Goal: Task Accomplishment & Management: Manage account settings

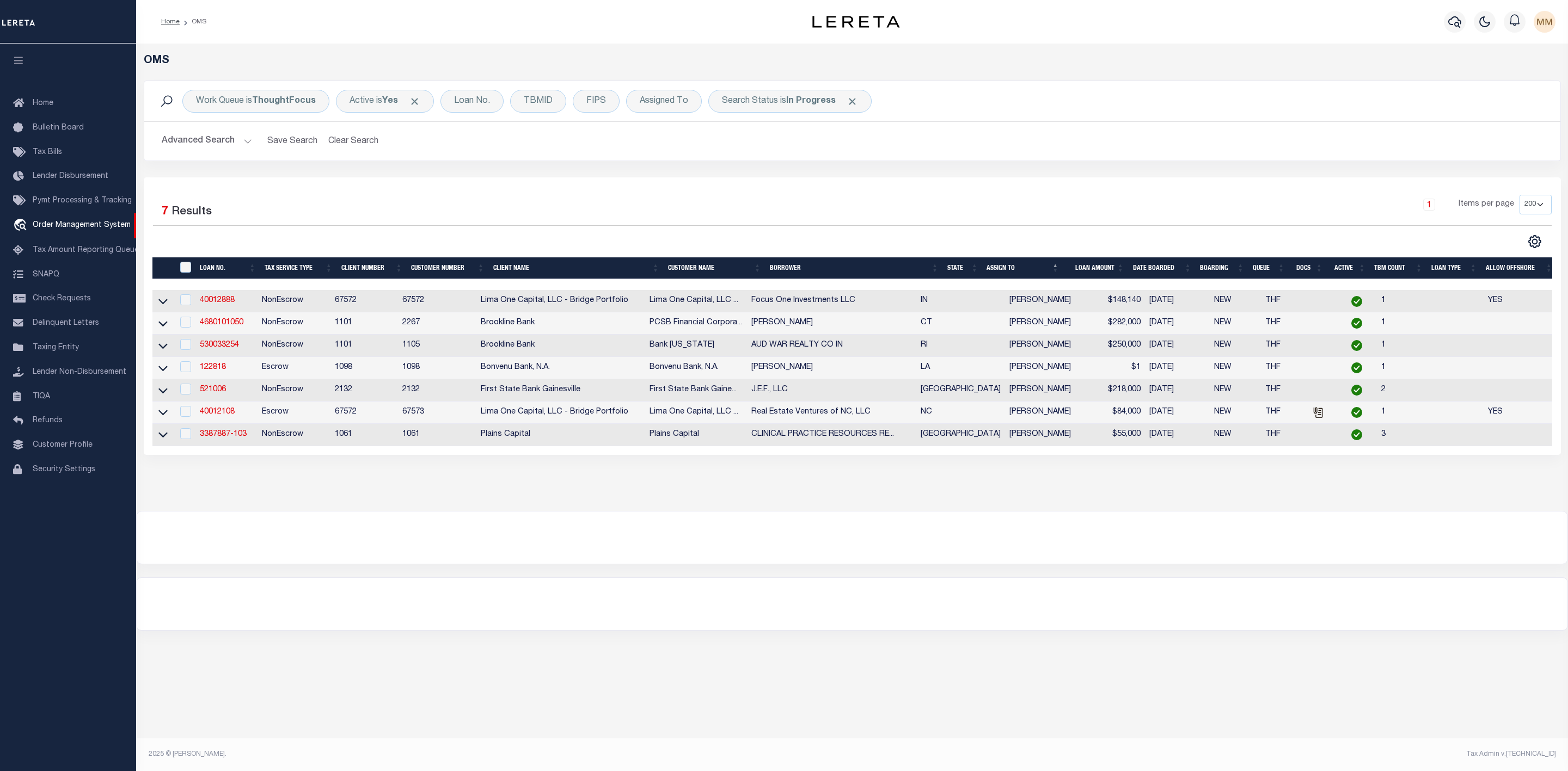
select select "200"
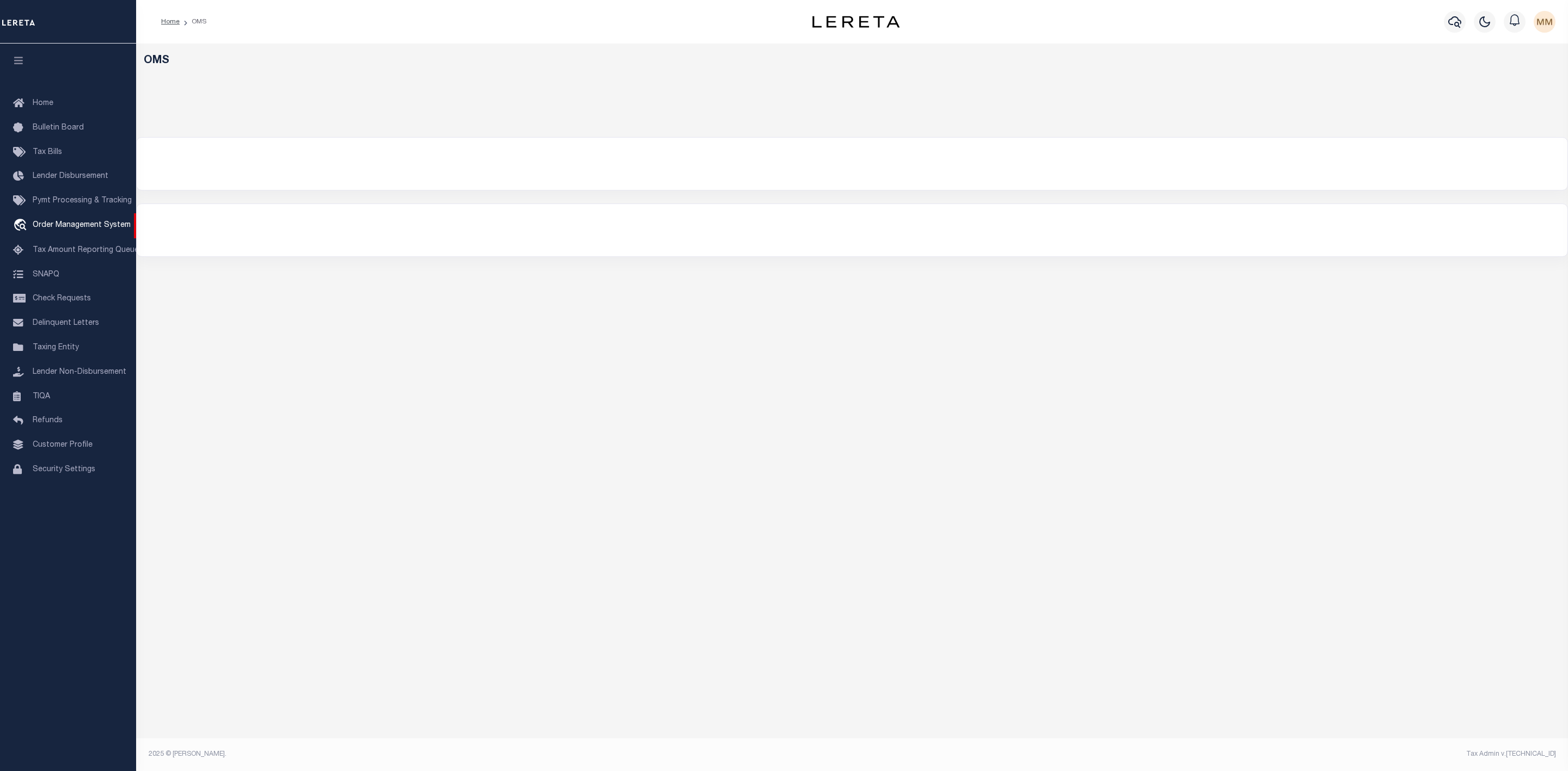
select select "200"
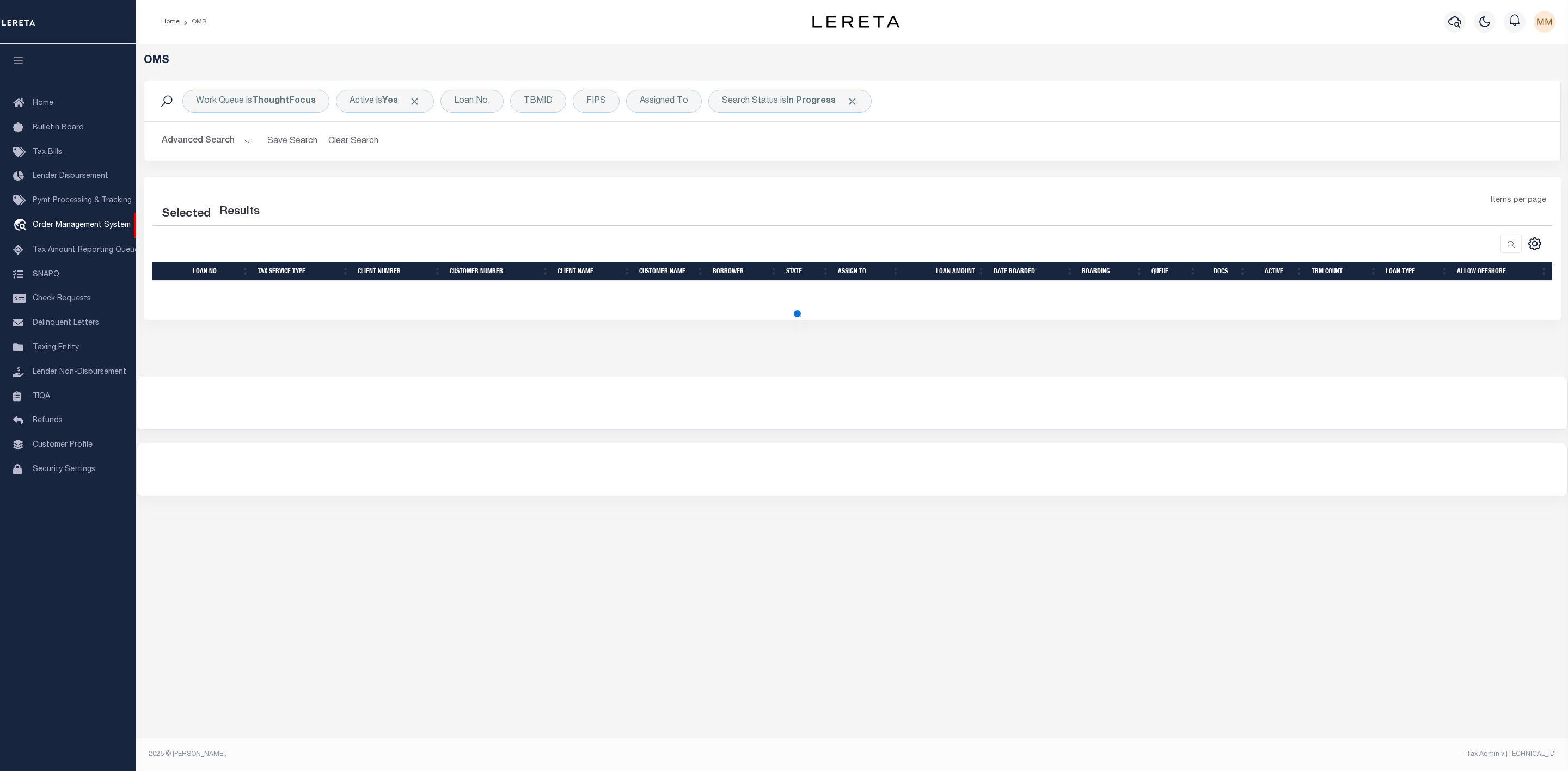
select select "200"
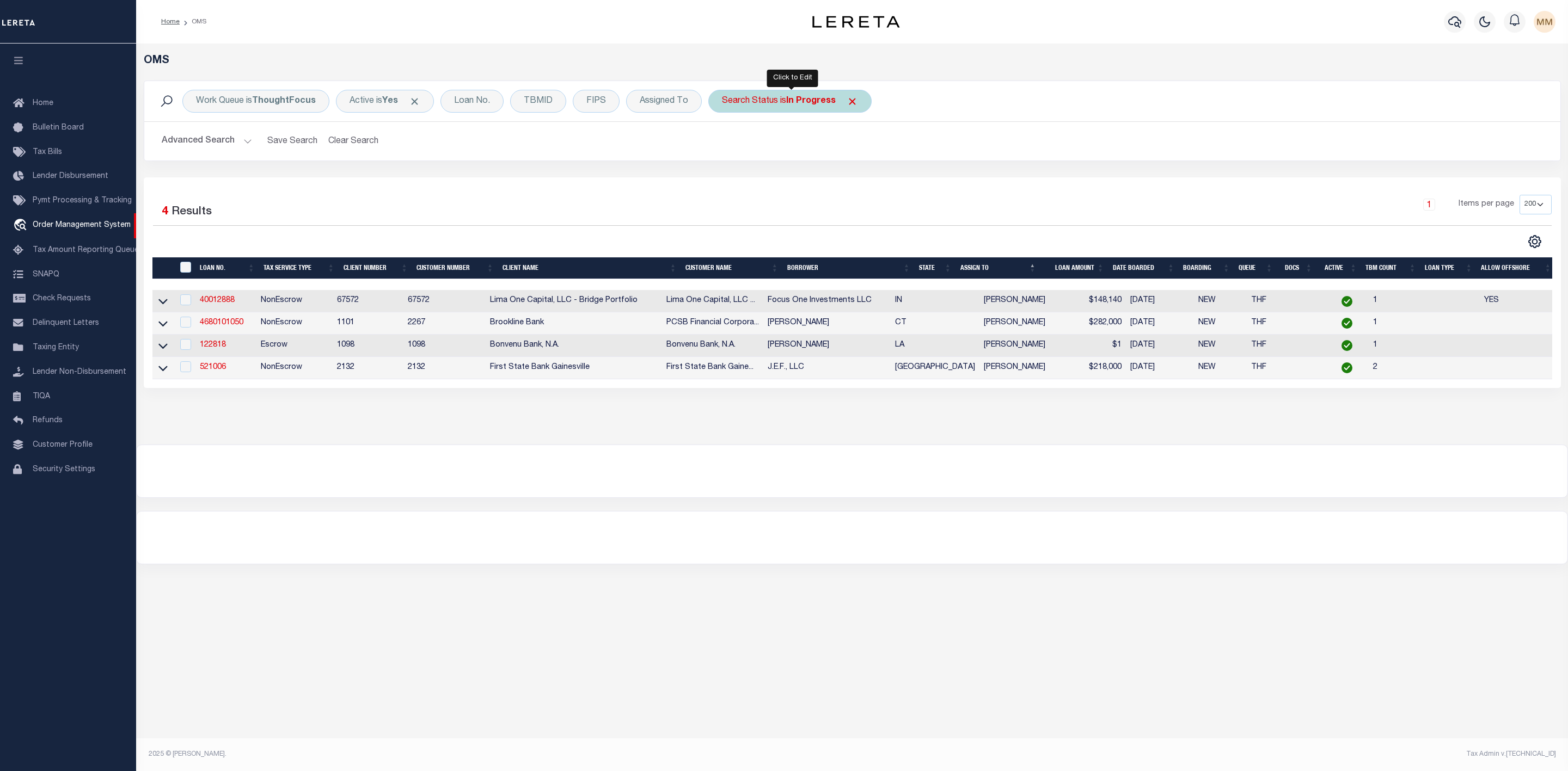
click at [776, 105] on div "Search Status is In Progress" at bounding box center [790, 101] width 163 height 22
click at [766, 163] on select "Automated Search Bad Parcel Complete Duplicate Parcel High Dollar Reporting In …" at bounding box center [802, 155] width 160 height 21
select select "RD"
click at [725, 145] on select "Automated Search Bad Parcel Complete Duplicate Parcel High Dollar Reporting In …" at bounding box center [802, 155] width 160 height 21
click at [860, 183] on input "Apply" at bounding box center [866, 178] width 32 height 18
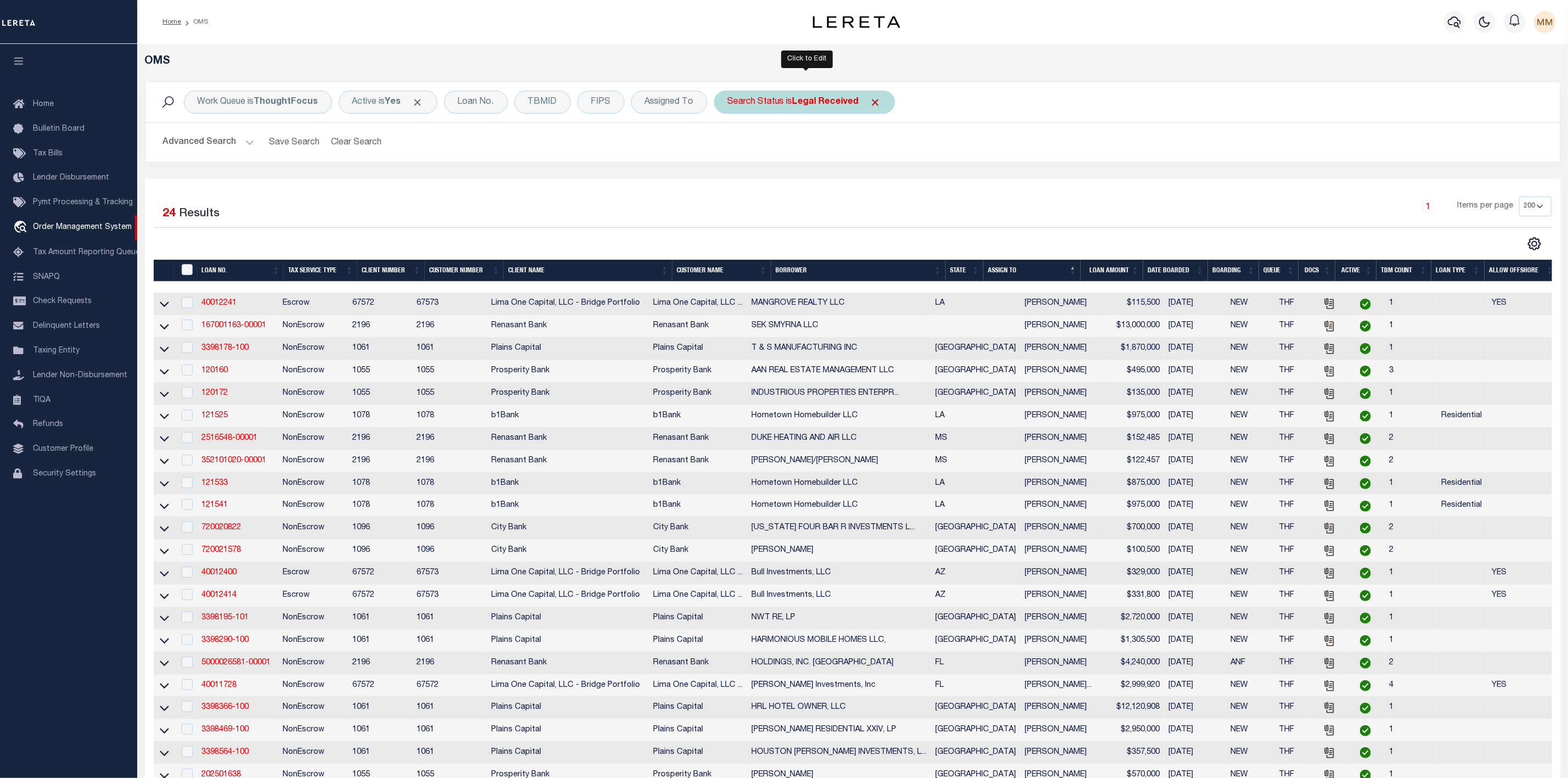
click at [819, 112] on div "Search Status is Legal Received" at bounding box center [805, 102] width 181 height 23
click at [814, 159] on select "Automated Search Bad Parcel Complete Duplicate Parcel High Dollar Reporting In …" at bounding box center [808, 156] width 161 height 21
select select "IP"
click at [731, 146] on select "Automated Search Bad Parcel Complete Duplicate Parcel High Dollar Reporting In …" at bounding box center [808, 156] width 161 height 21
click at [870, 183] on input "Apply" at bounding box center [873, 179] width 32 height 18
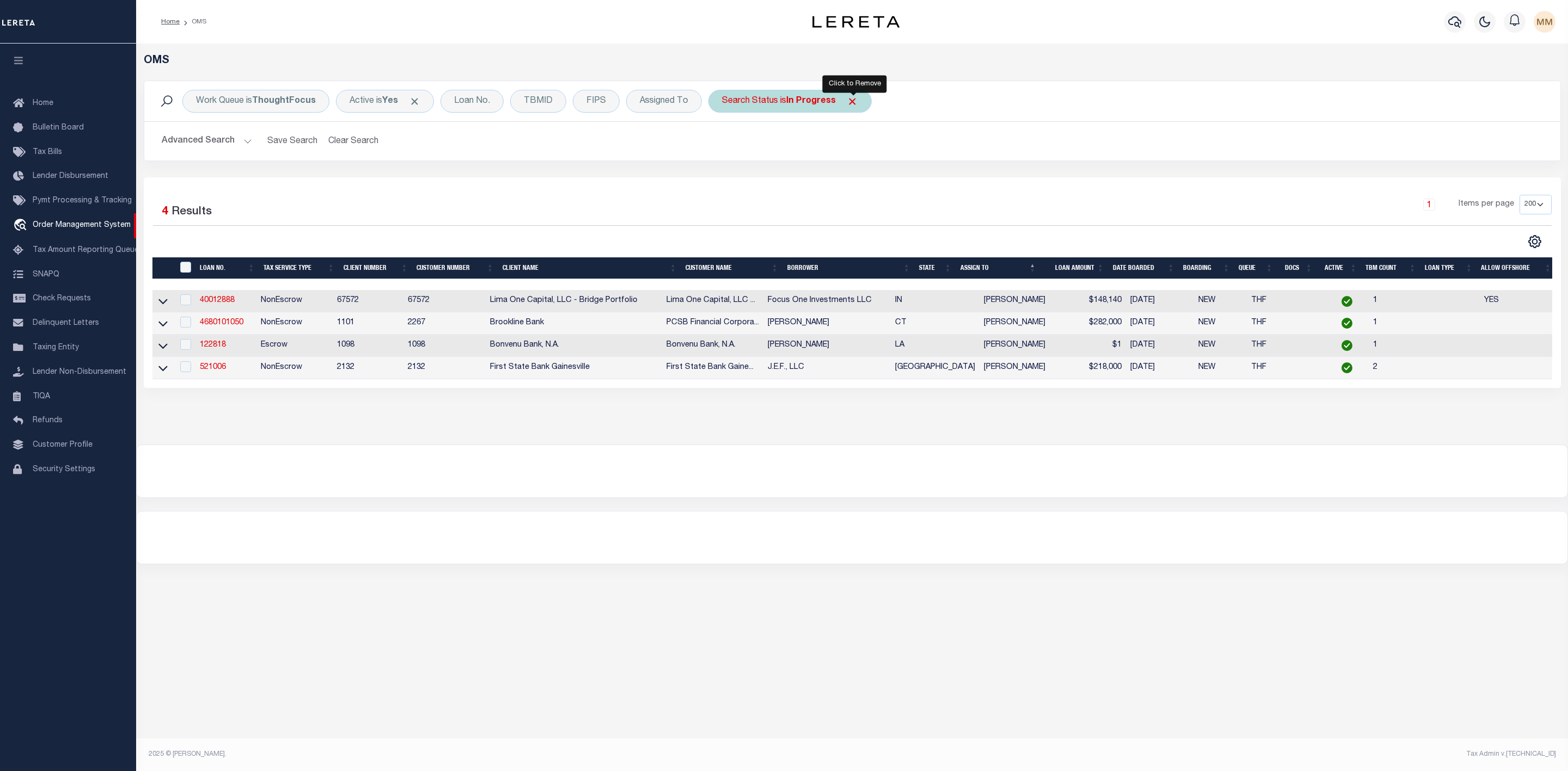
click at [857, 102] on span "Click to Remove" at bounding box center [852, 101] width 11 height 11
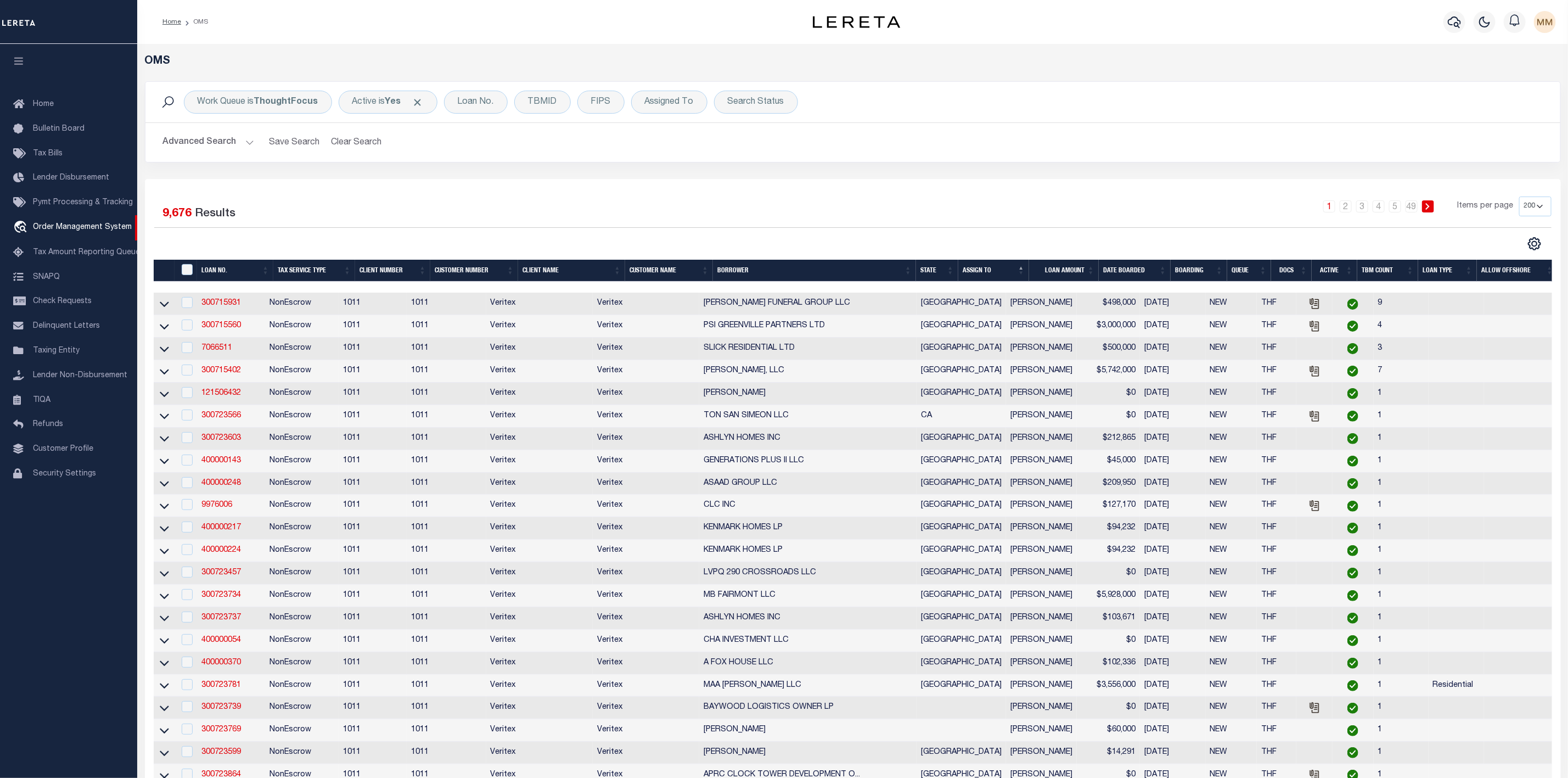
click at [573, 105] on div "Work Queue is ThoughtFocus Active is Yes Loan No. TBMID FIPS Assigned To Search…" at bounding box center [853, 102] width 1397 height 23
click at [551, 107] on div "TBMID" at bounding box center [542, 102] width 57 height 23
click at [560, 157] on input "number" at bounding box center [609, 152] width 161 height 21
type input "3508849"
click at [671, 178] on input "Apply" at bounding box center [673, 175] width 32 height 18
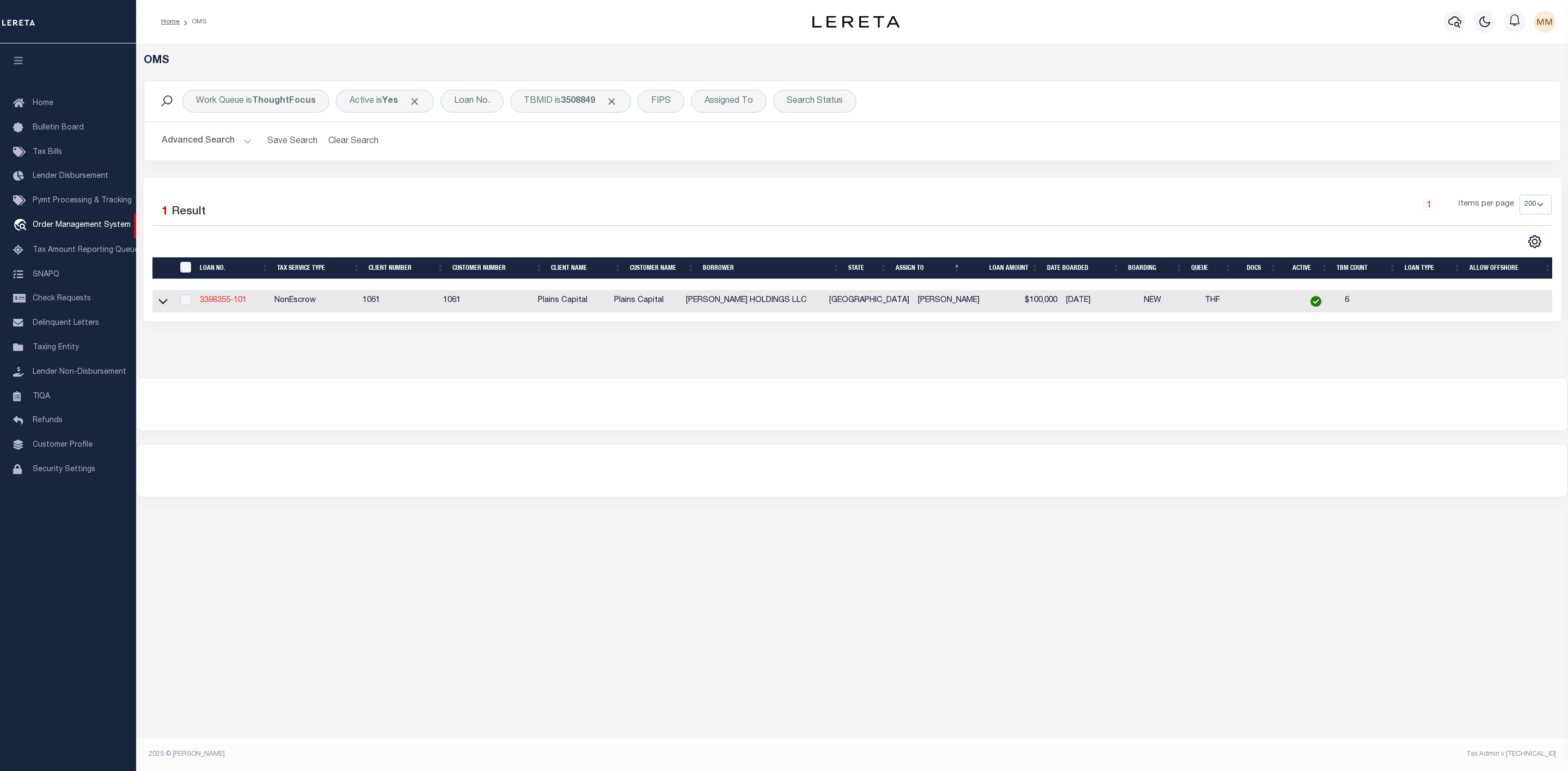
click at [236, 304] on link "3398355-101" at bounding box center [223, 300] width 47 height 8
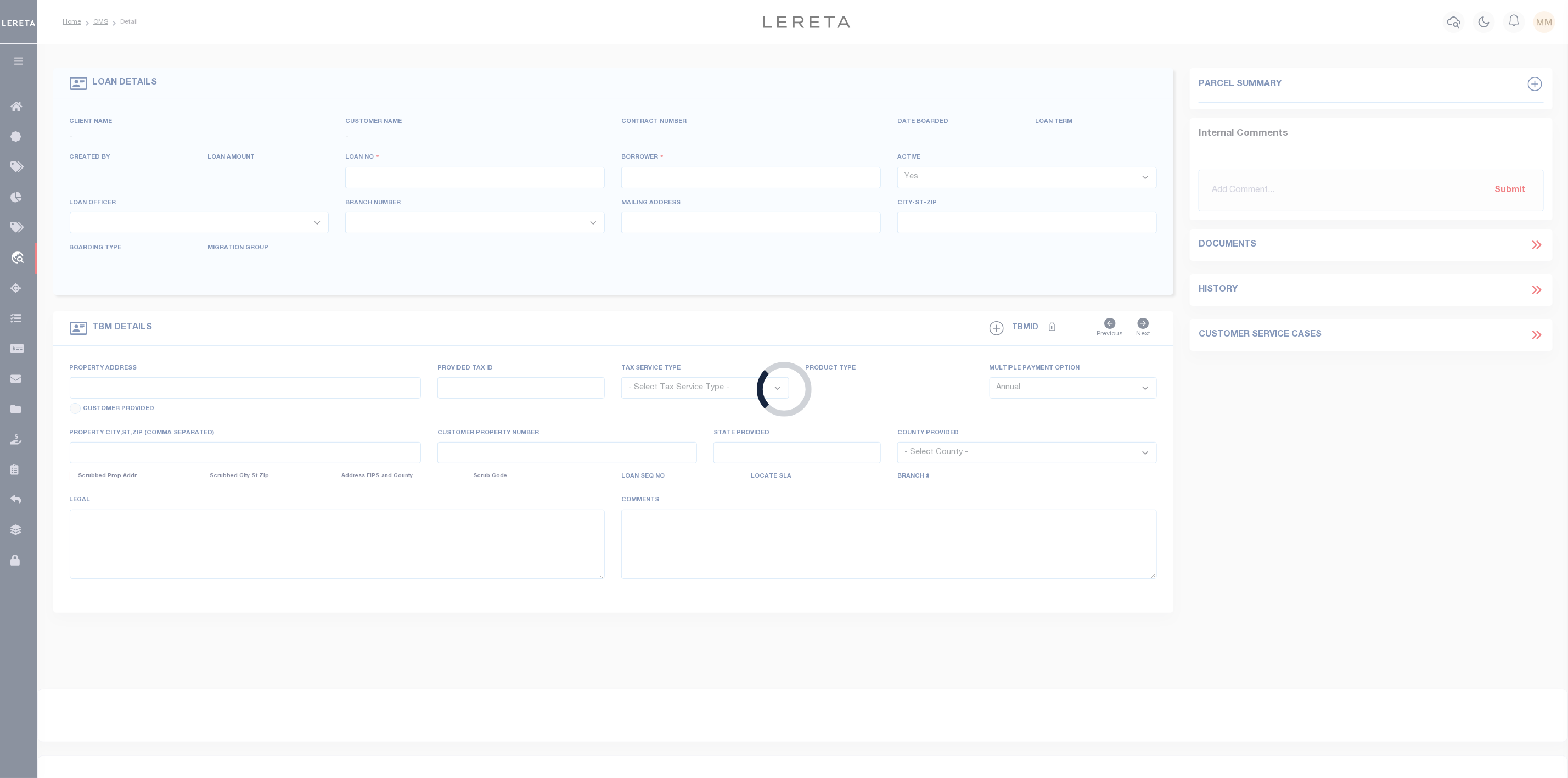
type input "3398355-101"
type input "[PERSON_NAME] HOLDINGS LLC"
select select
type input "[STREET_ADDRESS][PERSON_NAME]"
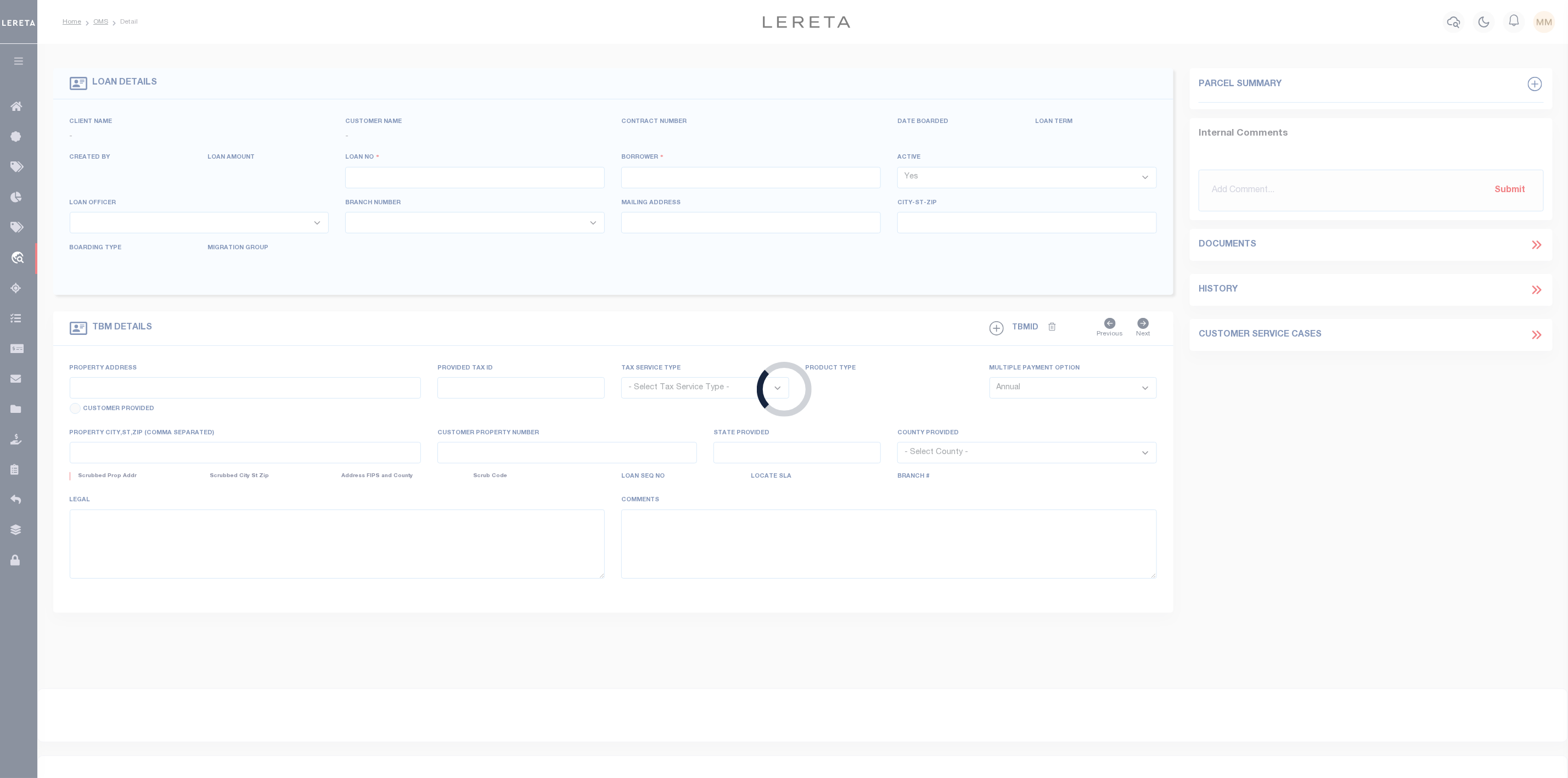
type input "[DATE][GEOGRAPHIC_DATA] 78413"
select select
select select "NonEscrow"
type input "[STREET_ADDRESS][PERSON_NAME]"
select select
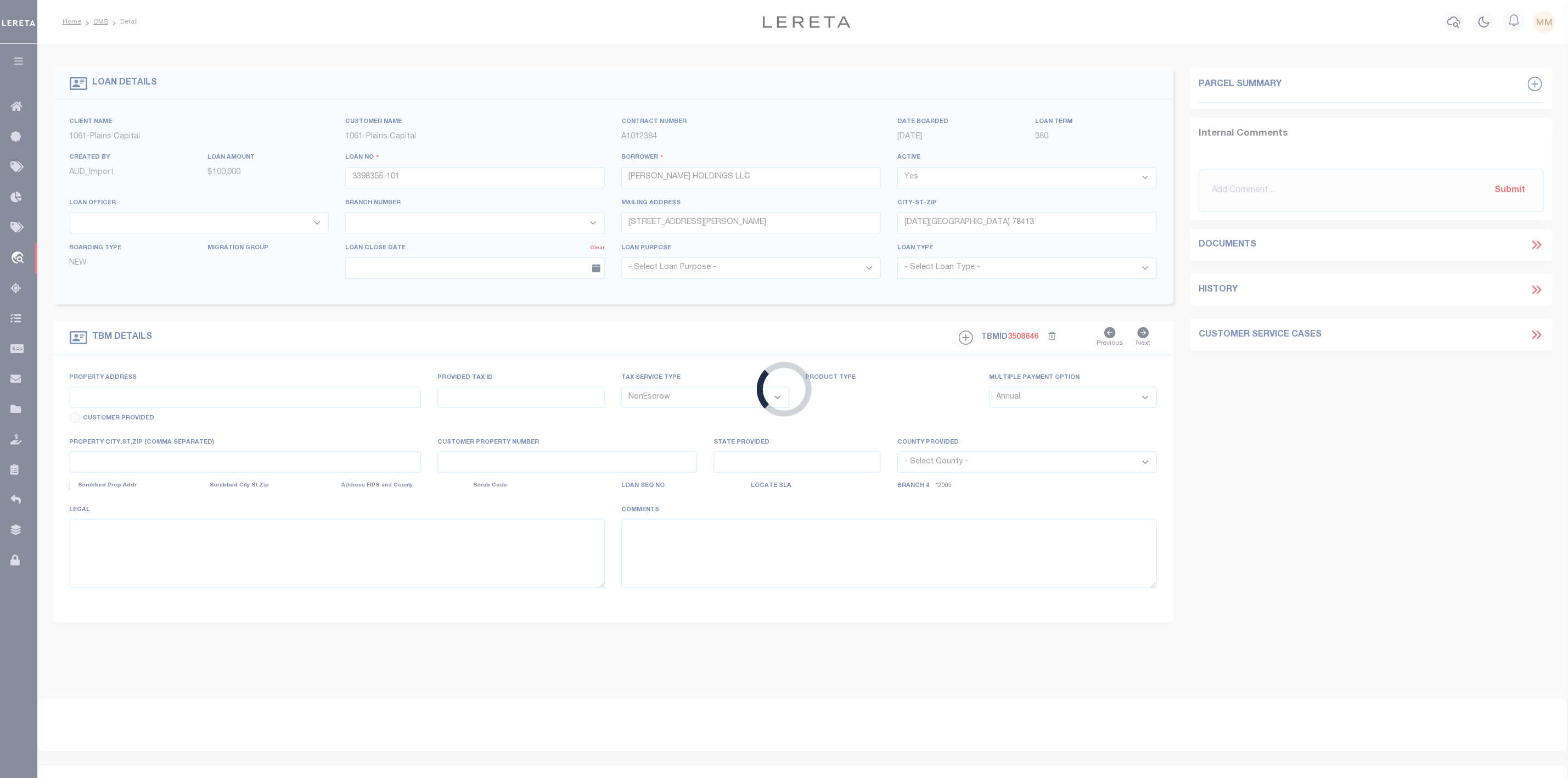
type input "[DATE][GEOGRAPHIC_DATA] 78412"
type input "[GEOGRAPHIC_DATA]"
select select
type textarea "[STREET_ADDRESS]"
select select "167212"
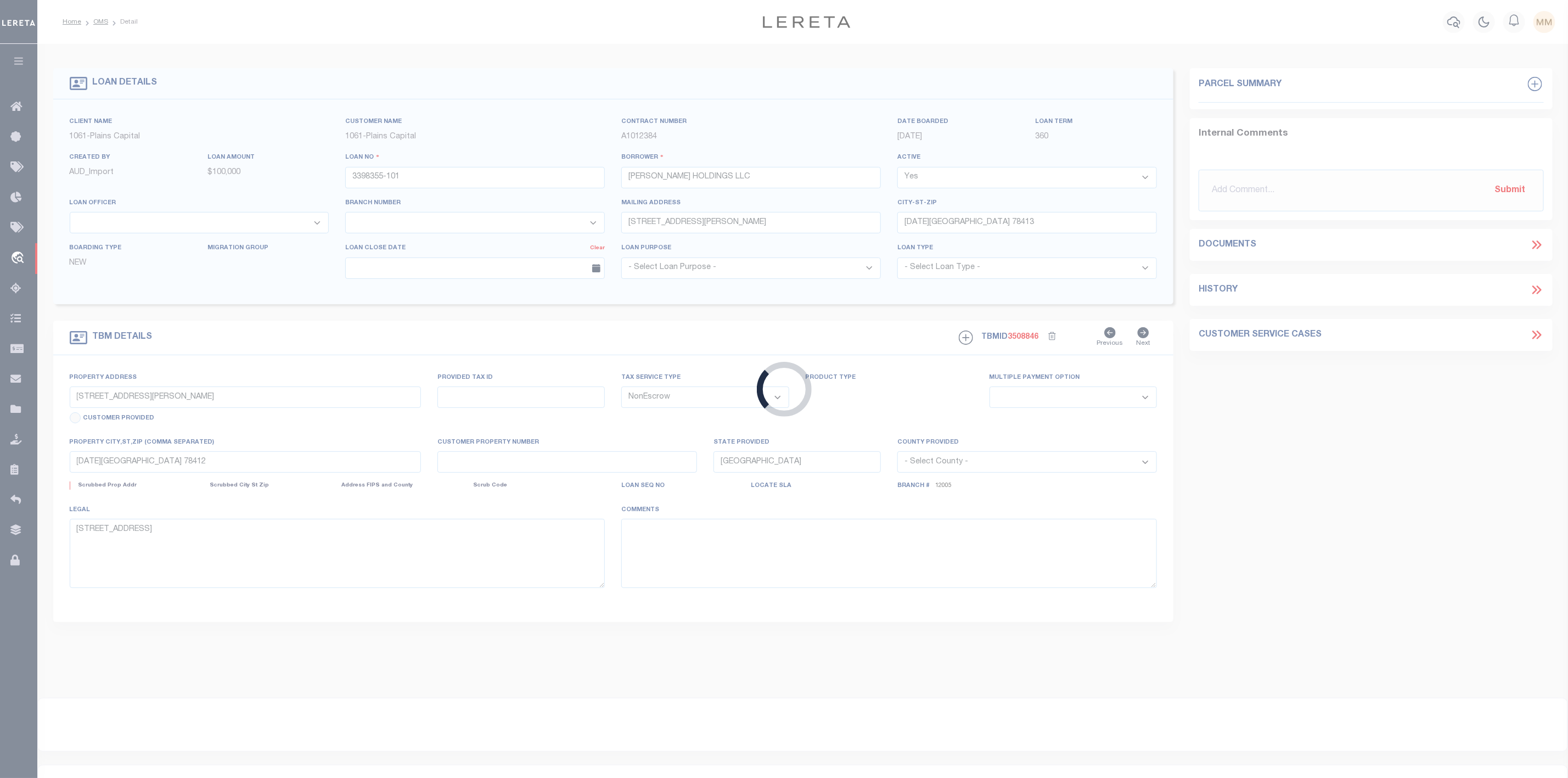
select select "1438"
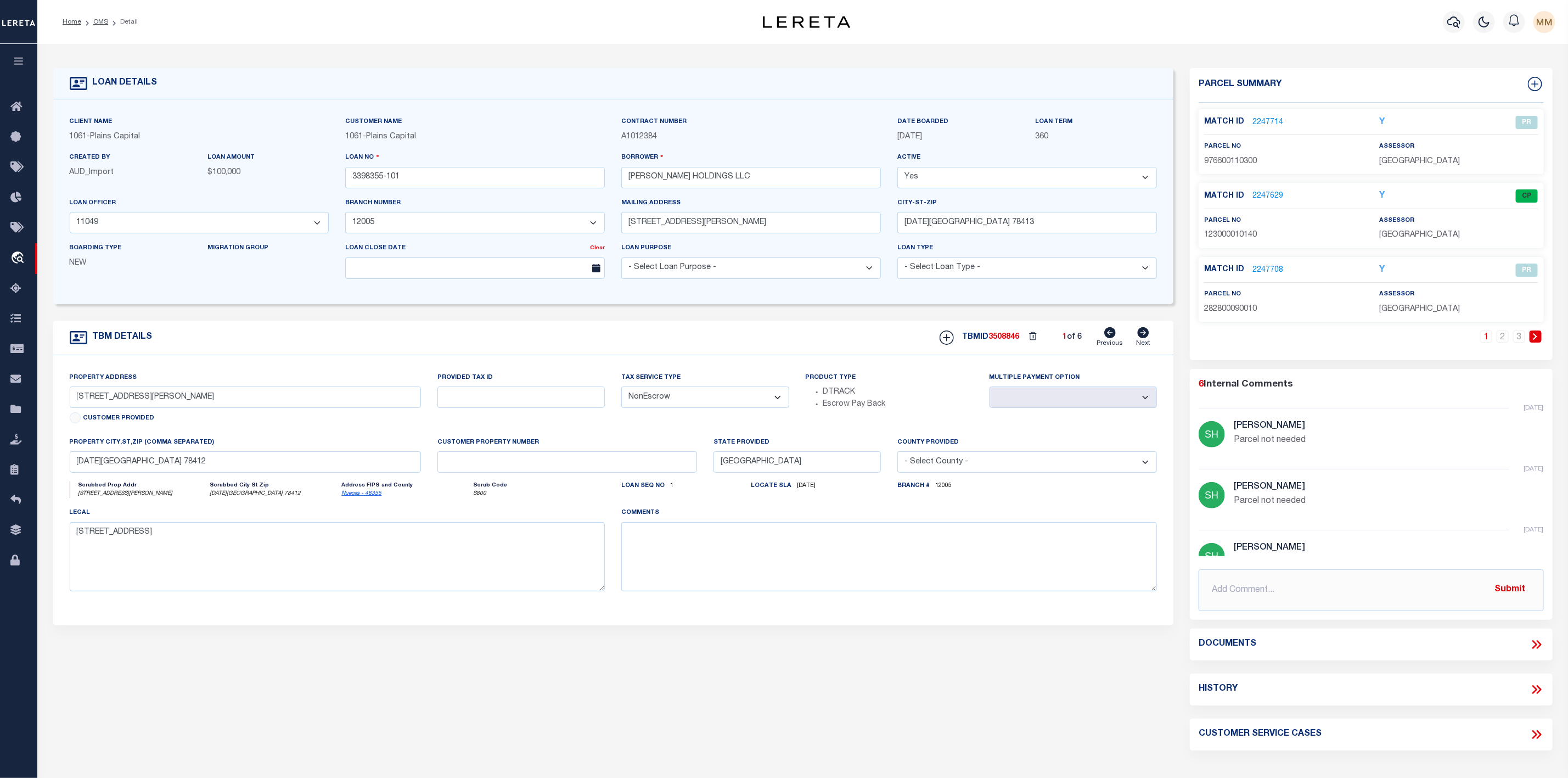
click at [1274, 121] on link "2247714" at bounding box center [1267, 122] width 30 height 11
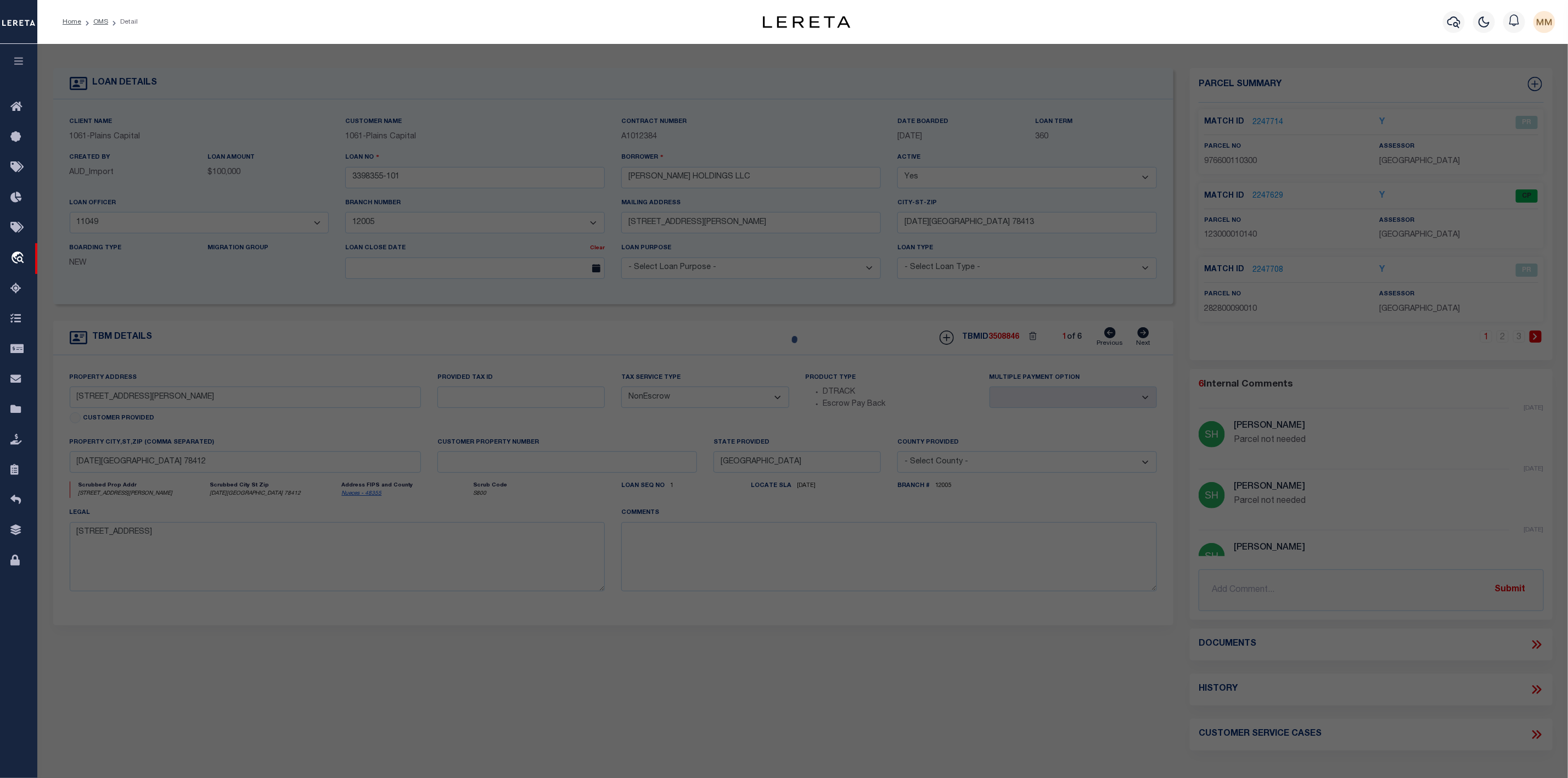
checkbox input "false"
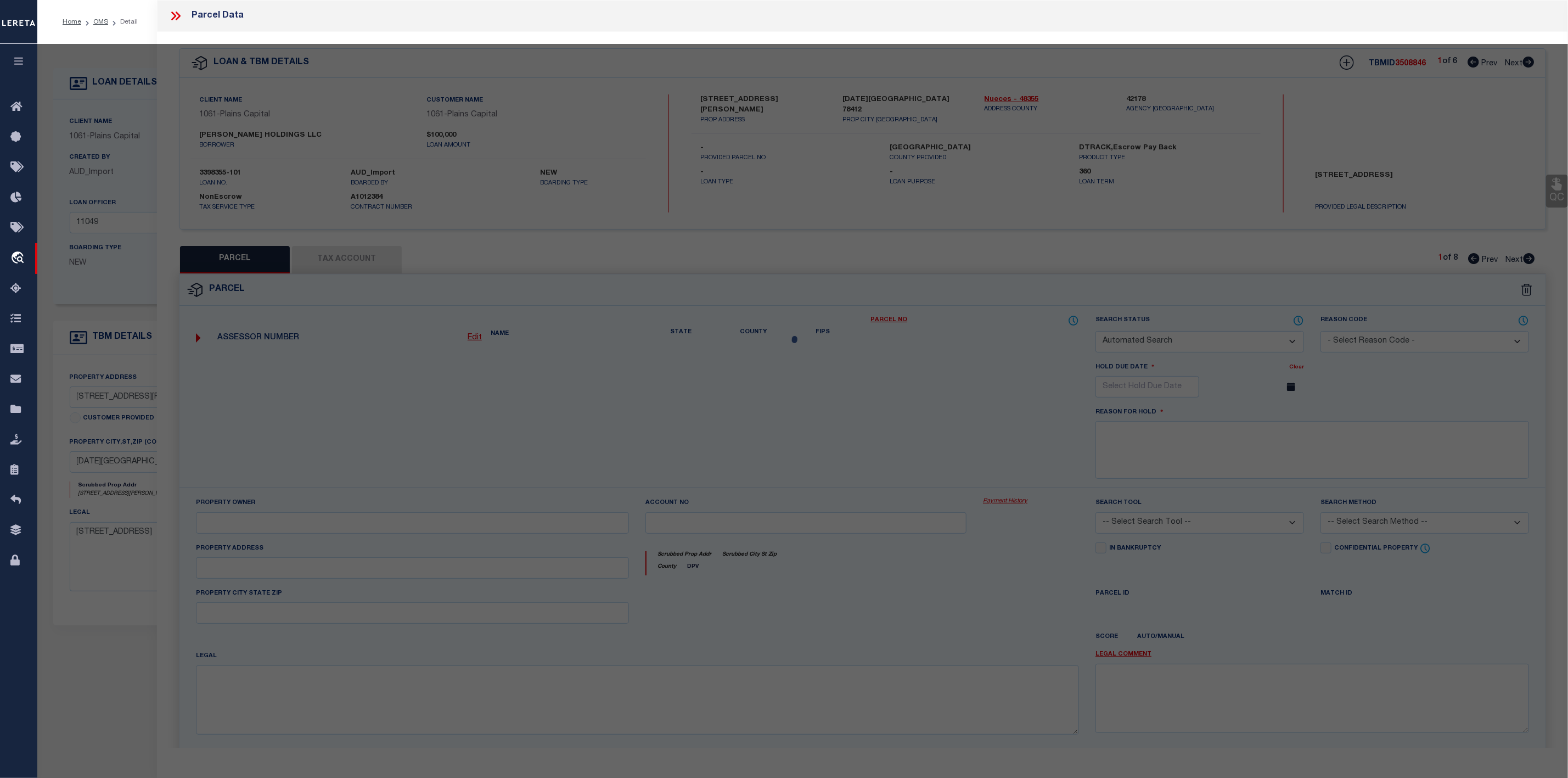
select select "PR"
select select "099"
type input "[PERSON_NAME] HOLDINGS LLC"
select select "PRO"
select select "ADD"
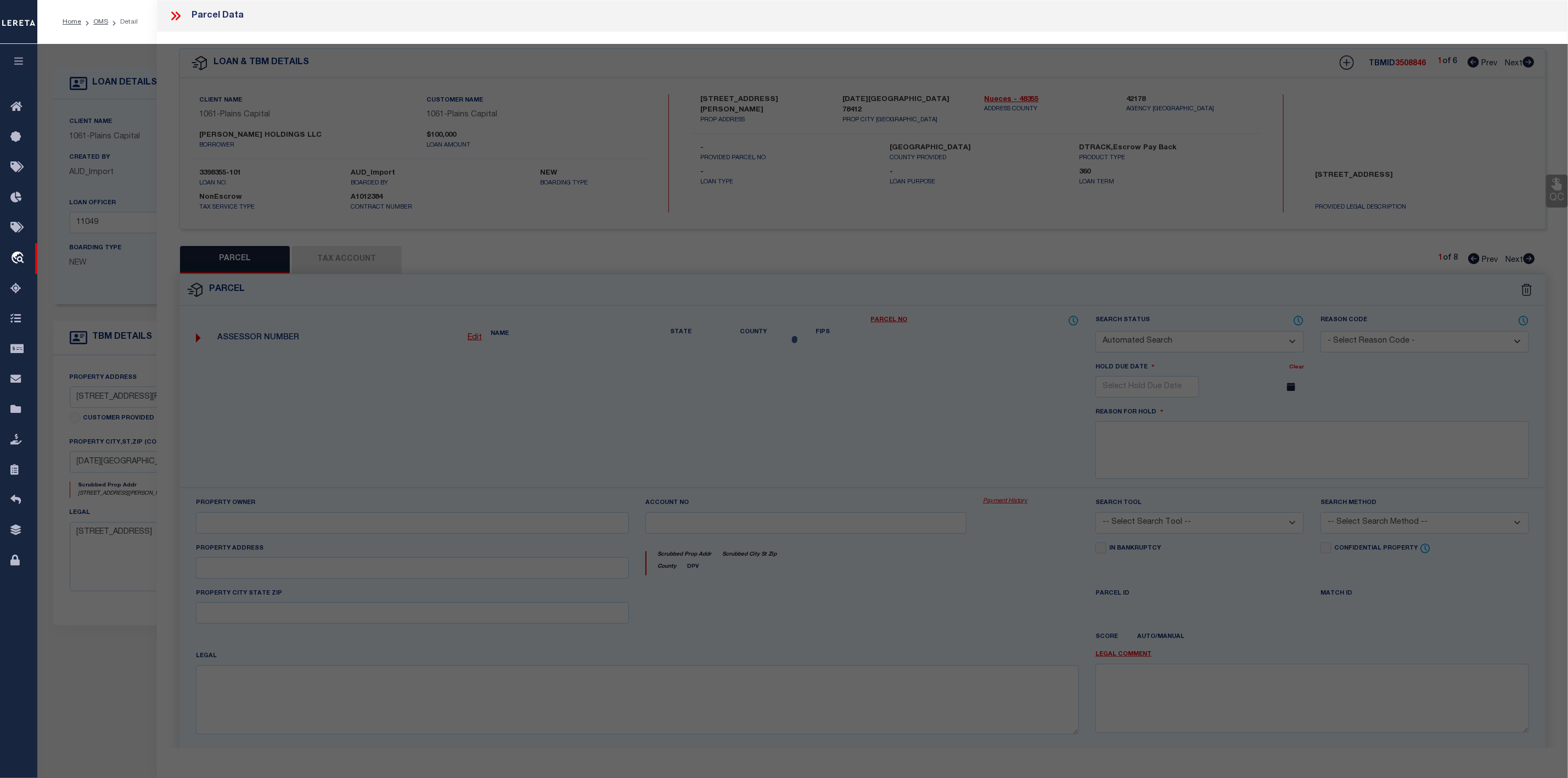
type input "[STREET_ADDRESS]"
type input "[DATE][GEOGRAPHIC_DATA]"
type textarea "[GEOGRAPHIC_DATA] #3 BLK 11 LOT 30"
type textarea "Parcel not needed"
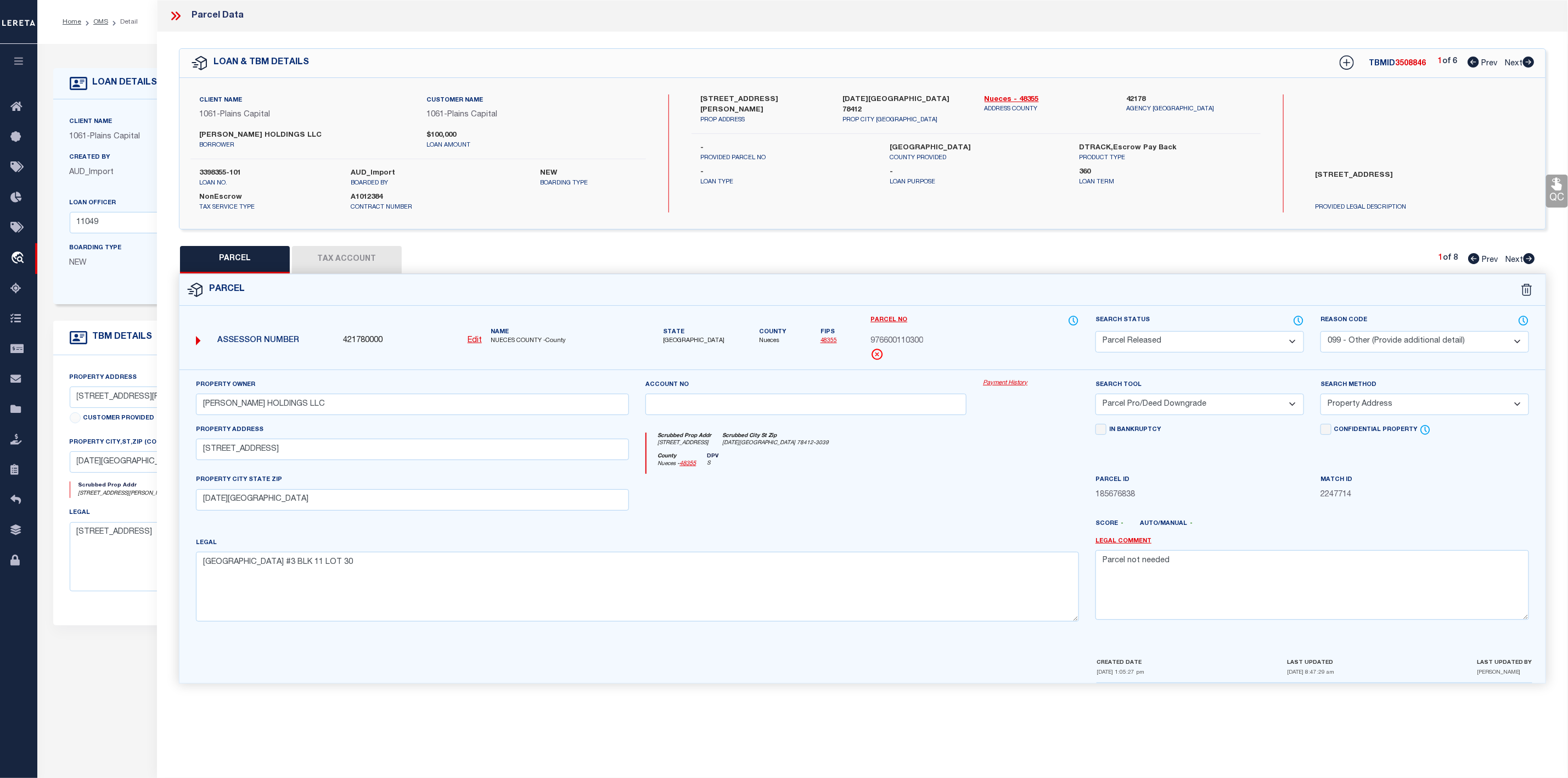
click at [1534, 58] on icon at bounding box center [1529, 62] width 12 height 11
select select "AS"
select select
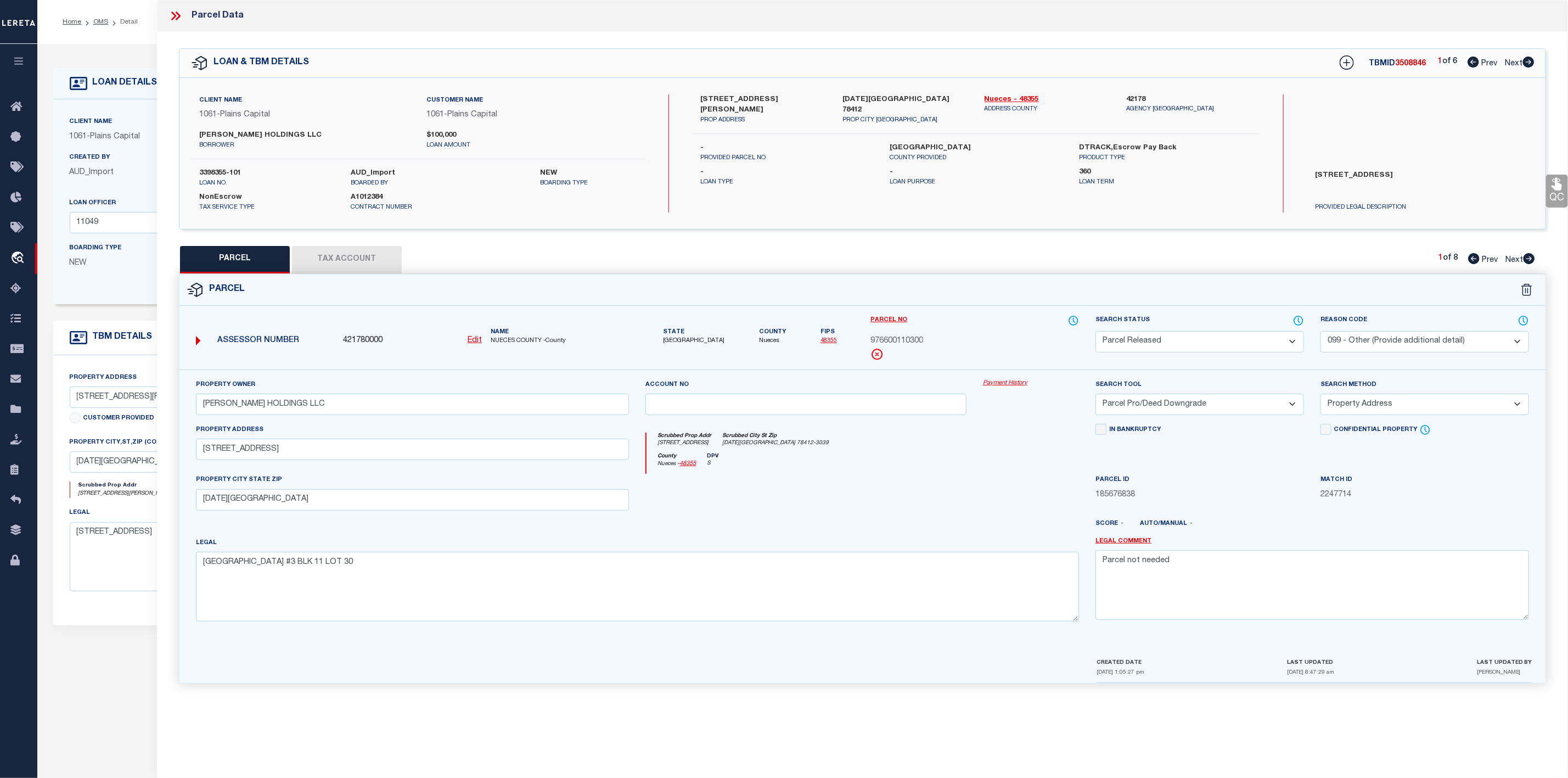
checkbox input "false"
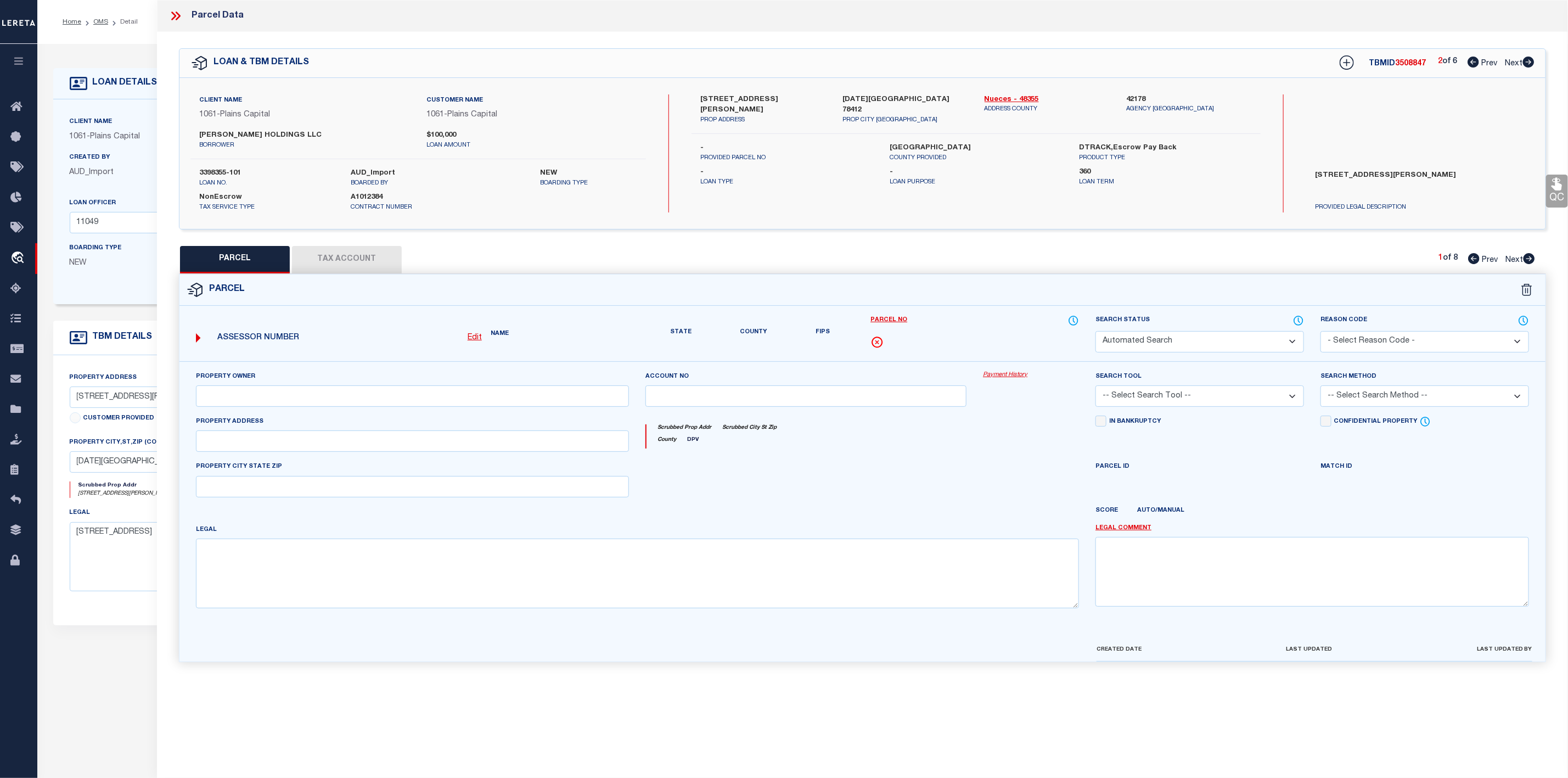
select select "PR"
select select "099"
type input "[PERSON_NAME] HOLDINGS LLC"
select select "PRO"
select select "ADD"
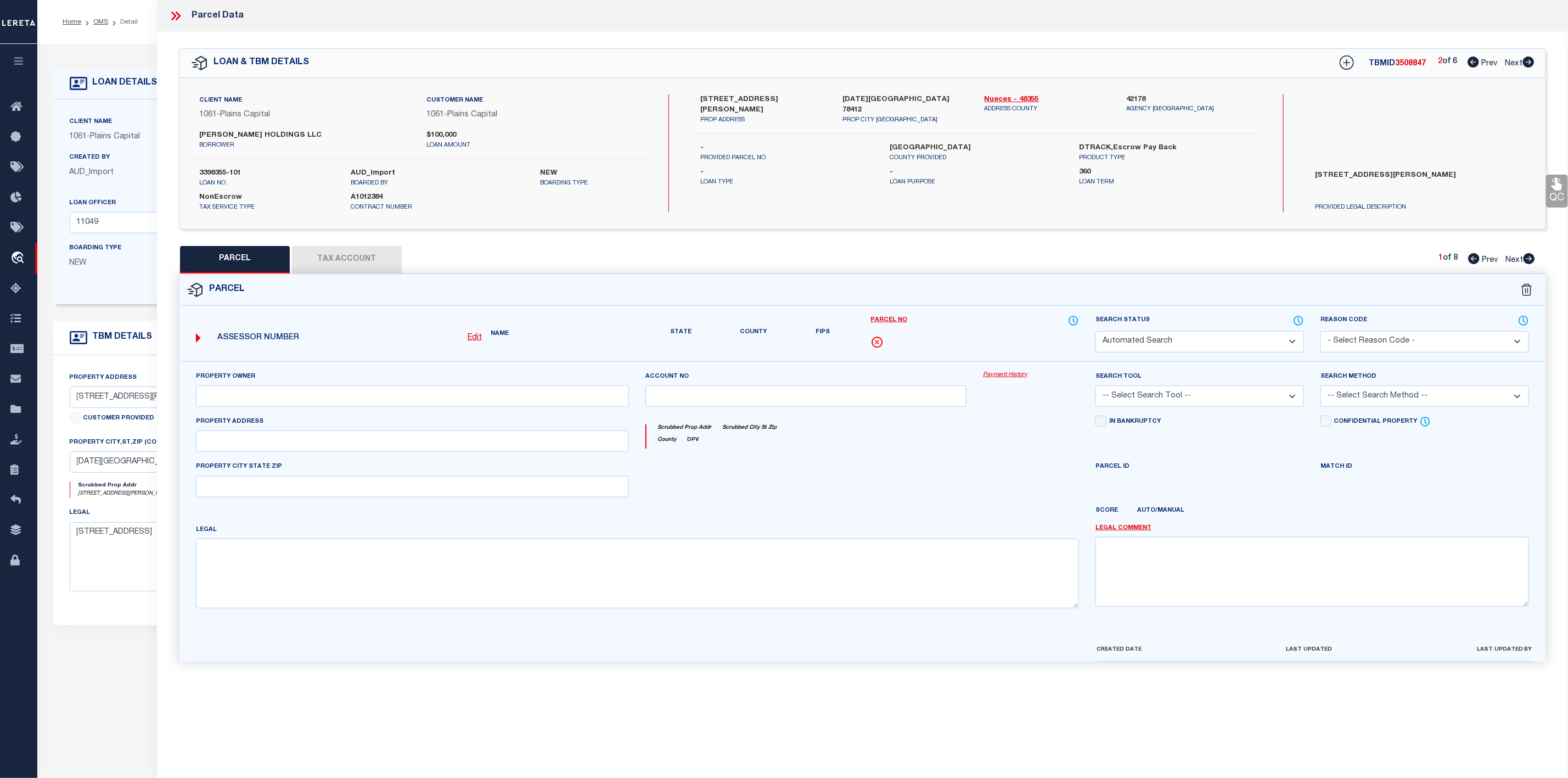
type input "[STREET_ADDRESS]"
type input "[DATE][GEOGRAPHIC_DATA]"
type textarea "[GEOGRAPHIC_DATA] #3 BLK 11 LOT 30"
type textarea "Parcel not needed"
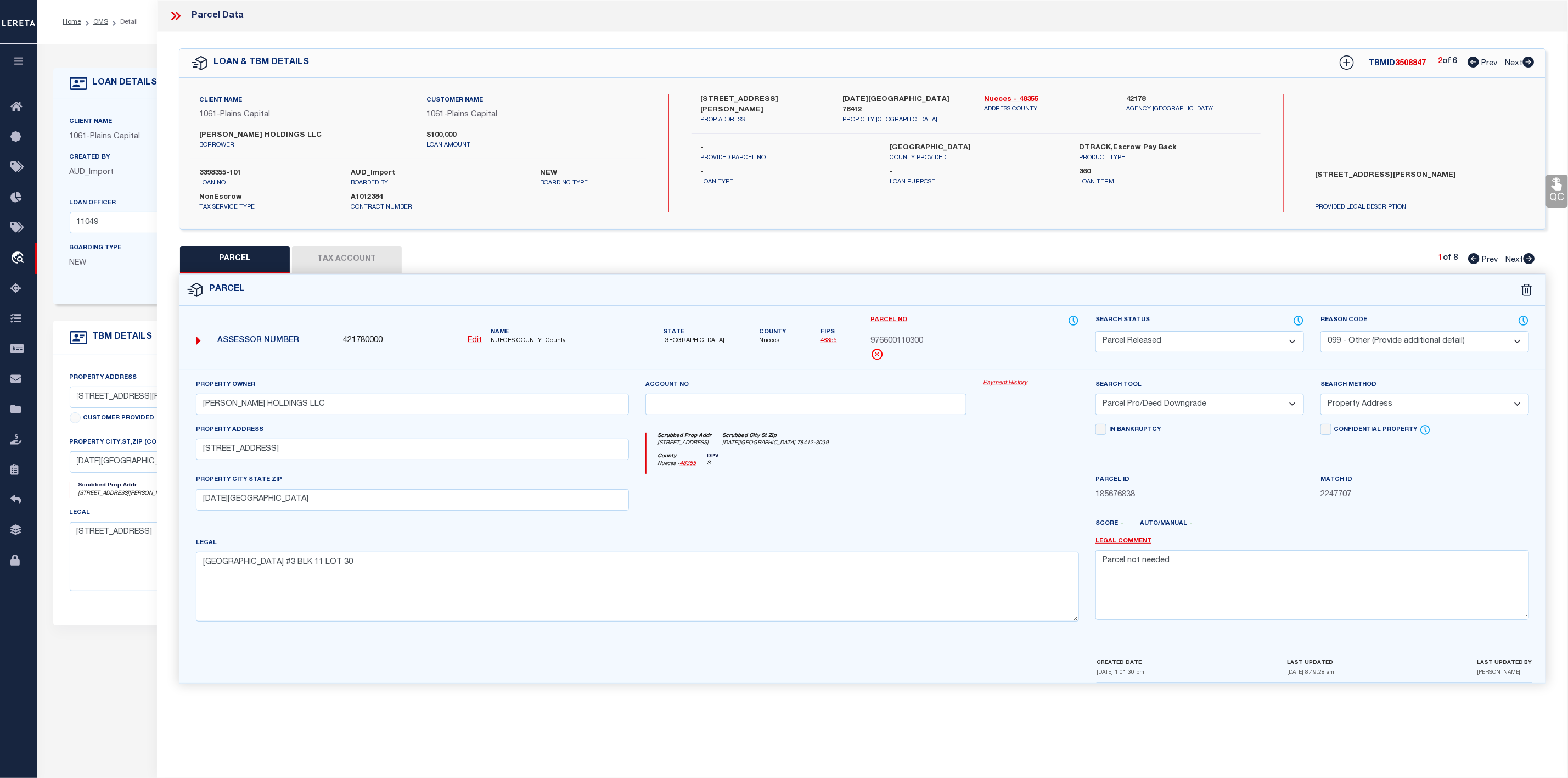
click at [1534, 58] on icon at bounding box center [1529, 62] width 12 height 11
select select "AS"
select select
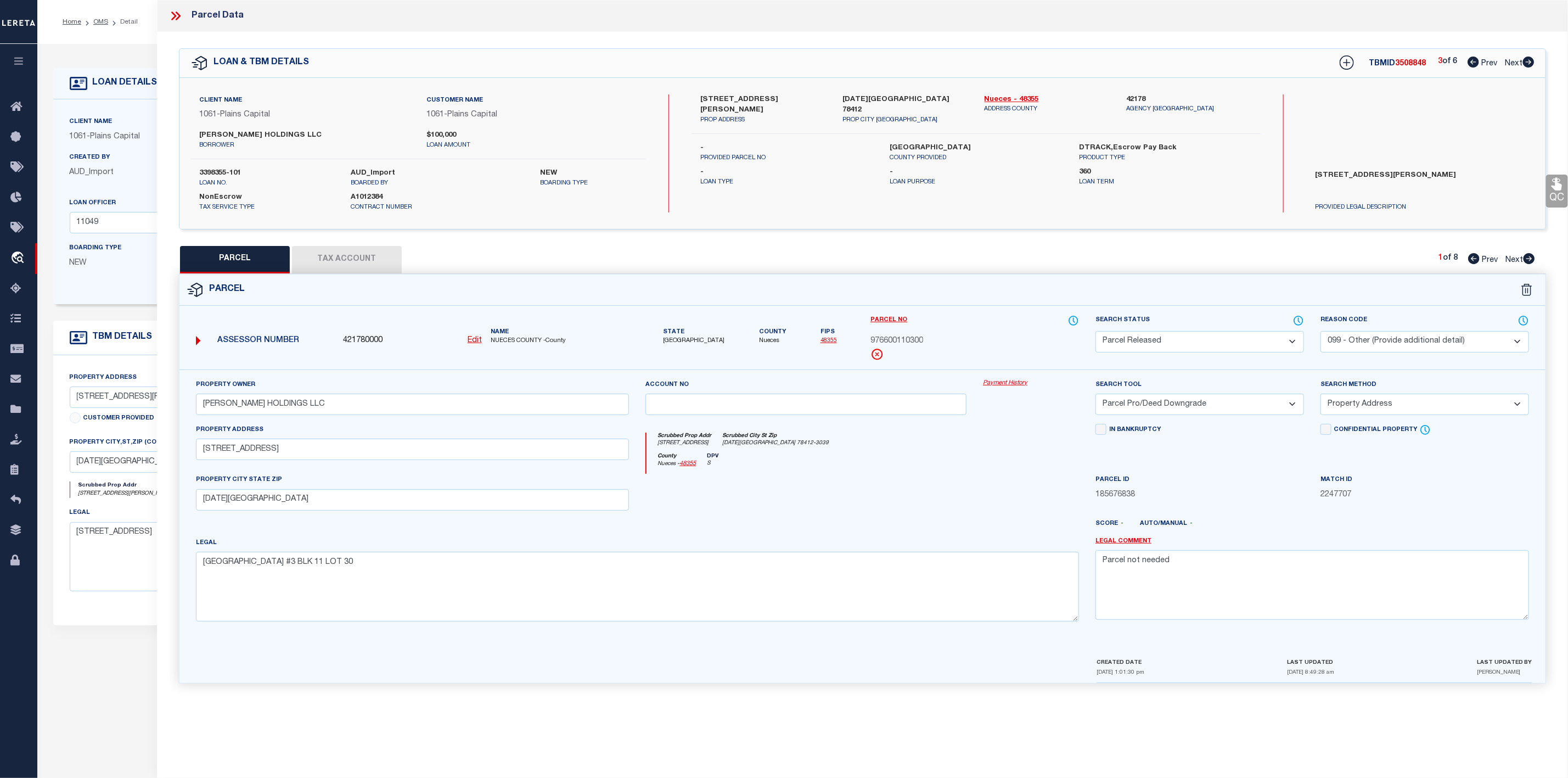
checkbox input "false"
select select "CP"
select select "099"
type input "[PERSON_NAME] HOLDINGS LLC"
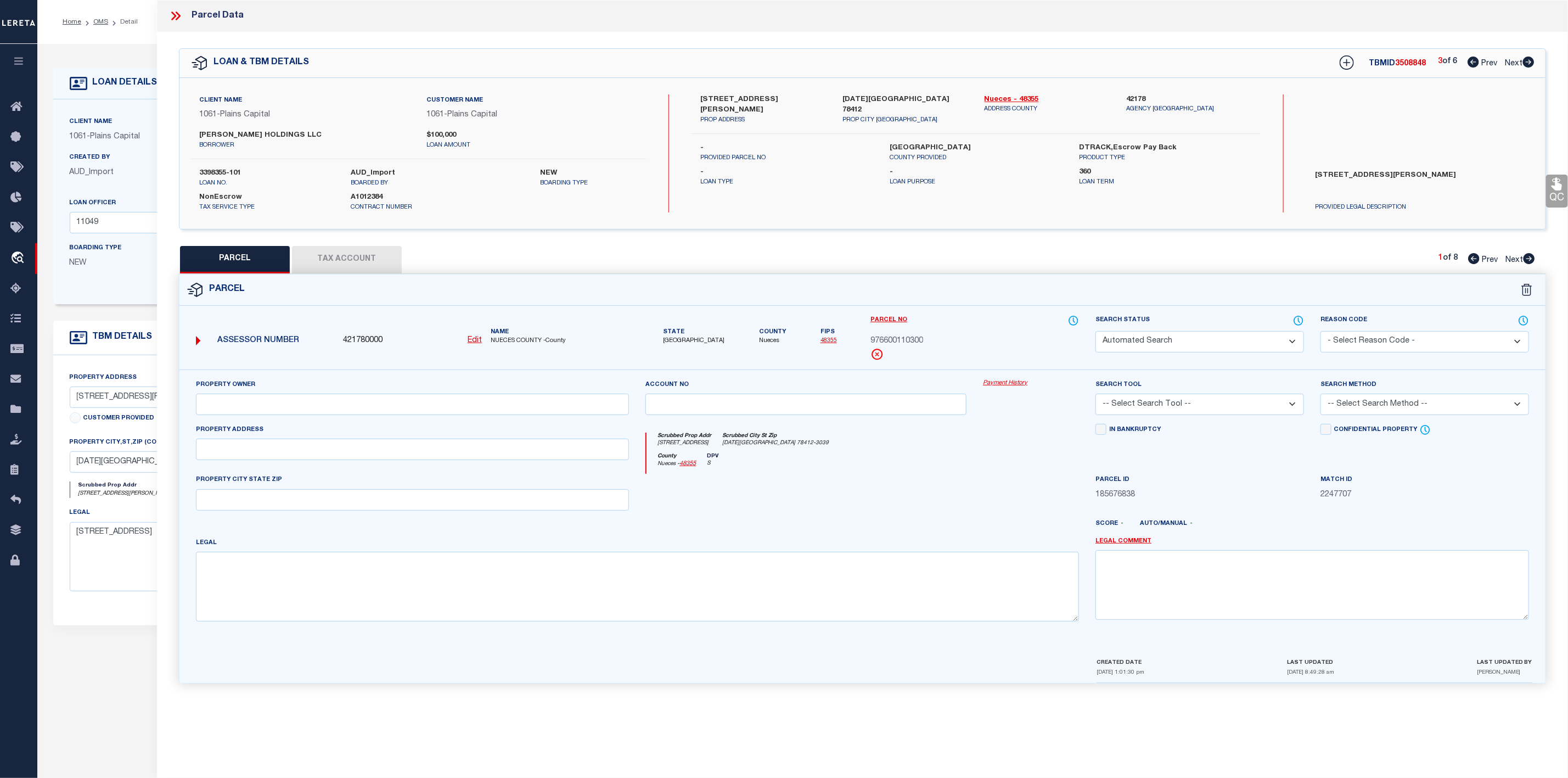
select select "AGW"
select select "LEG"
type input "[STREET_ADDRESS]"
type input "[DATE][GEOGRAPHIC_DATA]"
type textarea "[GEOGRAPHIC_DATA] #3 BLK 11 LOT 30"
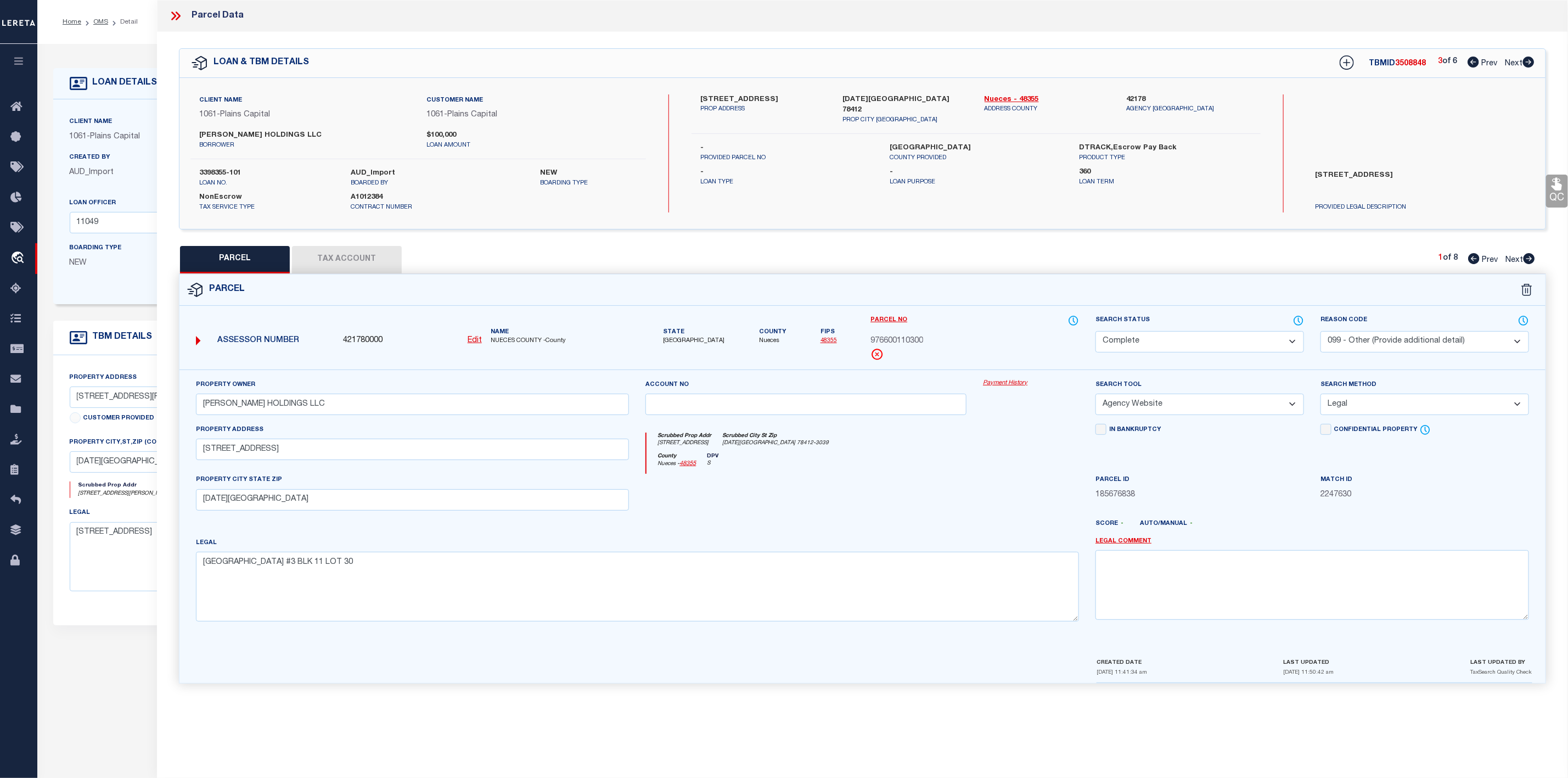
click at [1534, 58] on icon at bounding box center [1529, 62] width 12 height 11
select select "AS"
select select
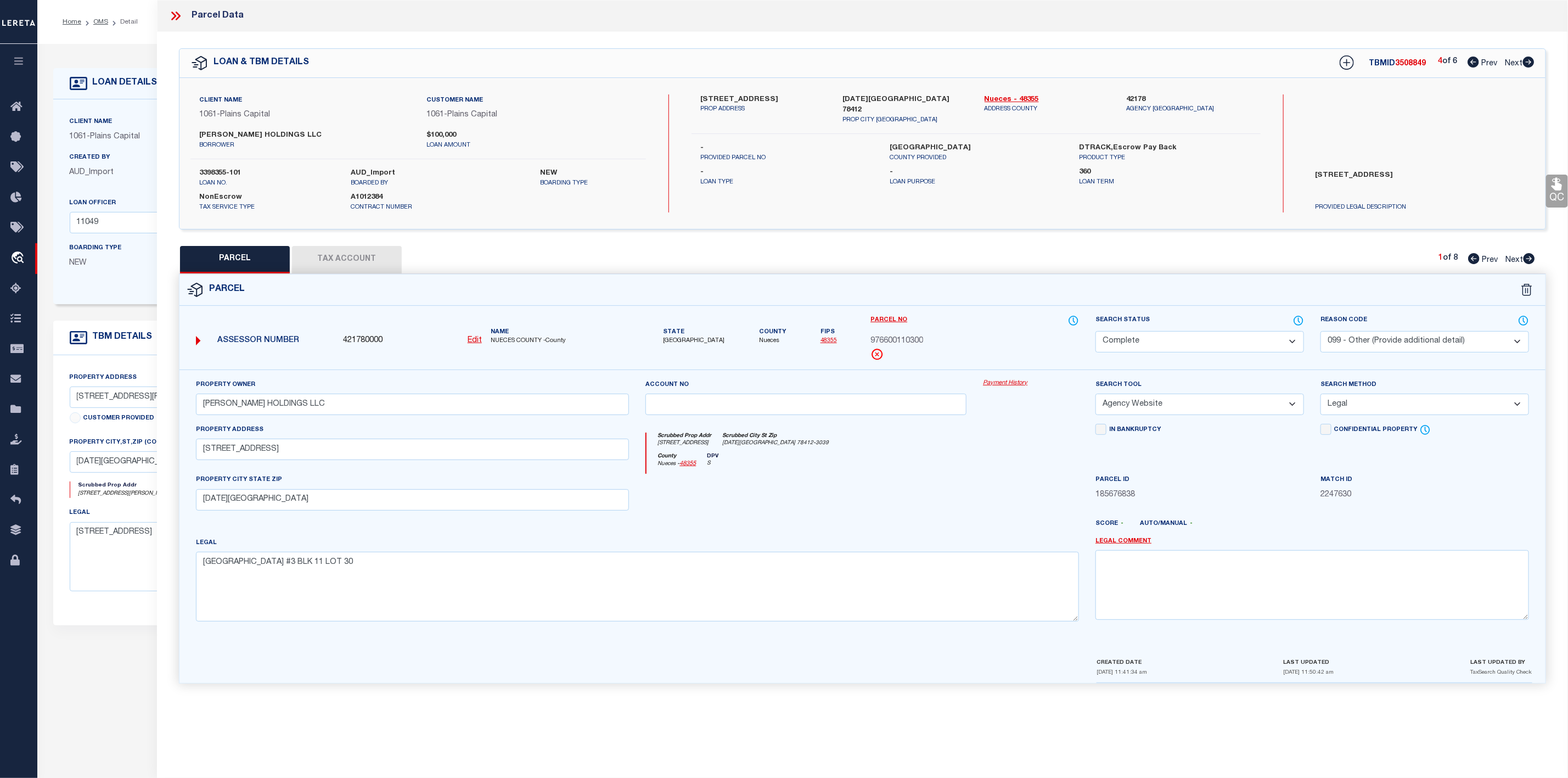
checkbox input "false"
select select "PR"
select select "099"
type input "[PERSON_NAME] HOLDINGS LLC"
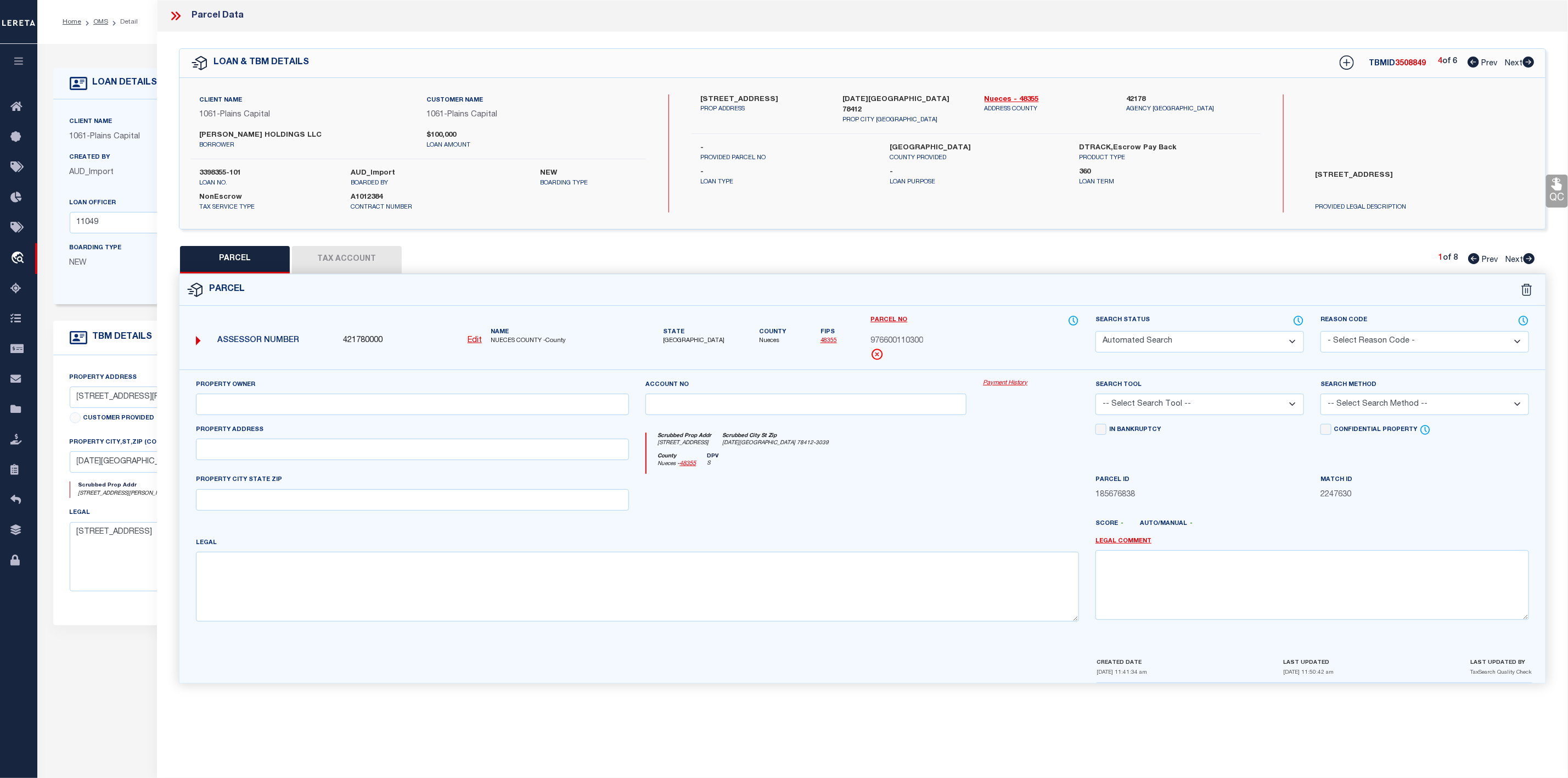
select select "MDD"
select select "ADD"
type input "[STREET_ADDRESS]"
type input "[DATE][GEOGRAPHIC_DATA]"
type textarea "[GEOGRAPHIC_DATA] #3 BLK 11 LOT 30"
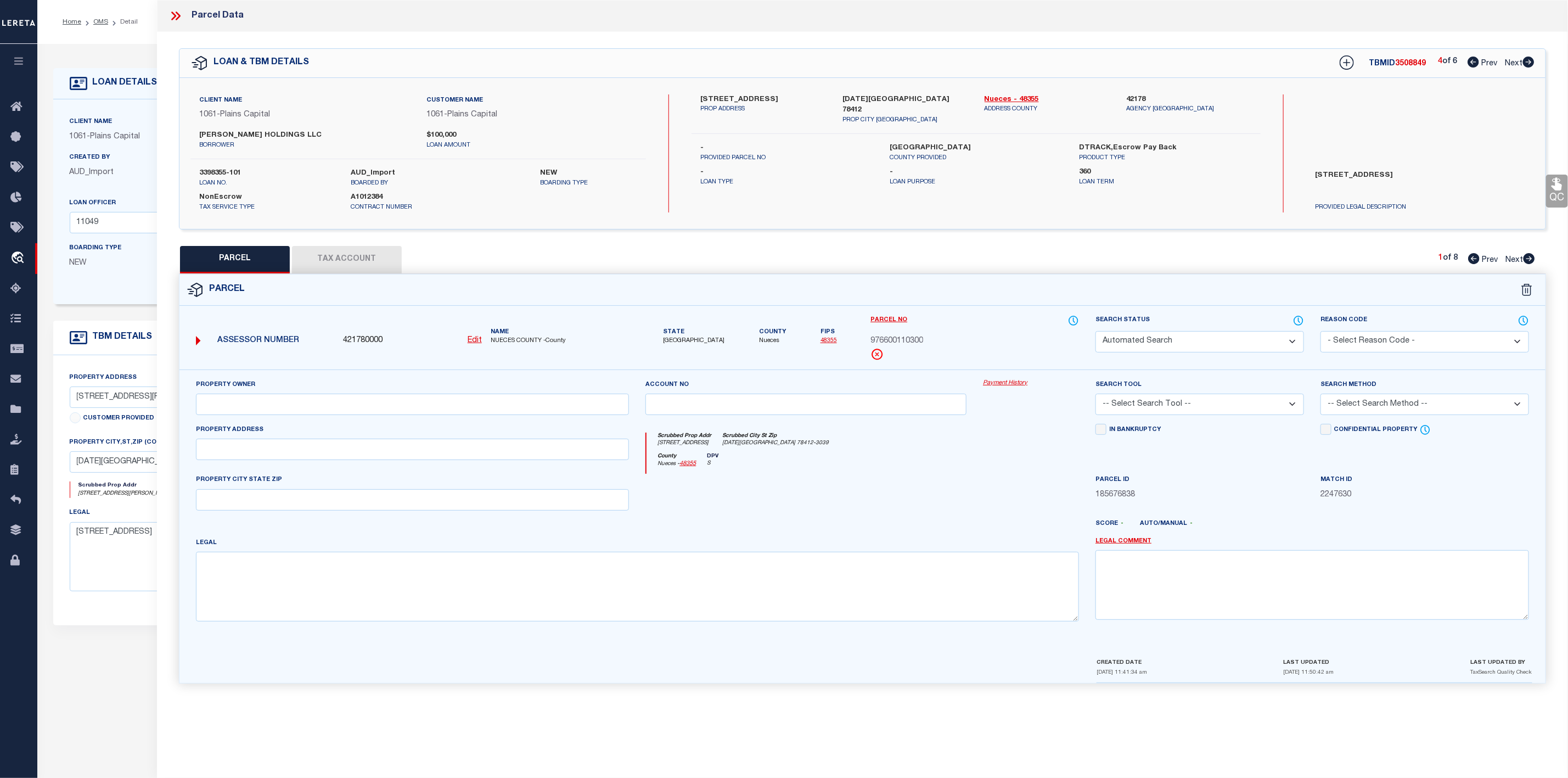
type textarea "Parcel not needed"
click at [1529, 260] on icon at bounding box center [1529, 258] width 11 height 11
select select "AS"
select select
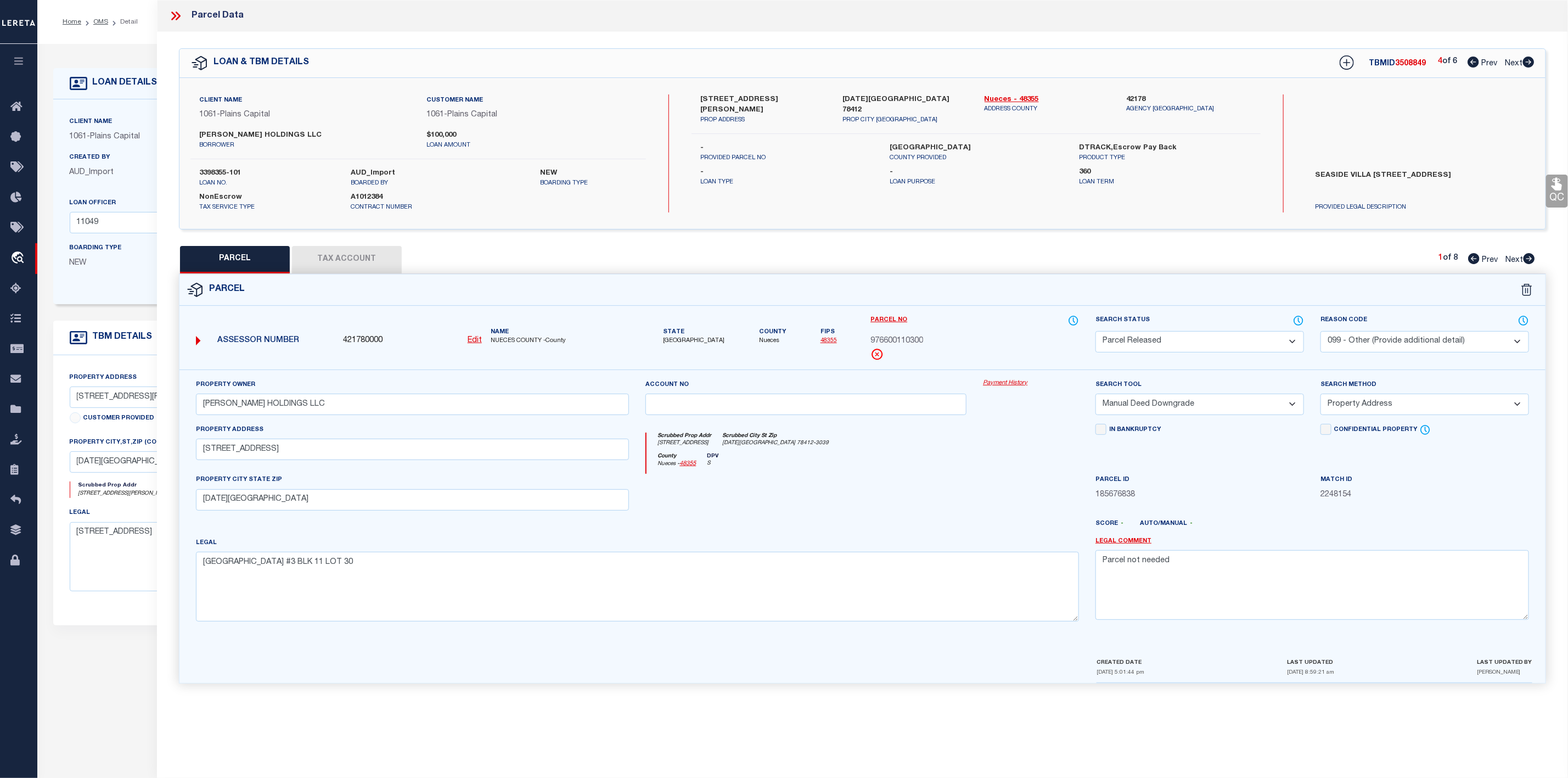
select select
checkbox input "false"
select select "PR"
select select "099"
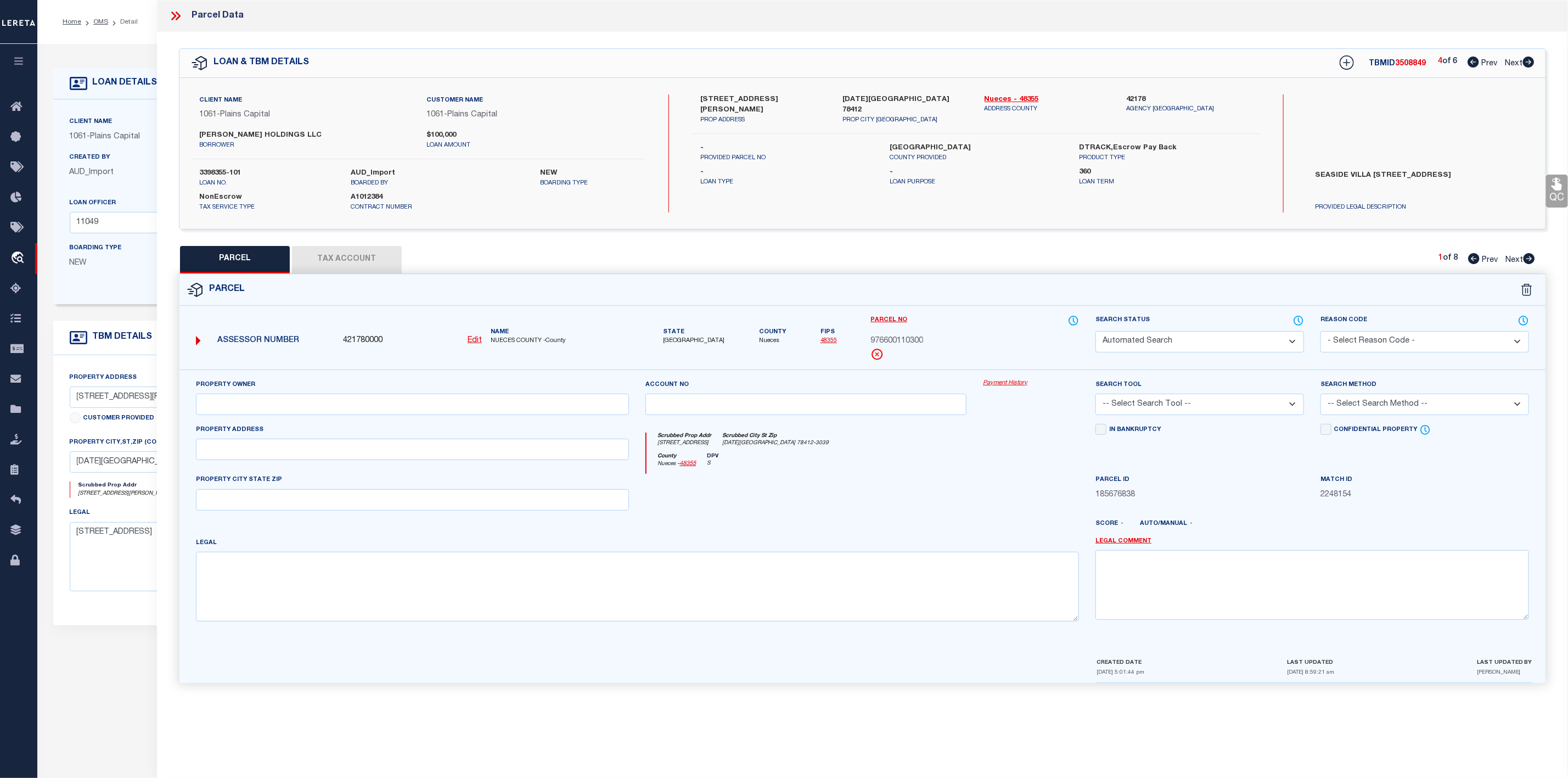
type input "[PERSON_NAME] HOLDINGS LLC"
select select "MDD"
select select "ADD"
type input "[STREET_ADDRESS][PERSON_NAME]"
type input "[DATE][GEOGRAPHIC_DATA]"
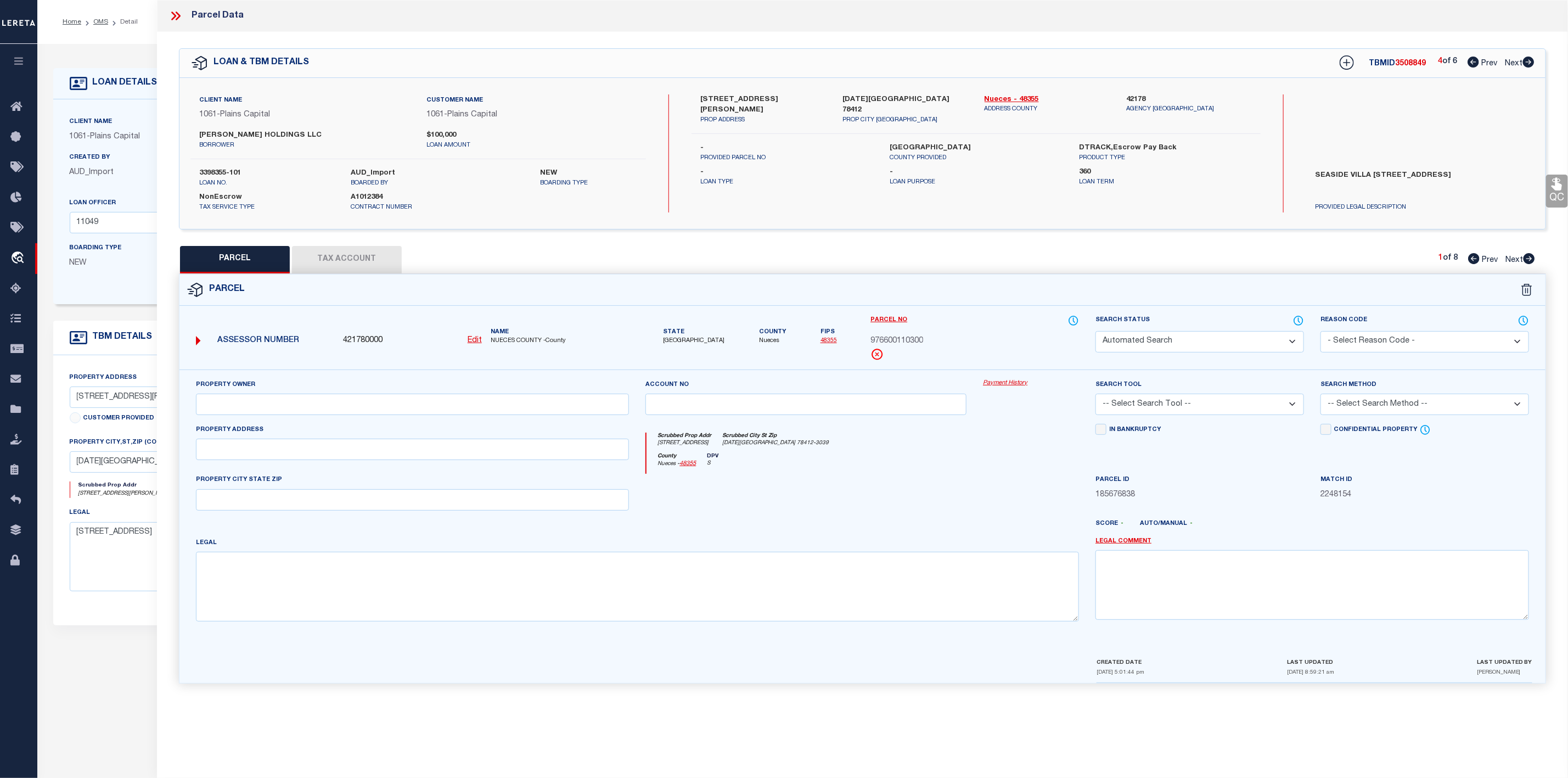
type textarea "CANDLEWOOD 1 LT 14 BK 1"
type textarea "Parcel not needed"
click at [1529, 260] on icon at bounding box center [1529, 258] width 11 height 11
select select "AS"
select select
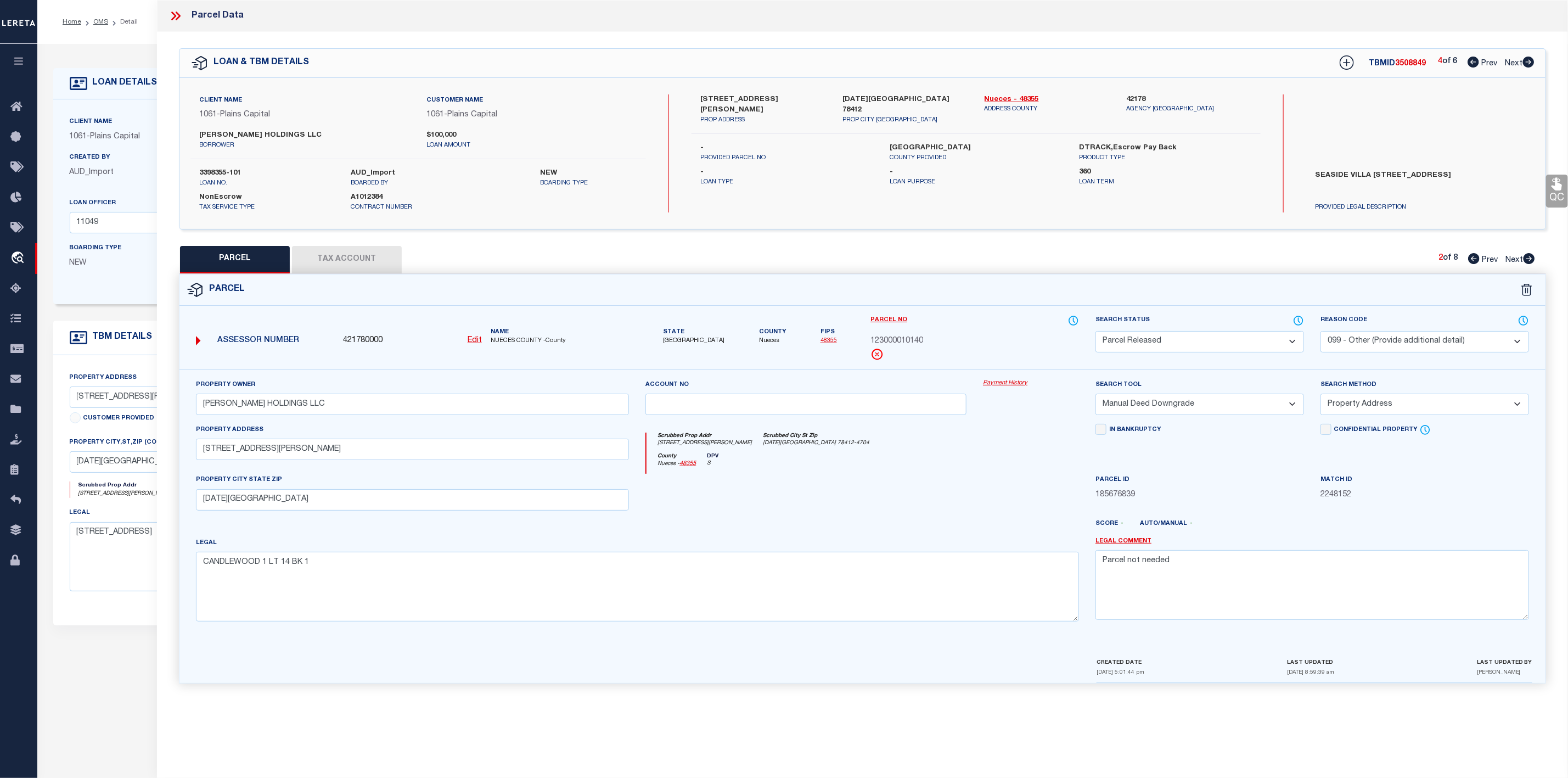
select select
checkbox input "false"
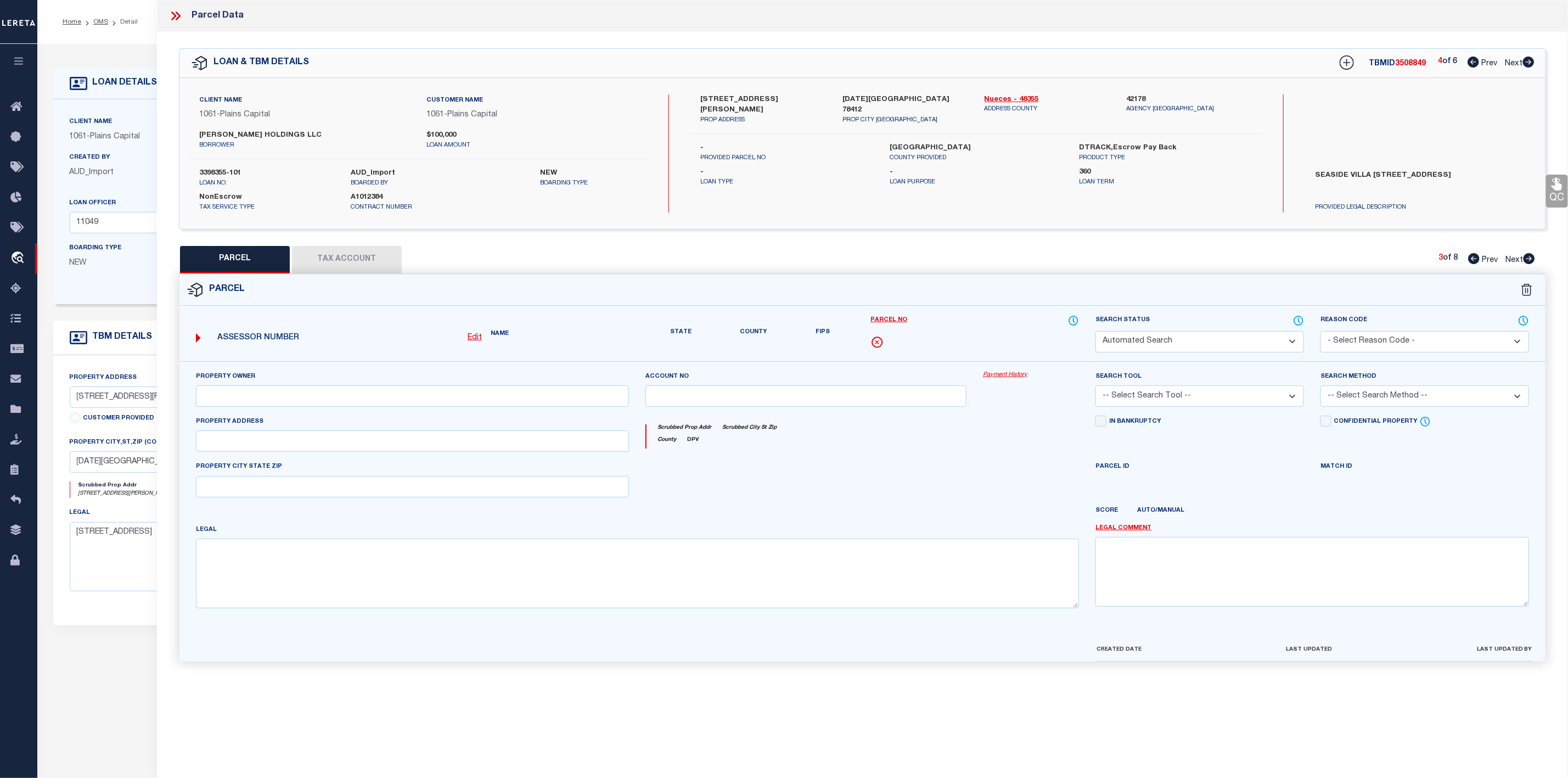
select select "PR"
select select "099"
type input "[PERSON_NAME] HOLDINGS LLC"
select select "MDD"
select select "ADD"
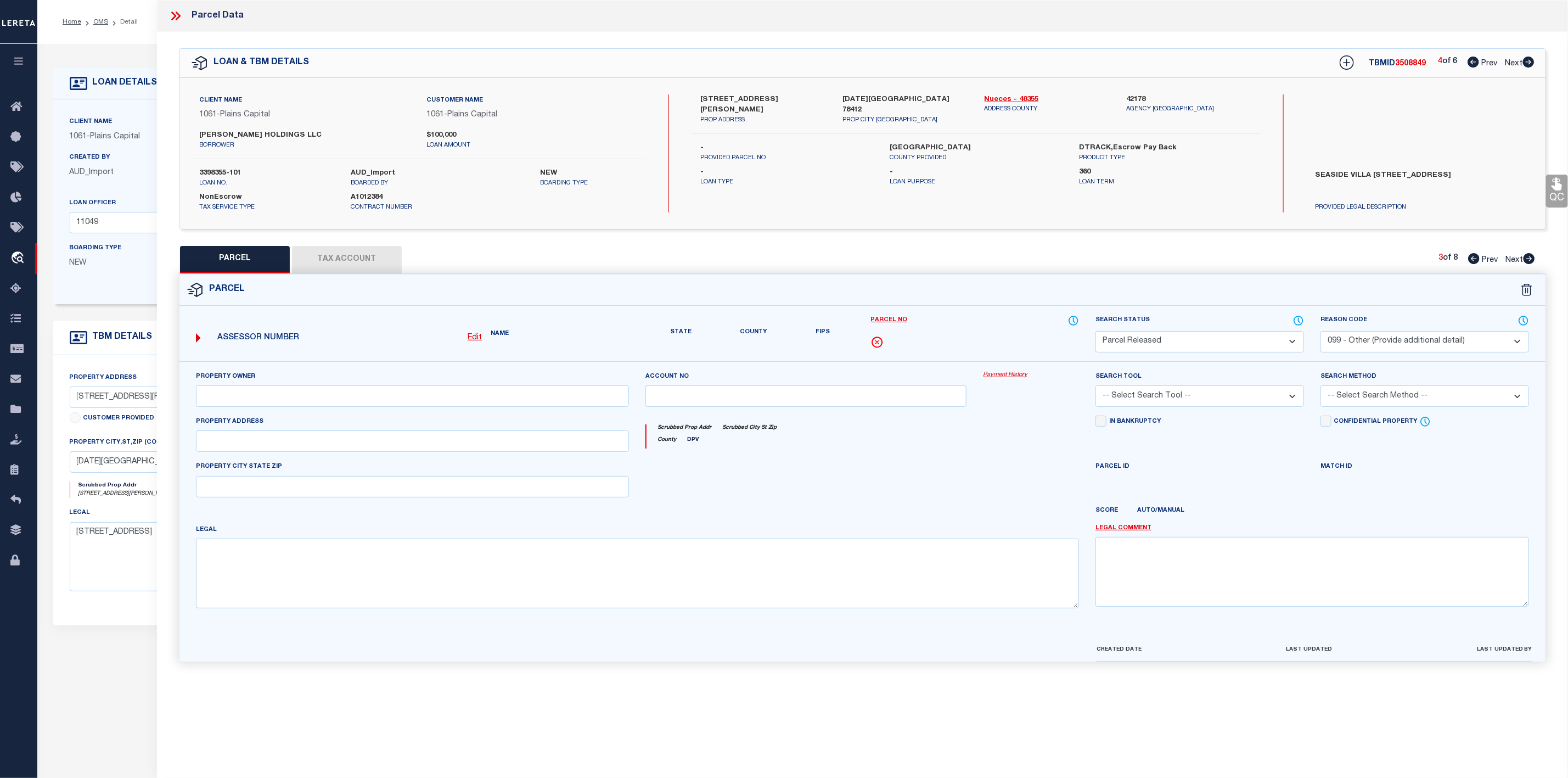
type input "[STREET_ADDRESS][PERSON_NAME]"
type input "[DATE][GEOGRAPHIC_DATA]"
type textarea "[PERSON_NAME][STREET_ADDRESS]"
type textarea "Parcel not needed"
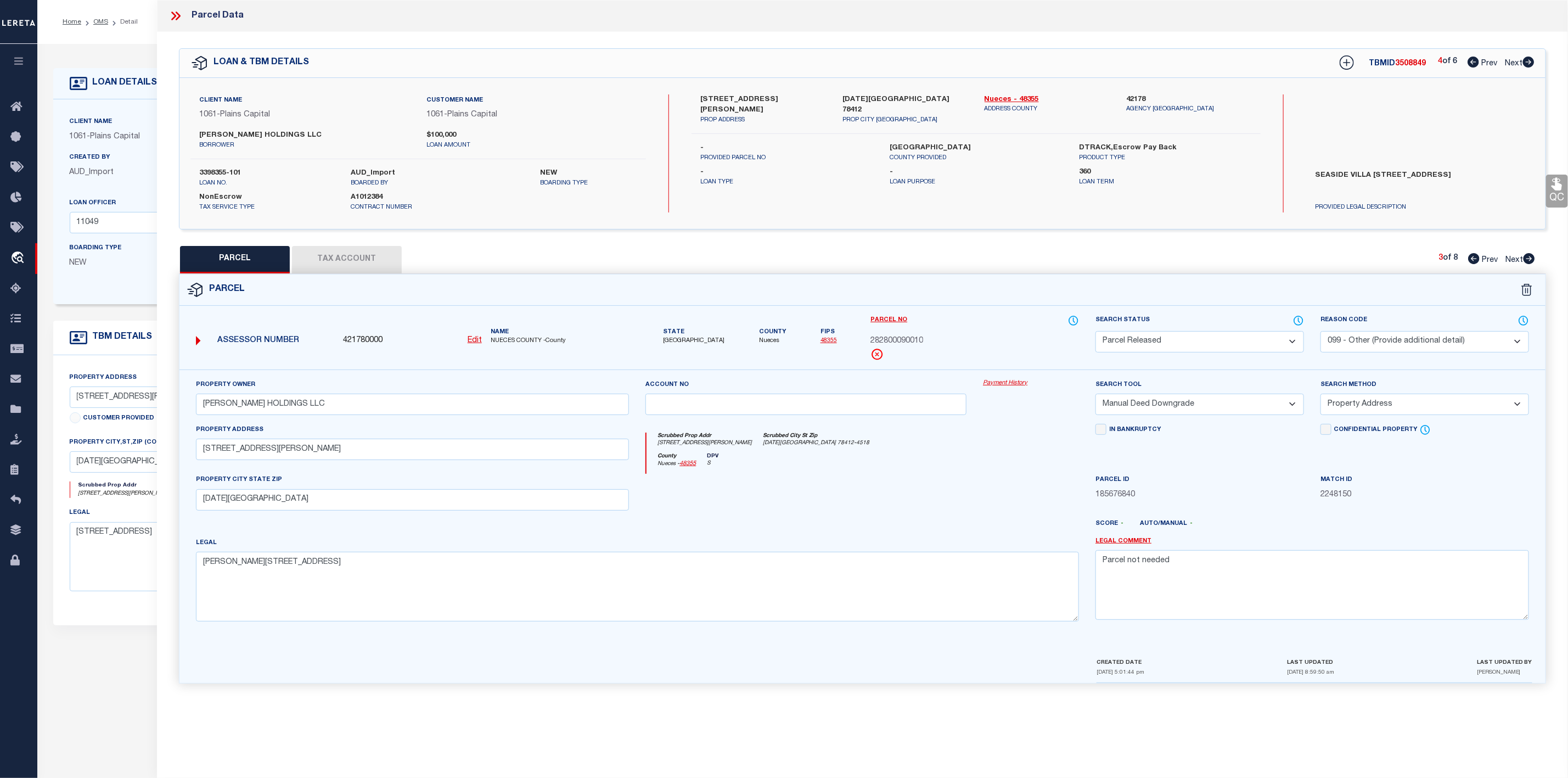
click at [1529, 260] on icon at bounding box center [1529, 258] width 11 height 11
select select "AS"
select select
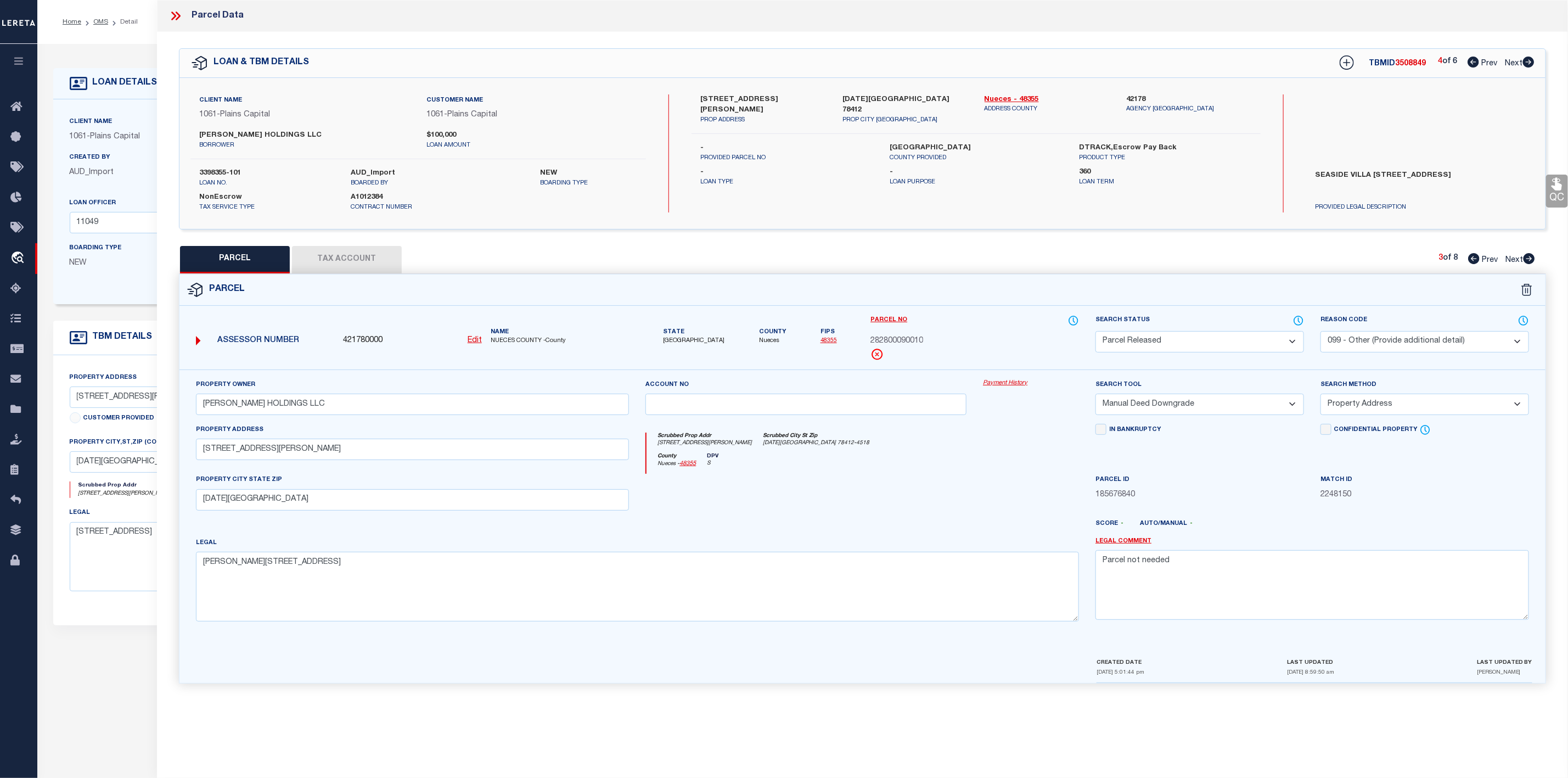
checkbox input "false"
select select "PR"
select select "099"
select select "MDD"
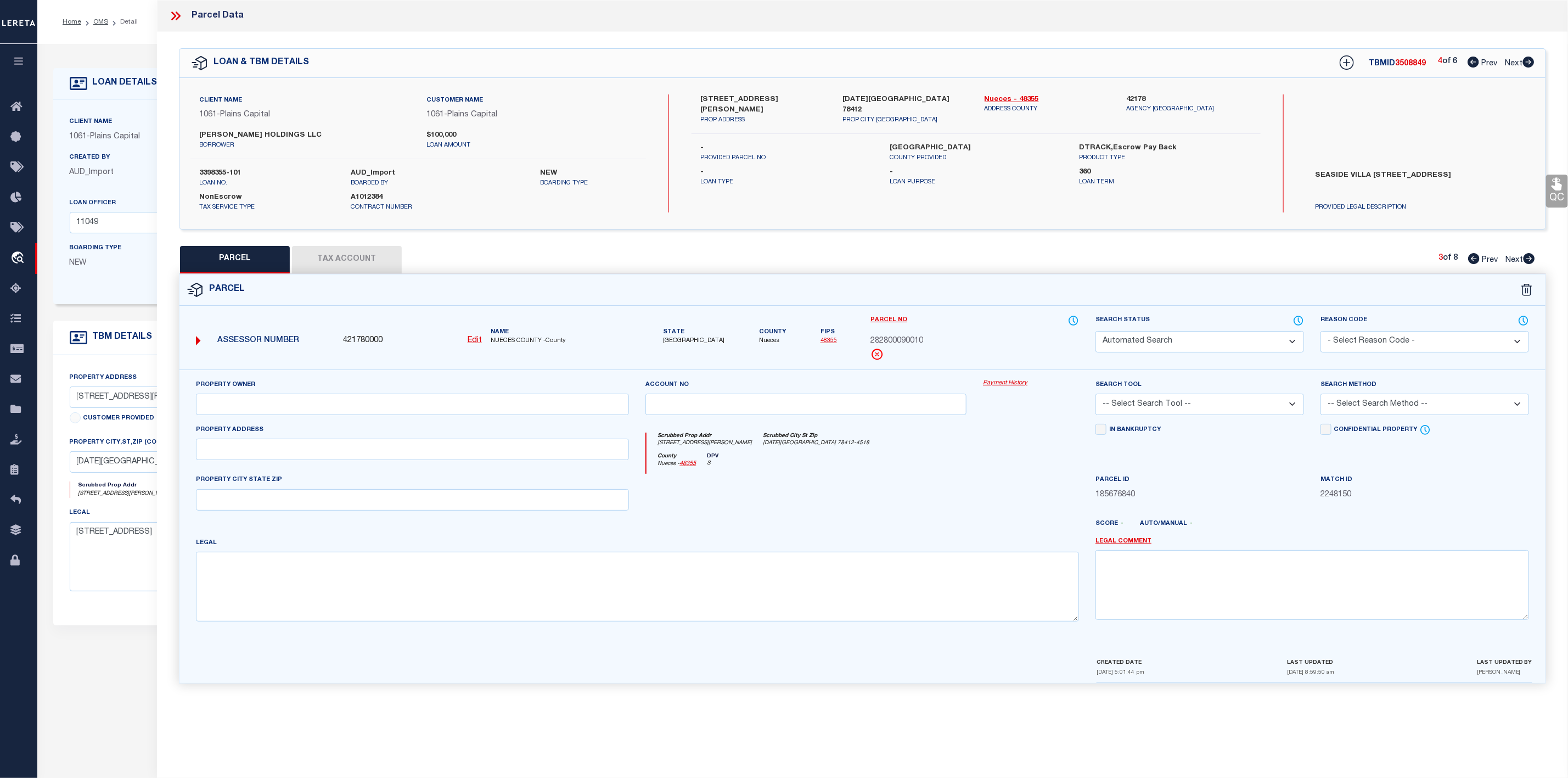
select select "ADD"
type textarea "Parcel not needed"
click at [1529, 260] on icon at bounding box center [1529, 258] width 11 height 11
select select "AS"
select select
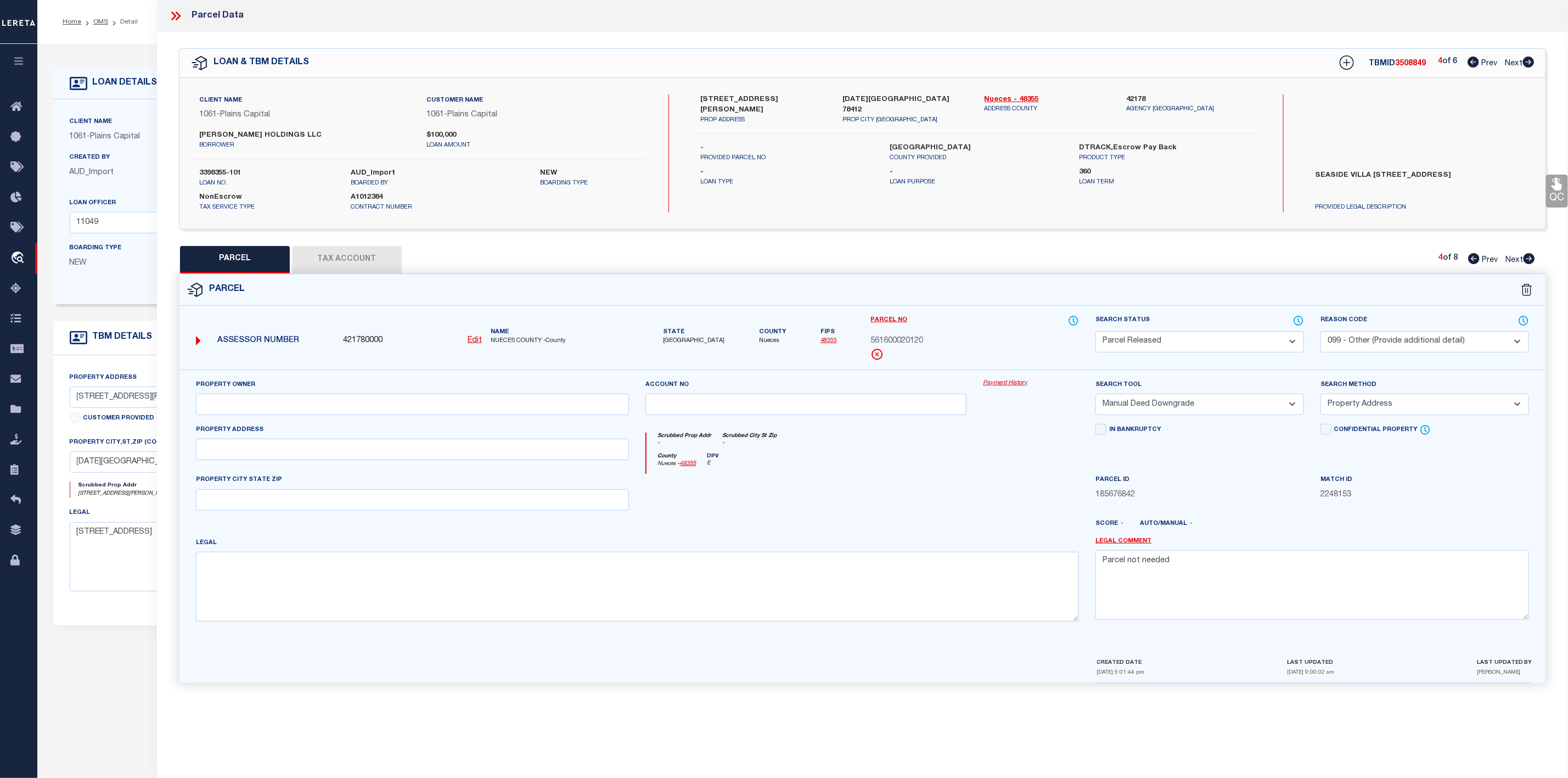
select select
checkbox input "false"
select select "PR"
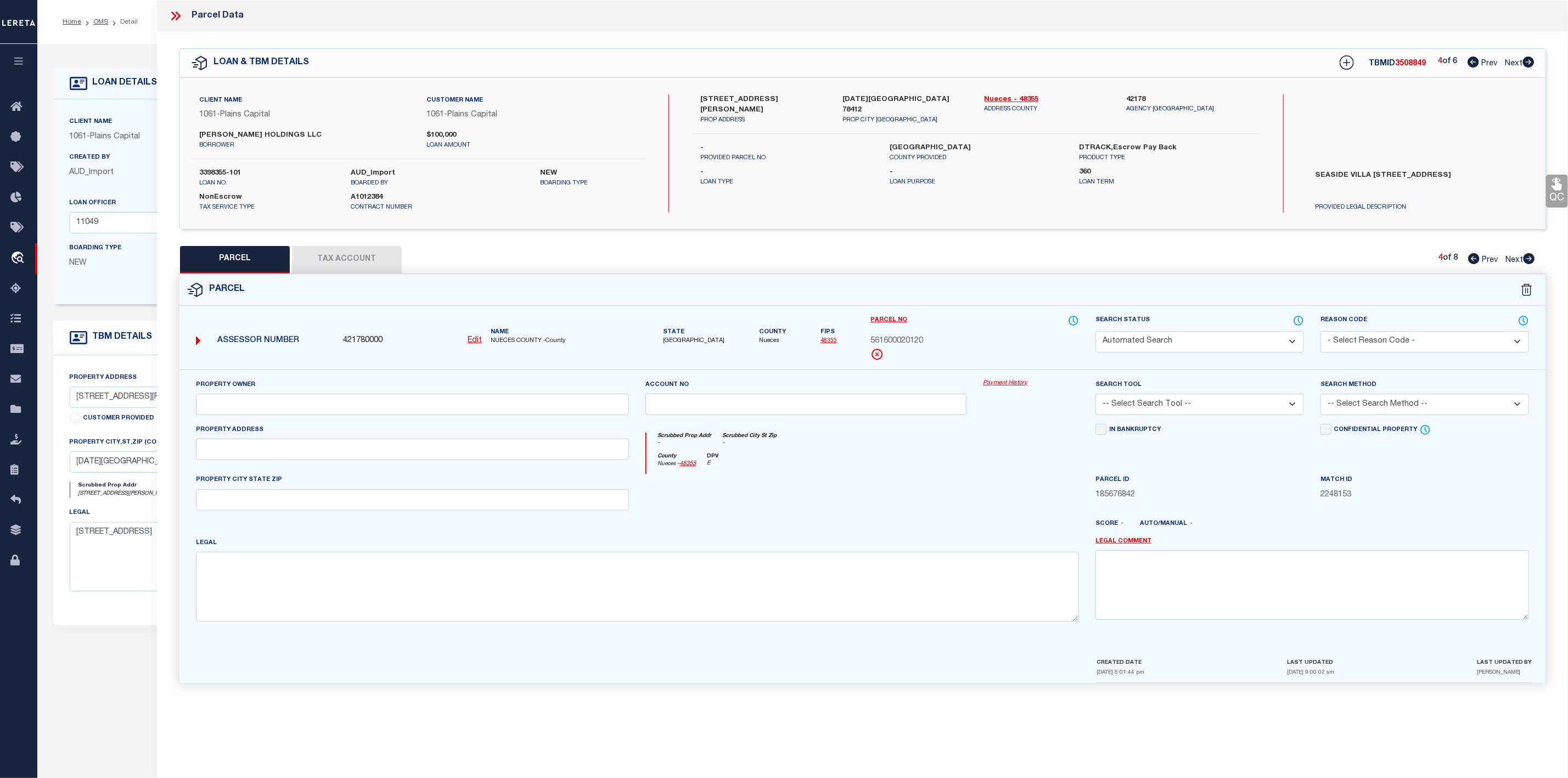
select select "099"
type input "[PERSON_NAME] HOLDINGS LLC"
select select "MDD"
select select "ADD"
type input "[STREET_ADDRESS]"
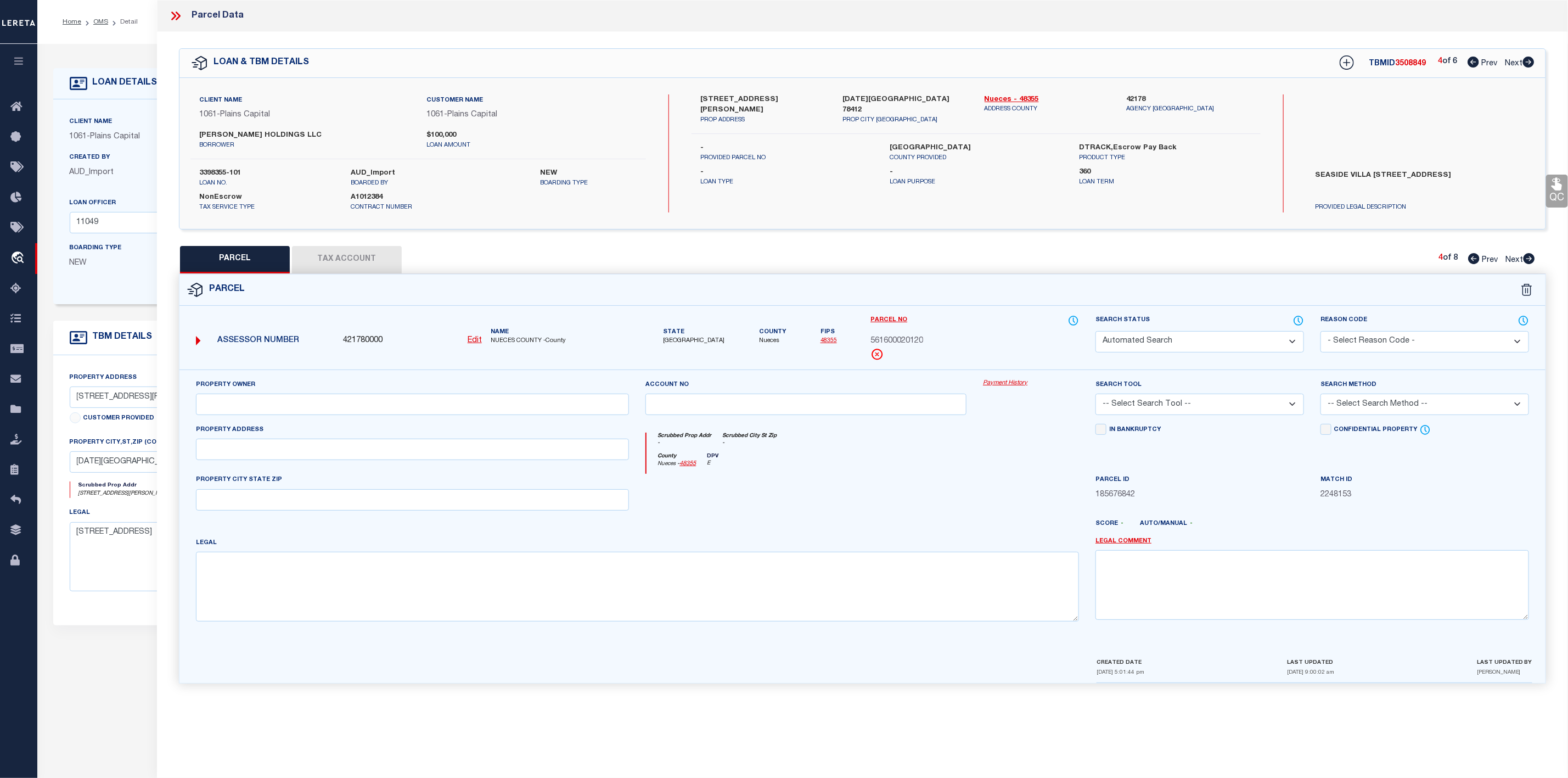
type input "[DATE][GEOGRAPHIC_DATA]"
type textarea "[STREET_ADDRESS]"
type textarea "Parcel not needed"
click at [1529, 260] on icon at bounding box center [1529, 258] width 11 height 11
select select "AS"
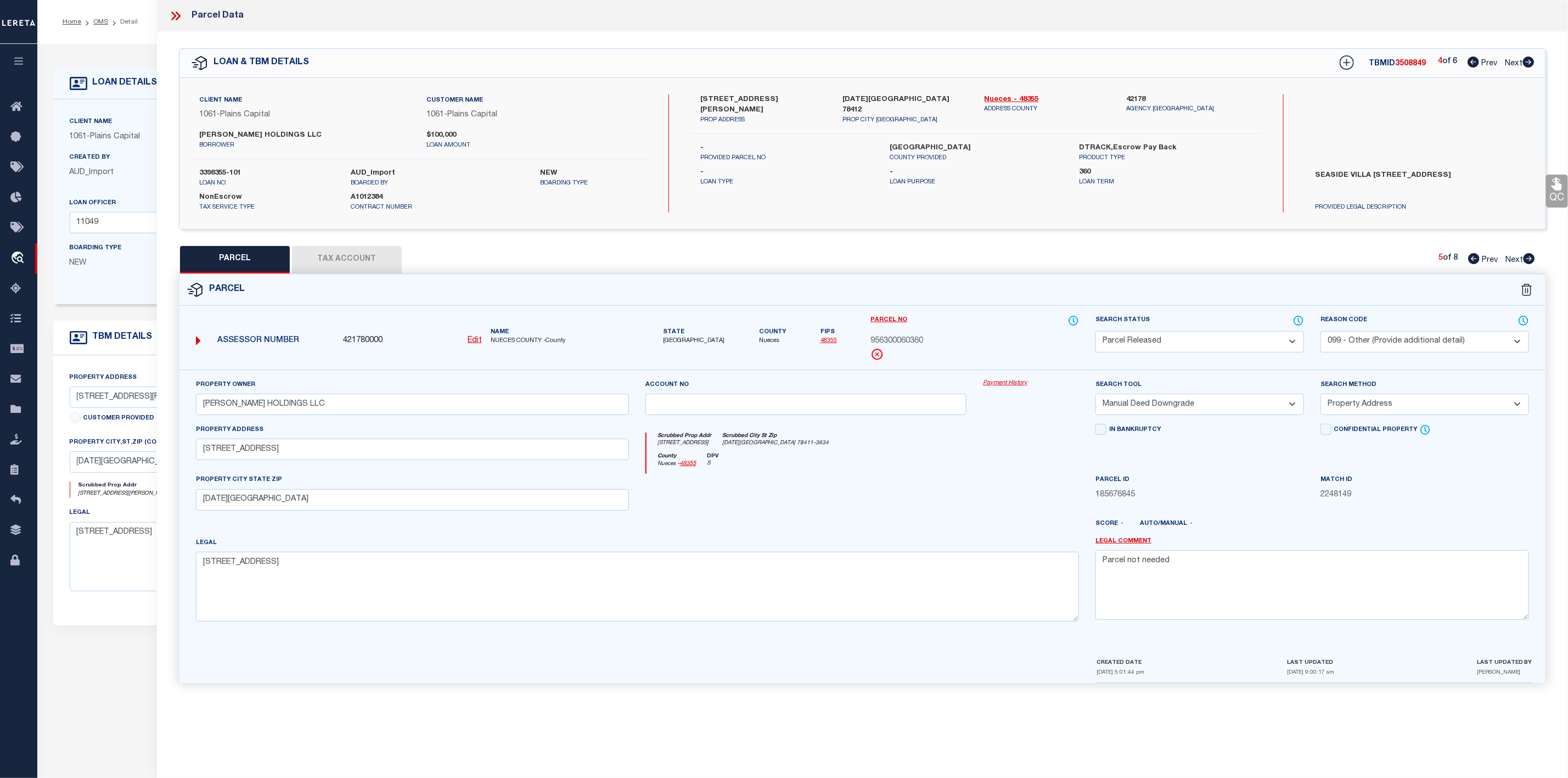
select select
checkbox input "false"
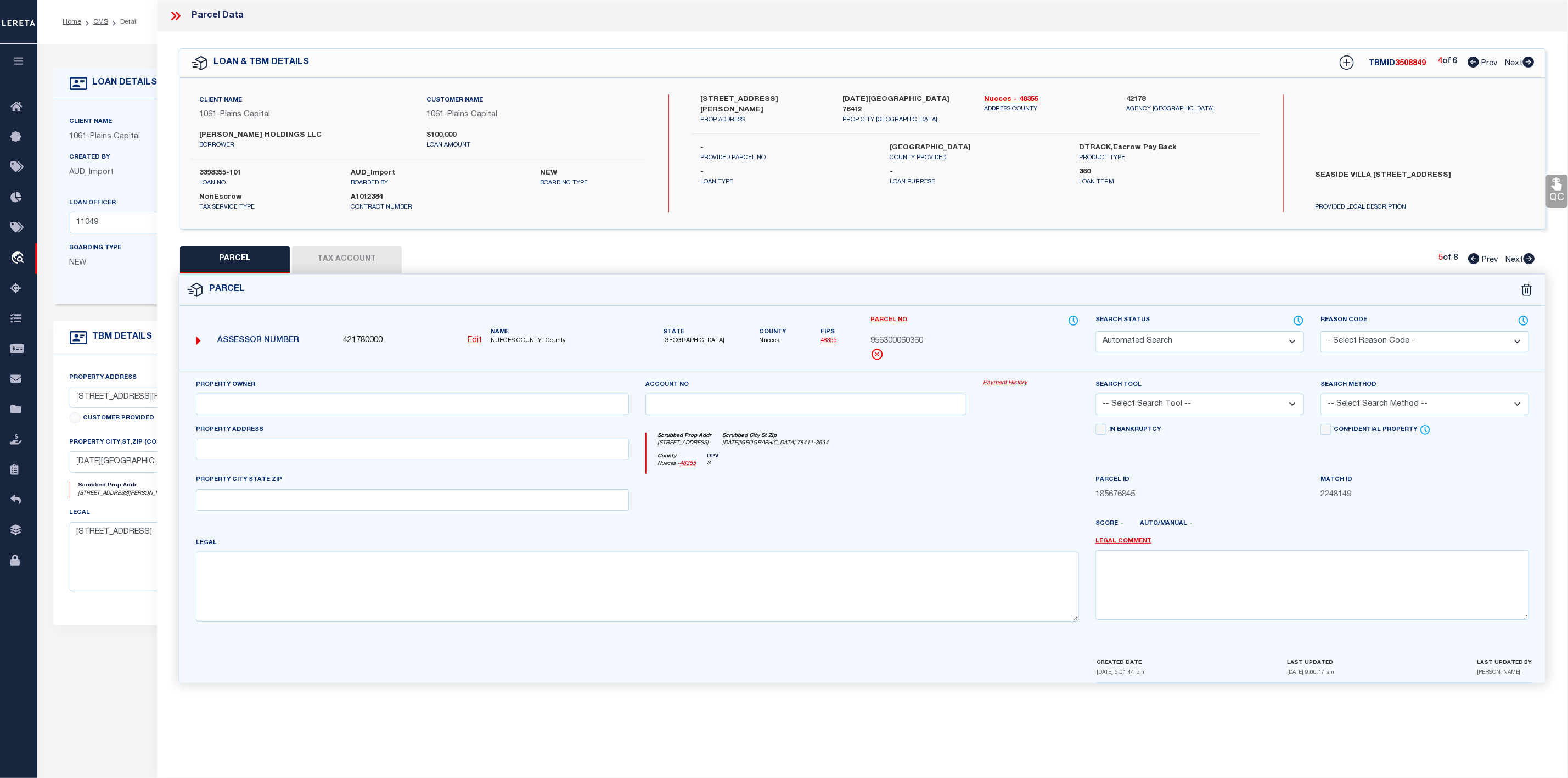
select select "CP"
type input "[PERSON_NAME] HOLDINGS LLC"
select select "AGW"
select select "LEG"
type input "1011 [PERSON_NAME] RD"
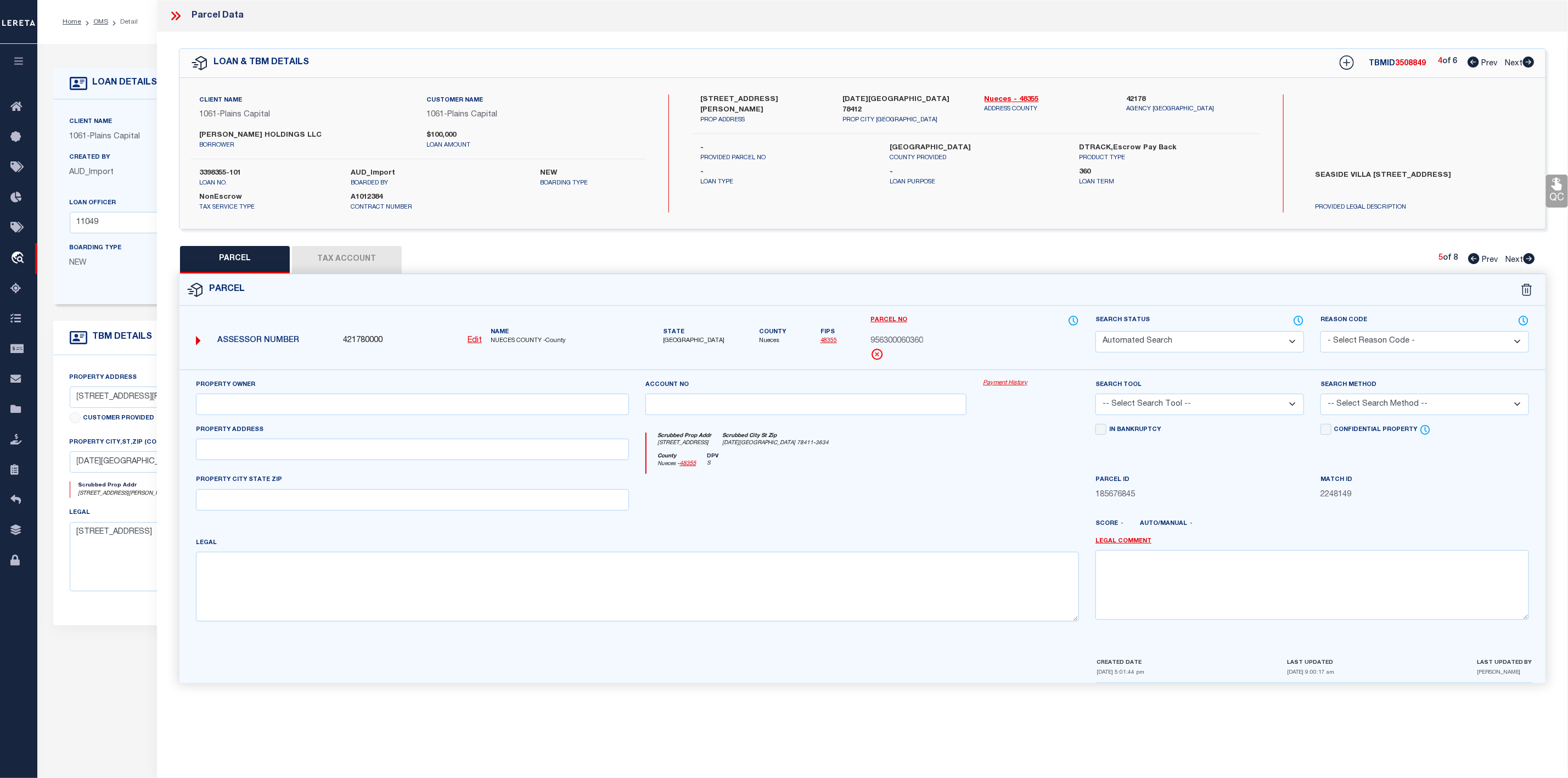
type input "[DATE][GEOGRAPHIC_DATA]"
type textarea "SEASIDE VILLA UNIT 209 BLDG 3 , 1.19%"
click at [172, 17] on icon at bounding box center [175, 16] width 14 height 14
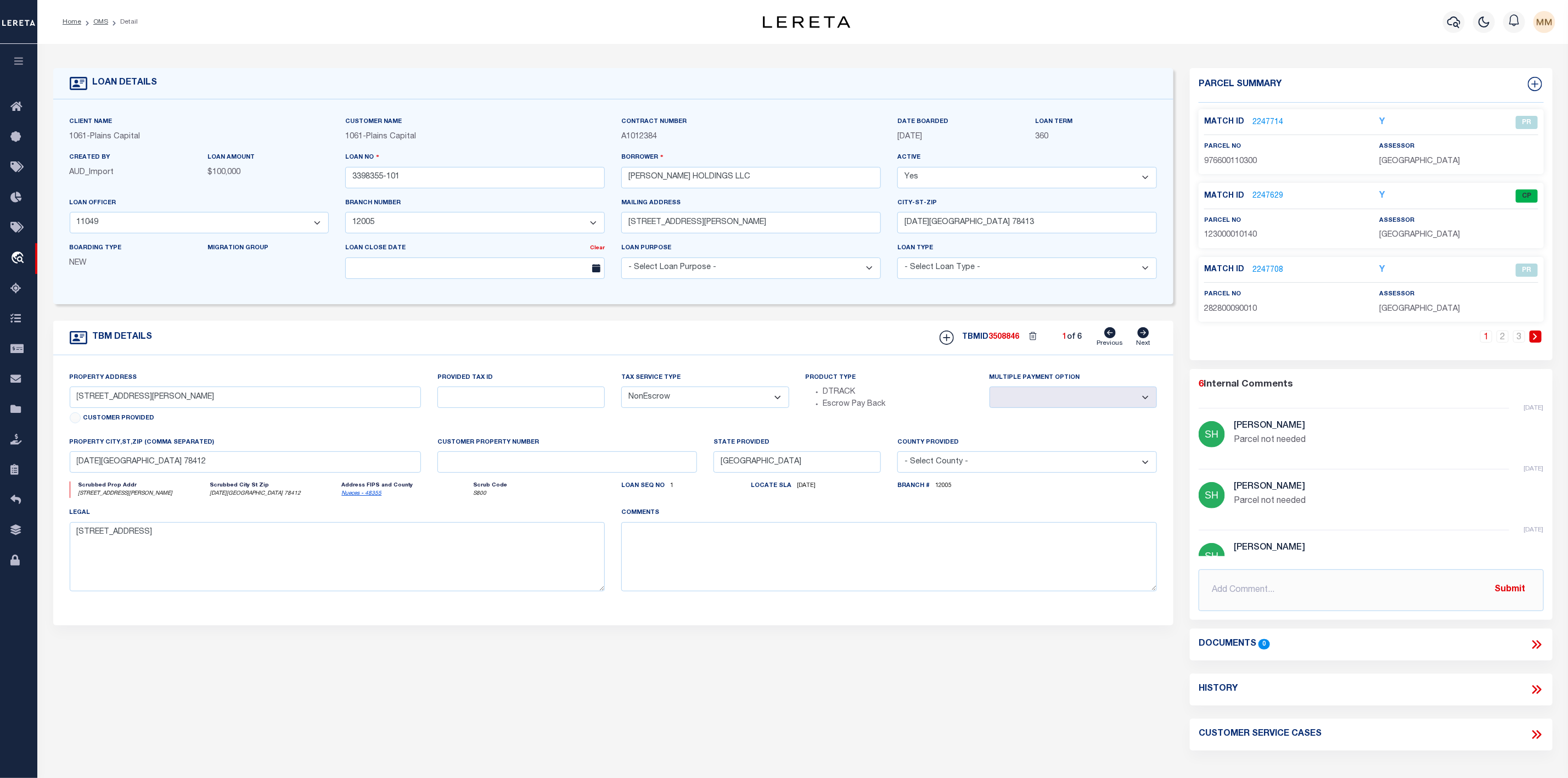
click at [99, 27] on ol "Home OMS Detail" at bounding box center [100, 22] width 92 height 23
click at [101, 18] on link "OMS" at bounding box center [100, 22] width 15 height 7
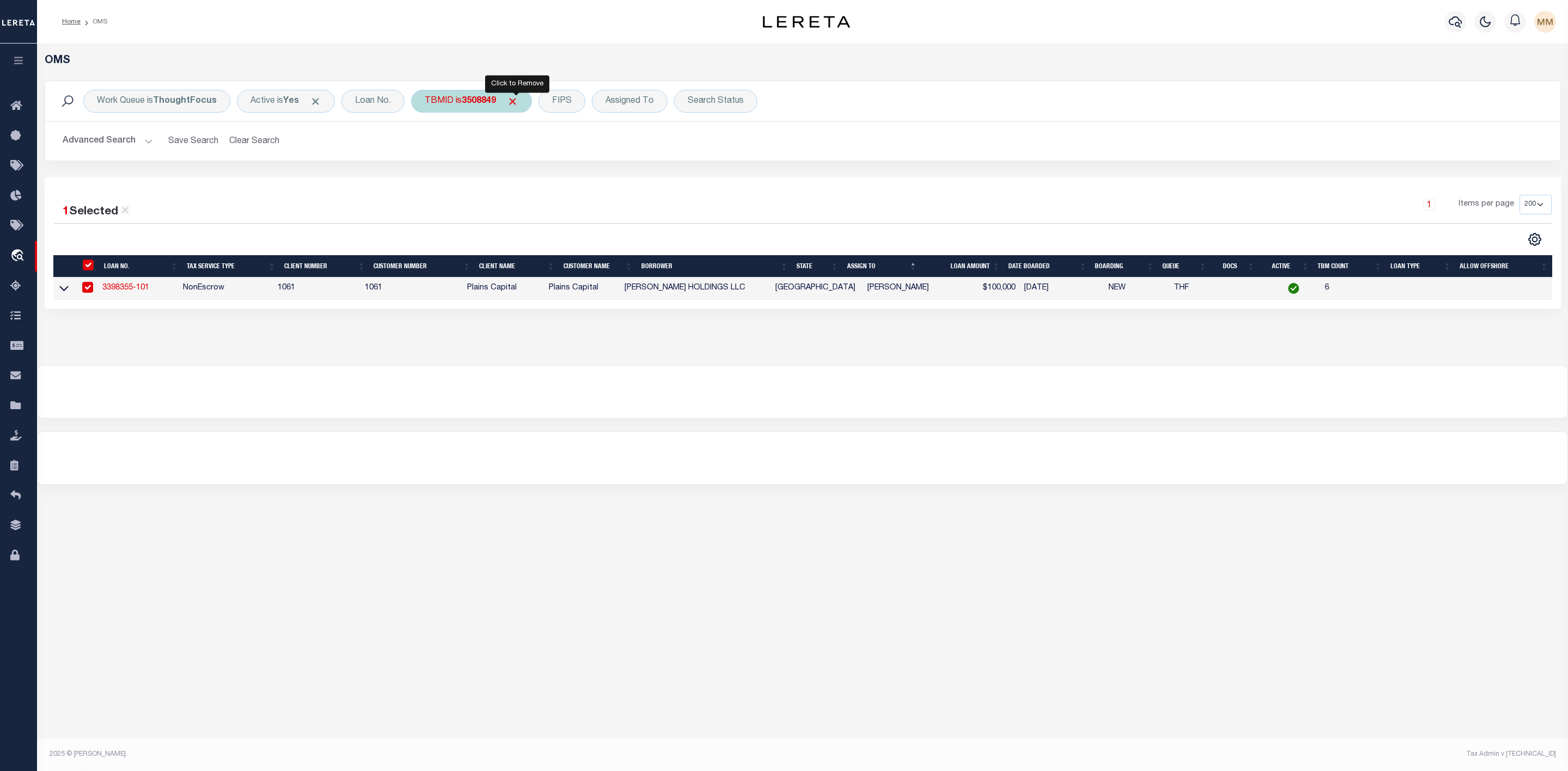
click at [518, 103] on span "Click to Remove" at bounding box center [512, 101] width 11 height 11
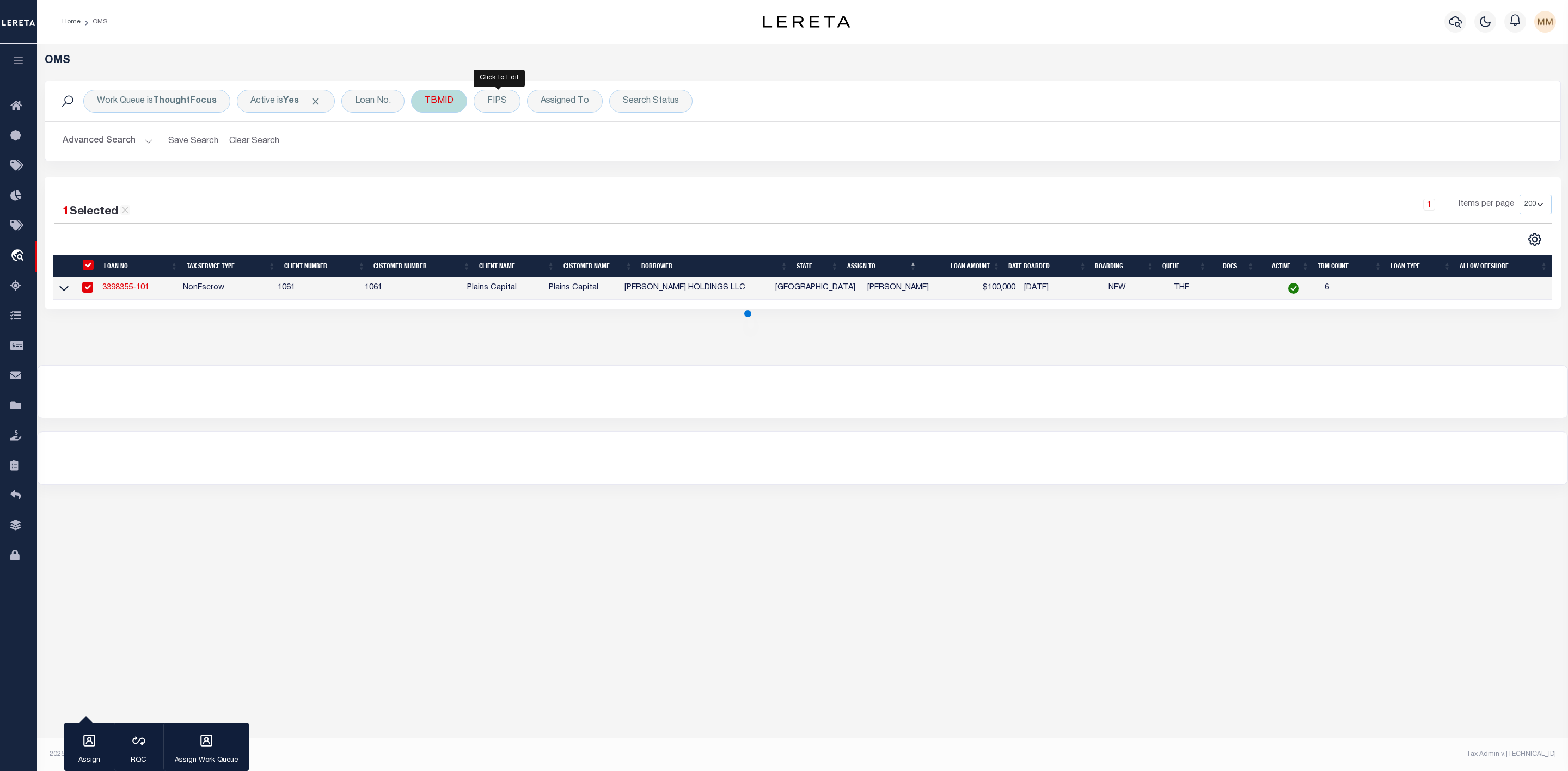
click at [441, 103] on div "TBMID" at bounding box center [439, 101] width 56 height 22
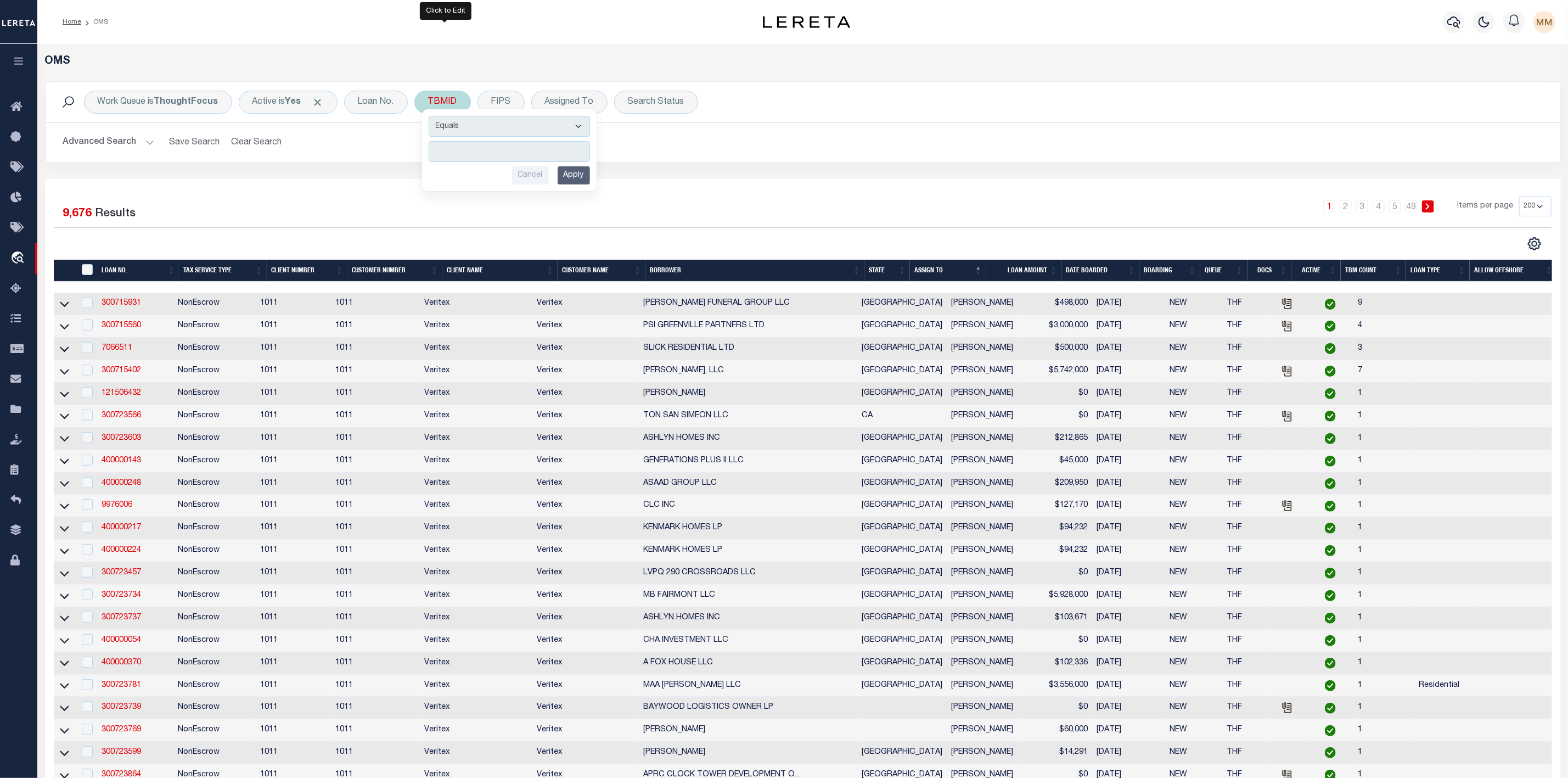
click at [476, 155] on input "number" at bounding box center [509, 152] width 161 height 21
type input "3506475"
click at [575, 179] on input "Apply" at bounding box center [573, 175] width 32 height 18
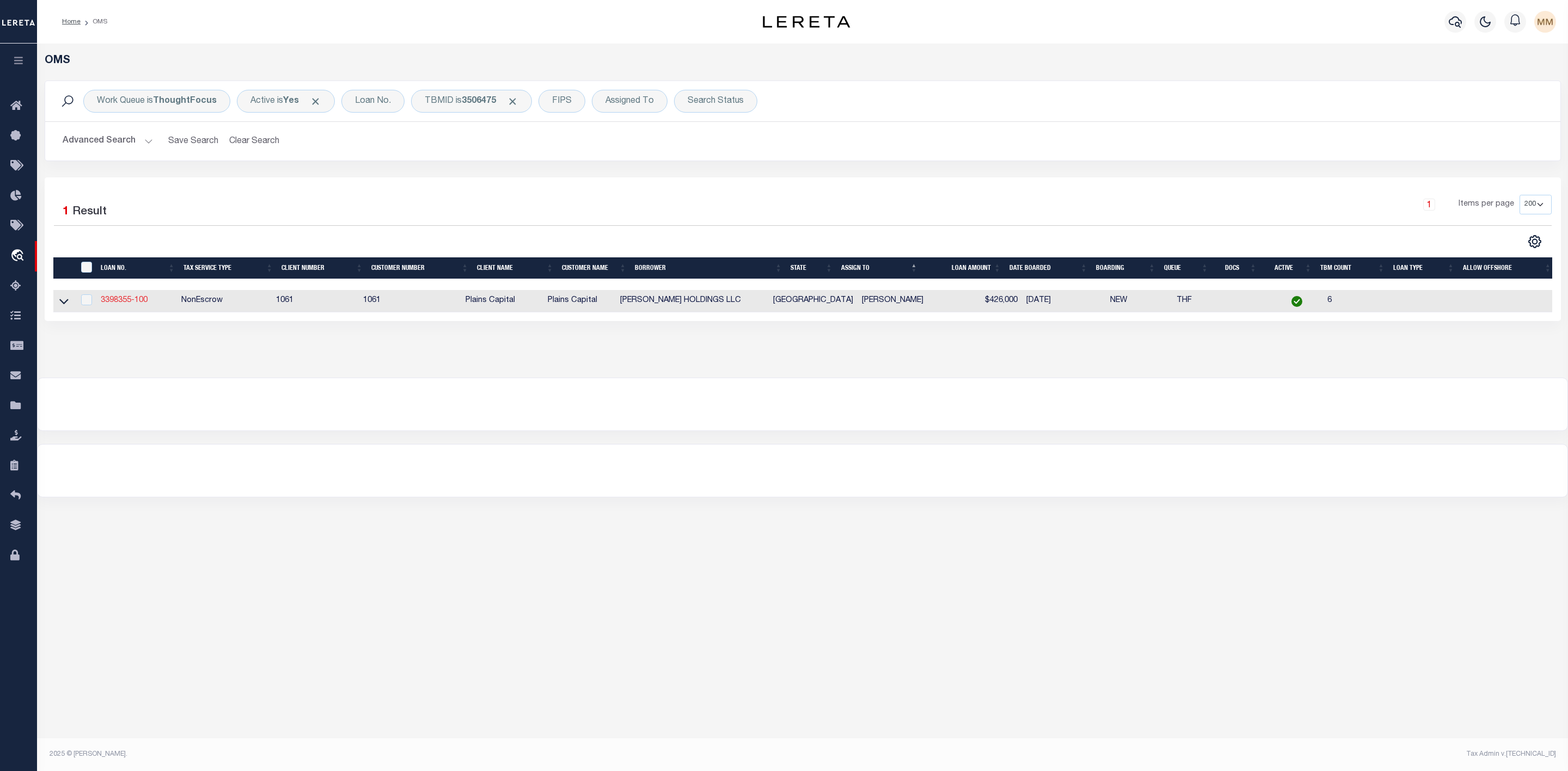
click at [126, 302] on link "3398355-100" at bounding box center [124, 300] width 47 height 8
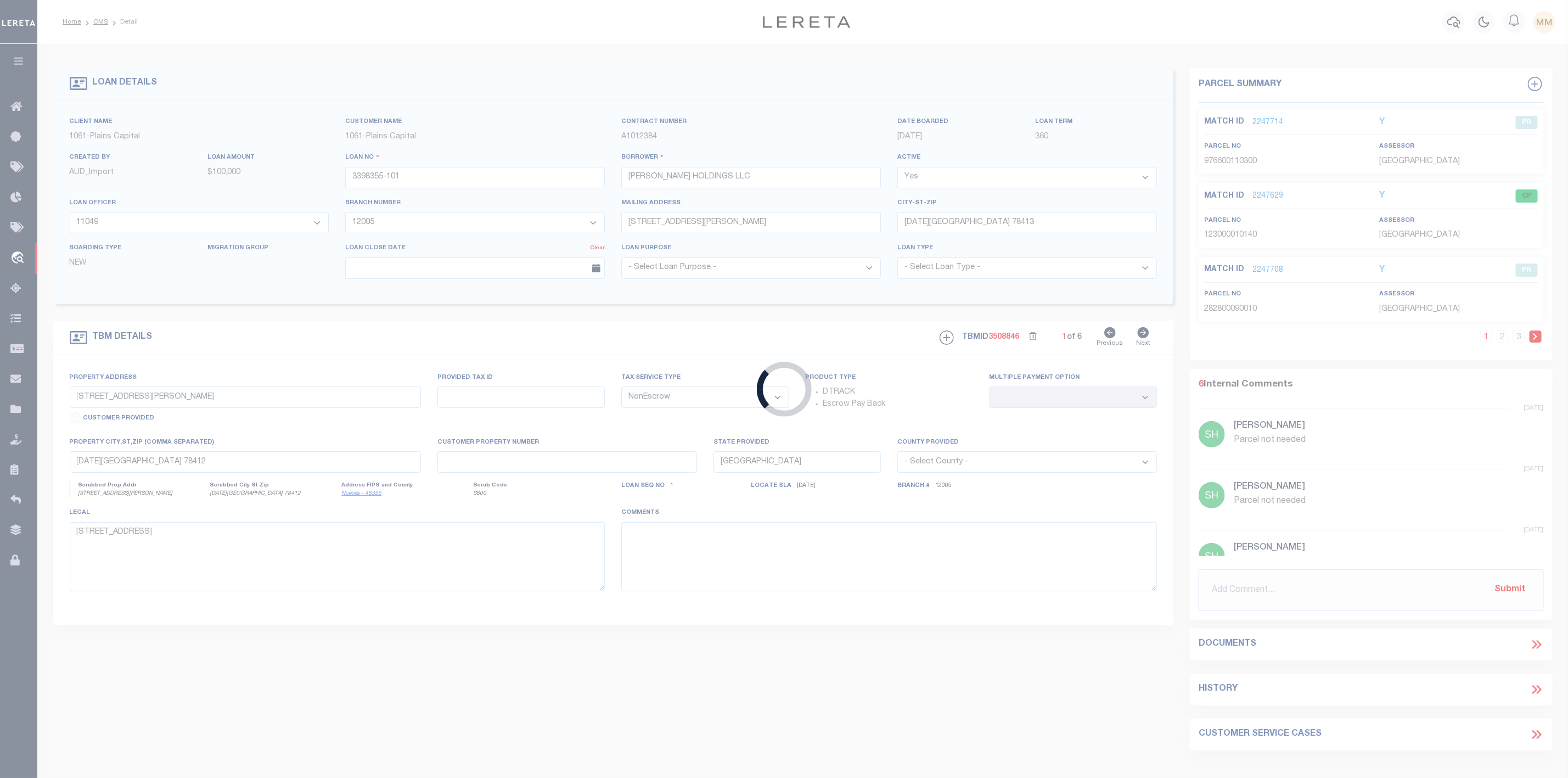
type input "3398355-100"
select select
type input "[STREET_ADDRESS]"
select select
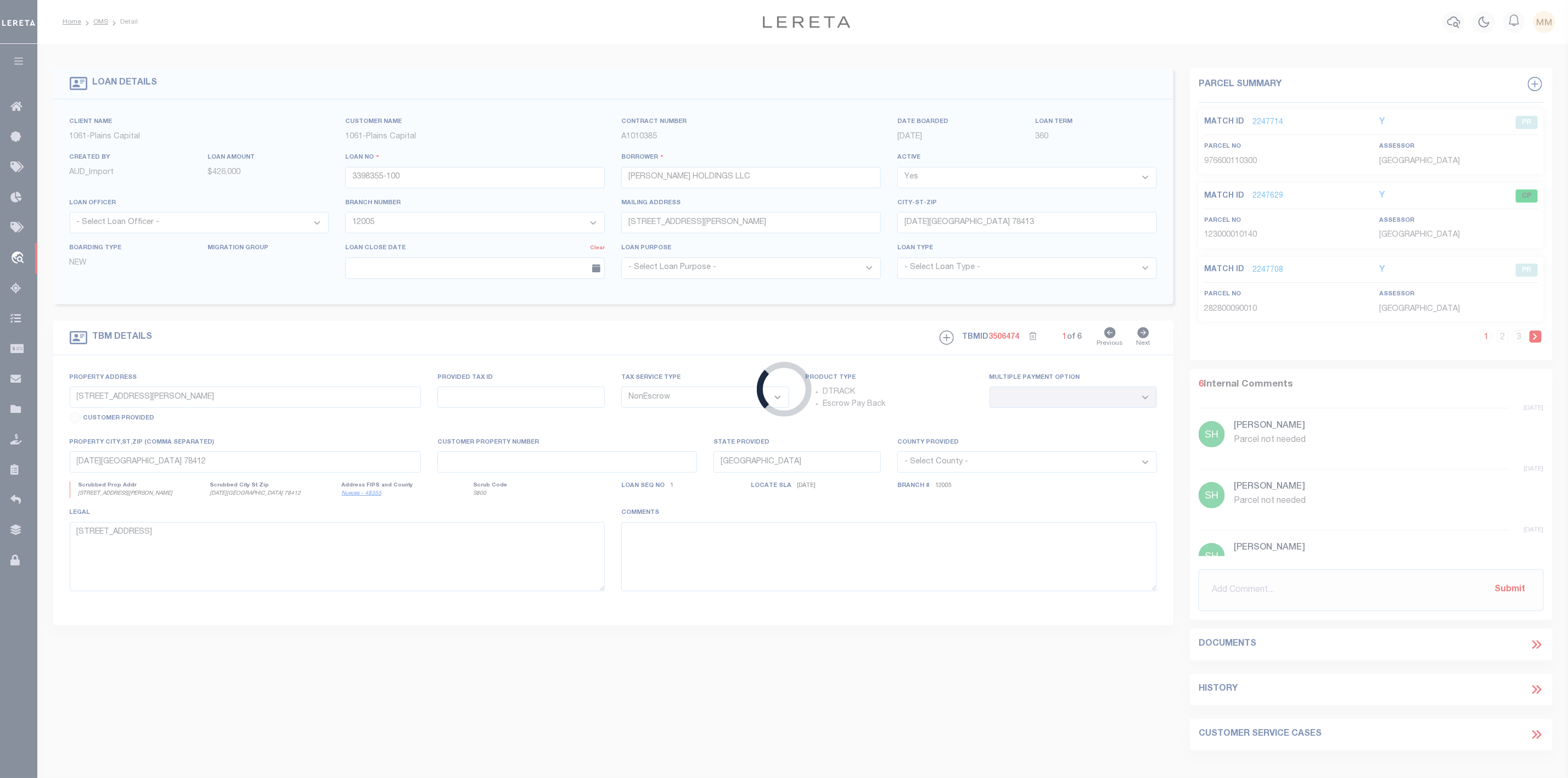
type input "[DATE][GEOGRAPHIC_DATA] 78411"
select select
type textarea "[STREET_ADDRESS]"
select select "1438"
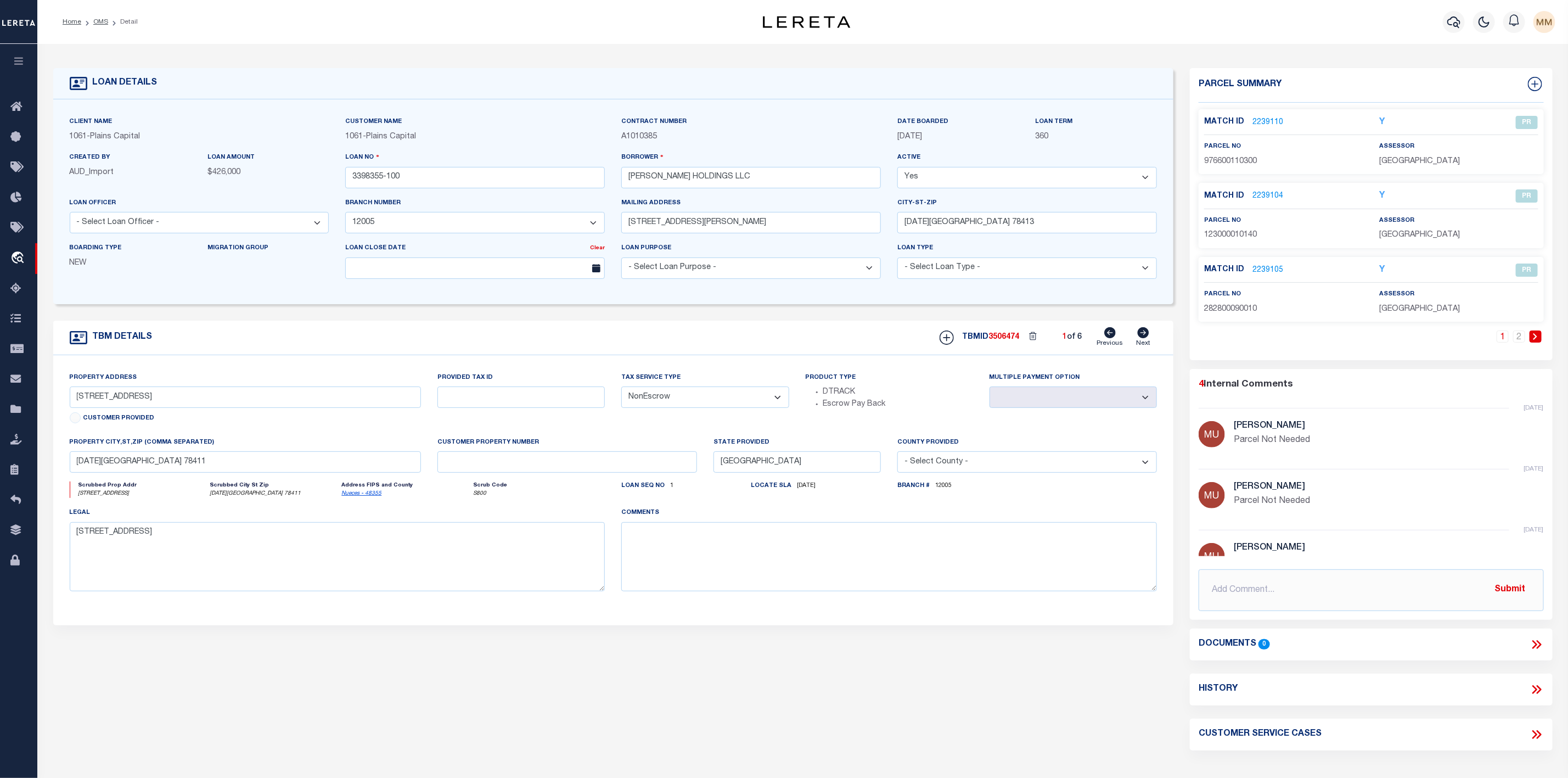
click at [1275, 119] on link "2239110" at bounding box center [1267, 122] width 30 height 11
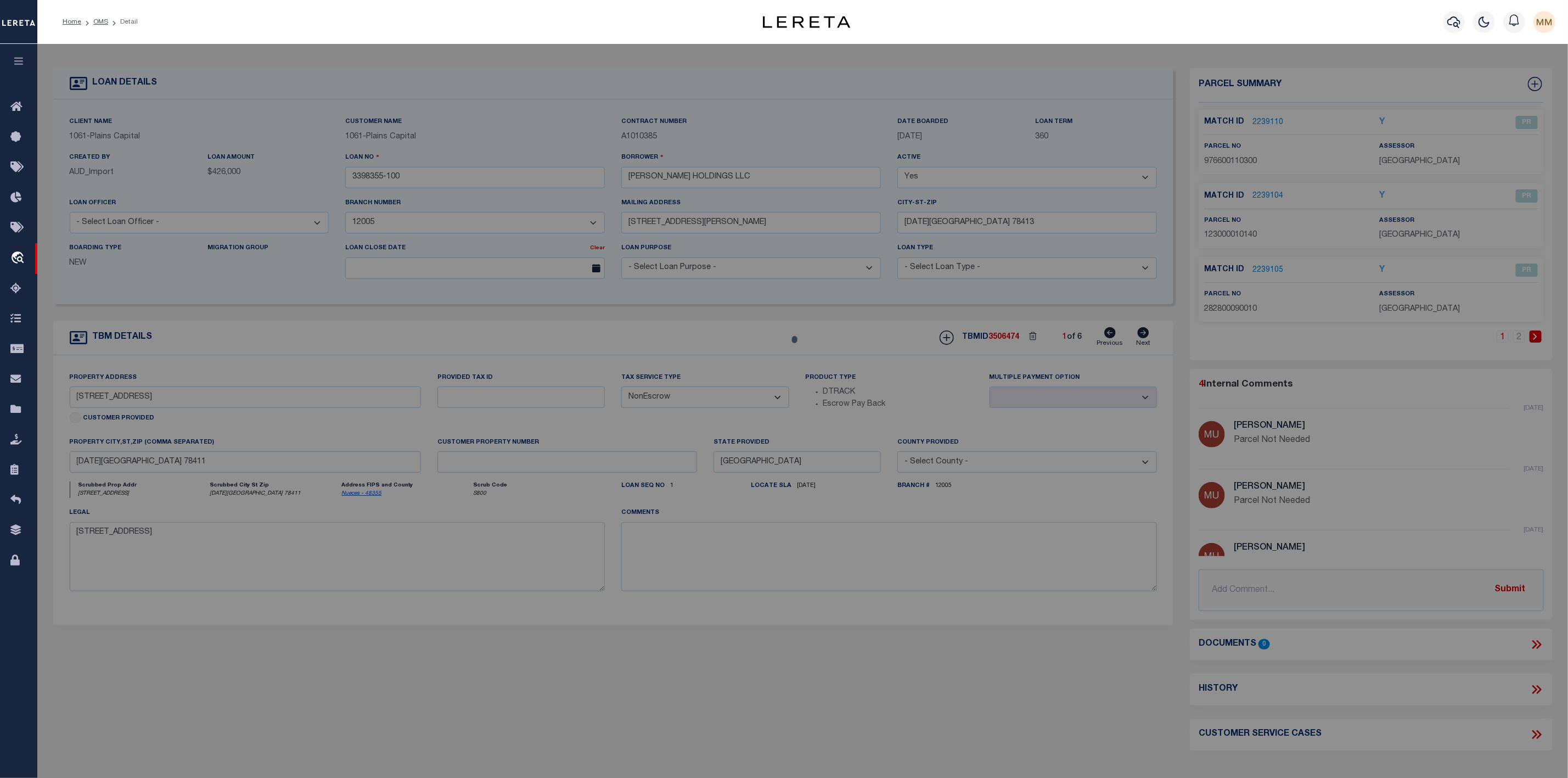
select select "AS"
select select
checkbox input "false"
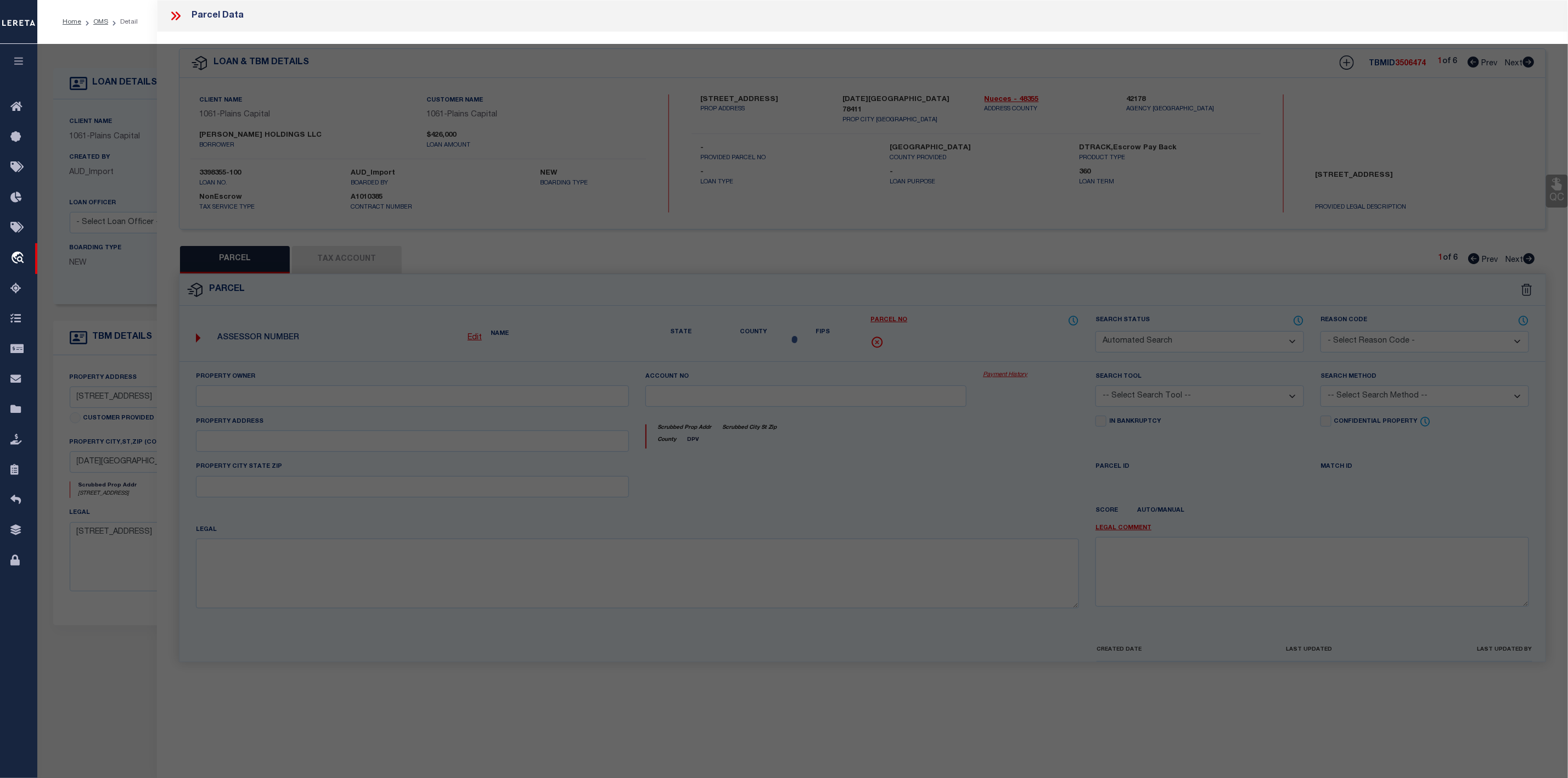
select select "PR"
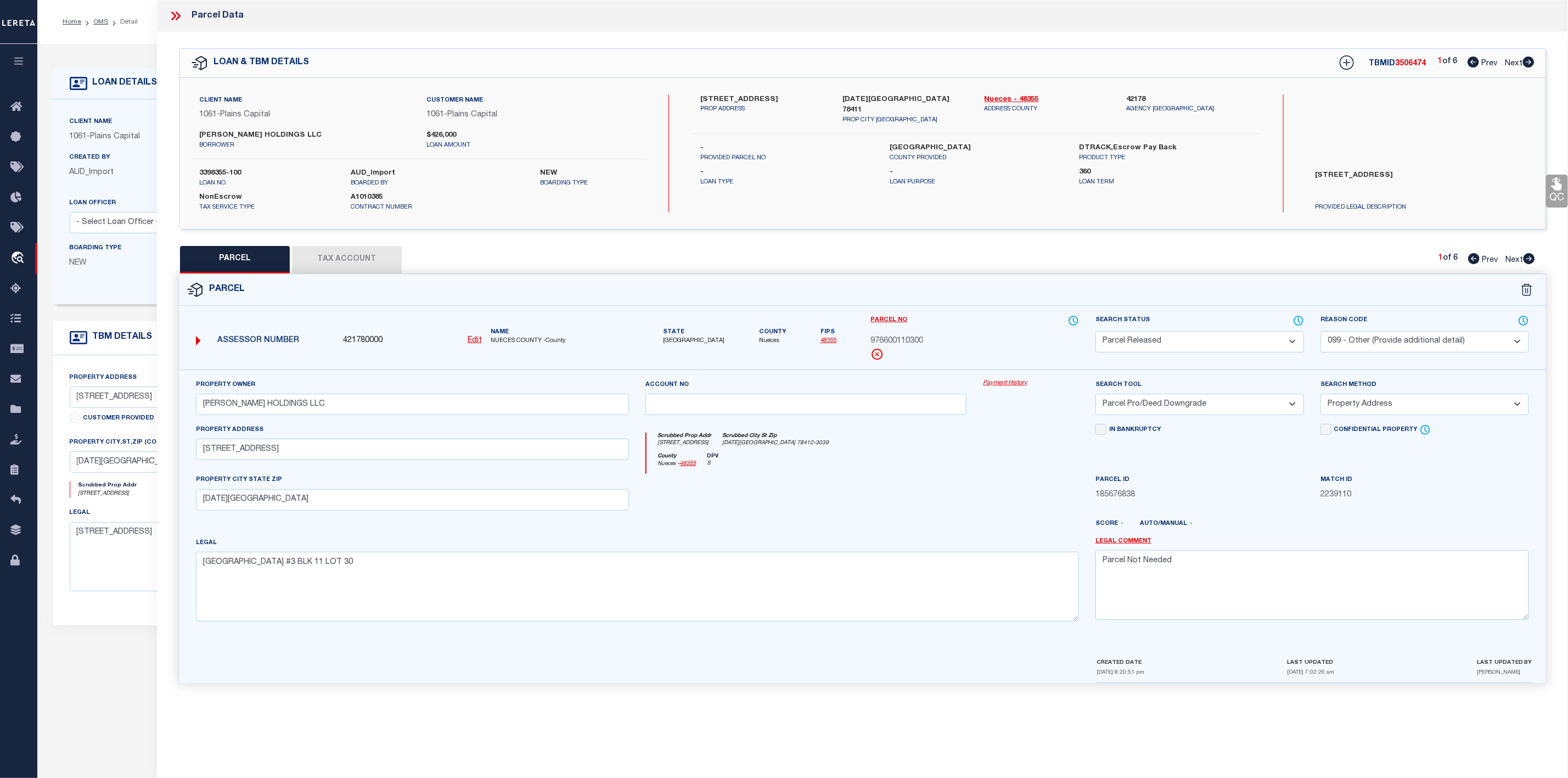
click at [1534, 64] on icon at bounding box center [1529, 62] width 11 height 11
click at [1534, 260] on icon at bounding box center [1529, 258] width 11 height 11
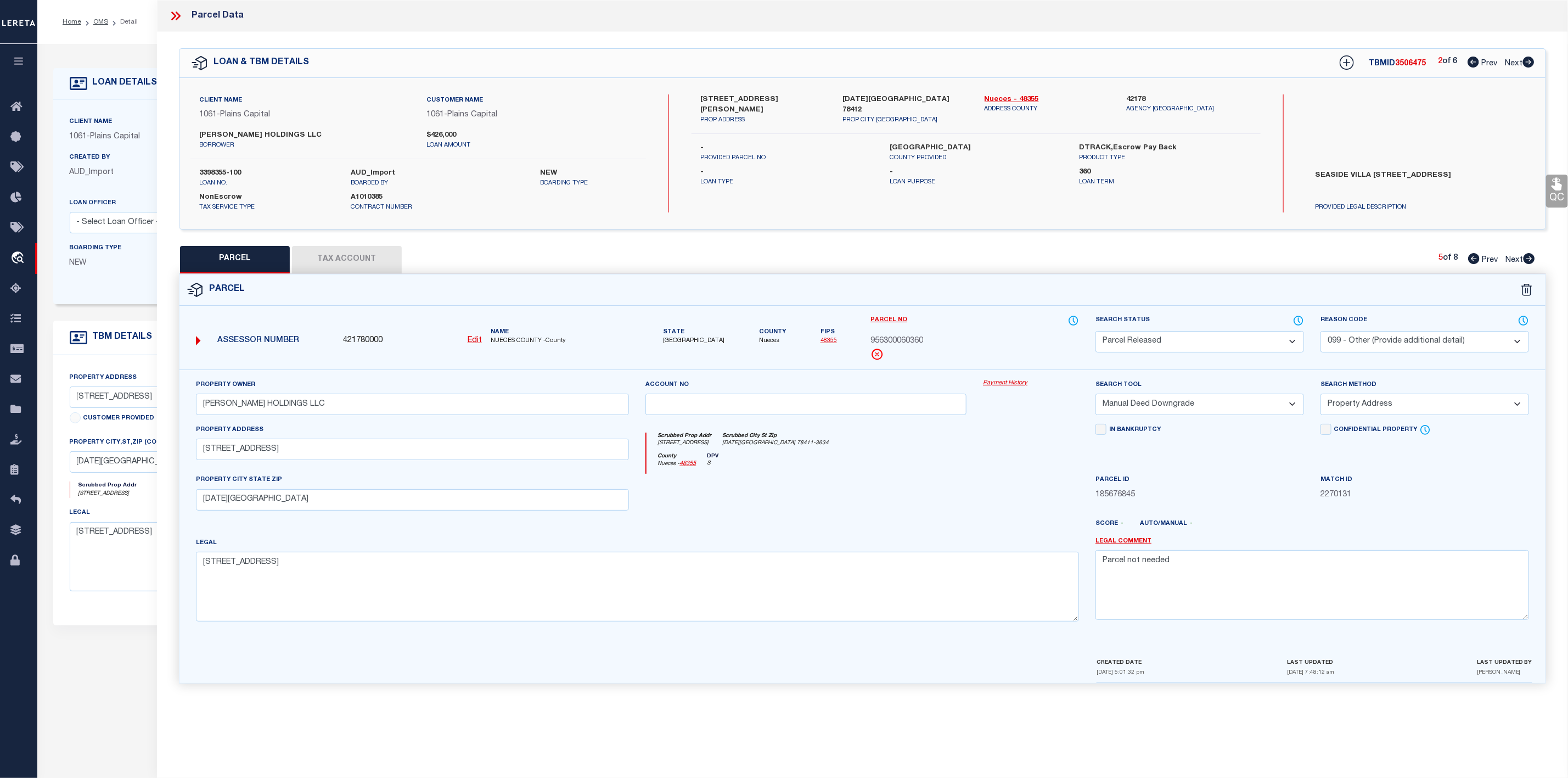
click at [1534, 260] on icon at bounding box center [1529, 258] width 11 height 11
drag, startPoint x: 954, startPoint y: 348, endPoint x: 872, endPoint y: 343, distance: 82.2
click at [872, 343] on div "Parcel No 787400032090" at bounding box center [974, 337] width 208 height 46
click at [908, 342] on span "787400032090" at bounding box center [896, 342] width 52 height 12
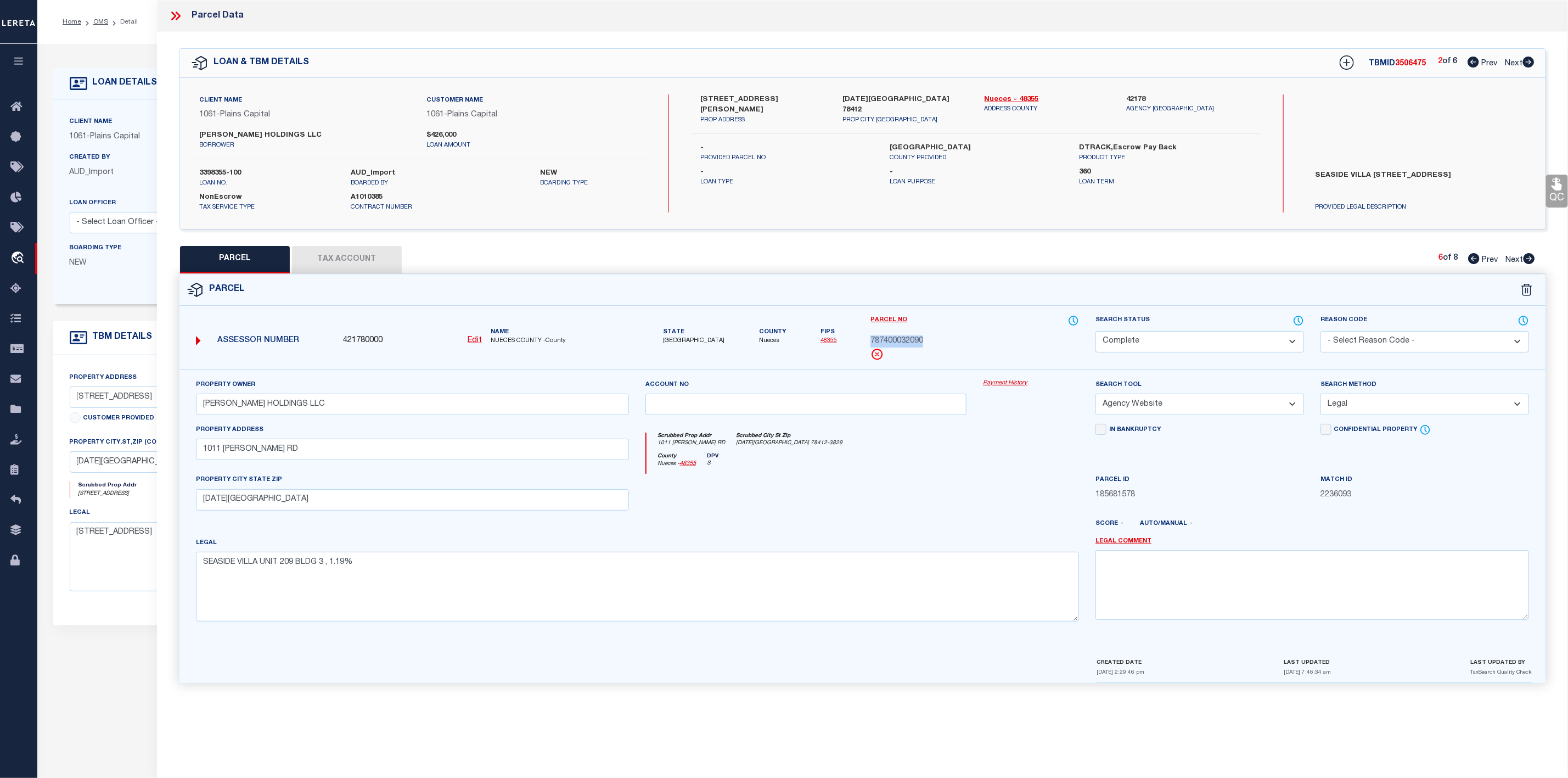
click at [1528, 262] on icon at bounding box center [1529, 258] width 11 height 11
click at [1534, 64] on icon at bounding box center [1529, 62] width 11 height 11
drag, startPoint x: 868, startPoint y: 343, endPoint x: 939, endPoint y: 343, distance: 71.0
click at [939, 343] on div "Parcel No 4341-0002-0205" at bounding box center [975, 342] width 225 height 55
copy div "4341-0002-0205"
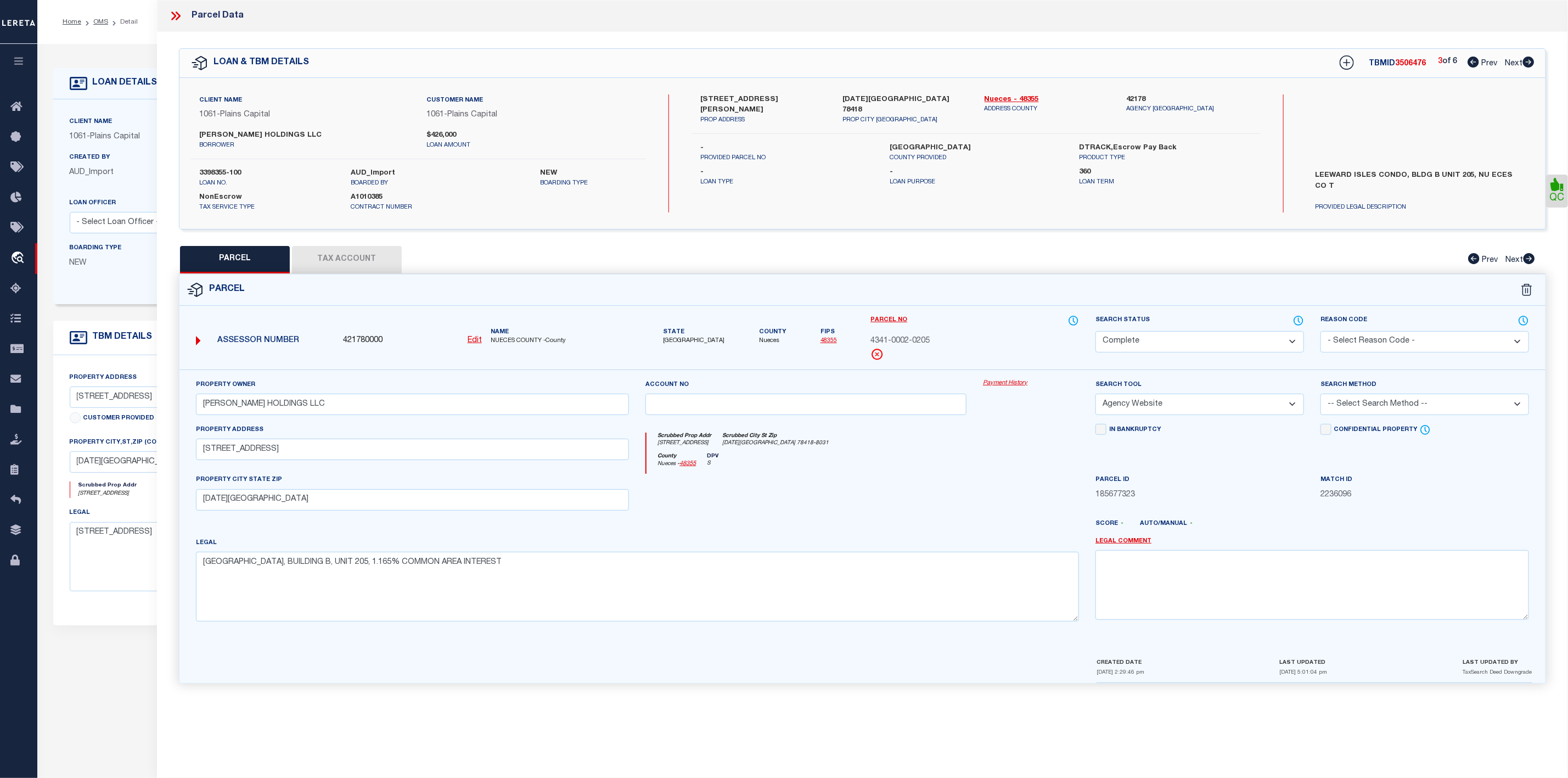
click at [179, 15] on icon at bounding box center [179, 16] width 5 height 9
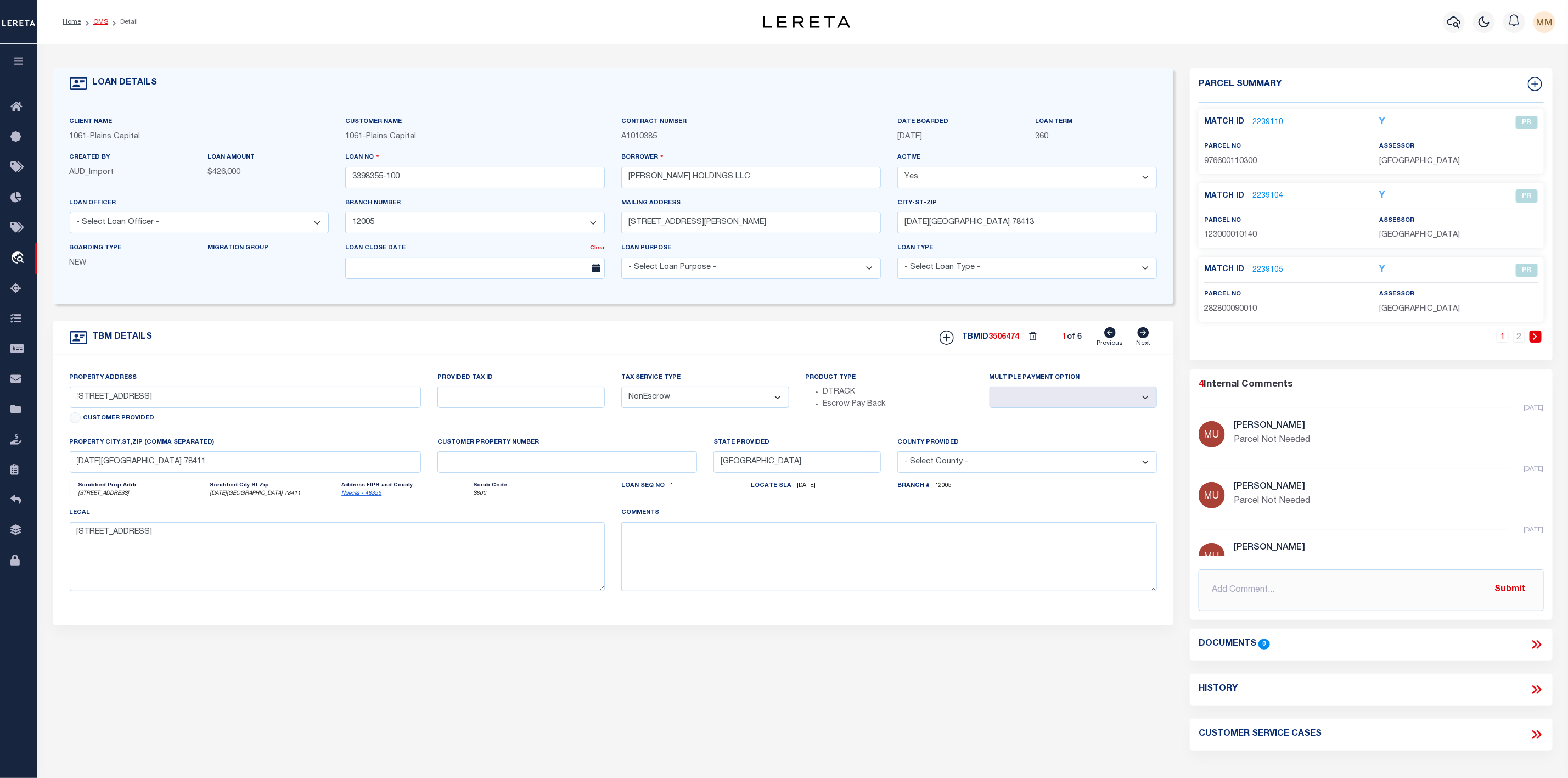
click at [105, 23] on link "OMS" at bounding box center [100, 22] width 15 height 7
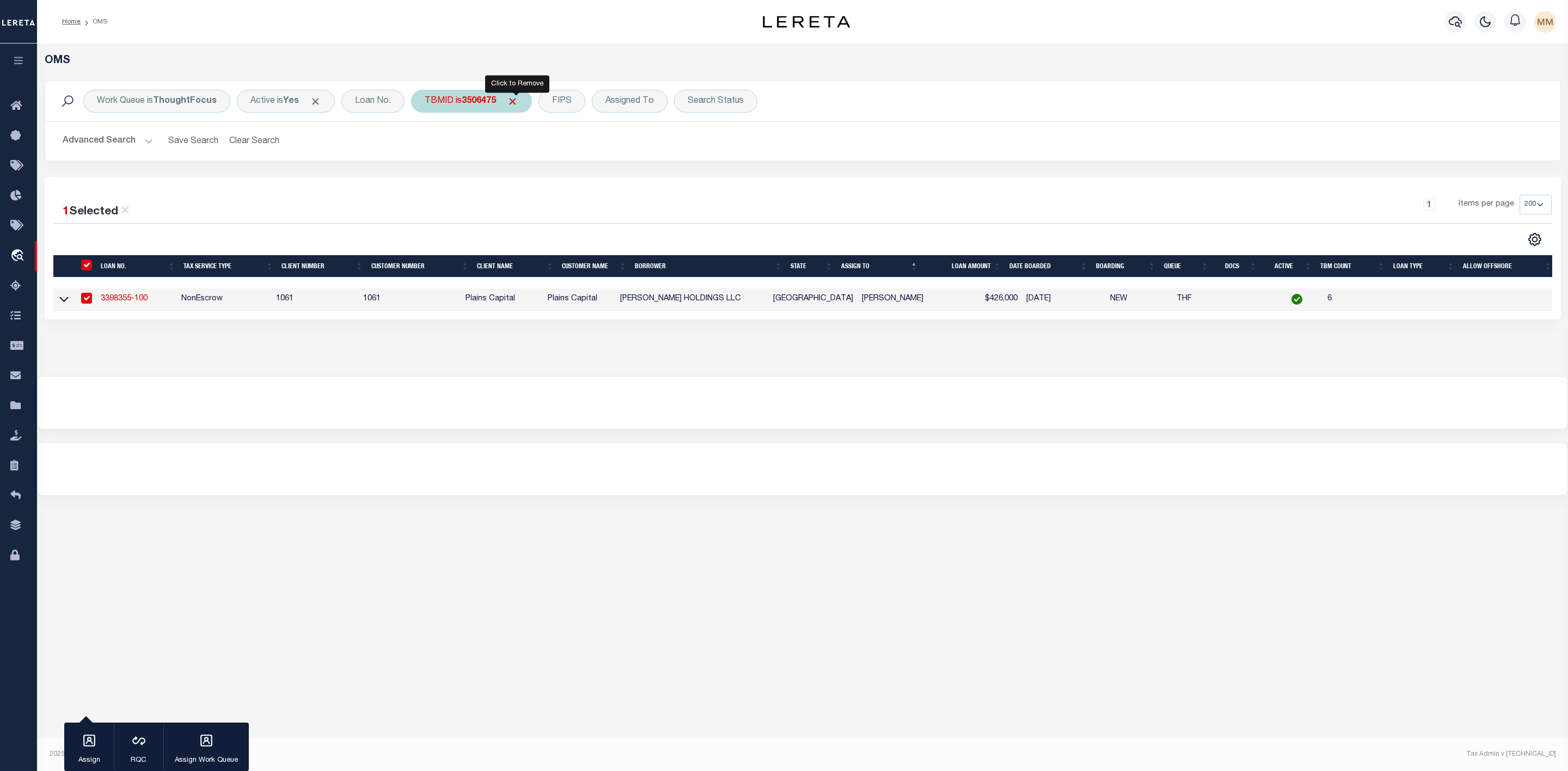
click at [517, 100] on span "Click to Remove" at bounding box center [512, 101] width 11 height 11
click at [436, 102] on div "TBMID" at bounding box center [439, 101] width 56 height 22
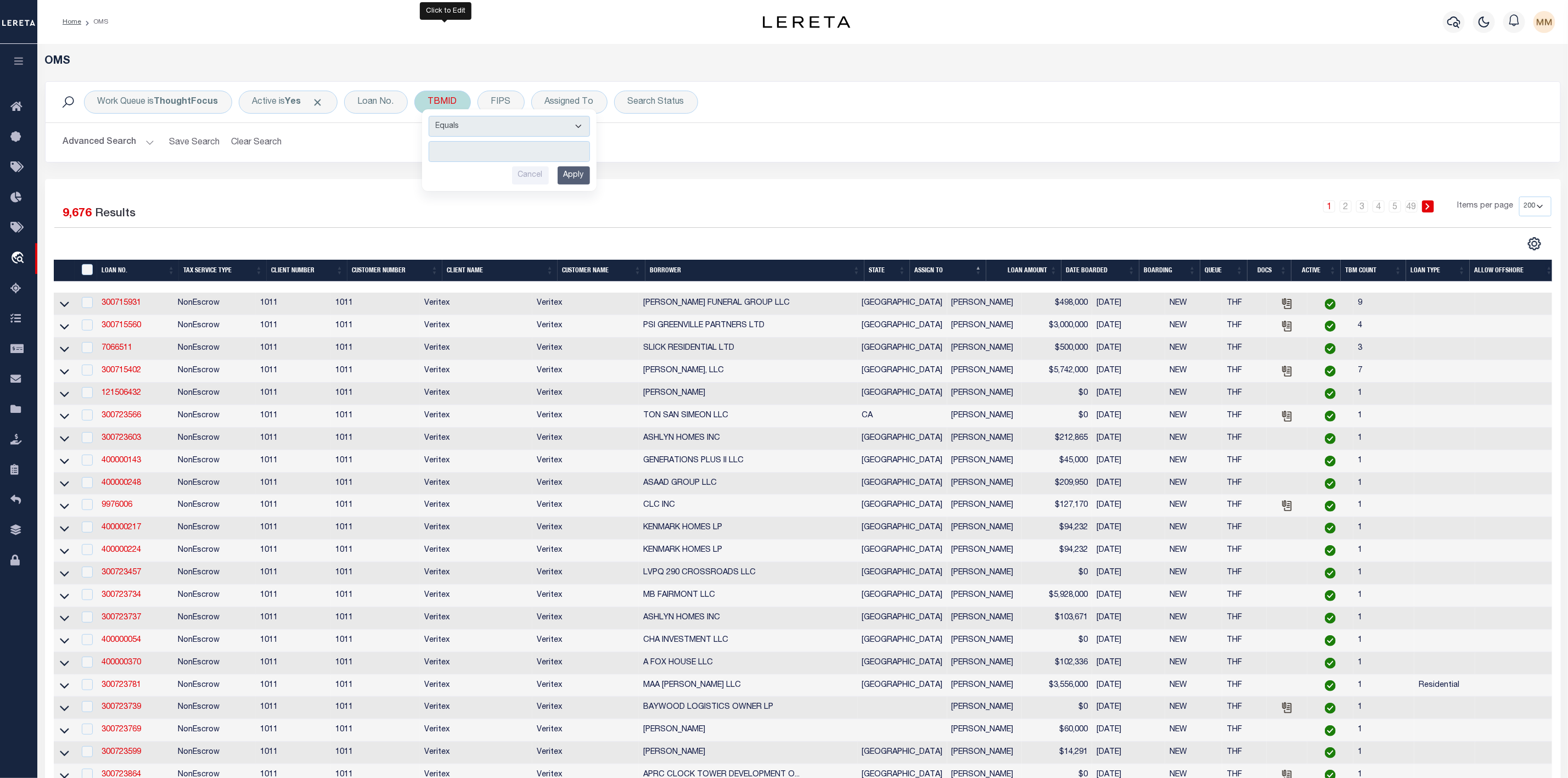
click at [456, 152] on input "number" at bounding box center [509, 152] width 161 height 21
click at [578, 173] on input "Apply" at bounding box center [573, 175] width 32 height 18
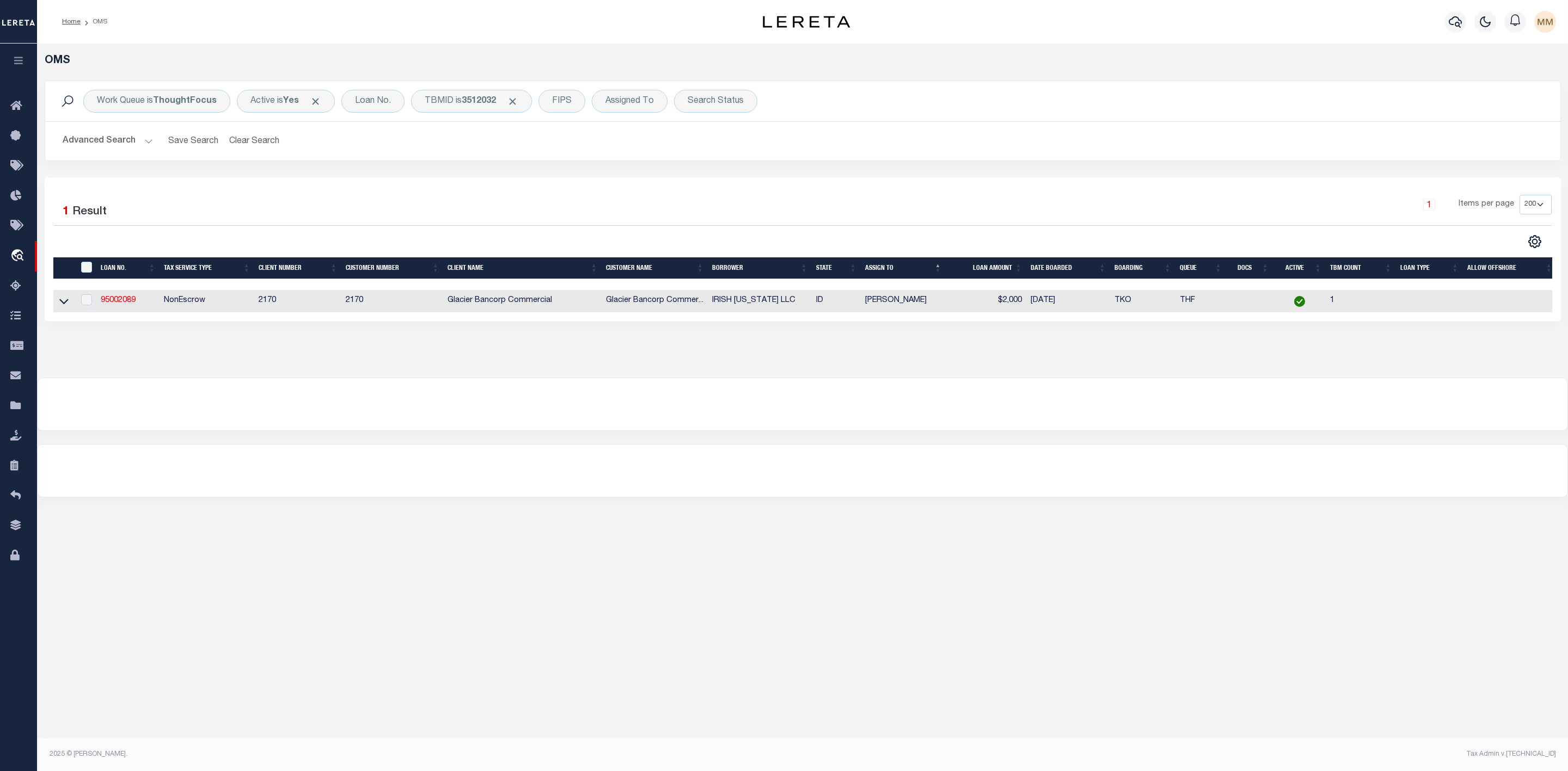
click at [139, 302] on td "95002089" at bounding box center [128, 301] width 63 height 22
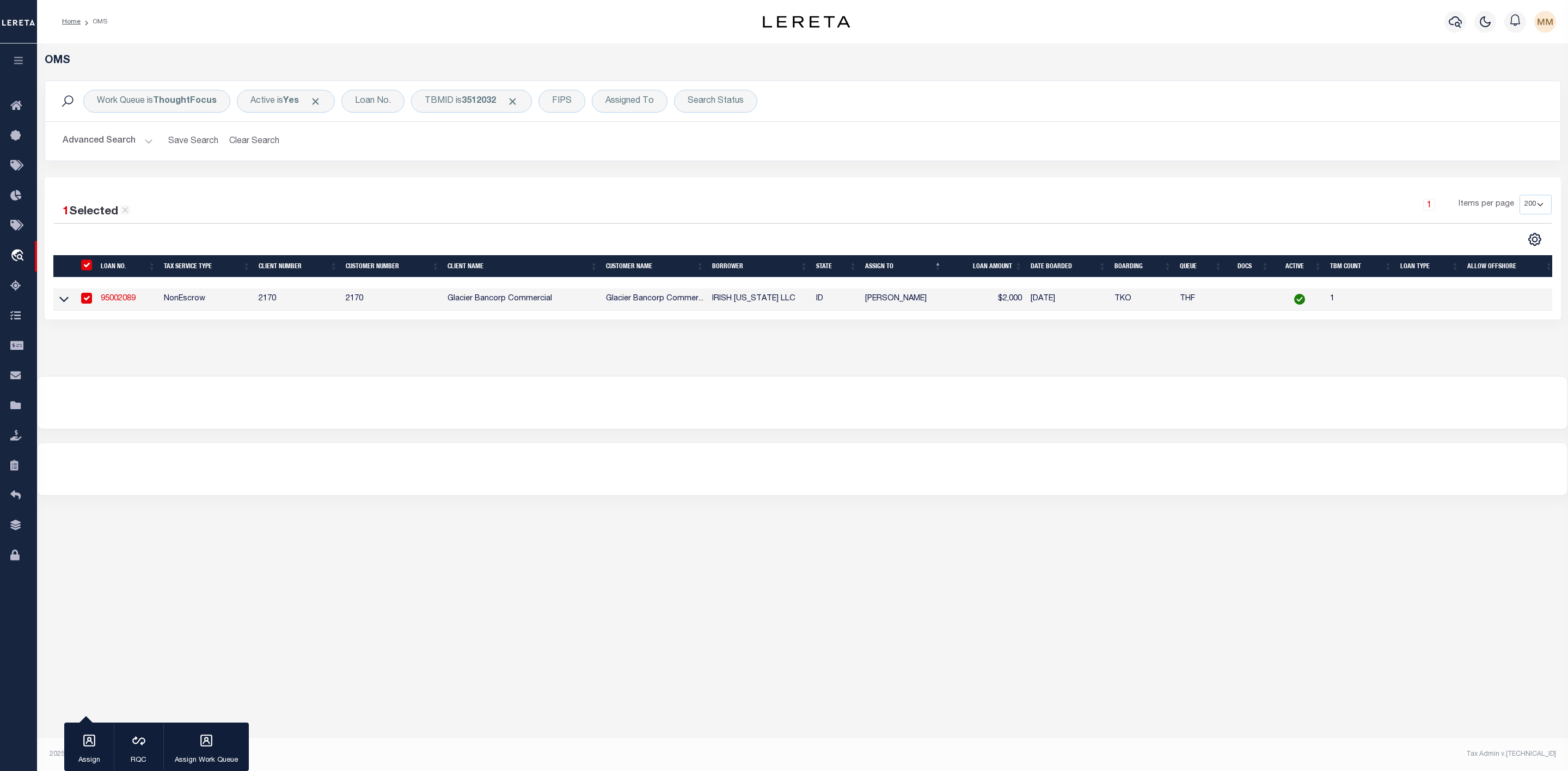
click at [117, 302] on link "95002089" at bounding box center [118, 299] width 35 height 8
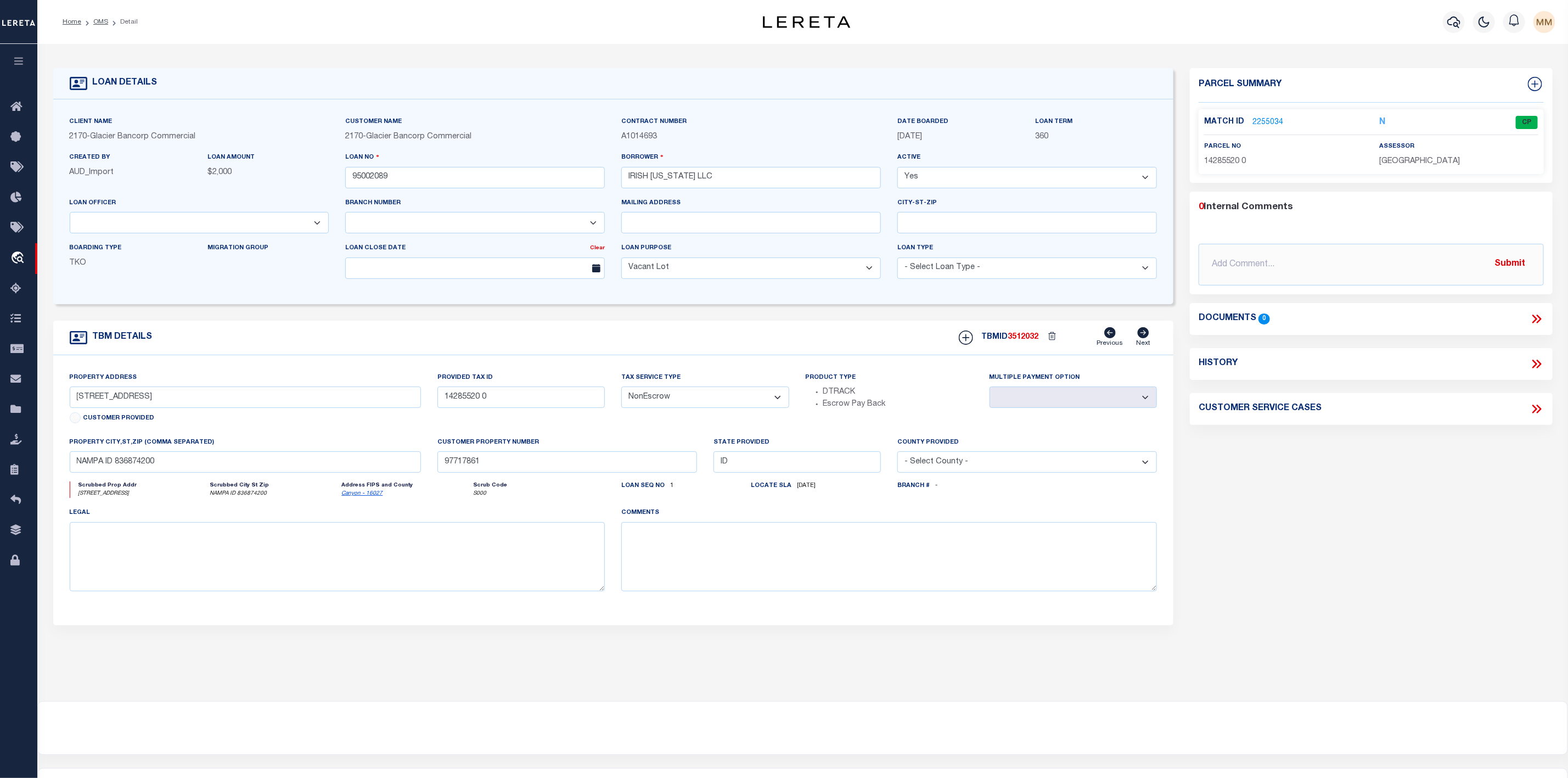
click at [1270, 120] on link "2255034" at bounding box center [1267, 122] width 30 height 11
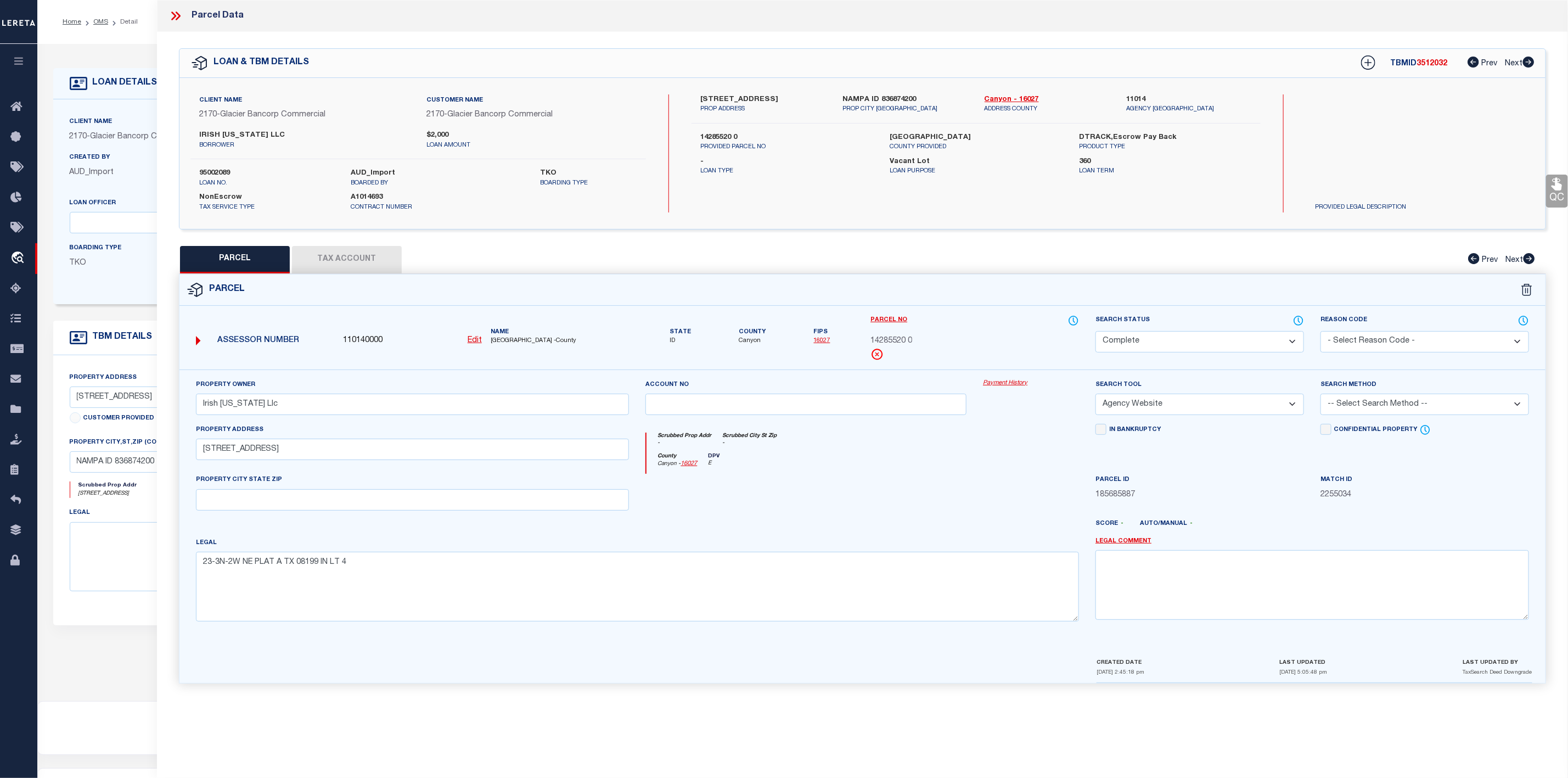
click at [170, 12] on icon at bounding box center [175, 16] width 14 height 14
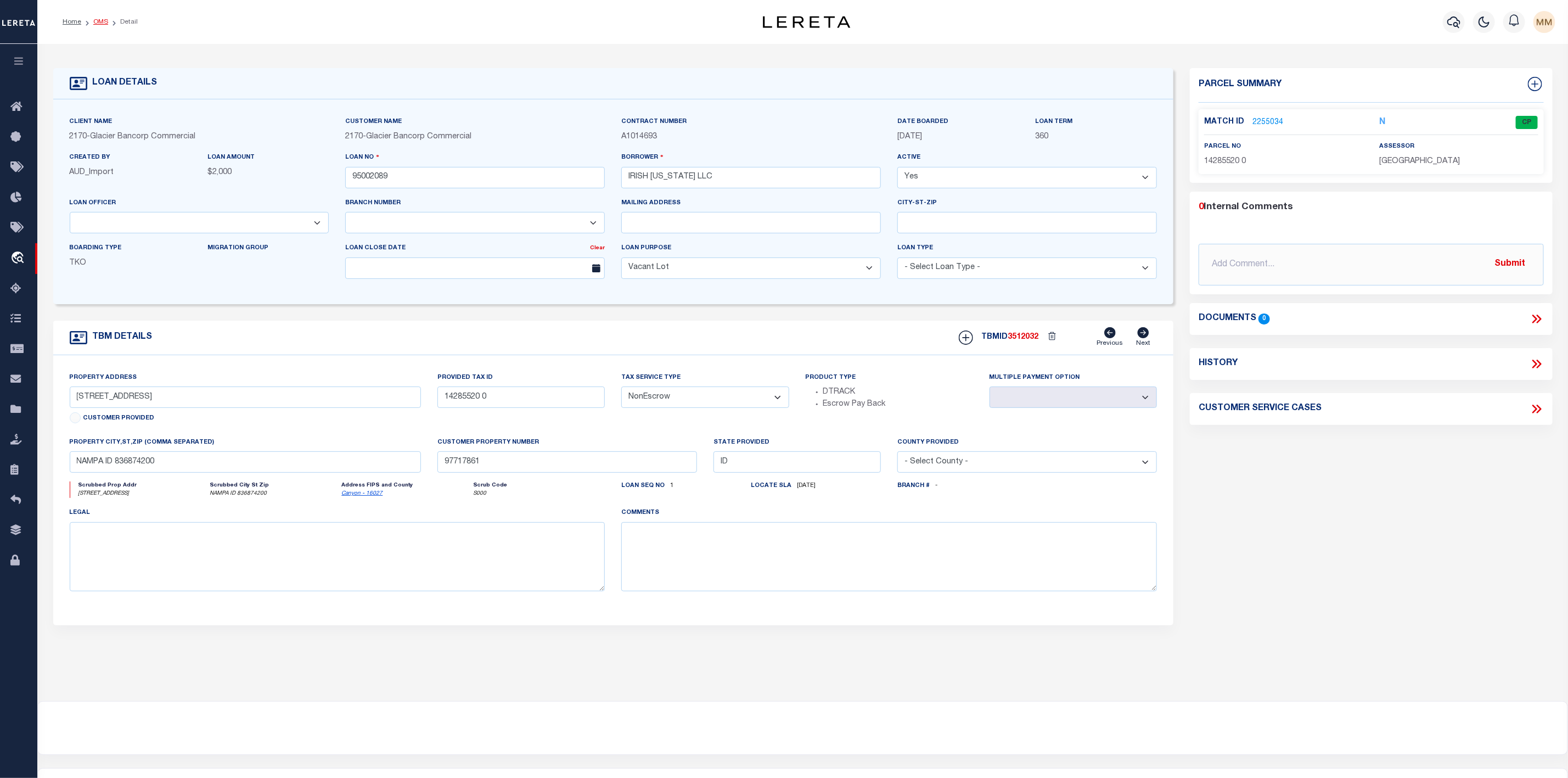
click at [98, 24] on link "OMS" at bounding box center [100, 22] width 15 height 7
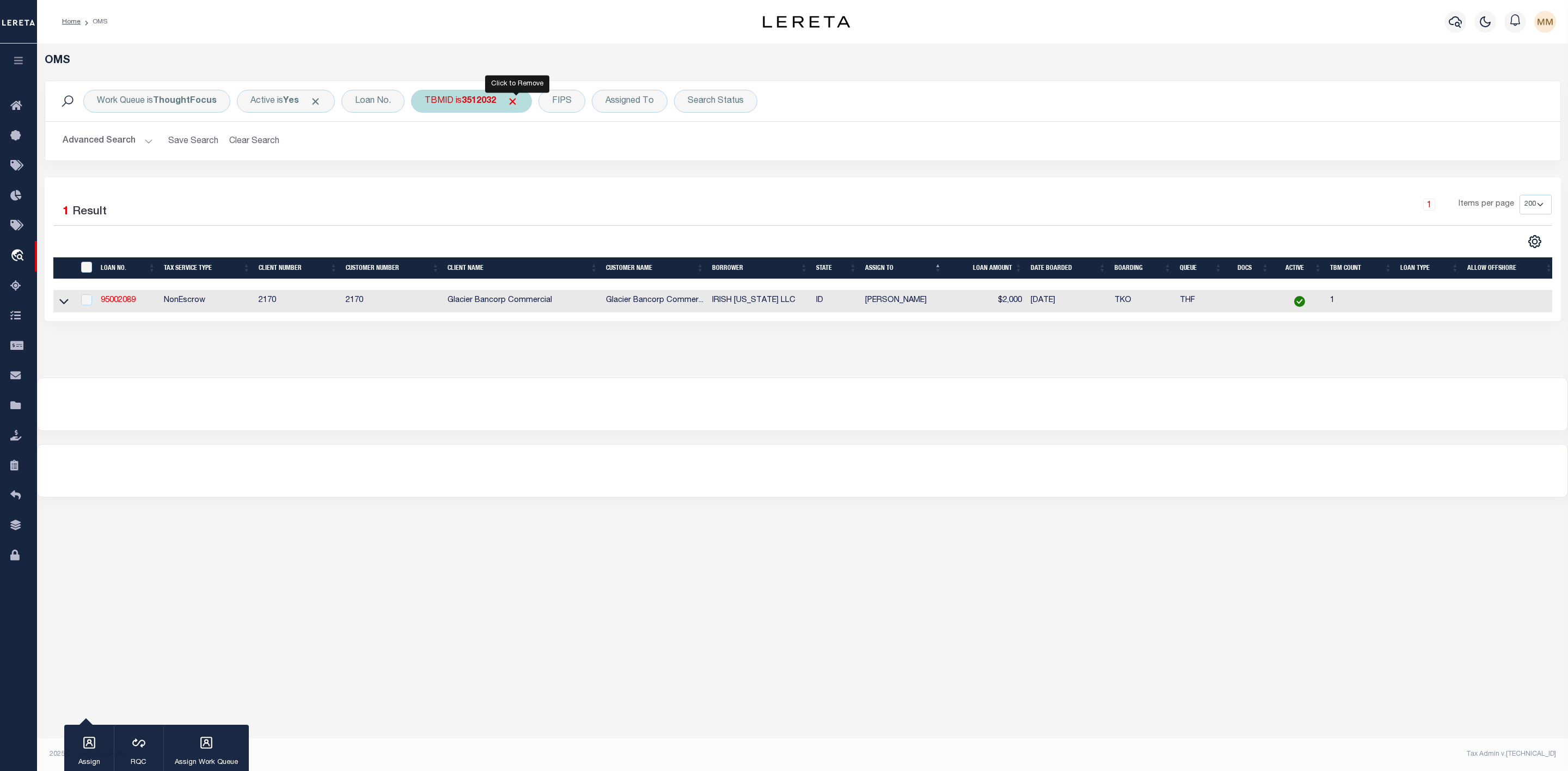
click at [518, 102] on span "Click to Remove" at bounding box center [512, 101] width 11 height 11
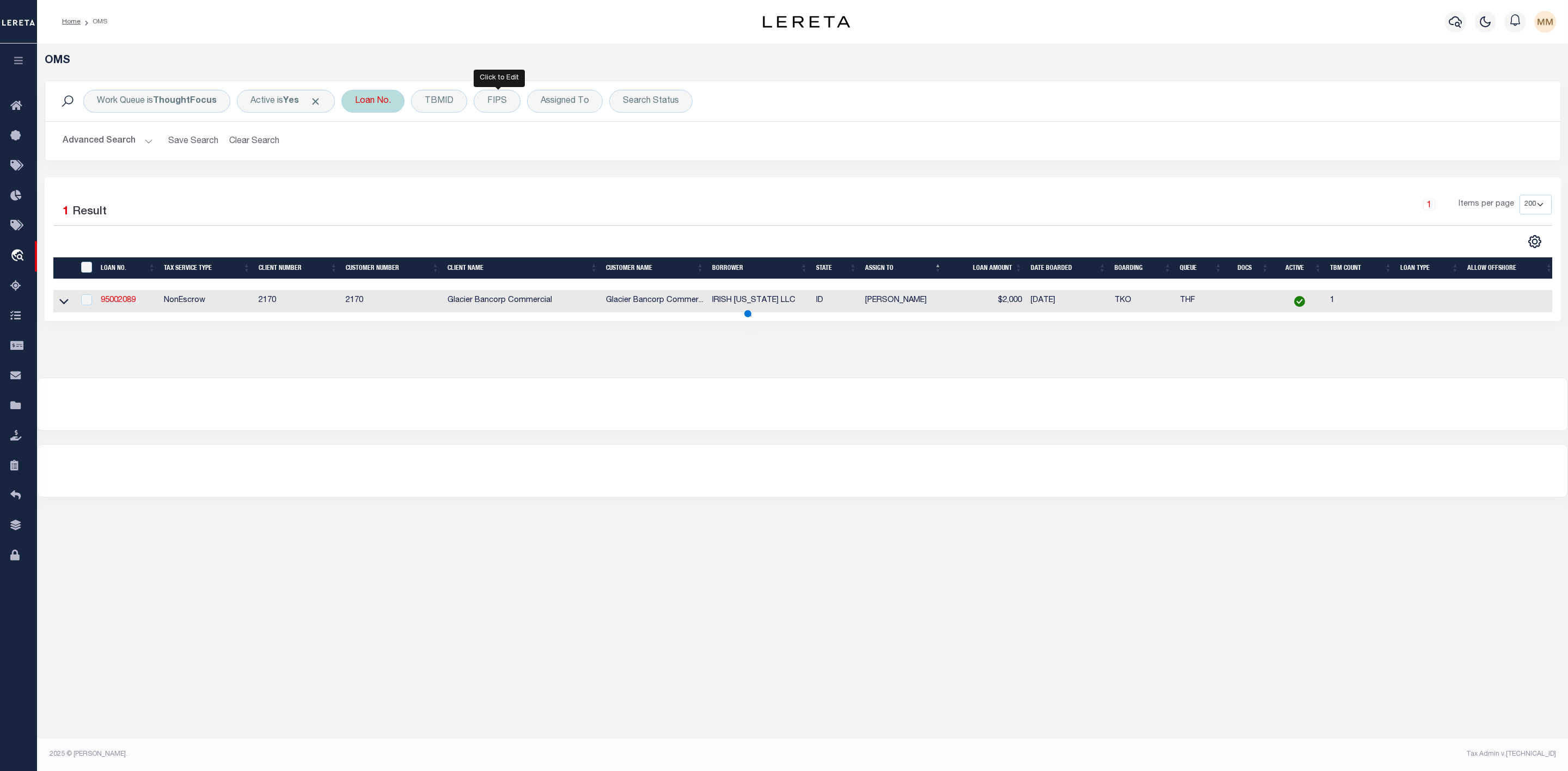
click at [400, 104] on div "Loan No." at bounding box center [372, 101] width 63 height 22
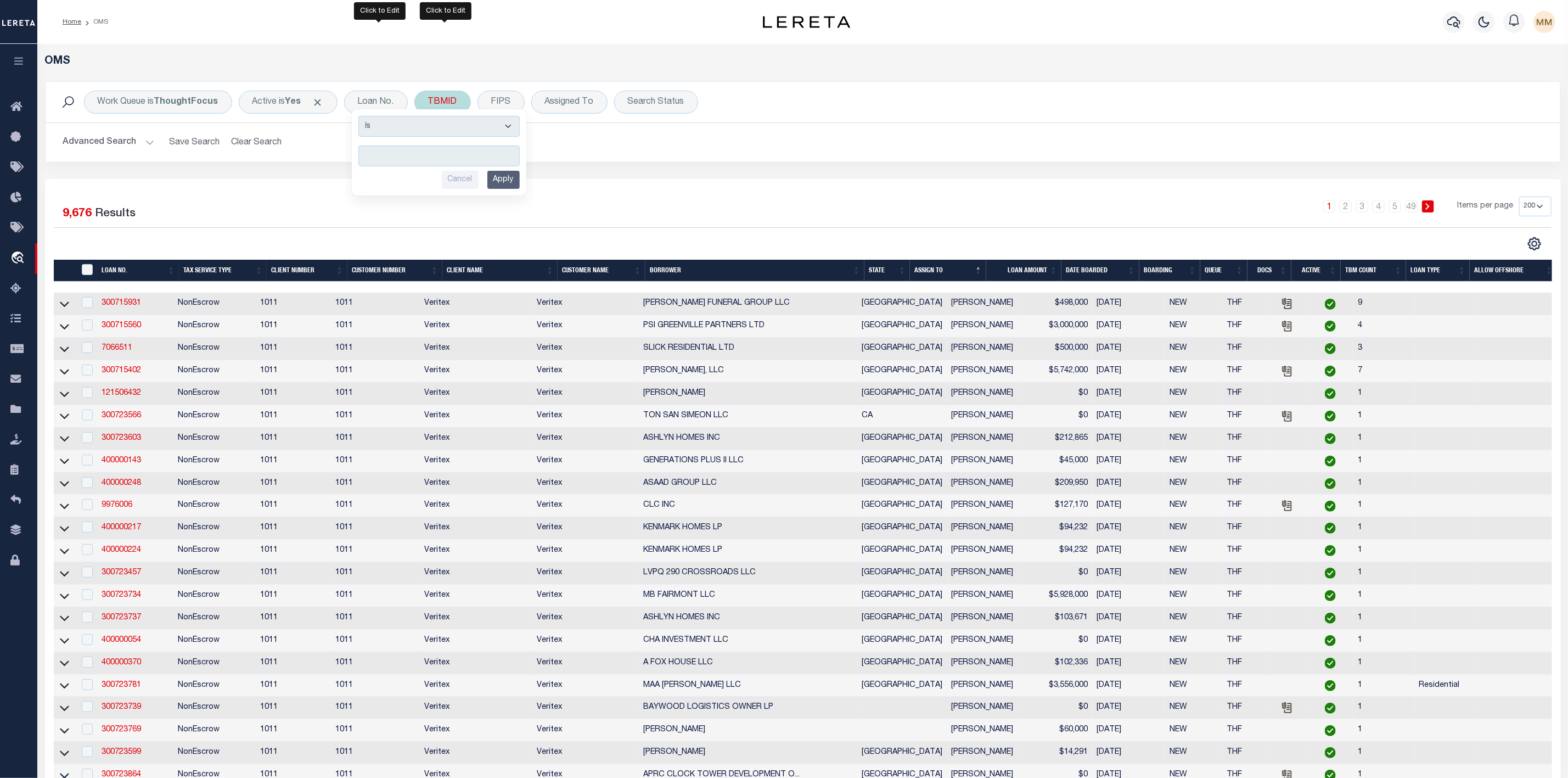
click at [456, 104] on div "TBMID" at bounding box center [443, 102] width 57 height 23
click at [450, 151] on input "number" at bounding box center [509, 152] width 161 height 21
click at [572, 178] on input "Apply" at bounding box center [573, 175] width 32 height 18
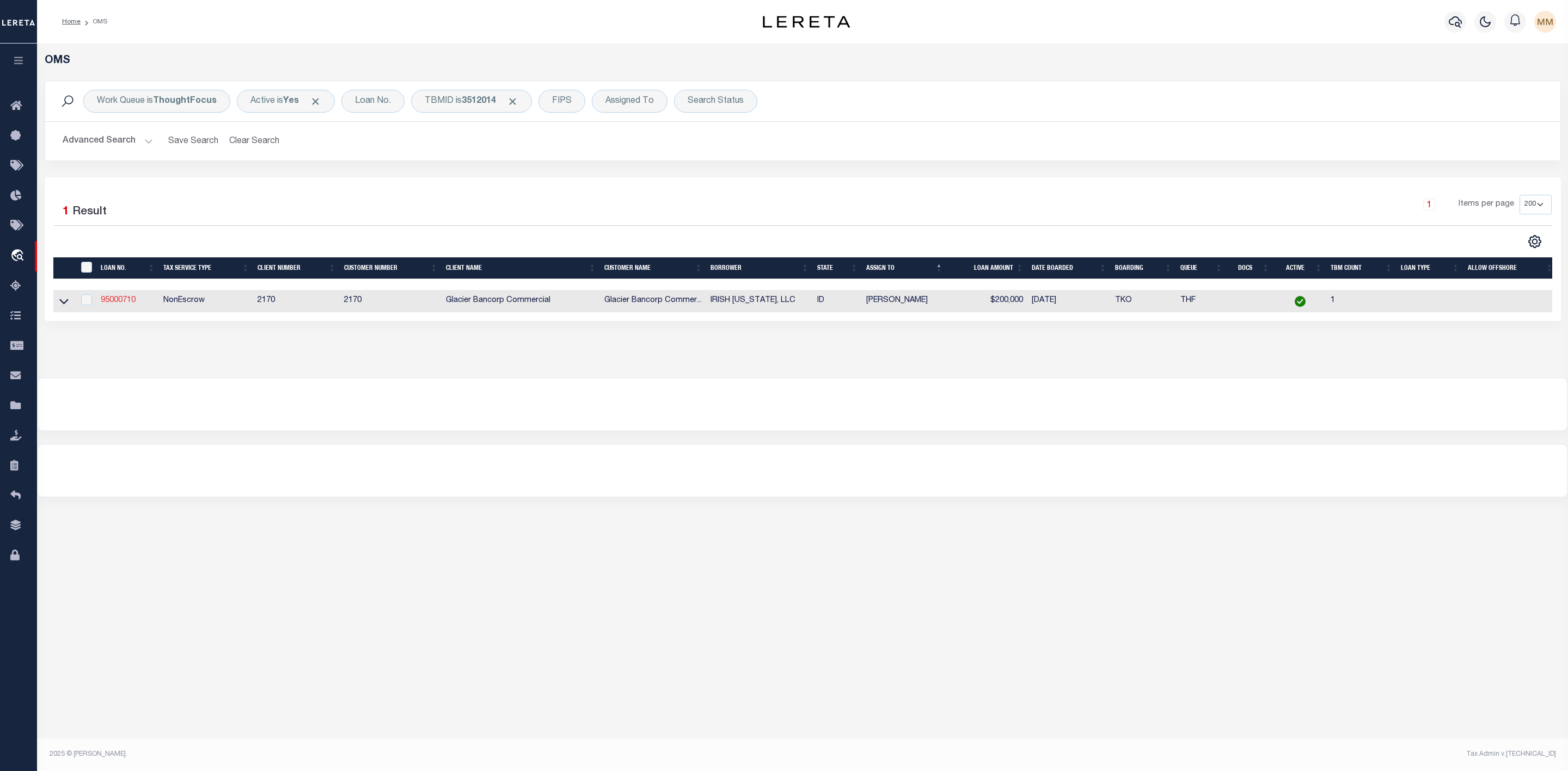
click at [130, 304] on link "95000710" at bounding box center [118, 300] width 35 height 8
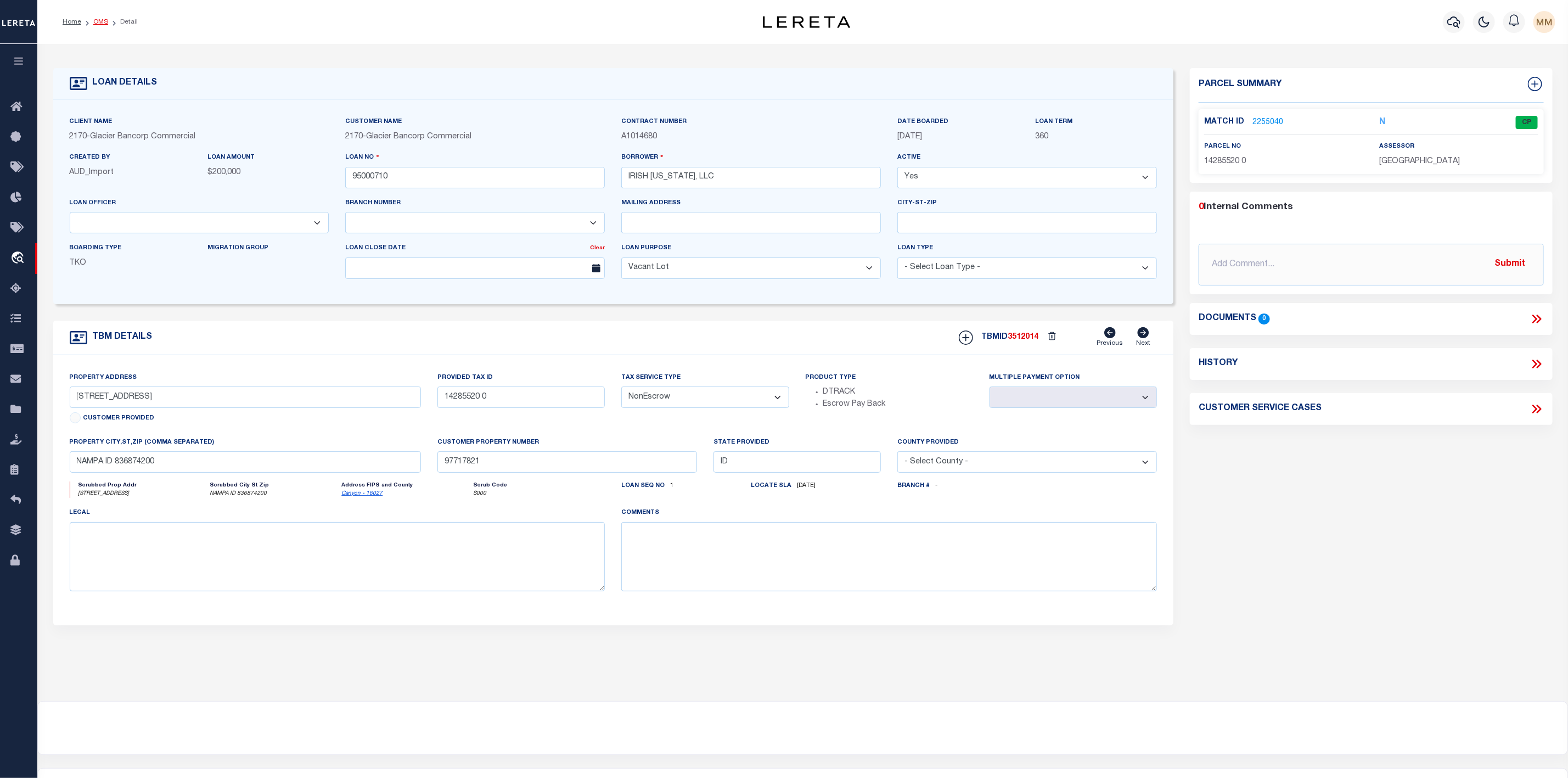
click at [102, 22] on link "OMS" at bounding box center [100, 22] width 15 height 7
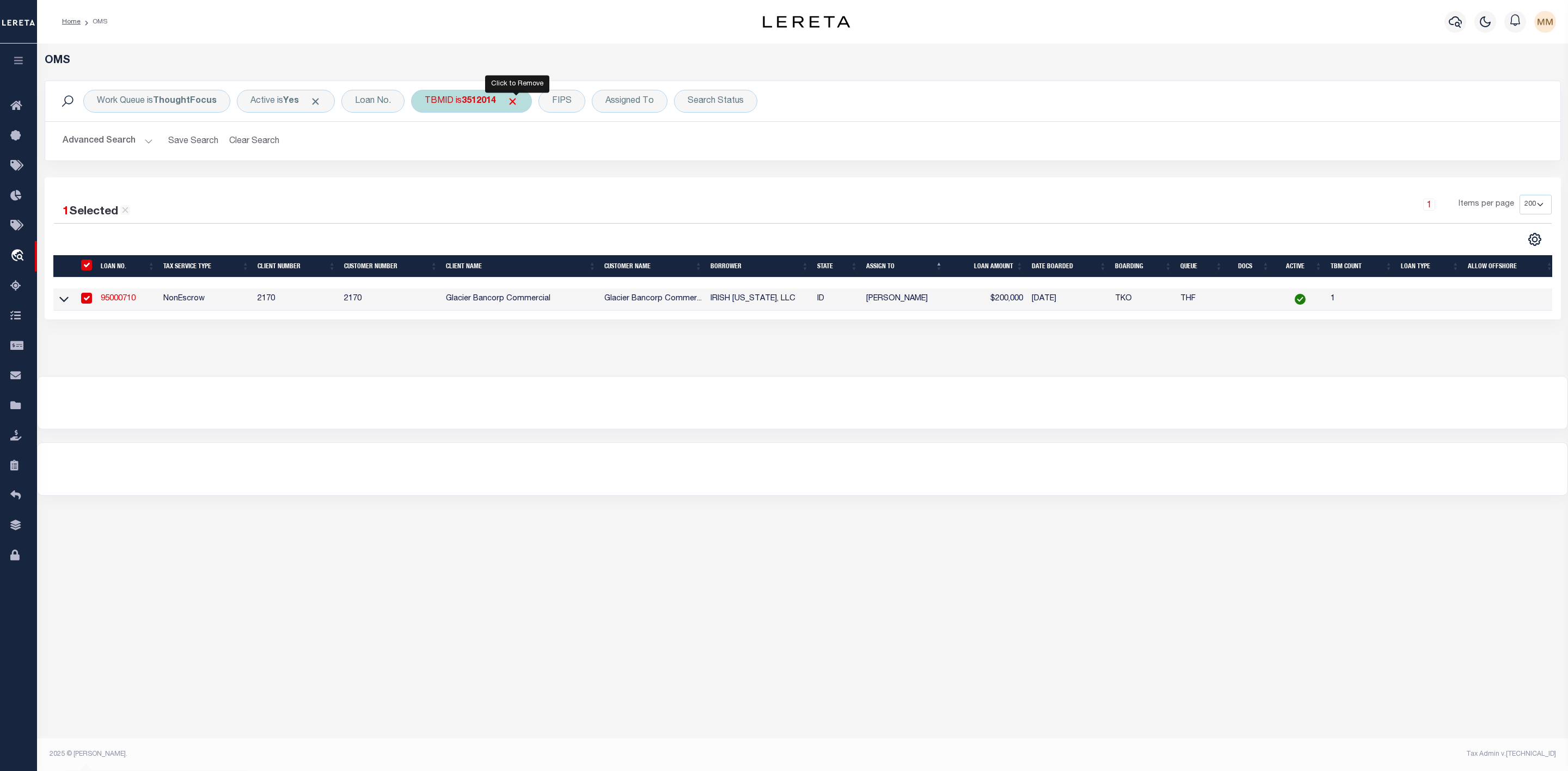
click at [518, 102] on span "Click to Remove" at bounding box center [512, 101] width 11 height 11
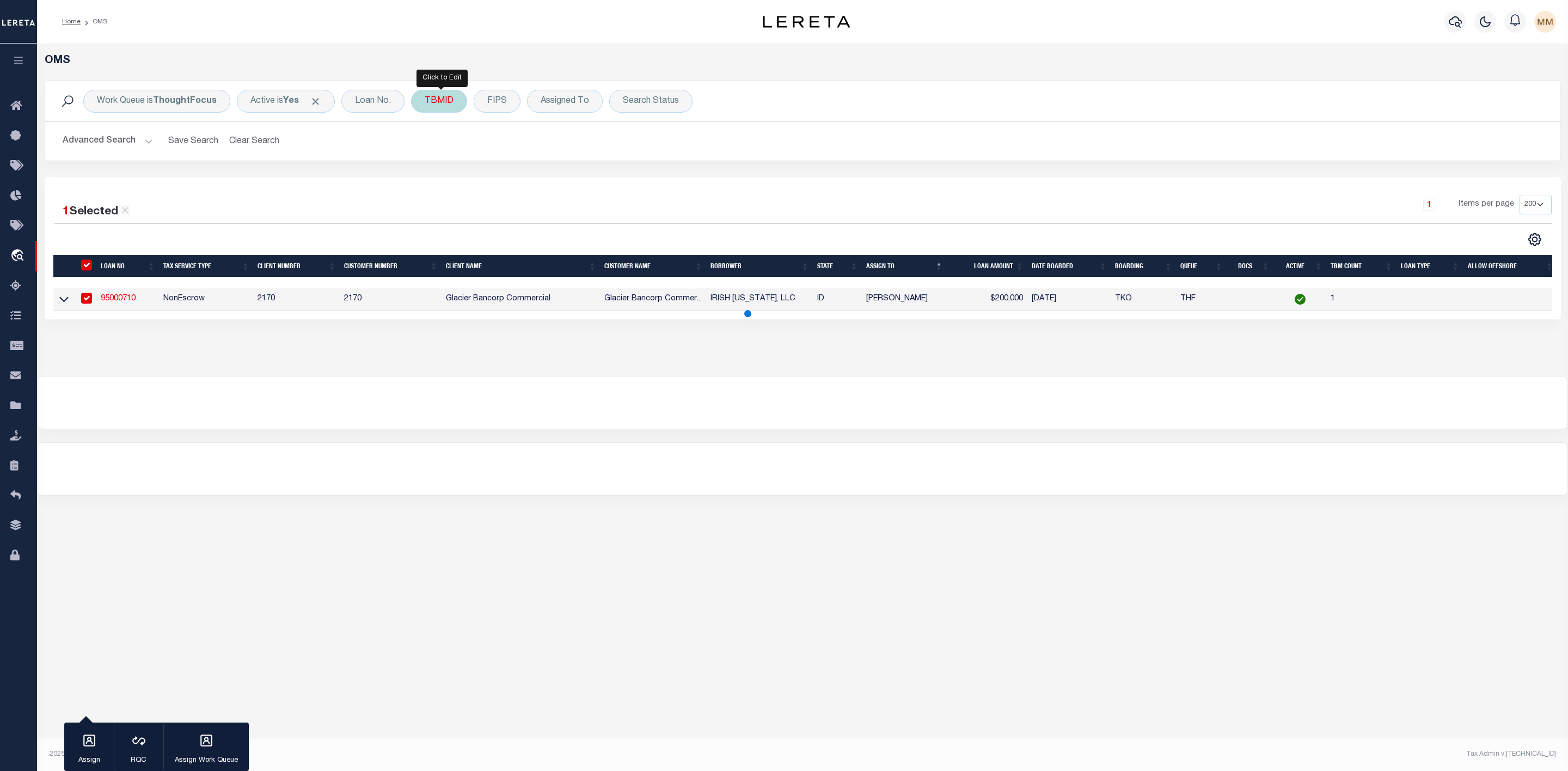
click at [443, 105] on div "TBMID" at bounding box center [439, 101] width 56 height 22
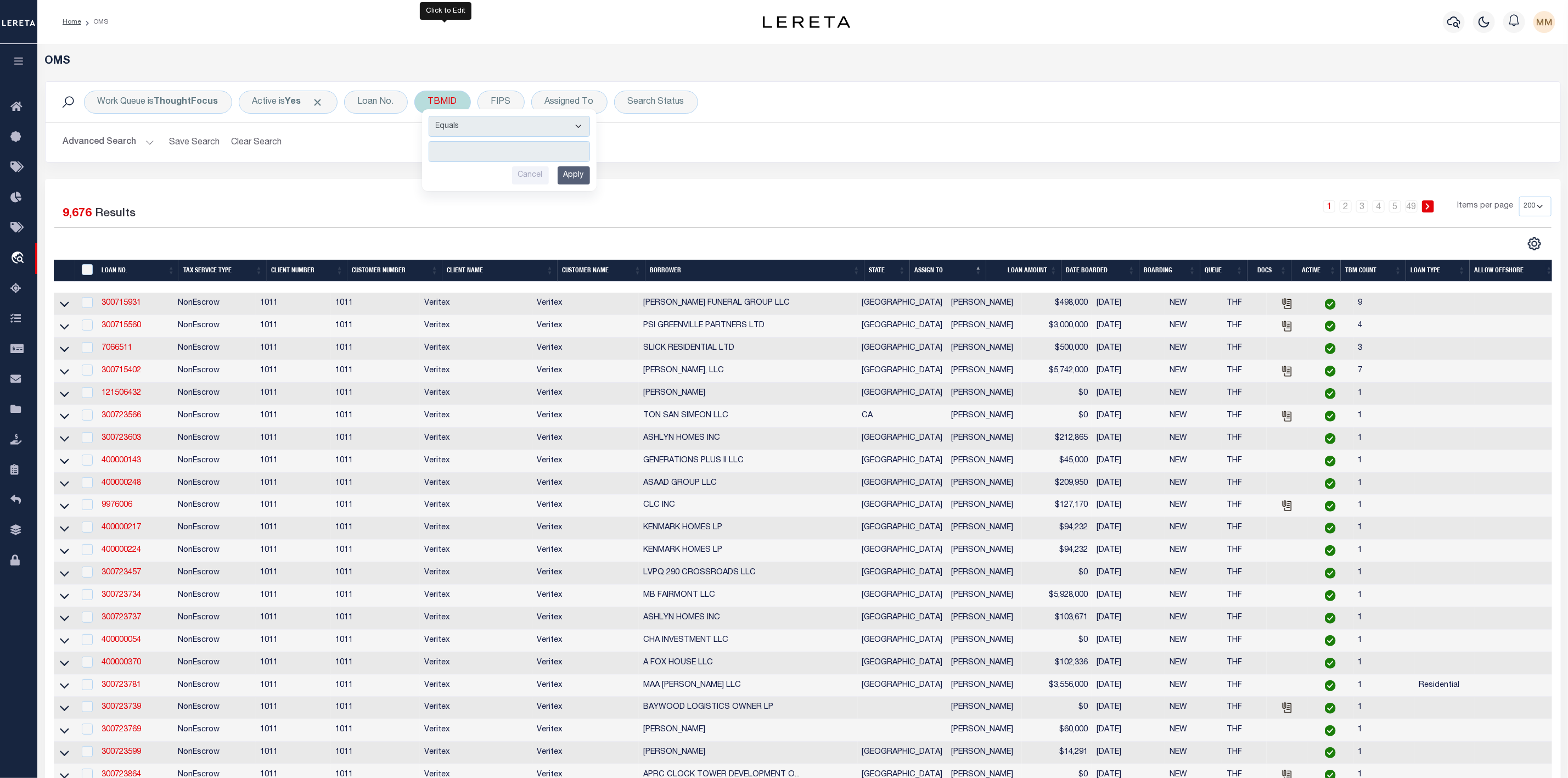
click at [465, 153] on input "number" at bounding box center [509, 152] width 161 height 21
click at [578, 176] on input "Apply" at bounding box center [573, 175] width 32 height 18
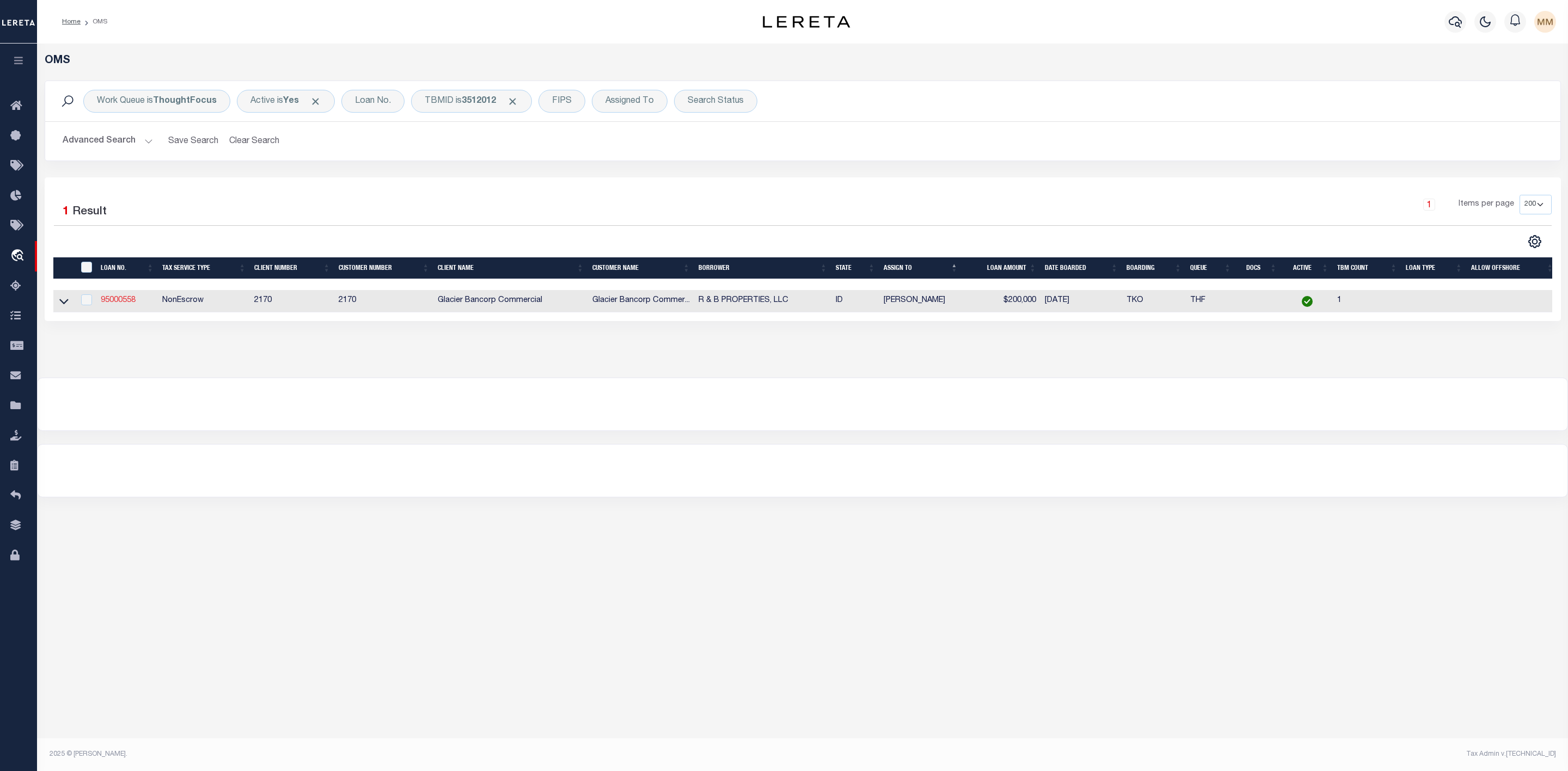
click at [126, 300] on link "95000558" at bounding box center [118, 300] width 35 height 8
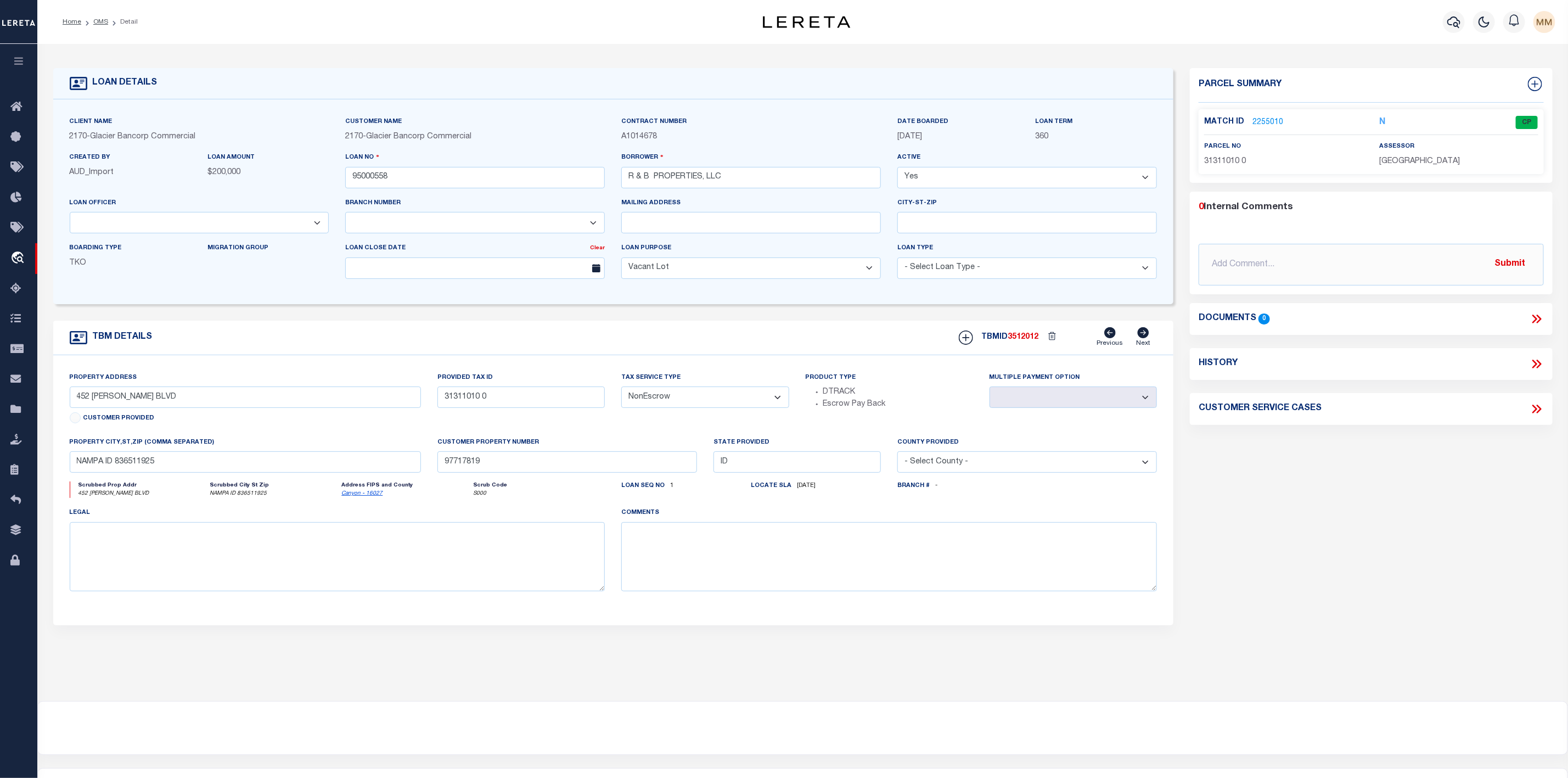
click at [1271, 119] on link "2255010" at bounding box center [1267, 122] width 30 height 11
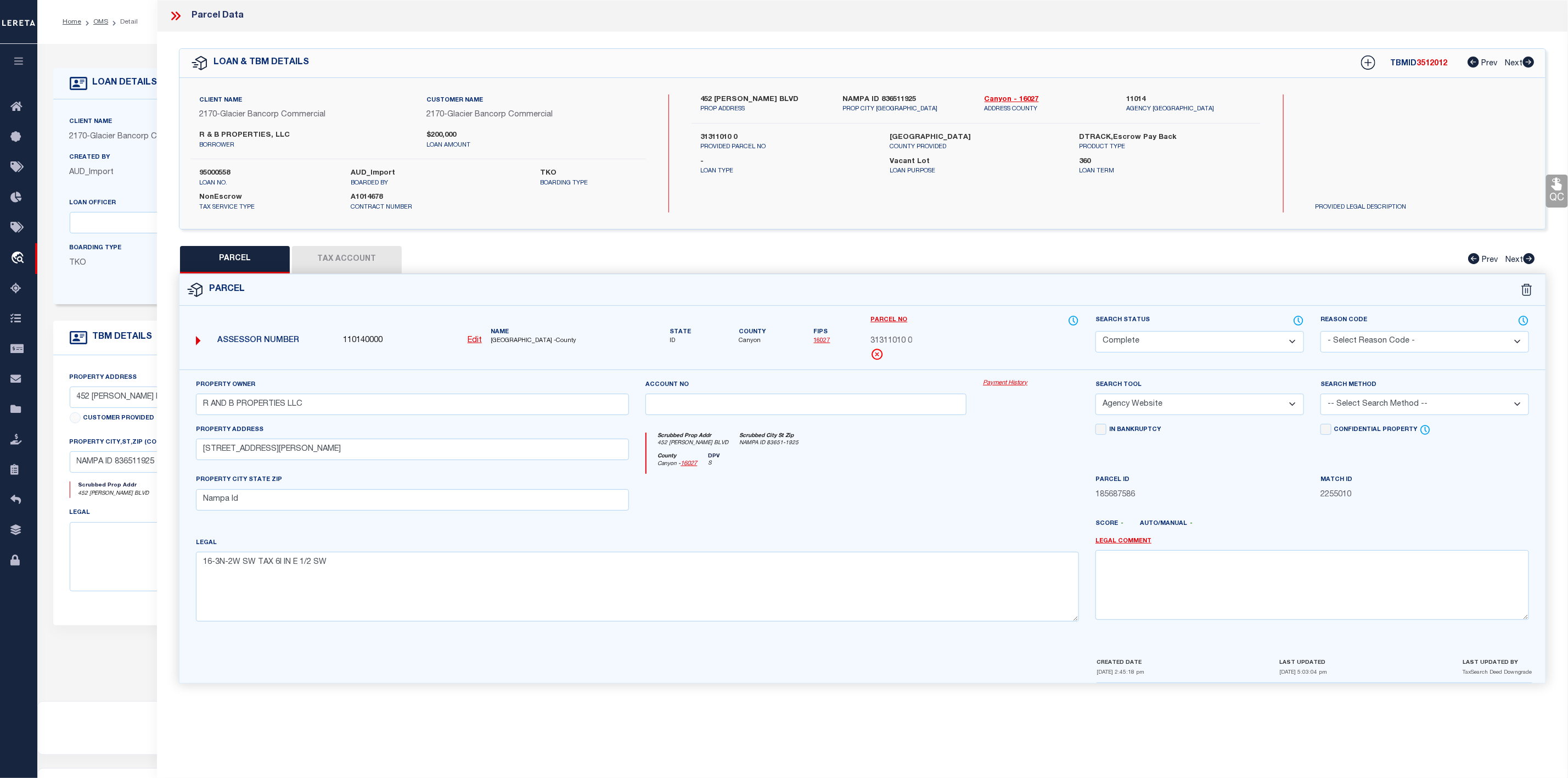
click at [181, 15] on icon at bounding box center [175, 16] width 14 height 14
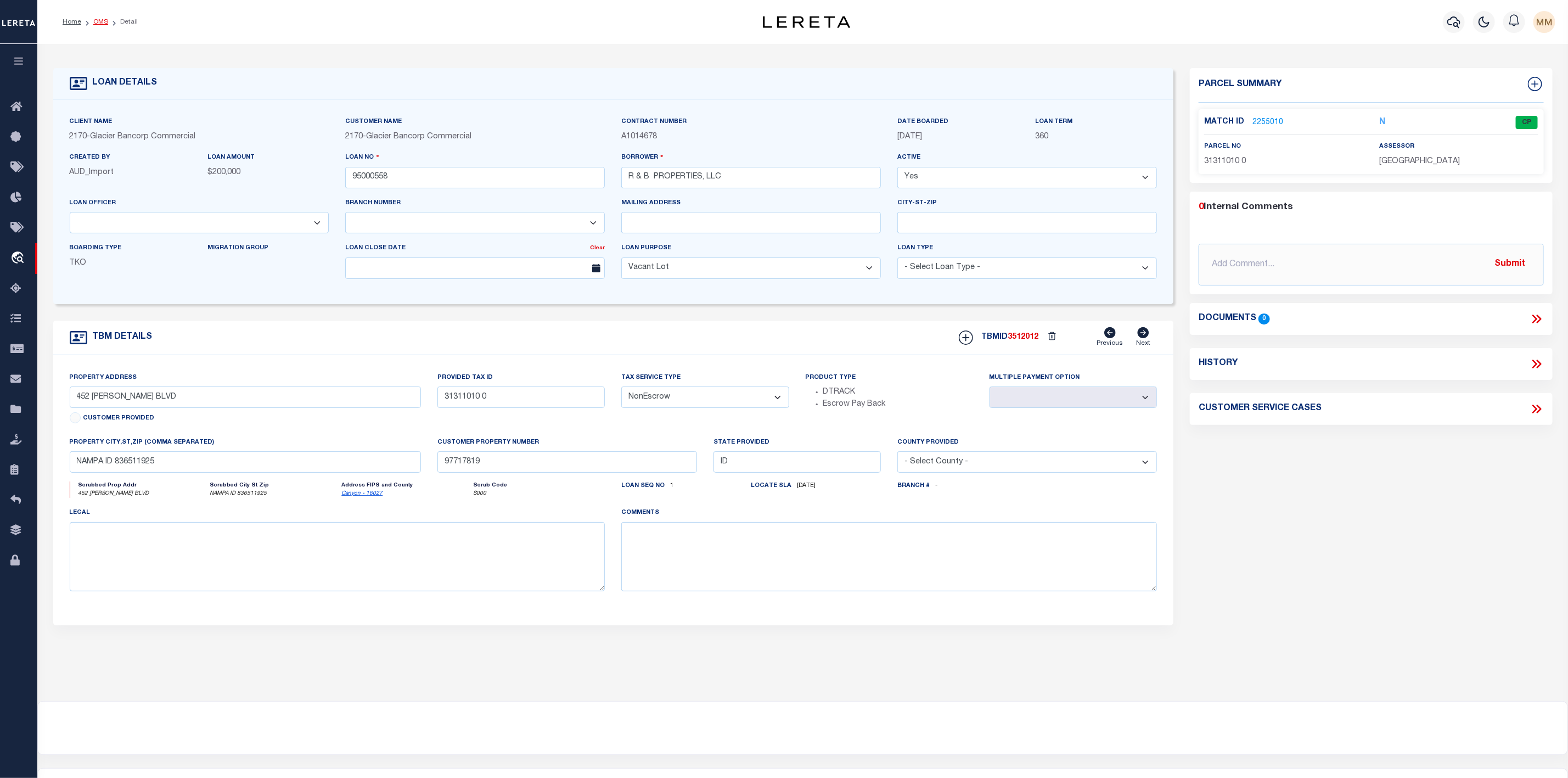
click at [100, 18] on link "OMS" at bounding box center [100, 22] width 15 height 7
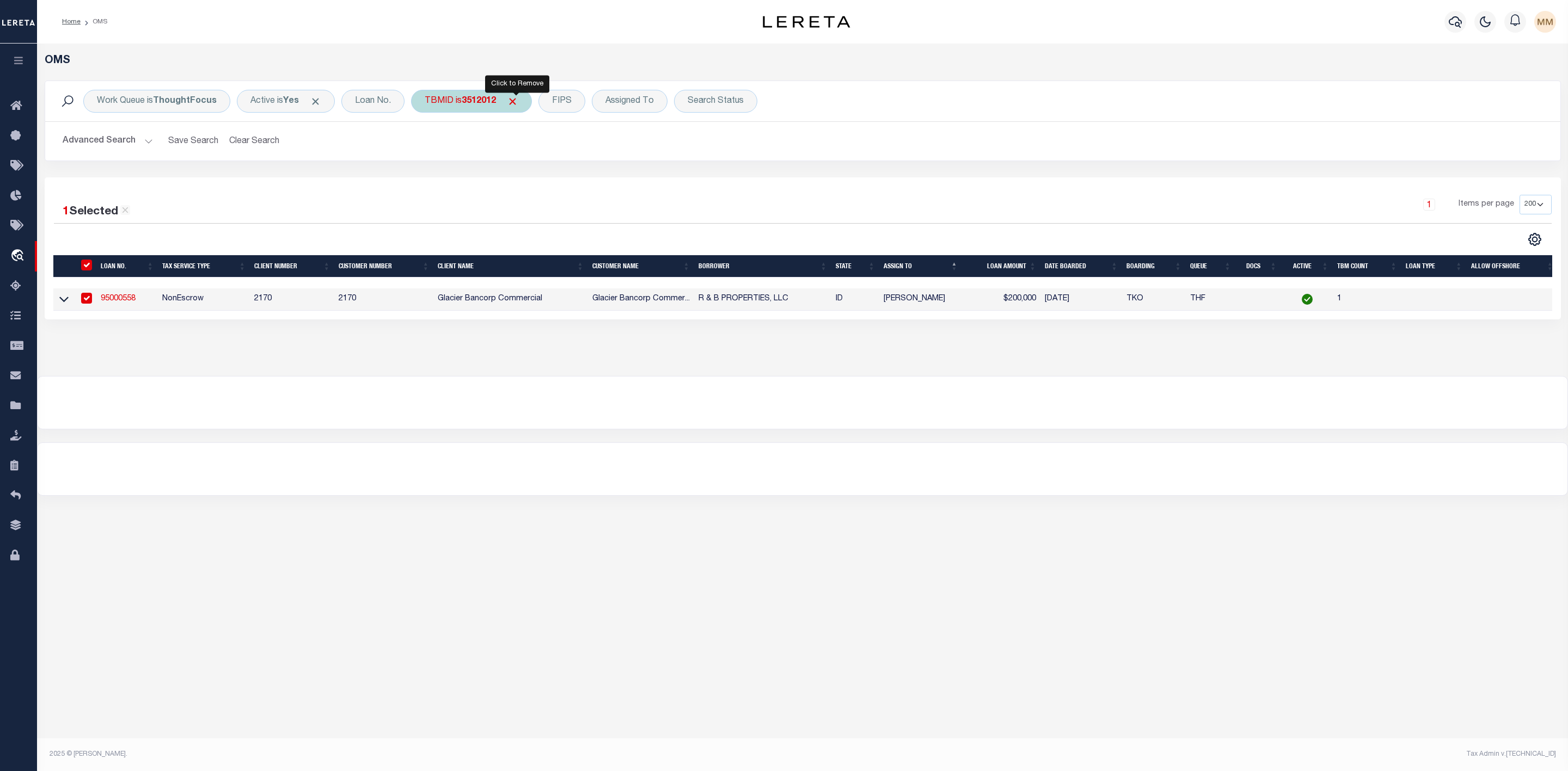
click at [513, 104] on span "Click to Remove" at bounding box center [512, 101] width 11 height 11
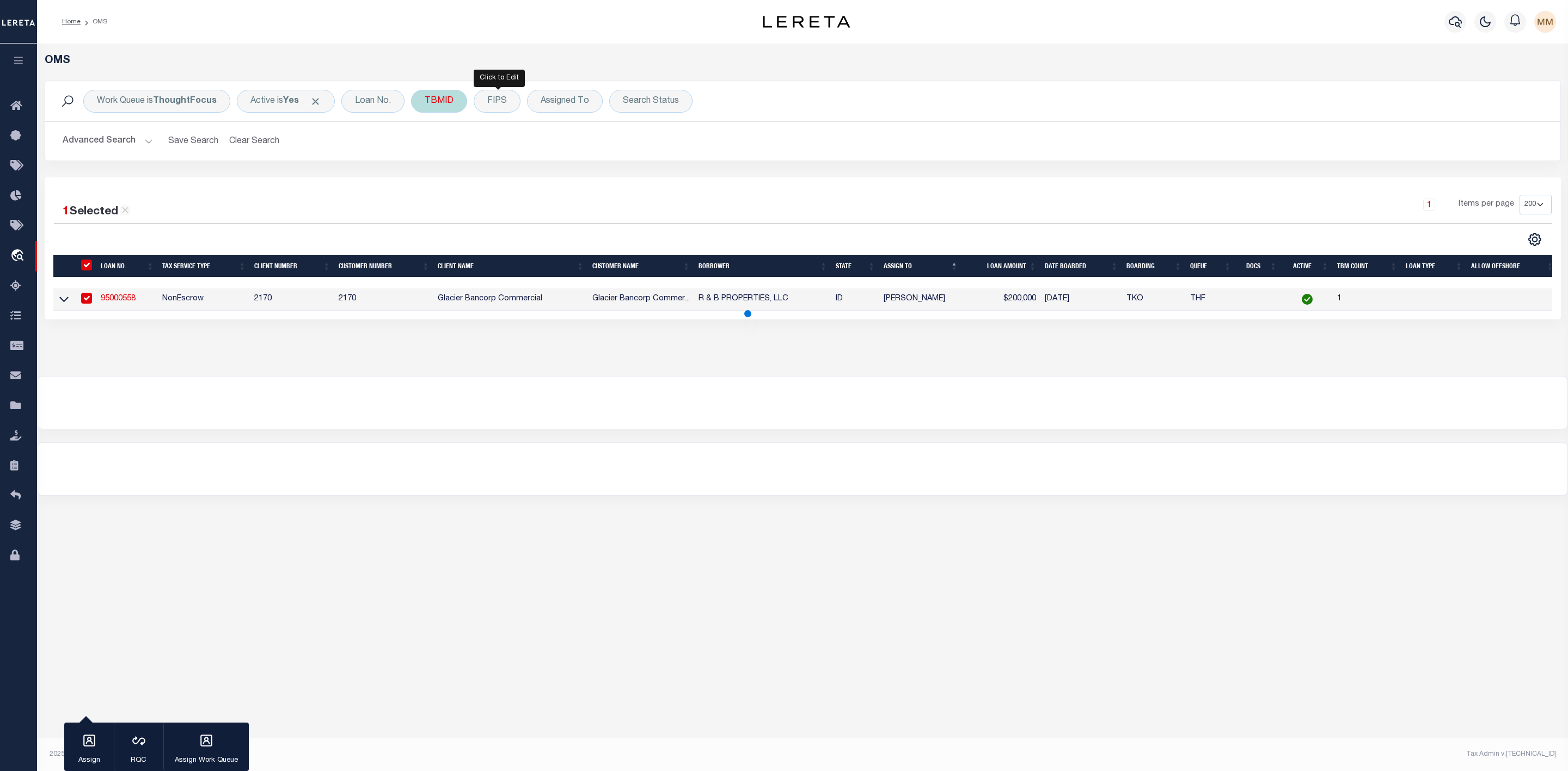
click at [449, 104] on div "TBMID" at bounding box center [439, 101] width 56 height 22
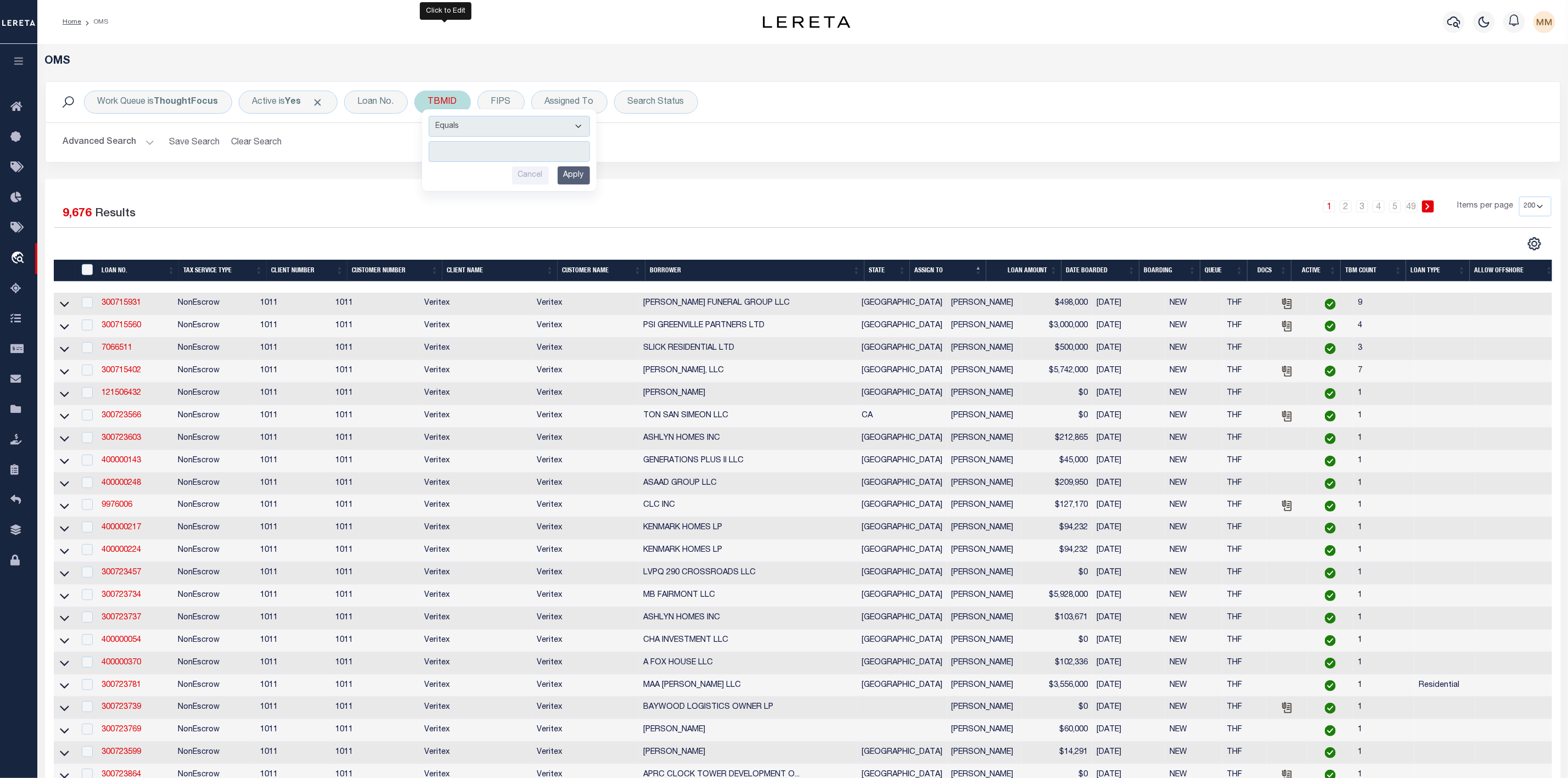
click at [460, 153] on input "number" at bounding box center [509, 152] width 161 height 21
click at [569, 176] on input "Apply" at bounding box center [573, 175] width 32 height 18
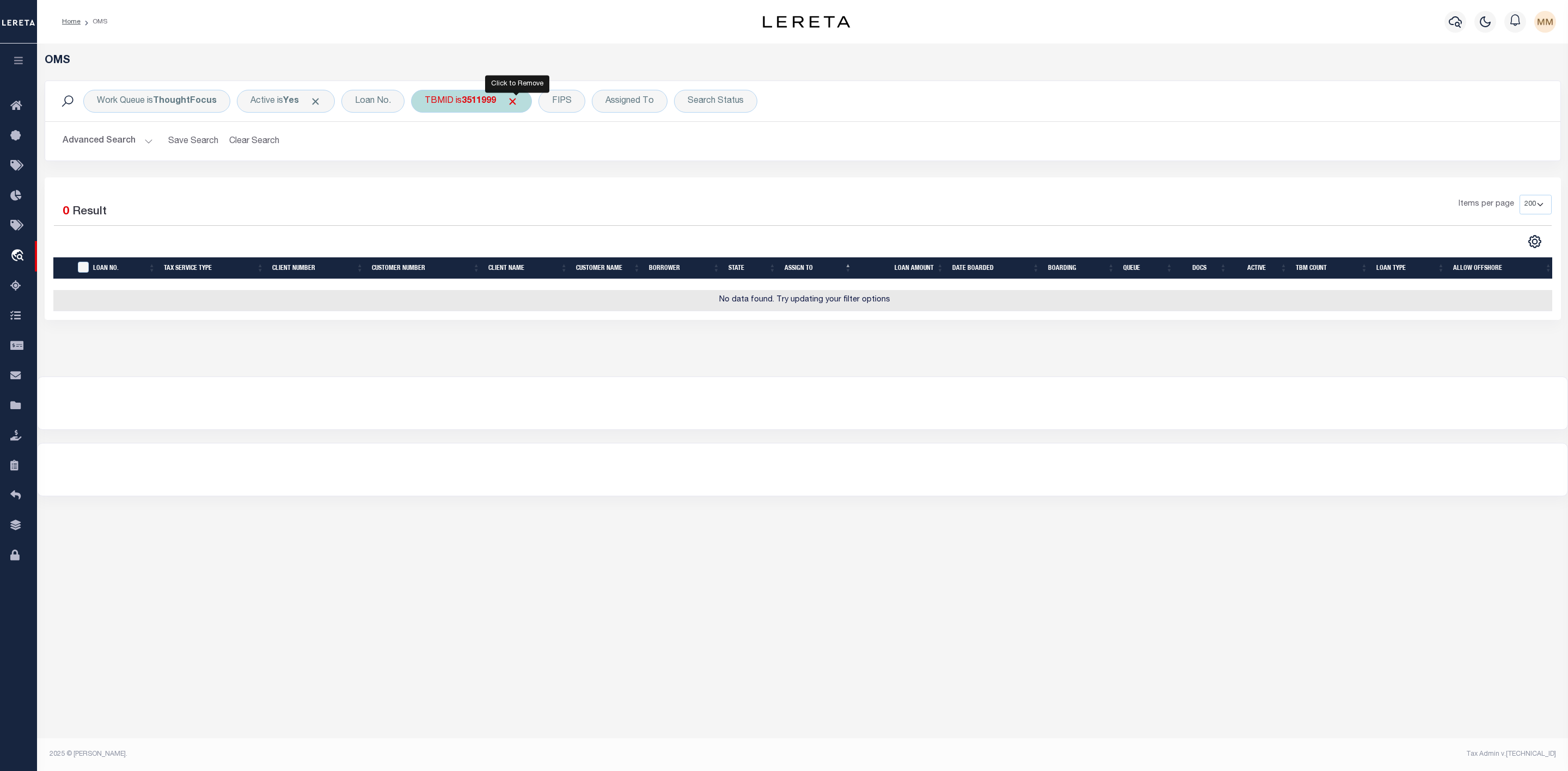
click at [517, 103] on span "Click to Remove" at bounding box center [512, 101] width 11 height 11
click at [456, 102] on div "TBMID" at bounding box center [439, 101] width 56 height 22
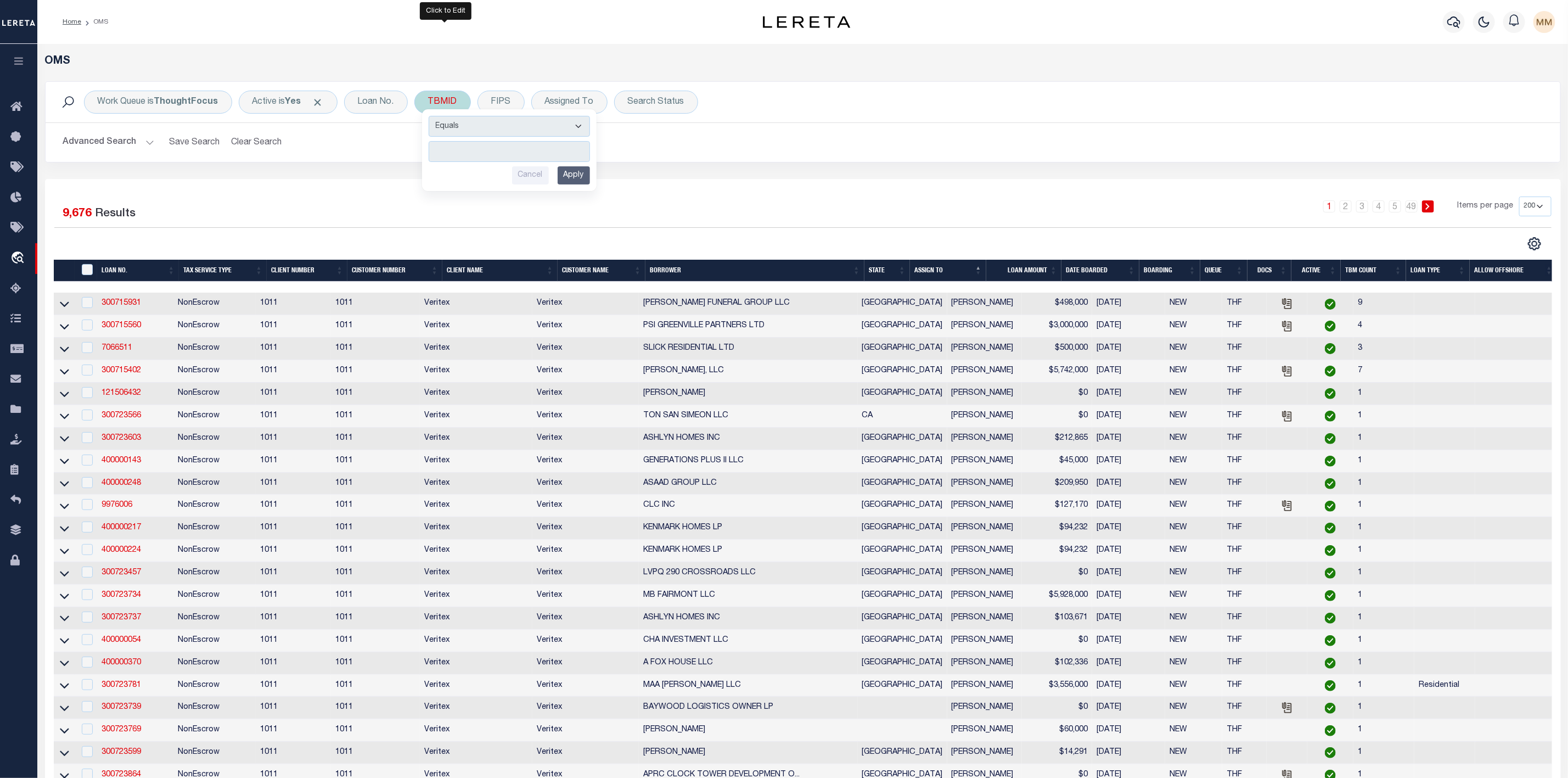
click at [449, 159] on input "number" at bounding box center [509, 152] width 161 height 21
click at [571, 179] on input "Apply" at bounding box center [573, 175] width 32 height 18
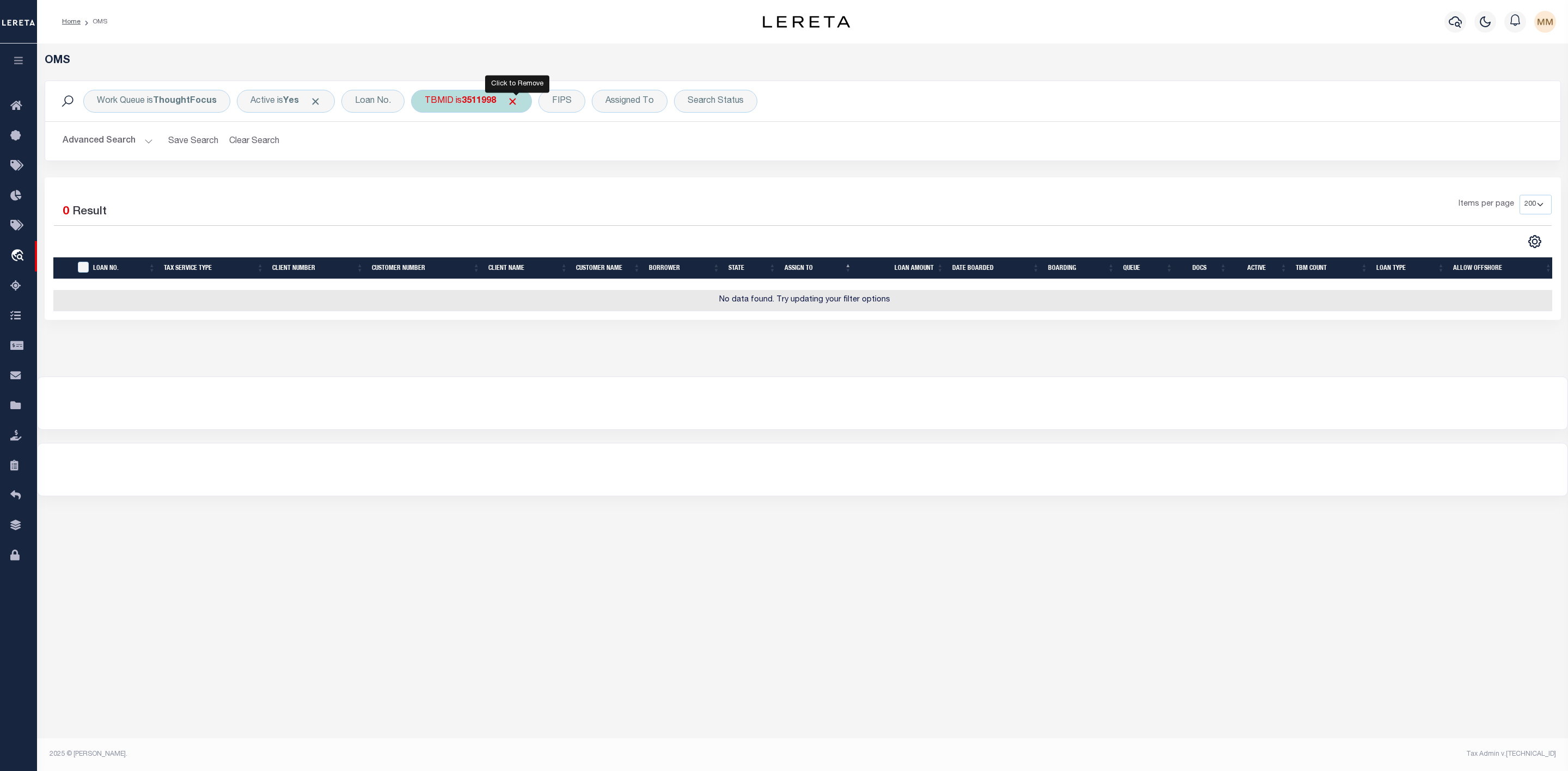
click at [515, 102] on span "Click to Remove" at bounding box center [512, 101] width 11 height 11
click at [442, 106] on div "TBMID" at bounding box center [439, 101] width 56 height 22
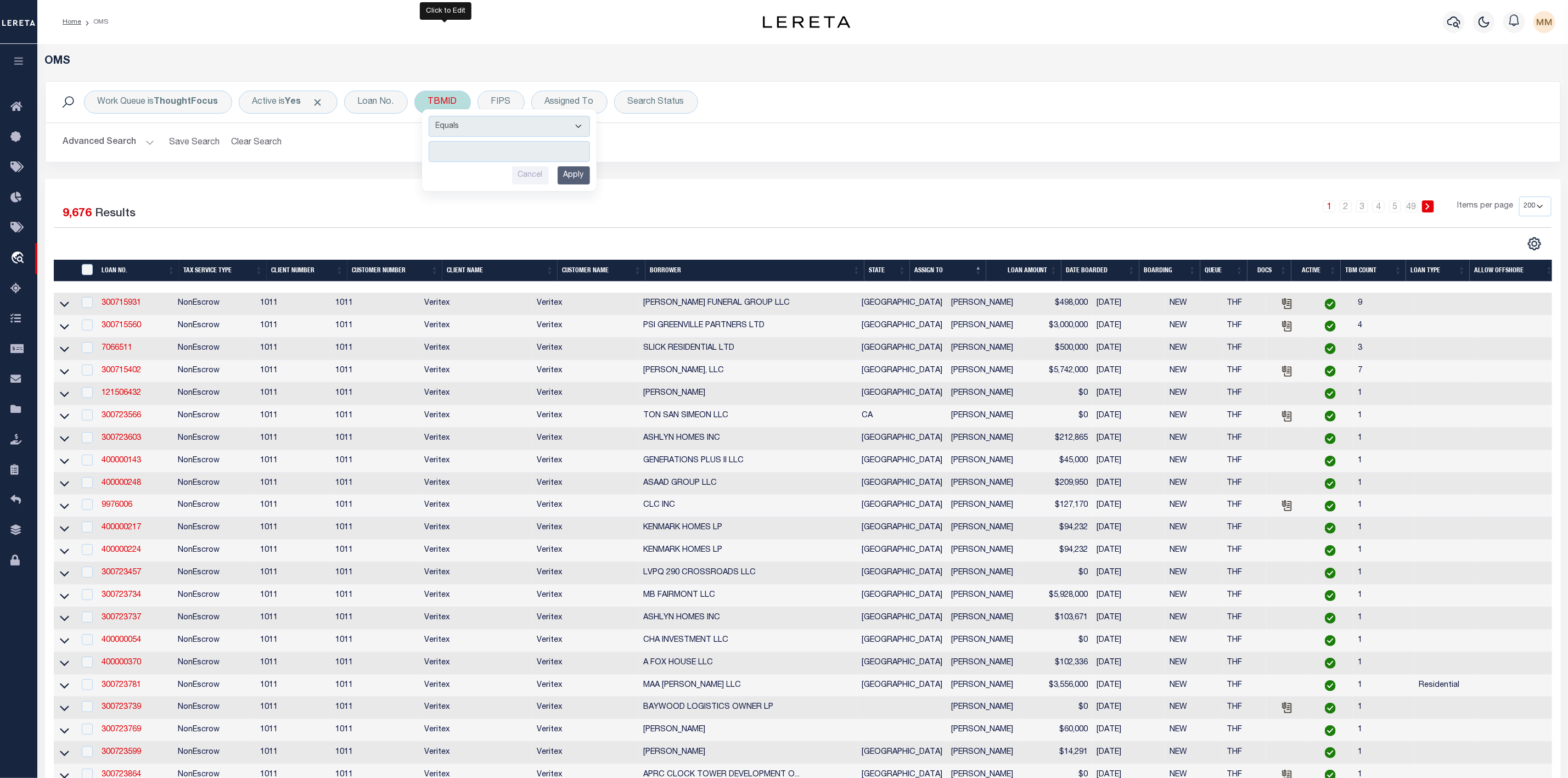
click at [477, 151] on input "number" at bounding box center [509, 152] width 161 height 21
click at [578, 181] on input "Apply" at bounding box center [573, 175] width 32 height 18
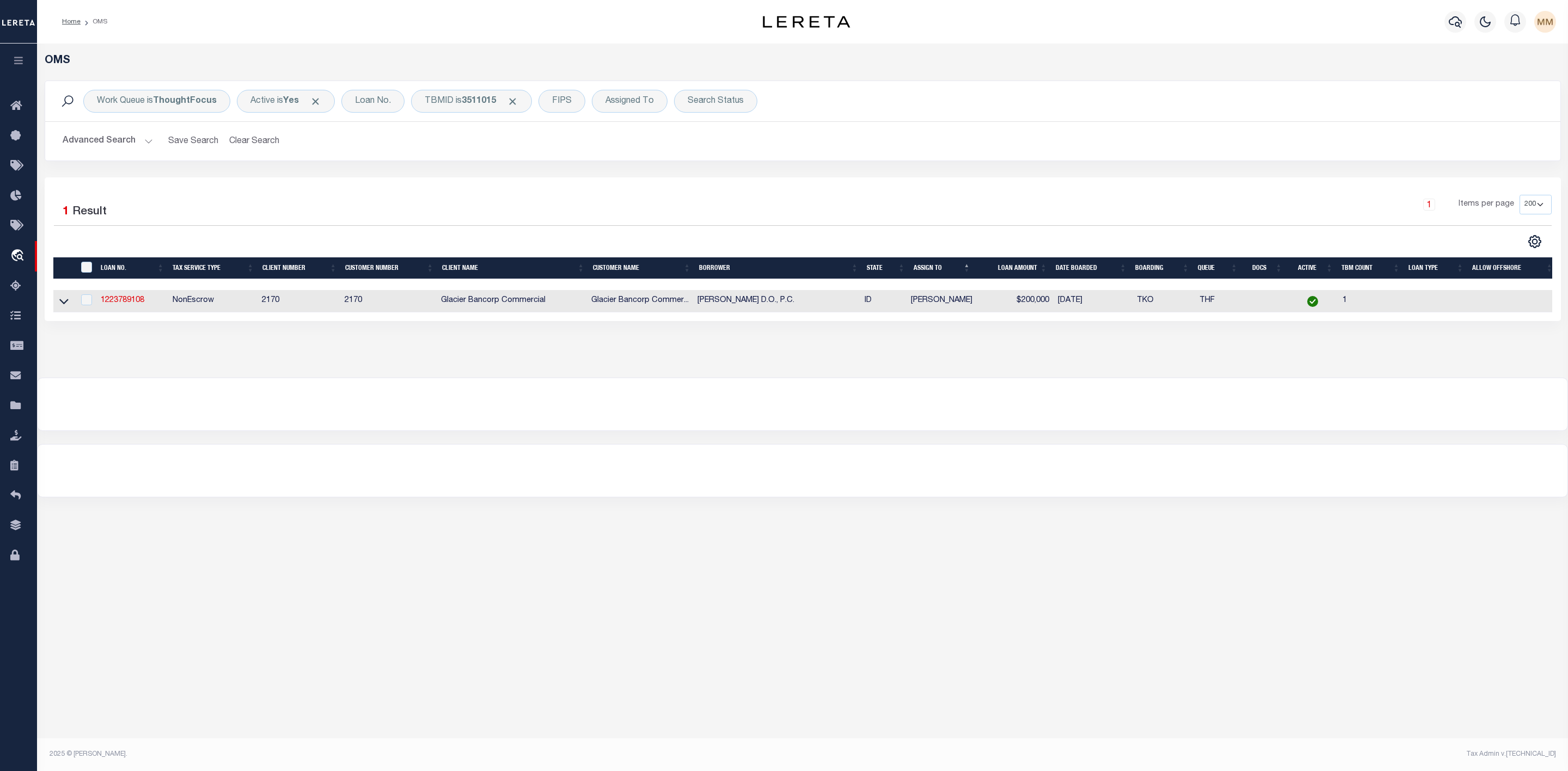
click at [126, 307] on td "1223789108" at bounding box center [132, 301] width 72 height 22
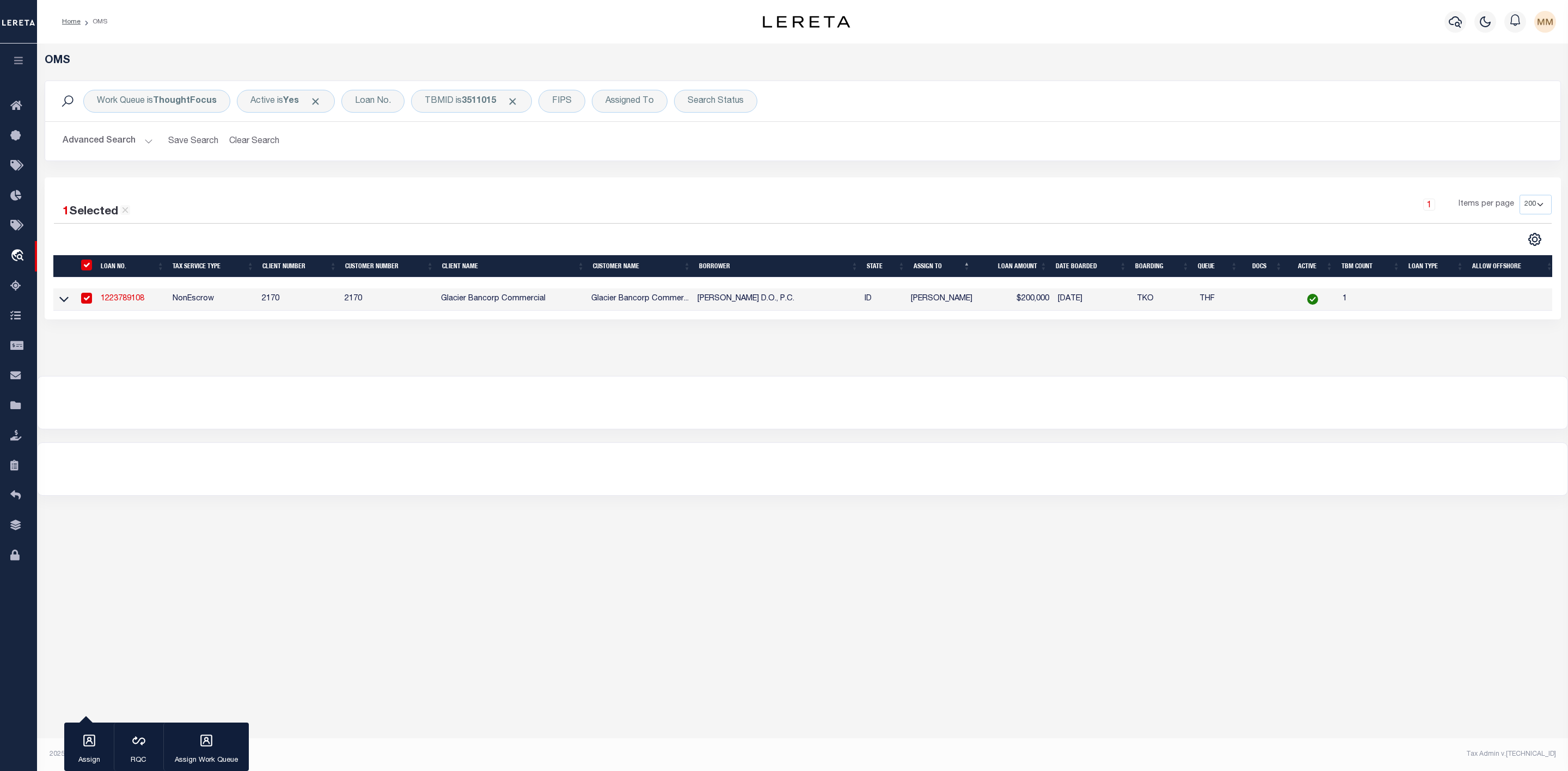
click at [126, 300] on link "1223789108" at bounding box center [123, 299] width 43 height 8
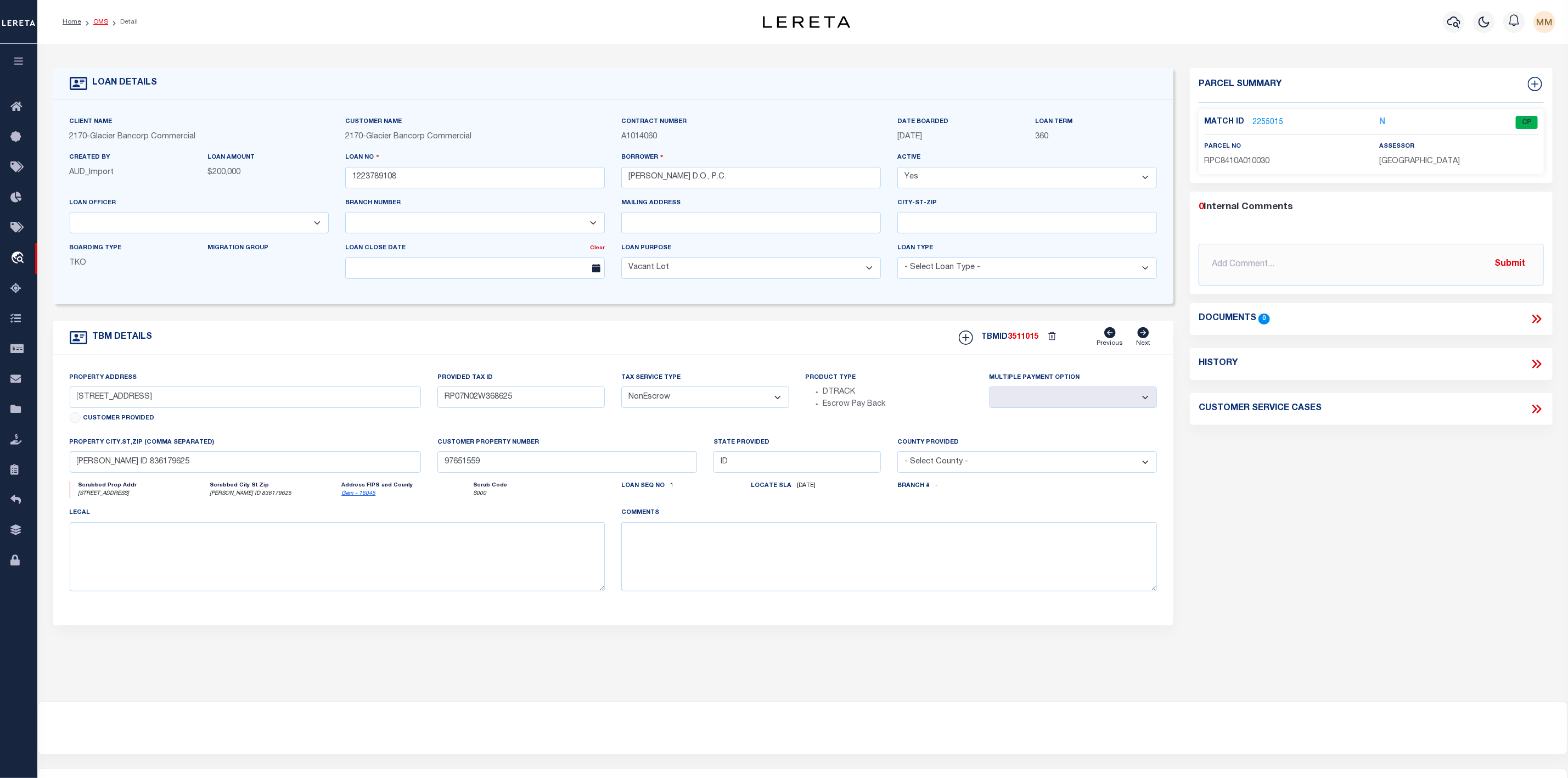
click at [100, 24] on link "OMS" at bounding box center [100, 22] width 15 height 7
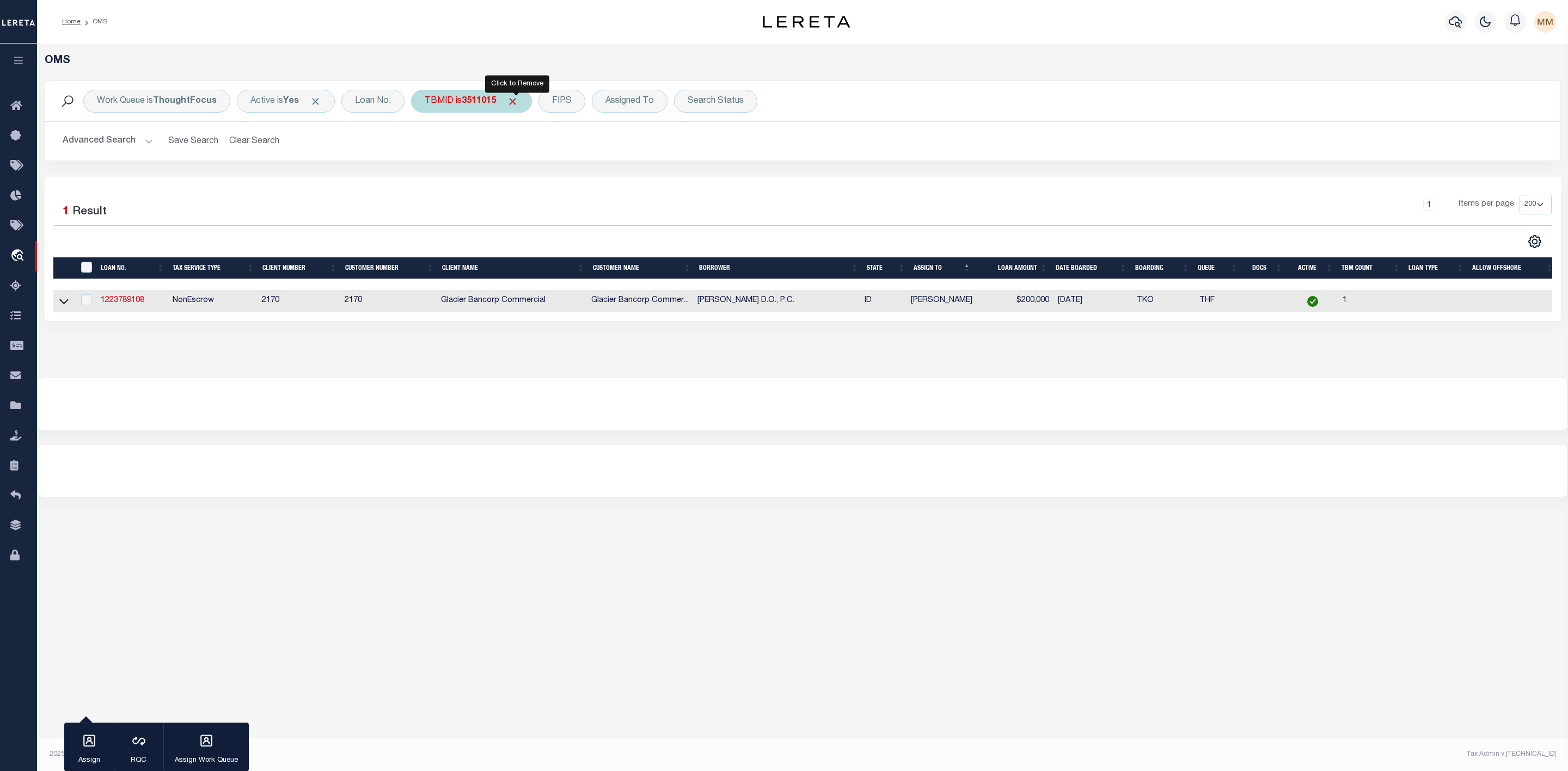
click at [516, 104] on span "Click to Remove" at bounding box center [512, 101] width 11 height 11
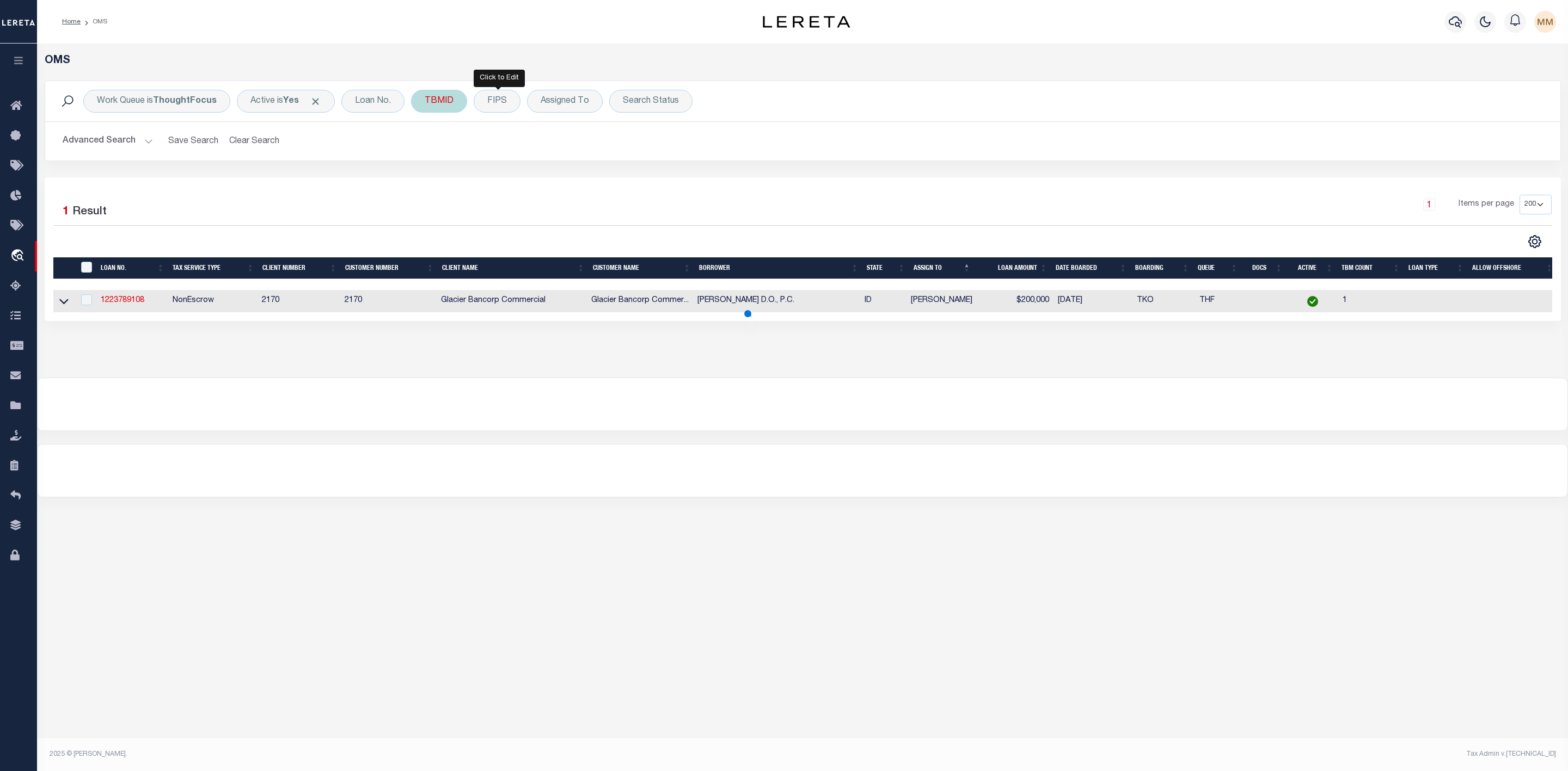
click at [435, 105] on div "TBMID" at bounding box center [439, 101] width 56 height 22
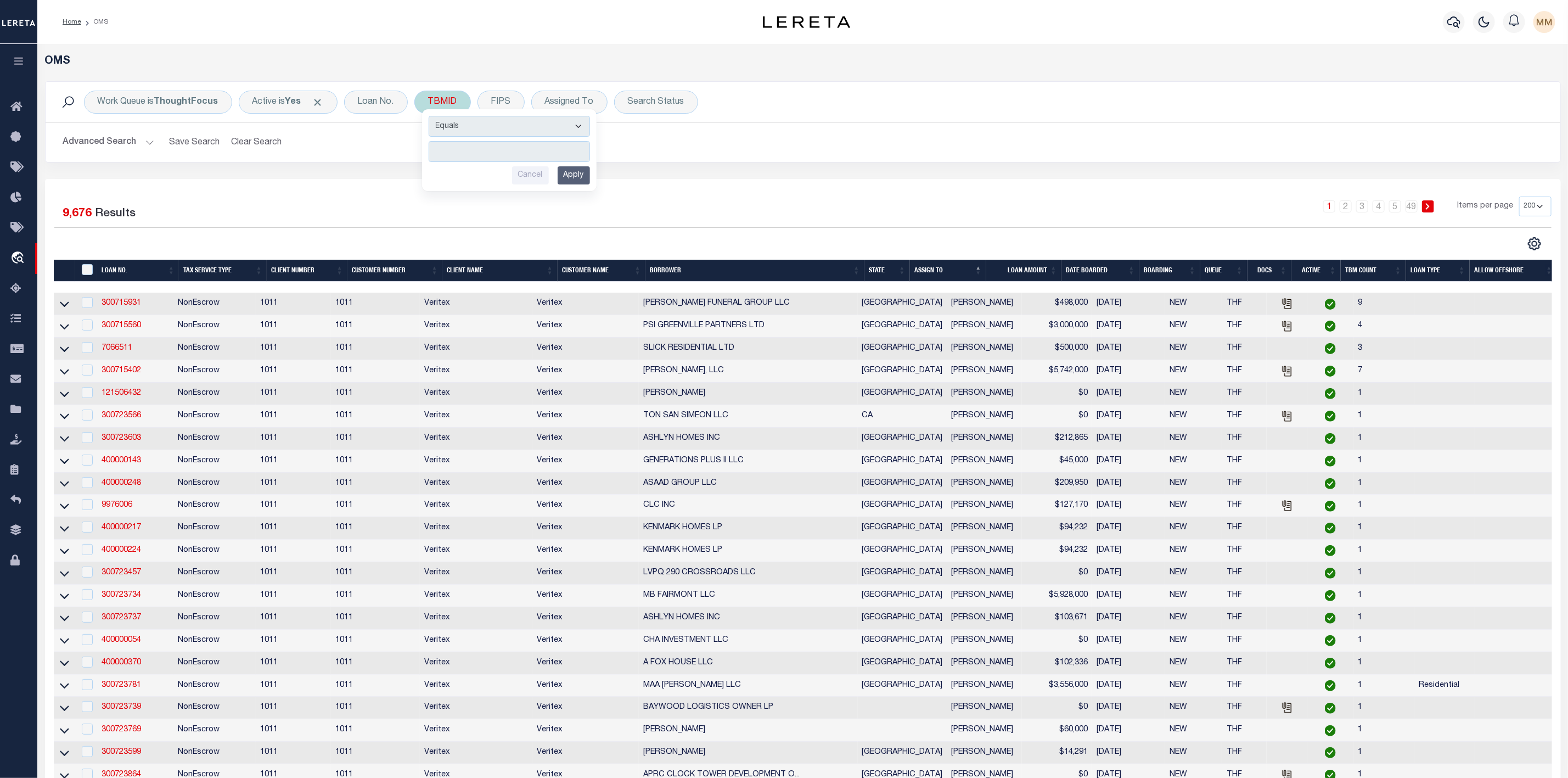
click at [460, 145] on input "number" at bounding box center [509, 152] width 161 height 21
click at [590, 170] on input "Apply" at bounding box center [573, 175] width 32 height 18
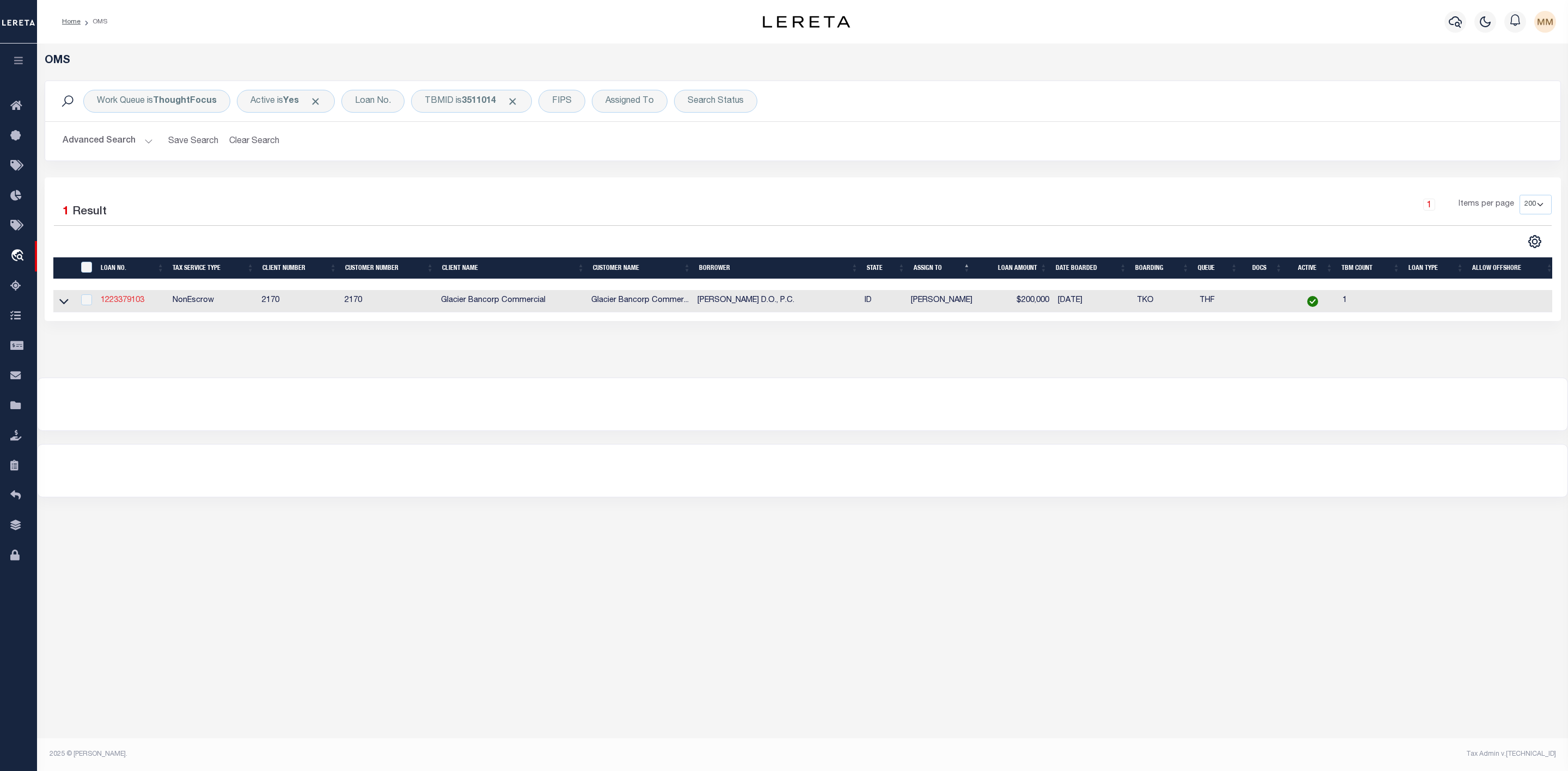
click at [132, 300] on link "1223379103" at bounding box center [123, 300] width 43 height 8
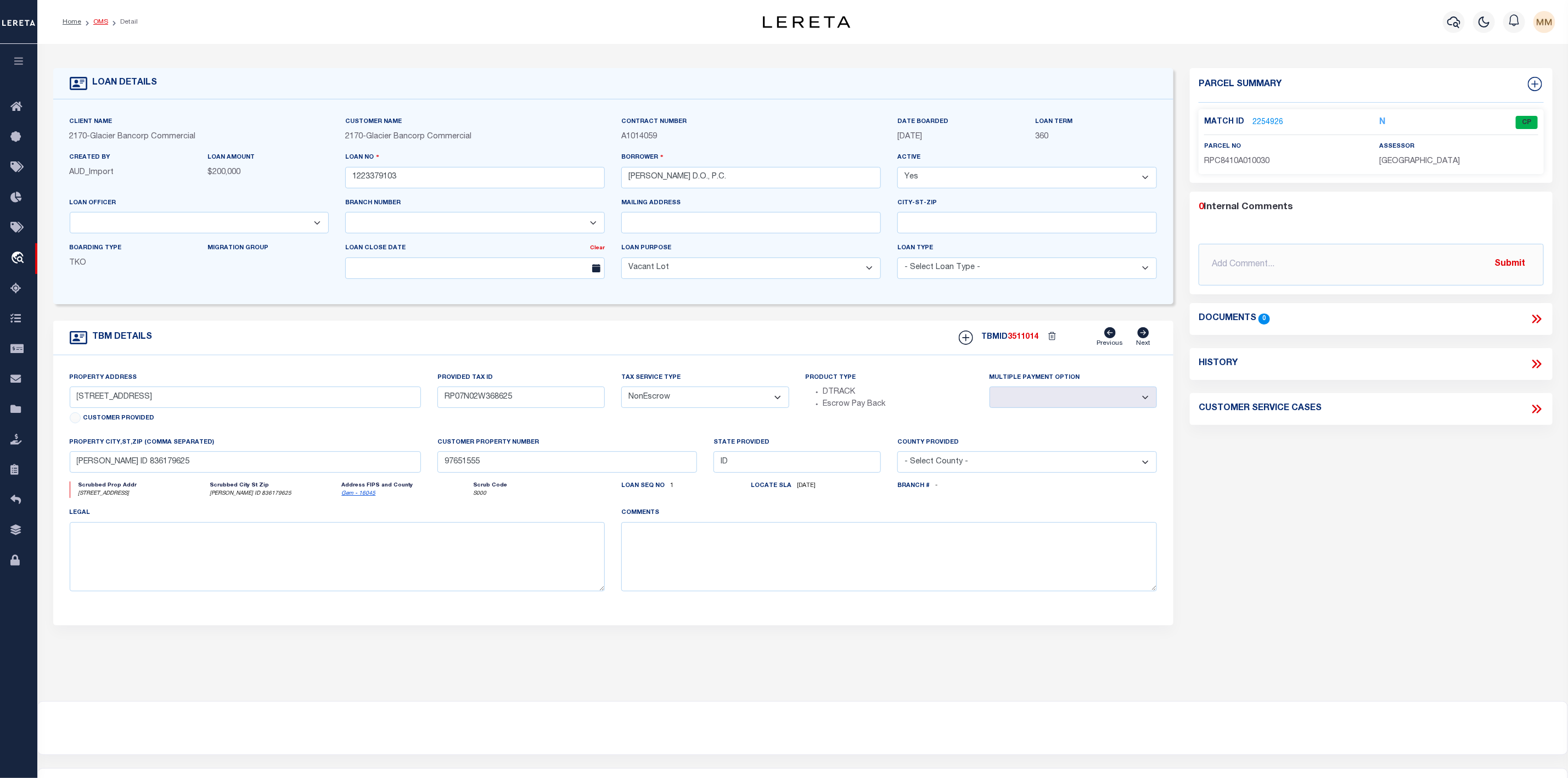
click at [102, 20] on link "OMS" at bounding box center [100, 22] width 15 height 7
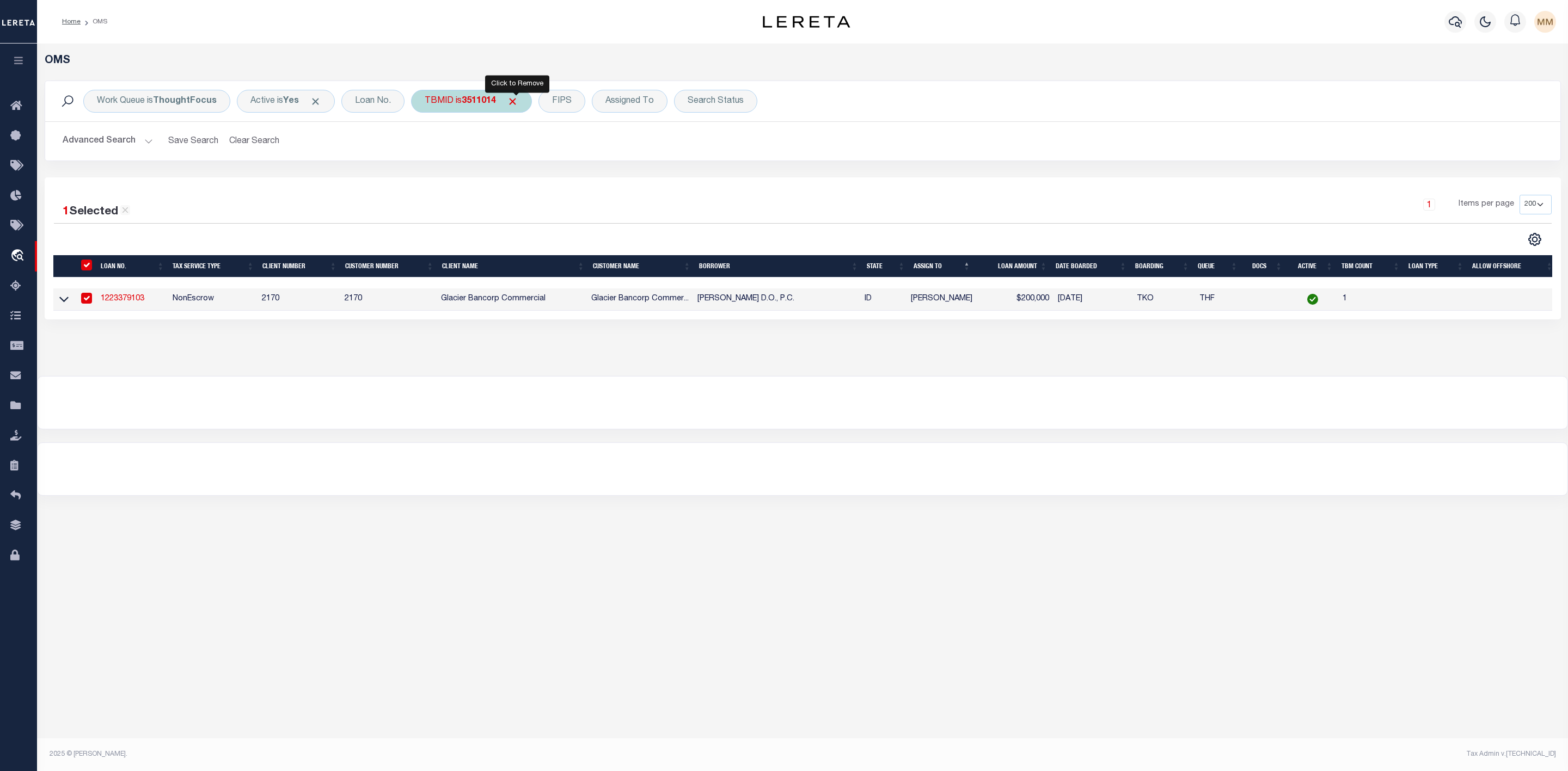
click at [518, 99] on span "Click to Remove" at bounding box center [512, 101] width 11 height 11
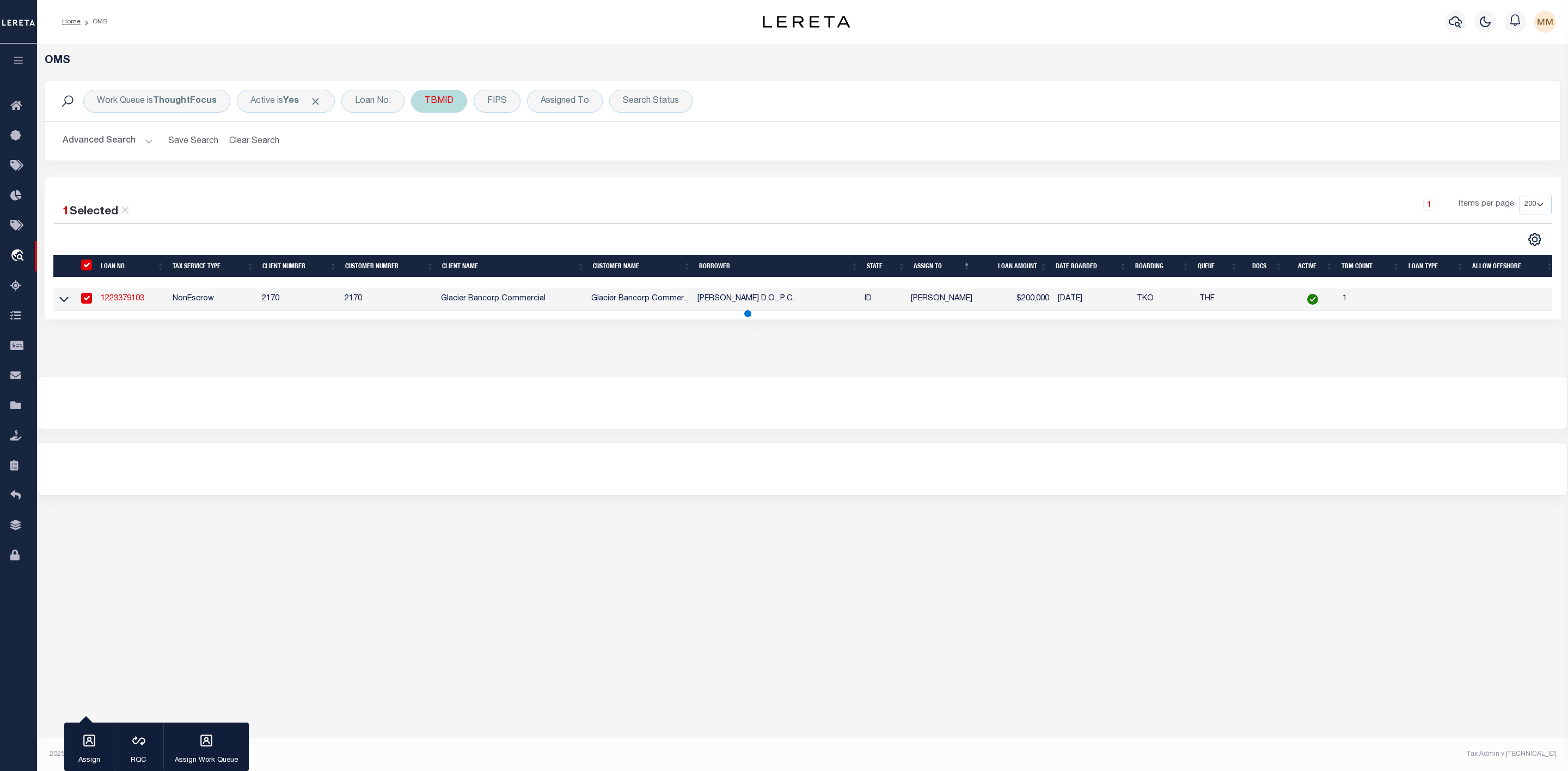
click at [446, 105] on div "TBMID" at bounding box center [439, 101] width 56 height 22
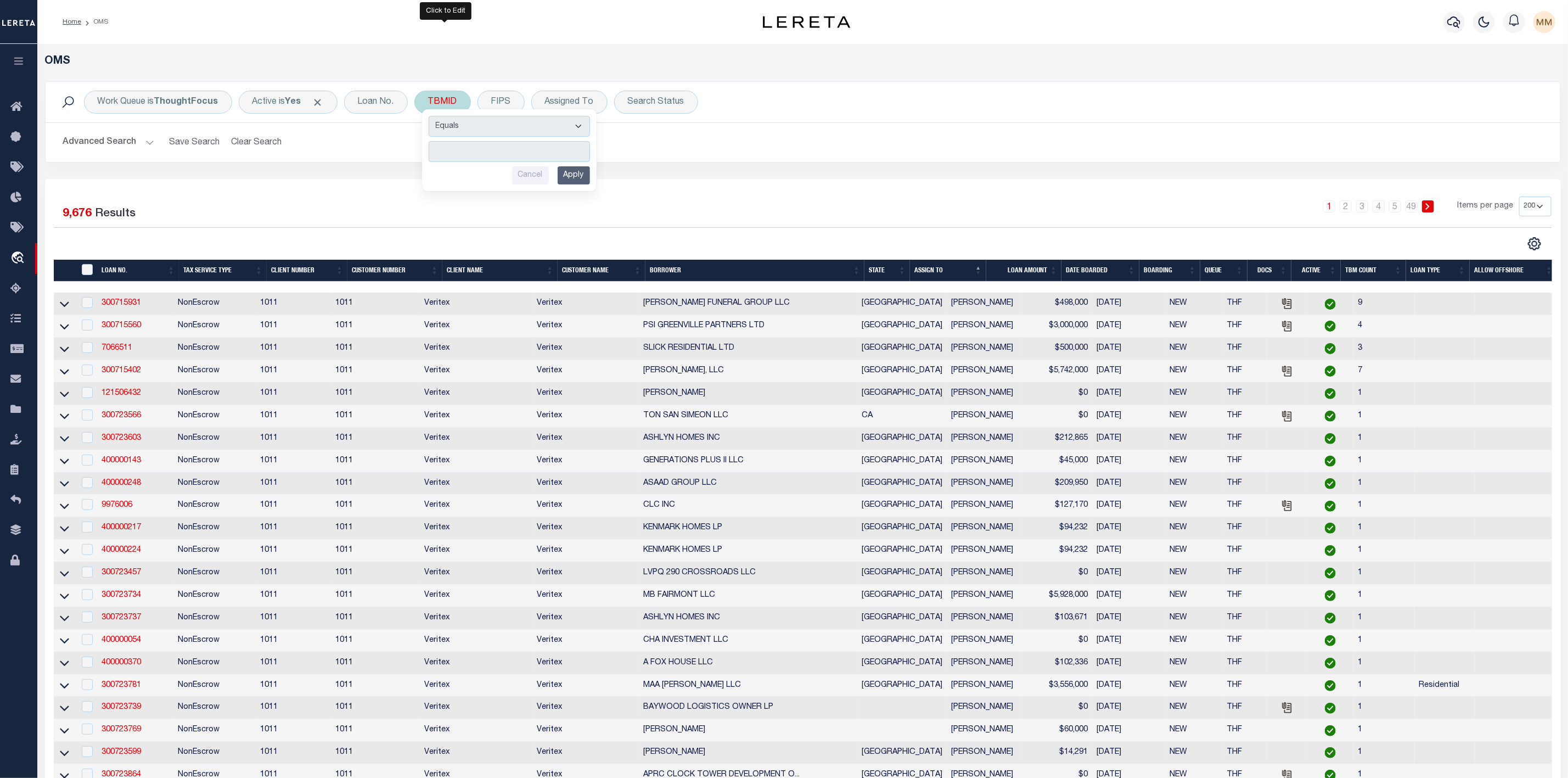
click at [461, 160] on input "number" at bounding box center [509, 152] width 161 height 21
click at [579, 179] on input "Apply" at bounding box center [573, 175] width 32 height 18
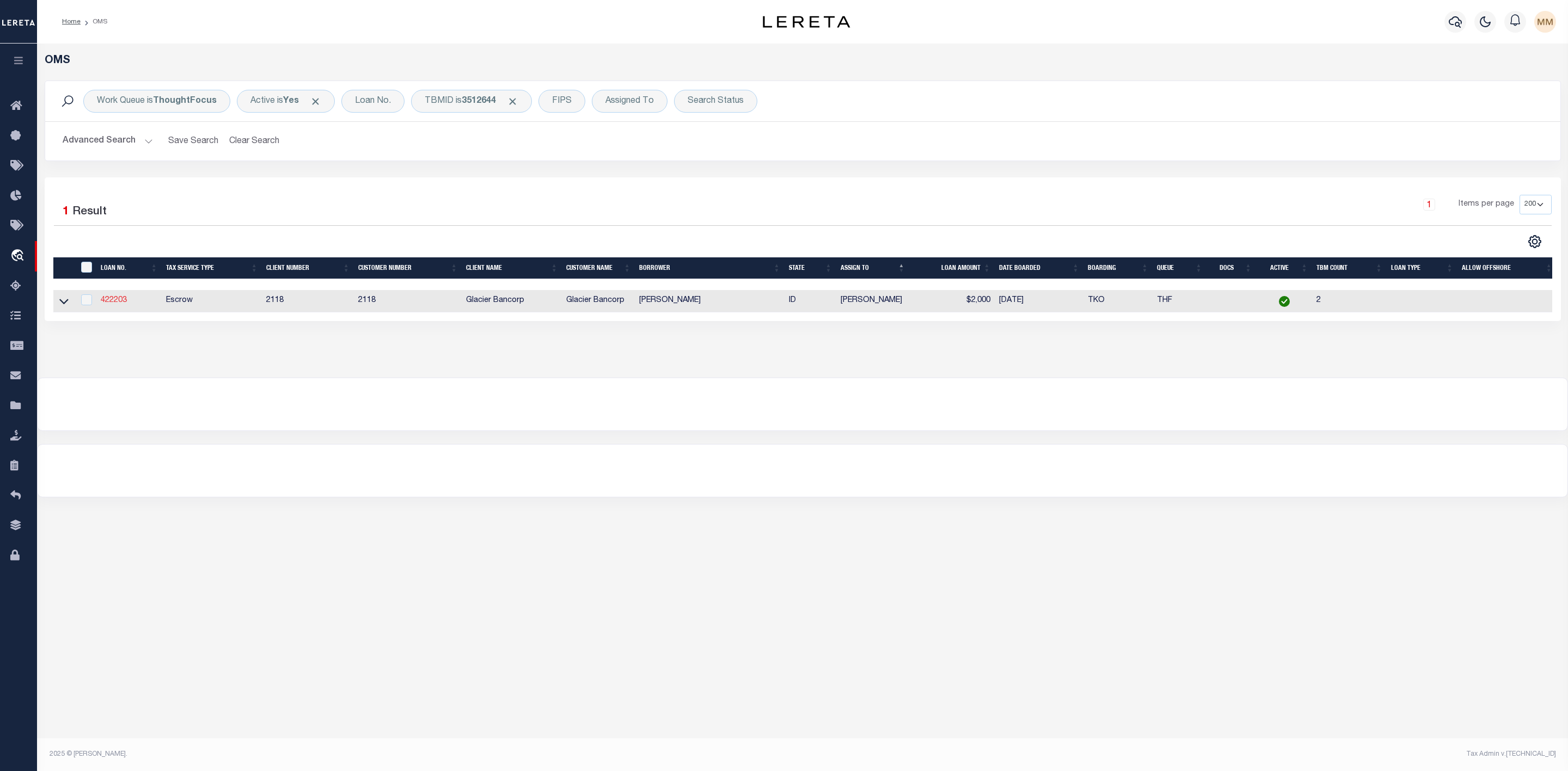
click at [111, 300] on link "422203" at bounding box center [114, 300] width 26 height 8
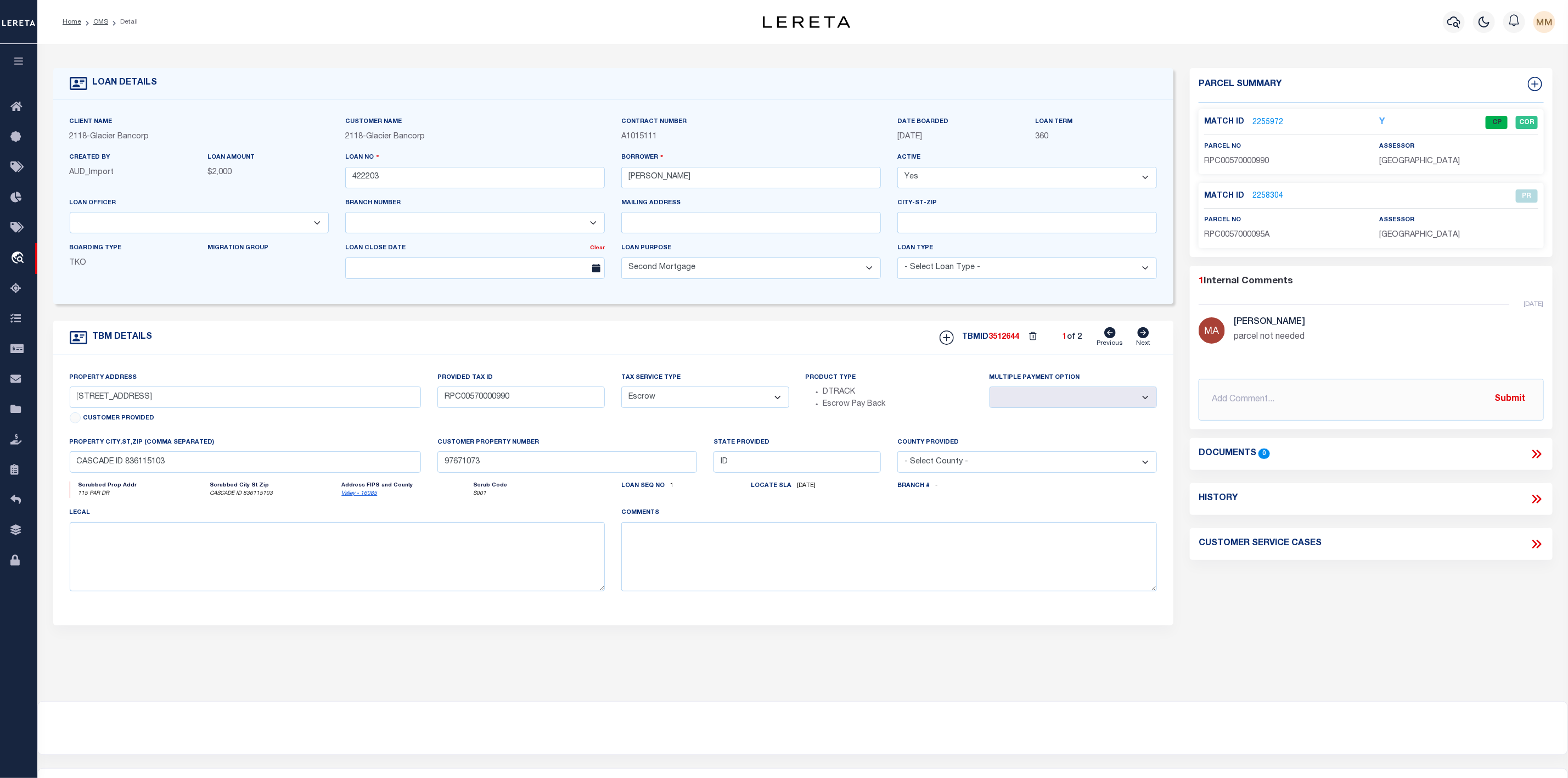
click at [1278, 117] on p "2255972" at bounding box center [1267, 123] width 30 height 12
click at [1269, 125] on link "2255972" at bounding box center [1267, 122] width 30 height 11
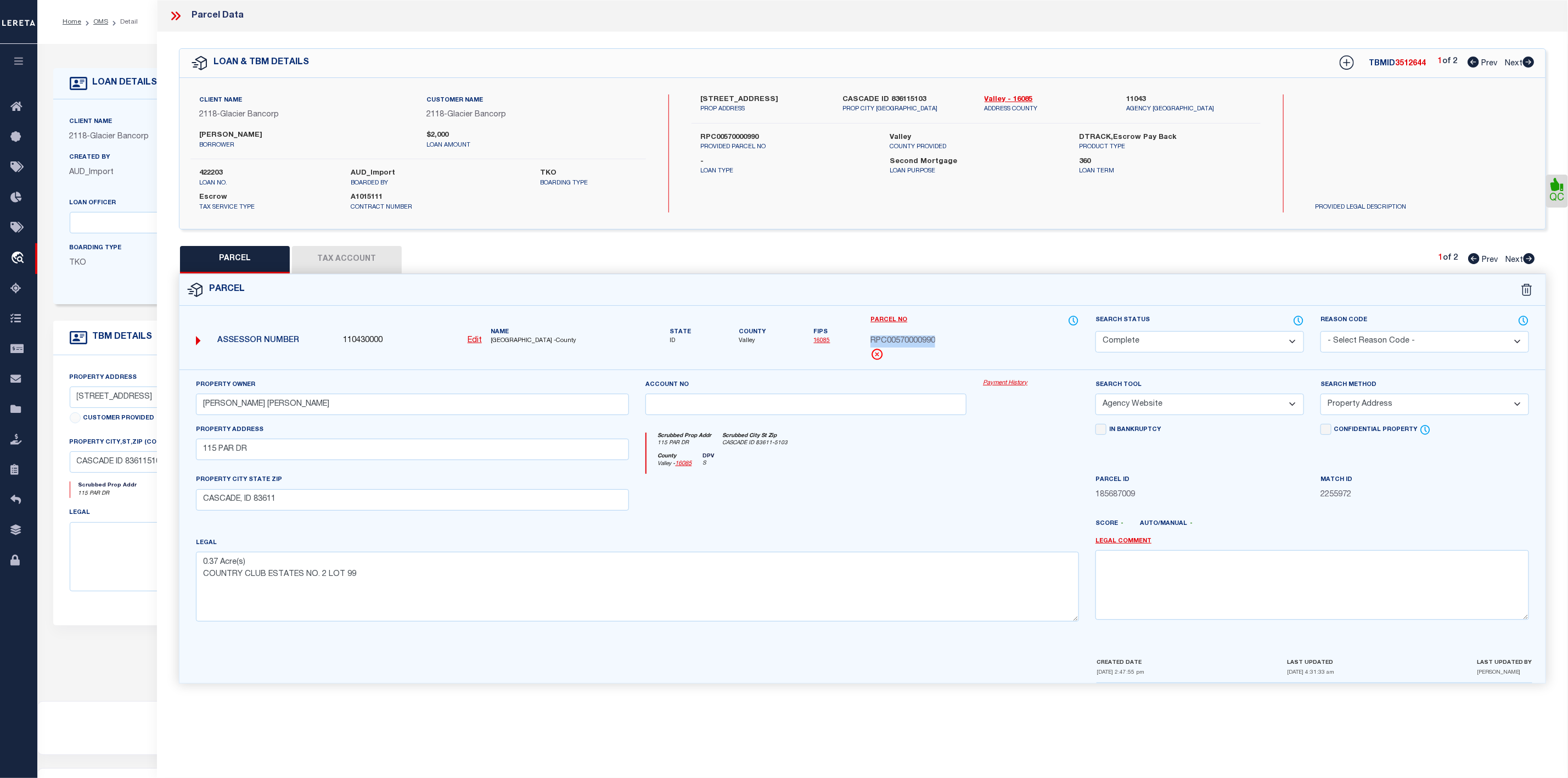
drag, startPoint x: 868, startPoint y: 338, endPoint x: 939, endPoint y: 340, distance: 71.0
click at [939, 340] on div "Parcel No RPC00570000990" at bounding box center [975, 342] width 225 height 55
copy span "RPC00570000990"
click at [554, 382] on div "Property Owner [PERSON_NAME] [PERSON_NAME]" at bounding box center [413, 397] width 434 height 37
click at [1531, 256] on icon at bounding box center [1529, 258] width 11 height 11
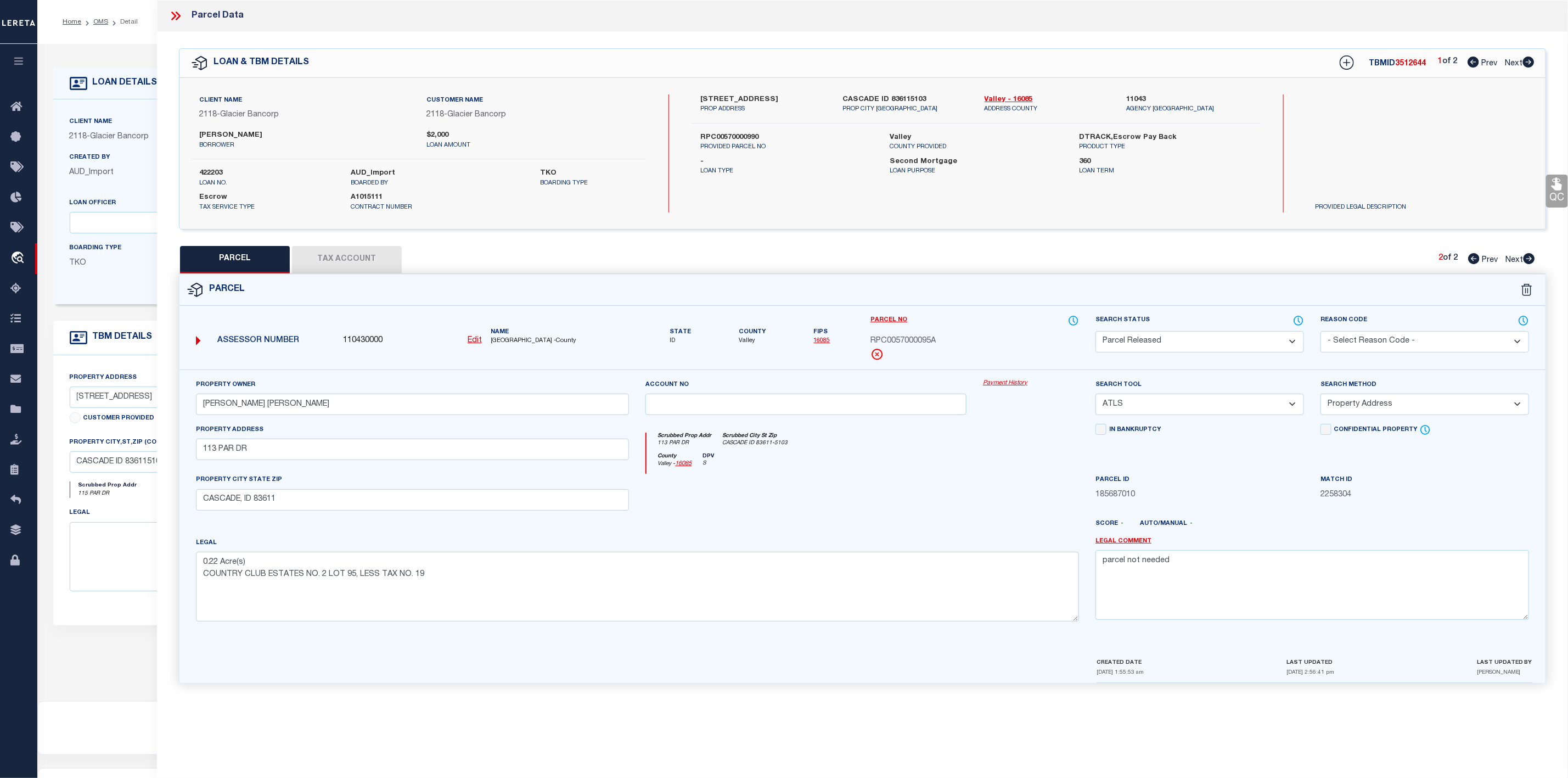
click at [1530, 60] on icon at bounding box center [1529, 62] width 11 height 11
click at [1533, 262] on icon at bounding box center [1529, 258] width 11 height 11
drag, startPoint x: 865, startPoint y: 336, endPoint x: 944, endPoint y: 339, distance: 79.1
click at [944, 339] on div "Parcel No RPC0057000095A" at bounding box center [975, 342] width 225 height 55
copy span "RPC0057000095A"
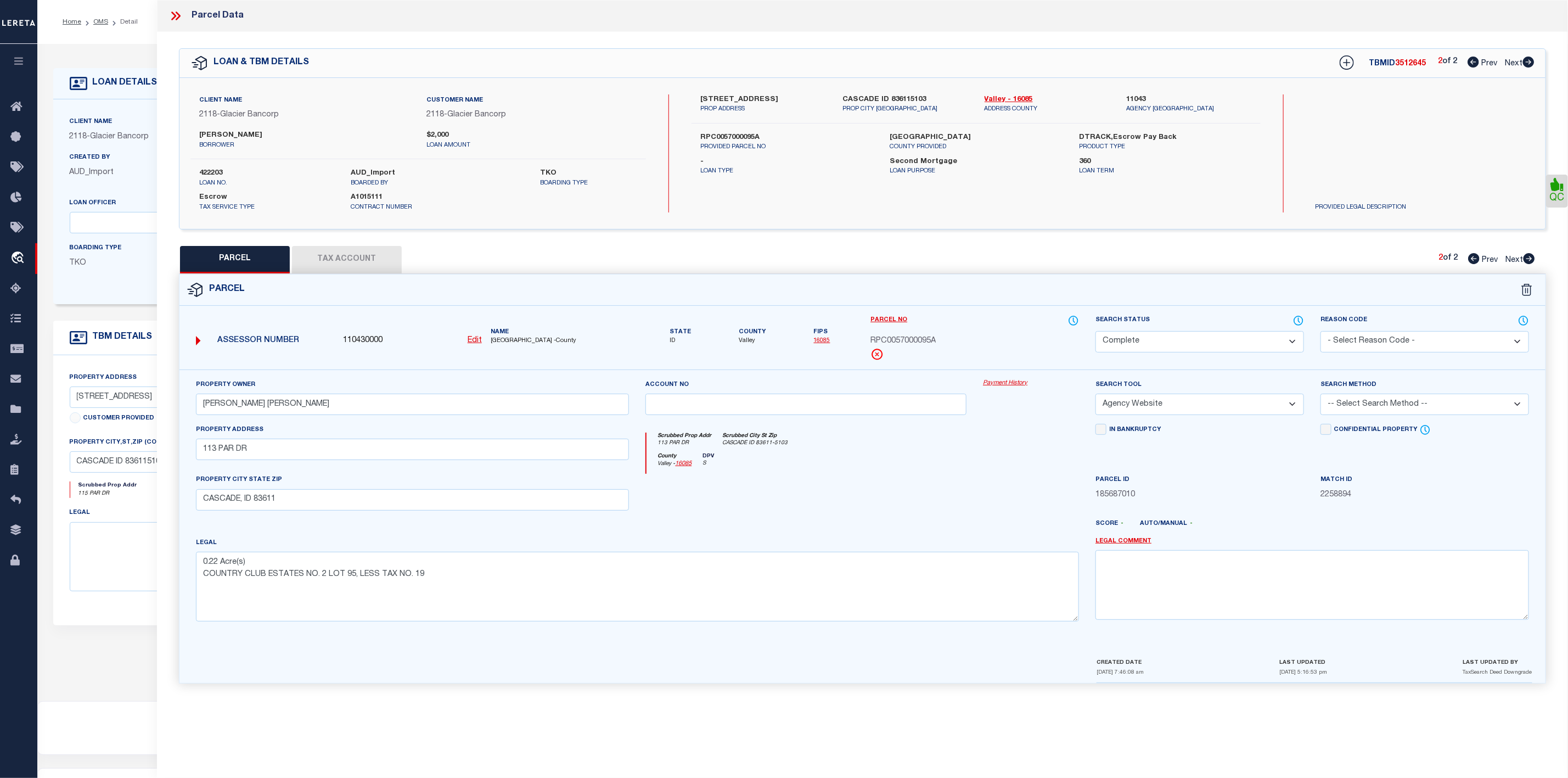
click at [176, 14] on icon at bounding box center [175, 16] width 14 height 14
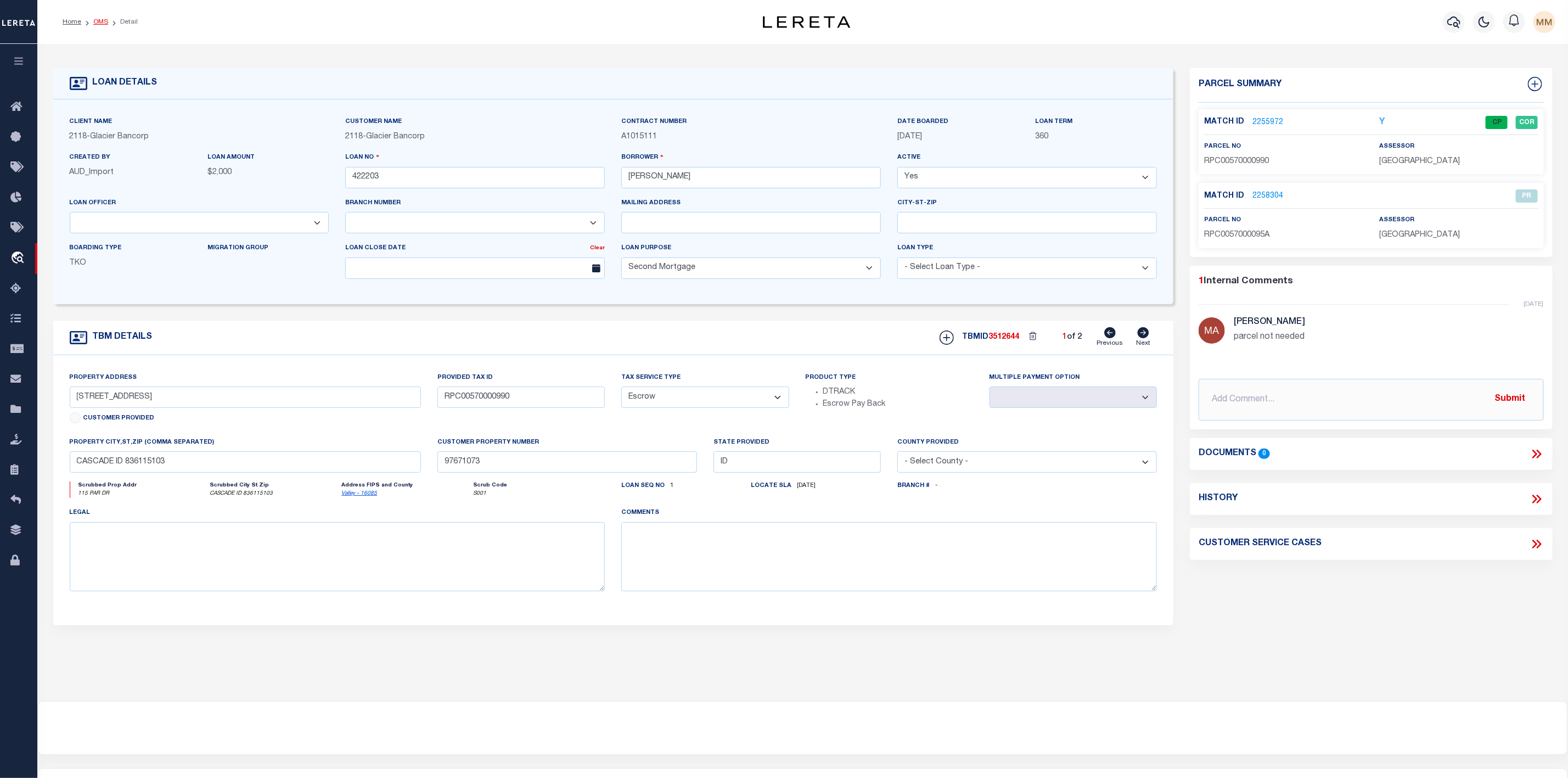
click at [96, 22] on link "OMS" at bounding box center [100, 22] width 15 height 7
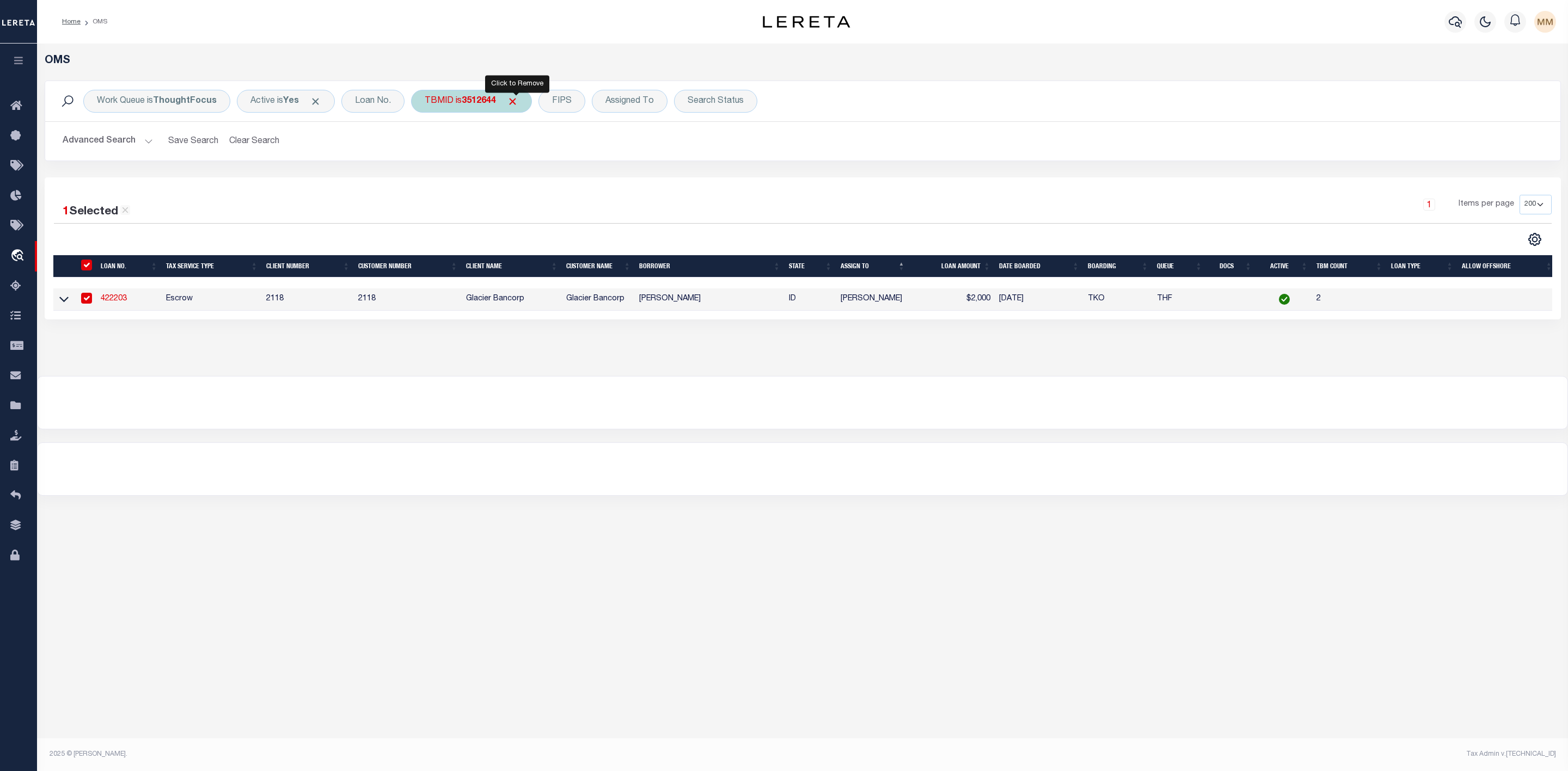
click at [517, 102] on span "Click to Remove" at bounding box center [512, 101] width 11 height 11
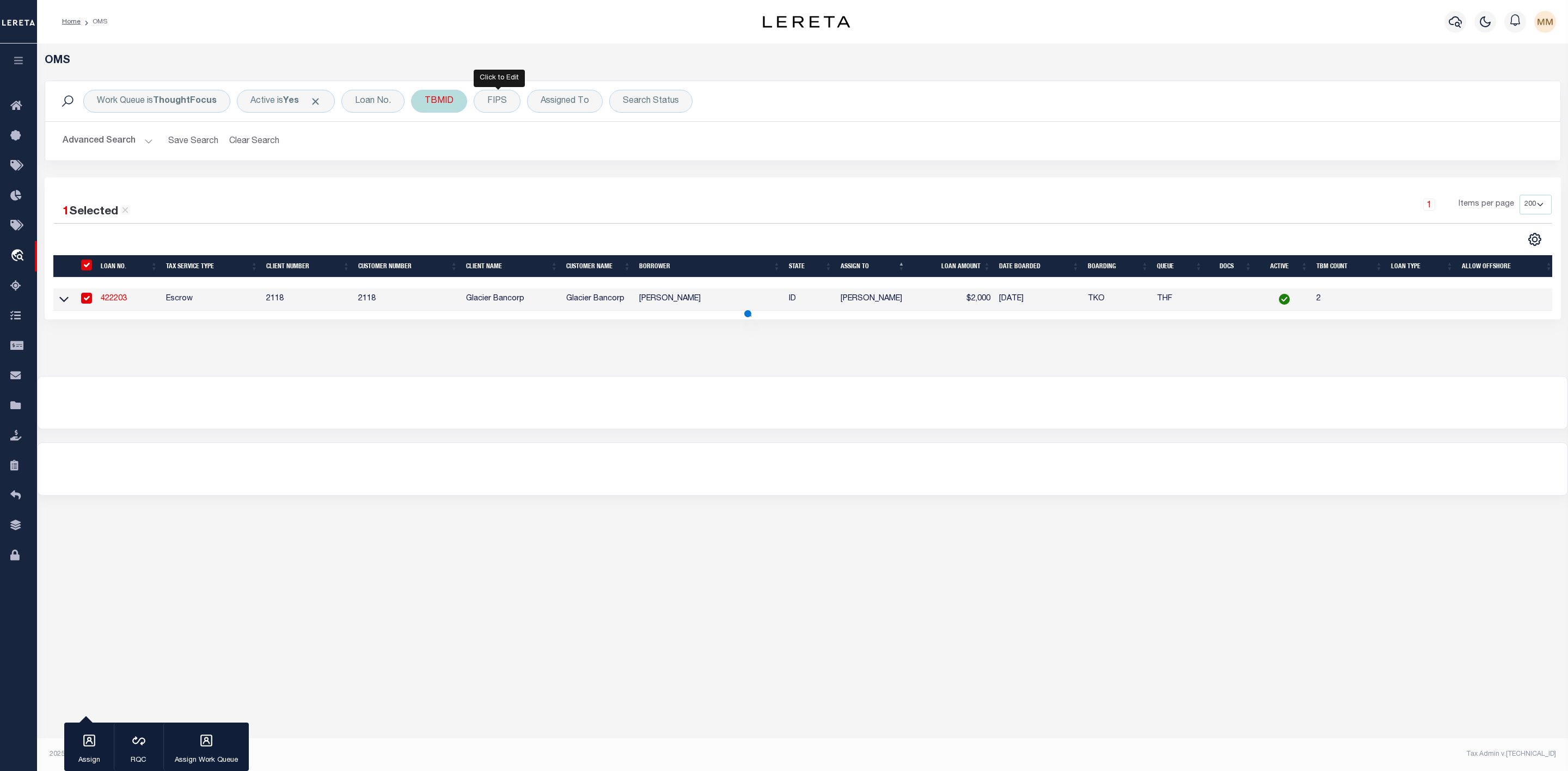
click at [430, 105] on div "TBMID" at bounding box center [439, 101] width 56 height 22
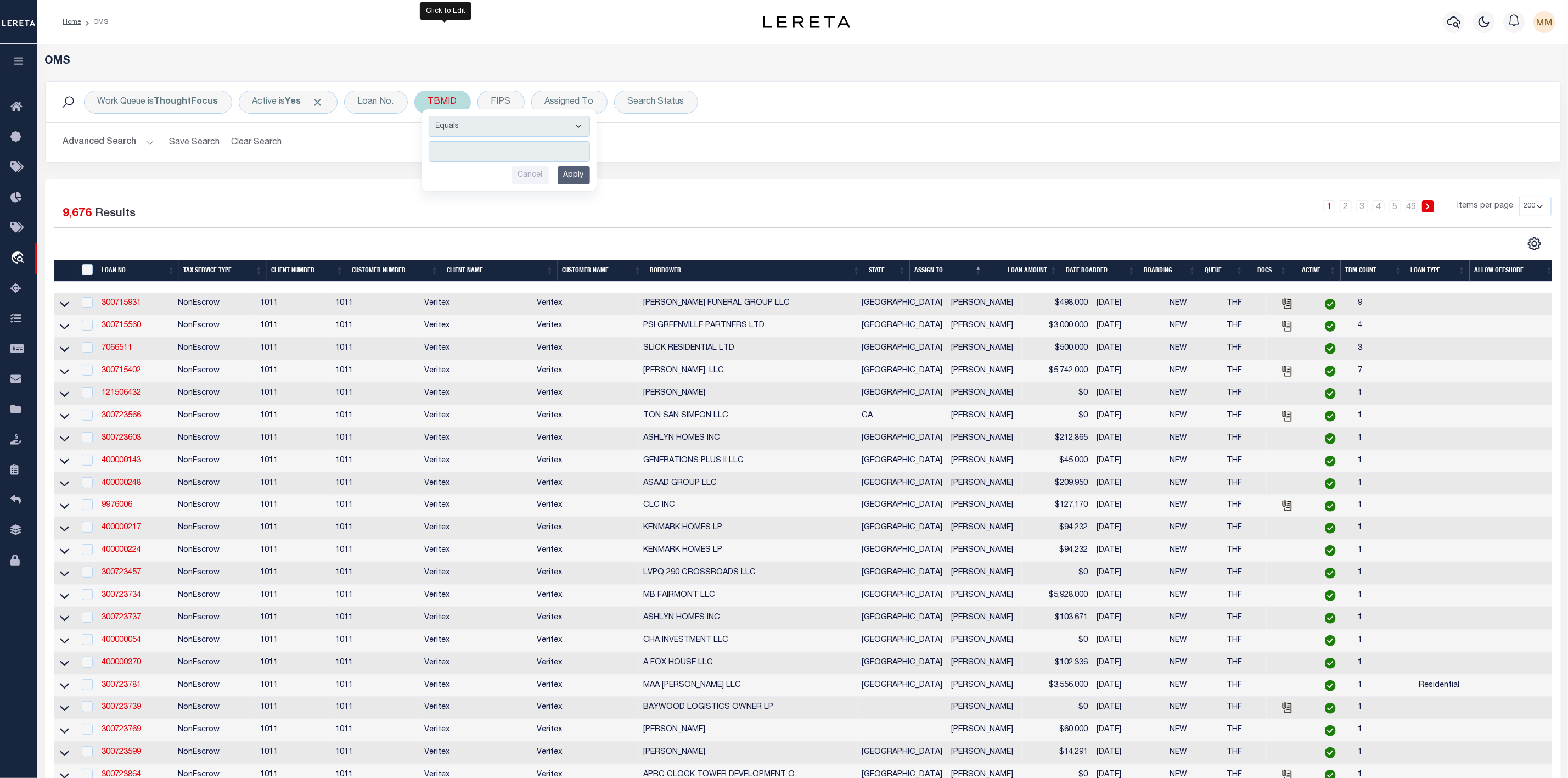
click at [460, 153] on input "number" at bounding box center [509, 152] width 161 height 21
click at [578, 178] on input "Apply" at bounding box center [573, 175] width 32 height 18
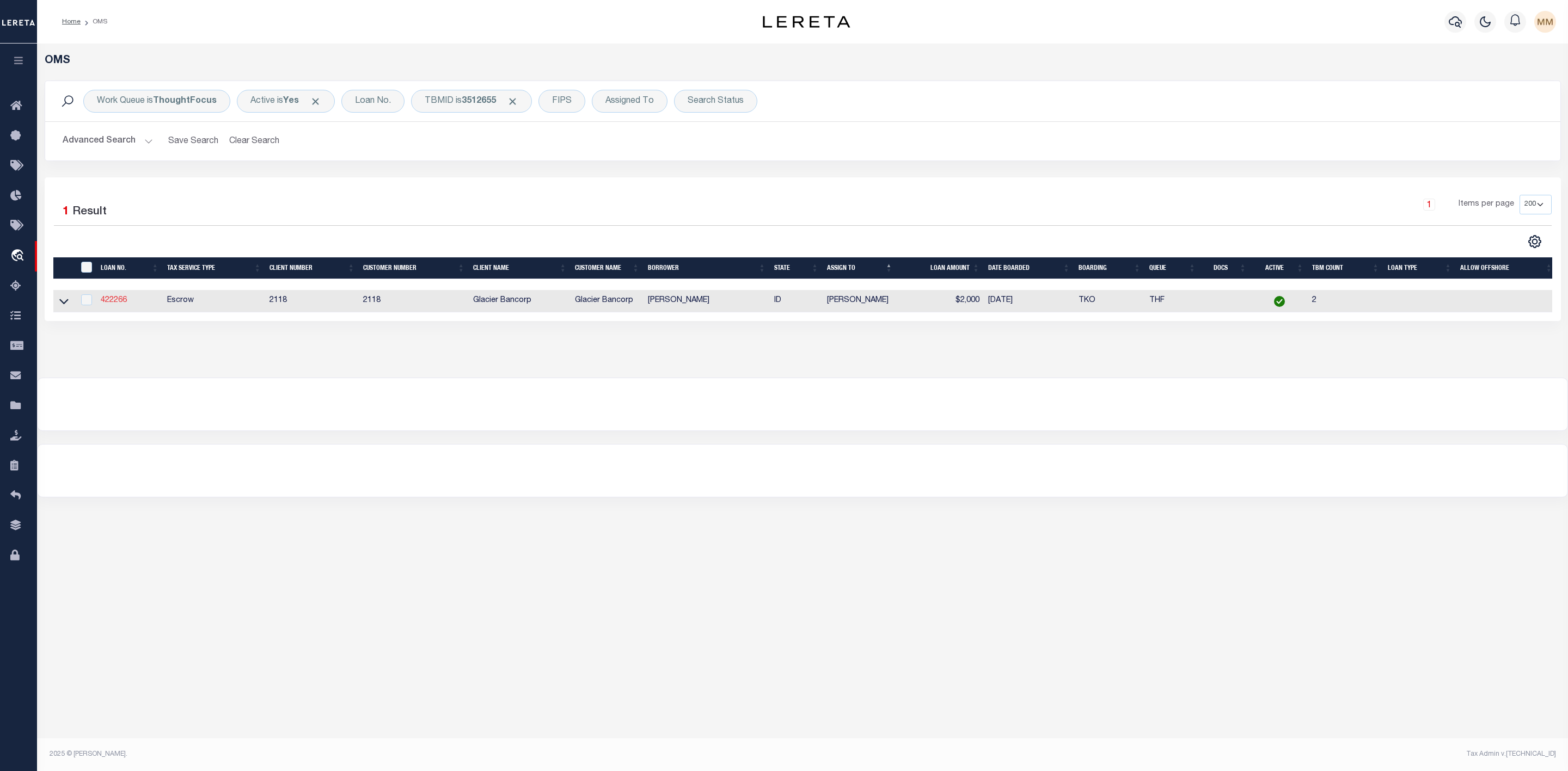
click at [124, 302] on link "422266" at bounding box center [114, 300] width 26 height 8
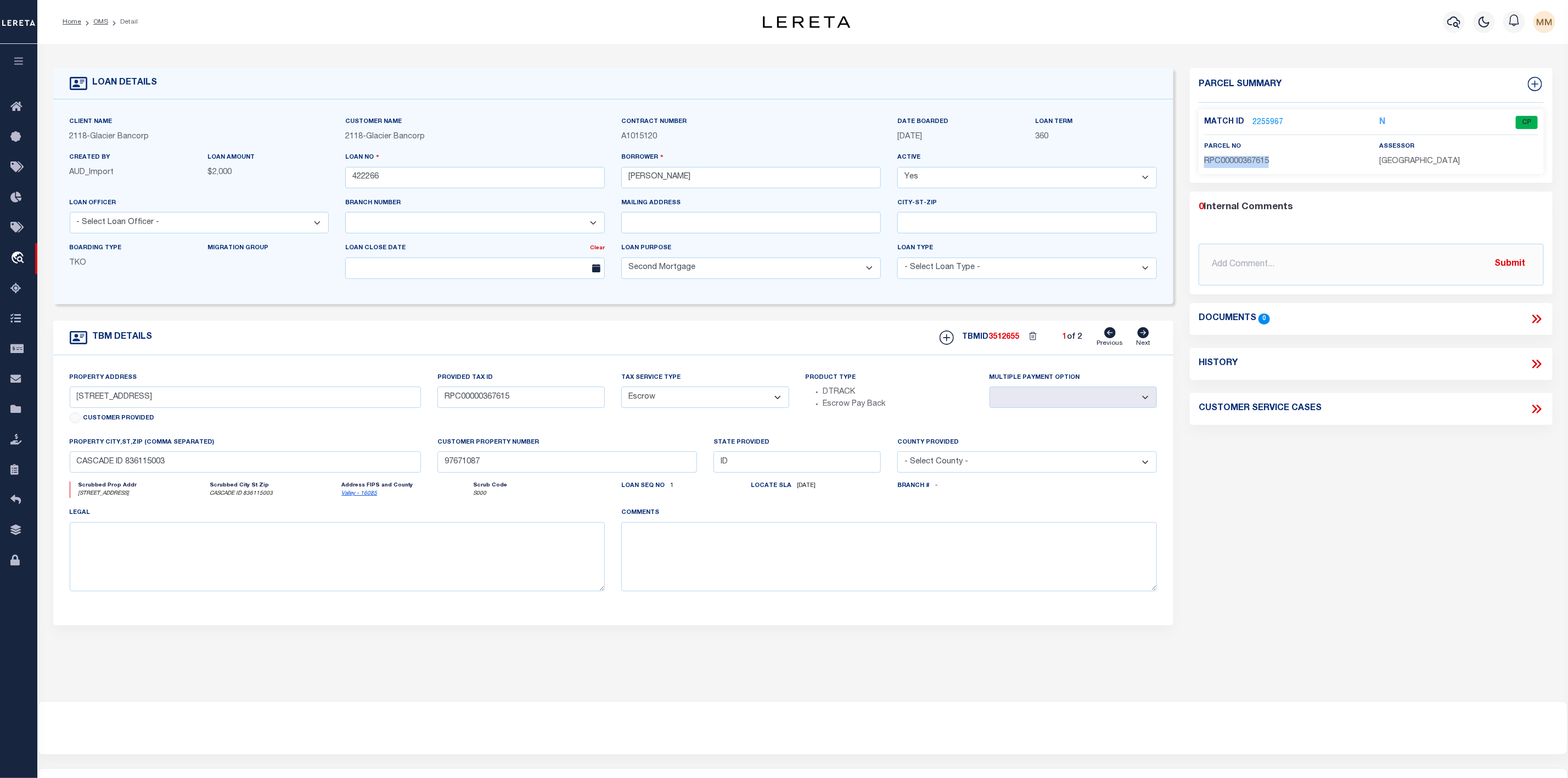
drag, startPoint x: 1280, startPoint y: 165, endPoint x: 1203, endPoint y: 166, distance: 77.0
click at [1203, 166] on div "parcel no RPC00000367615" at bounding box center [1283, 153] width 175 height 27
copy span "RPC00000367615"
click at [1301, 480] on div "Parcel Summary Match ID 2255967 N parcel no RPC00000367615 0 0" at bounding box center [1371, 368] width 379 height 600
click at [98, 18] on link "OMS" at bounding box center [100, 22] width 15 height 7
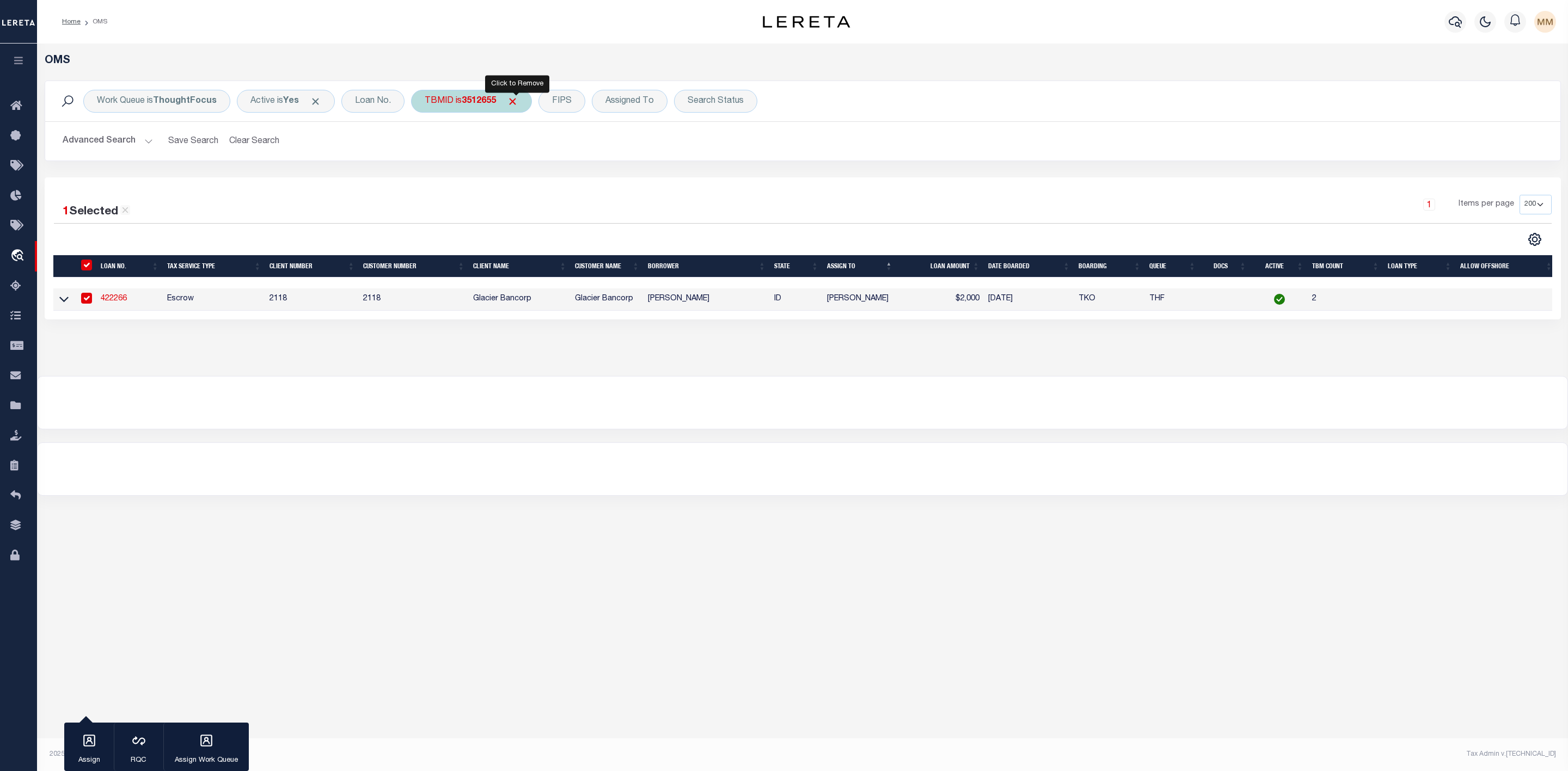
click at [515, 101] on span "Click to Remove" at bounding box center [512, 101] width 11 height 11
click at [438, 101] on div "TBMID" at bounding box center [439, 101] width 56 height 22
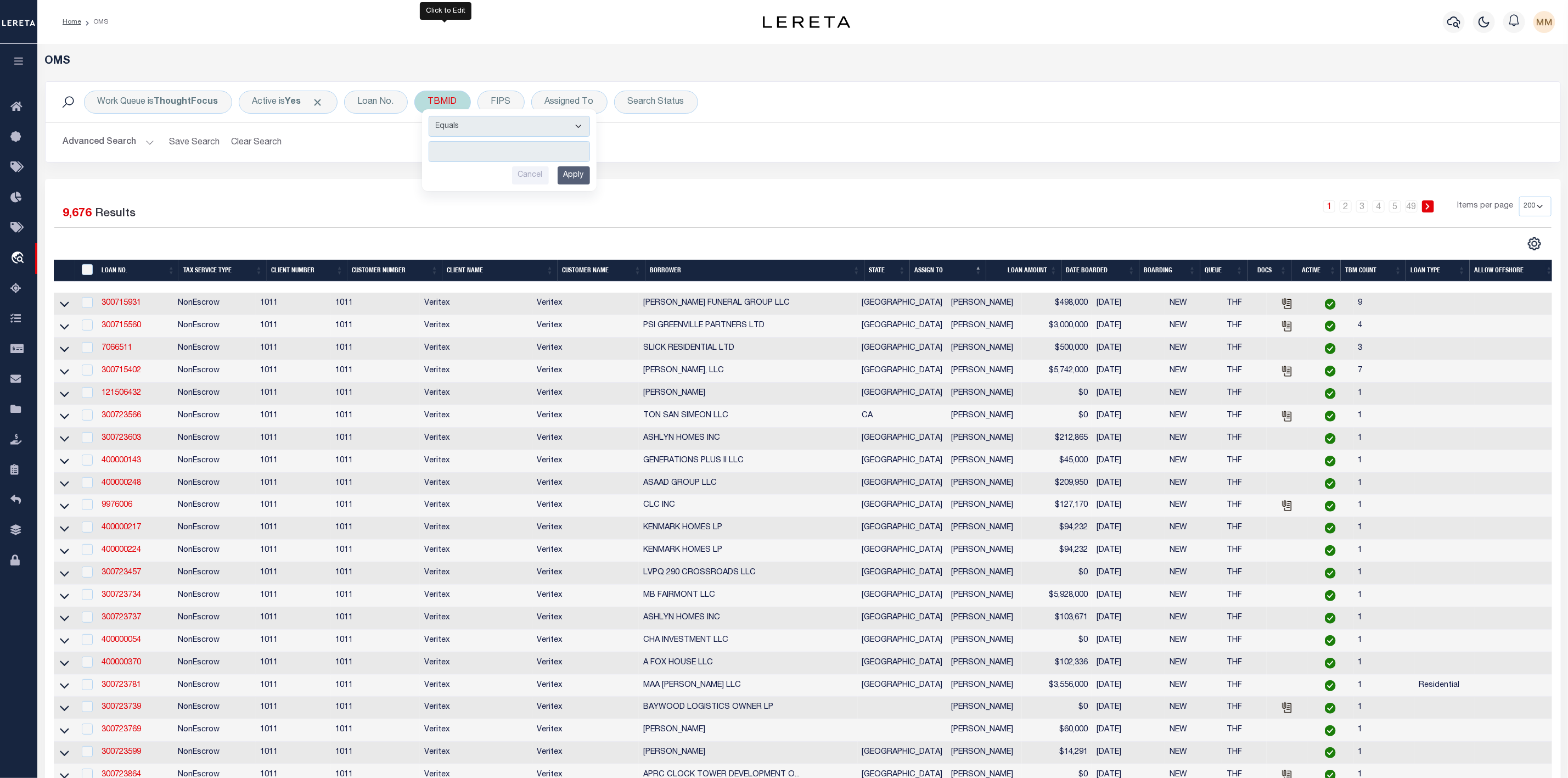
click at [476, 157] on input "number" at bounding box center [509, 152] width 161 height 21
click at [585, 179] on input "Apply" at bounding box center [573, 175] width 32 height 18
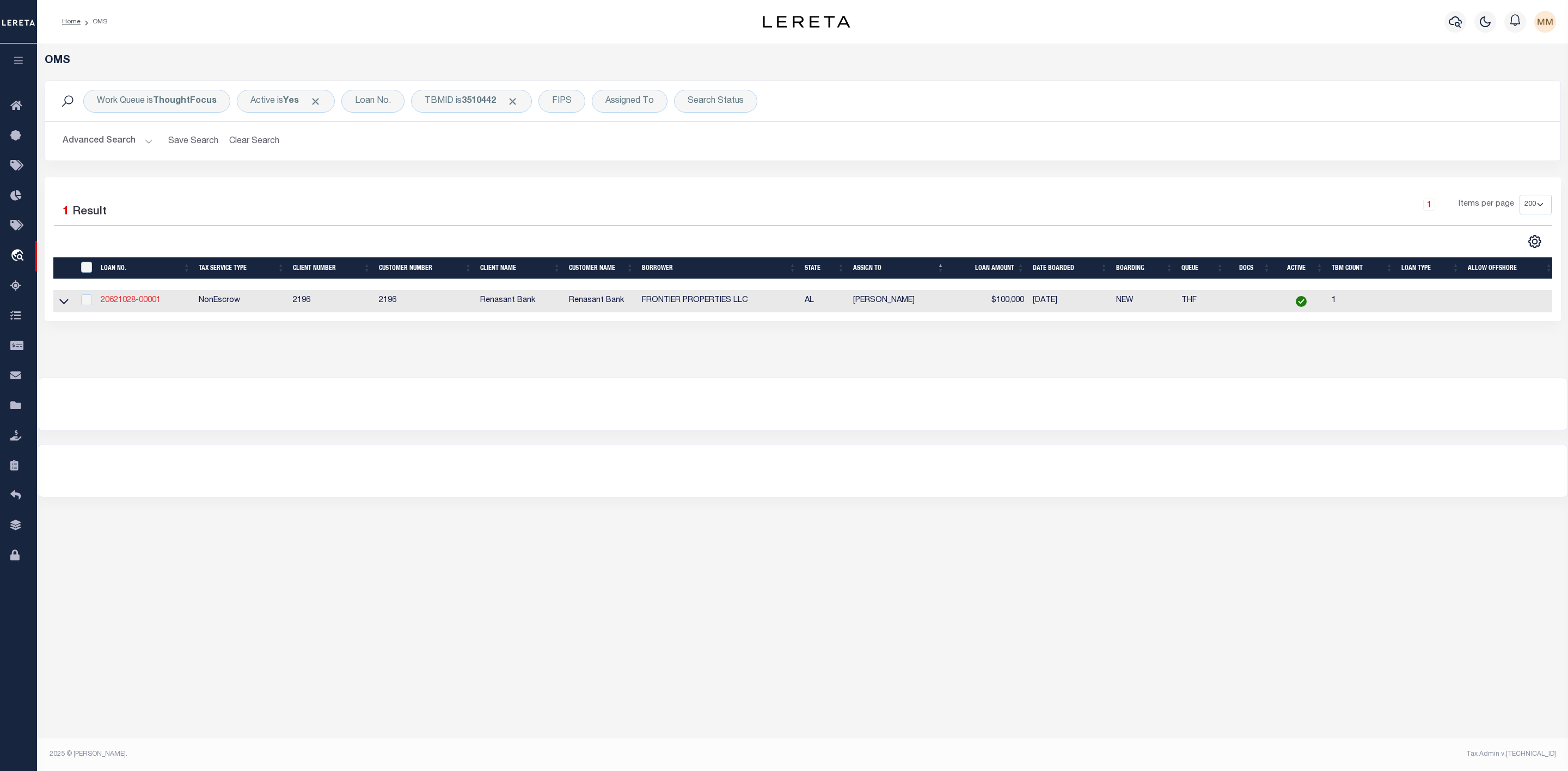
click at [124, 302] on link "20621028-00001" at bounding box center [130, 300] width 60 height 8
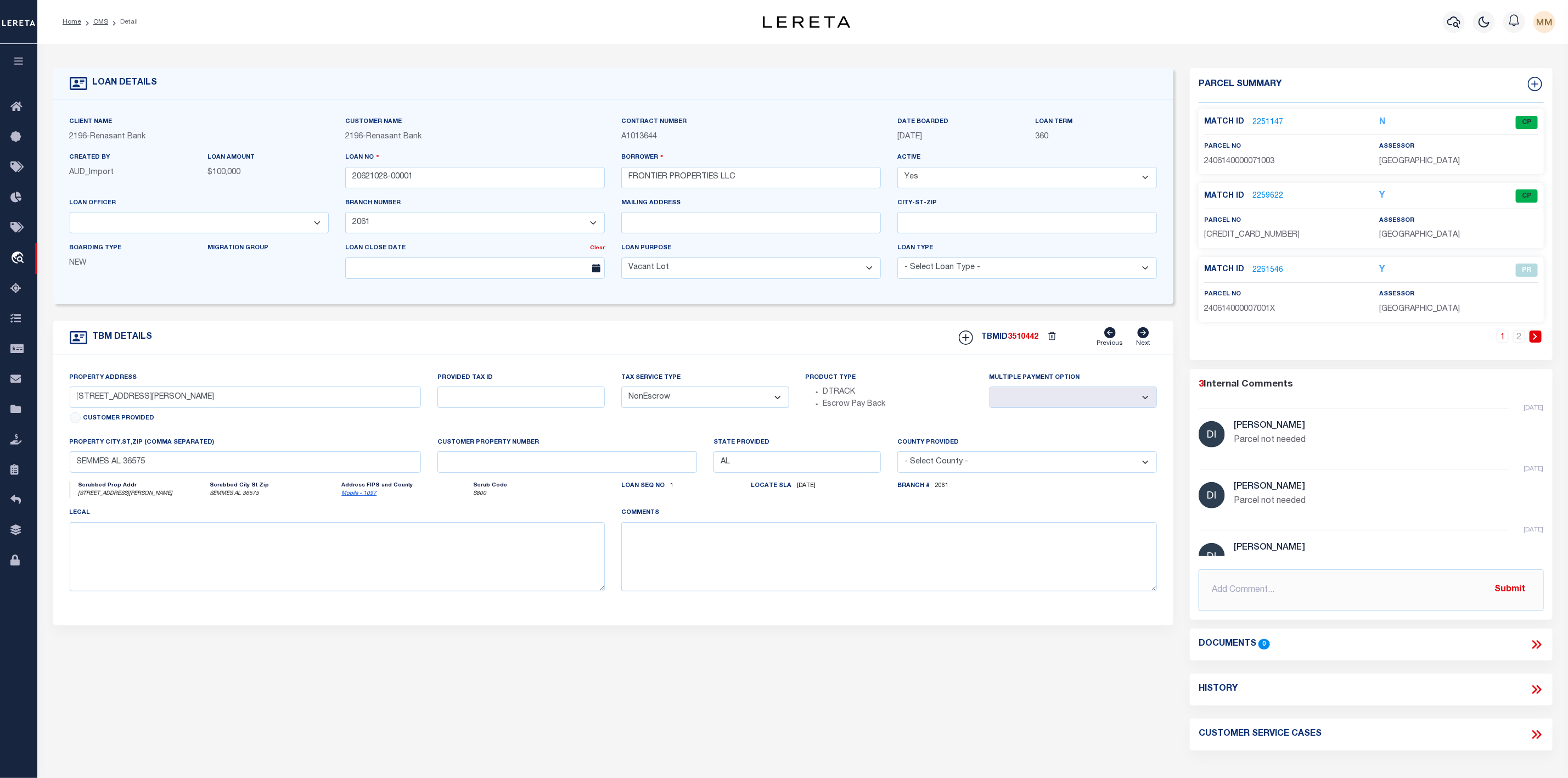
click at [1260, 119] on link "2251147" at bounding box center [1267, 122] width 30 height 11
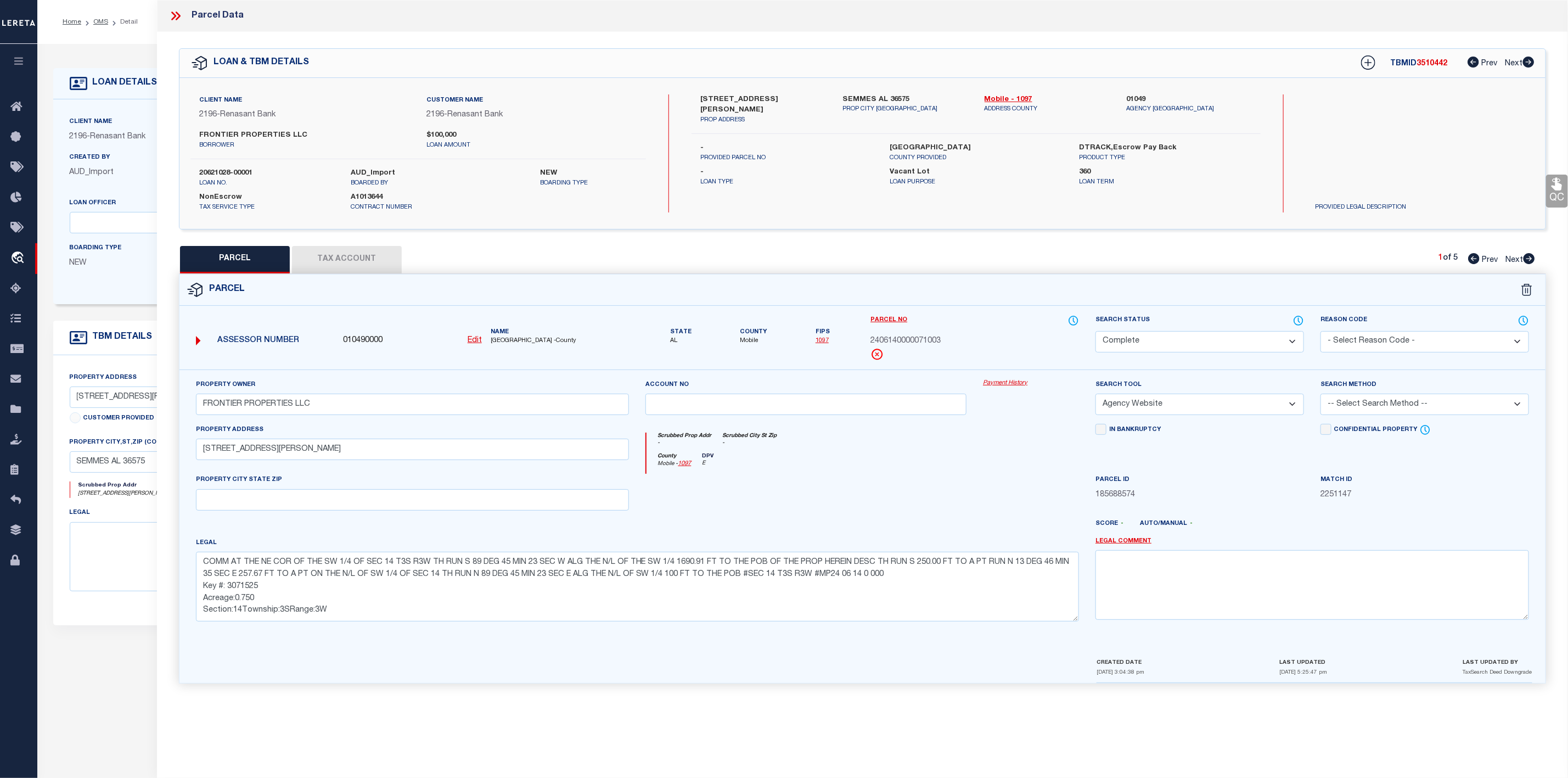
click at [1531, 259] on icon at bounding box center [1529, 258] width 11 height 11
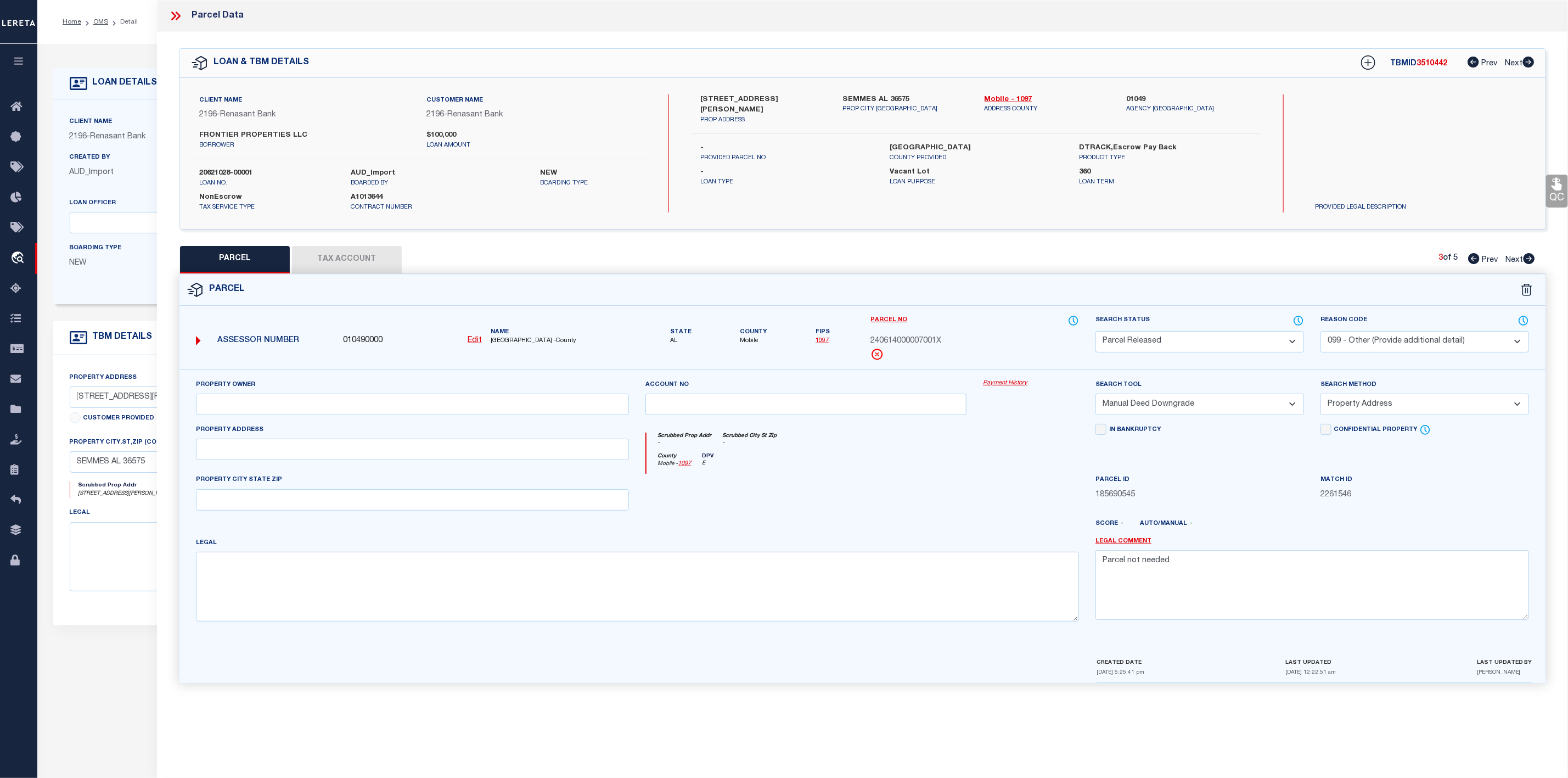
click at [1531, 259] on icon at bounding box center [1529, 258] width 11 height 11
click at [1470, 259] on icon at bounding box center [1474, 258] width 11 height 11
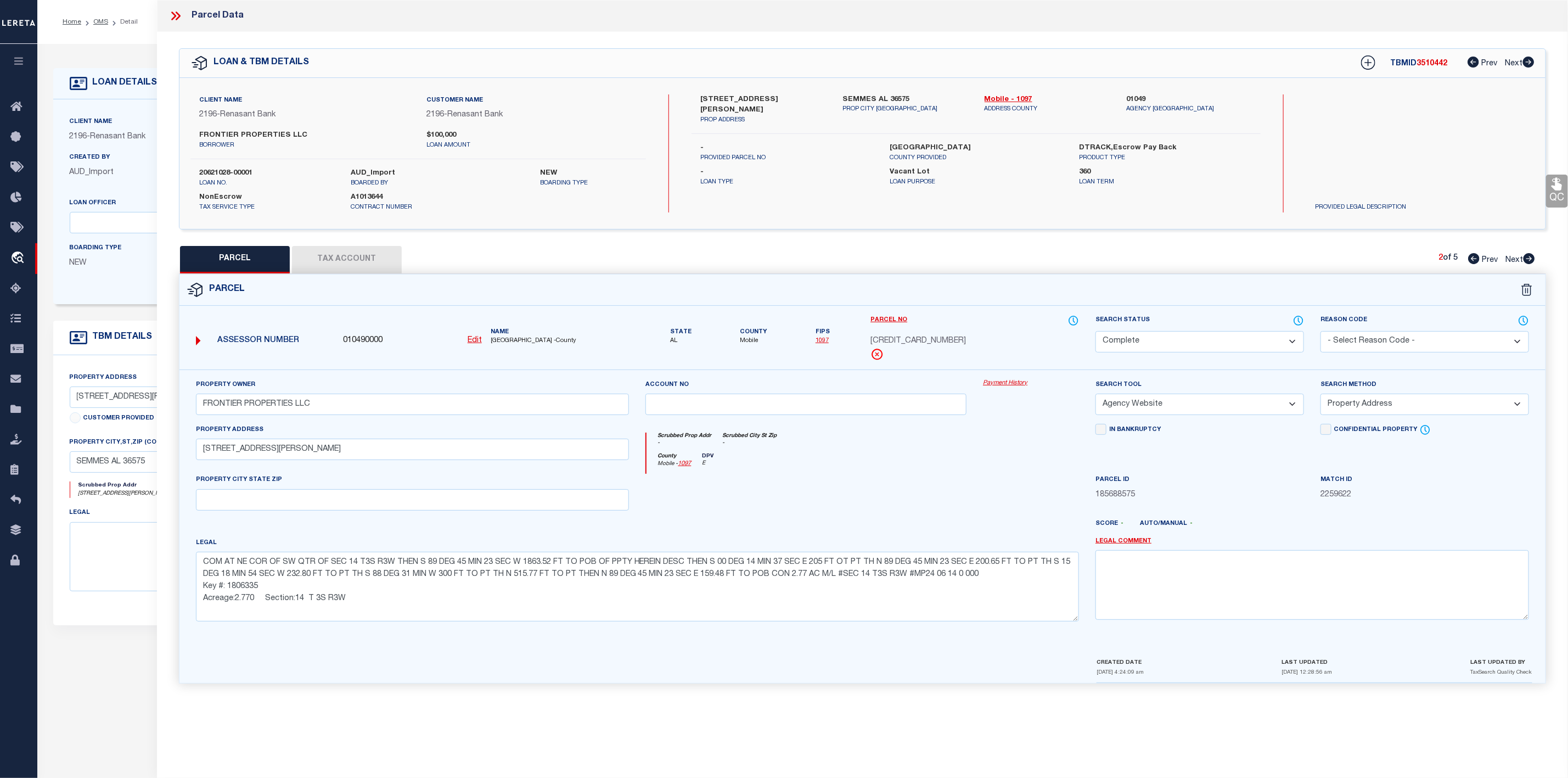
click at [1470, 259] on icon at bounding box center [1474, 258] width 11 height 11
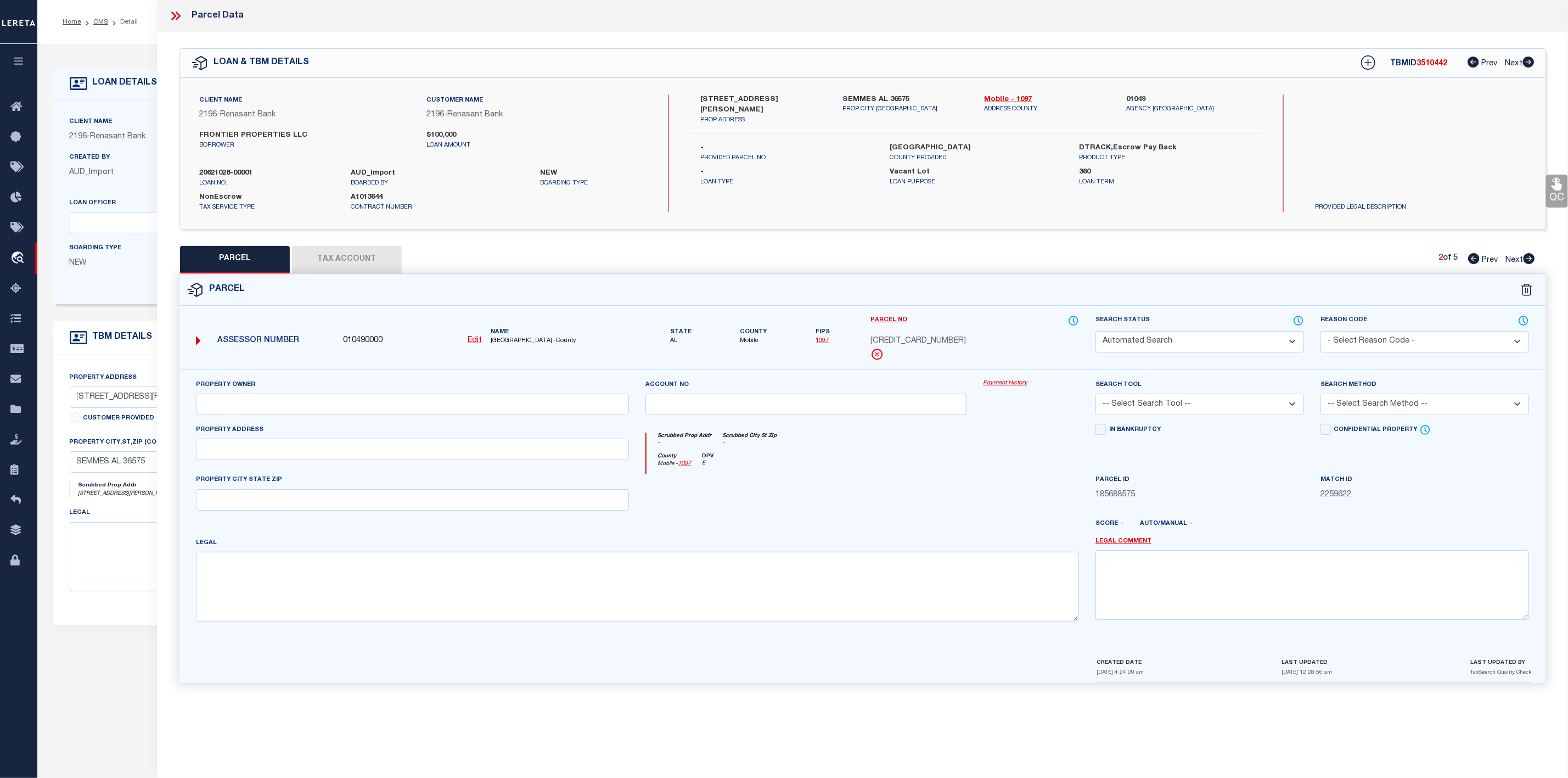
click at [1470, 259] on icon at bounding box center [1474, 258] width 11 height 11
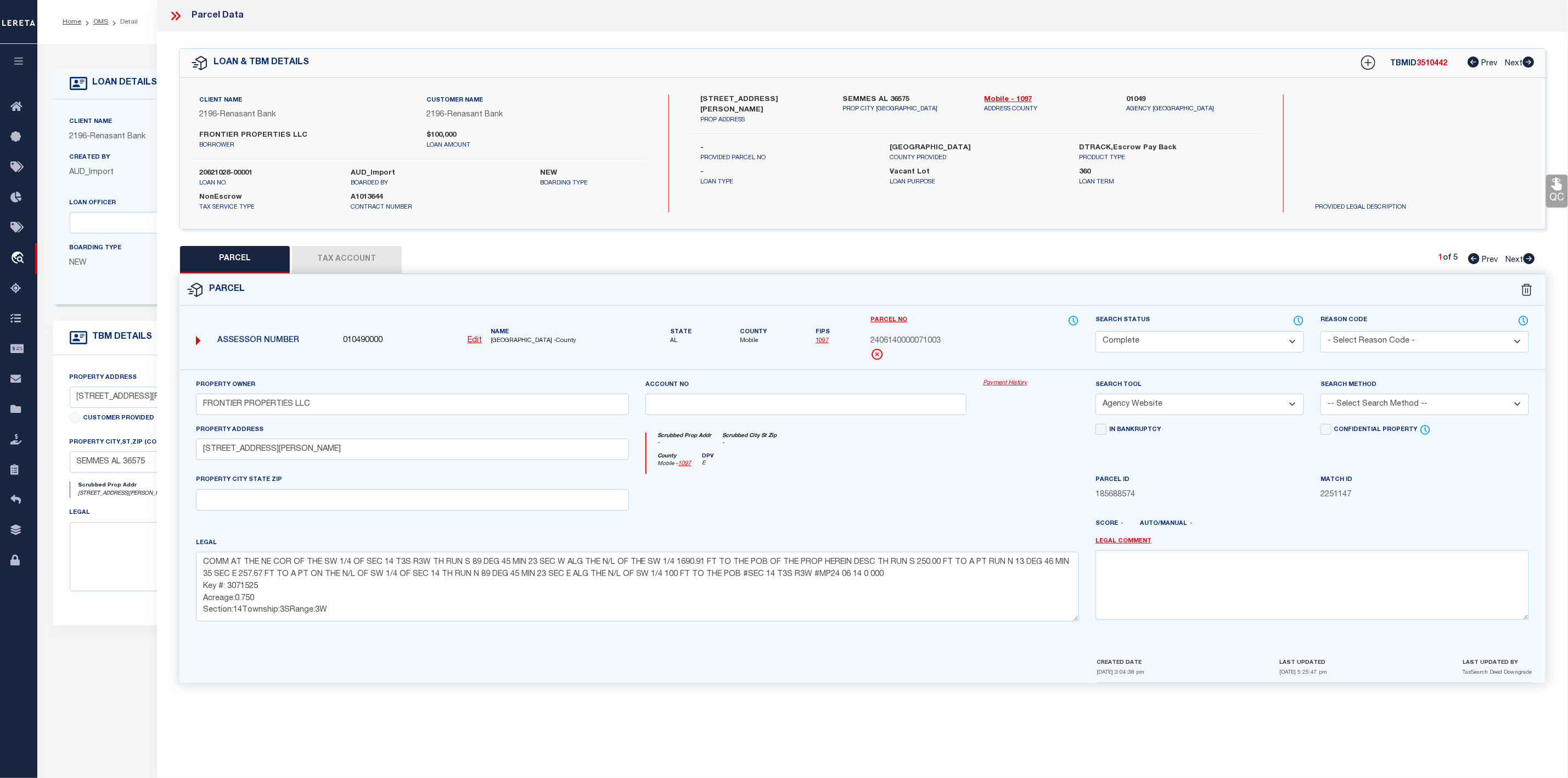
click at [1470, 259] on icon at bounding box center [1474, 258] width 11 height 11
drag, startPoint x: 960, startPoint y: 339, endPoint x: 864, endPoint y: 343, distance: 96.1
click at [864, 343] on div "Parcel No 2406140000071003" at bounding box center [975, 342] width 225 height 55
copy span "2406140000071003"
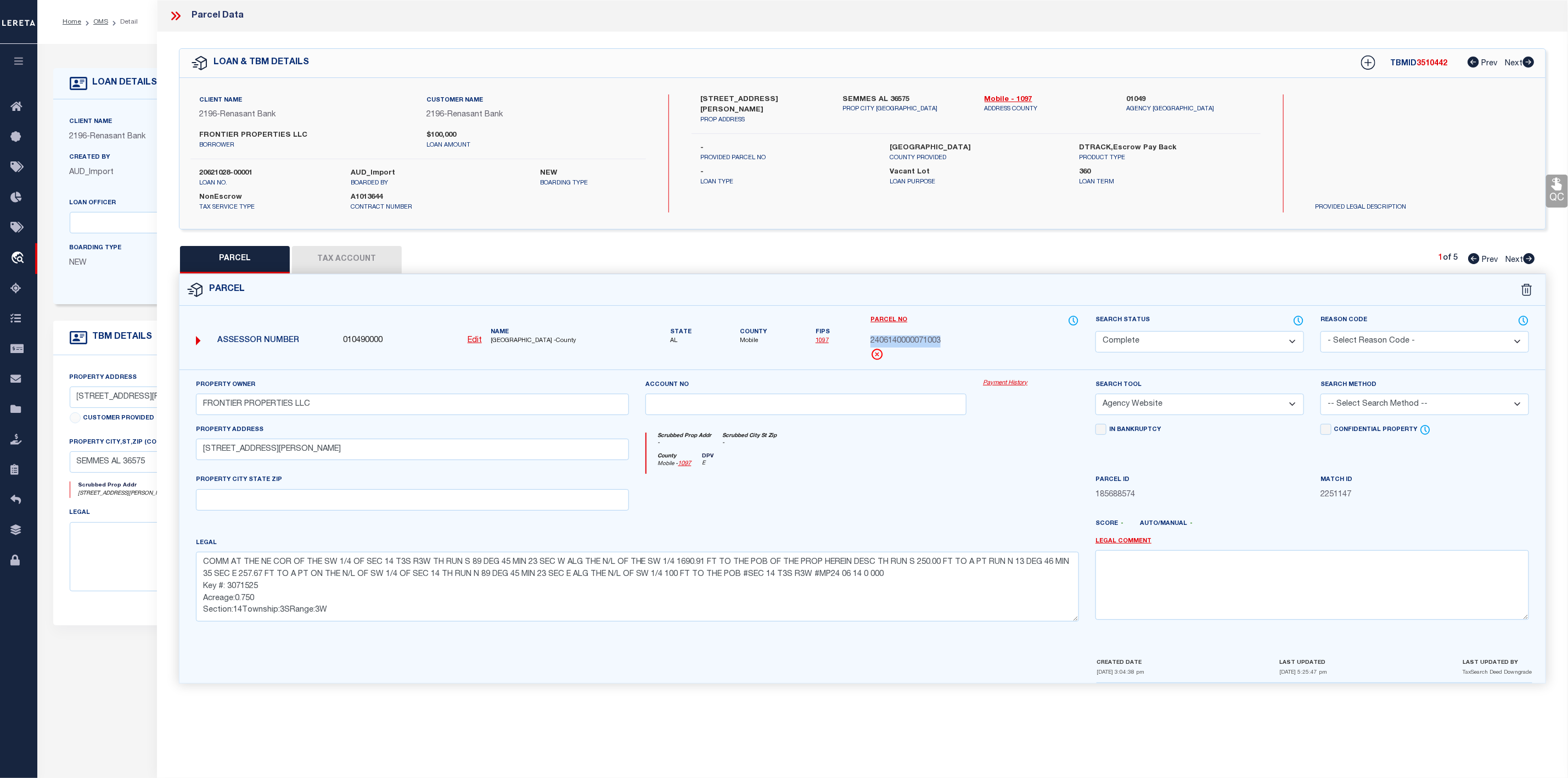
click at [1530, 258] on icon at bounding box center [1529, 258] width 11 height 11
drag, startPoint x: 865, startPoint y: 344, endPoint x: 949, endPoint y: 338, distance: 84.2
click at [949, 338] on div "Parcel No [CREDIT_CARD_NUMBER]" at bounding box center [975, 342] width 225 height 55
copy span "[CREDIT_CARD_NUMBER]"
click at [173, 12] on icon at bounding box center [175, 16] width 14 height 14
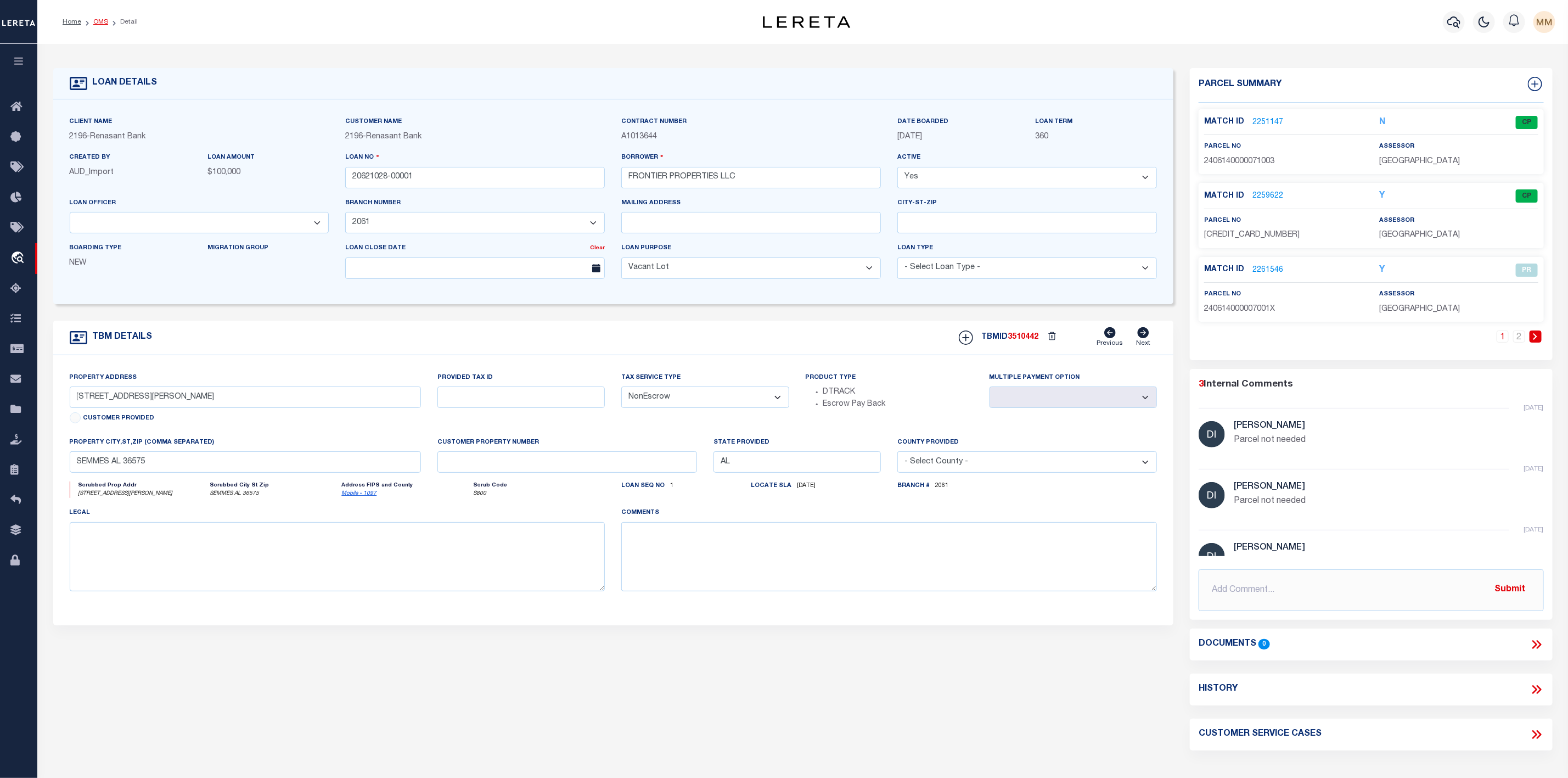
click at [100, 24] on link "OMS" at bounding box center [100, 22] width 15 height 7
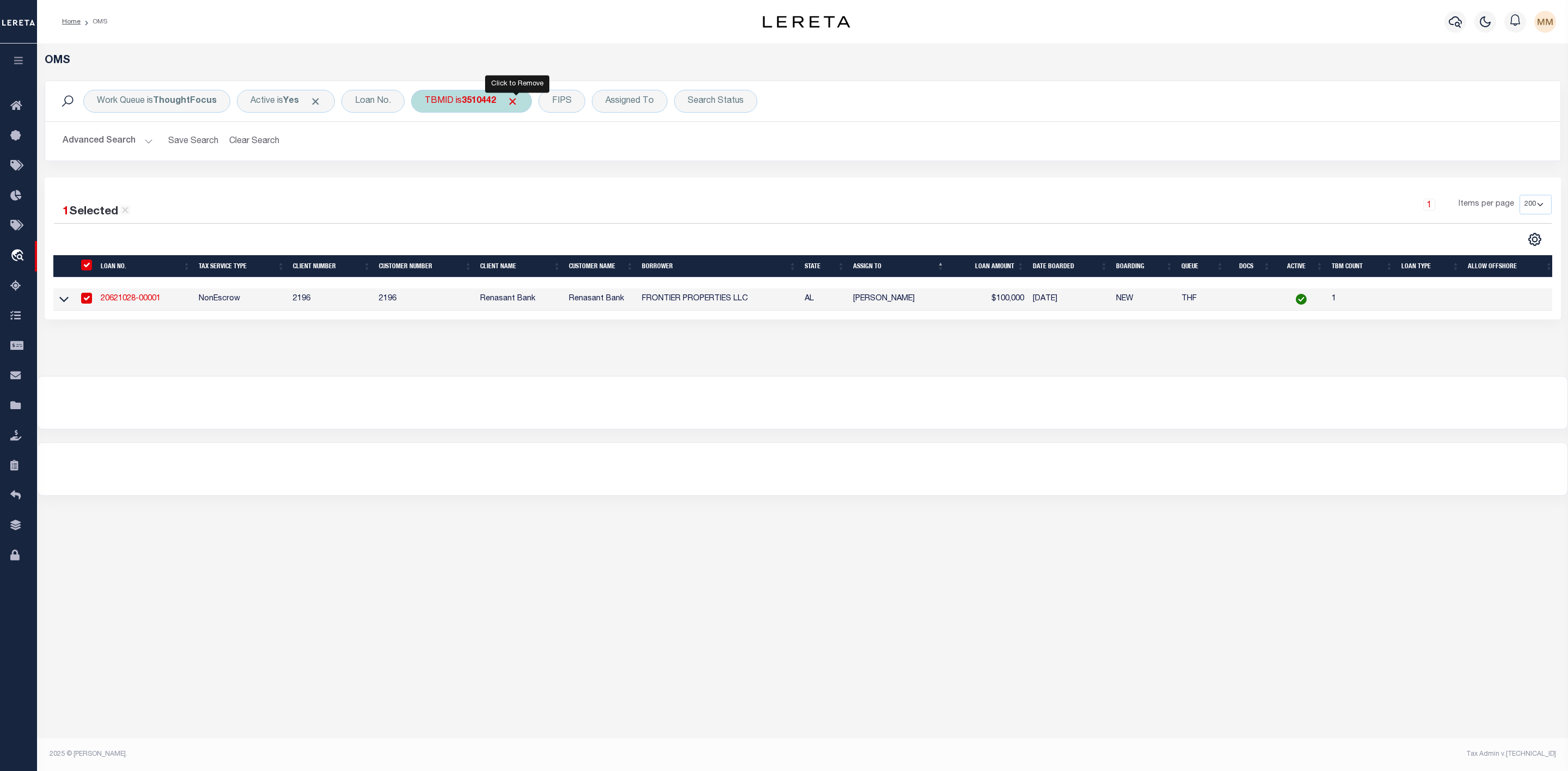
click at [518, 104] on span "Click to Remove" at bounding box center [512, 101] width 11 height 11
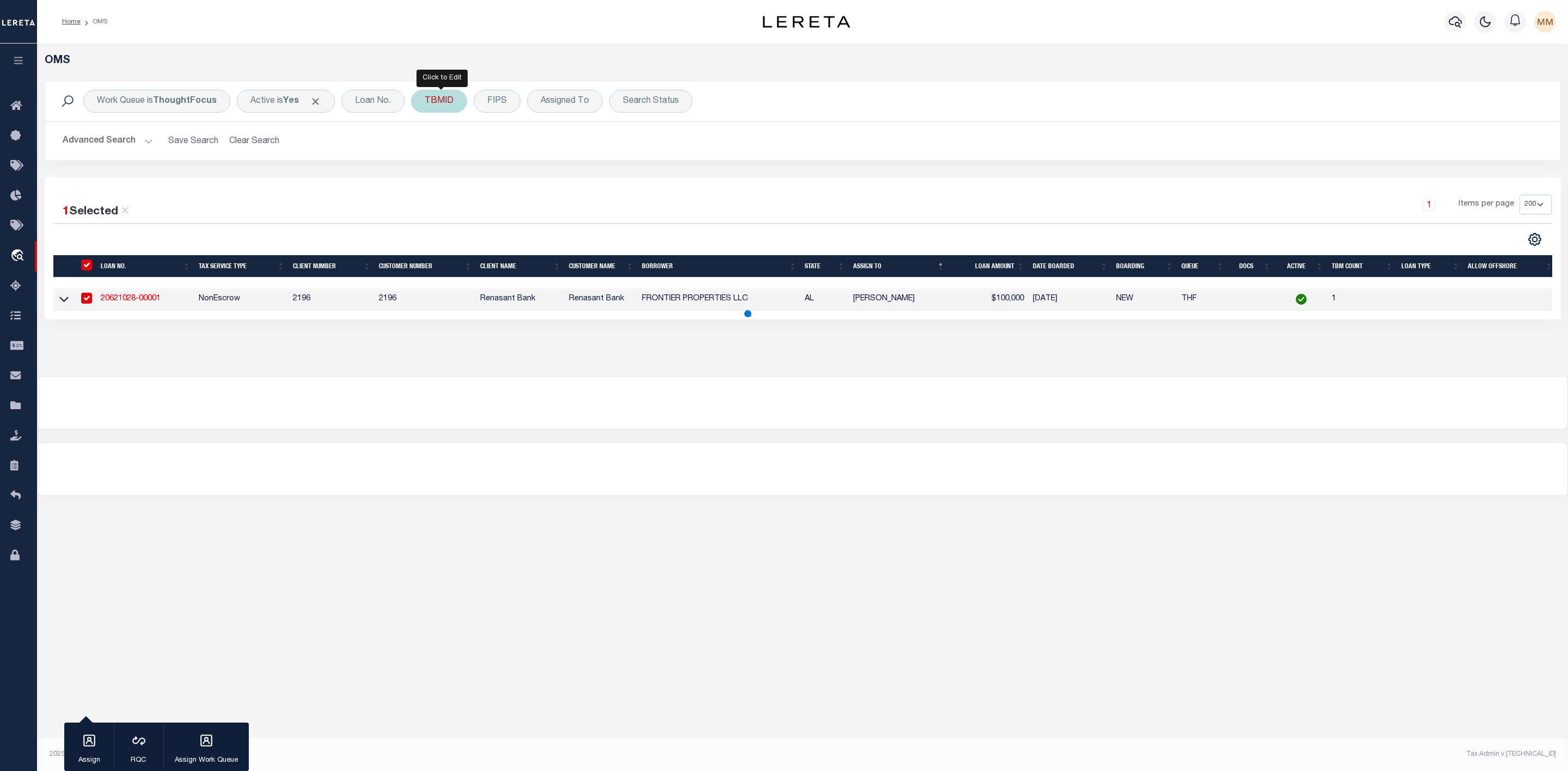
click at [440, 107] on div "TBMID" at bounding box center [439, 101] width 56 height 22
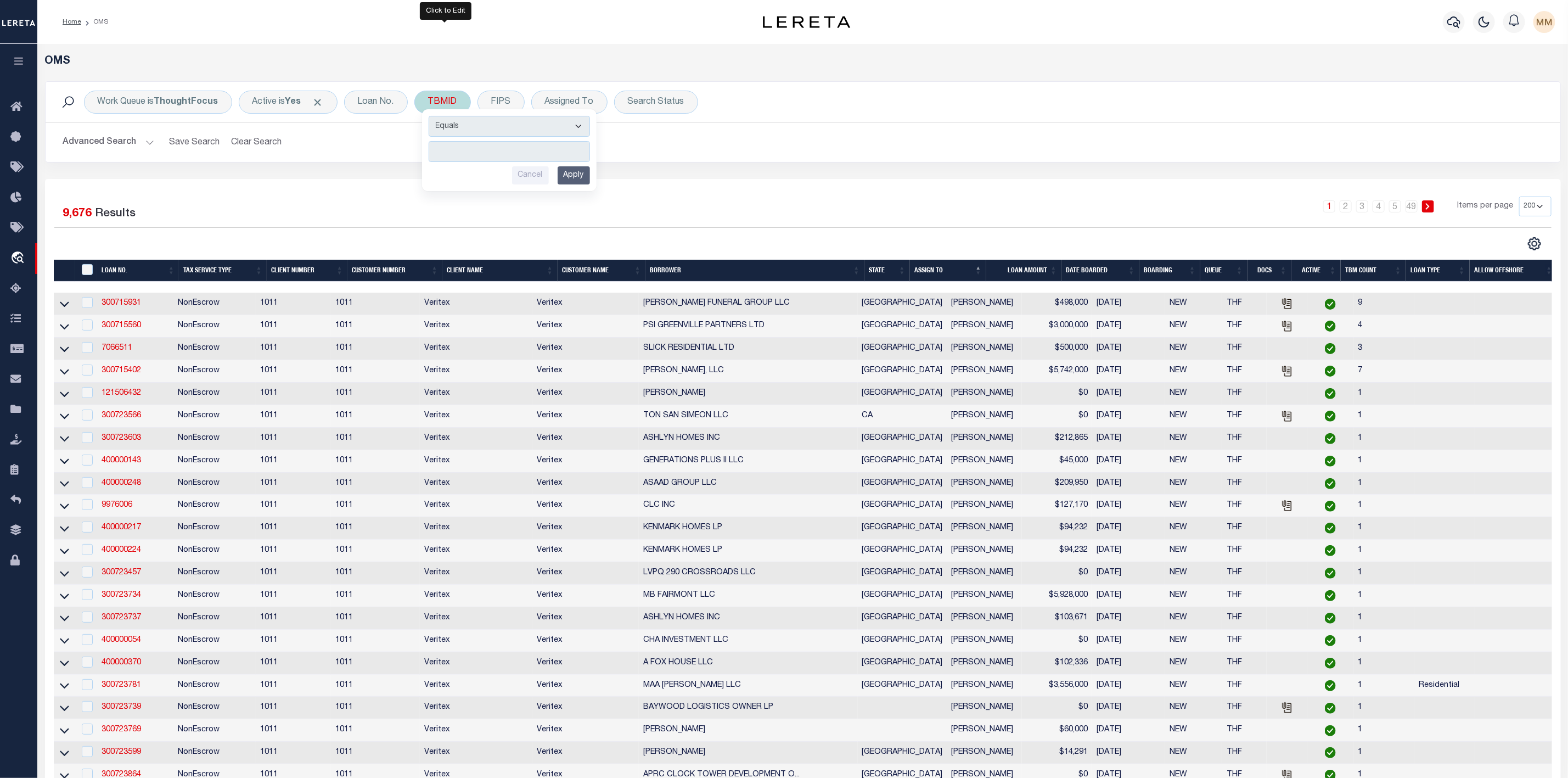
click at [446, 155] on input "number" at bounding box center [509, 152] width 161 height 21
click at [571, 177] on input "Apply" at bounding box center [573, 175] width 32 height 18
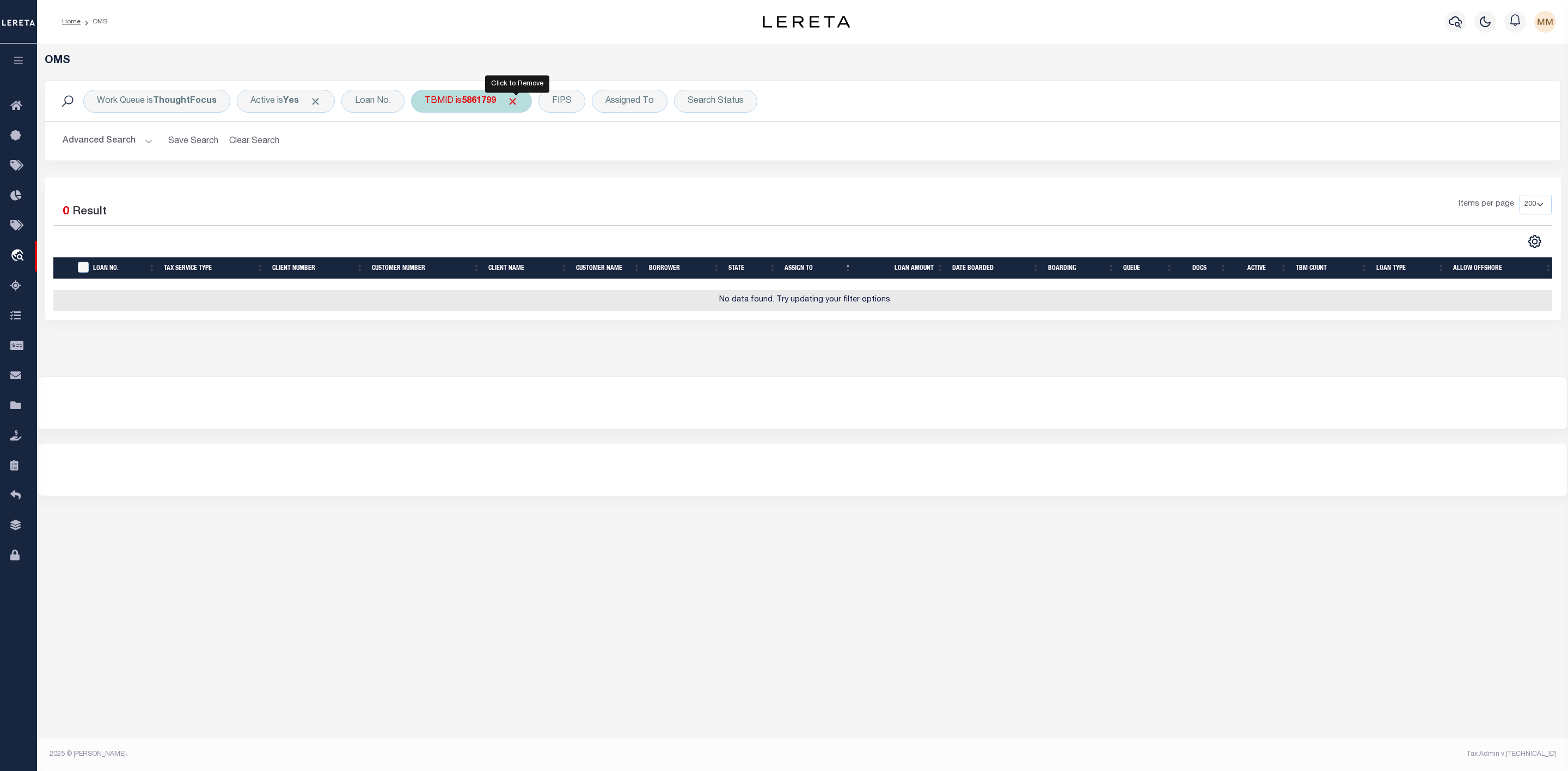
click at [517, 104] on span "Click to Remove" at bounding box center [512, 101] width 11 height 11
click at [438, 105] on div "TBMID" at bounding box center [439, 101] width 56 height 22
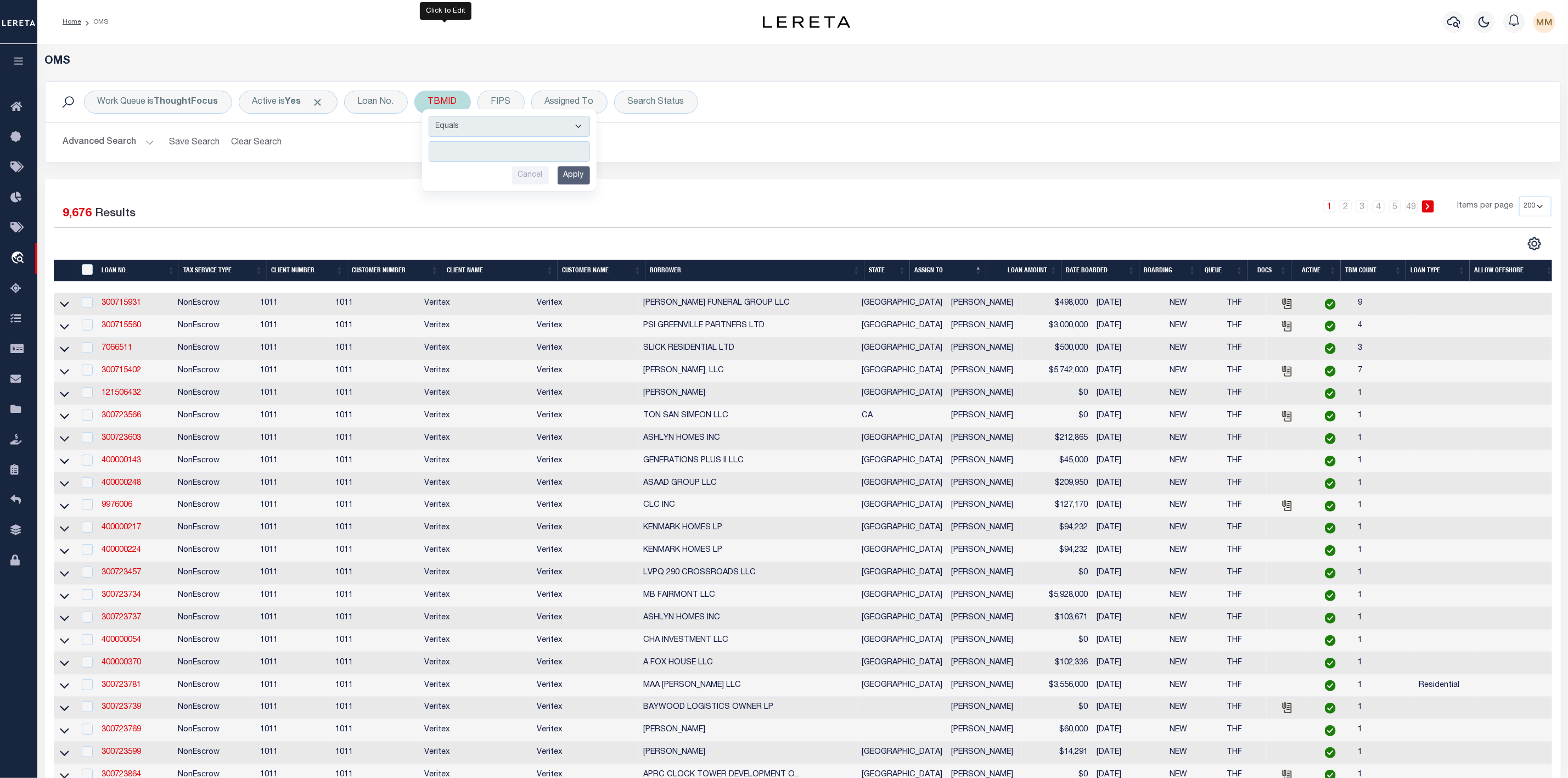
click at [460, 153] on input "number" at bounding box center [509, 152] width 161 height 21
click at [585, 176] on input "Apply" at bounding box center [573, 175] width 32 height 18
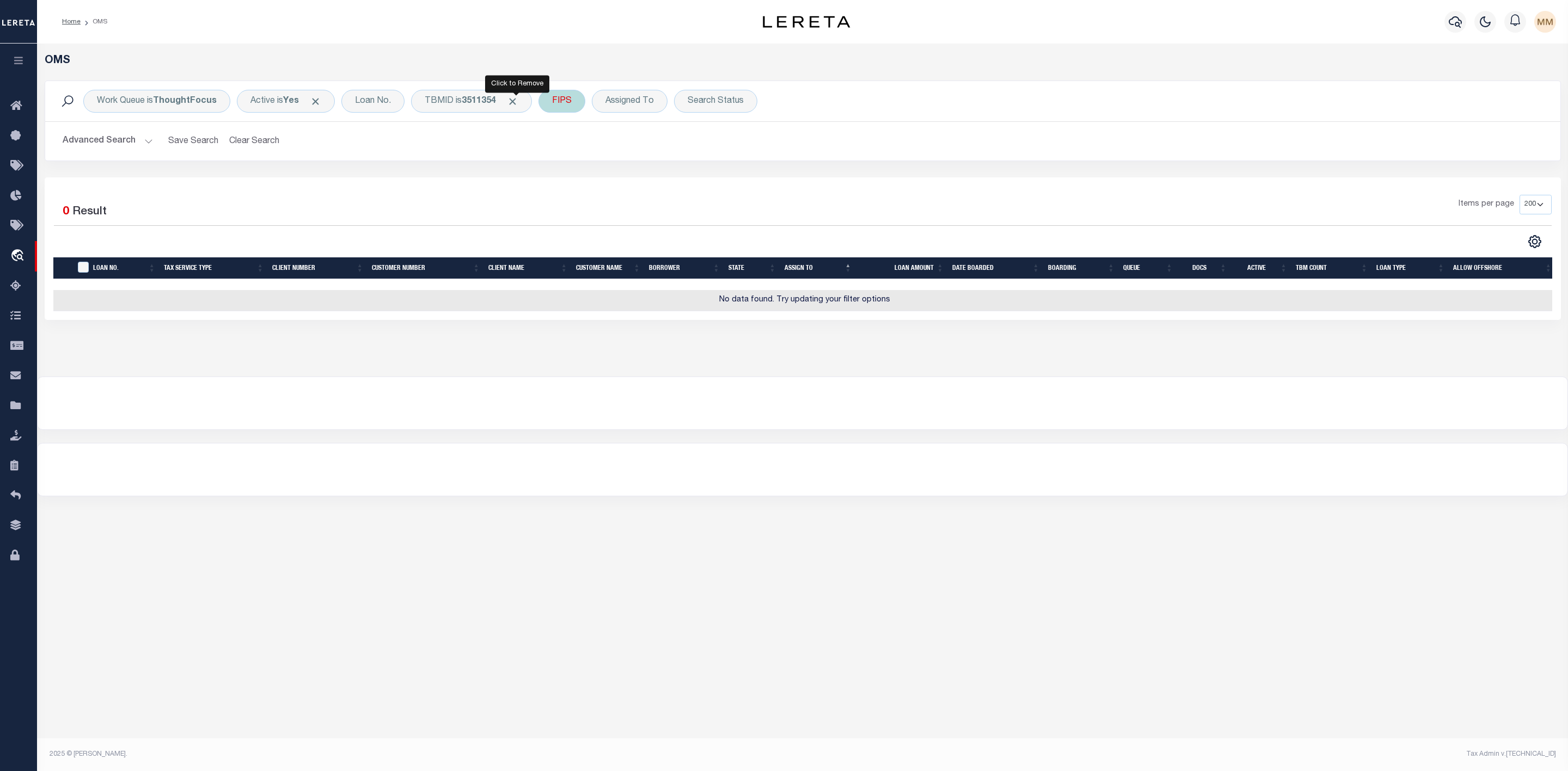
click at [514, 99] on span "Click to Remove" at bounding box center [512, 101] width 11 height 11
click at [448, 102] on div "TBMID" at bounding box center [439, 101] width 56 height 22
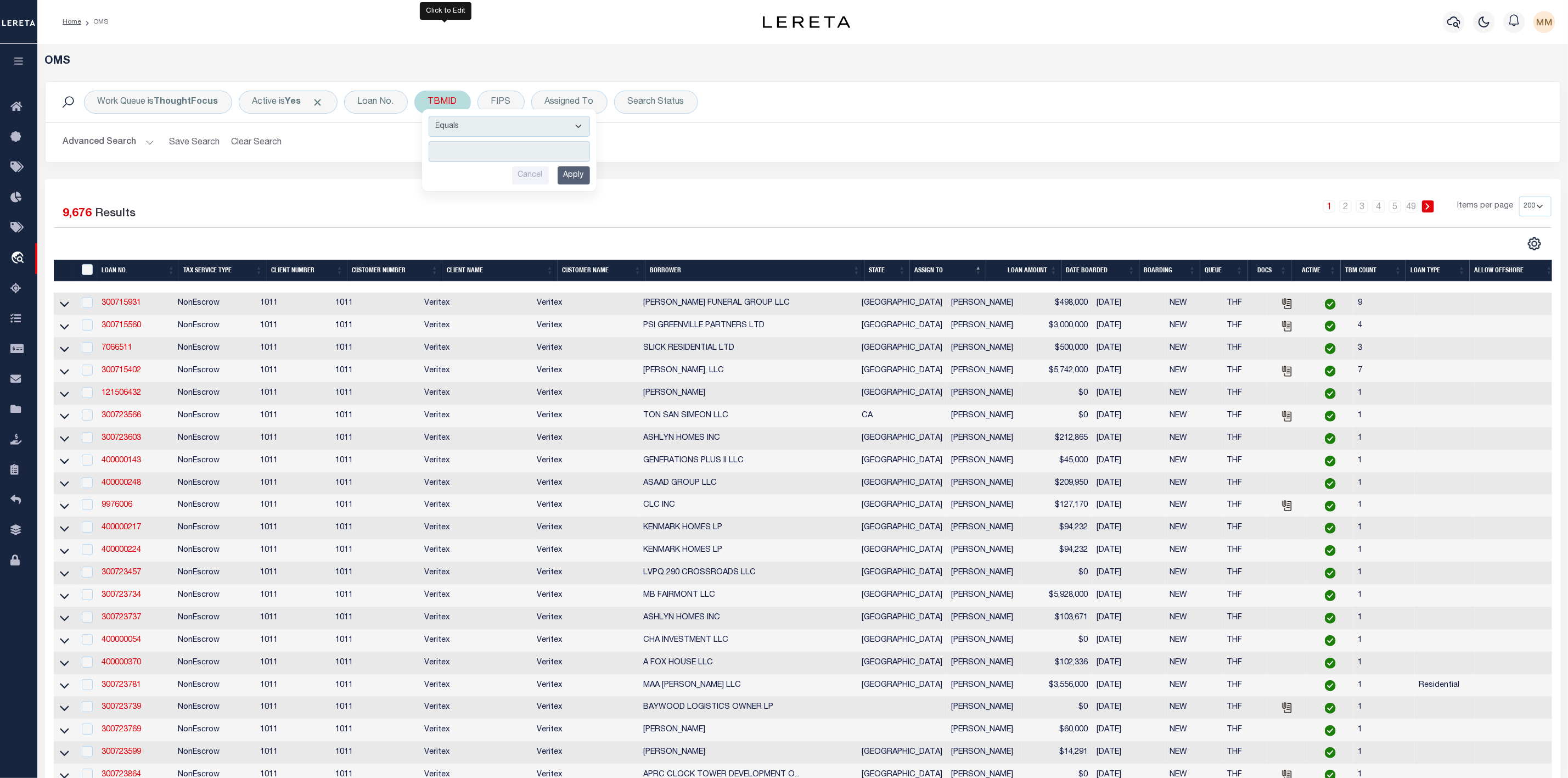
click at [456, 159] on input "number" at bounding box center [509, 152] width 161 height 21
click at [590, 172] on input "Apply" at bounding box center [573, 175] width 32 height 18
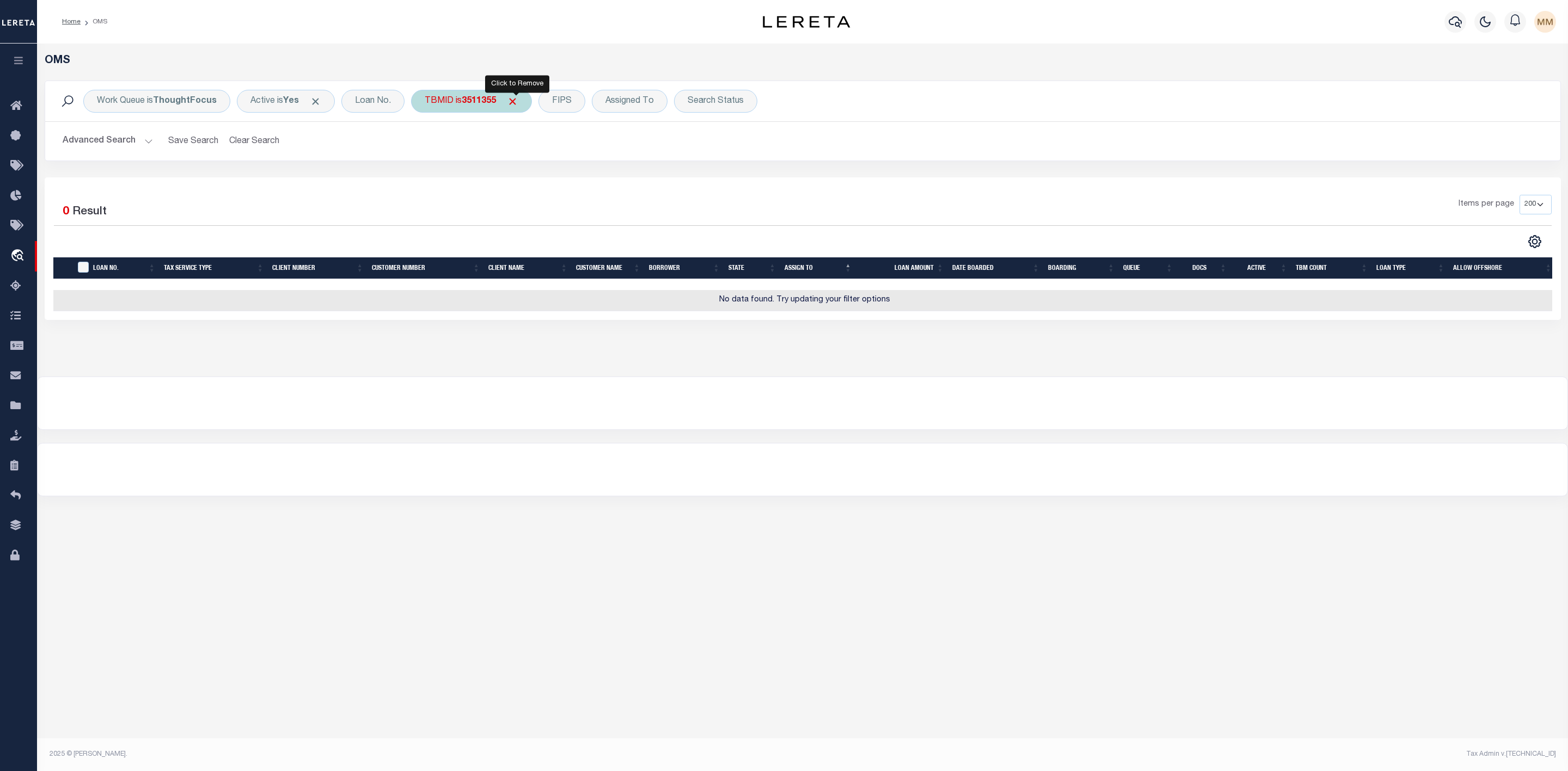
click at [515, 104] on span "Click to Remove" at bounding box center [512, 101] width 11 height 11
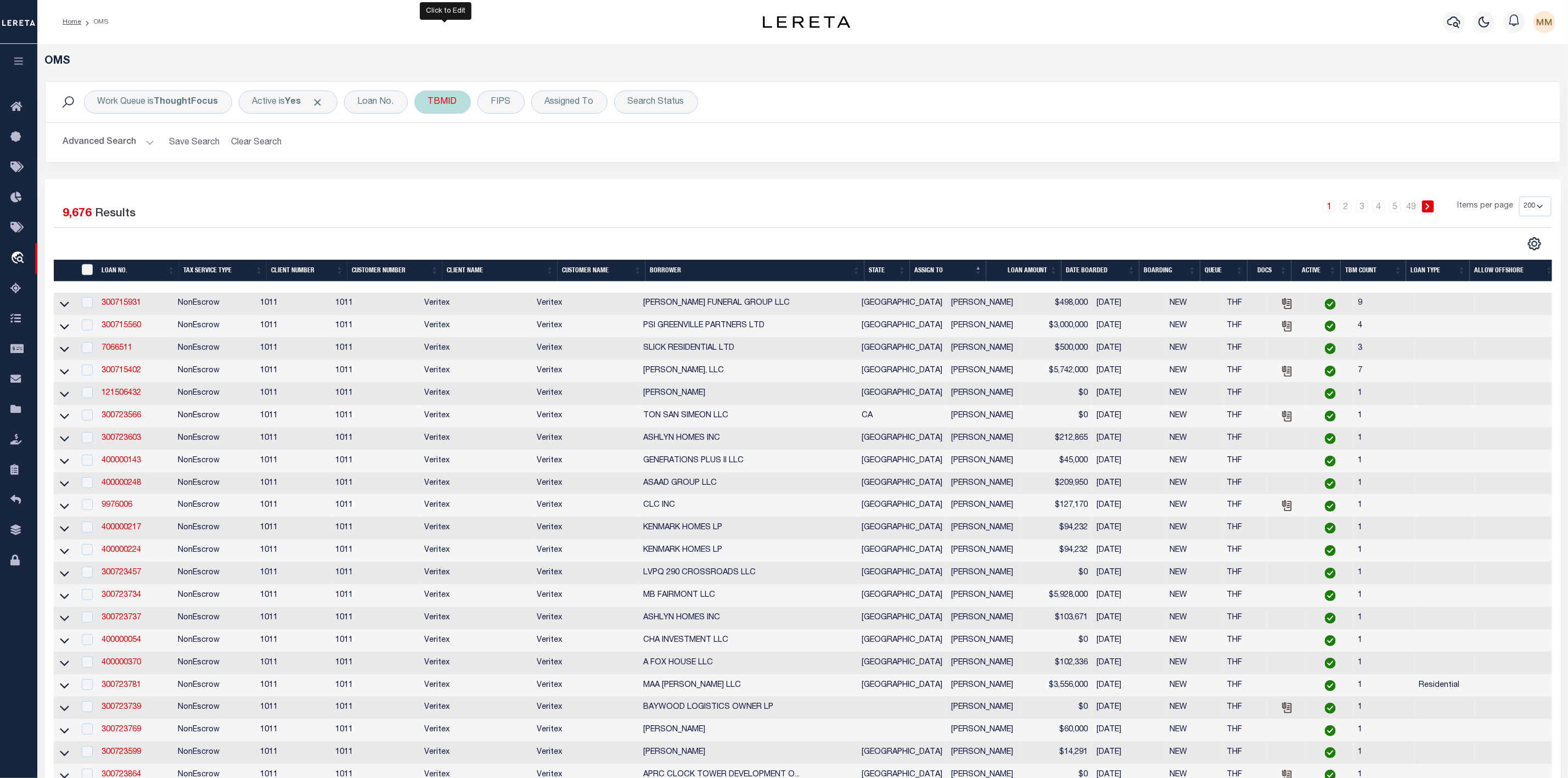
click at [445, 103] on div "TBMID" at bounding box center [443, 102] width 57 height 23
click at [470, 153] on input "number" at bounding box center [509, 152] width 161 height 21
click at [578, 186] on div "Equals Is Not Equal To Is Greater Than Is Less Than 3511409 Cancel Apply" at bounding box center [510, 150] width 174 height 82
click at [577, 179] on input "Apply" at bounding box center [573, 175] width 32 height 18
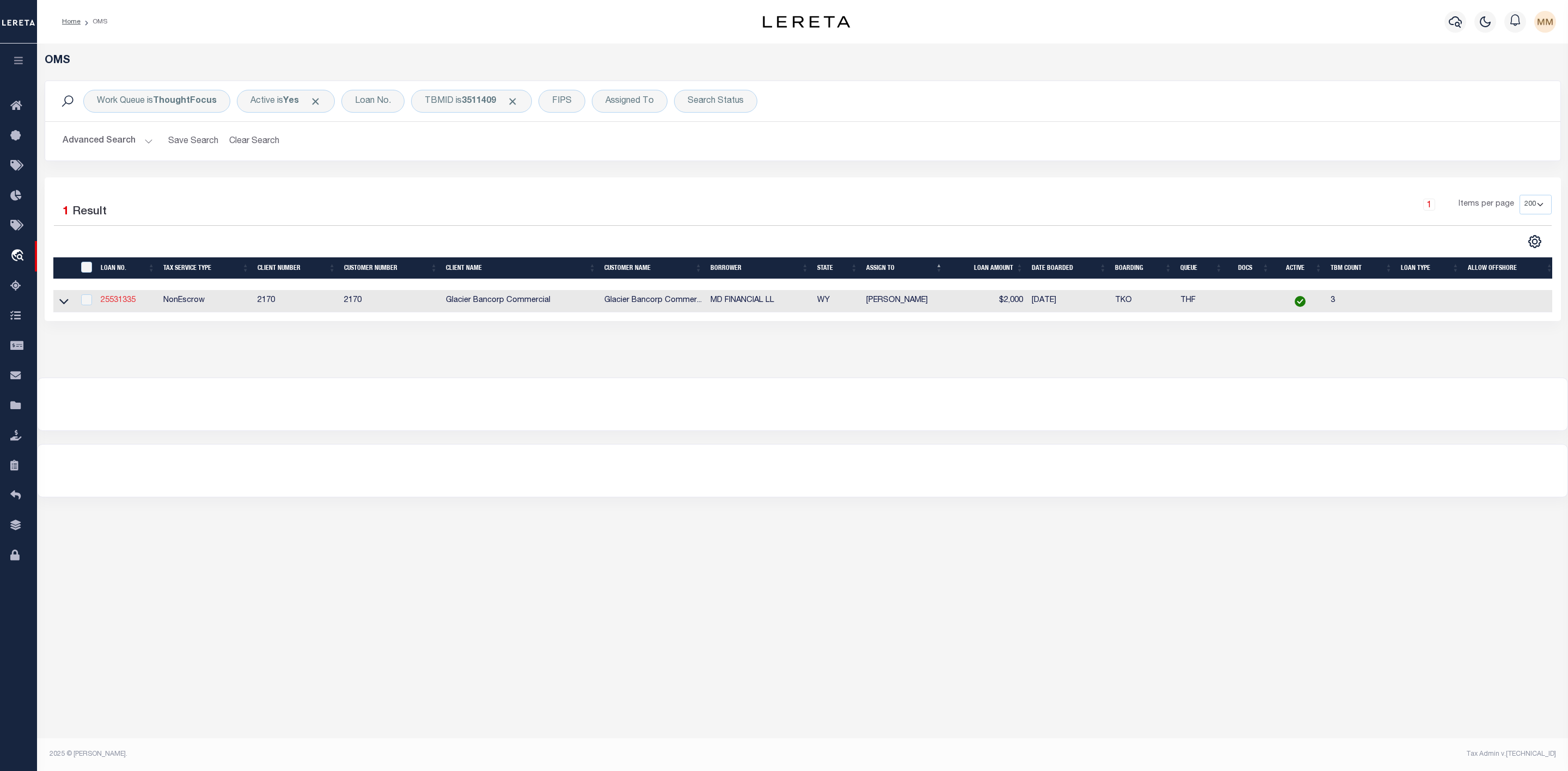
click at [124, 304] on link "25531335" at bounding box center [118, 300] width 35 height 8
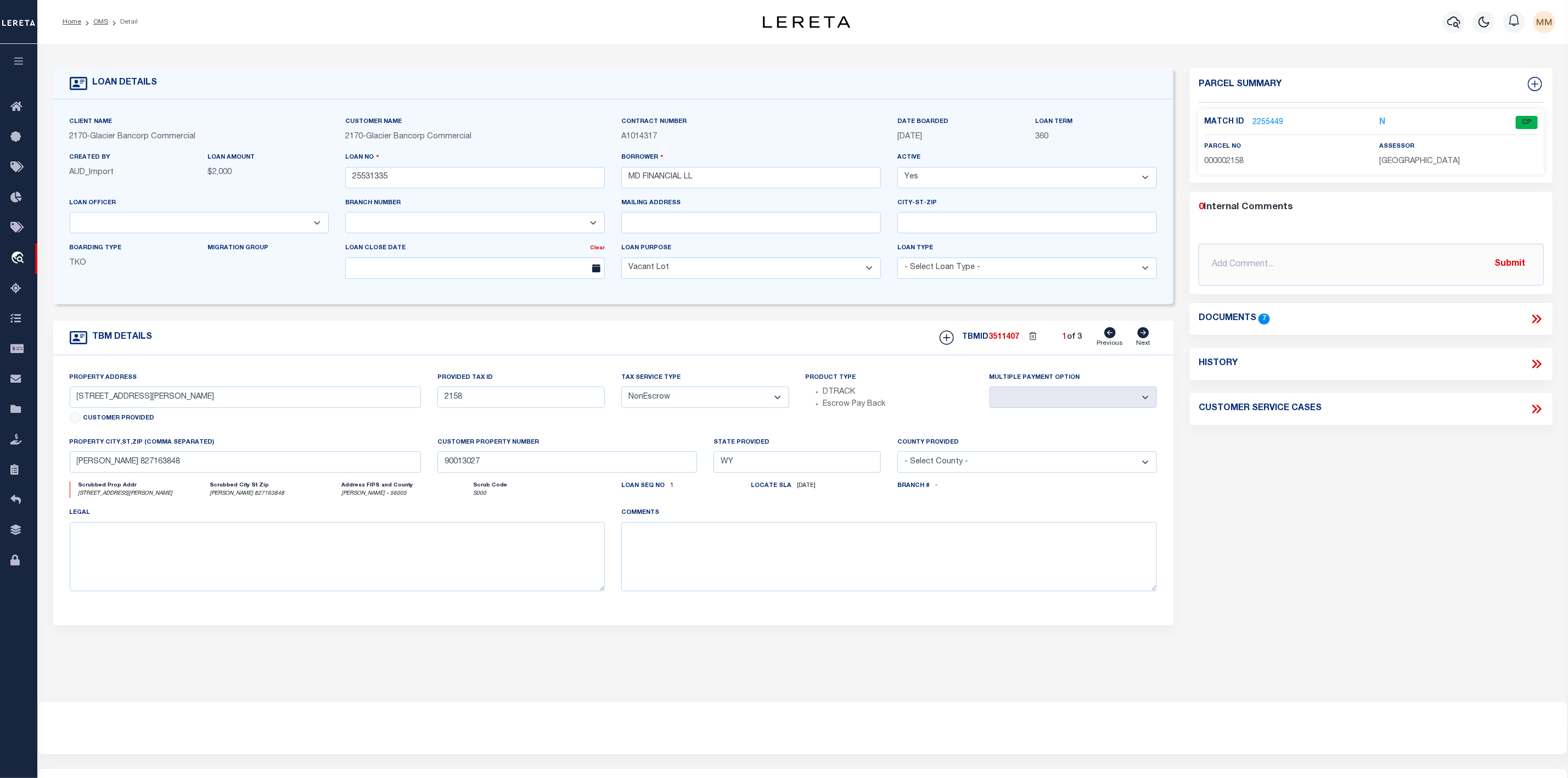
click at [1263, 124] on link "2255449" at bounding box center [1267, 122] width 30 height 11
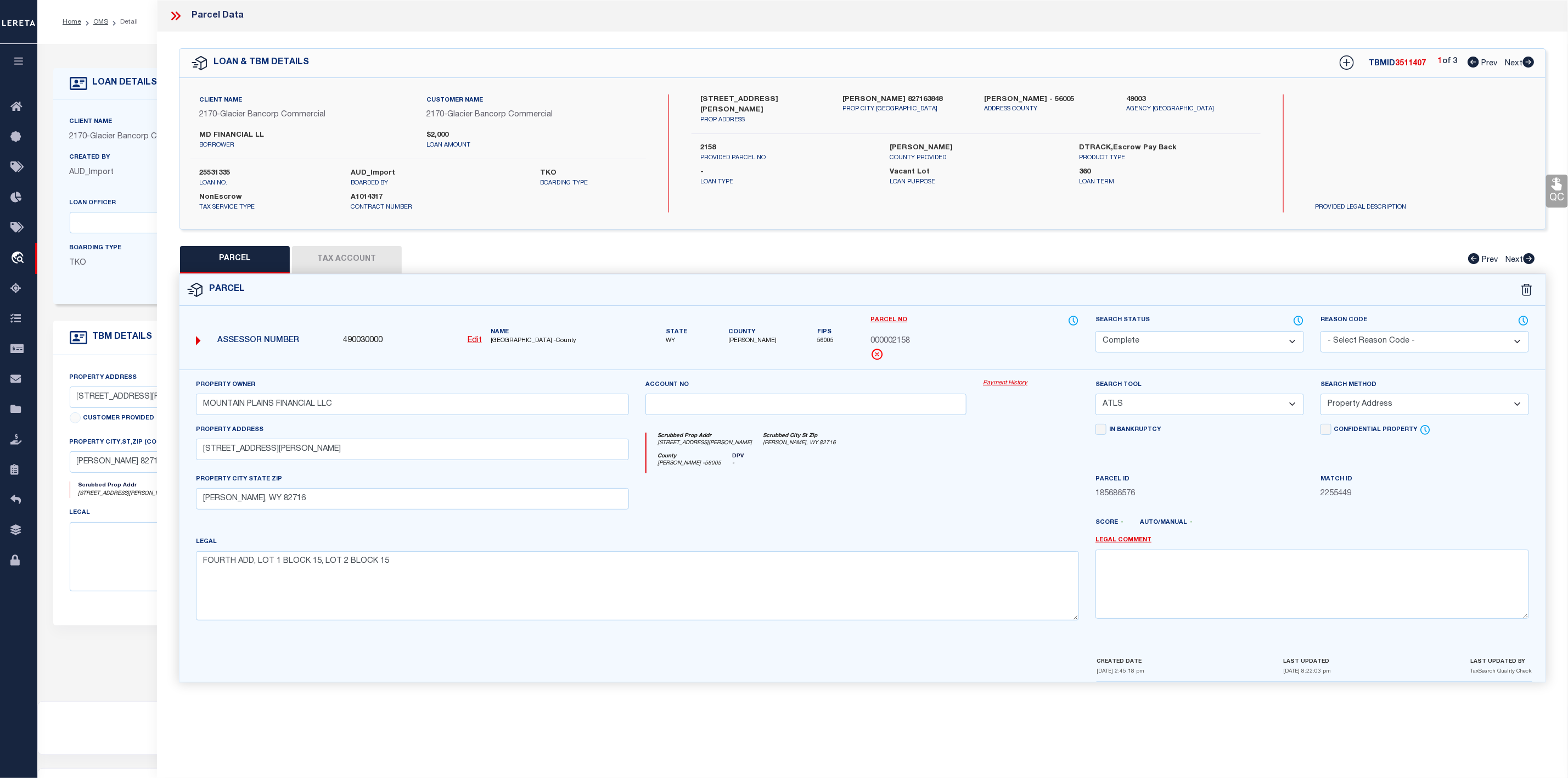
click at [1533, 63] on icon at bounding box center [1529, 62] width 11 height 11
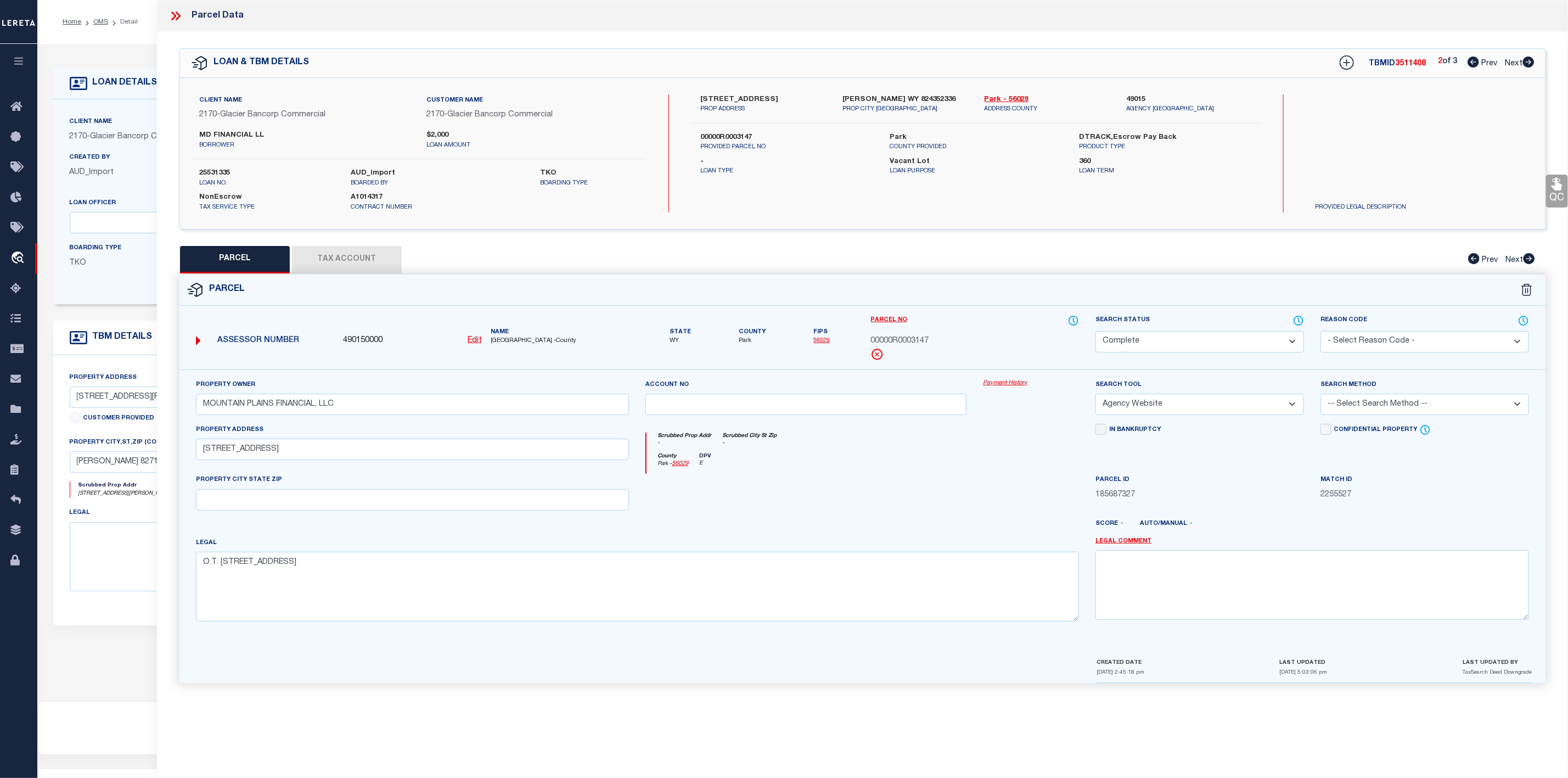
click at [1533, 63] on icon at bounding box center [1529, 62] width 11 height 11
drag, startPoint x: 868, startPoint y: 340, endPoint x: 924, endPoint y: 341, distance: 56.0
click at [924, 341] on div "Parcel No 00000R0002283" at bounding box center [975, 342] width 225 height 55
click at [936, 341] on div "00000R0002283" at bounding box center [974, 342] width 208 height 12
drag, startPoint x: 946, startPoint y: 338, endPoint x: 870, endPoint y: 341, distance: 76.1
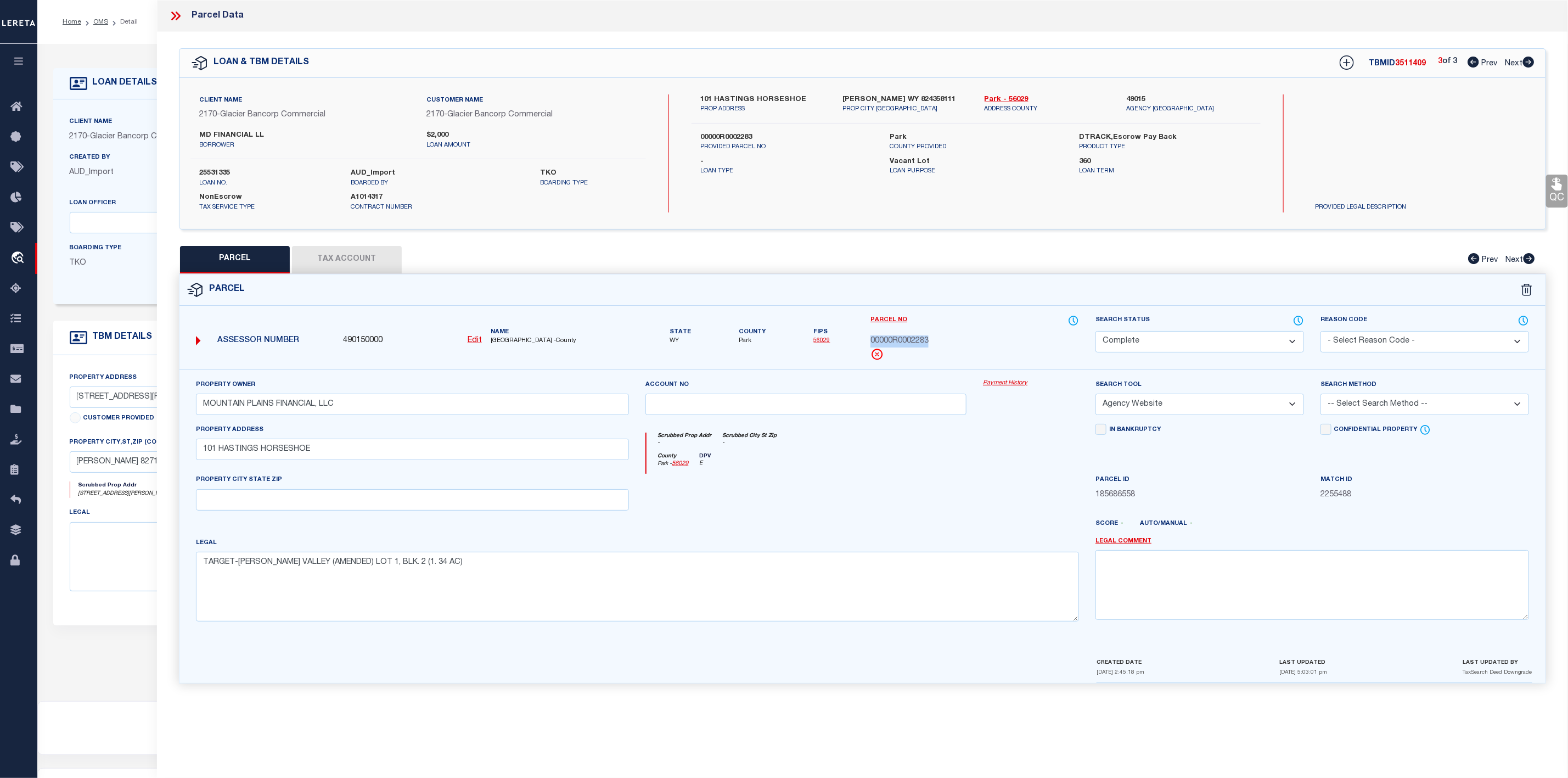
click at [870, 341] on div "00000R0002283" at bounding box center [974, 342] width 208 height 12
copy span "00000R0002283"
click at [172, 13] on icon at bounding box center [174, 16] width 5 height 9
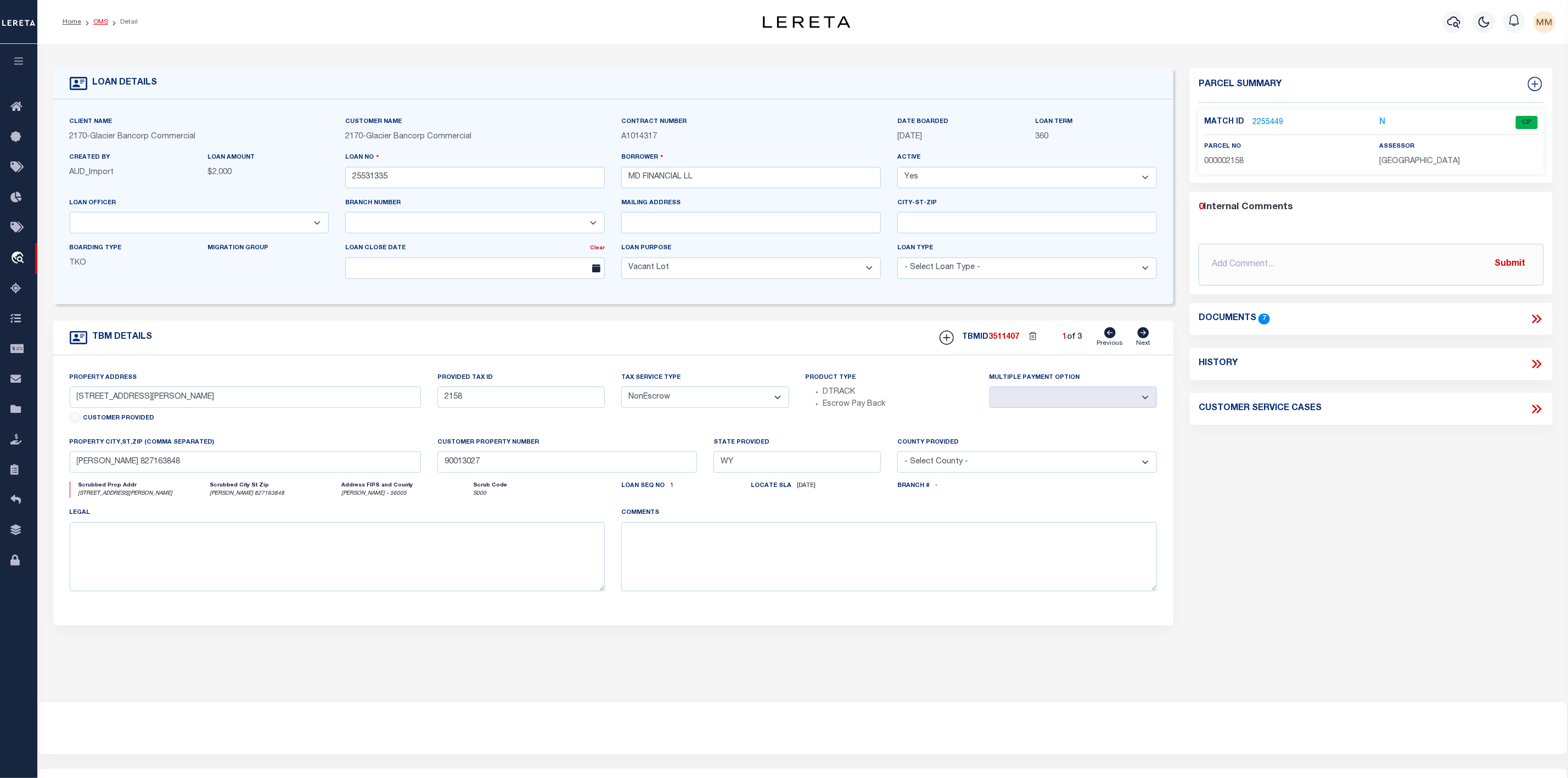
click at [98, 22] on link "OMS" at bounding box center [100, 22] width 15 height 7
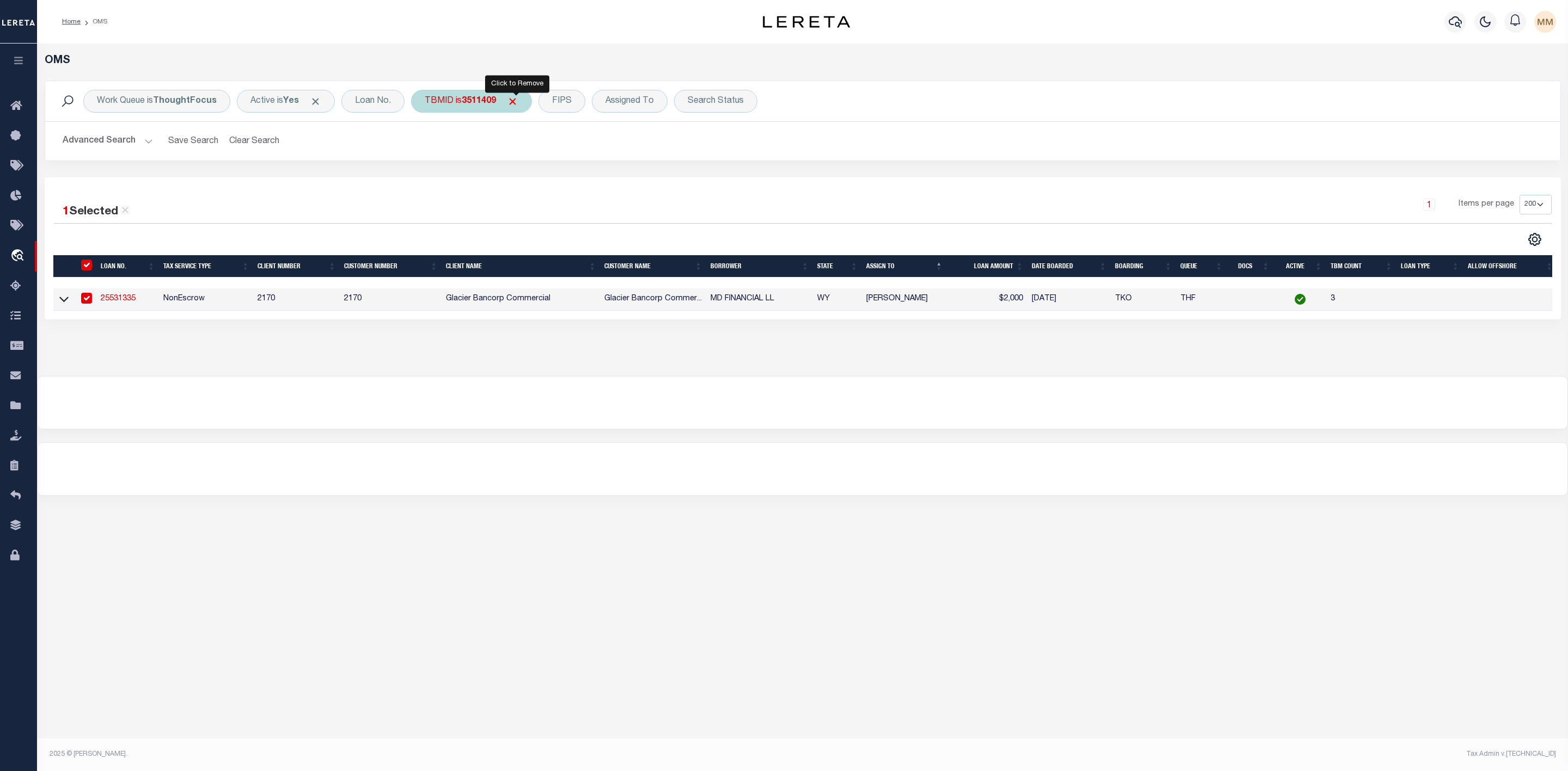
click at [517, 103] on span "Click to Remove" at bounding box center [512, 101] width 11 height 11
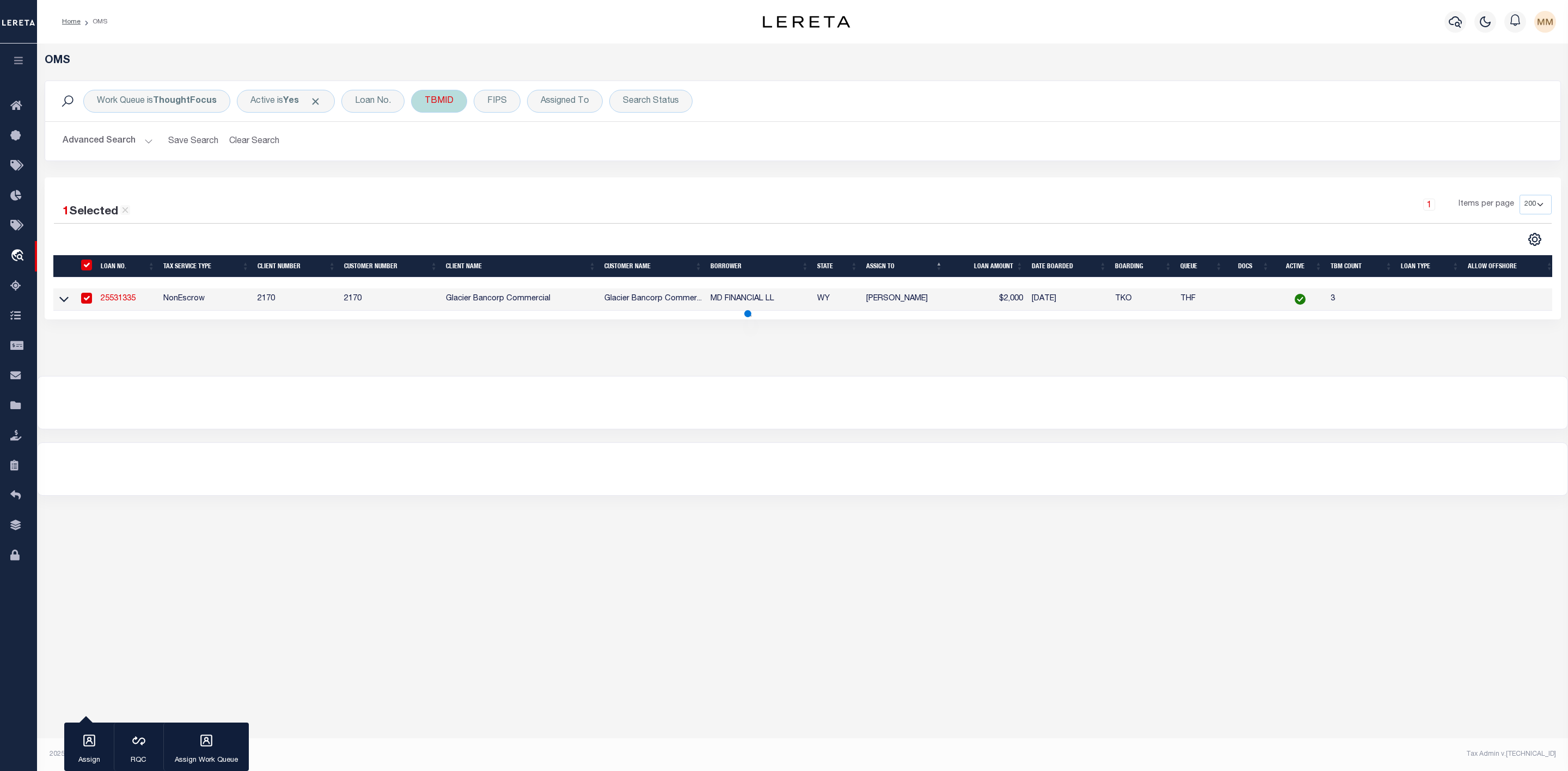
click at [431, 104] on div "TBMID" at bounding box center [439, 101] width 56 height 22
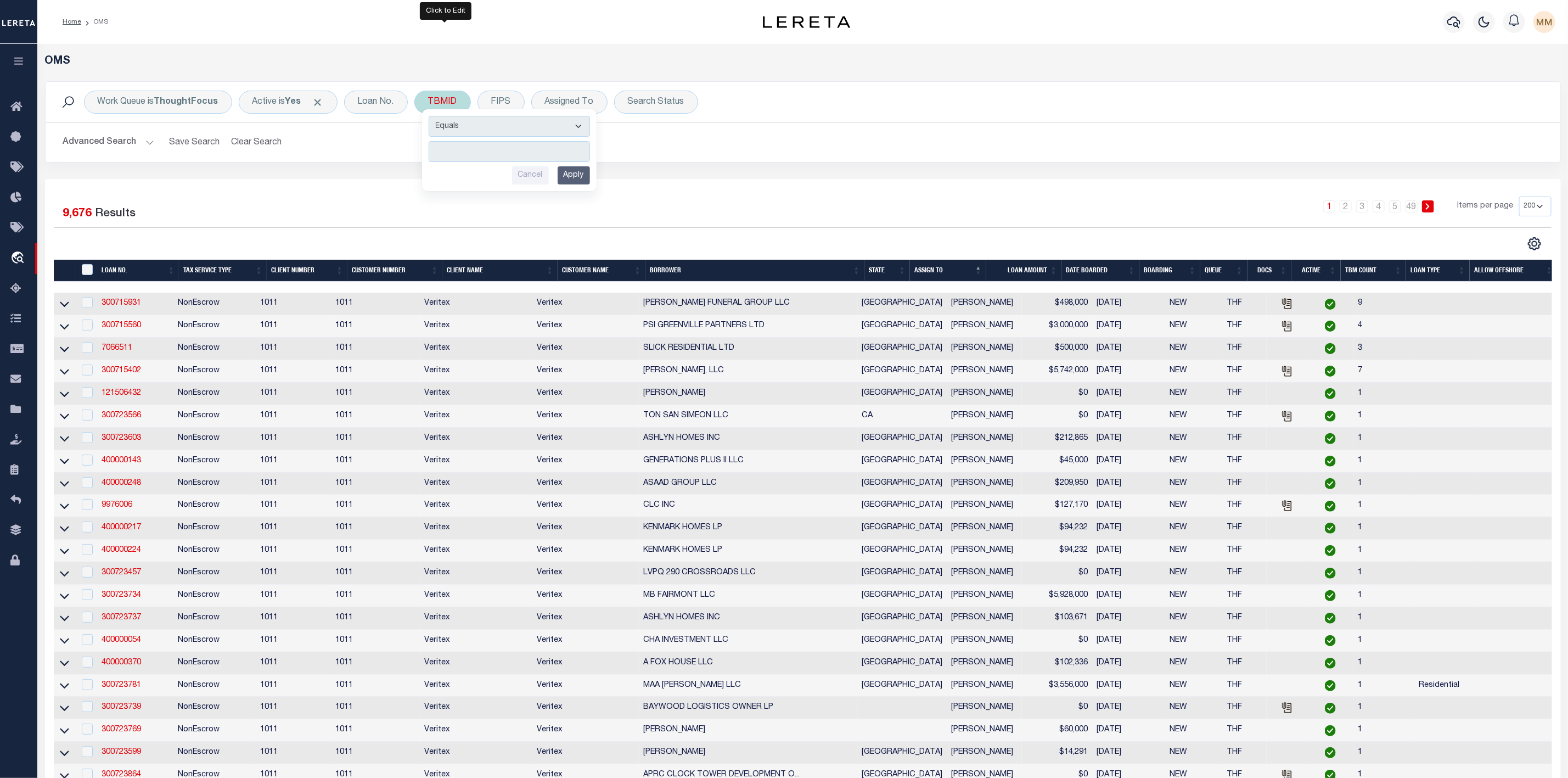
click at [475, 153] on input "number" at bounding box center [509, 152] width 161 height 21
click at [580, 185] on input "Apply" at bounding box center [573, 175] width 32 height 18
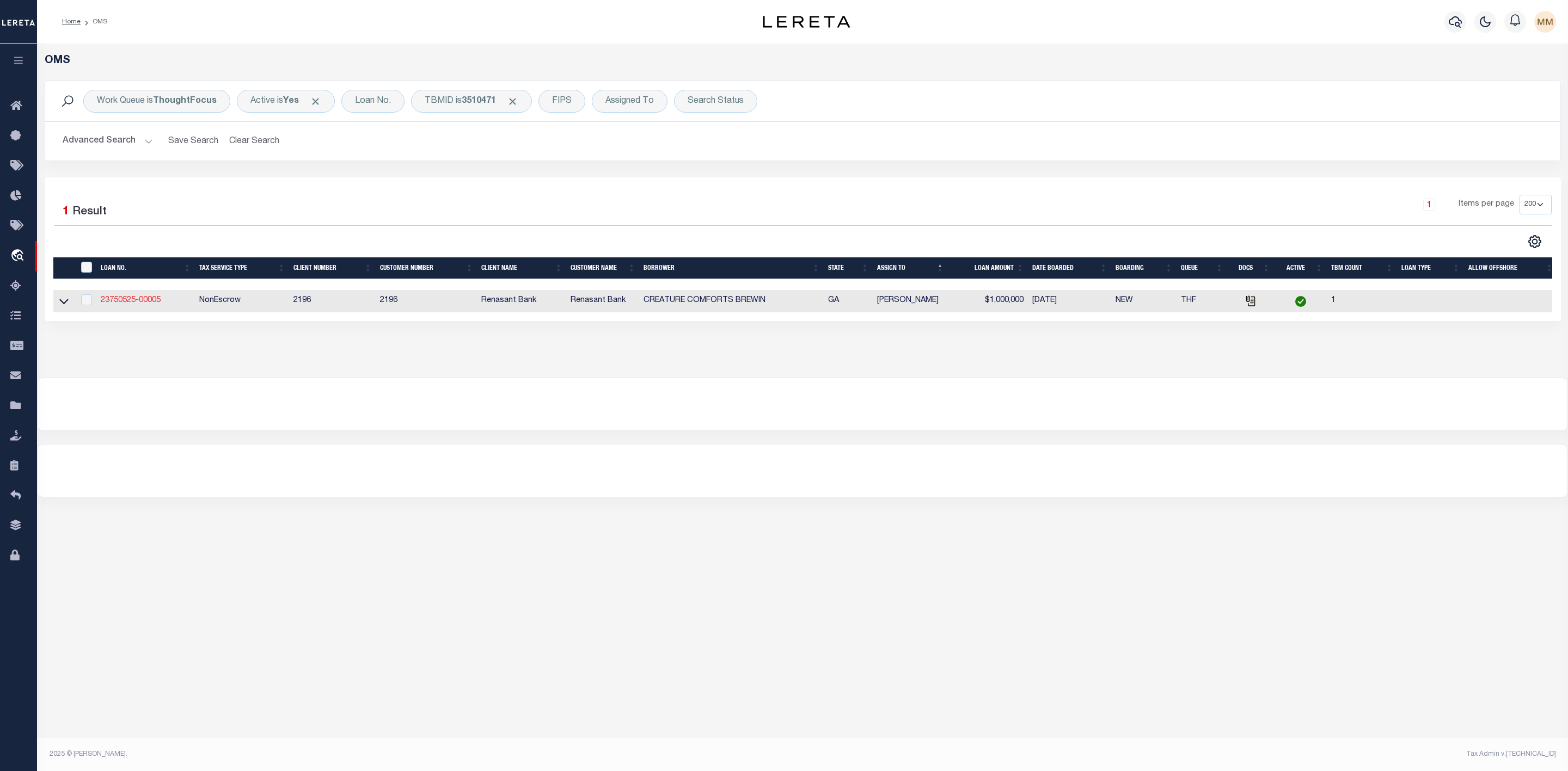
click at [141, 300] on link "23750525-00005" at bounding box center [130, 300] width 60 height 8
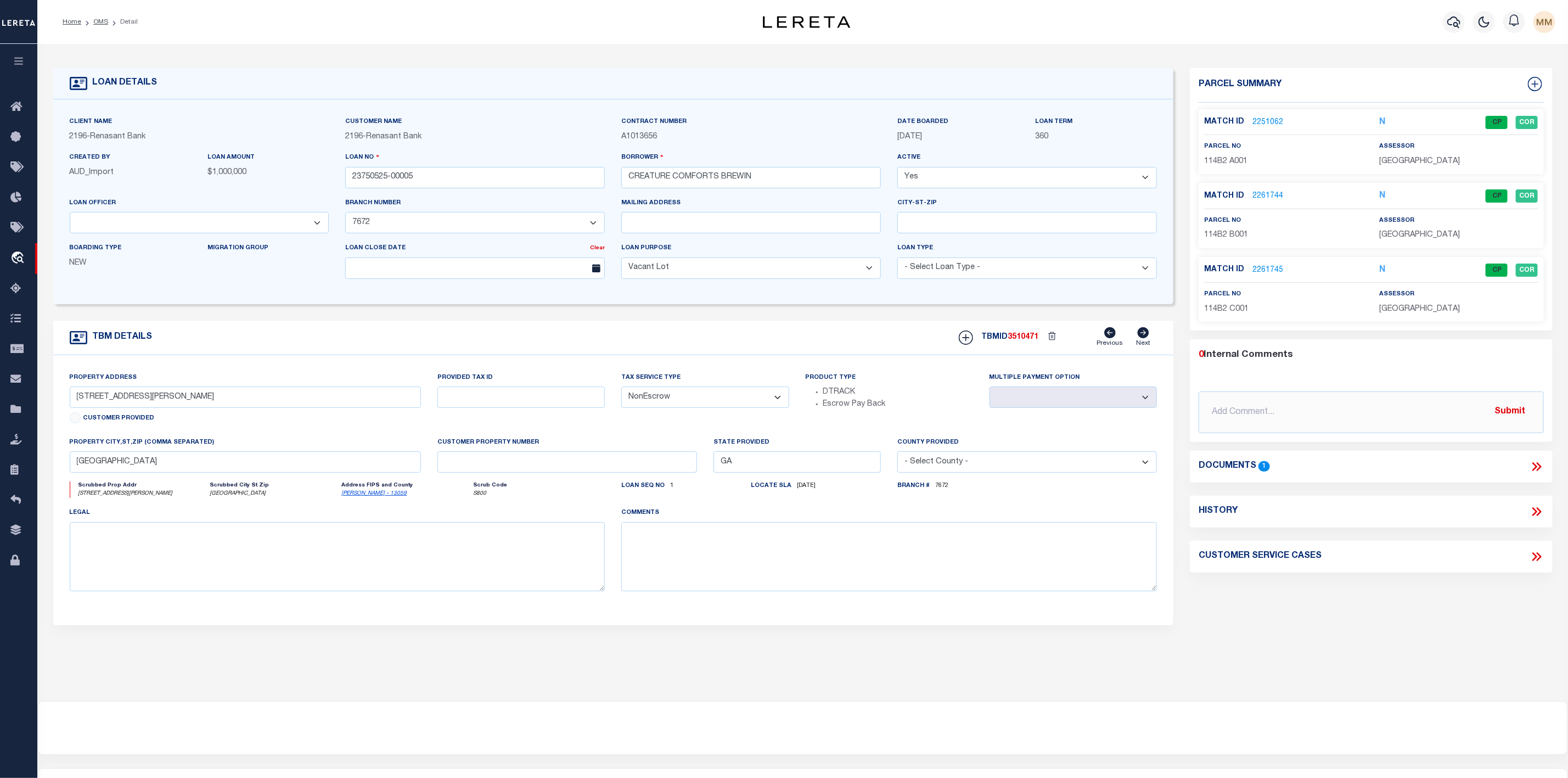
click at [1270, 121] on link "2251062" at bounding box center [1267, 122] width 30 height 11
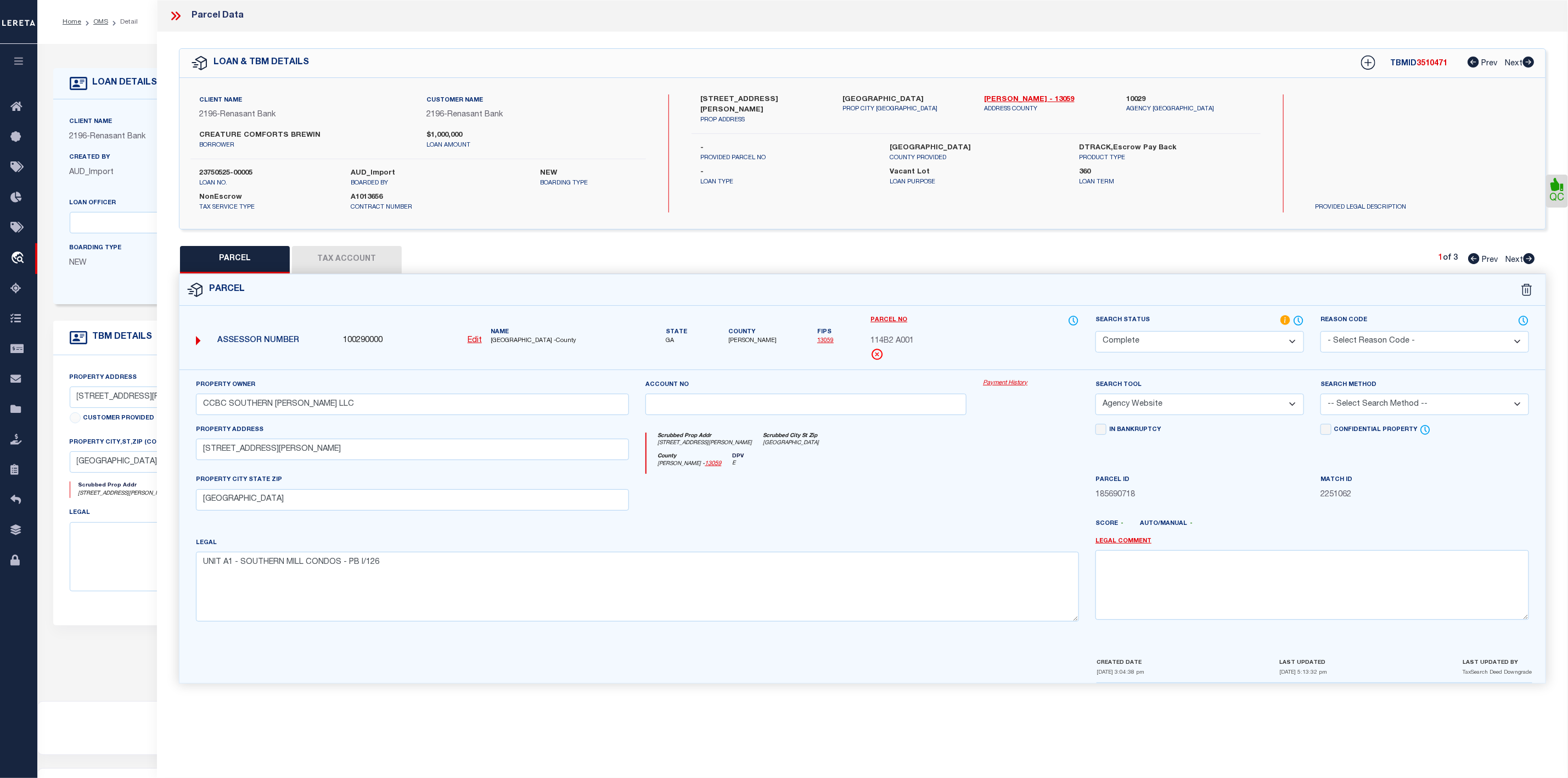
click at [172, 13] on icon at bounding box center [175, 16] width 14 height 14
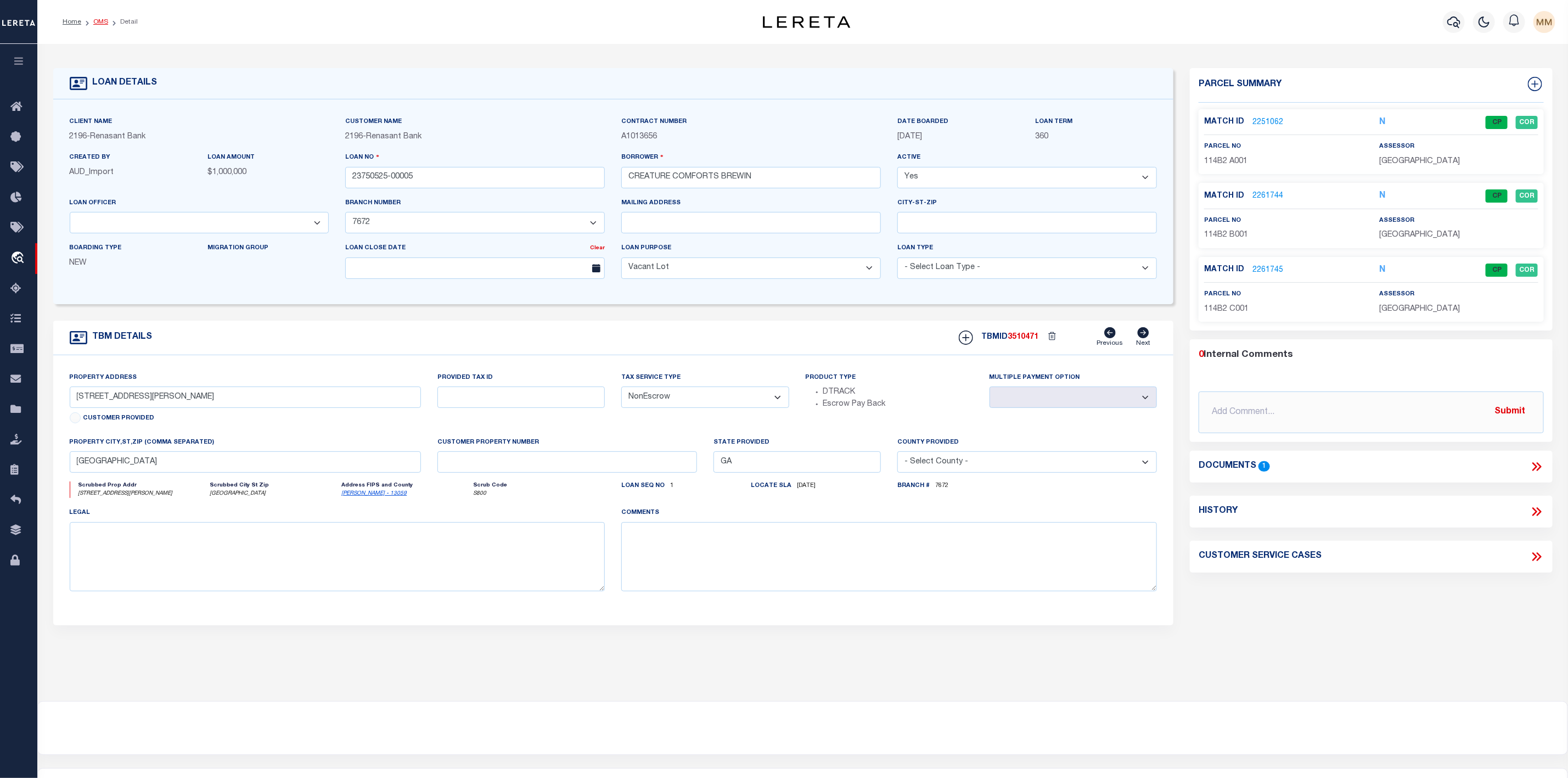
click at [98, 22] on link "OMS" at bounding box center [100, 22] width 15 height 7
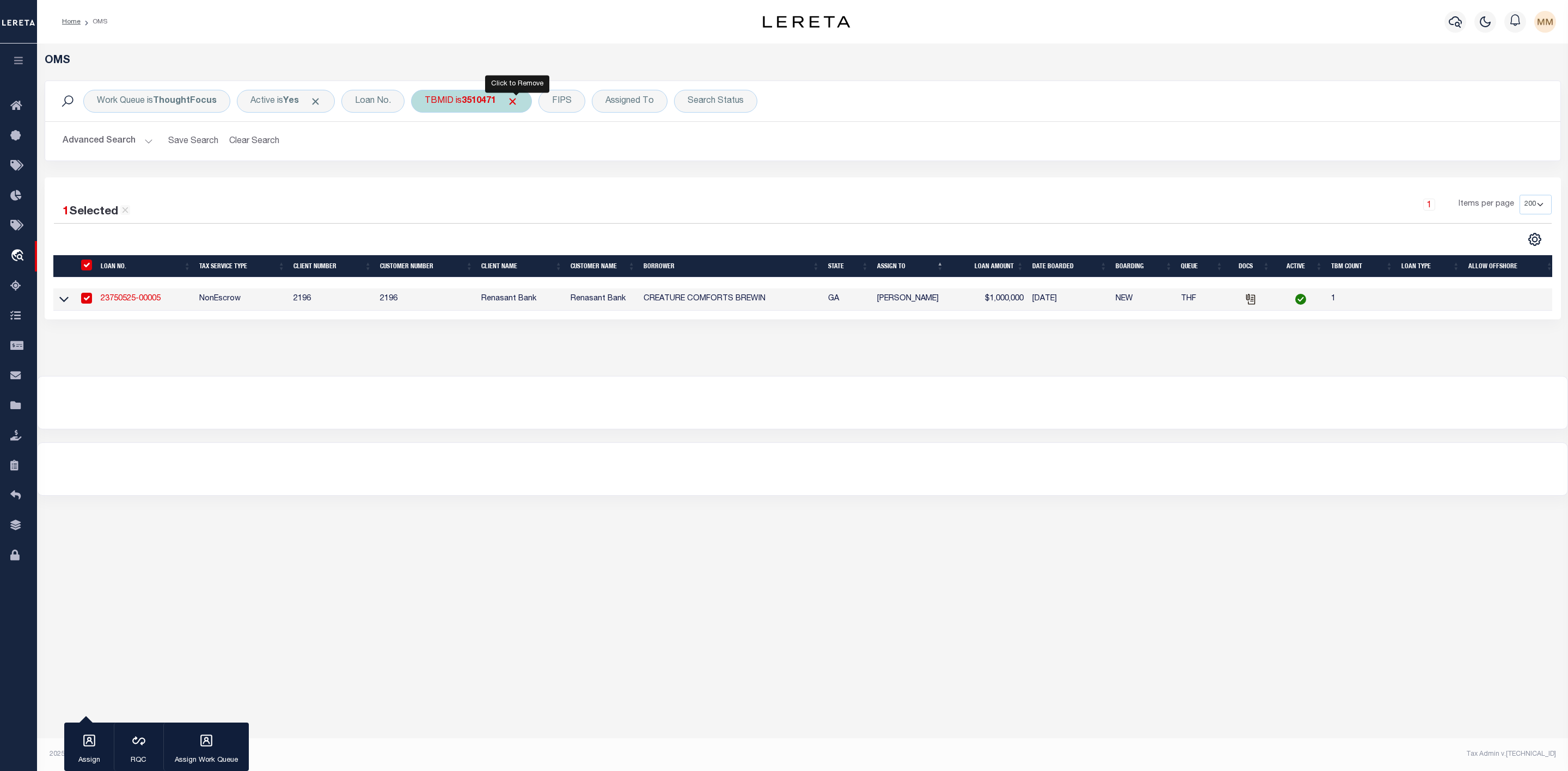
click at [518, 101] on span "Click to Remove" at bounding box center [512, 101] width 11 height 11
click at [448, 99] on div "TBMID" at bounding box center [439, 101] width 56 height 22
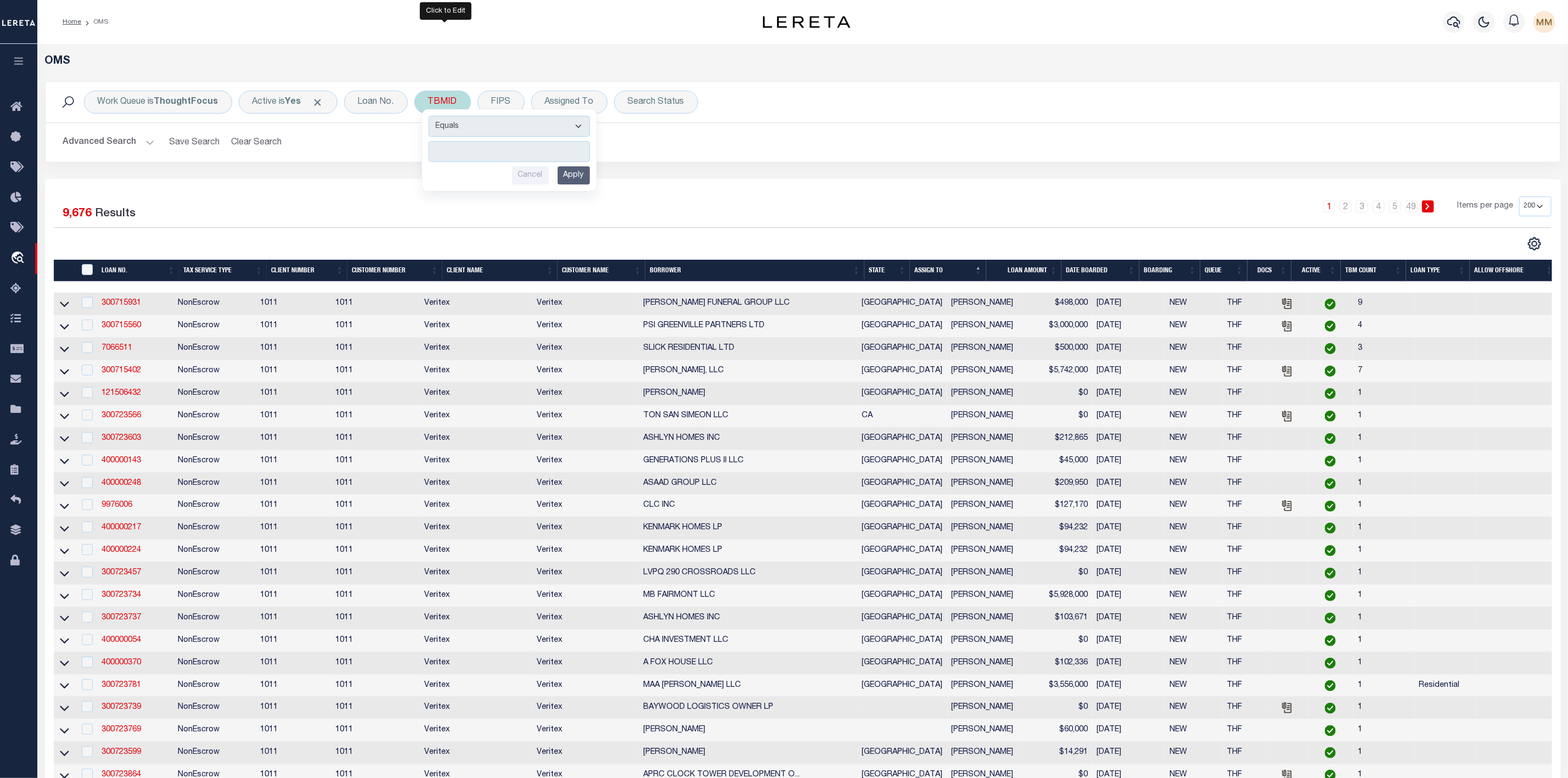
click at [466, 157] on input "number" at bounding box center [509, 152] width 161 height 21
click at [566, 172] on input "Apply" at bounding box center [573, 175] width 32 height 18
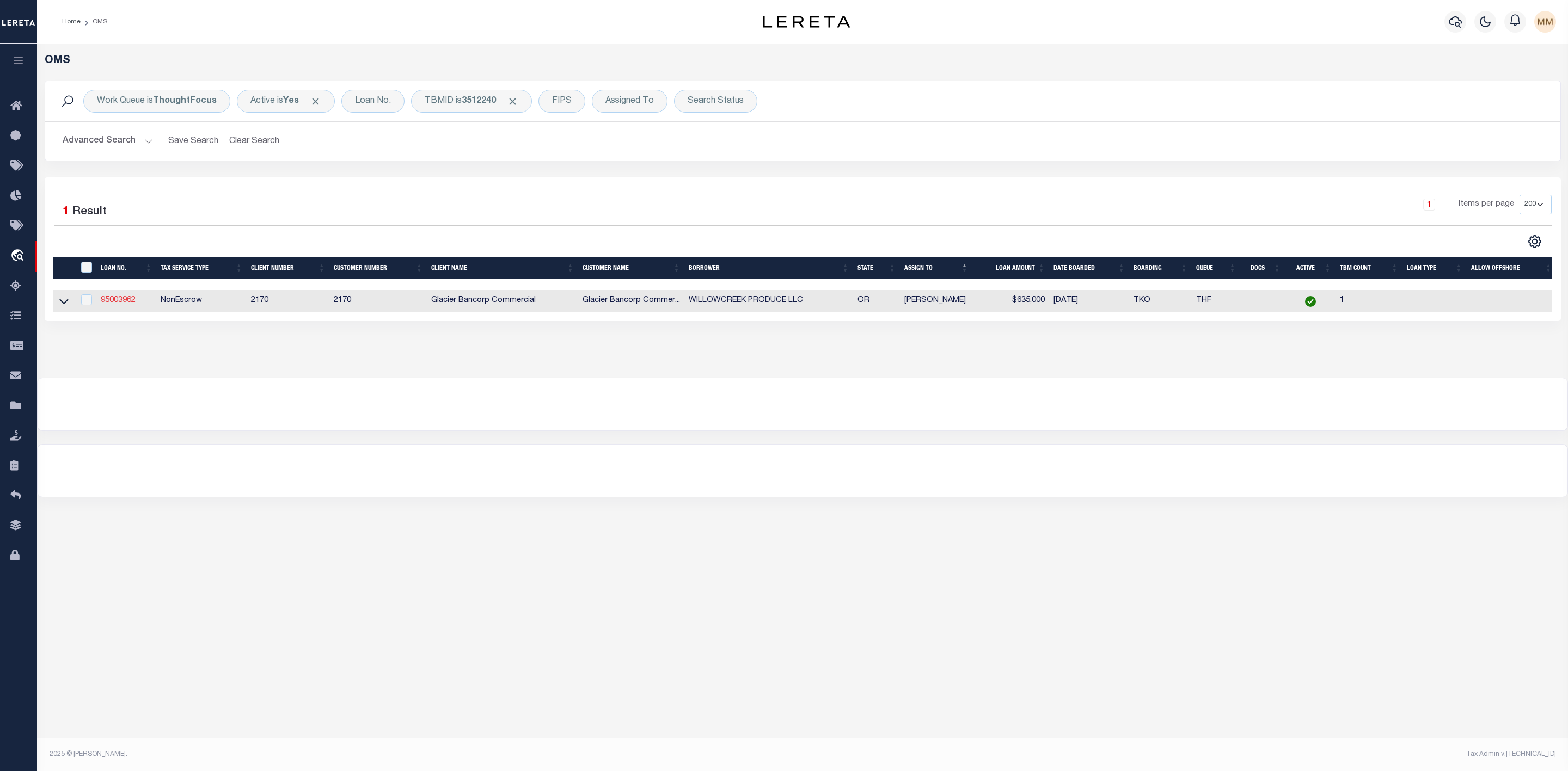
click at [129, 302] on link "95003962" at bounding box center [118, 300] width 35 height 8
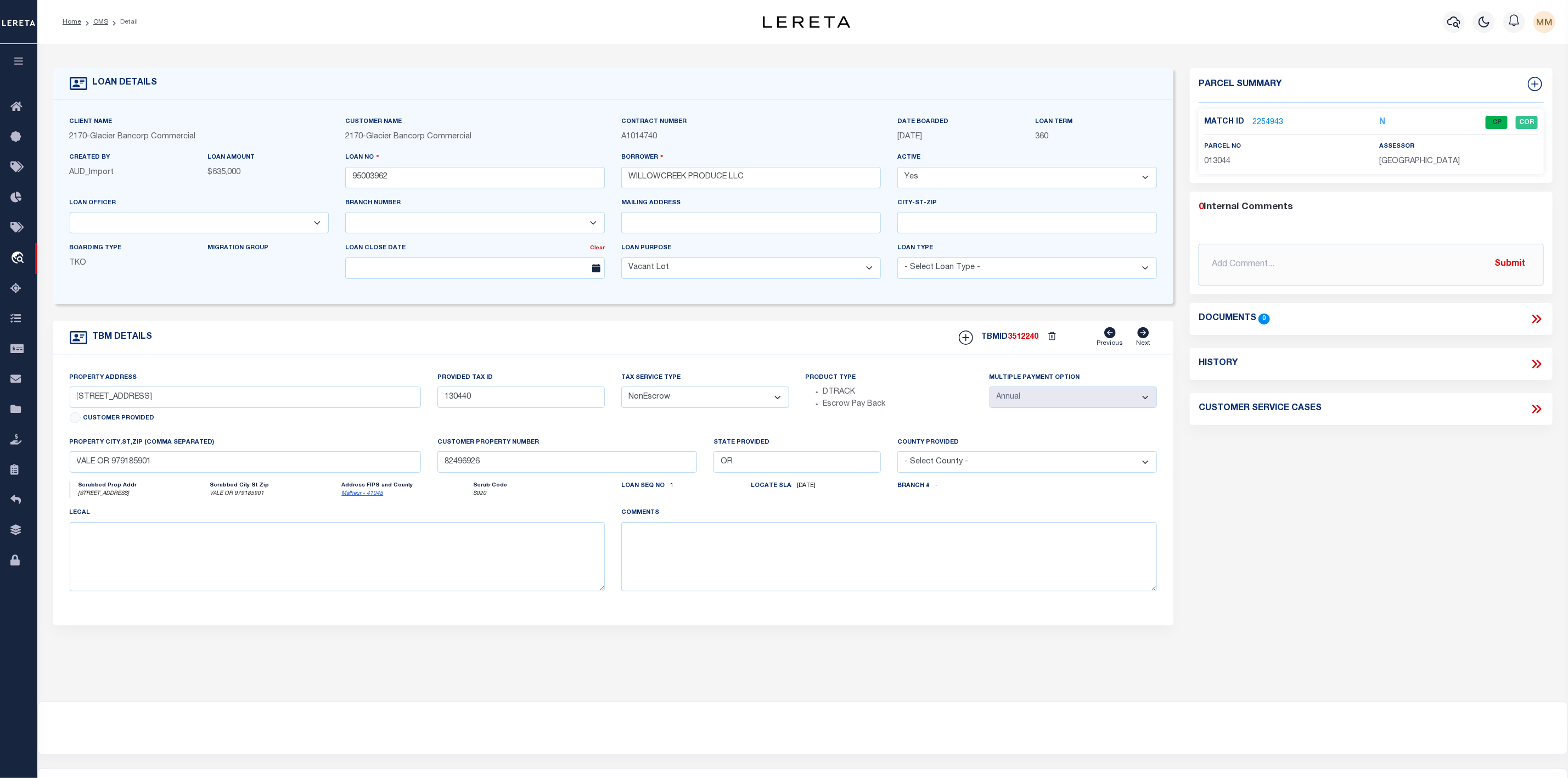
click at [1271, 123] on link "2254943" at bounding box center [1267, 122] width 30 height 11
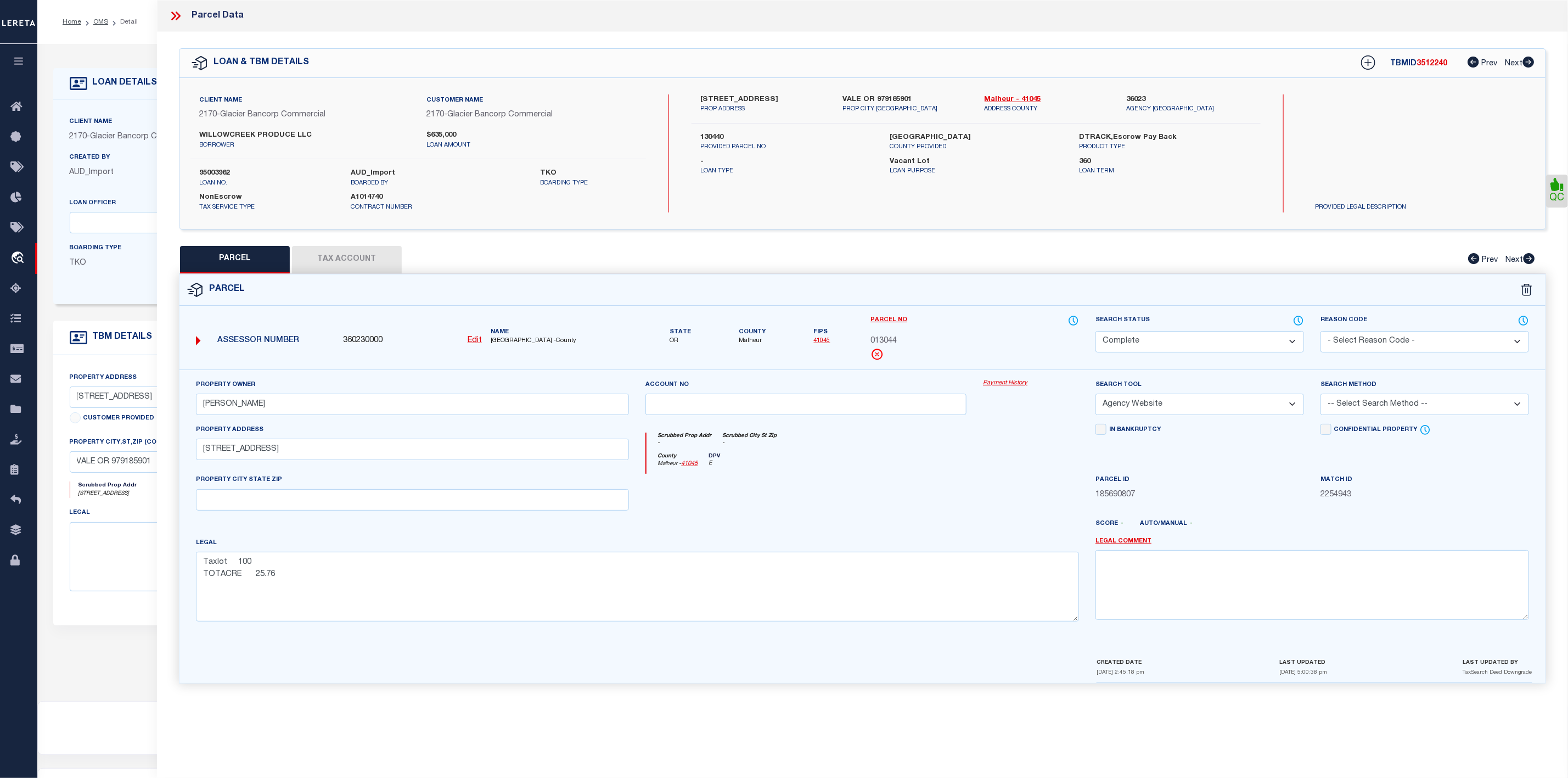
click at [170, 10] on icon at bounding box center [175, 16] width 14 height 14
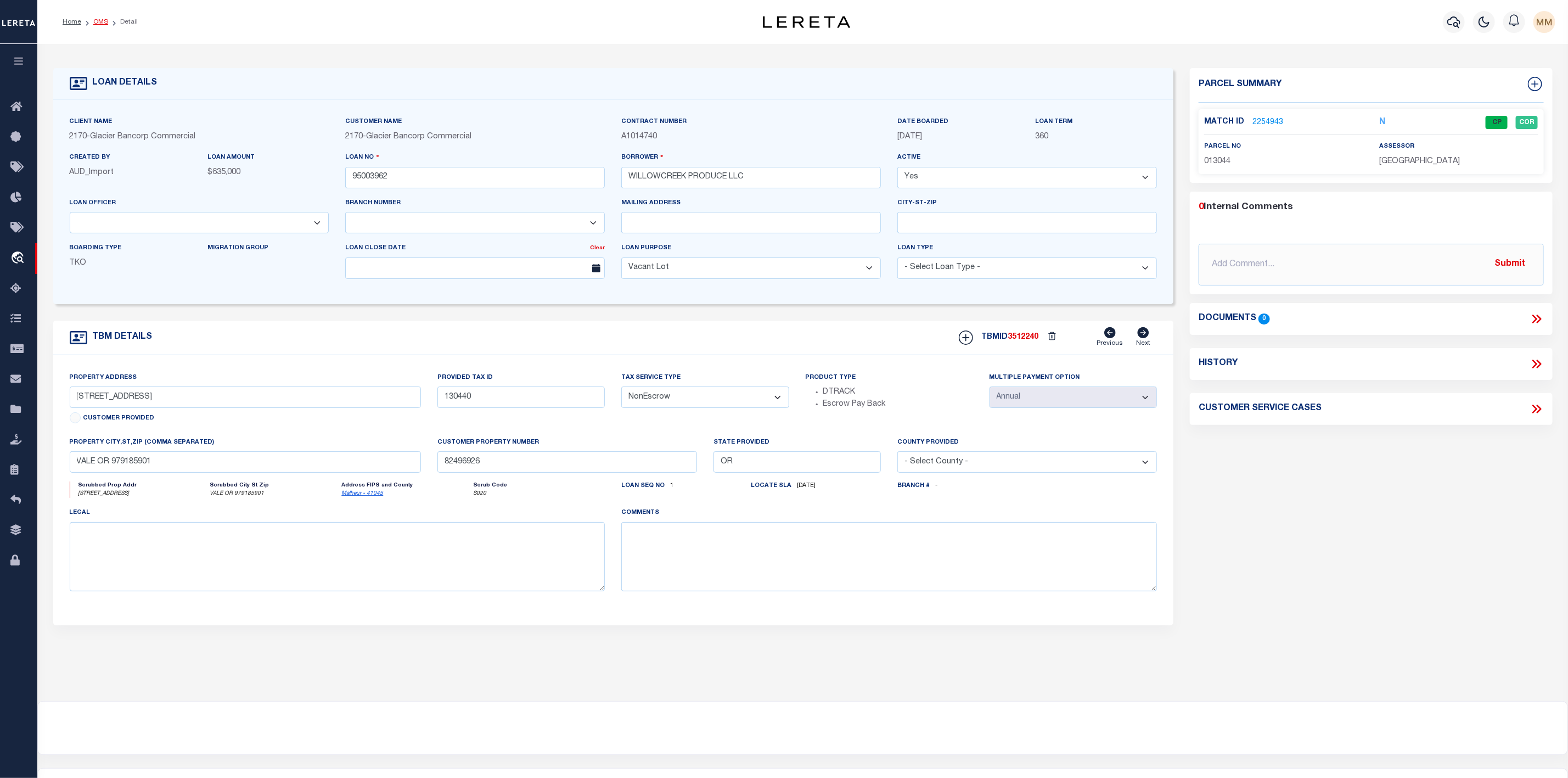
click at [99, 22] on link "OMS" at bounding box center [100, 22] width 15 height 7
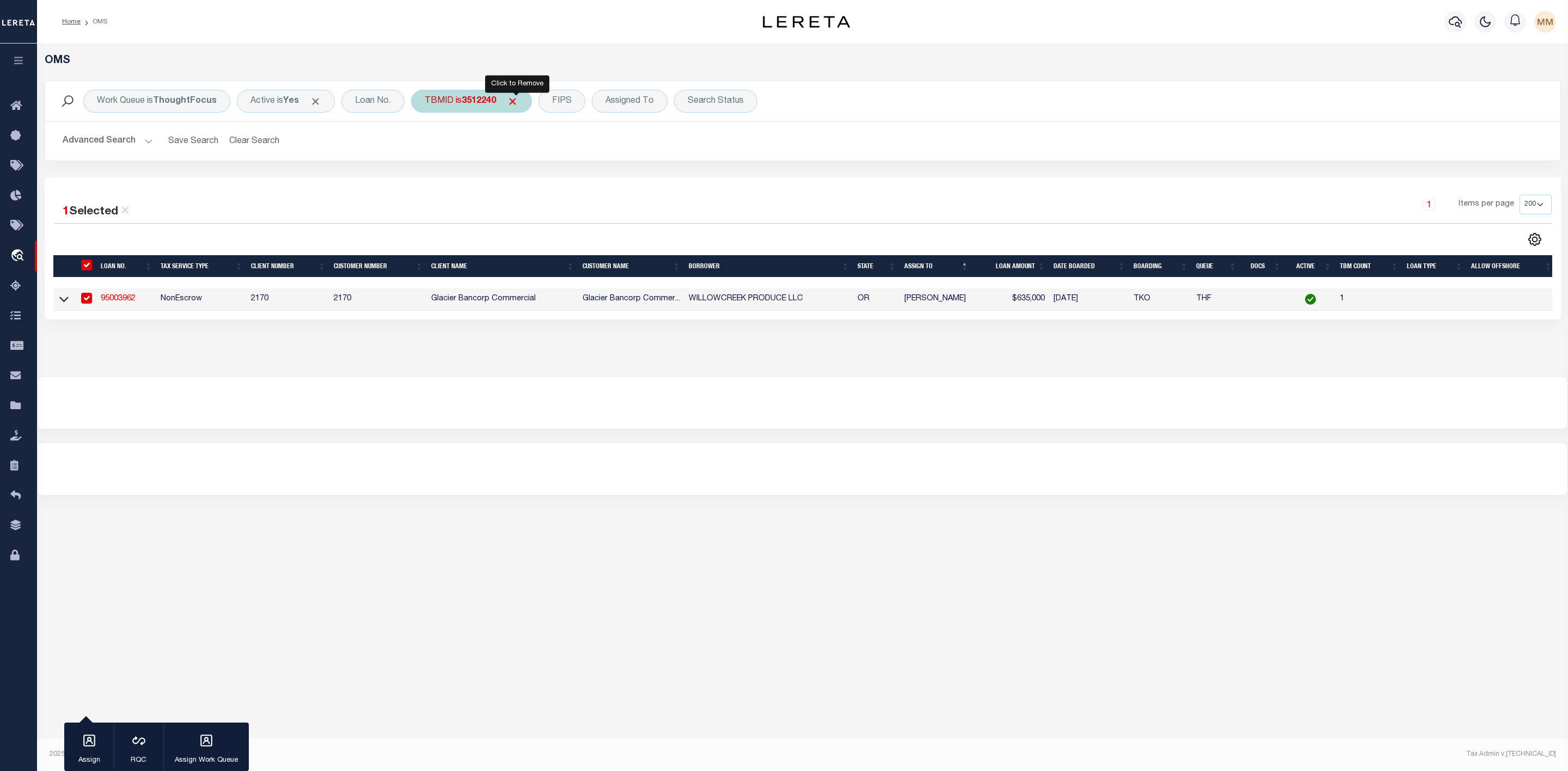
click at [515, 100] on span "Click to Remove" at bounding box center [512, 101] width 11 height 11
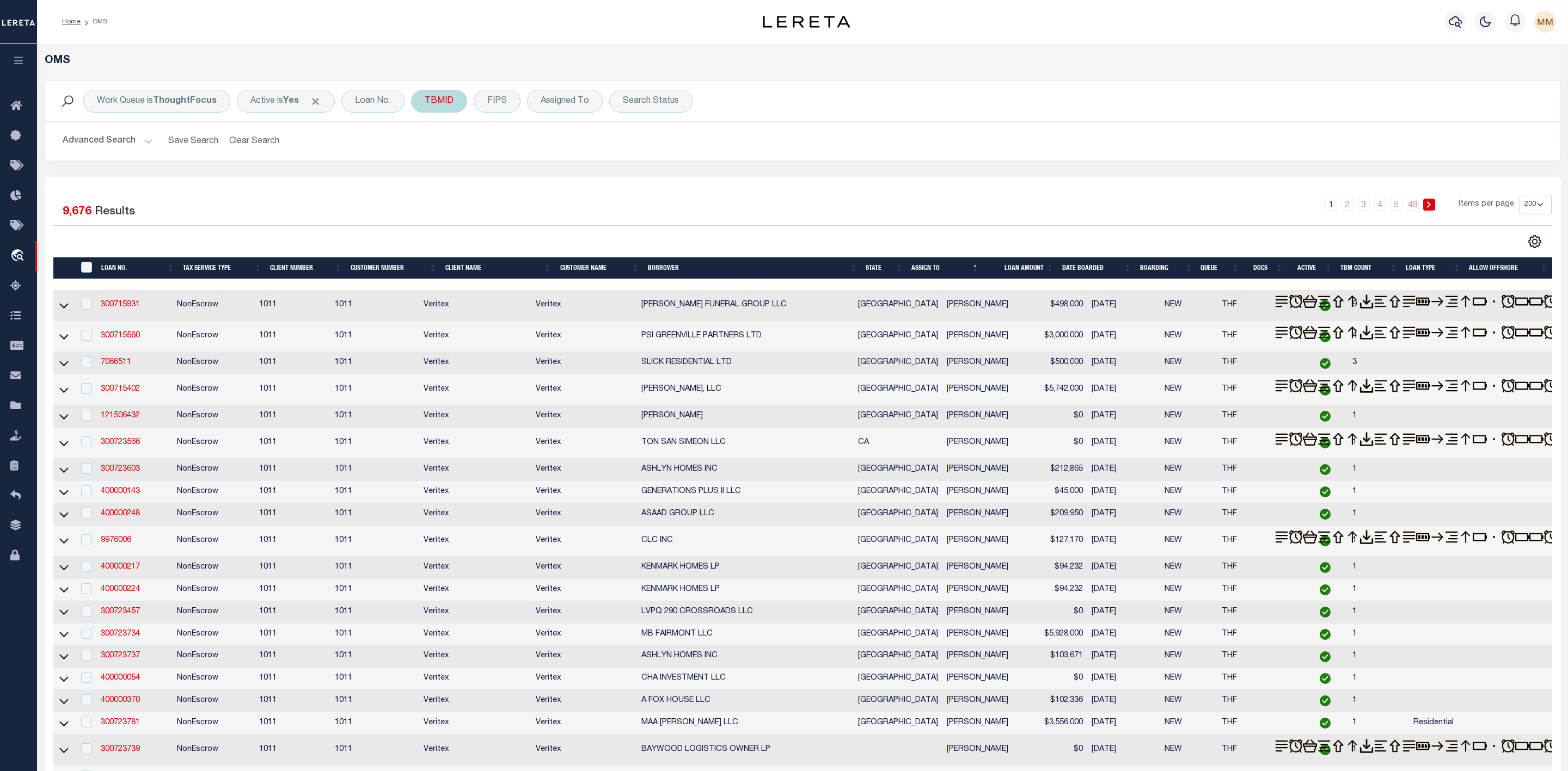
click at [442, 103] on div "TBMID" at bounding box center [439, 101] width 56 height 22
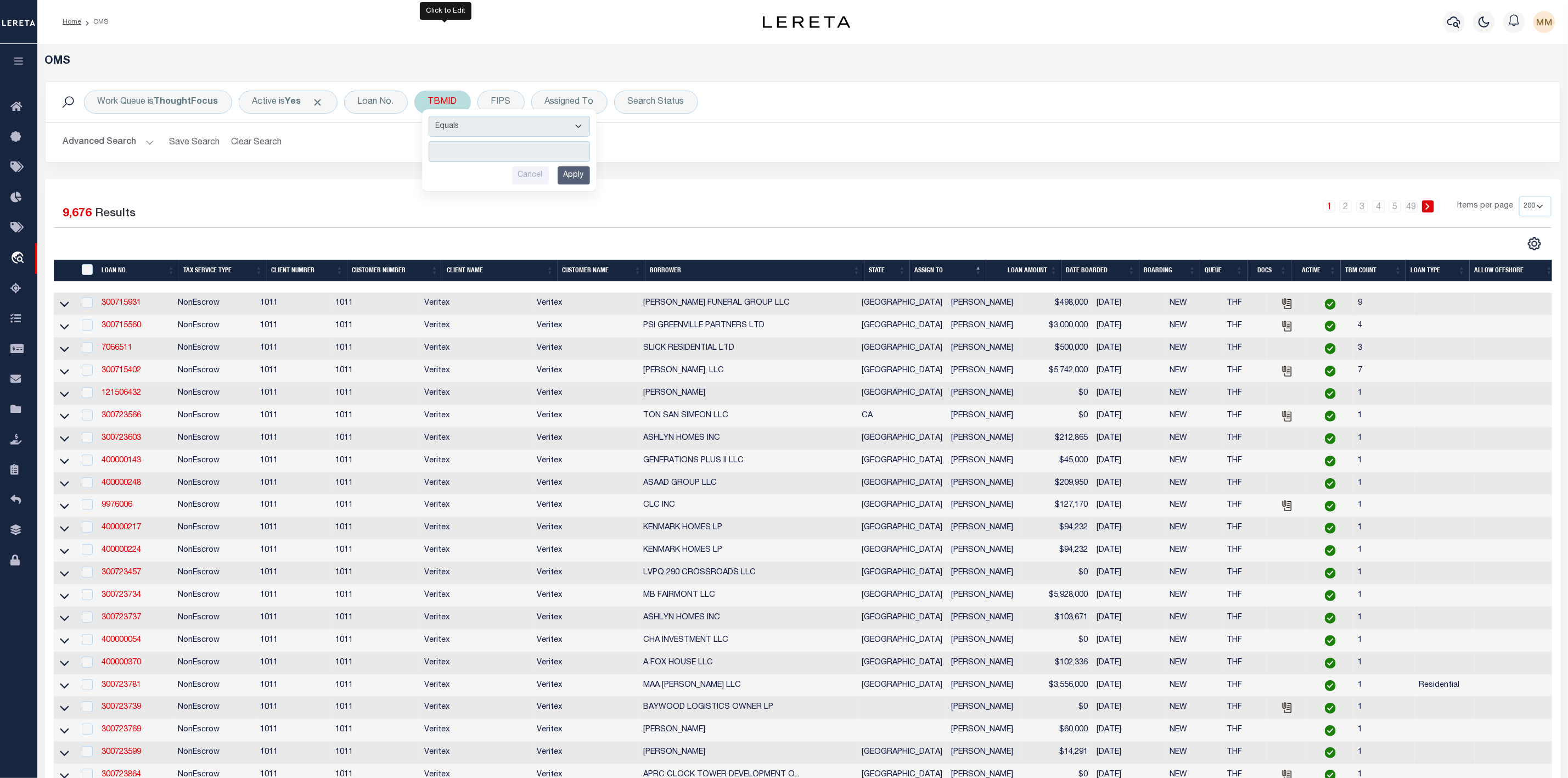
click at [480, 152] on input "number" at bounding box center [509, 152] width 161 height 21
click at [573, 177] on input "Apply" at bounding box center [573, 175] width 32 height 18
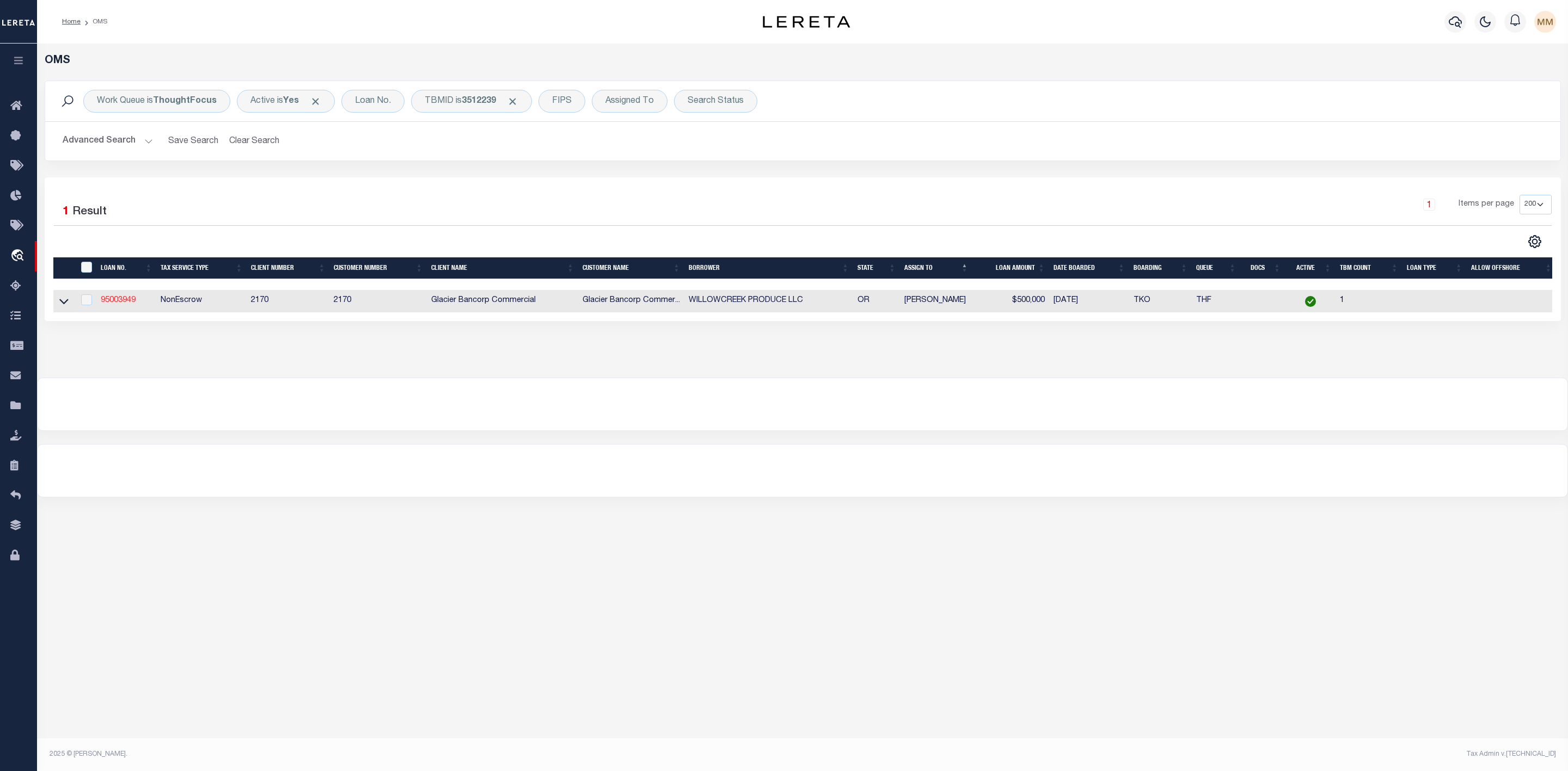
click at [130, 300] on link "95003949" at bounding box center [118, 300] width 35 height 8
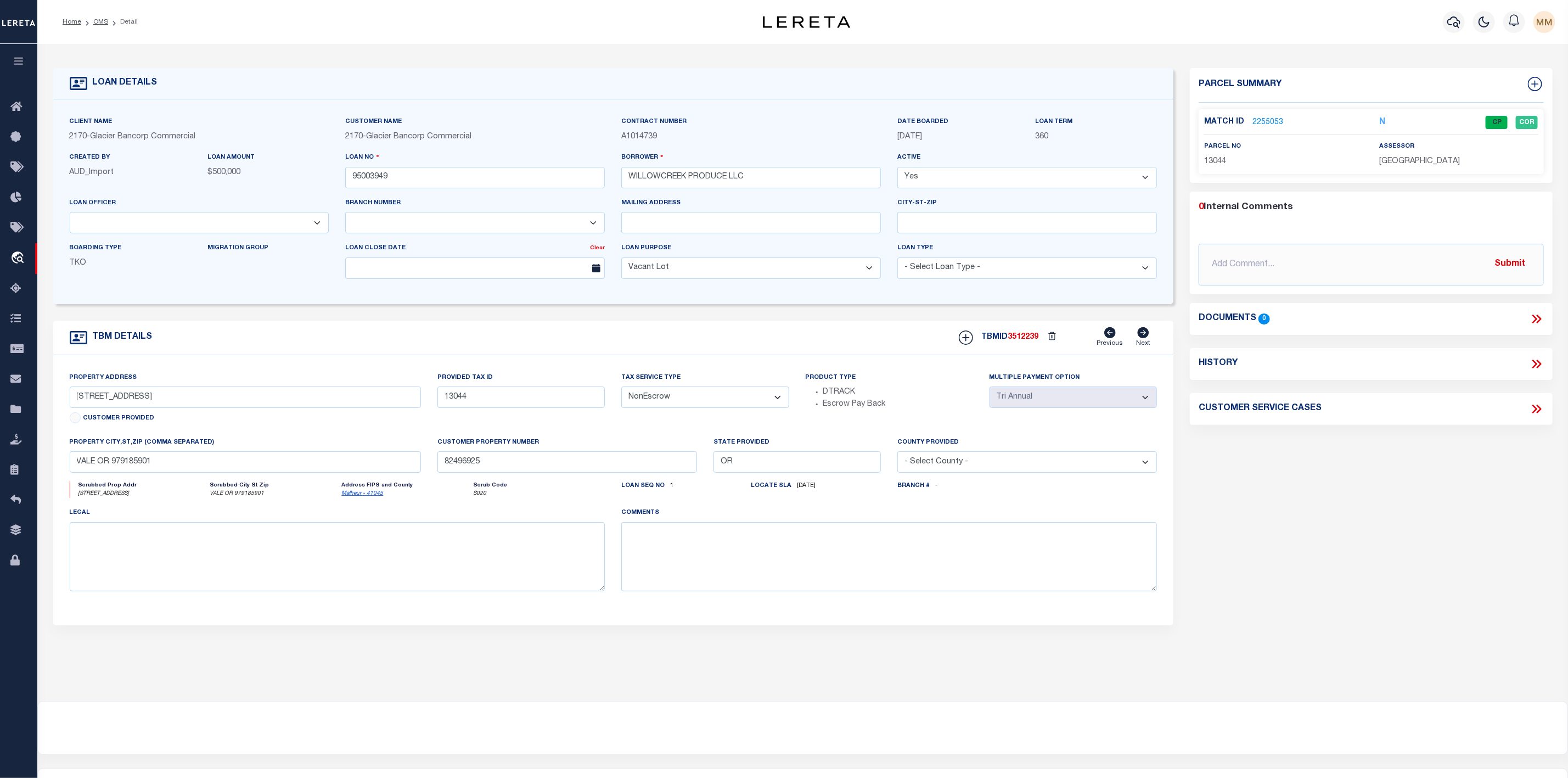
click at [1268, 123] on link "2255053" at bounding box center [1267, 122] width 30 height 11
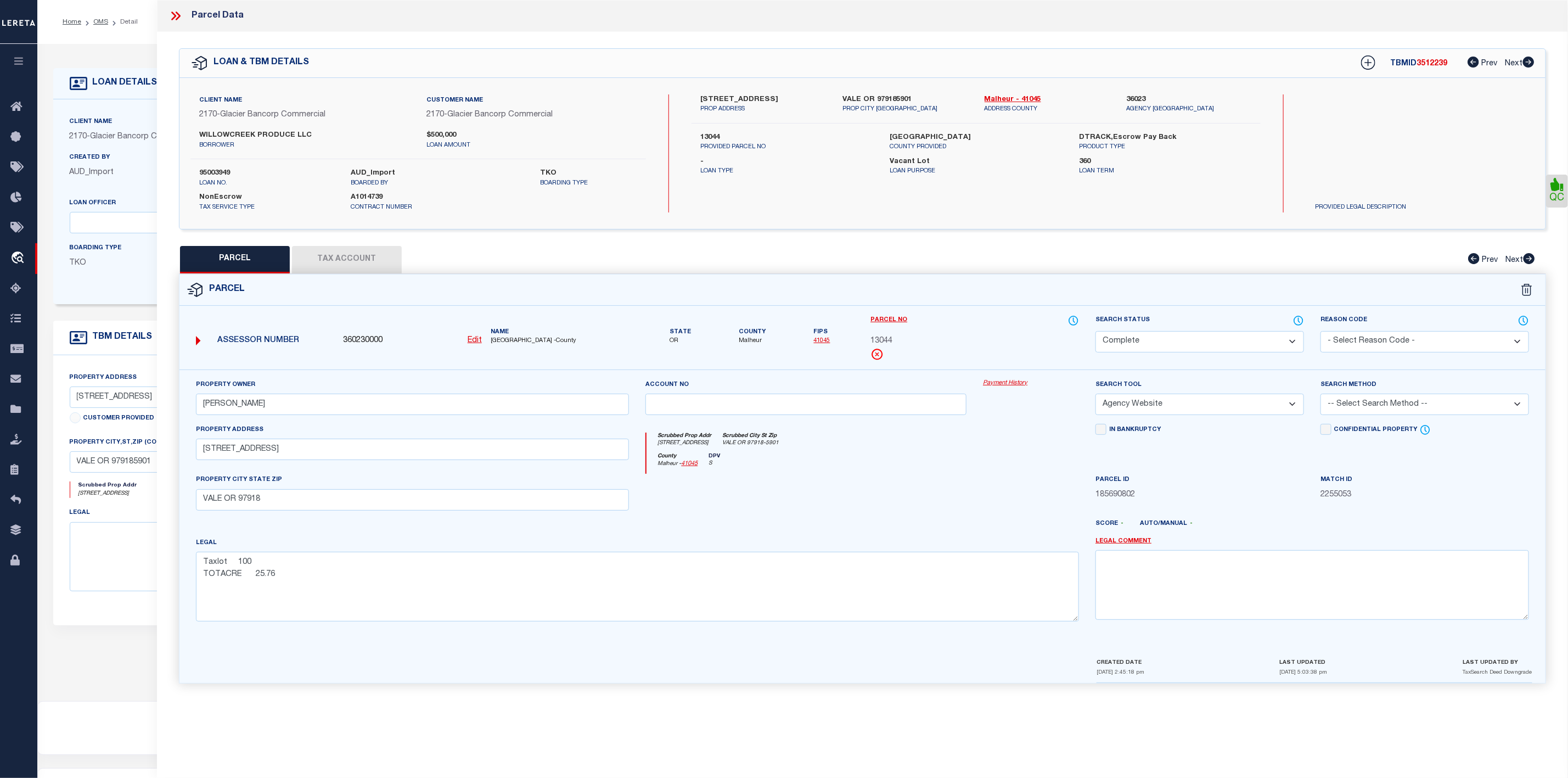
click at [178, 18] on icon at bounding box center [179, 16] width 5 height 9
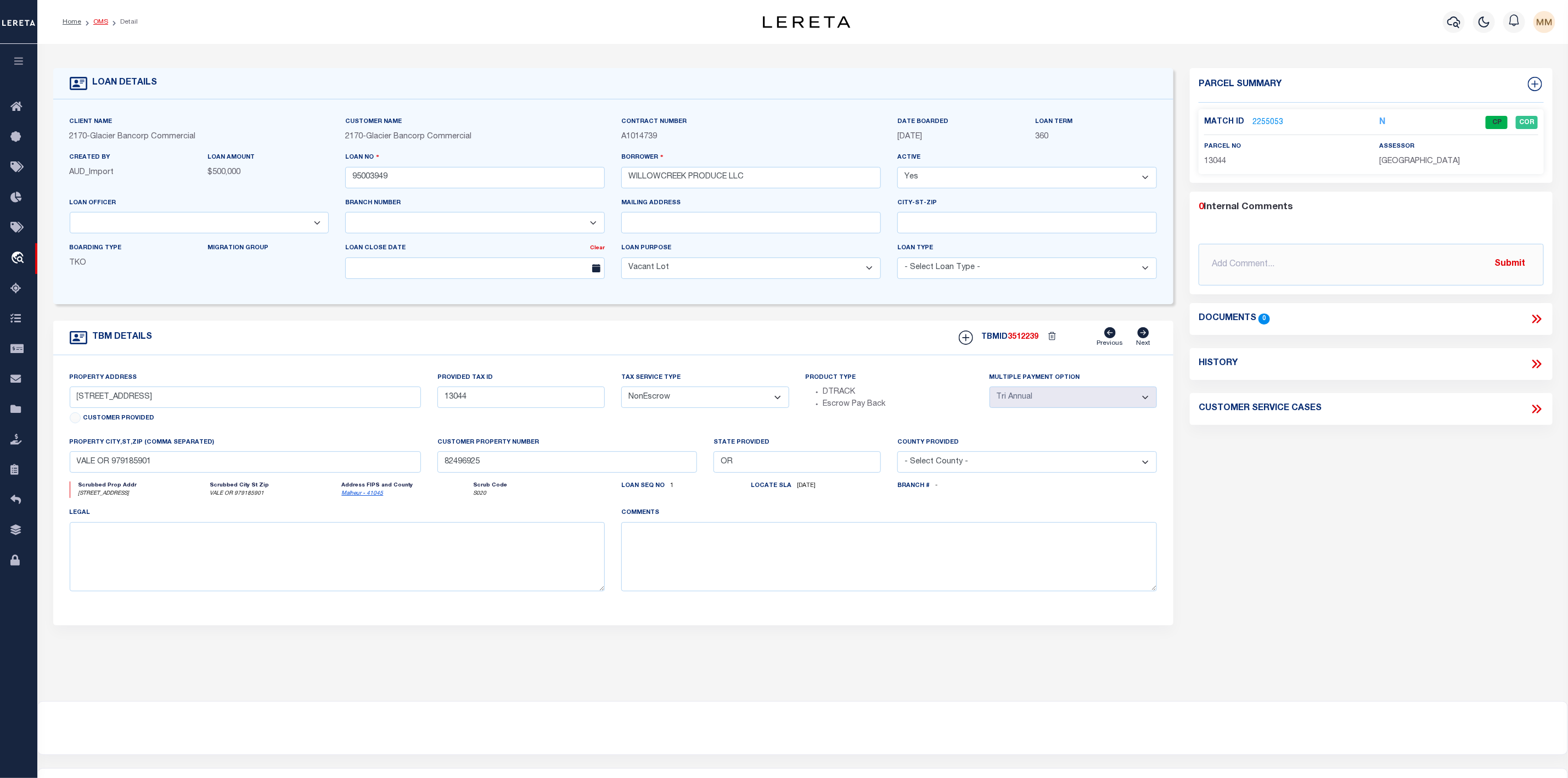
click at [103, 20] on link "OMS" at bounding box center [100, 22] width 15 height 7
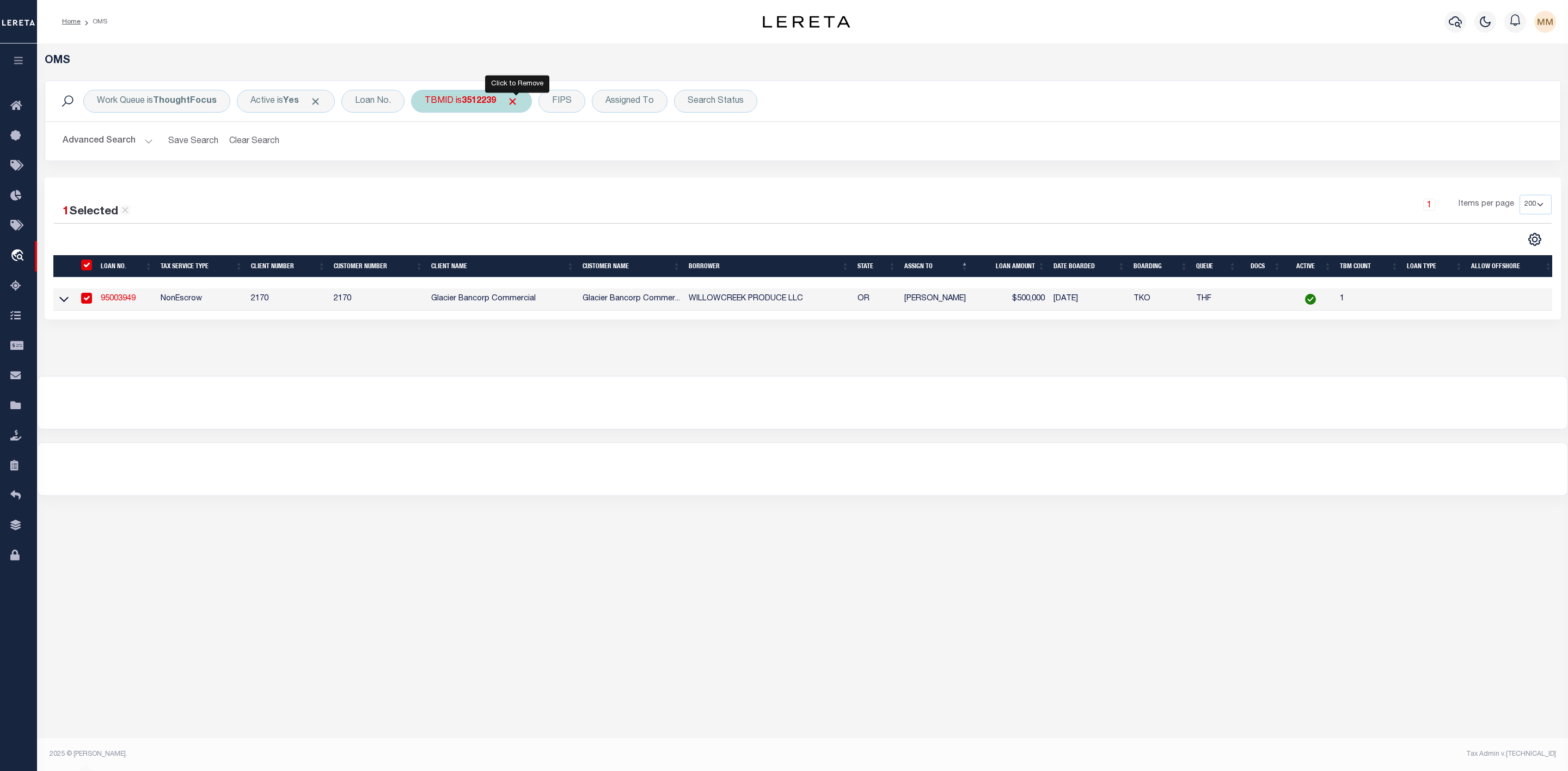
click at [515, 103] on span "Click to Remove" at bounding box center [512, 101] width 11 height 11
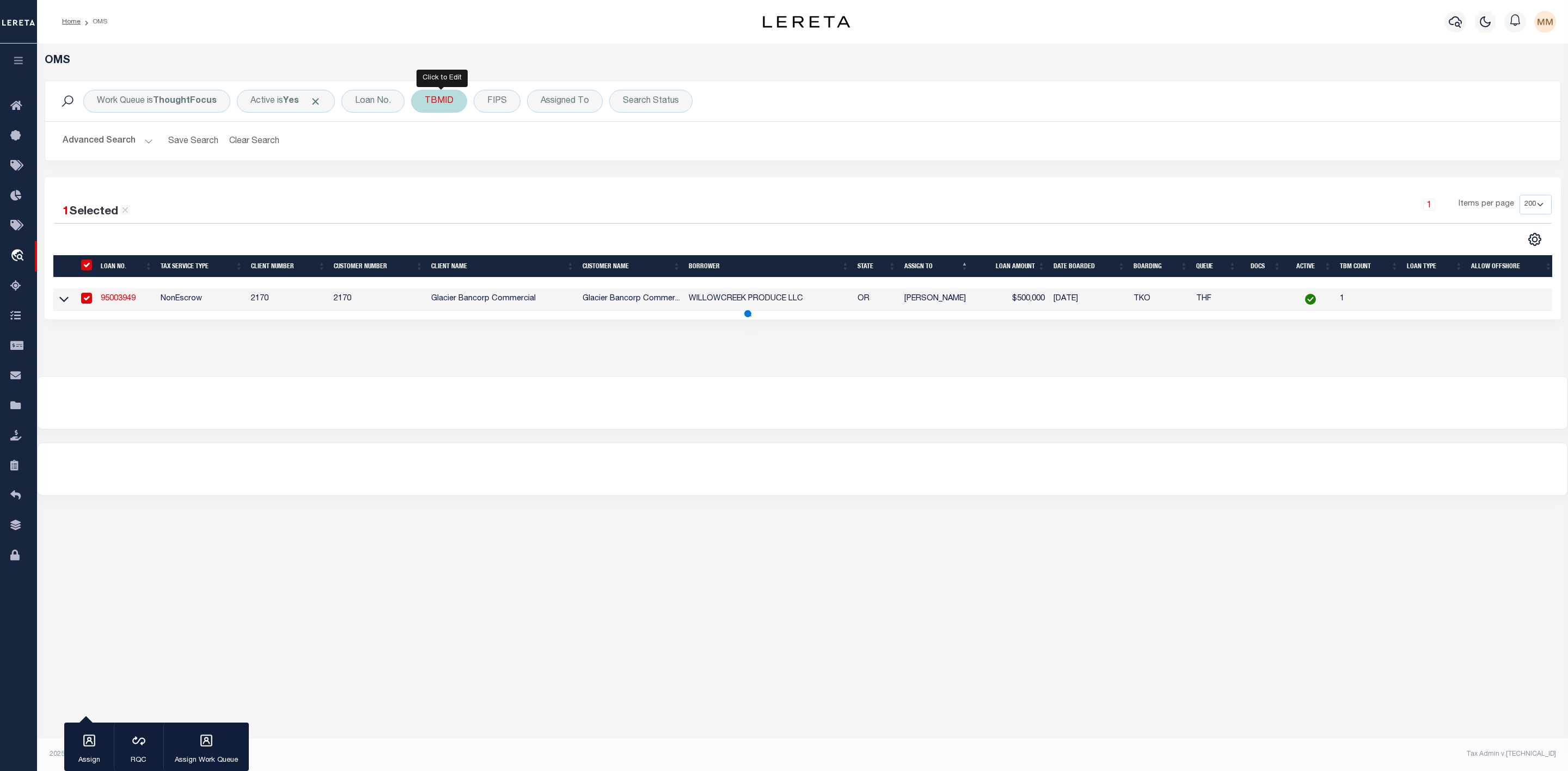
click at [433, 106] on div "TBMID" at bounding box center [439, 101] width 56 height 22
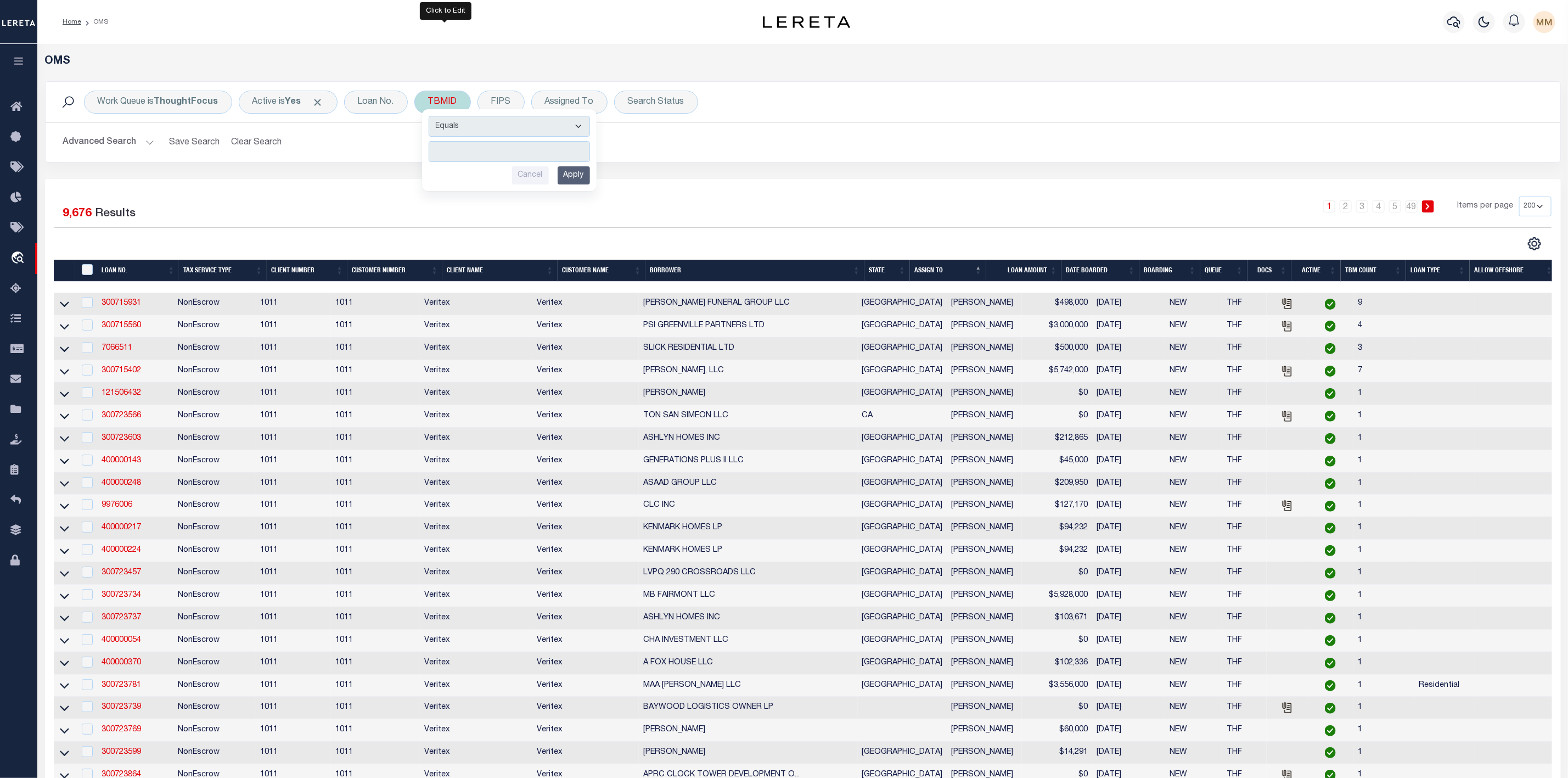
click at [483, 149] on input "number" at bounding box center [509, 152] width 161 height 21
click at [582, 182] on input "Apply" at bounding box center [573, 175] width 32 height 18
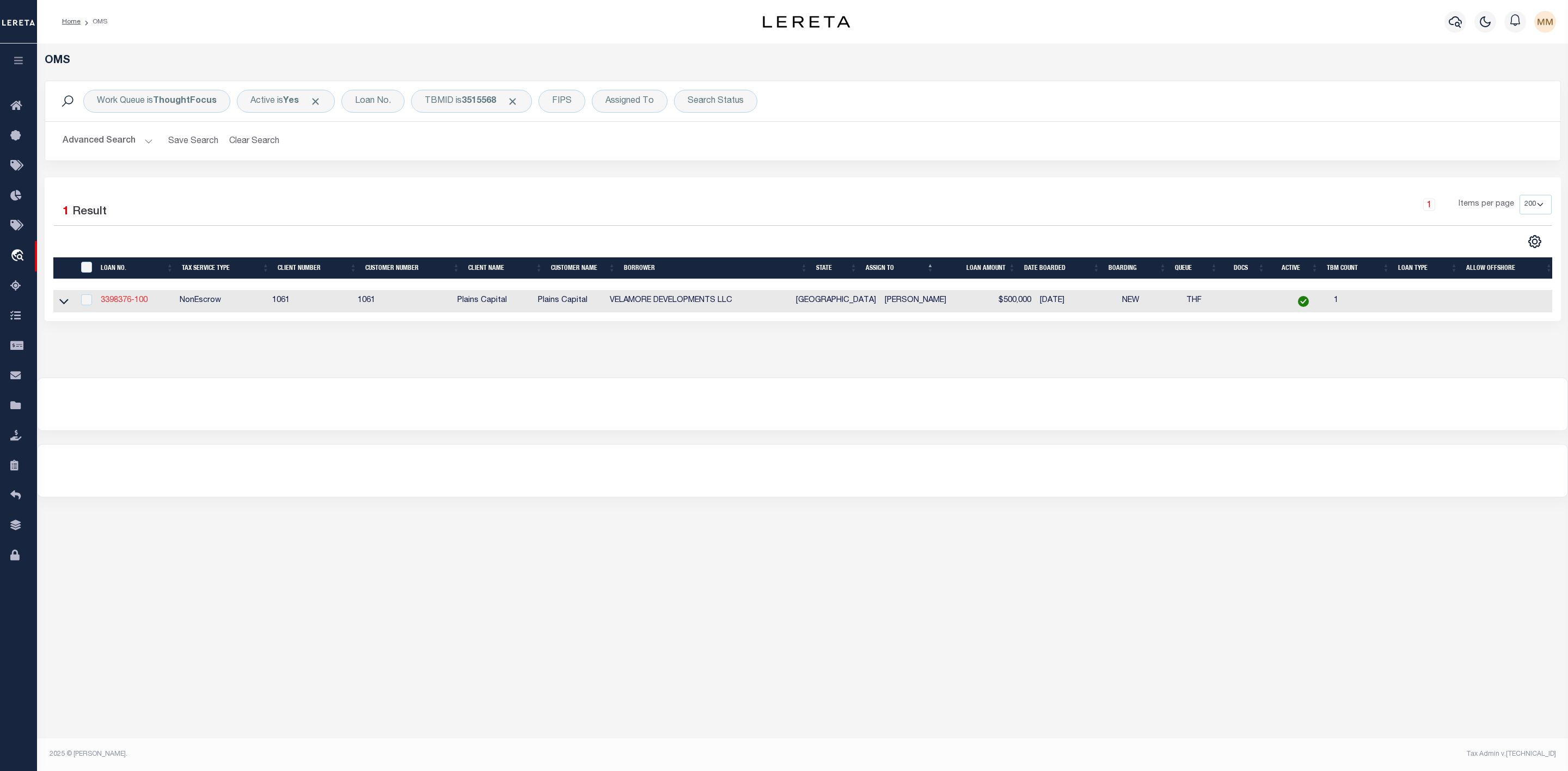
click at [120, 304] on link "3398376-100" at bounding box center [124, 300] width 47 height 8
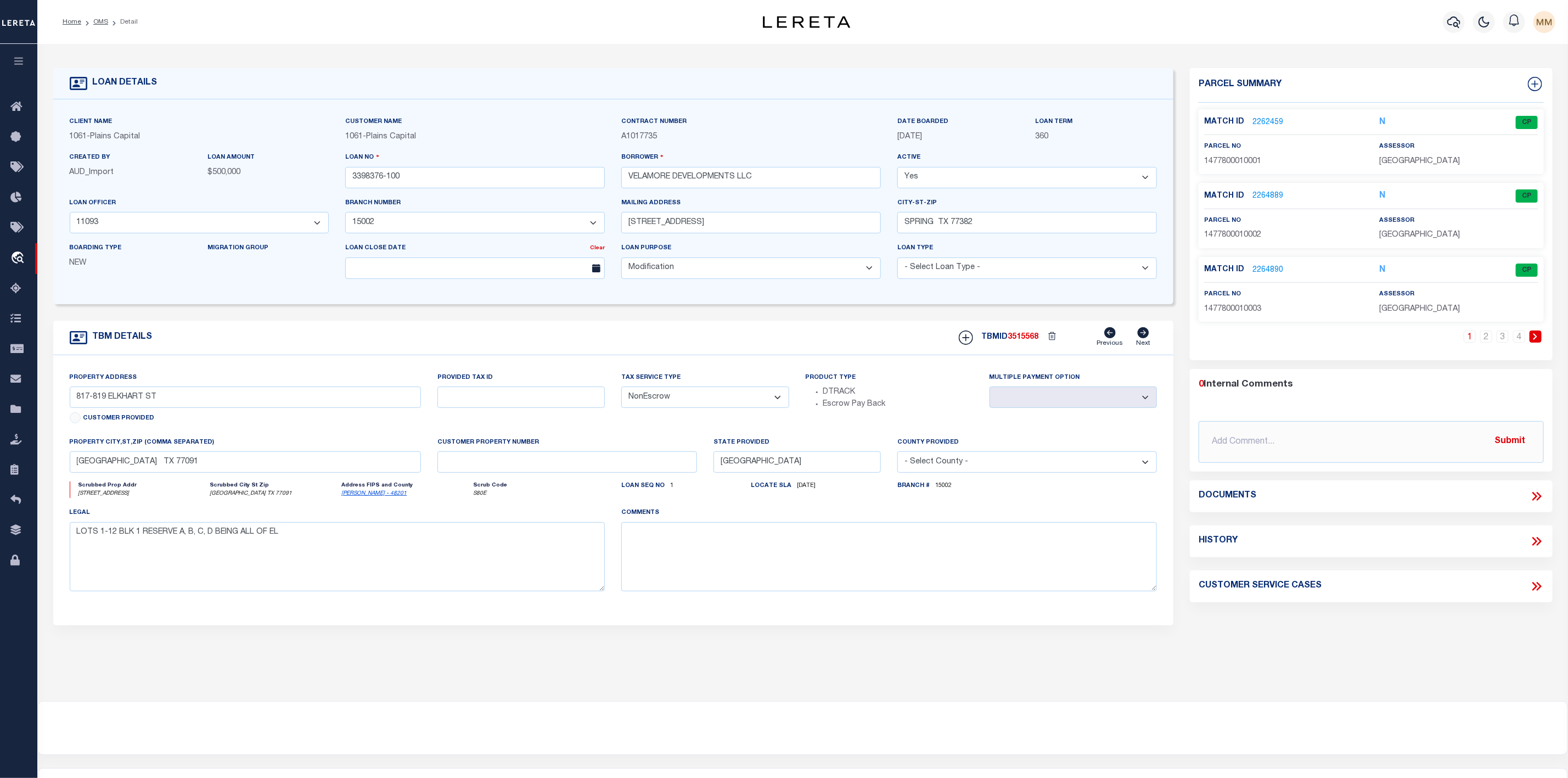
click at [1274, 120] on link "2262459" at bounding box center [1267, 122] width 30 height 11
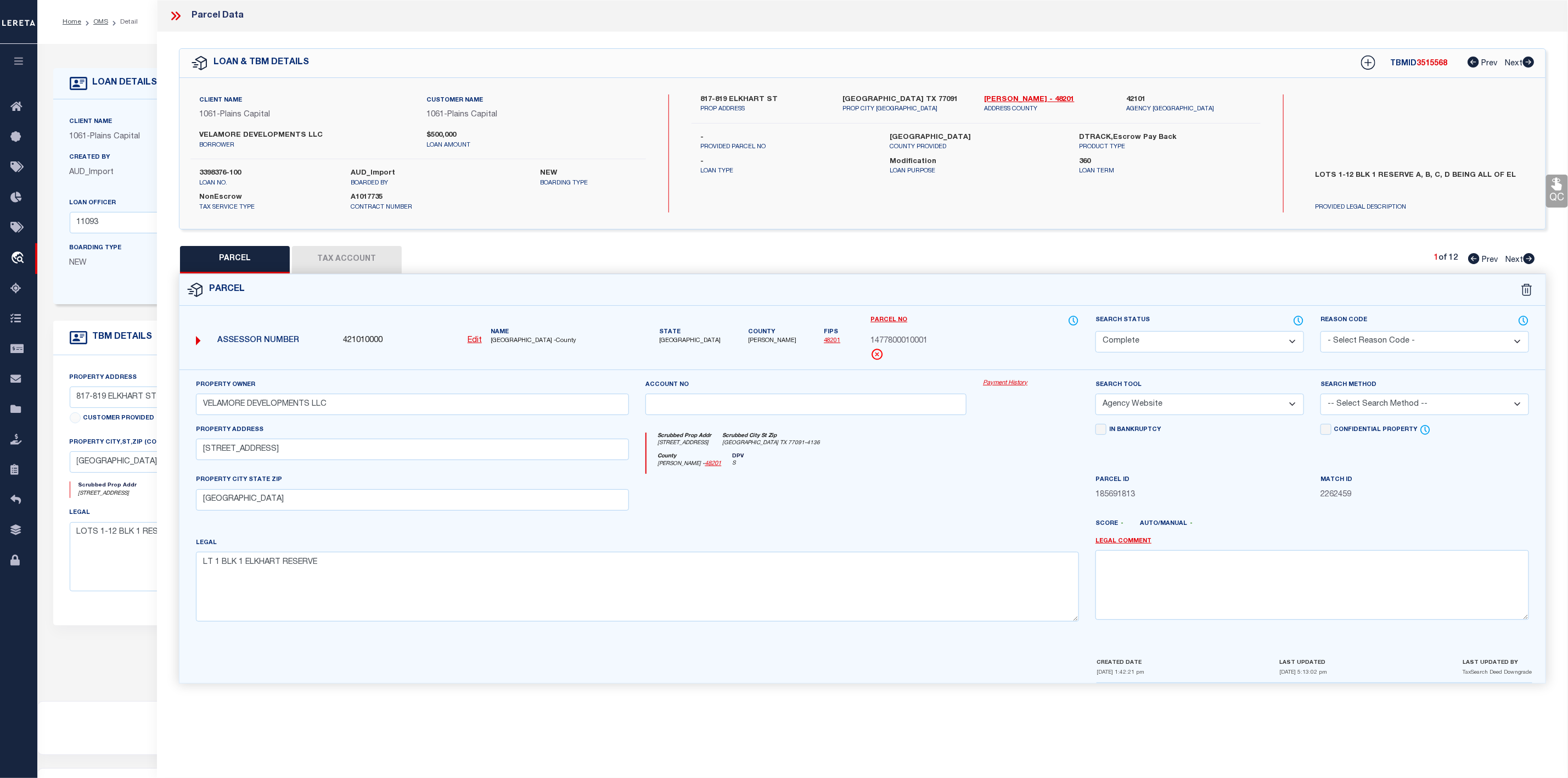
click at [1531, 260] on icon at bounding box center [1530, 258] width 12 height 11
drag, startPoint x: 959, startPoint y: 339, endPoint x: 872, endPoint y: 342, distance: 87.1
click at [872, 342] on div "1477800010002" at bounding box center [974, 342] width 208 height 12
copy span "1477800010002"
click at [1530, 258] on icon at bounding box center [1529, 258] width 11 height 11
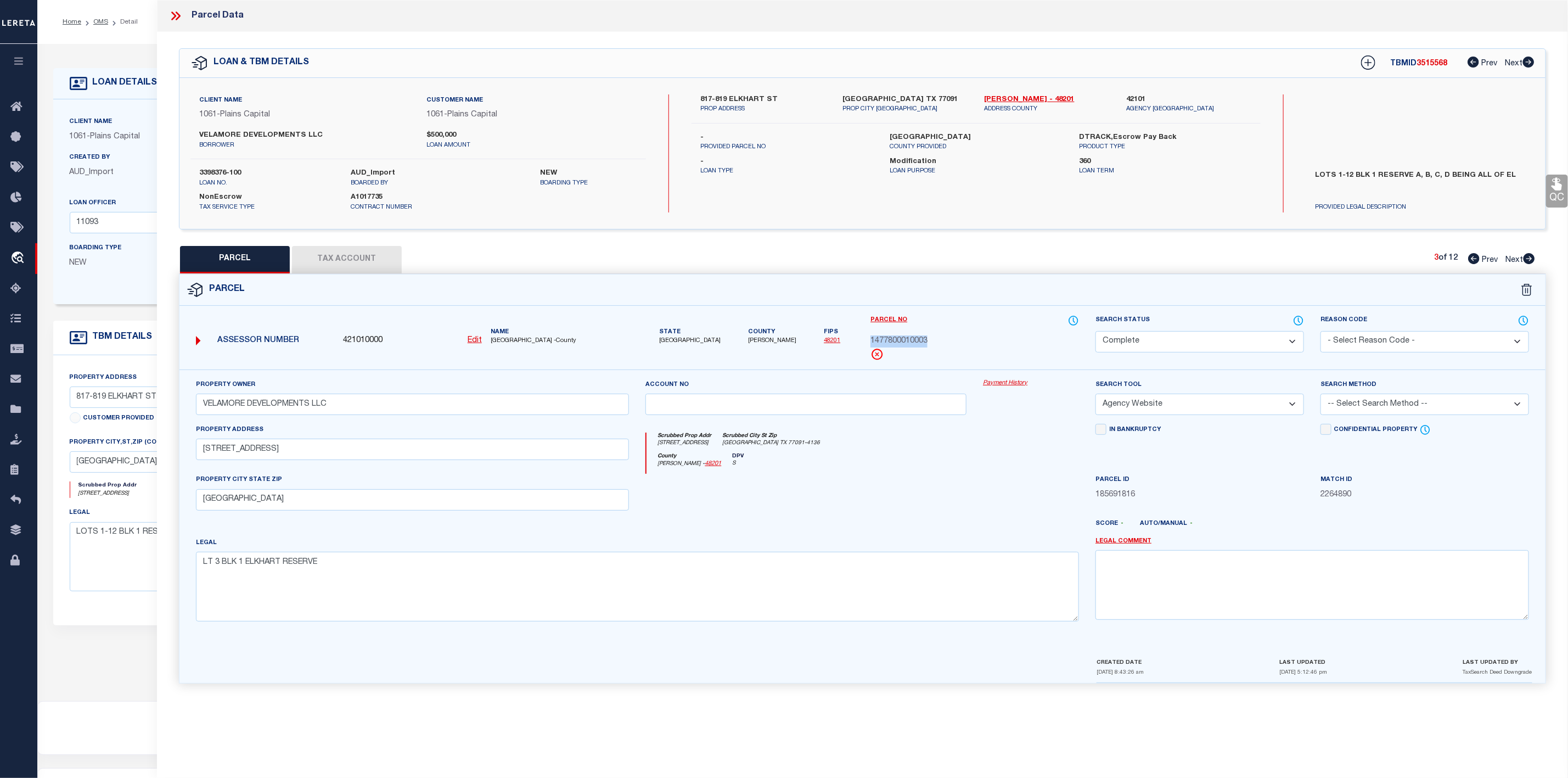
drag, startPoint x: 932, startPoint y: 346, endPoint x: 871, endPoint y: 345, distance: 61.0
click at [871, 345] on div "1477800010003" at bounding box center [974, 342] width 208 height 12
copy span "1477800010003"
click at [173, 20] on icon at bounding box center [175, 16] width 14 height 14
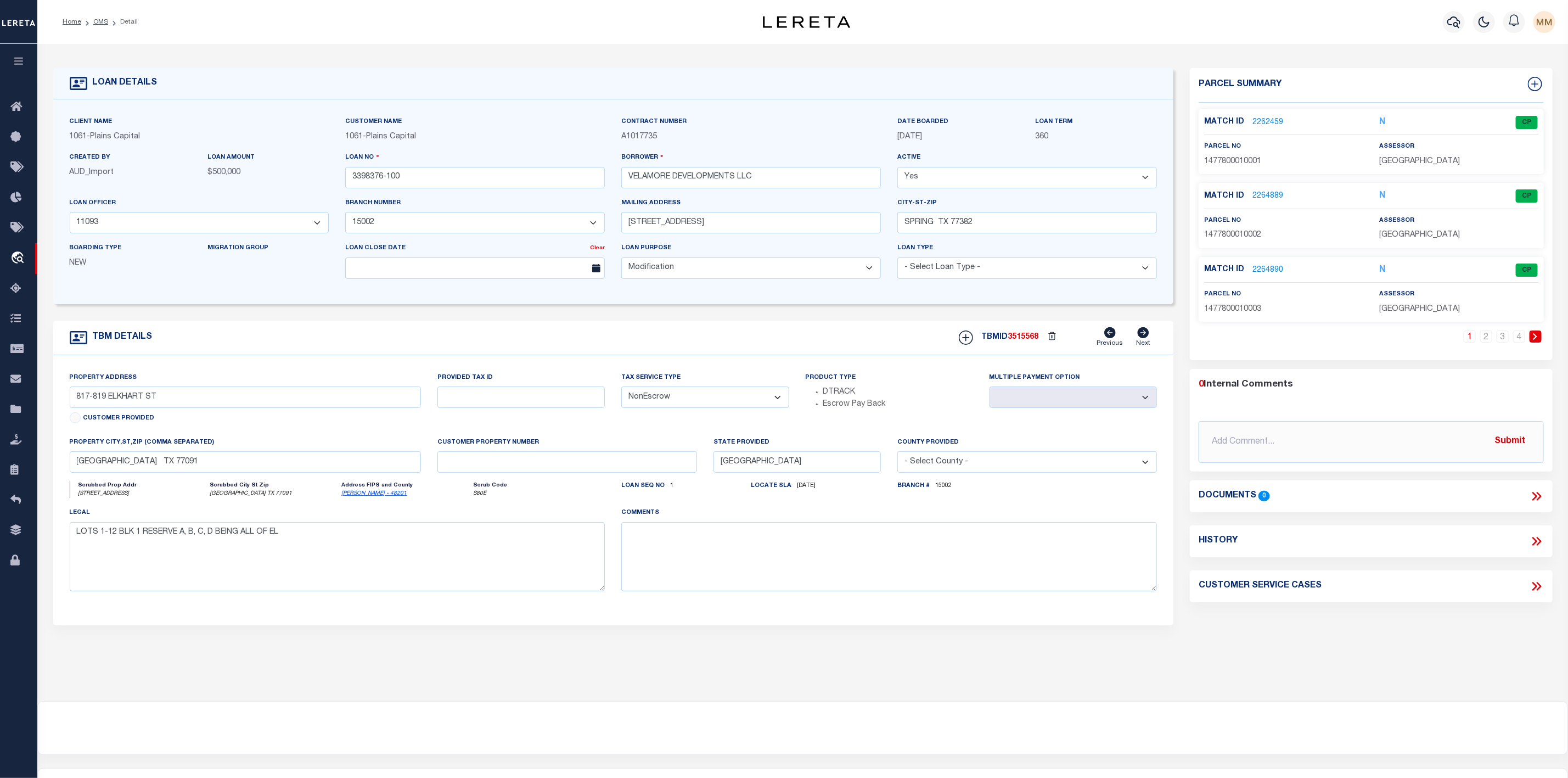
click at [91, 22] on li "OMS" at bounding box center [94, 22] width 27 height 10
click at [96, 22] on link "OMS" at bounding box center [100, 22] width 15 height 7
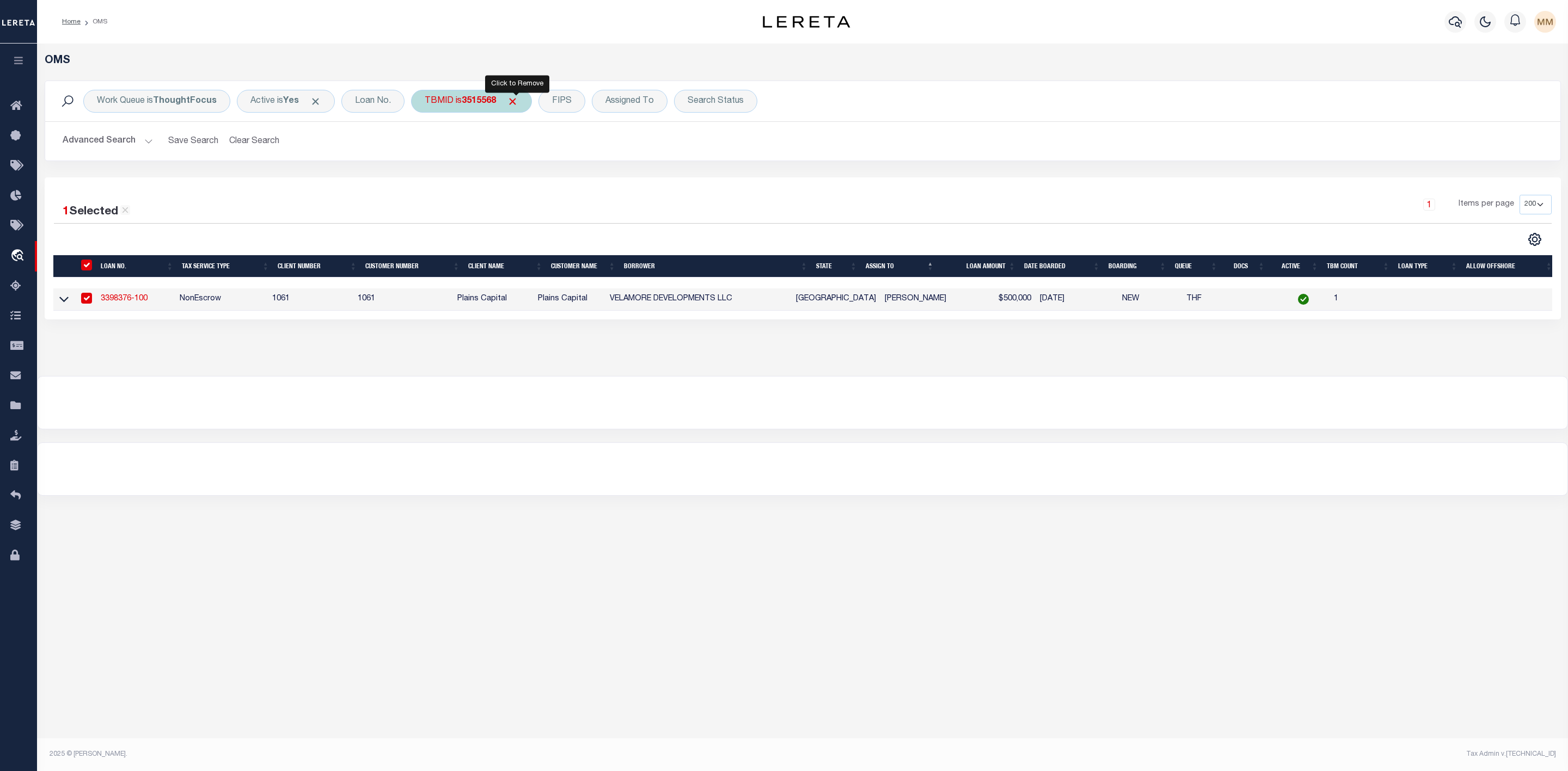
click at [518, 99] on span "Click to Remove" at bounding box center [512, 101] width 11 height 11
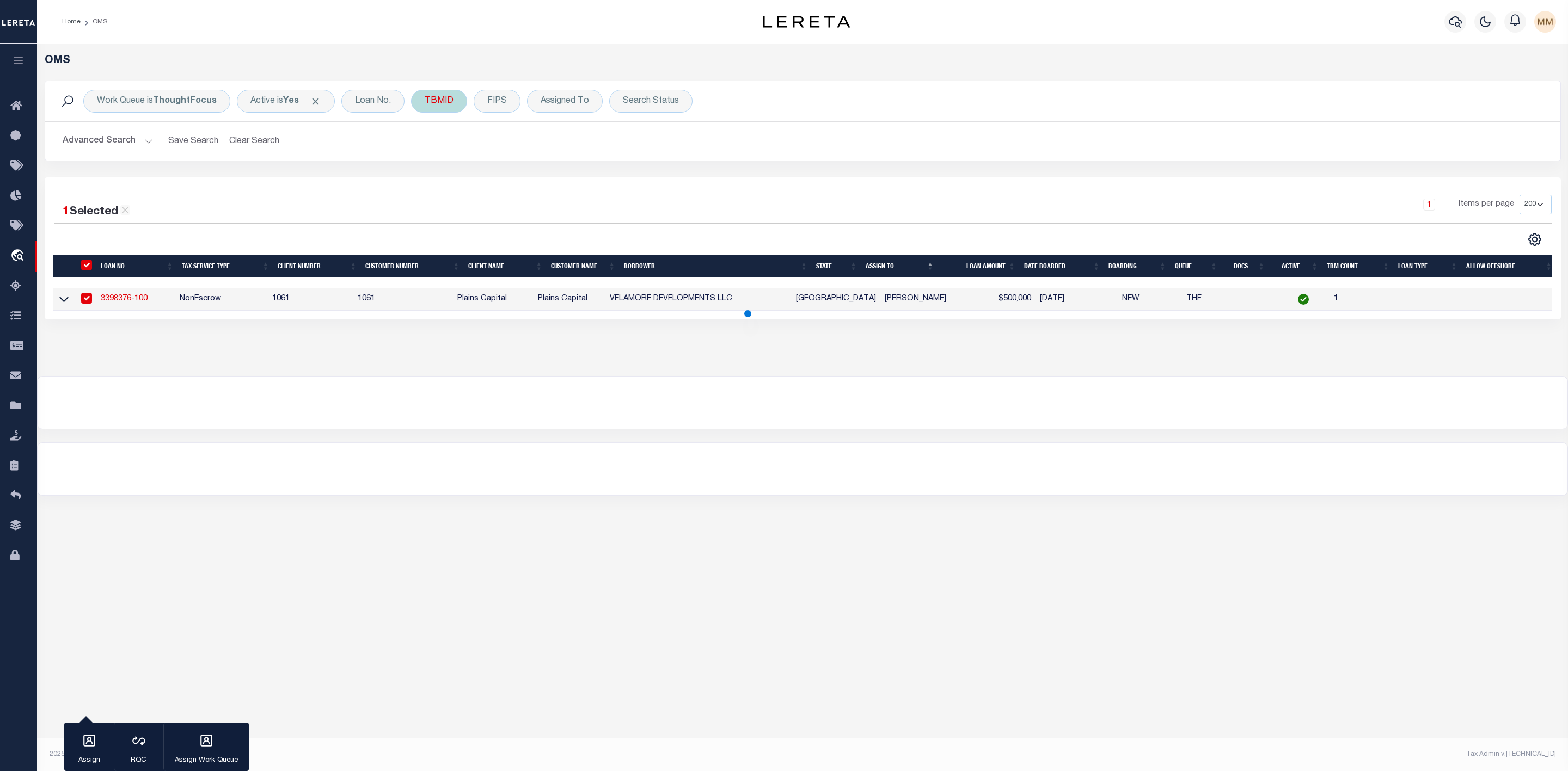
click at [448, 103] on div "TBMID" at bounding box center [439, 101] width 56 height 22
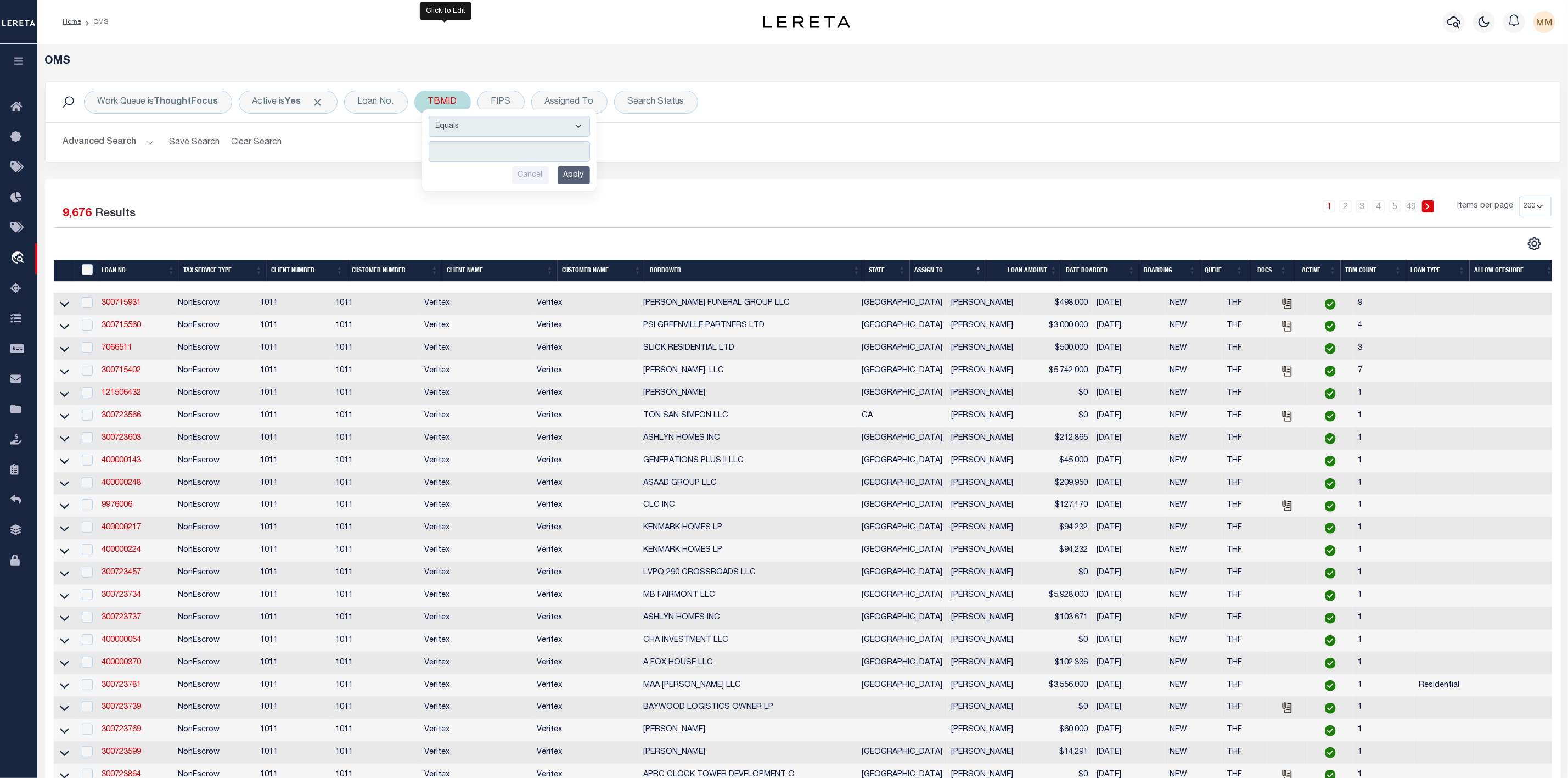
click at [461, 155] on input "number" at bounding box center [509, 152] width 161 height 21
click at [577, 183] on input "Apply" at bounding box center [573, 175] width 32 height 18
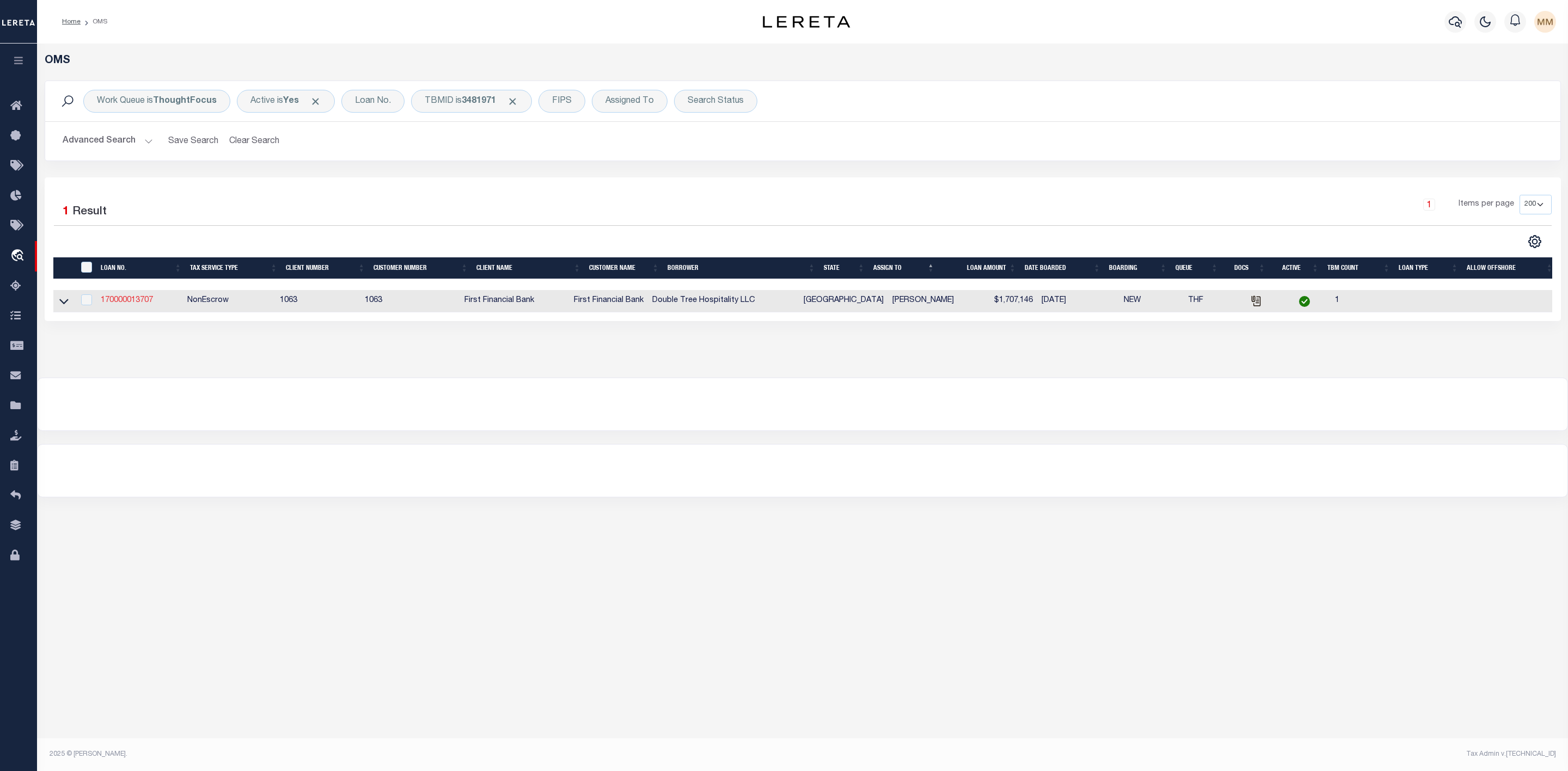
click at [117, 304] on link "170000013707" at bounding box center [127, 300] width 52 height 8
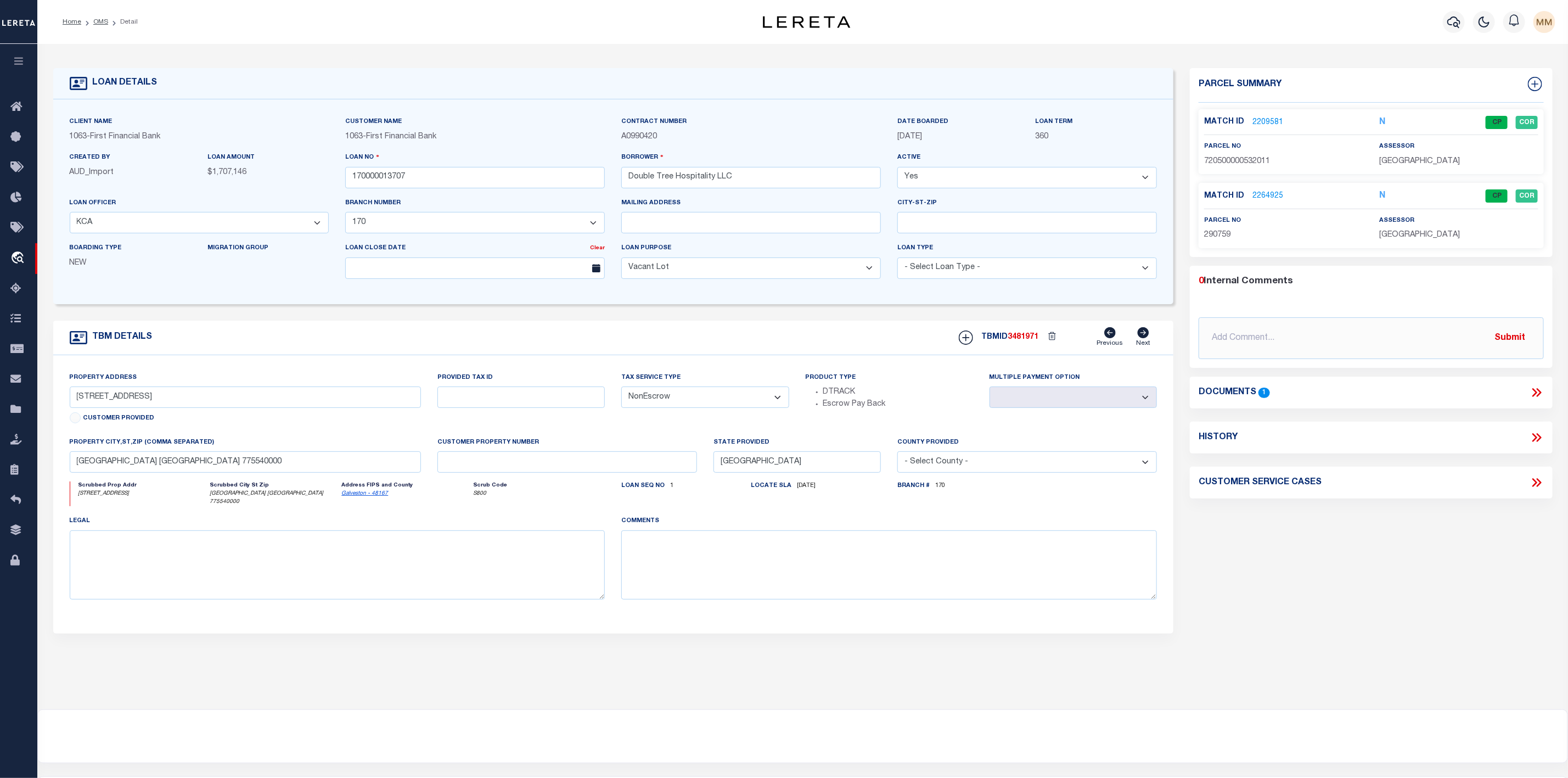
click at [1274, 122] on link "2209581" at bounding box center [1267, 122] width 30 height 11
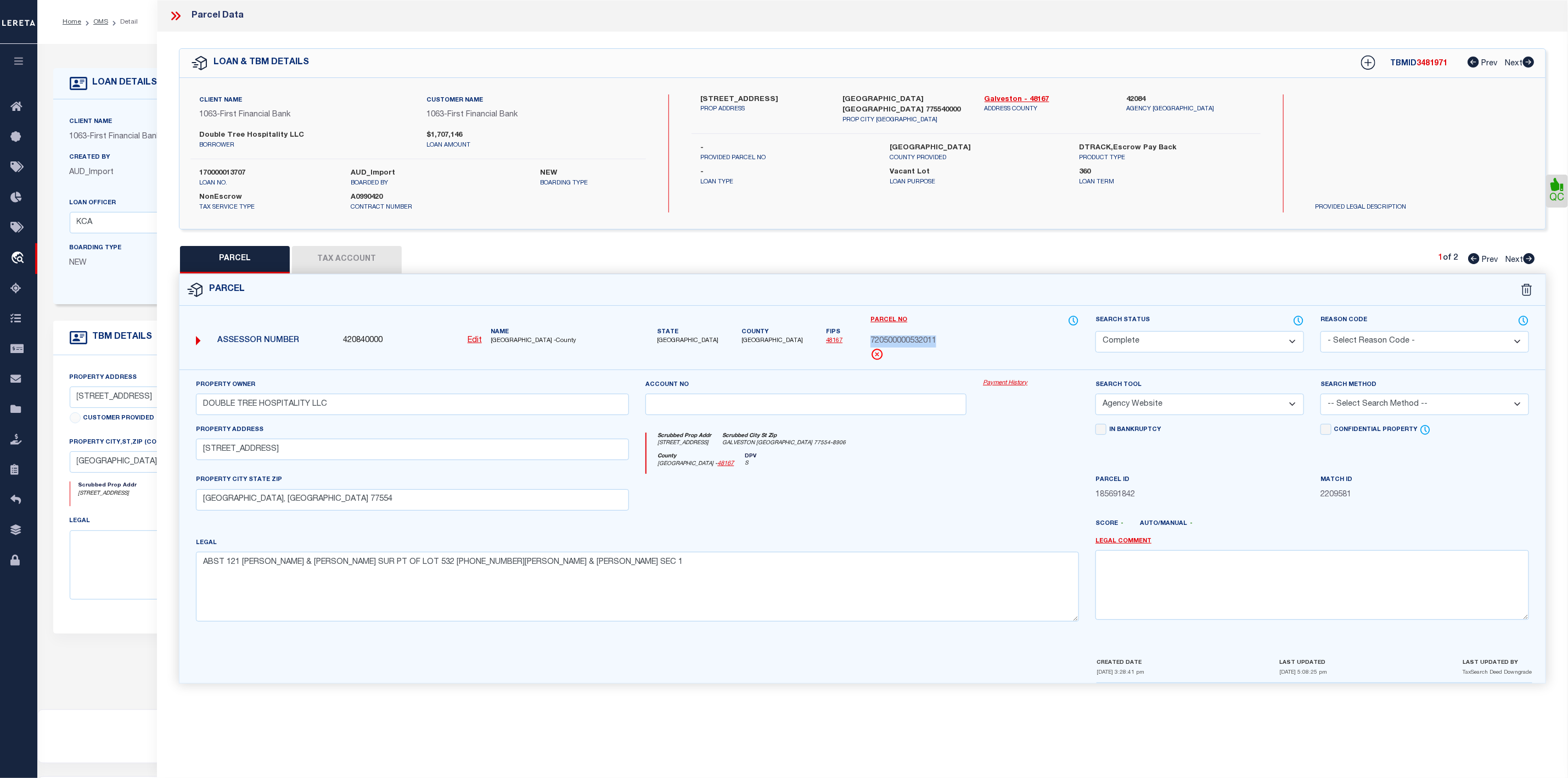
drag, startPoint x: 963, startPoint y: 346, endPoint x: 866, endPoint y: 345, distance: 97.0
click at [866, 345] on div "Parcel No 720500000532011" at bounding box center [975, 342] width 225 height 55
copy span "720500000532011"
click at [1528, 260] on icon at bounding box center [1529, 258] width 11 height 11
click at [182, 17] on icon at bounding box center [175, 16] width 14 height 14
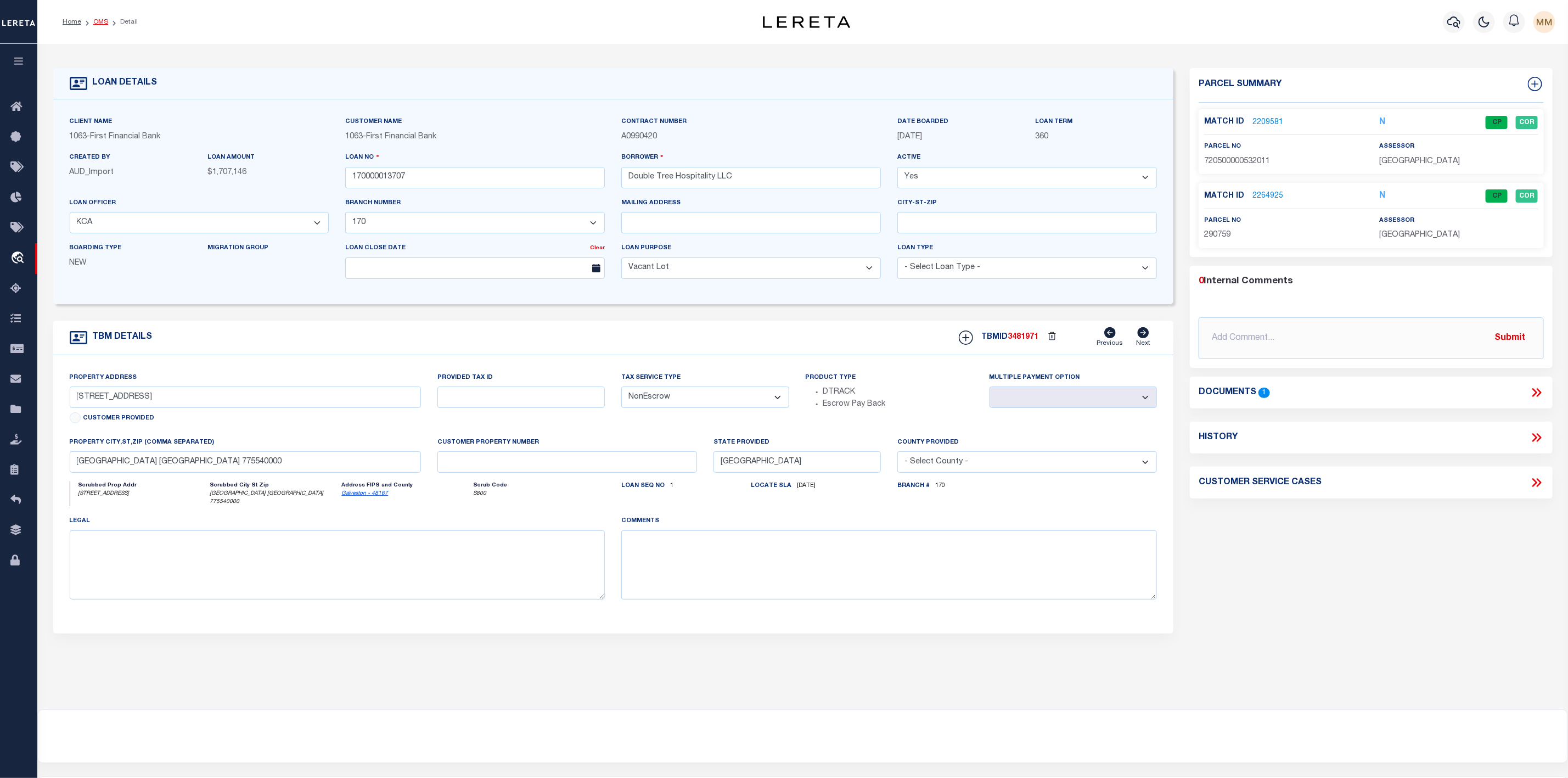
click at [101, 22] on link "OMS" at bounding box center [100, 22] width 15 height 7
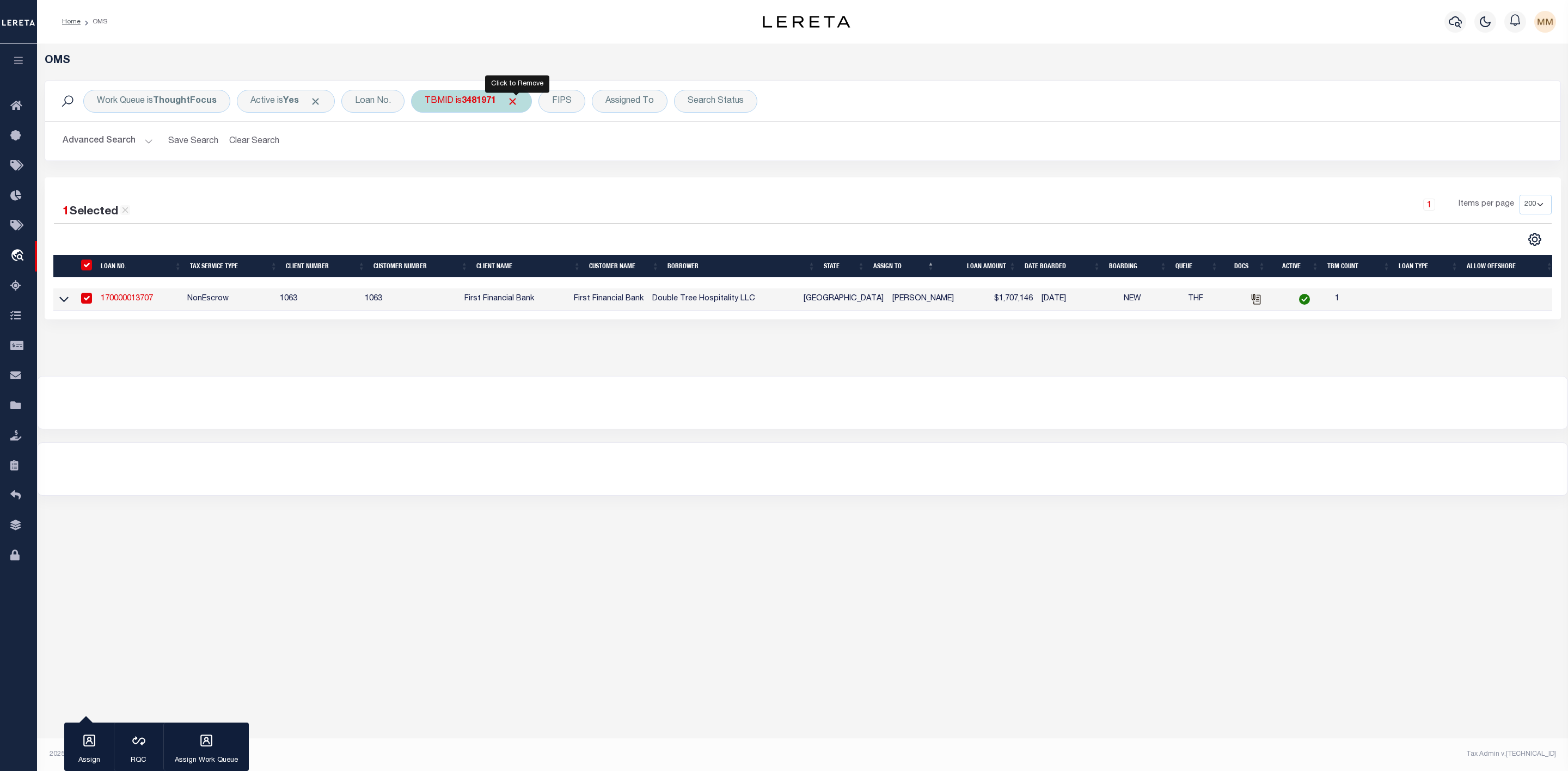
click at [517, 102] on span "Click to Remove" at bounding box center [512, 101] width 11 height 11
click at [447, 105] on div "TBMID" at bounding box center [439, 101] width 56 height 22
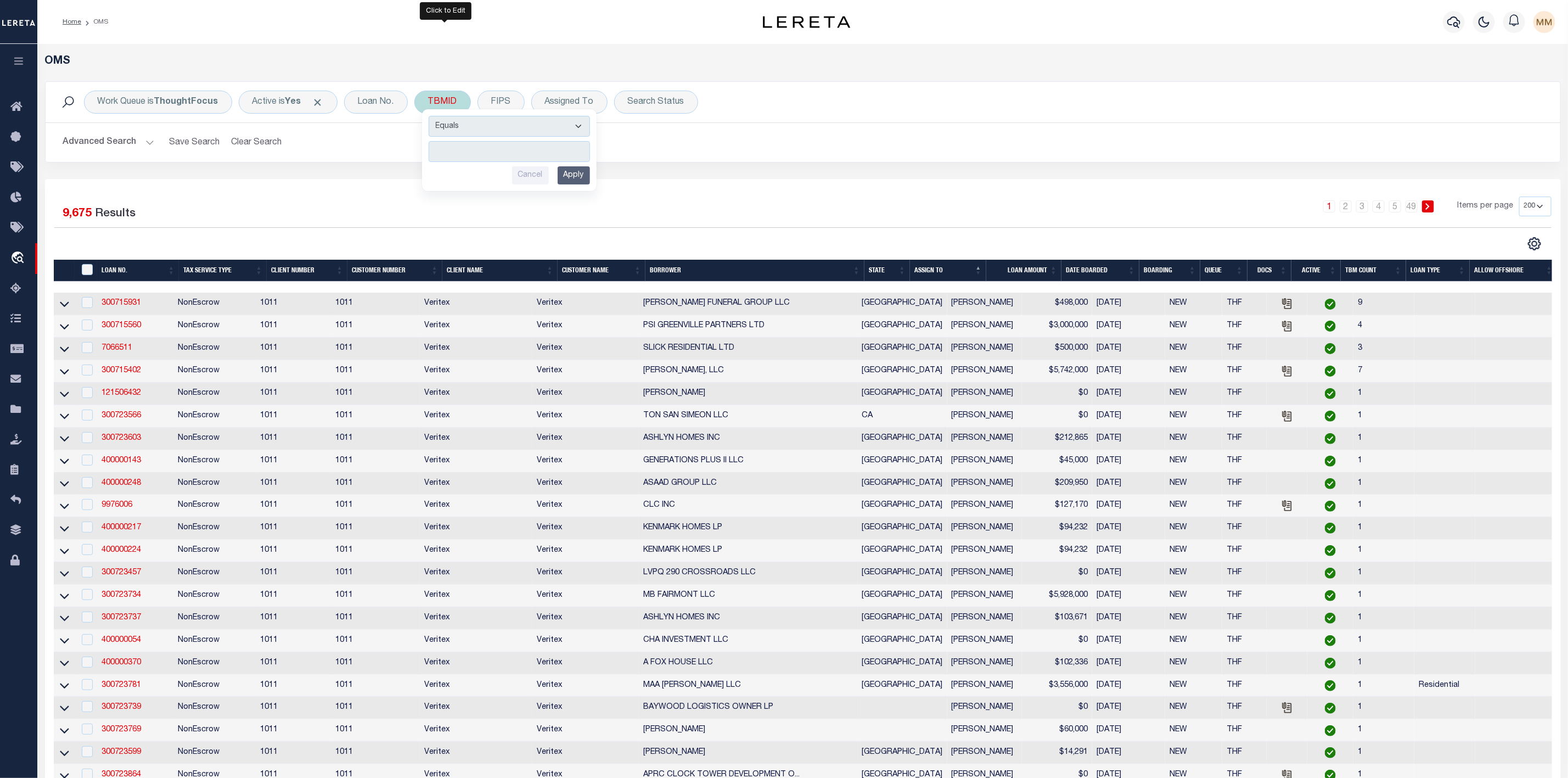
click at [496, 148] on input "number" at bounding box center [509, 152] width 161 height 21
click at [578, 175] on input "Apply" at bounding box center [573, 175] width 32 height 18
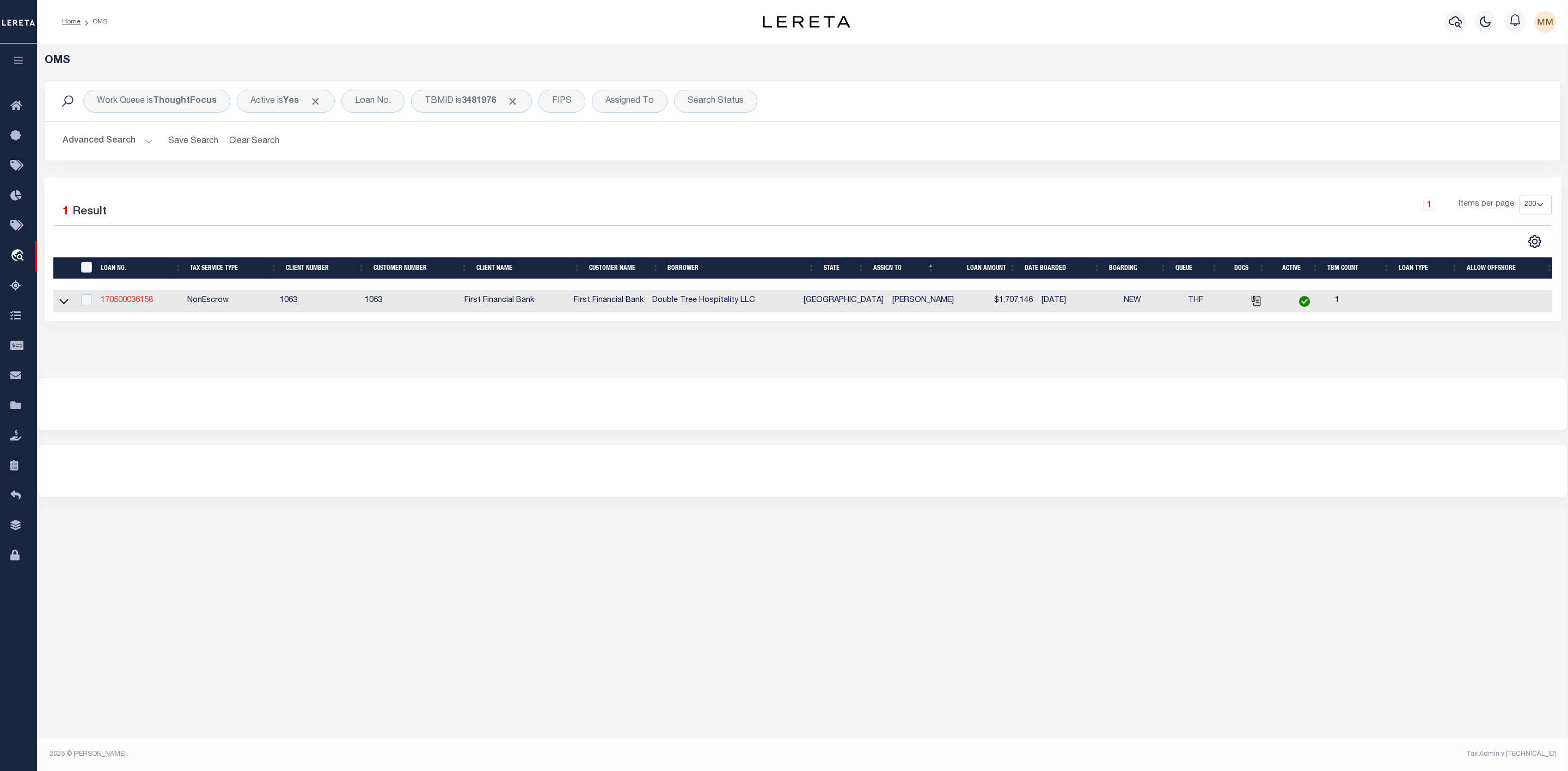
click at [123, 302] on link "170500036158" at bounding box center [127, 300] width 52 height 8
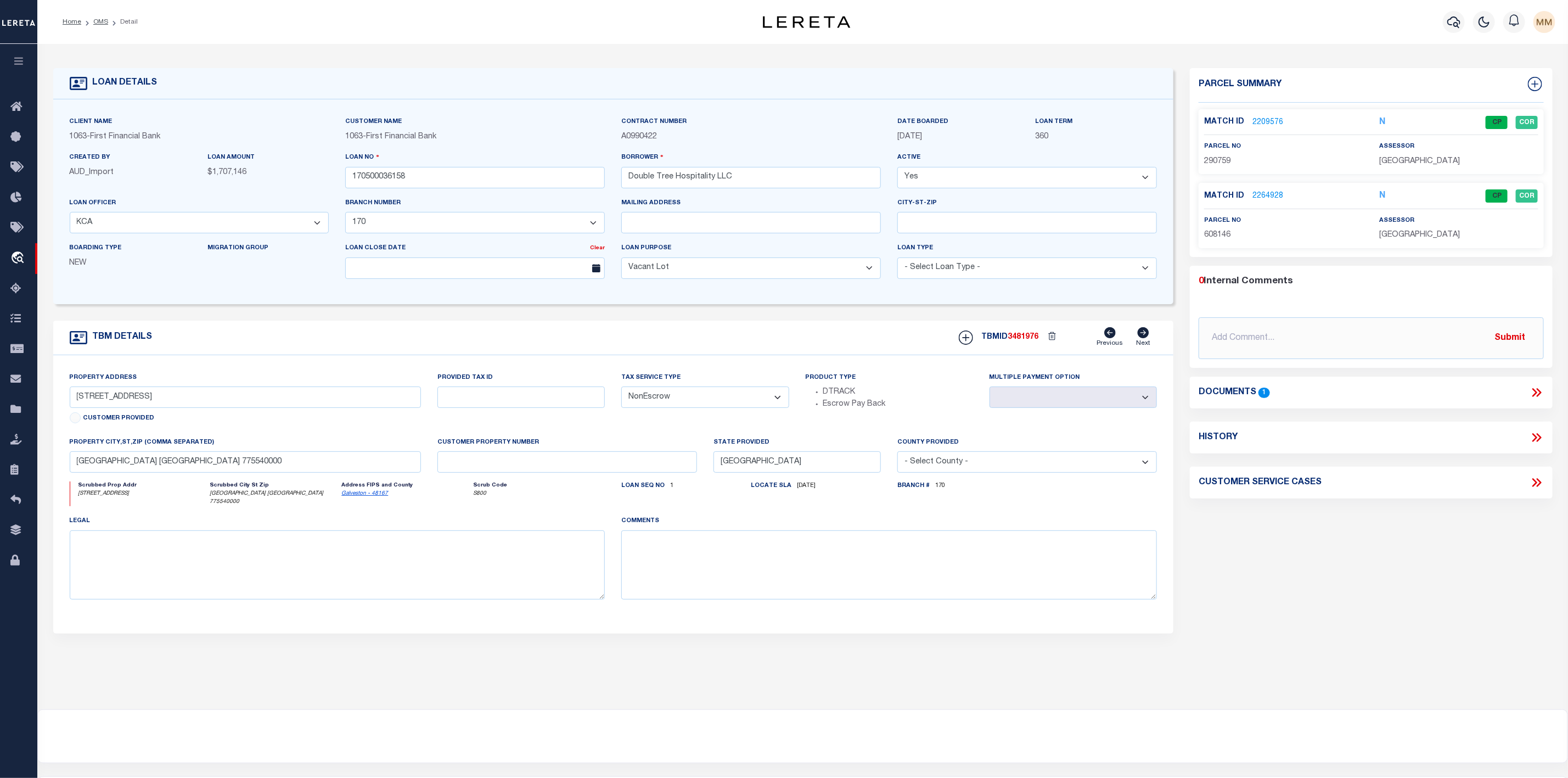
click at [1268, 121] on link "2209576" at bounding box center [1267, 122] width 30 height 11
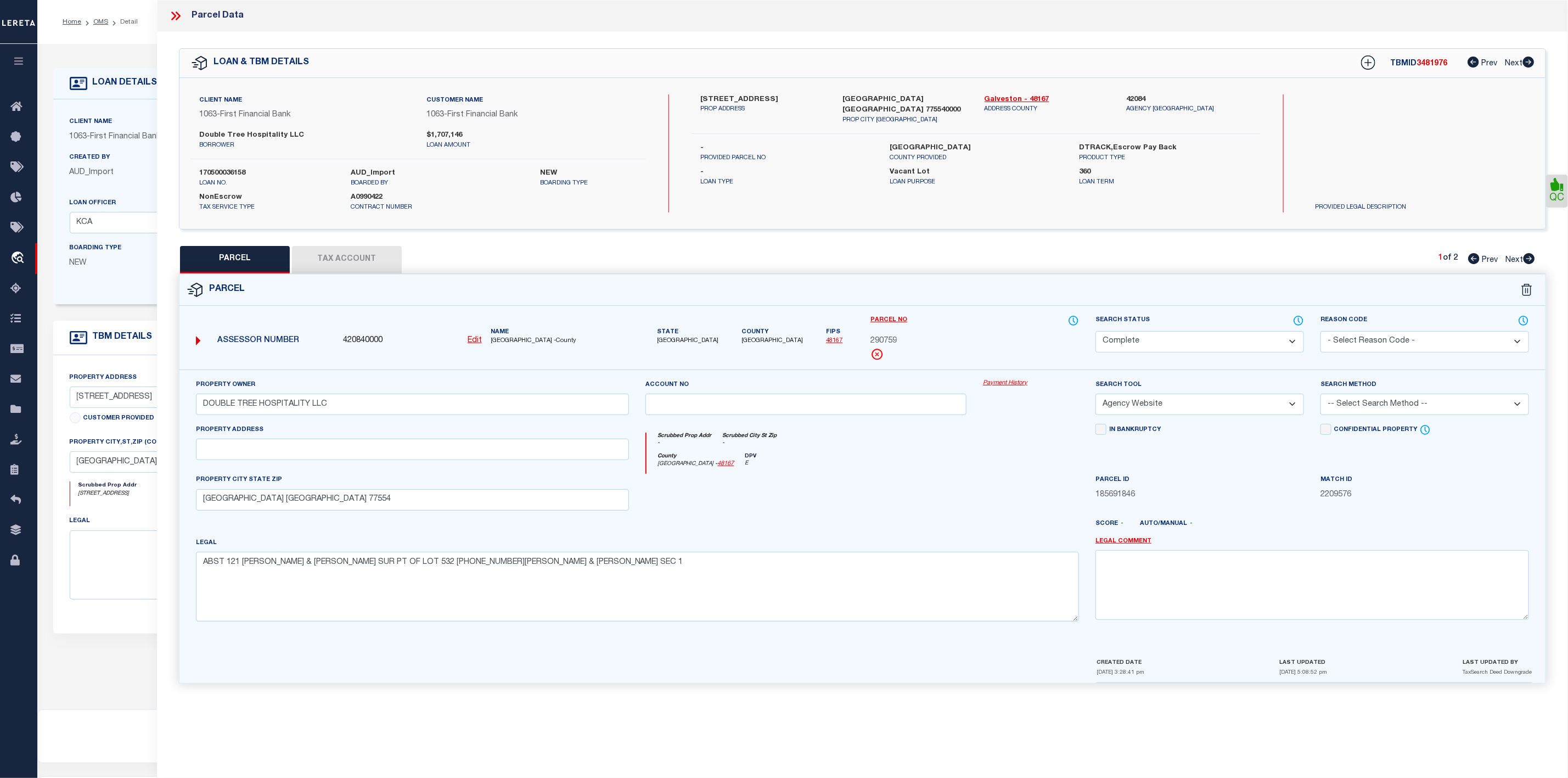
click at [1527, 259] on icon at bounding box center [1529, 258] width 11 height 11
drag, startPoint x: 868, startPoint y: 342, endPoint x: 915, endPoint y: 342, distance: 47.0
click at [915, 342] on div "Parcel No 608146" at bounding box center [975, 342] width 225 height 55
click at [176, 20] on icon at bounding box center [179, 16] width 5 height 9
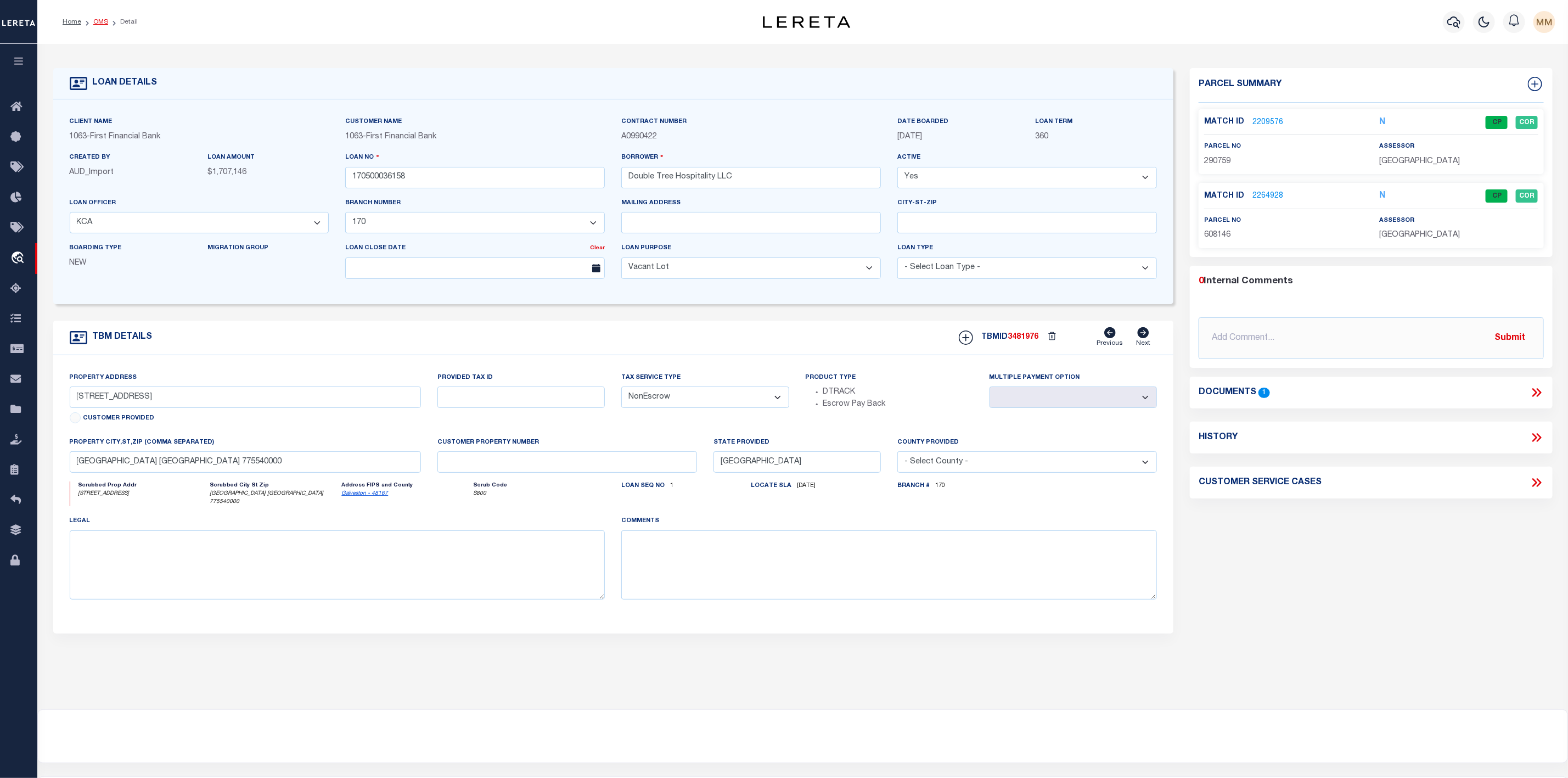
click at [105, 23] on link "OMS" at bounding box center [100, 22] width 15 height 7
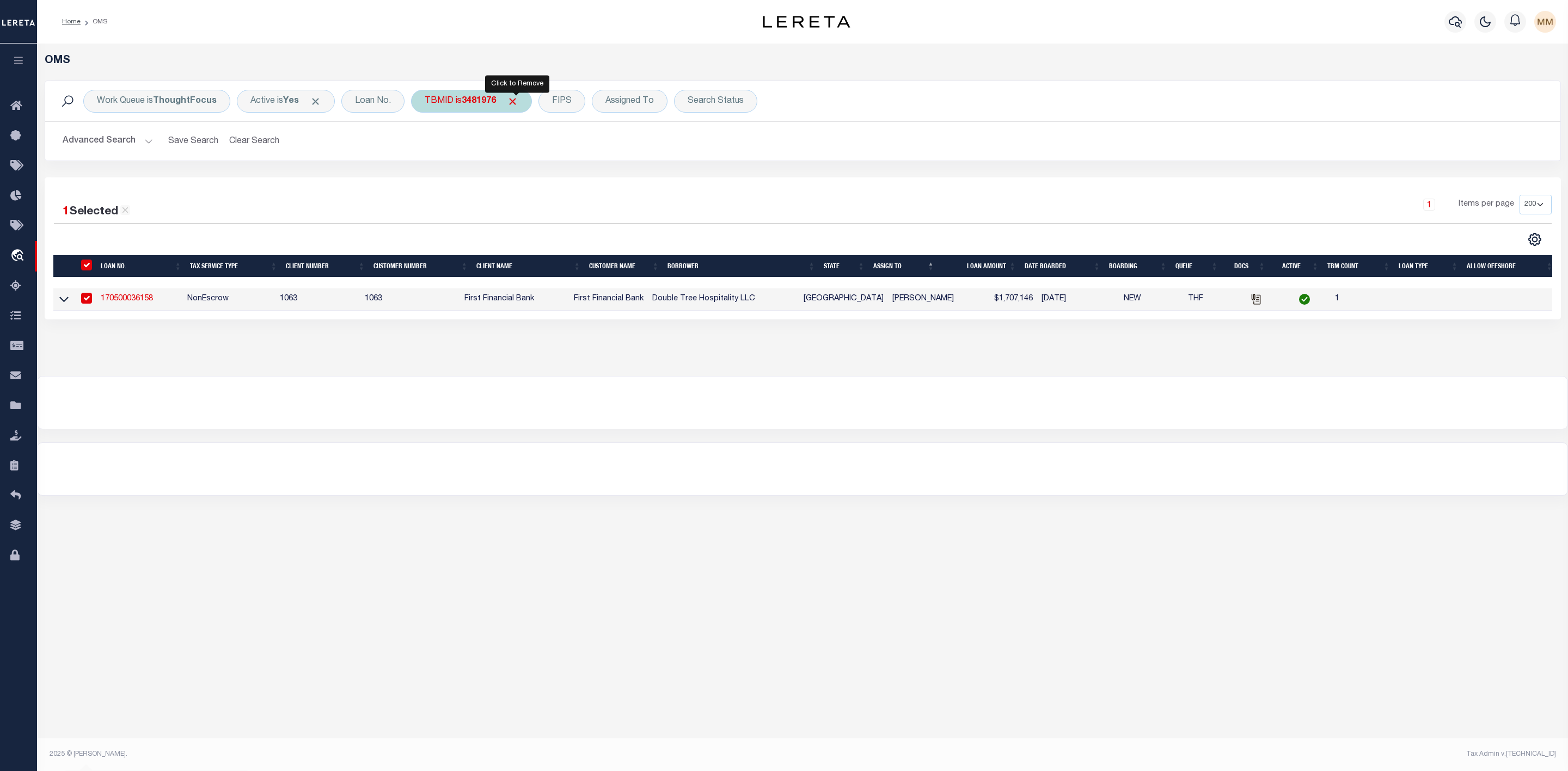
click at [510, 104] on span "Click to Remove" at bounding box center [512, 101] width 11 height 11
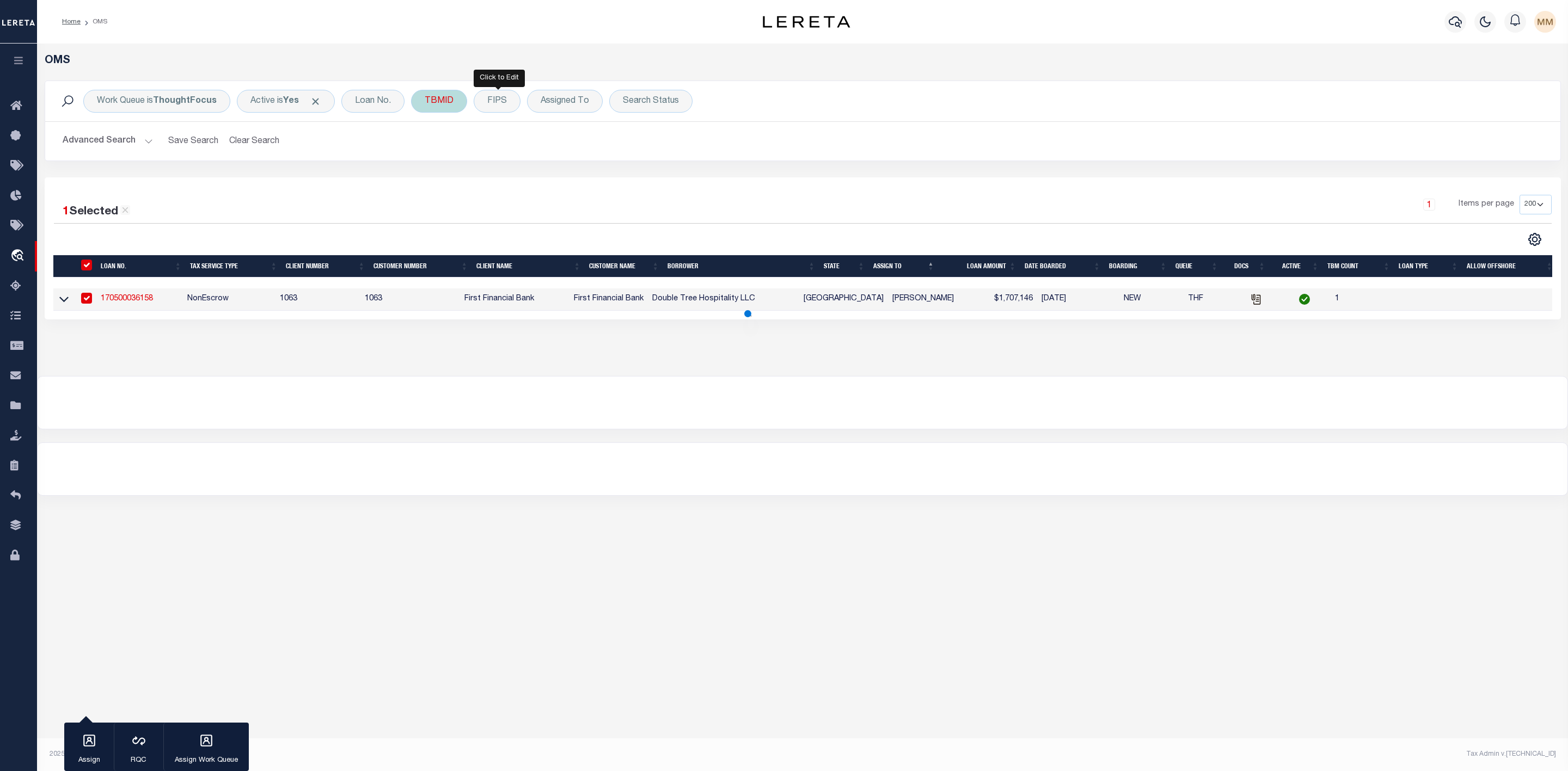
click at [436, 102] on div "TBMID" at bounding box center [439, 101] width 56 height 22
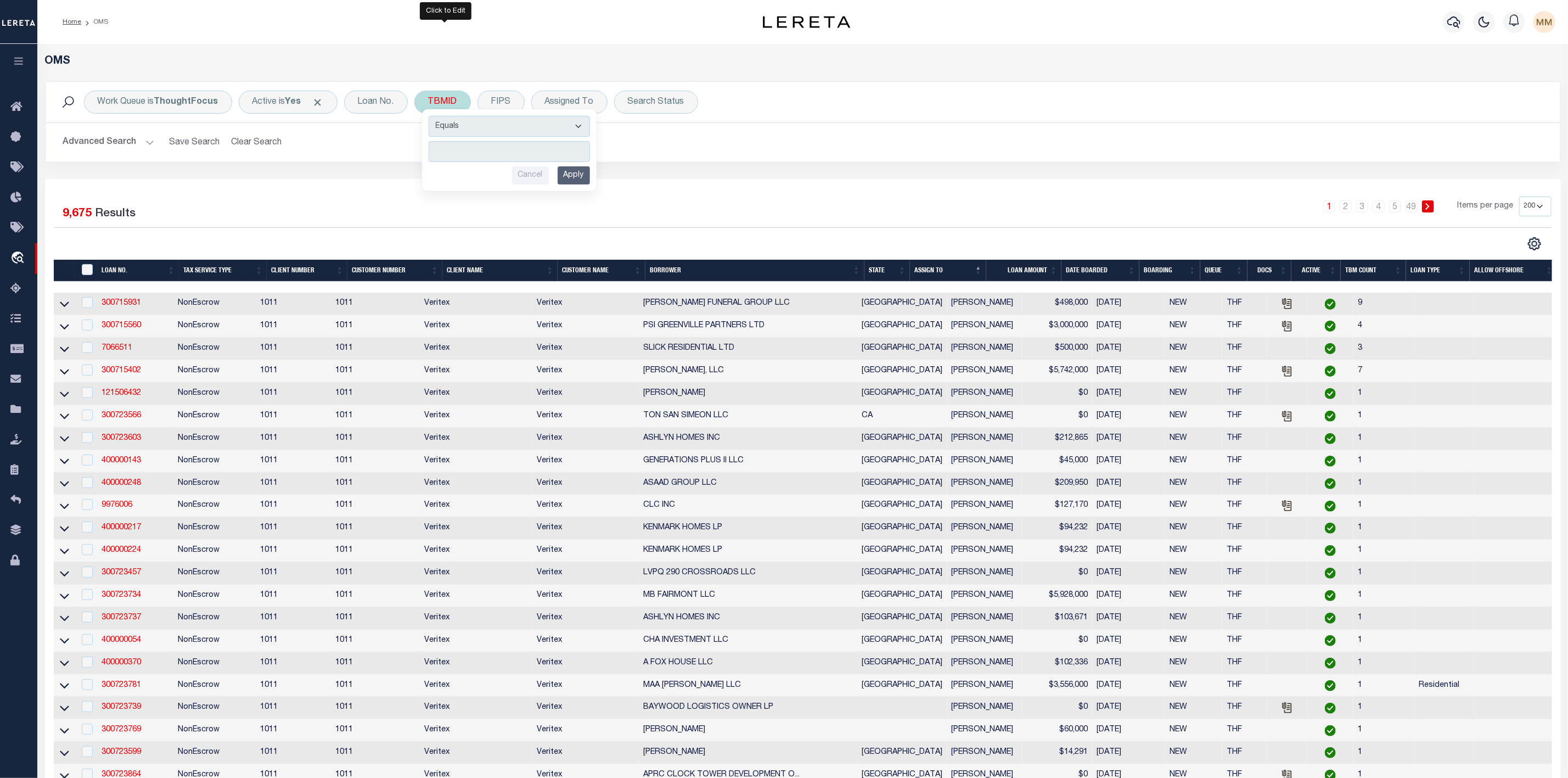
click at [462, 152] on input "number" at bounding box center [509, 152] width 161 height 21
click at [479, 147] on input "number" at bounding box center [509, 152] width 161 height 21
paste input "3496773"
click at [572, 182] on input "Apply" at bounding box center [573, 175] width 32 height 18
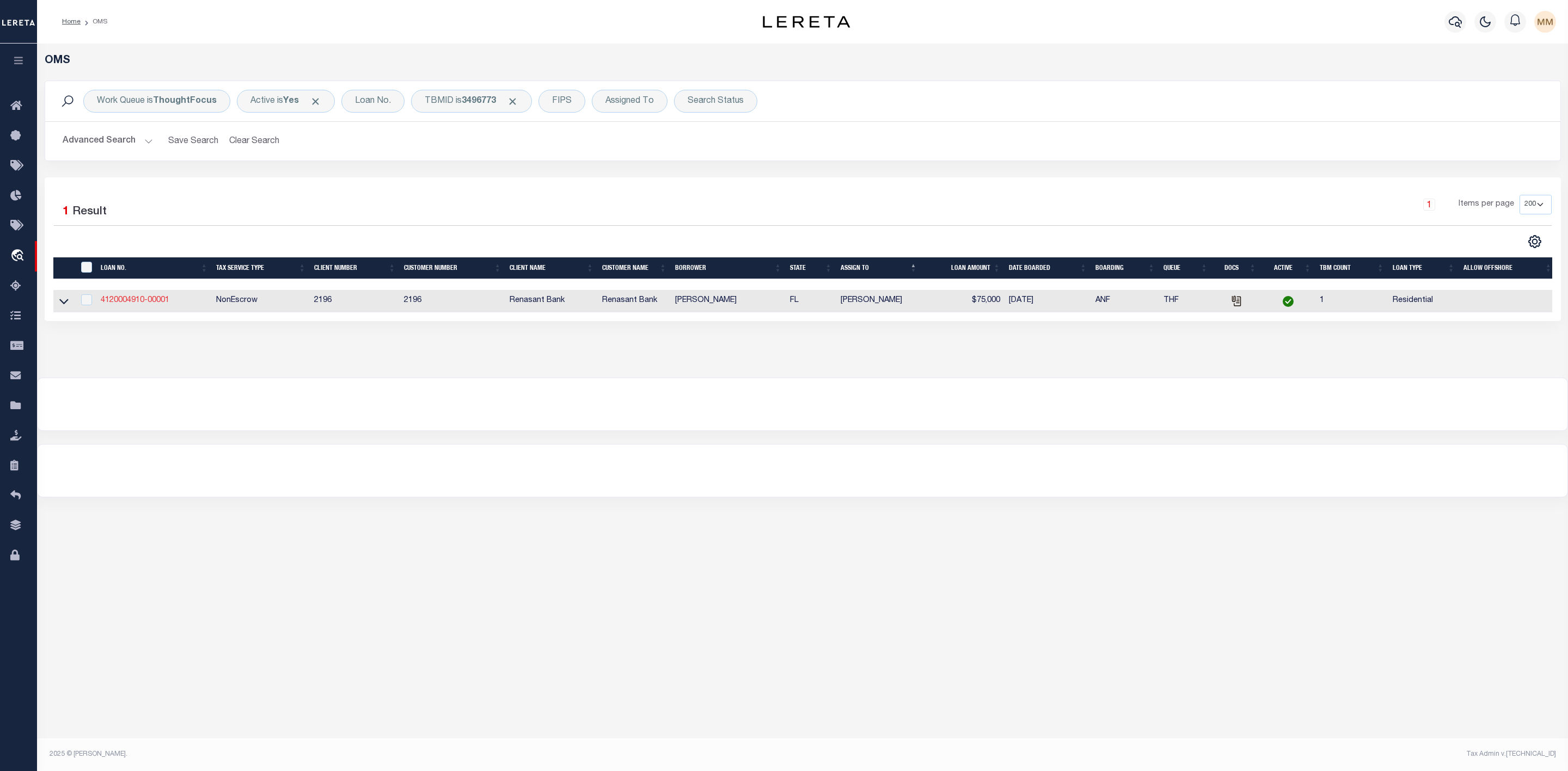
click at [129, 299] on link "4120004910-00001" at bounding box center [135, 300] width 68 height 8
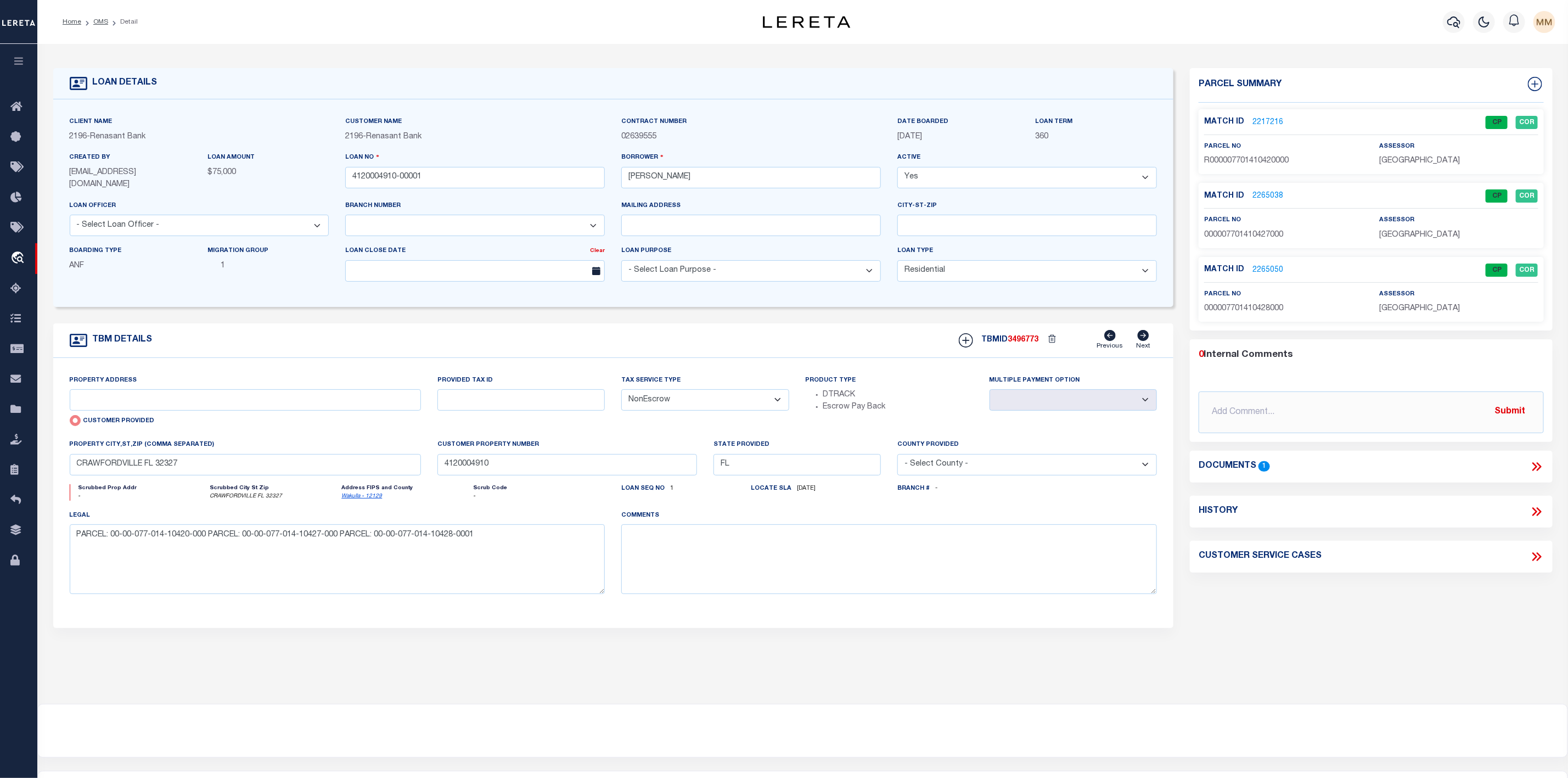
click at [1269, 117] on link "2217216" at bounding box center [1267, 122] width 30 height 11
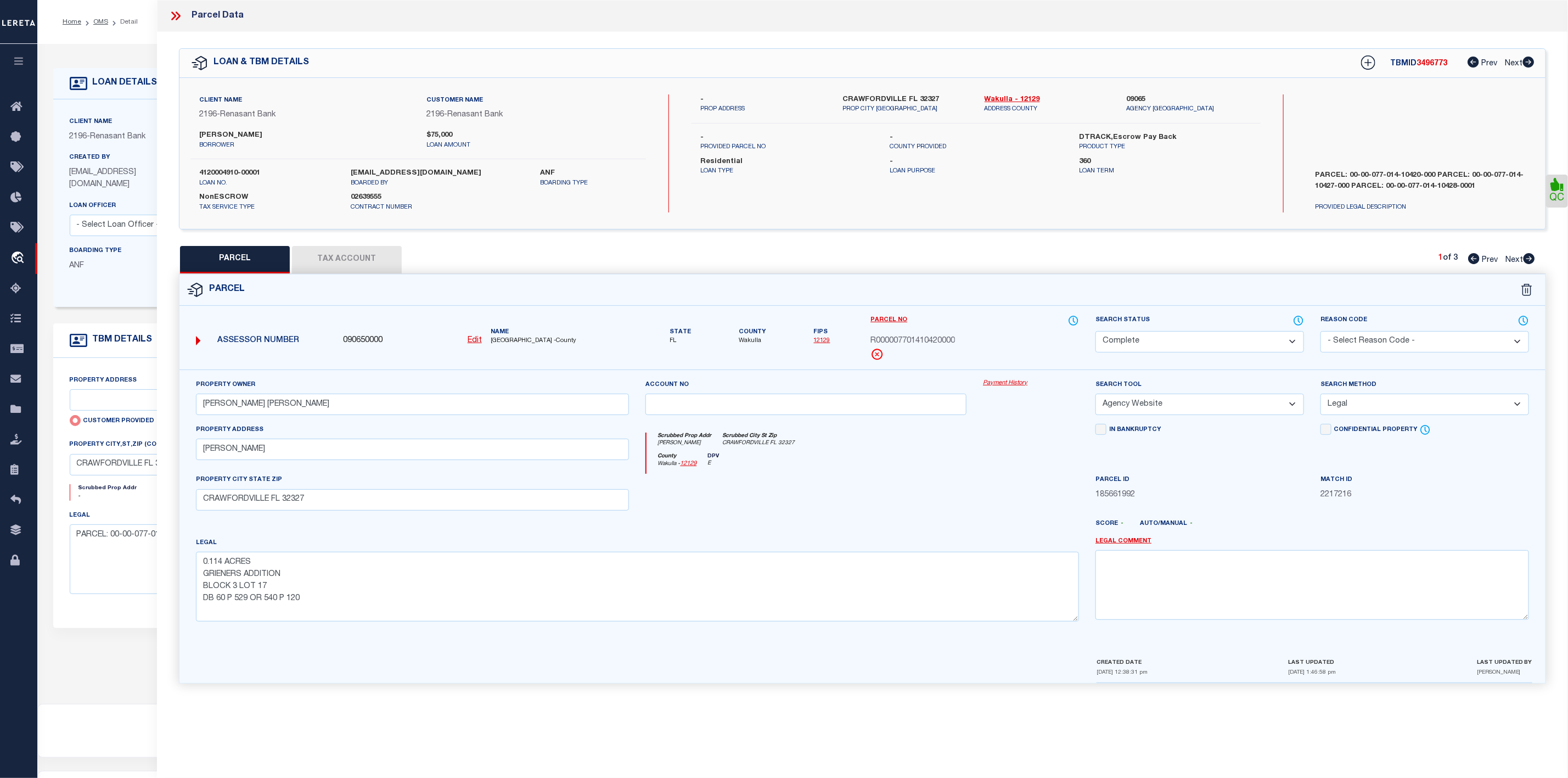
click at [1529, 256] on icon at bounding box center [1529, 258] width 11 height 11
click at [1475, 262] on icon at bounding box center [1474, 258] width 11 height 11
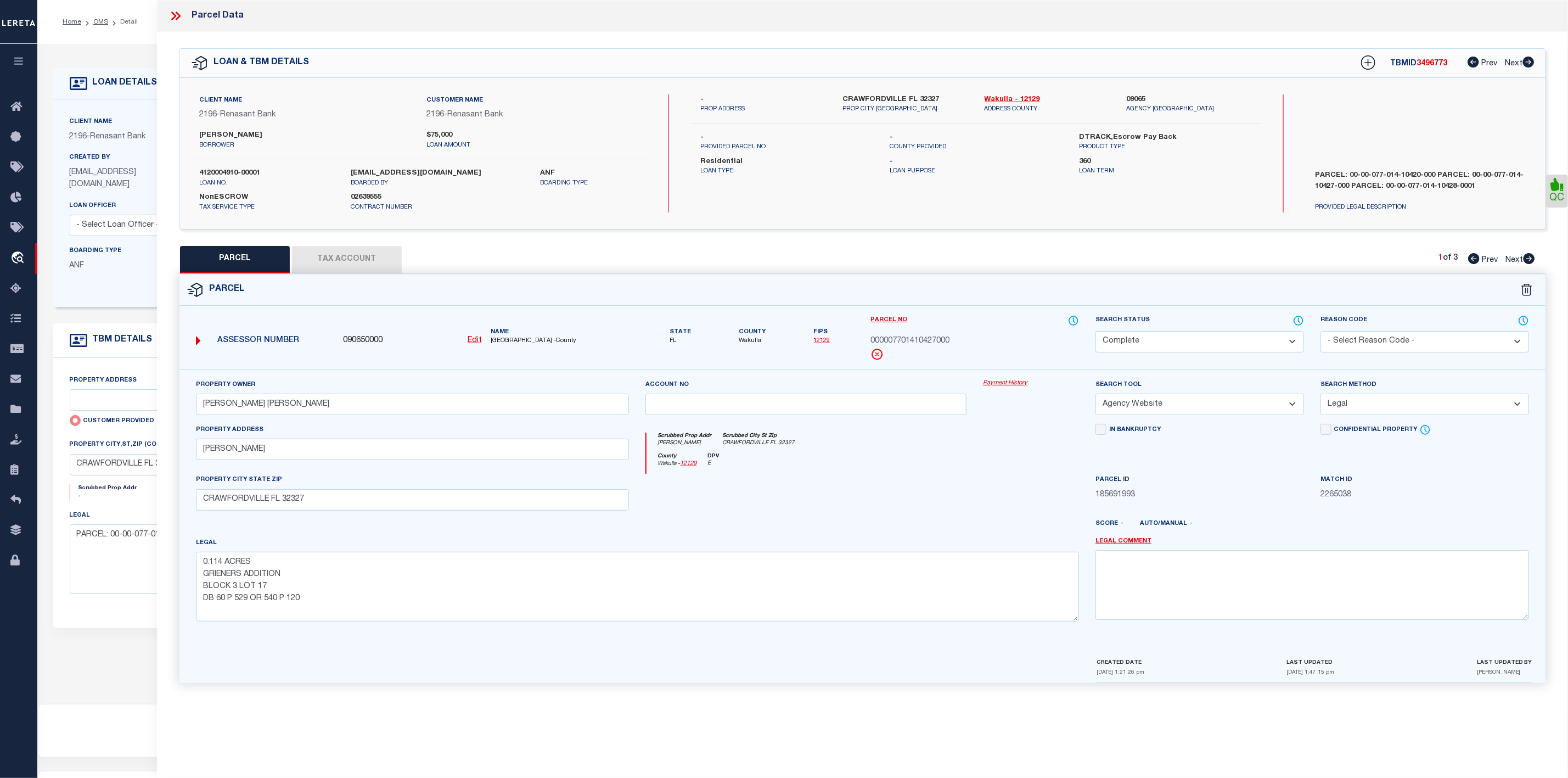
click at [1475, 262] on icon at bounding box center [1474, 258] width 11 height 11
drag, startPoint x: 967, startPoint y: 342, endPoint x: 864, endPoint y: 346, distance: 103.1
click at [864, 346] on div "Parcel No R000007701410420000" at bounding box center [975, 342] width 225 height 55
click at [1527, 258] on icon at bounding box center [1529, 258] width 11 height 11
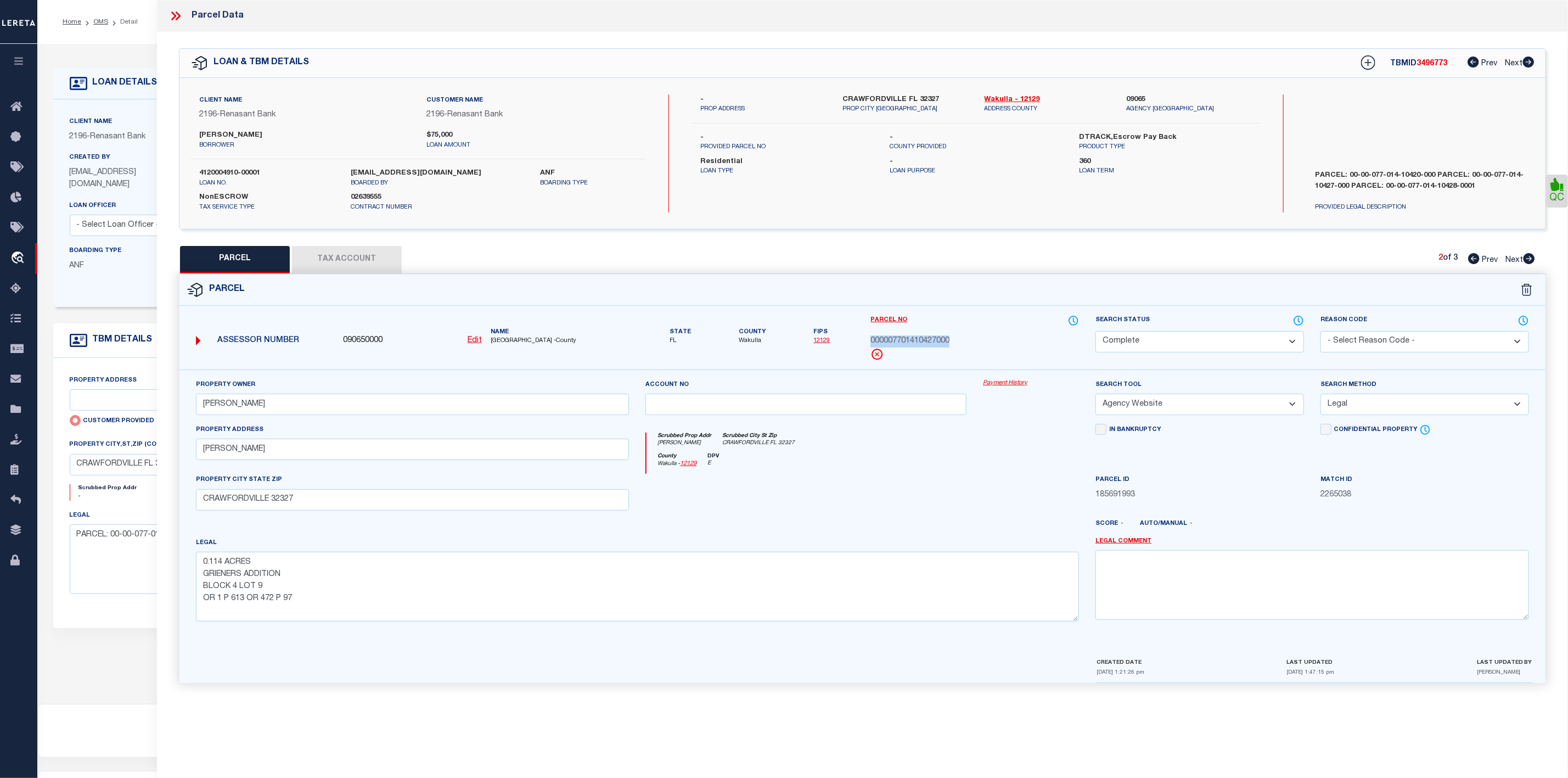
drag, startPoint x: 973, startPoint y: 341, endPoint x: 867, endPoint y: 342, distance: 106.0
click at [867, 342] on div "Parcel No 000007701410427000" at bounding box center [975, 342] width 225 height 55
click at [959, 346] on div "000007701410427000" at bounding box center [974, 342] width 208 height 12
click at [967, 344] on div "000007701410427000" at bounding box center [974, 342] width 208 height 12
drag, startPoint x: 972, startPoint y: 342, endPoint x: 866, endPoint y: 347, distance: 106.1
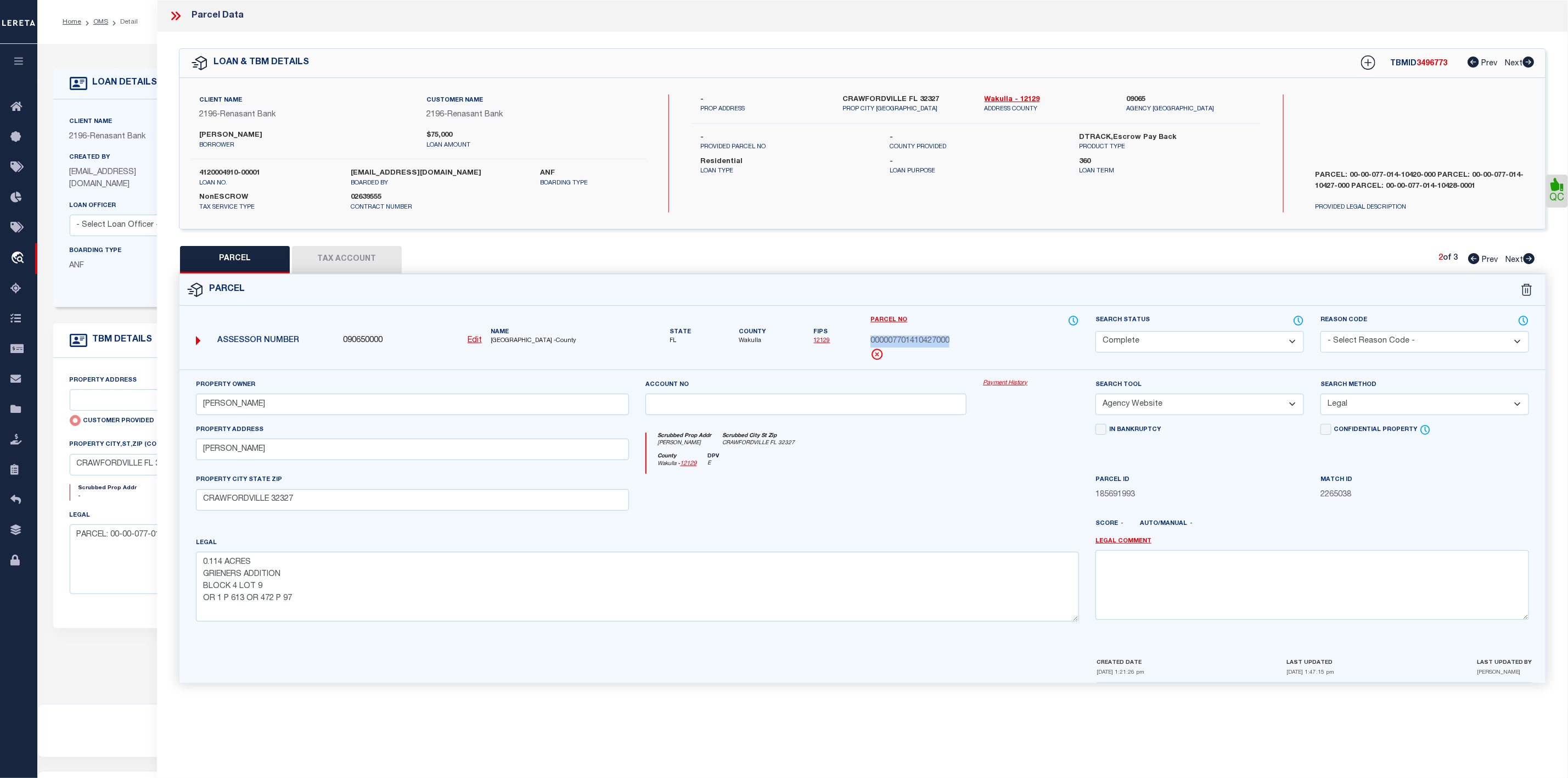
click at [866, 347] on div "Parcel No 000007701410427000" at bounding box center [975, 342] width 225 height 55
click at [1532, 259] on icon at bounding box center [1529, 258] width 11 height 11
drag, startPoint x: 964, startPoint y: 342, endPoint x: 868, endPoint y: 340, distance: 96.0
click at [868, 340] on div "Parcel No 000007701410428000" at bounding box center [975, 342] width 225 height 55
click at [179, 17] on icon at bounding box center [179, 16] width 5 height 9
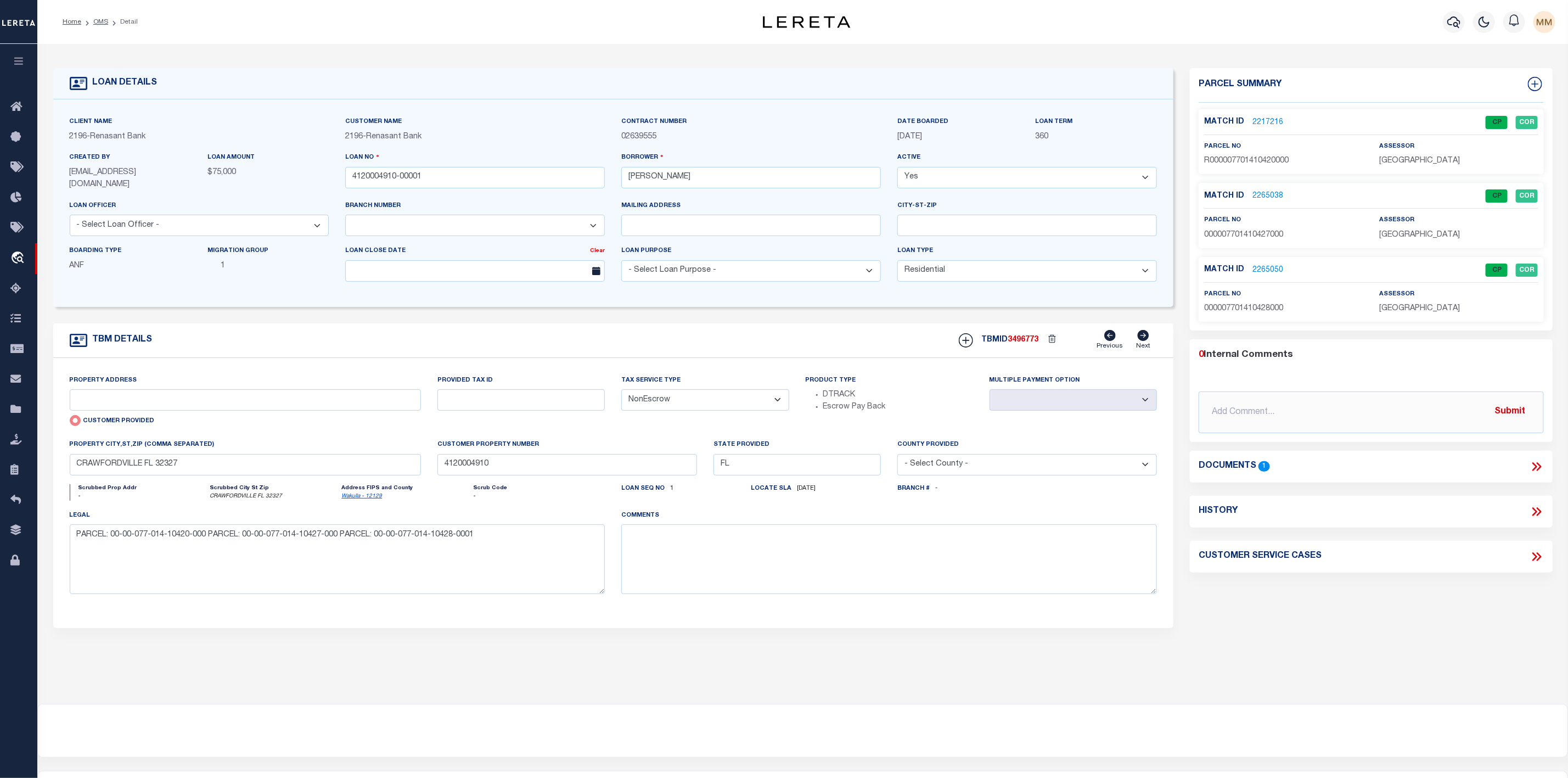
click at [113, 29] on ol "Home OMS Detail" at bounding box center [100, 22] width 92 height 23
click at [105, 22] on link "OMS" at bounding box center [100, 22] width 15 height 7
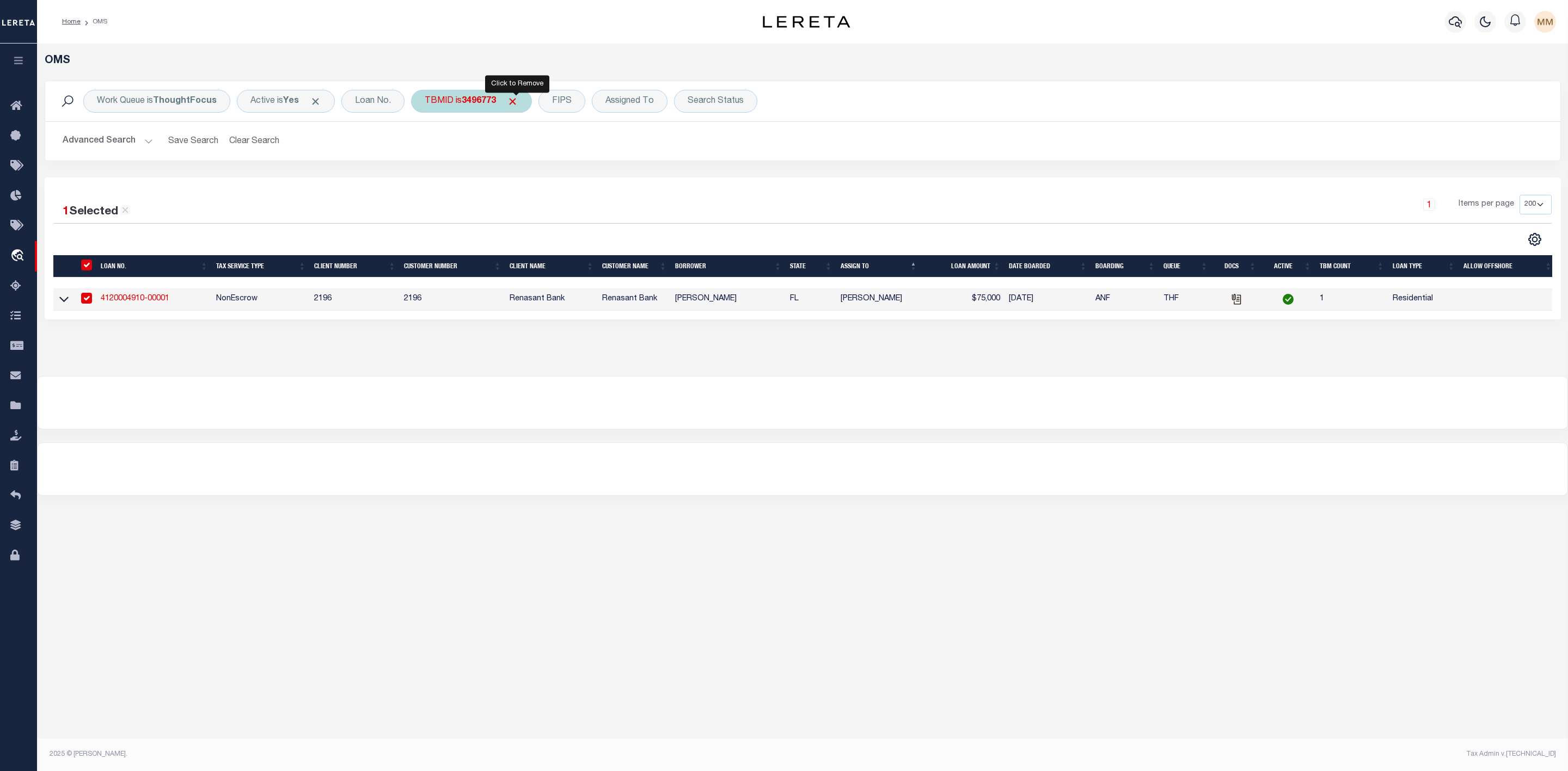
click at [518, 104] on span "Click to Remove" at bounding box center [512, 101] width 11 height 11
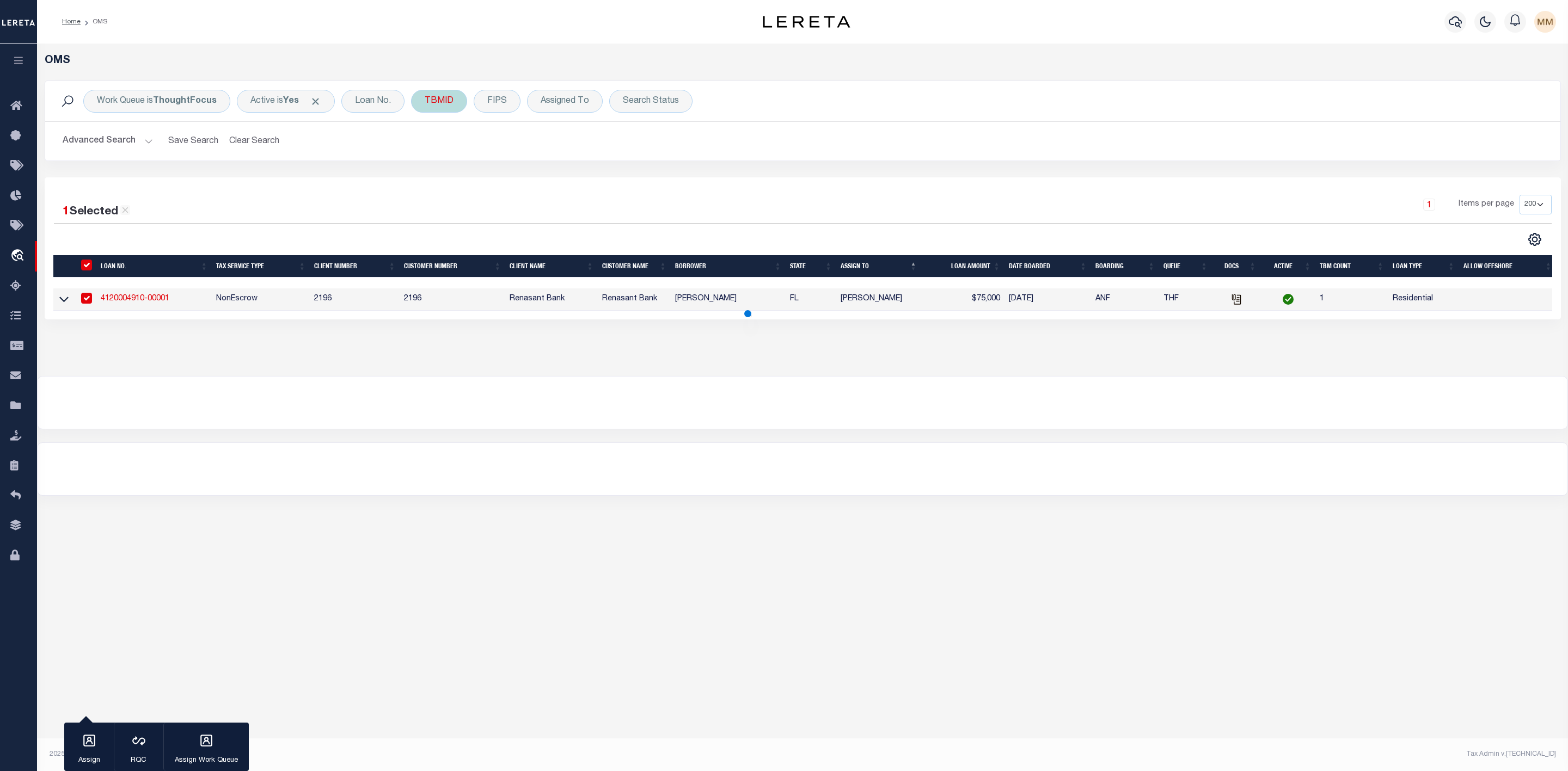
click at [433, 107] on div "TBMID" at bounding box center [439, 101] width 56 height 22
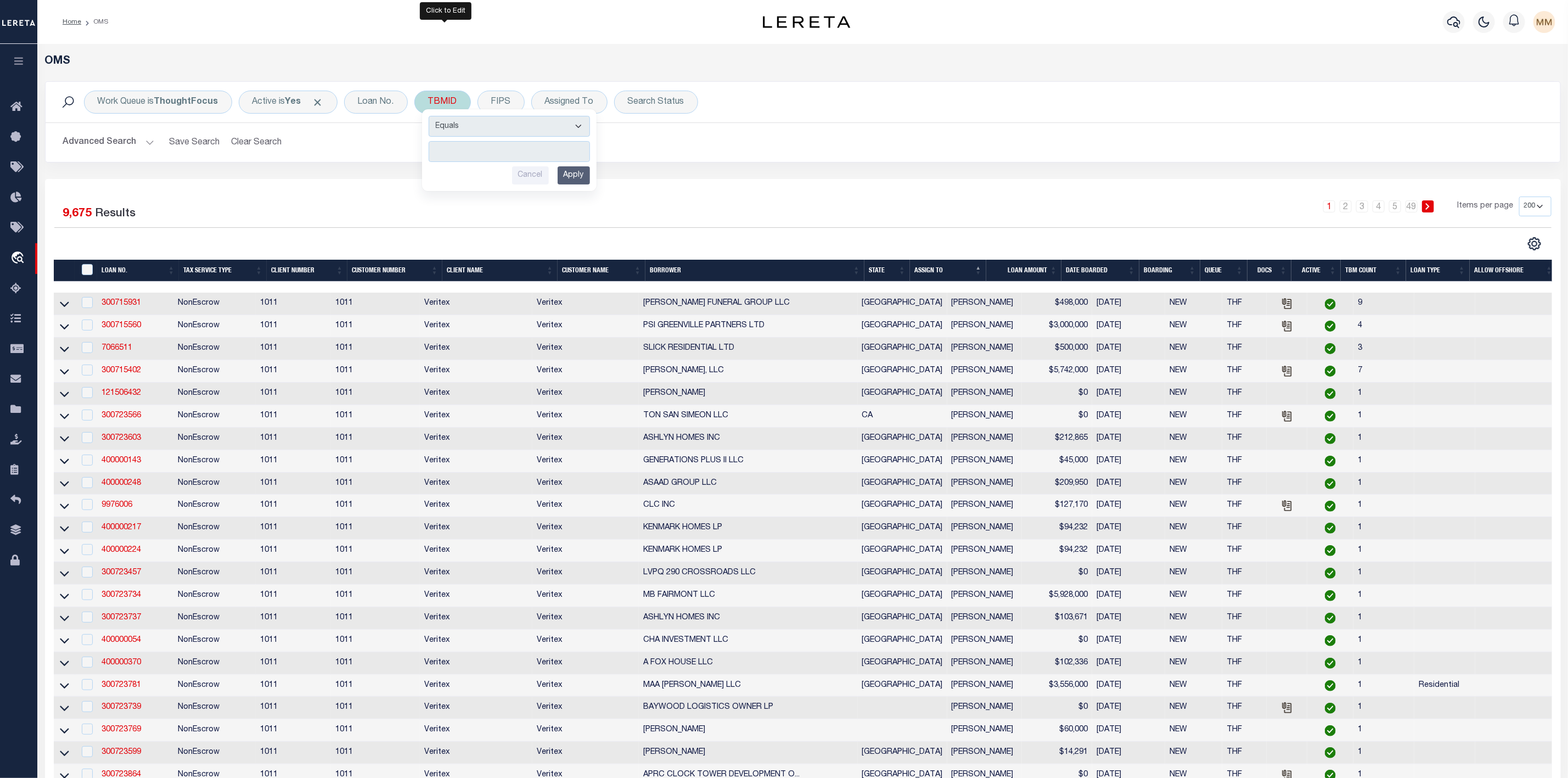
click at [455, 155] on input "number" at bounding box center [509, 152] width 161 height 21
click at [587, 181] on input "Apply" at bounding box center [573, 175] width 32 height 18
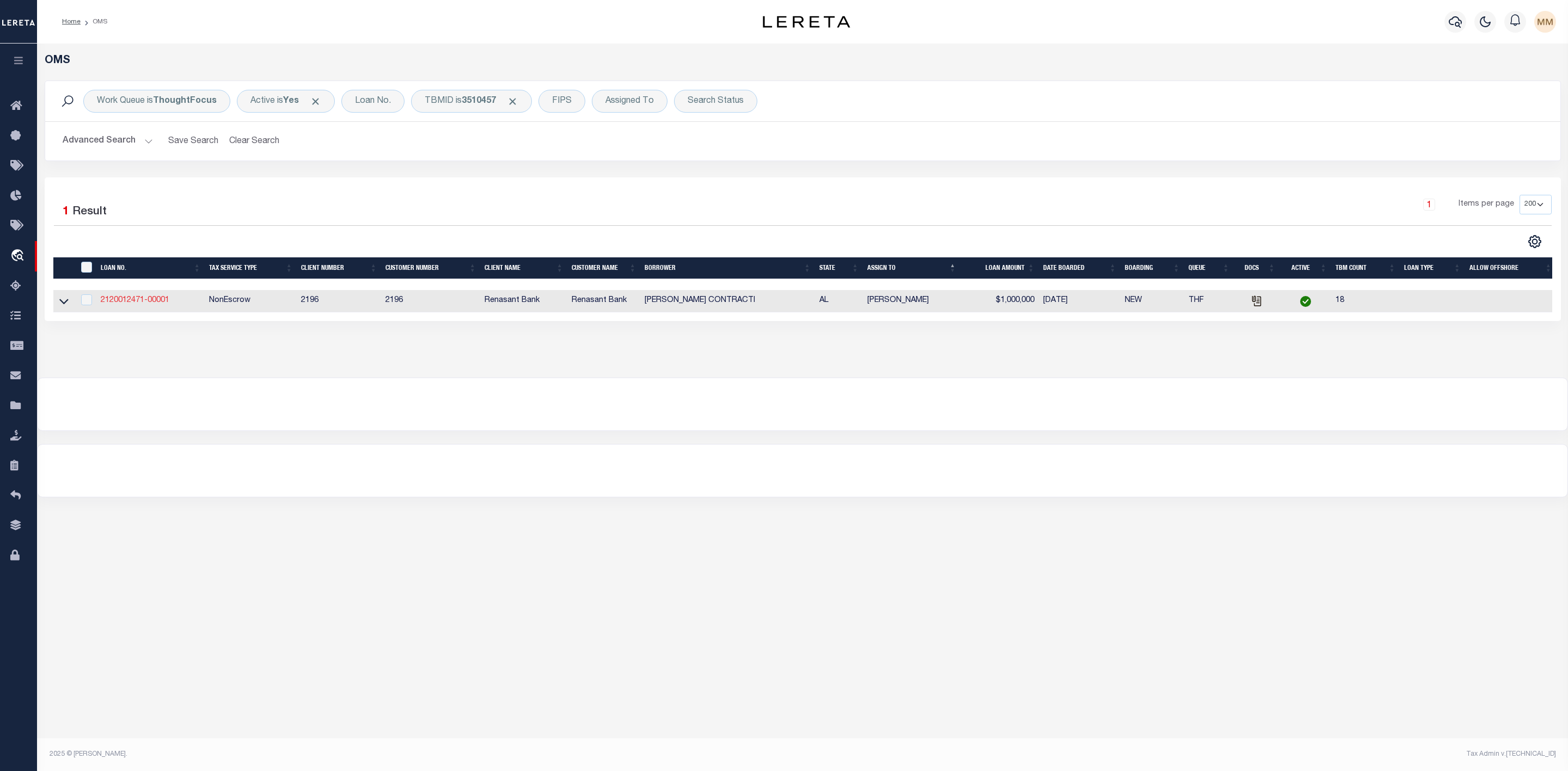
click at [141, 298] on link "2120012471-00001" at bounding box center [135, 300] width 68 height 8
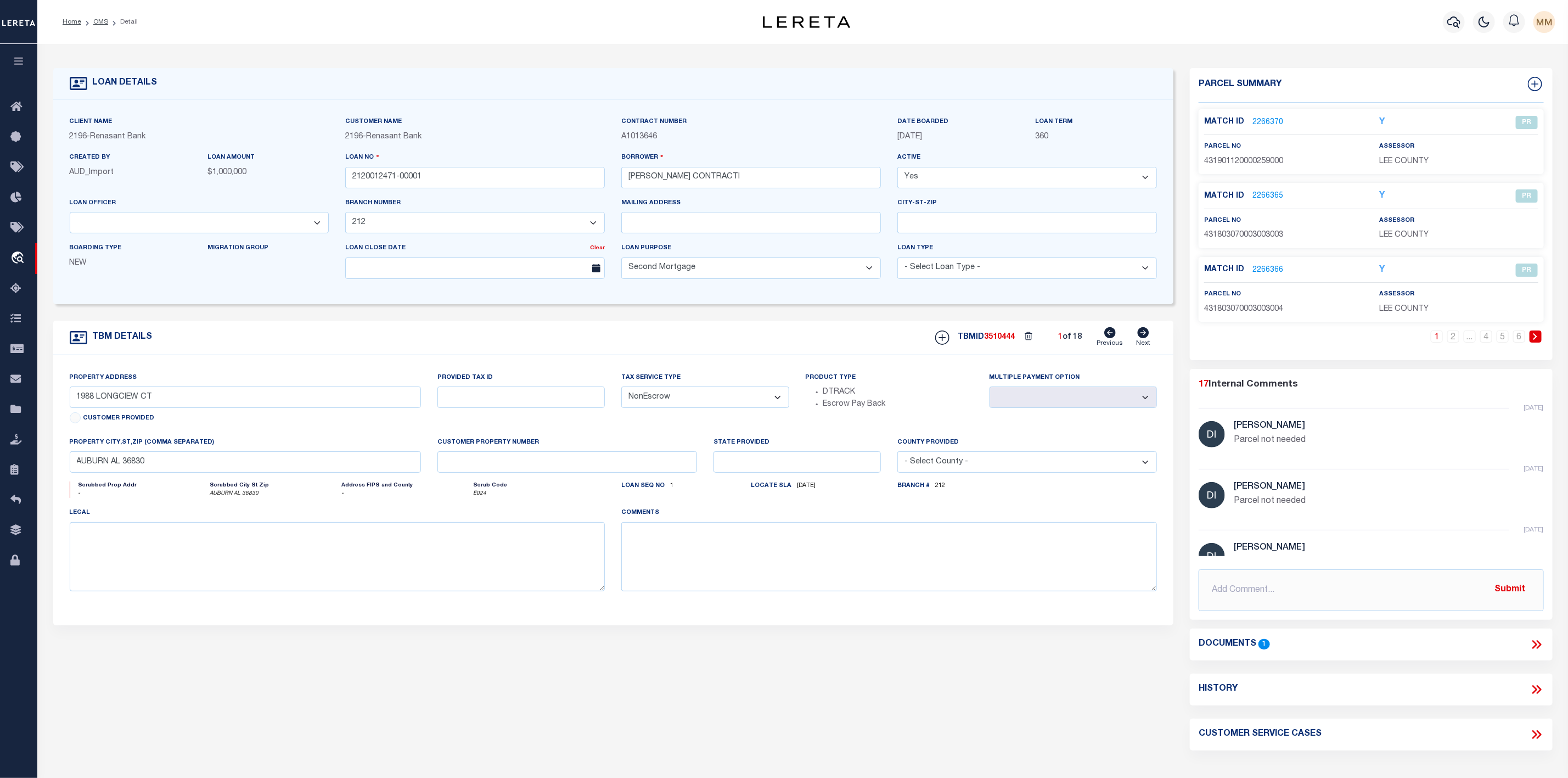
click at [1260, 118] on link "2266370" at bounding box center [1267, 122] width 30 height 11
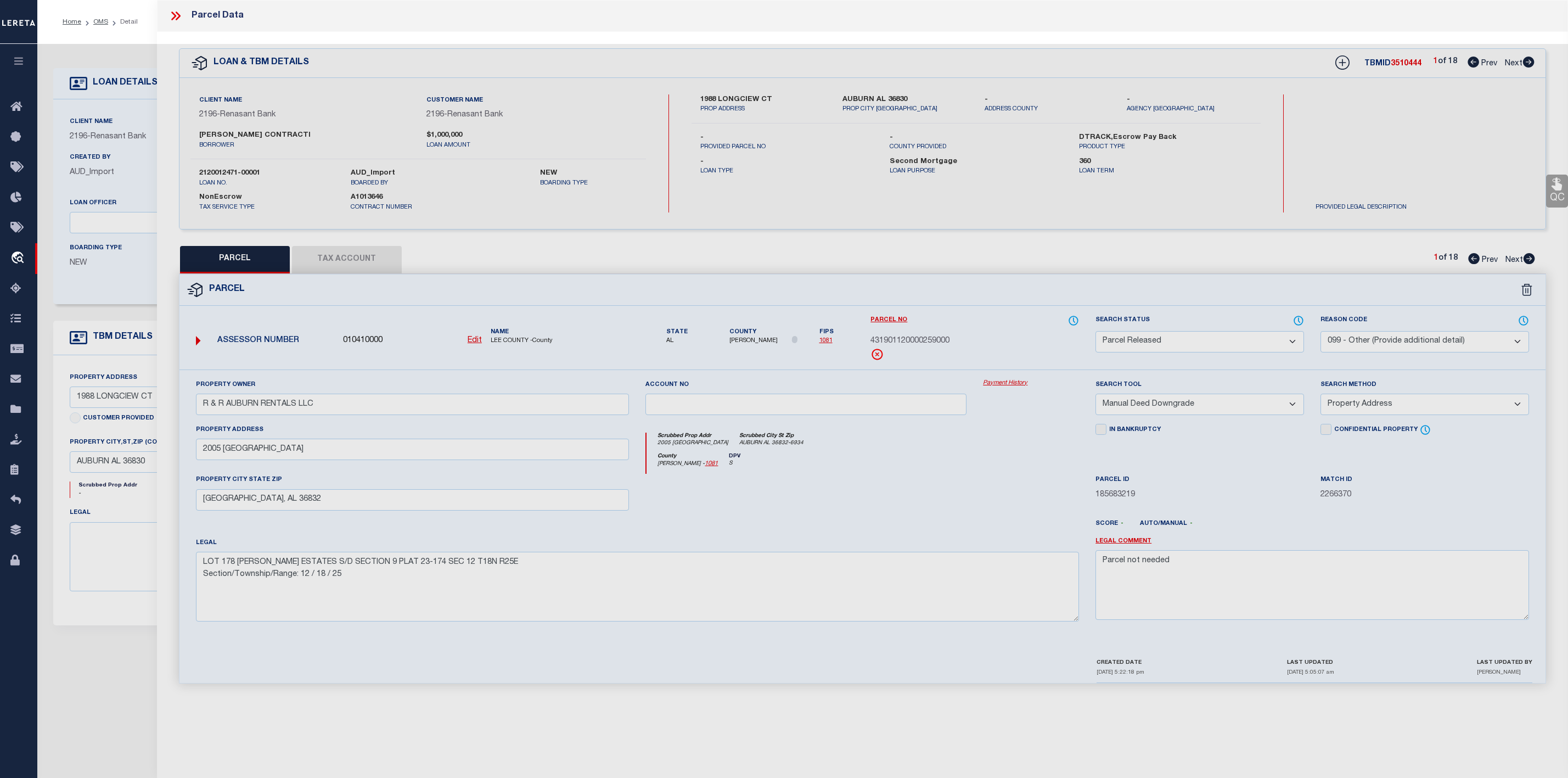
select select "PR"
select select "099"
select select "MDD"
select select "ADD"
select select "164191"
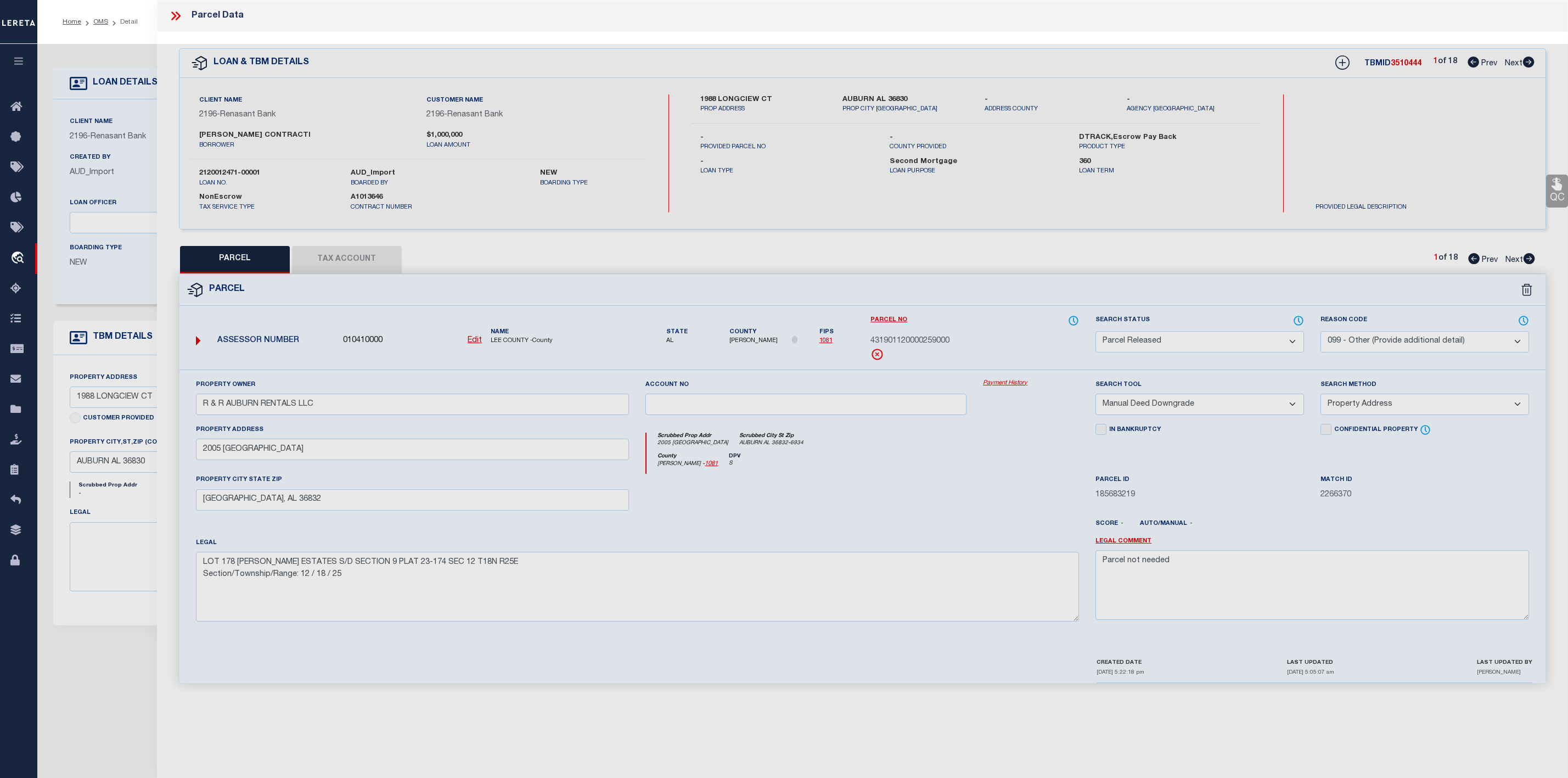
select select "5115"
select select "100"
select select "NonEscrow"
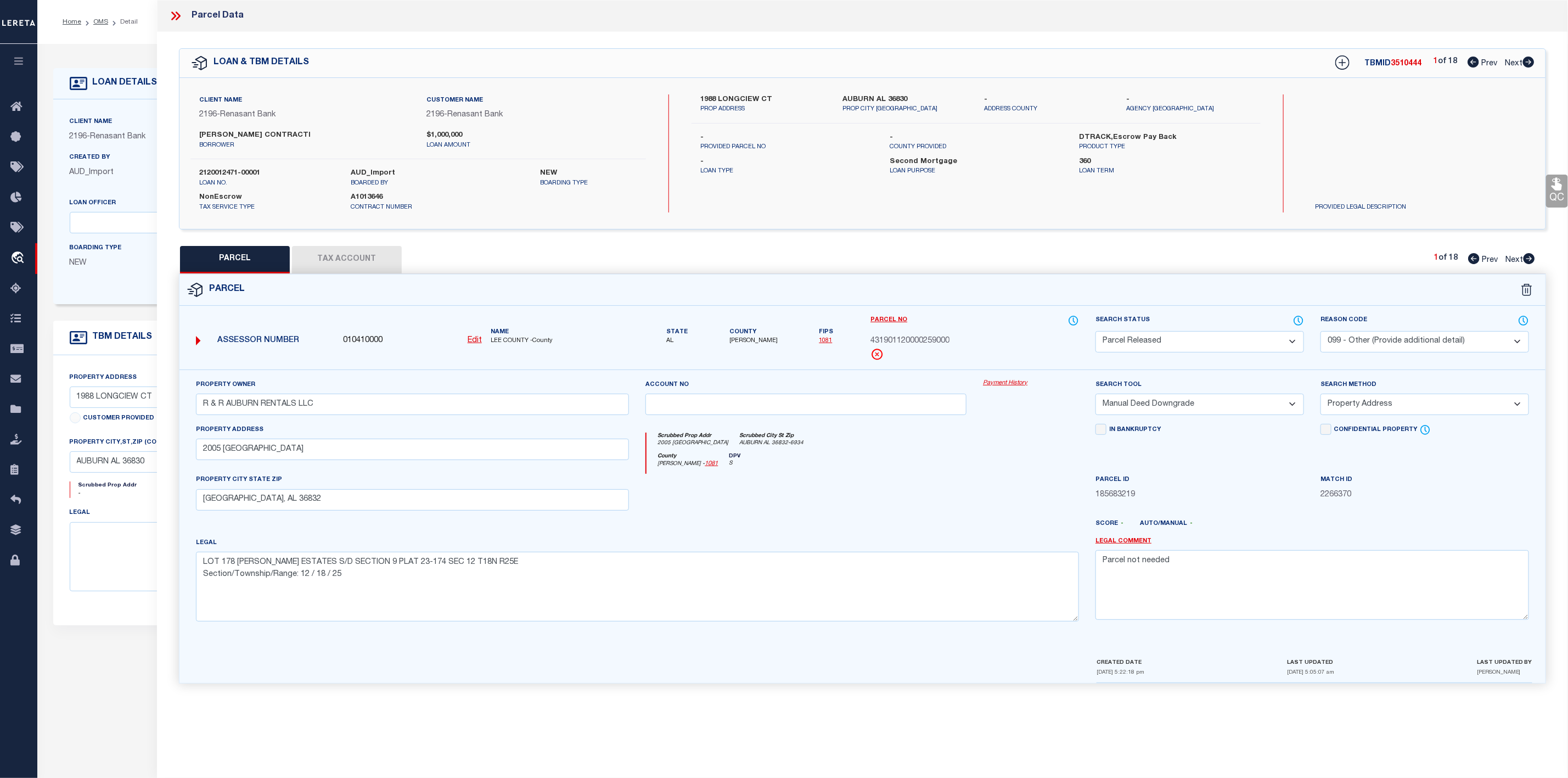
click at [1540, 57] on div "LOAN & TBM DETAILS TBMID 3510444 1 of 18 Prev Next" at bounding box center [862, 63] width 1366 height 29
click at [1535, 63] on div "LOAN & TBM DETAILS TBMID 3510444 1 of 18 Prev Next" at bounding box center [862, 63] width 1366 height 29
click at [1525, 63] on icon at bounding box center [1529, 62] width 11 height 11
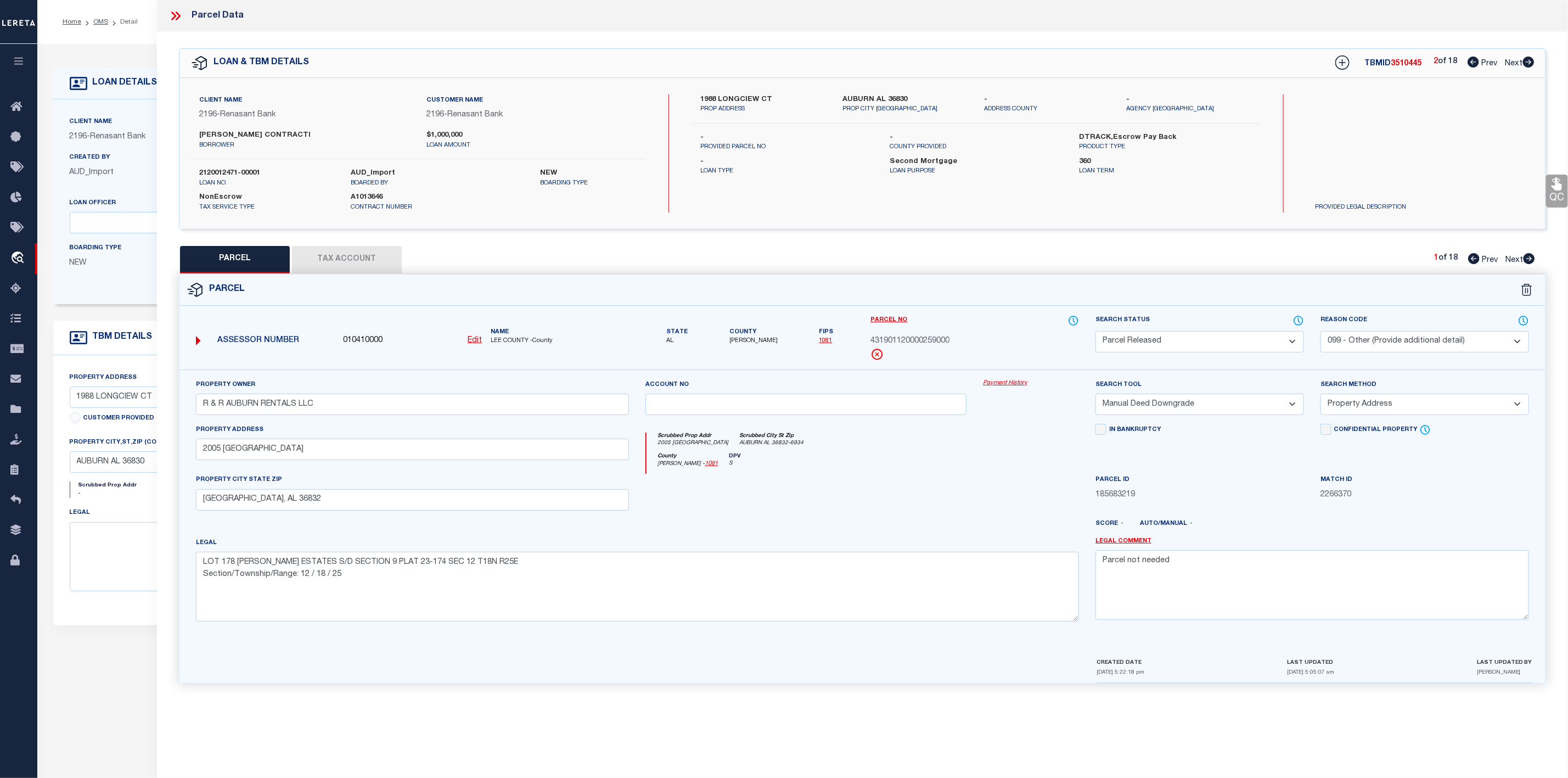
select select "AS"
select select
checkbox input "false"
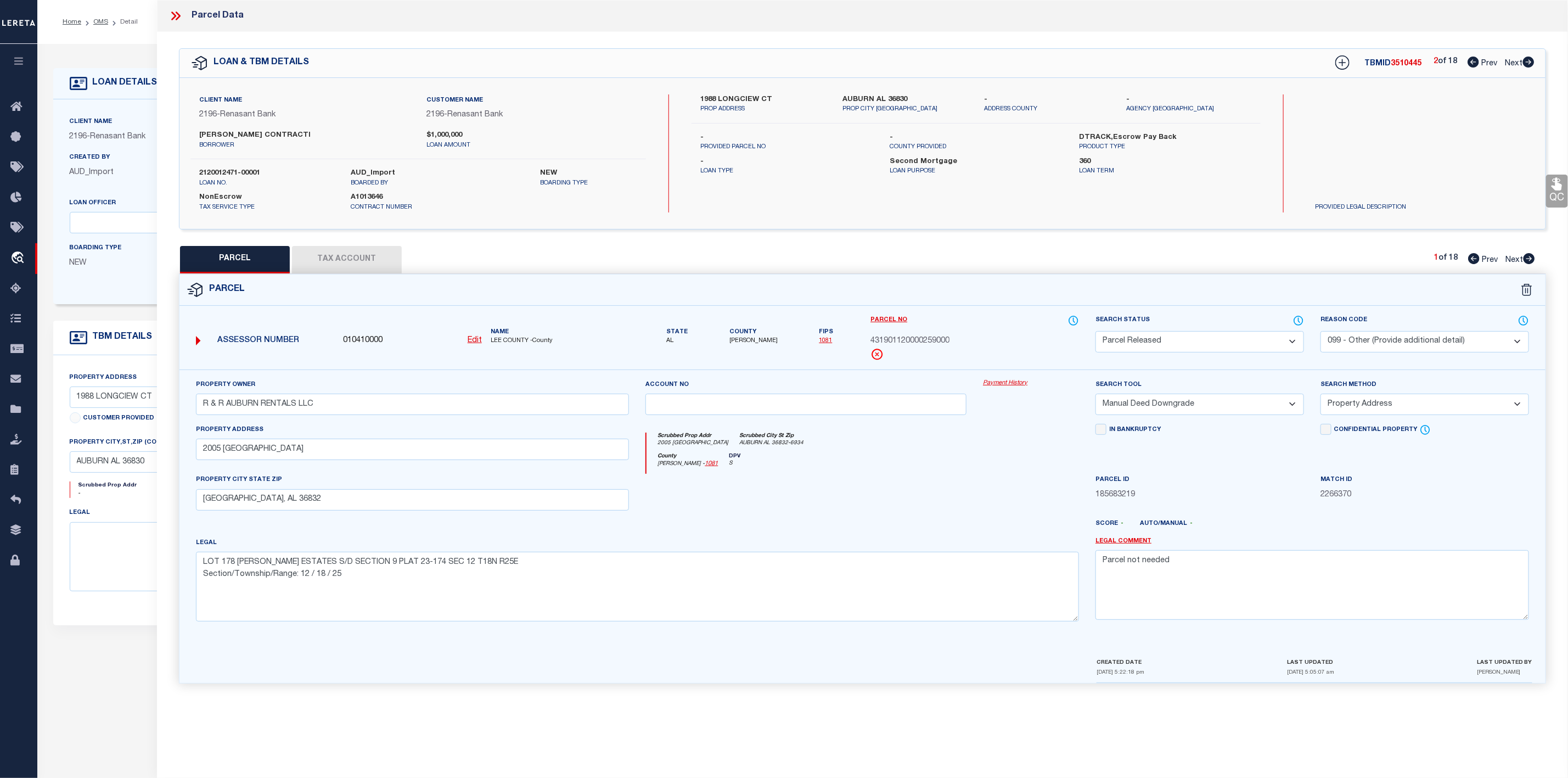
checkbox input "false"
select select "PR"
select select "099"
type input "R & R AUBURN RENTALS LLC"
select select "MDD"
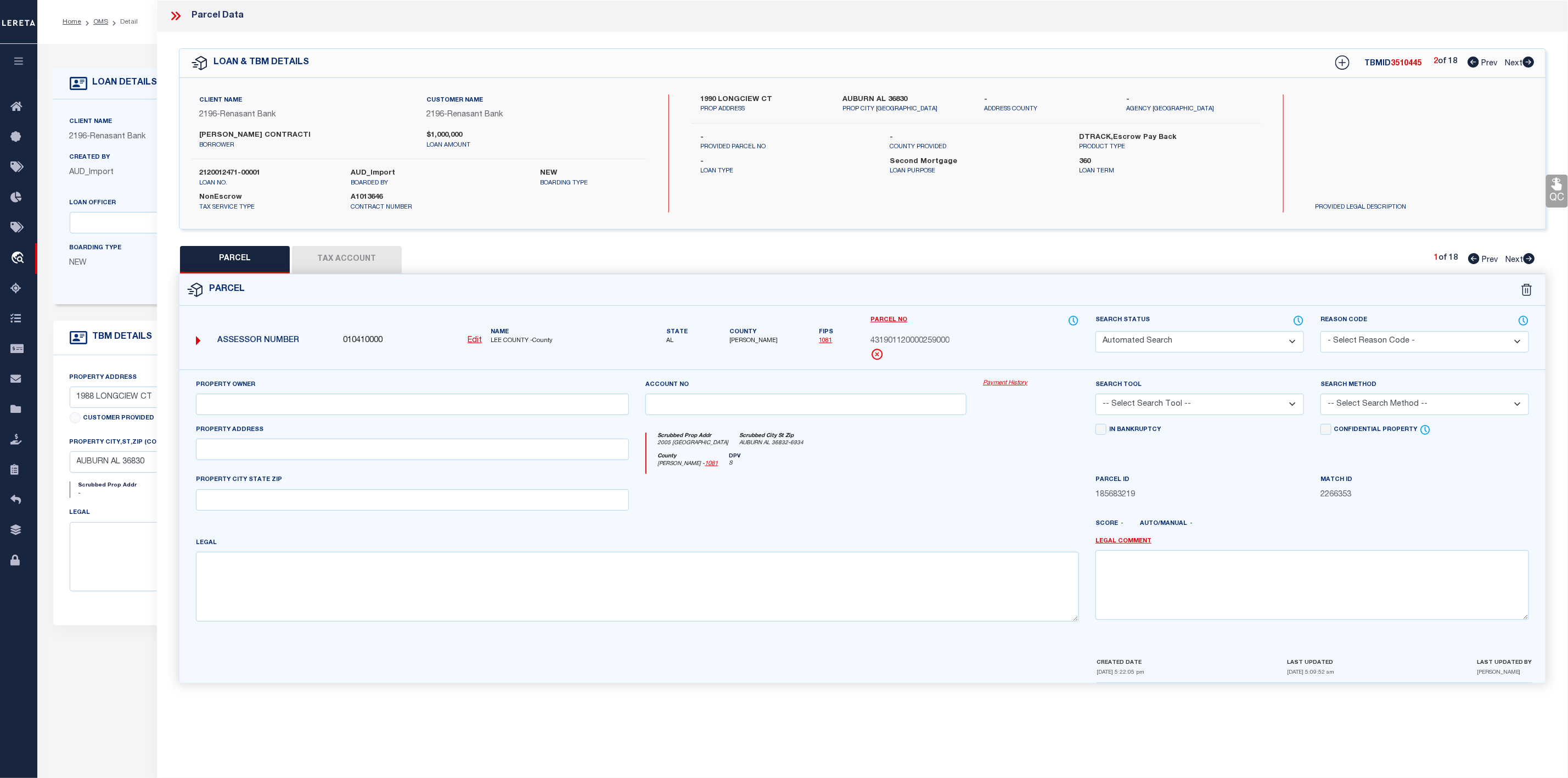
select select "ADD"
type input "2005 [GEOGRAPHIC_DATA]"
type input "[GEOGRAPHIC_DATA], AL 36832"
type textarea "LOT 178 [PERSON_NAME] ESTATES S/D SECTION 9 PLAT 23-174 SEC 12 T18N R25E Sectio…"
type textarea "Parcel not needed"
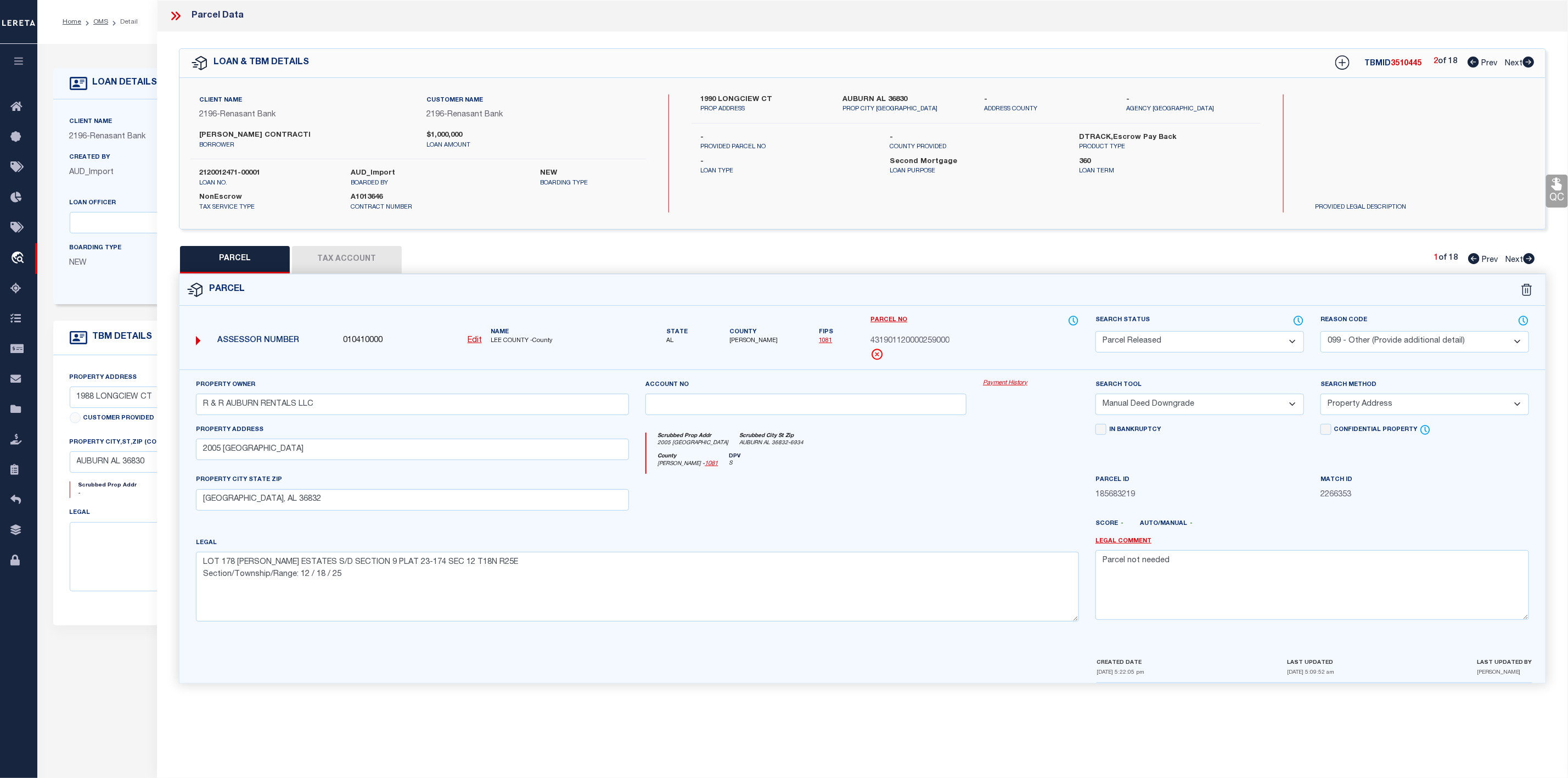
click at [1530, 58] on icon at bounding box center [1529, 62] width 12 height 11
select select "AS"
select select
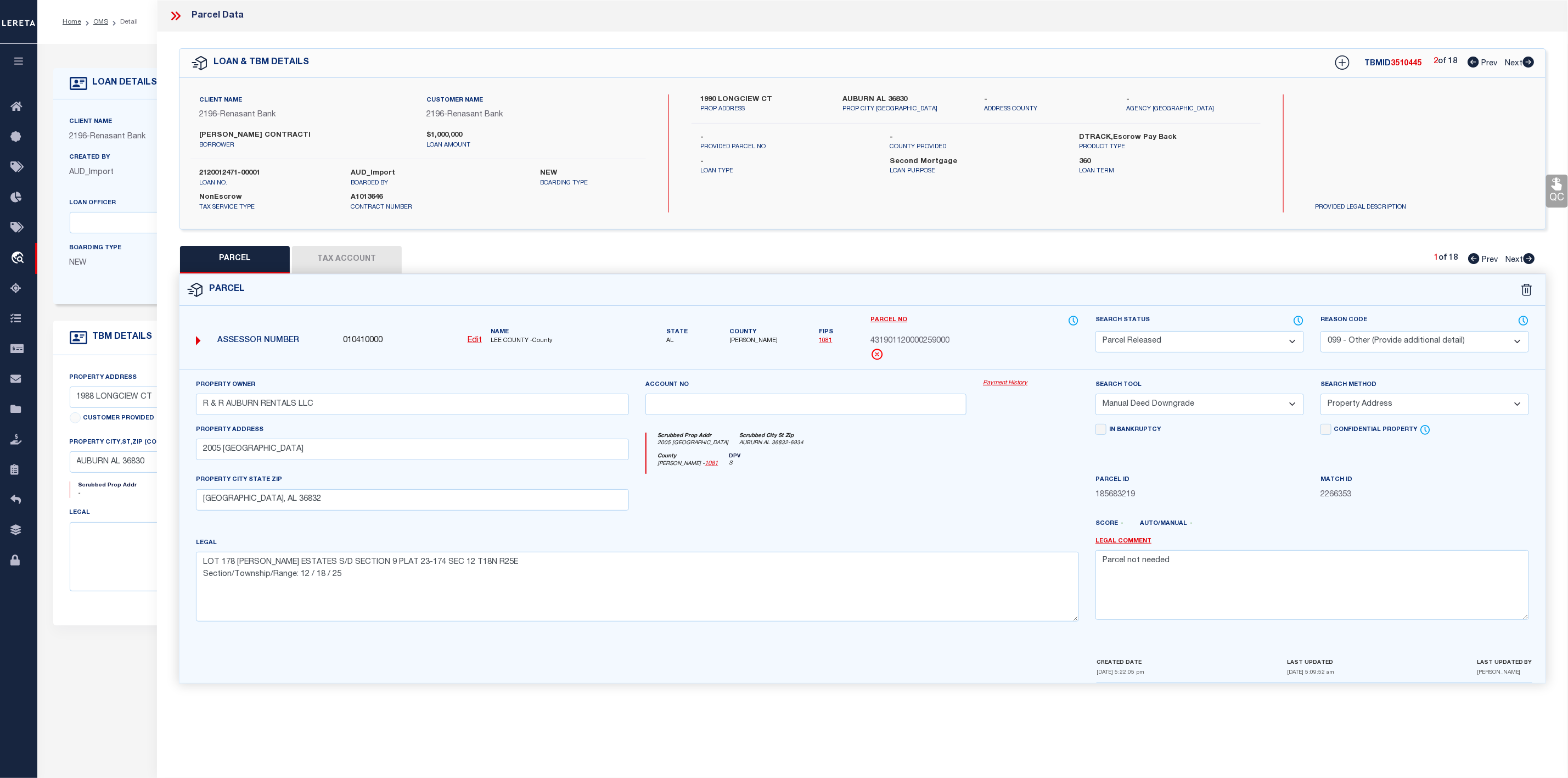
checkbox input "false"
select select "PR"
select select "099"
type input "R & R AUBURN RENTALS LLC"
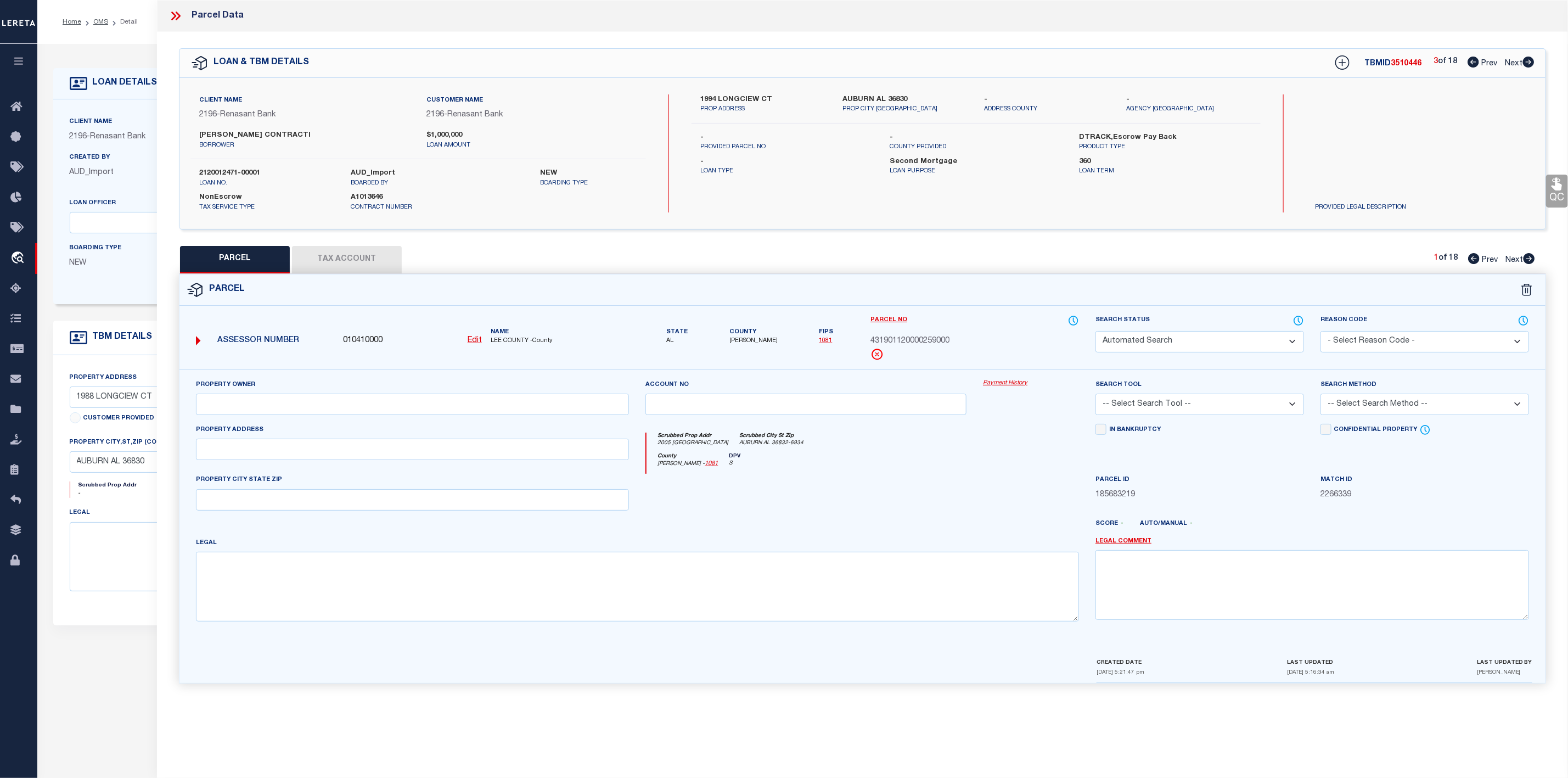
select select "MDD"
select select "ADD"
type input "2005 [GEOGRAPHIC_DATA]"
type input "[GEOGRAPHIC_DATA], AL 36832"
type textarea "LOT 178 [PERSON_NAME] ESTATES S/D SECTION 9 PLAT 23-174 SEC 12 T18N R25E Sectio…"
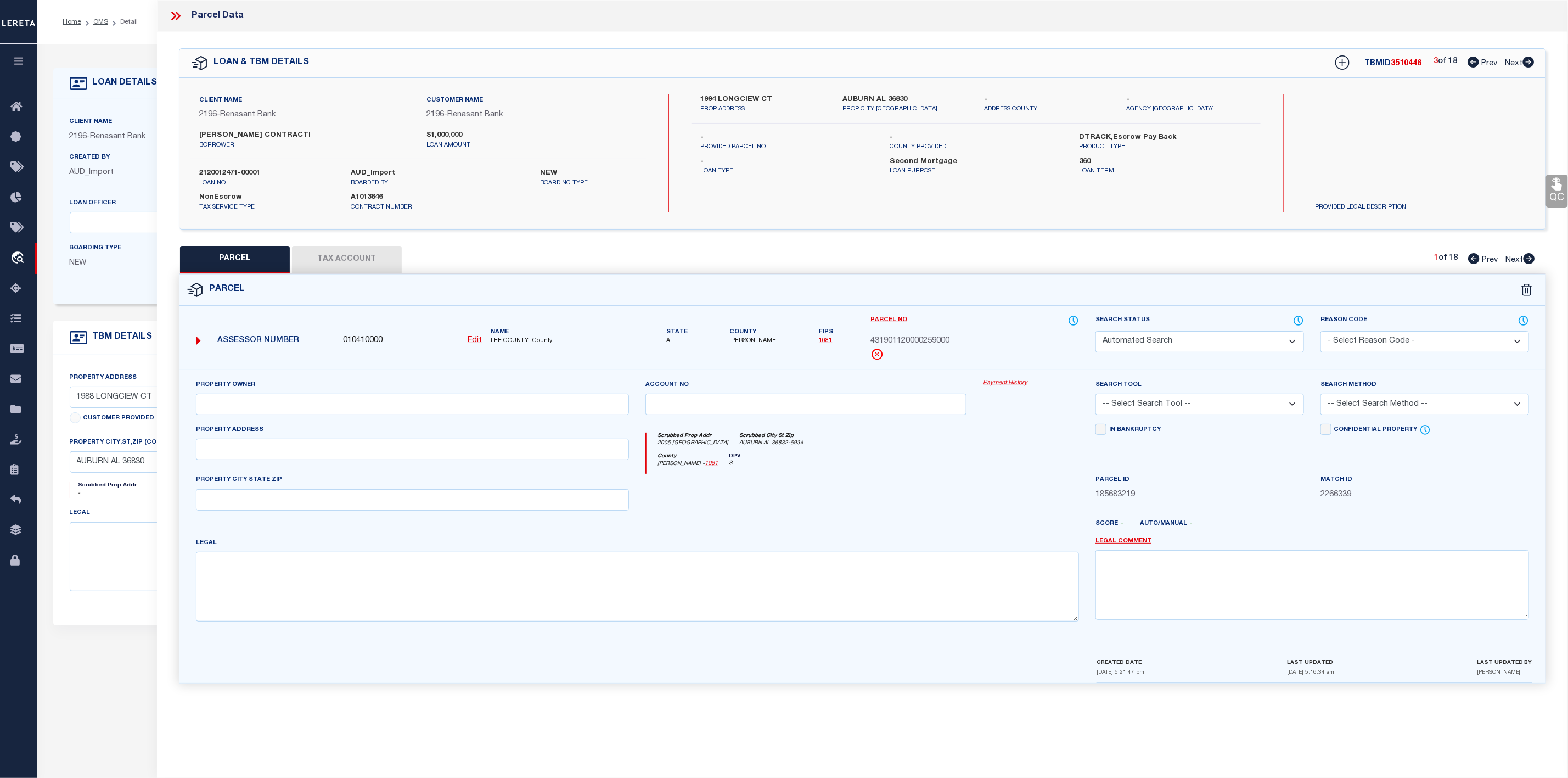
type textarea "Parcel not needed"
click at [1530, 63] on icon at bounding box center [1529, 62] width 12 height 11
select select "AS"
select select
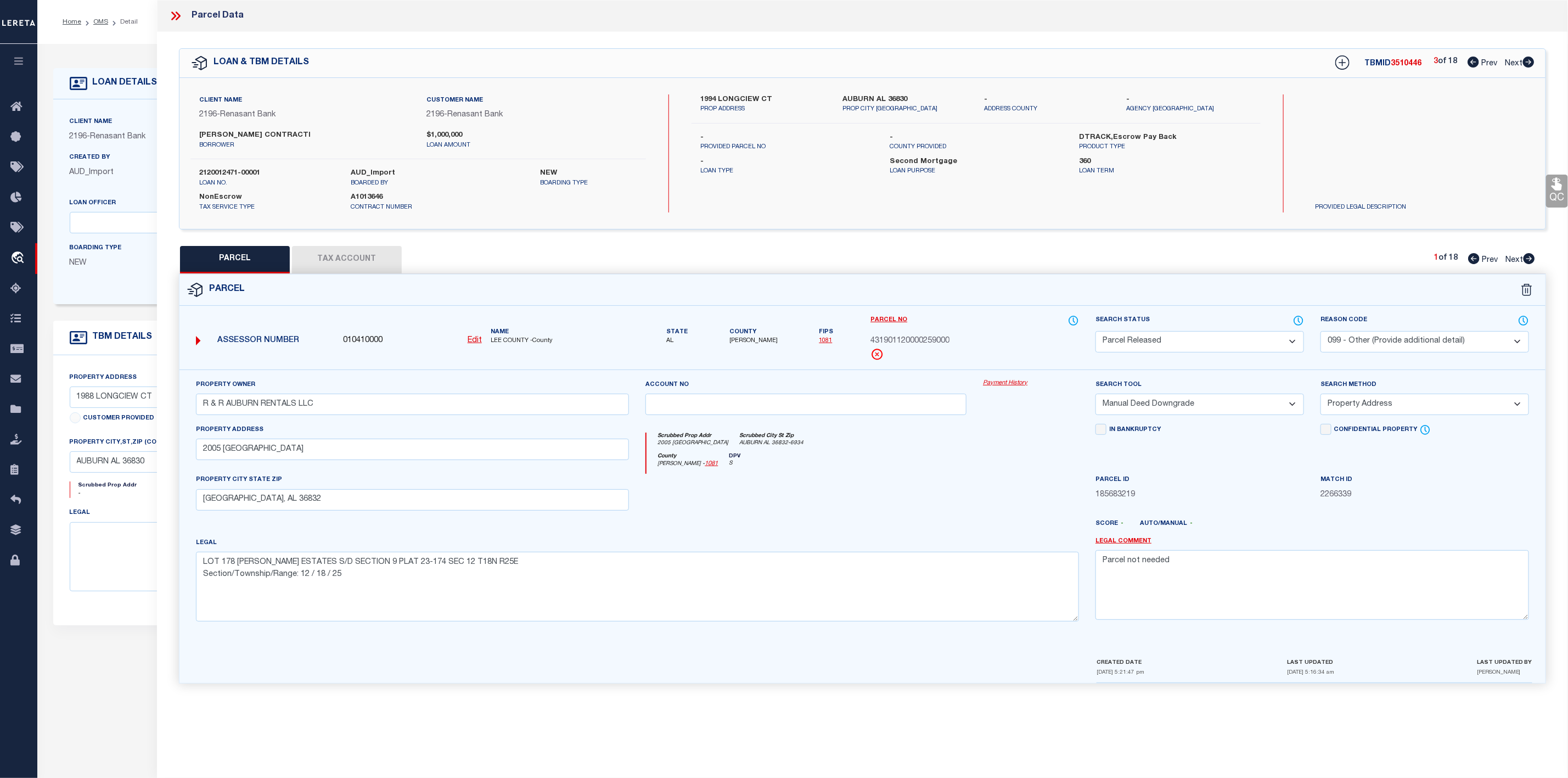
select select
checkbox input "false"
select select "PR"
select select "099"
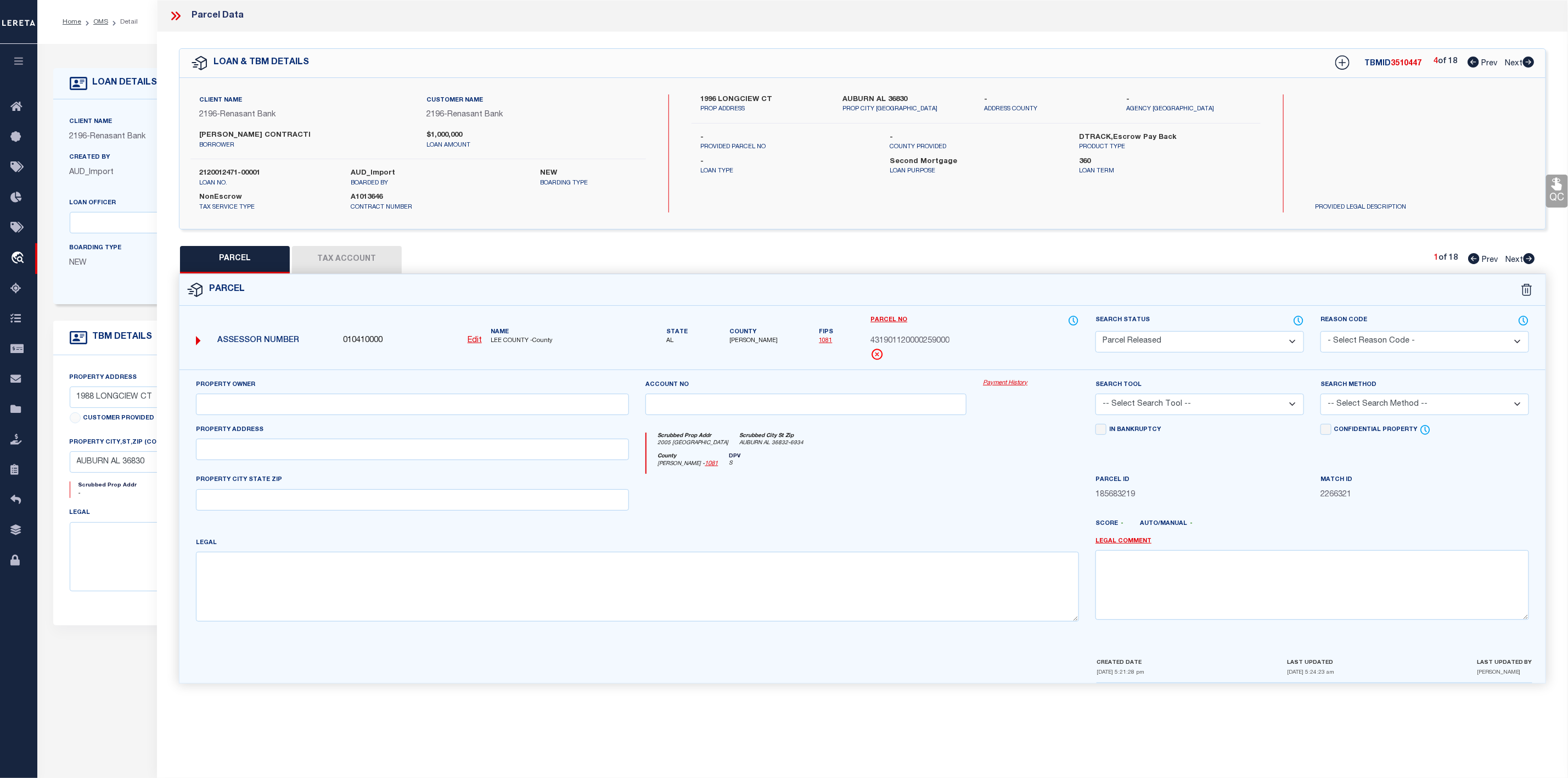
type input "R & R AUBURN RENTALS LLC"
select select "MDD"
select select "ADD"
type input "2005 [GEOGRAPHIC_DATA]"
type input "[GEOGRAPHIC_DATA], AL 36832"
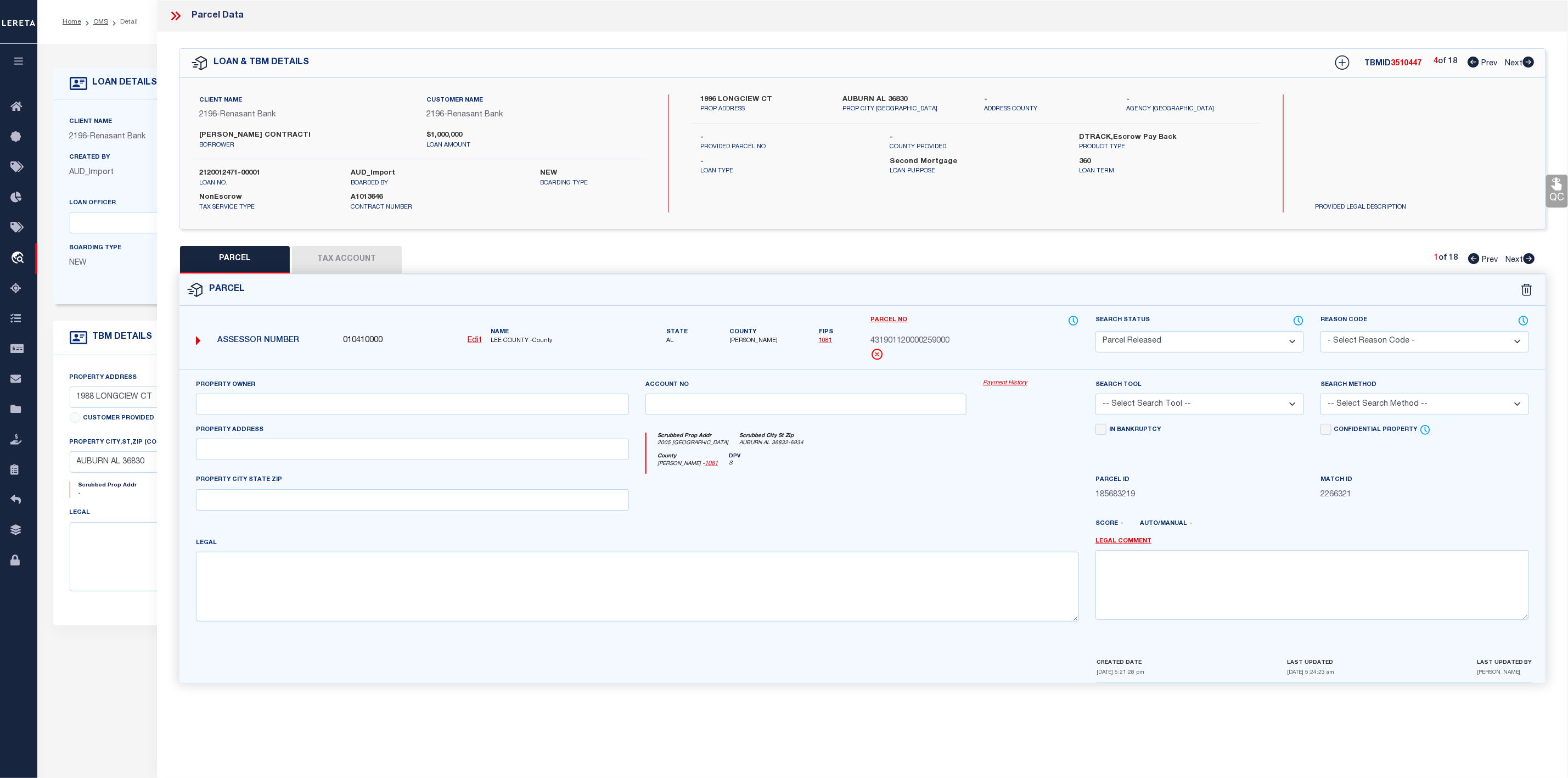
type textarea "LOT 178 [PERSON_NAME] ESTATES S/D SECTION 9 PLAT 23-174 SEC 12 T18N R25E Sectio…"
type textarea "Parcel not needed"
click at [1530, 63] on icon at bounding box center [1529, 62] width 12 height 11
select select "AS"
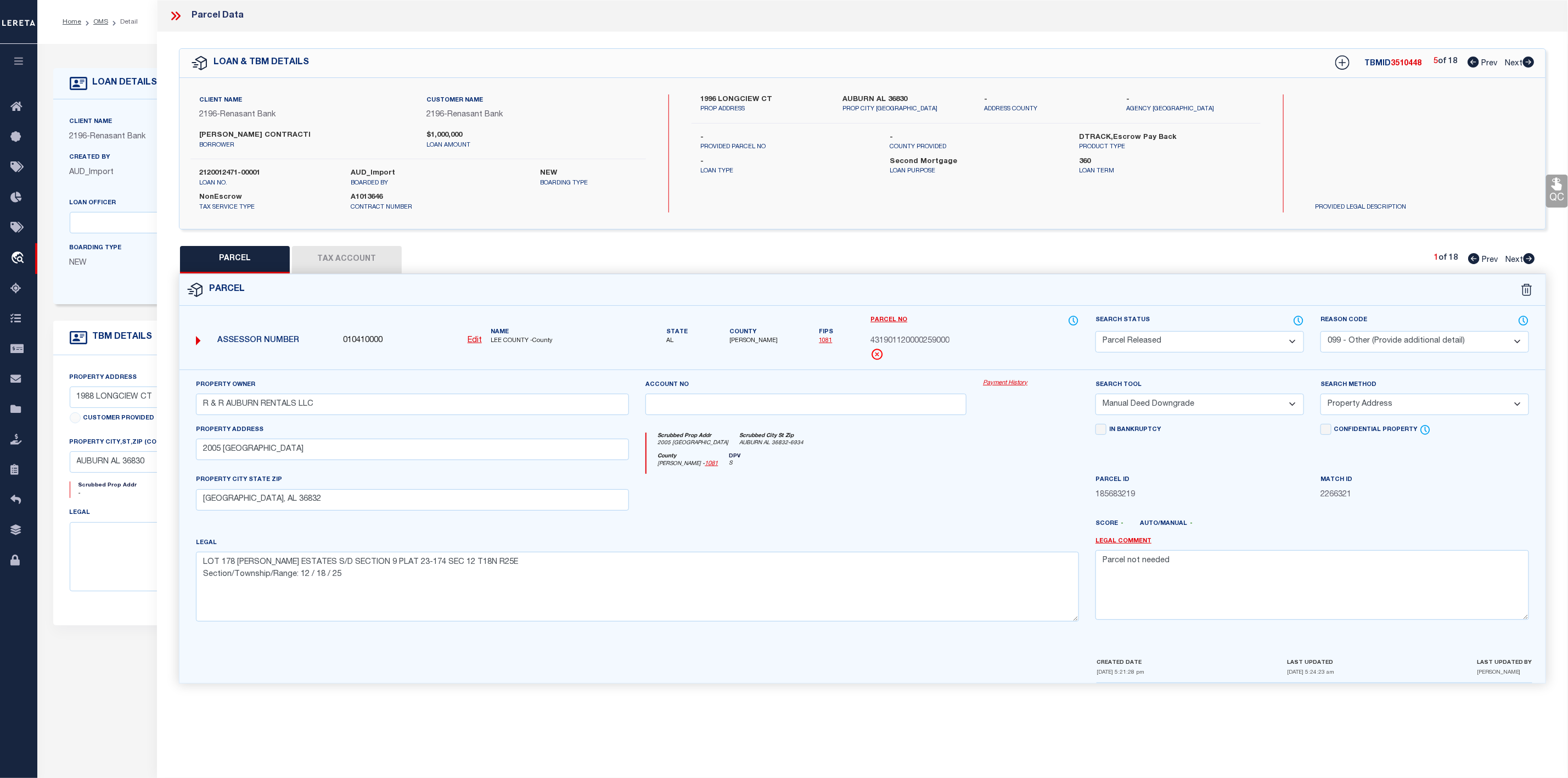
select select
checkbox input "false"
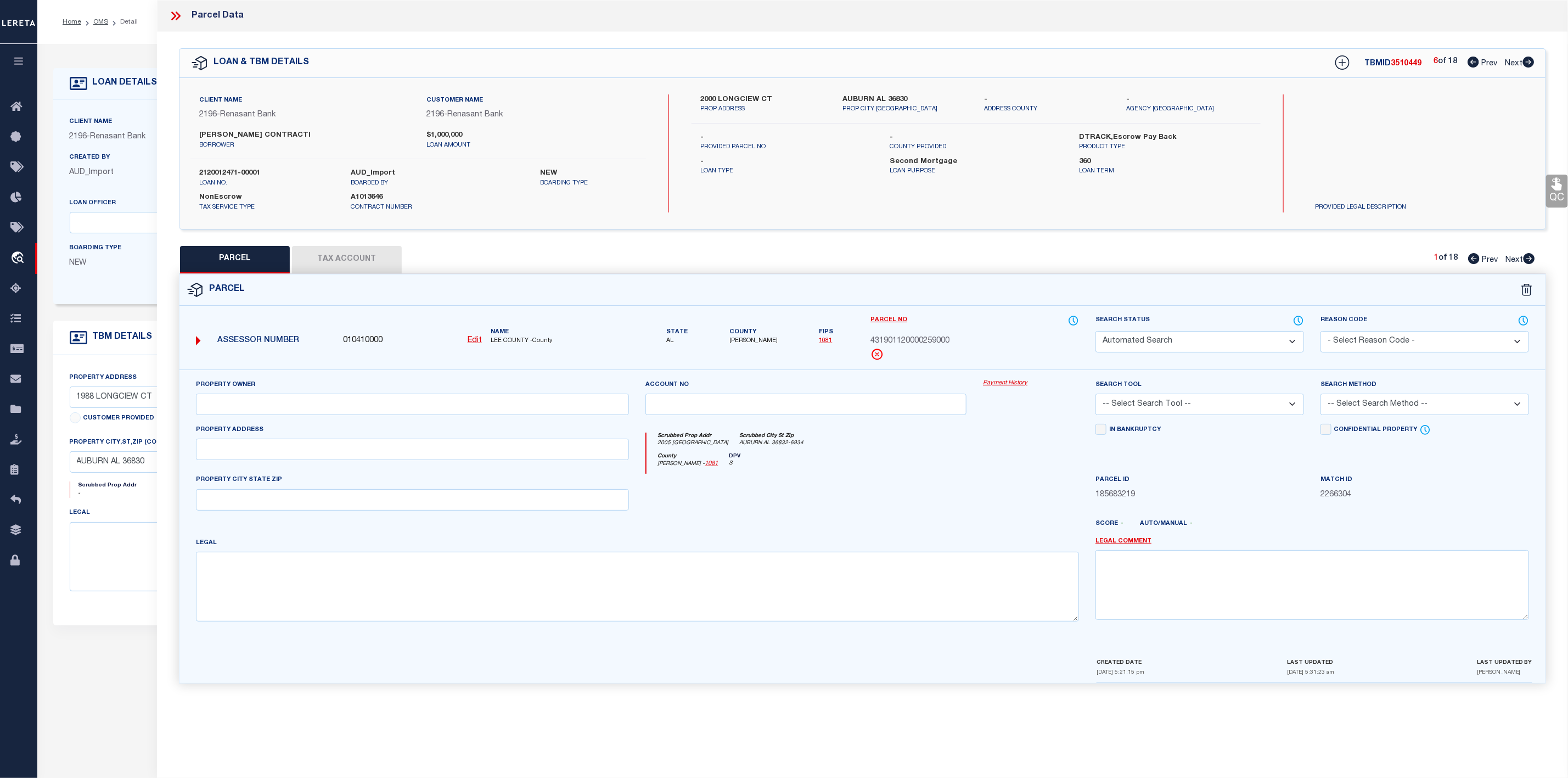
select select "PR"
select select "099"
type input "R & R AUBURN RENTALS LLC"
select select "MDD"
select select "ADD"
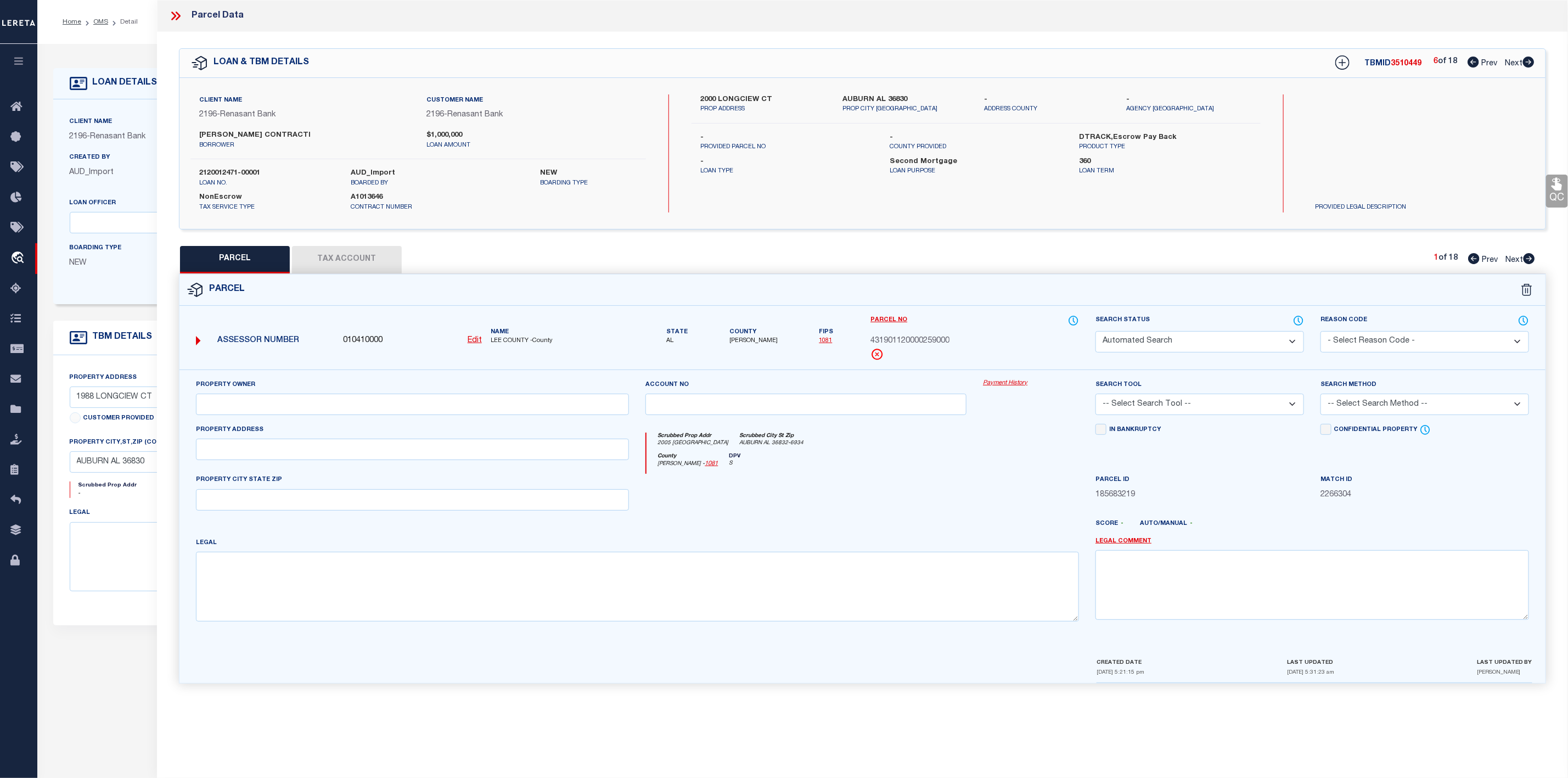
type input "2005 [GEOGRAPHIC_DATA]"
type input "[GEOGRAPHIC_DATA], AL 36832"
type textarea "LOT 178 [PERSON_NAME] ESTATES S/D SECTION 9 PLAT 23-174 SEC 12 T18N R25E Sectio…"
type textarea "Parcel not needed"
click at [1530, 63] on icon at bounding box center [1529, 62] width 12 height 11
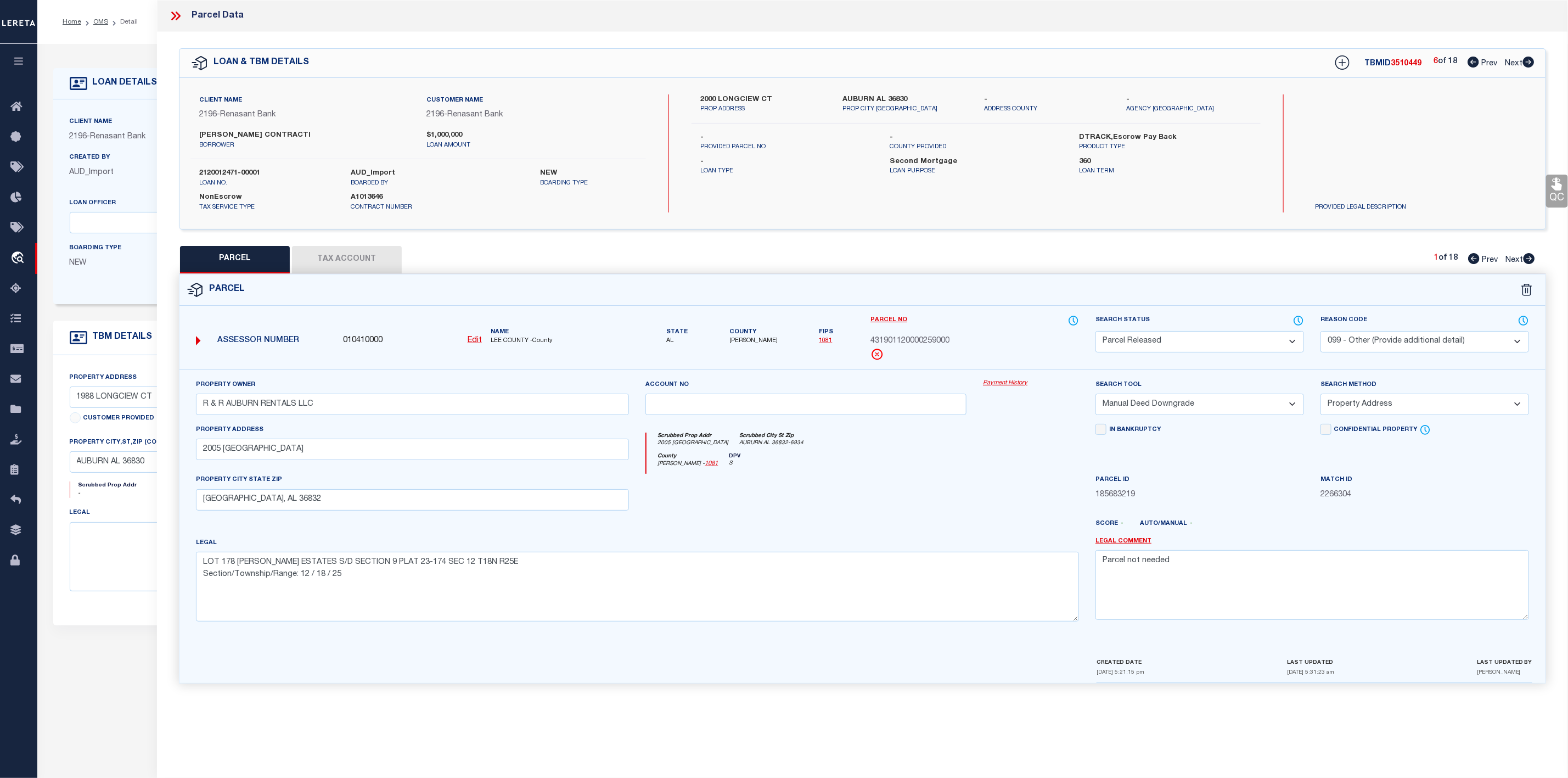
click at [1530, 63] on icon at bounding box center [1529, 62] width 12 height 11
select select "AS"
select select
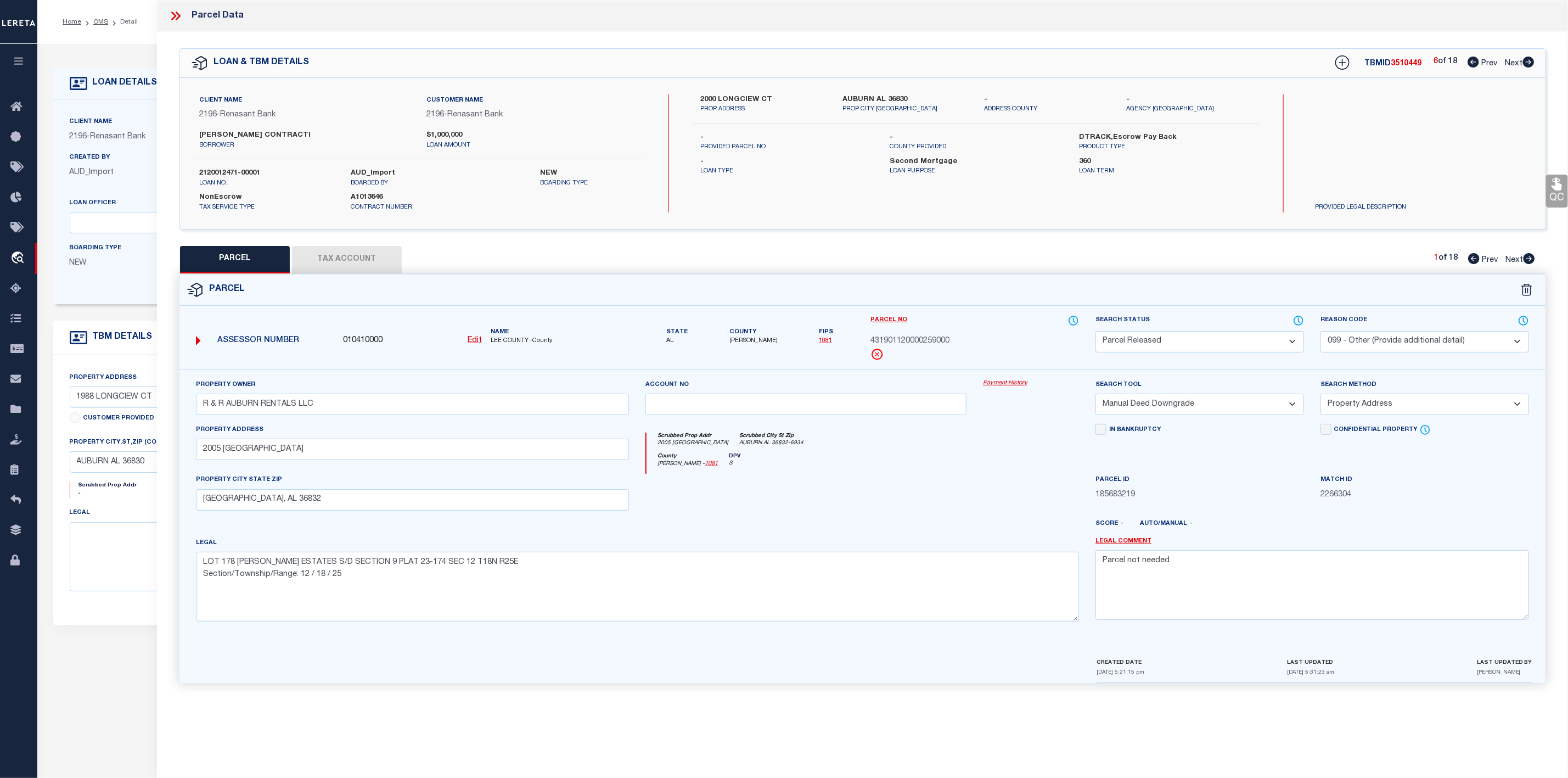
checkbox input "false"
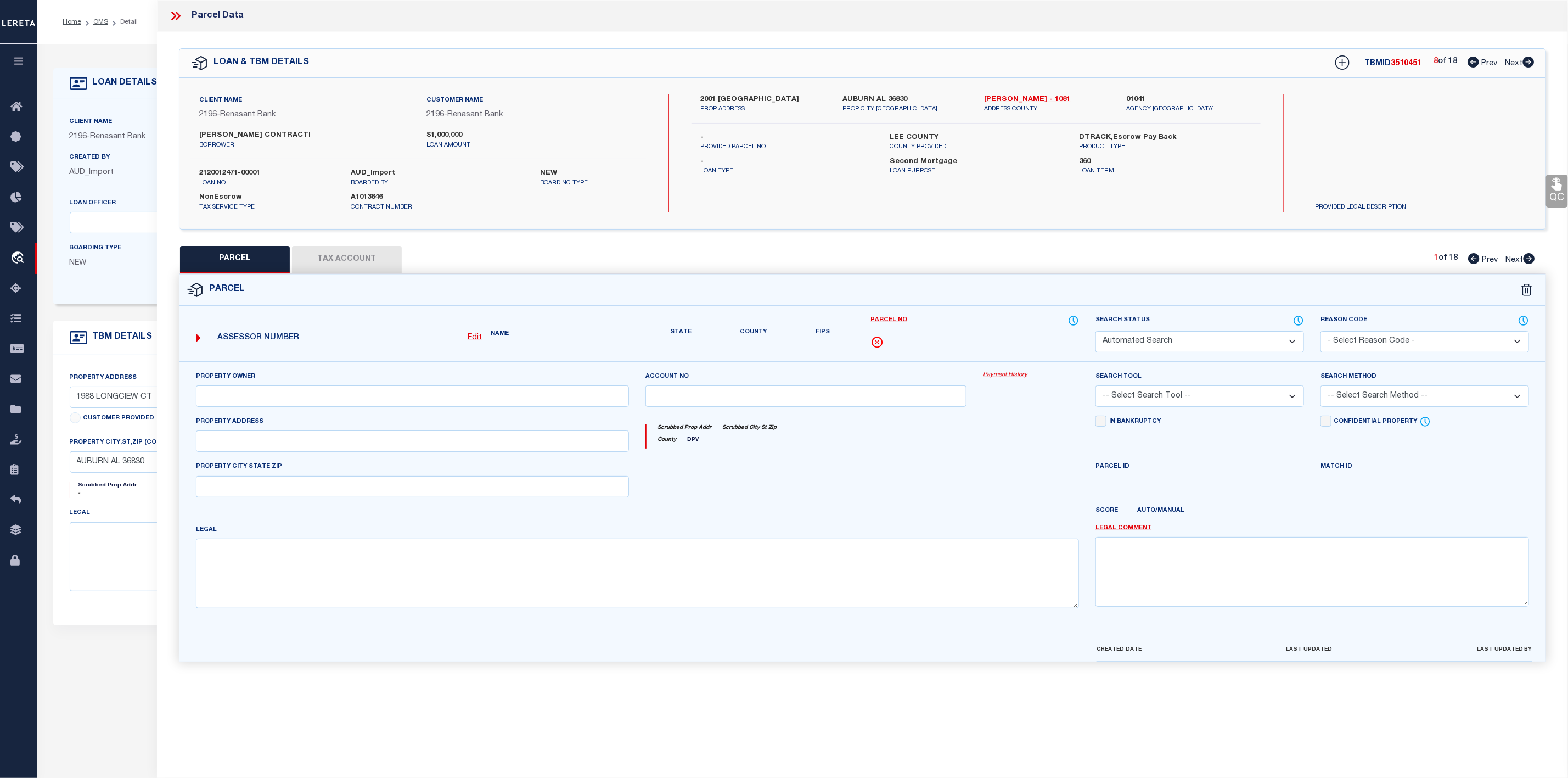
select select "PR"
select select "099"
type input "R & R AUBURN RENTALS LLC"
select select "ATL"
select select "ADD"
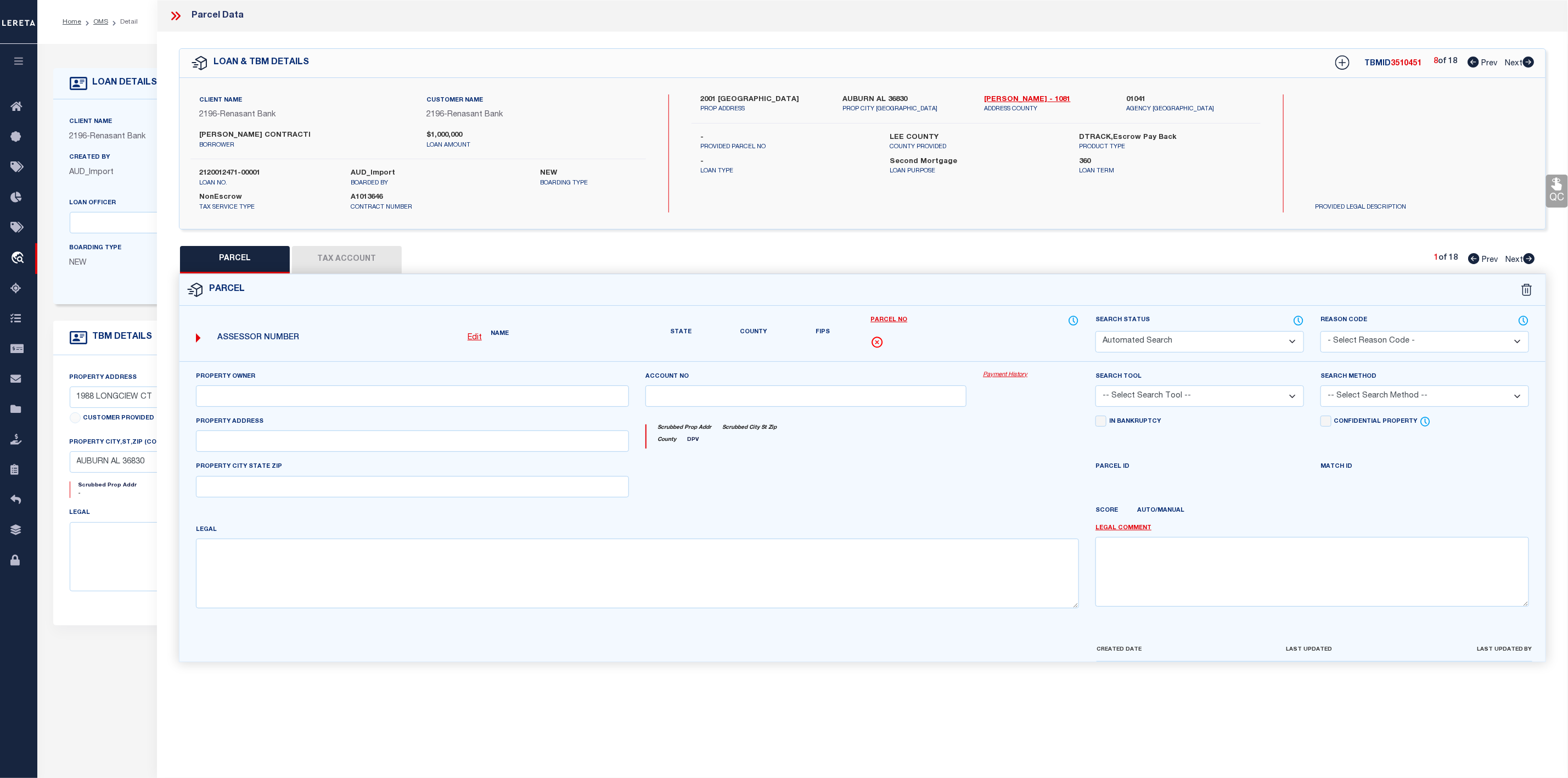
type input "2005 [GEOGRAPHIC_DATA]"
type input "[GEOGRAPHIC_DATA], AL 36832"
type textarea "LOT 178 [PERSON_NAME] ESTATES S/D SECTION 9 PLAT 23-174 SEC 12 T18N R25E Sectio…"
type textarea "Parcel not needed"
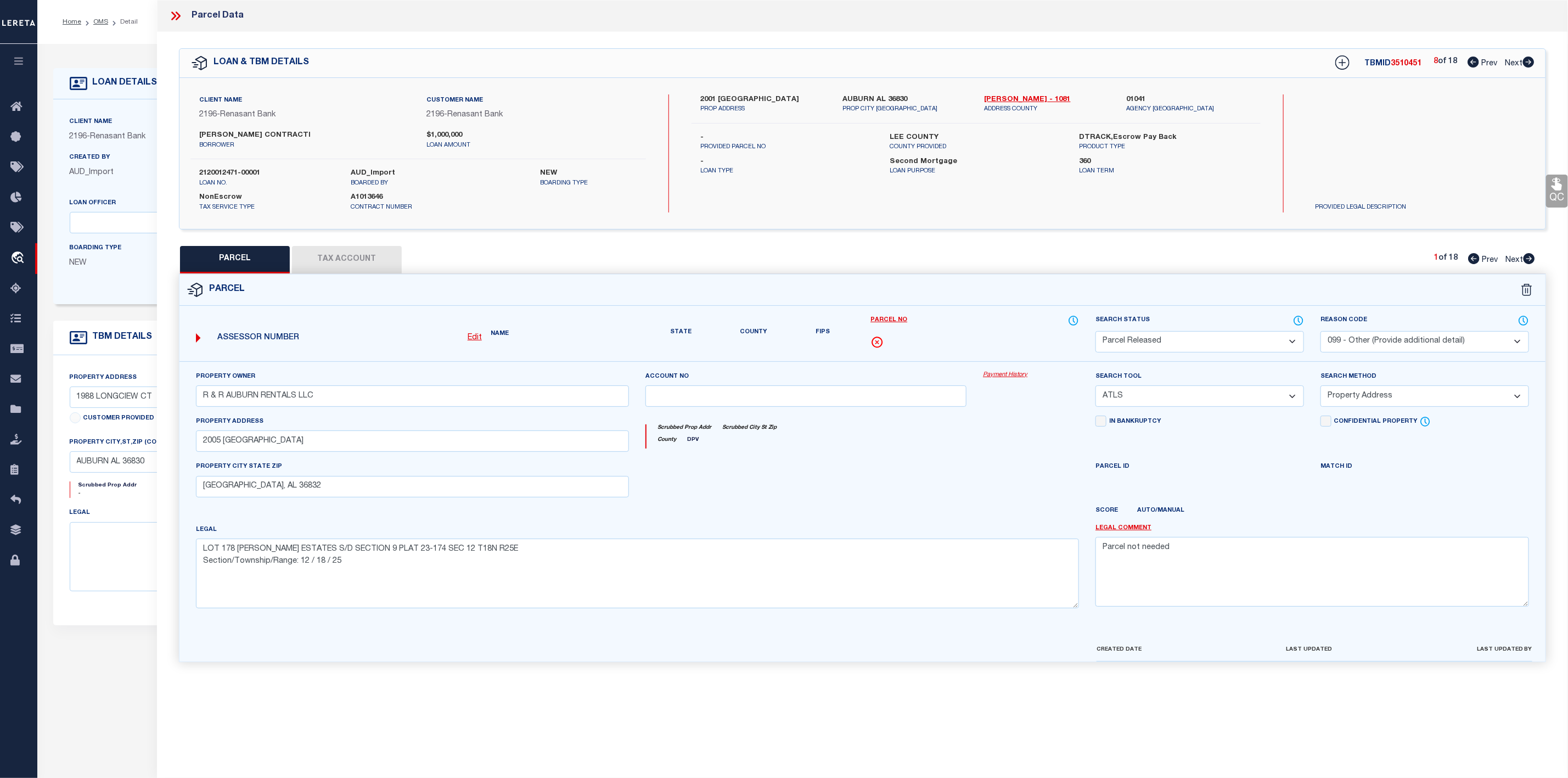
click at [1530, 63] on icon at bounding box center [1529, 62] width 12 height 11
select select "AS"
select select
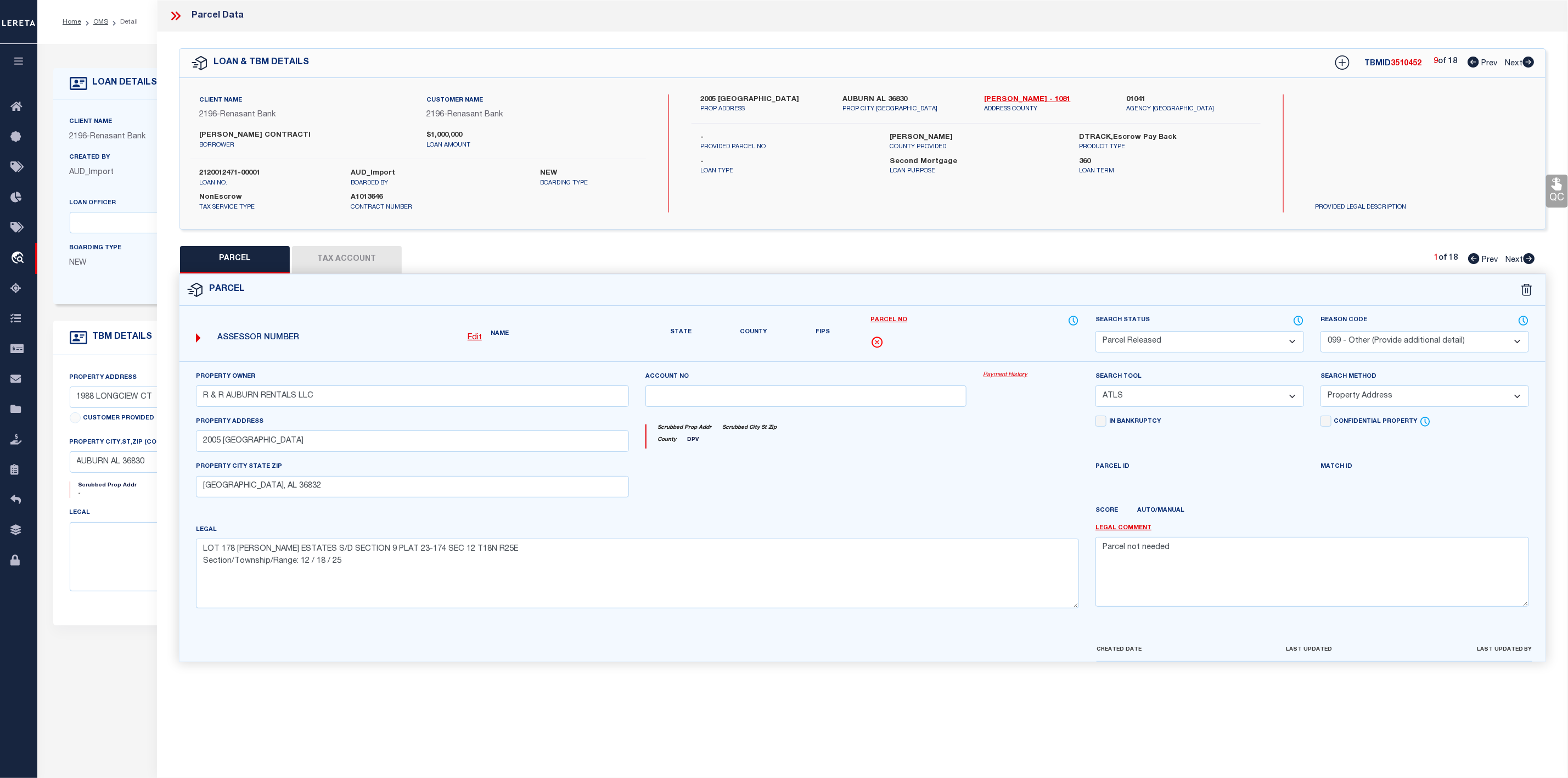
checkbox input "false"
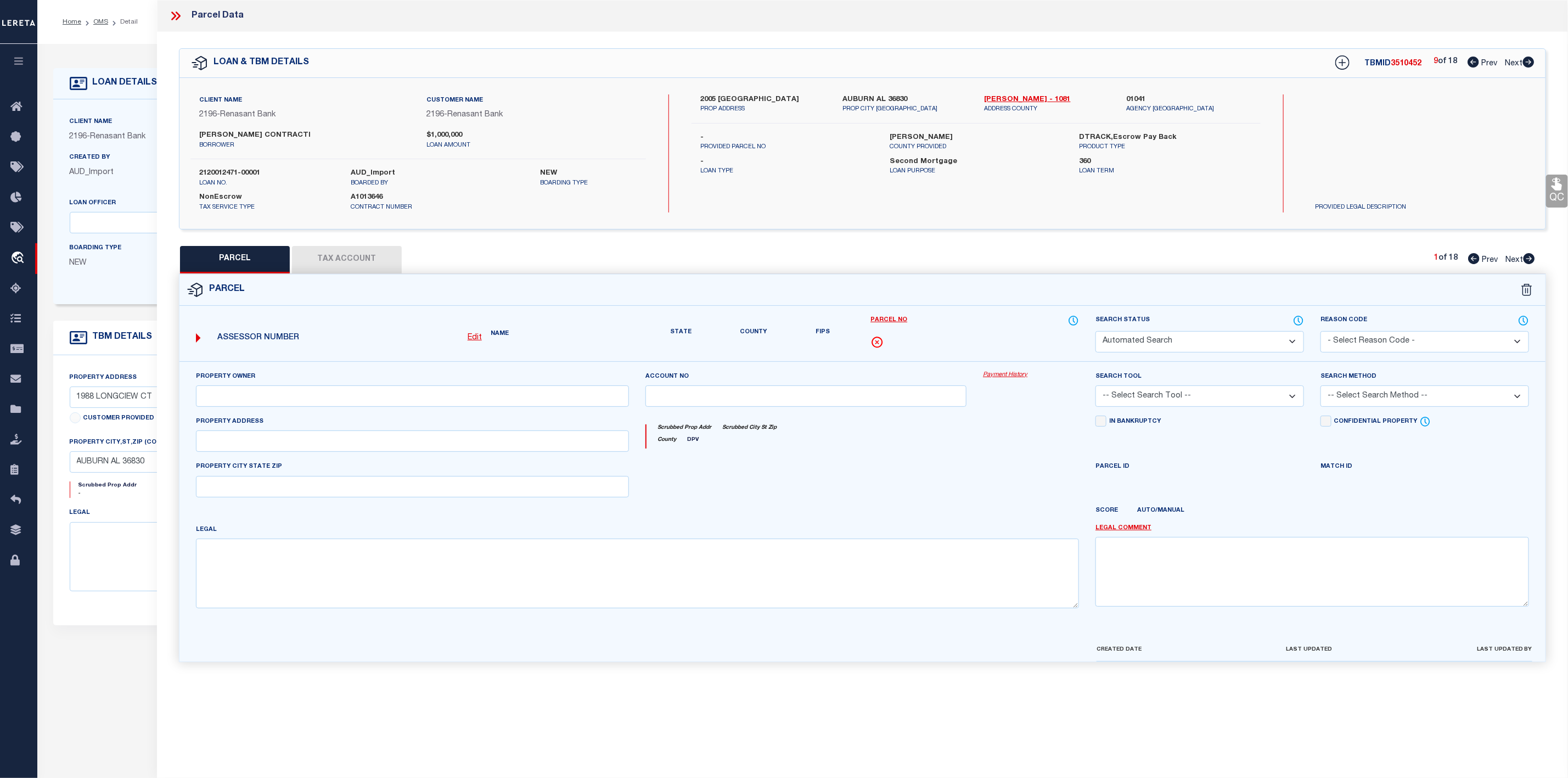
click at [1530, 63] on icon at bounding box center [1529, 62] width 12 height 11
checkbox input "false"
click at [1530, 63] on icon at bounding box center [1529, 62] width 12 height 11
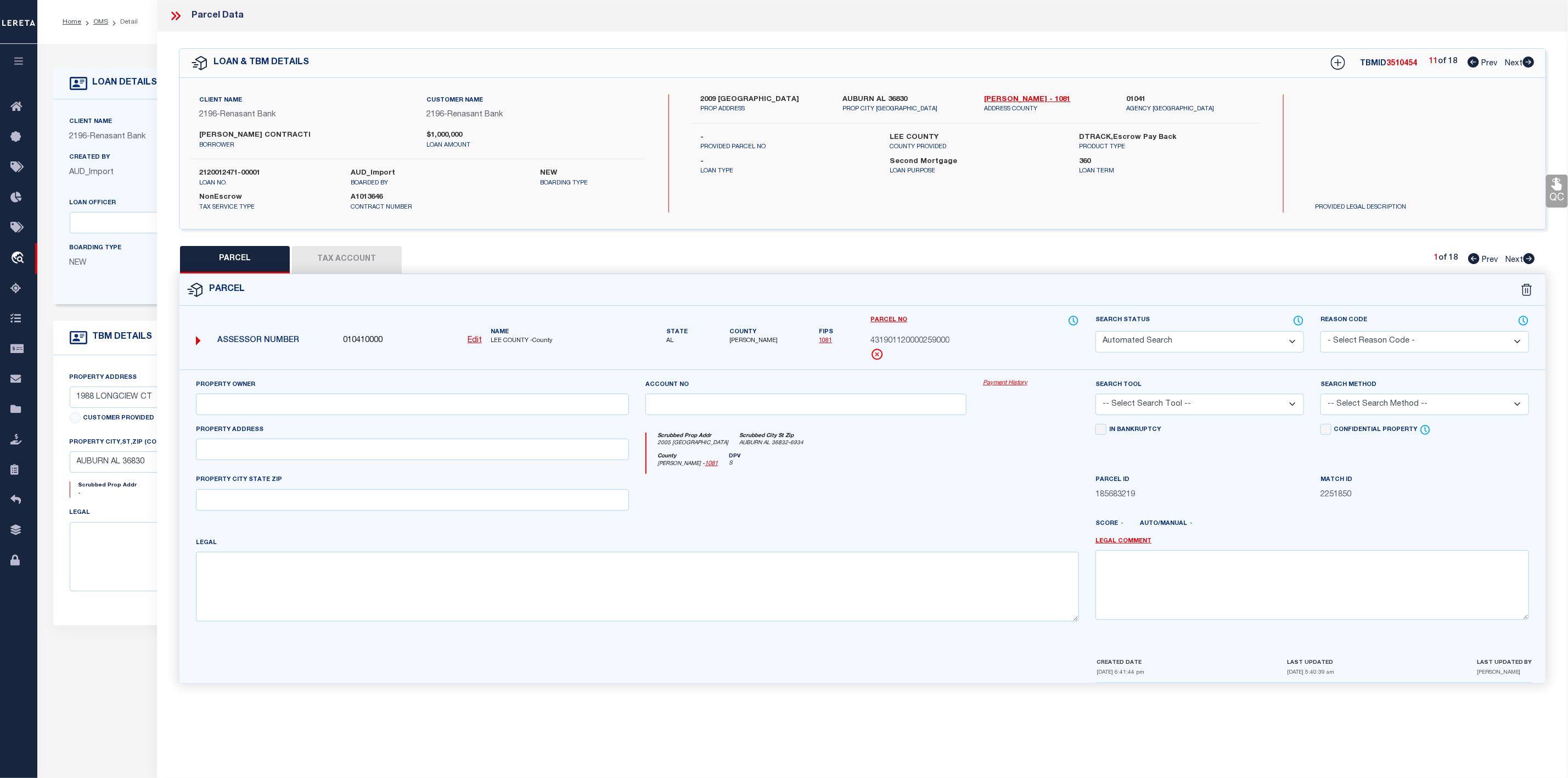
select select "PR"
select select "099"
type input "R & R AUBURN RENTALS LLC"
select select "ATL"
select select "ADD"
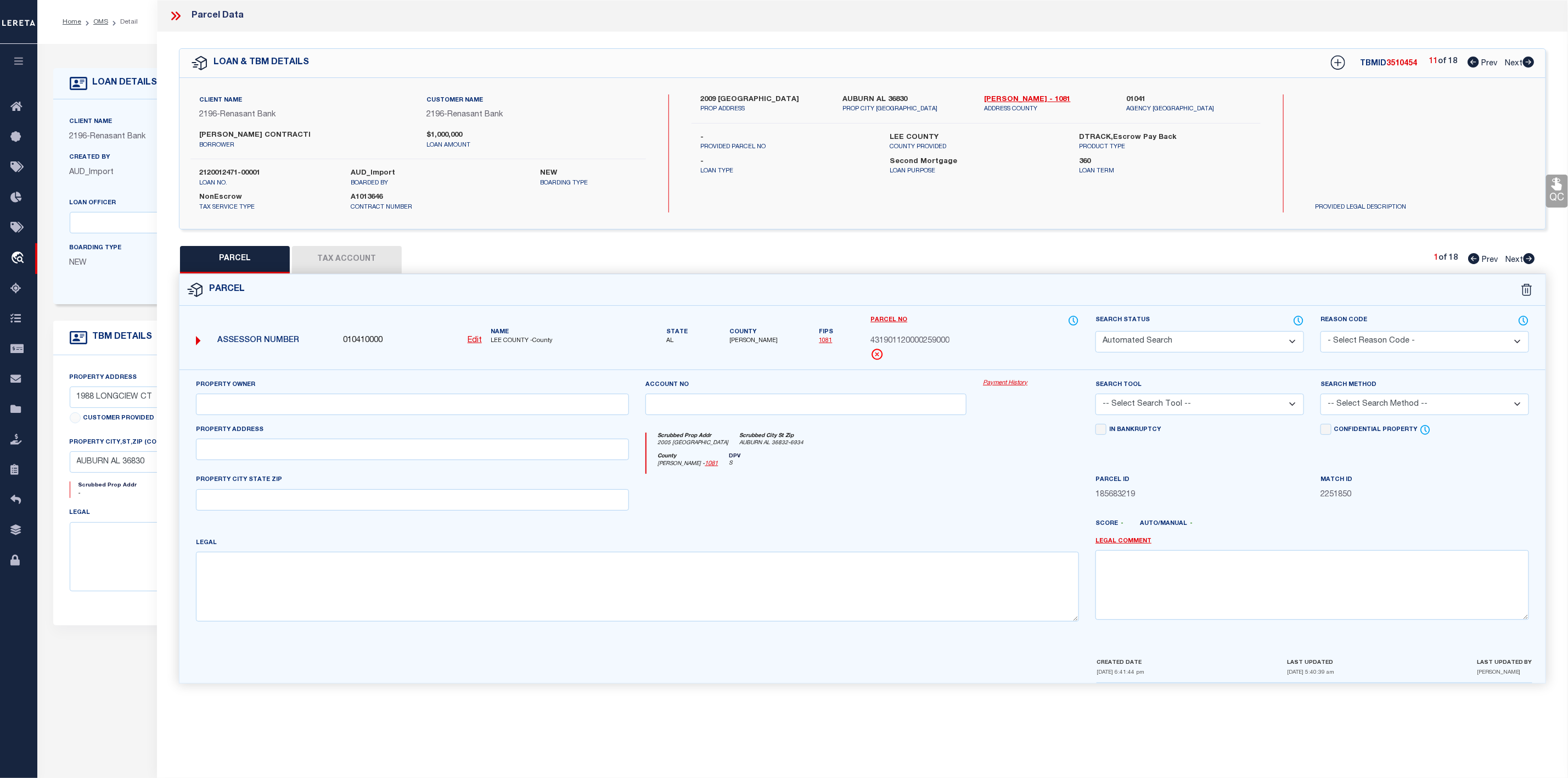
type input "2005 [GEOGRAPHIC_DATA]"
checkbox input "false"
type input "[GEOGRAPHIC_DATA], AL 36832"
type textarea "LOT 178 [PERSON_NAME] ESTATES S/D SECTION 9 PLAT 23-174 SEC 12 T18N R25E Sectio…"
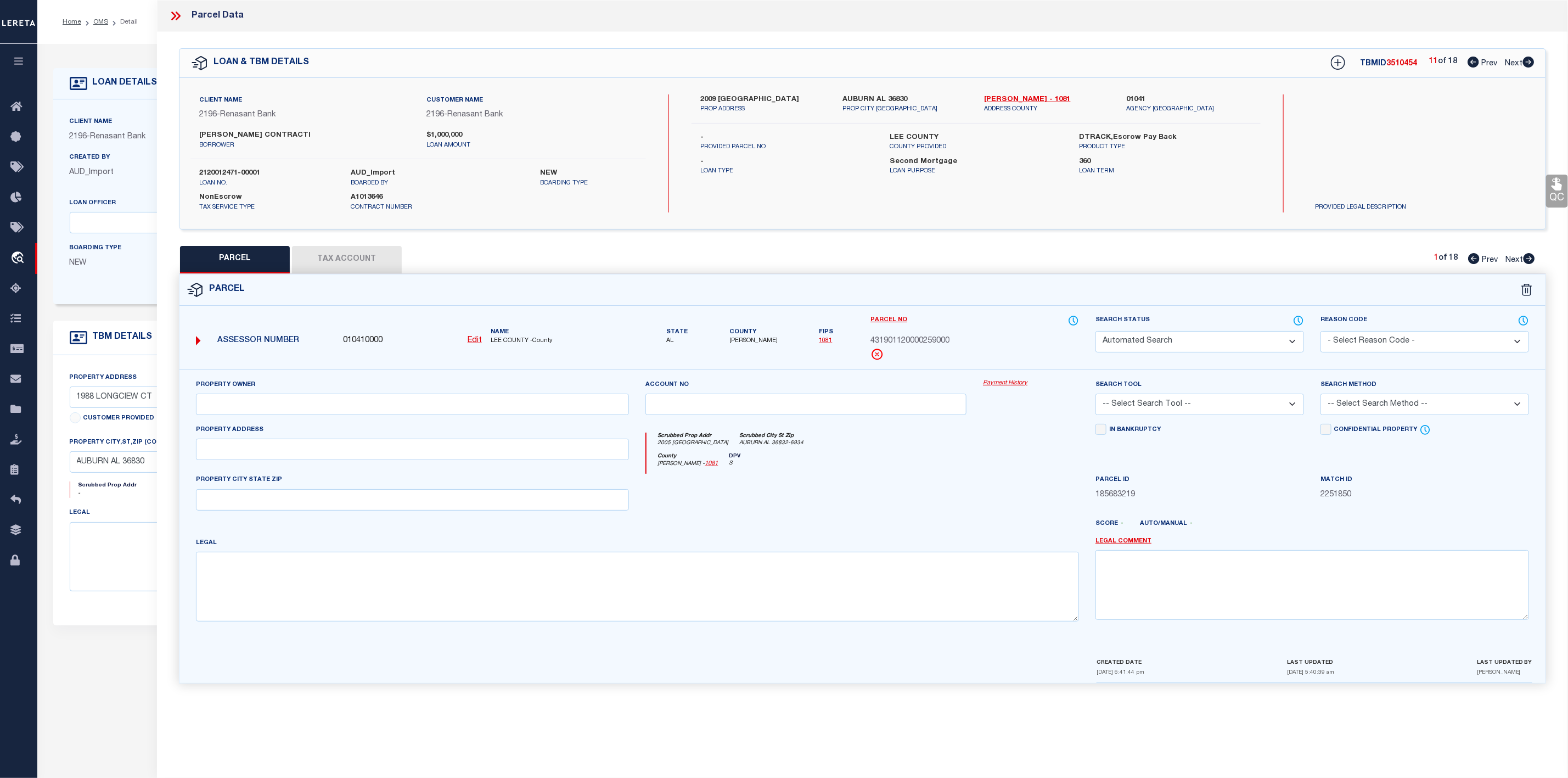
type textarea "Parcel not needed"
click at [1530, 63] on icon at bounding box center [1529, 62] width 12 height 11
select select "PR"
select select "099"
type input "R & R AUBURN RENTALS LLC"
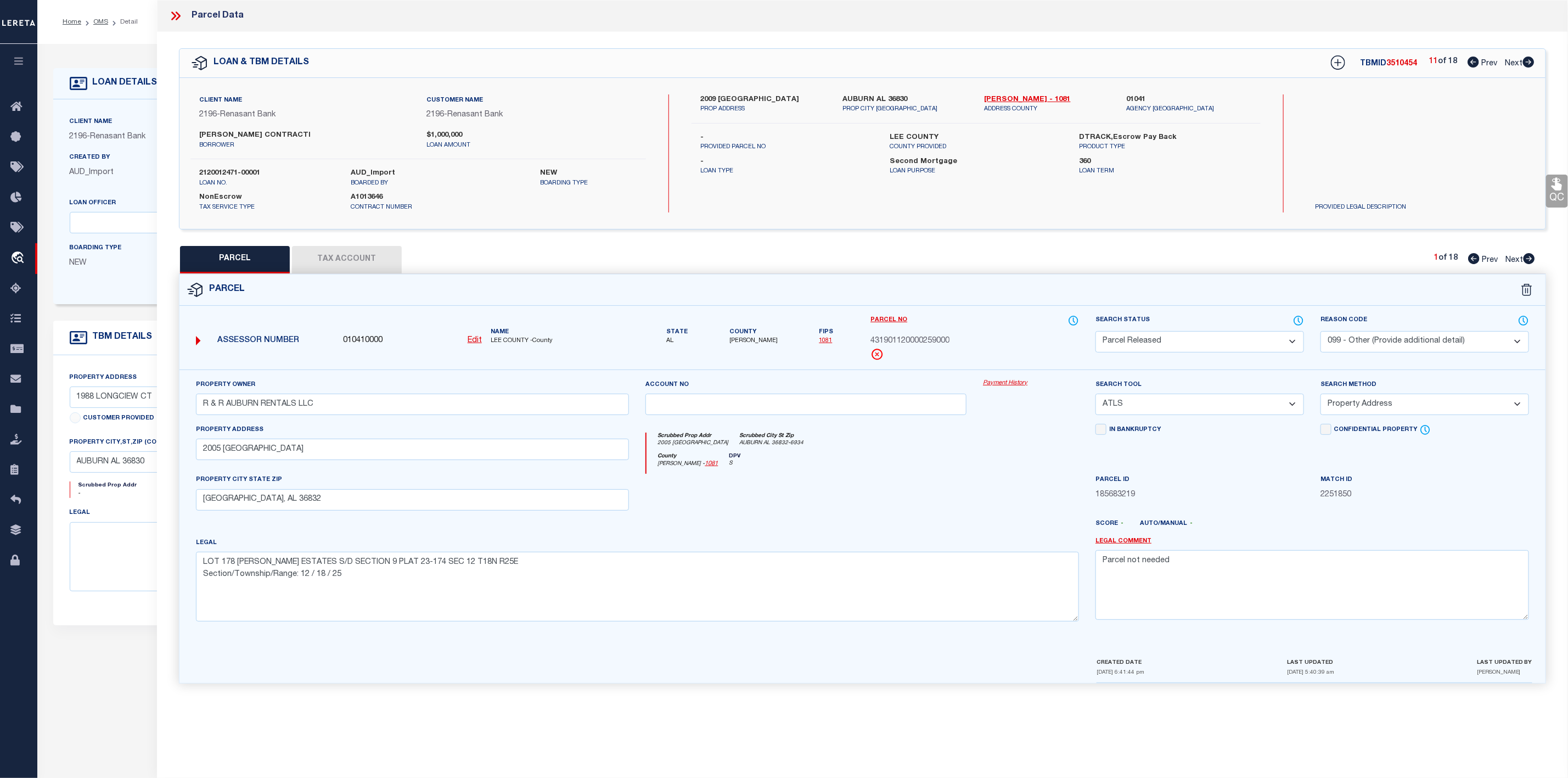
select select "ATL"
select select "ADD"
type input "2005 [GEOGRAPHIC_DATA]"
checkbox input "false"
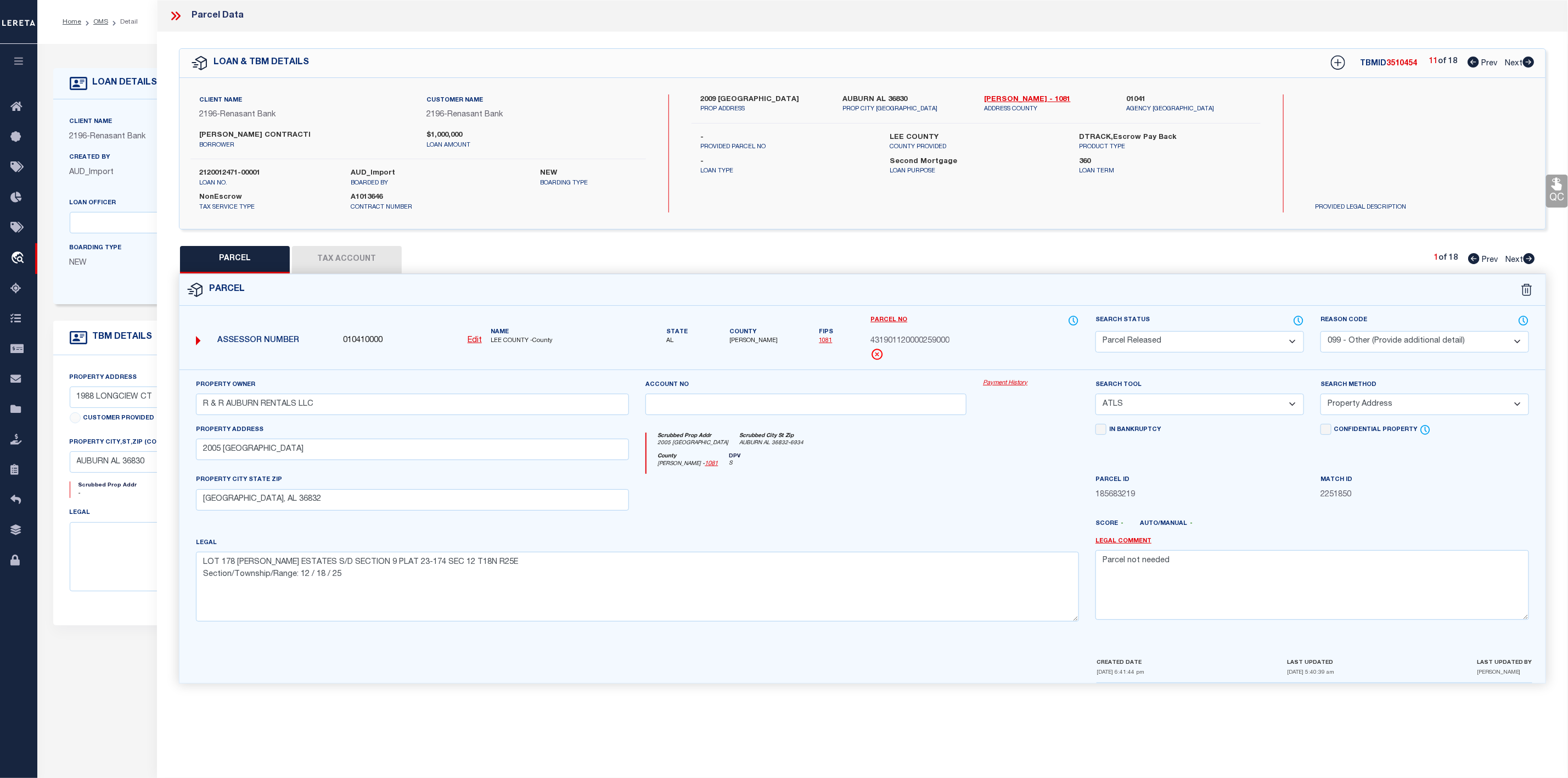
type input "[GEOGRAPHIC_DATA], AL 36832"
type textarea "LOT 178 [PERSON_NAME] ESTATES S/D SECTION 9 PLAT 23-174 SEC 12 T18N R25E Sectio…"
type textarea "Parcel not needed"
select select "AS"
select select
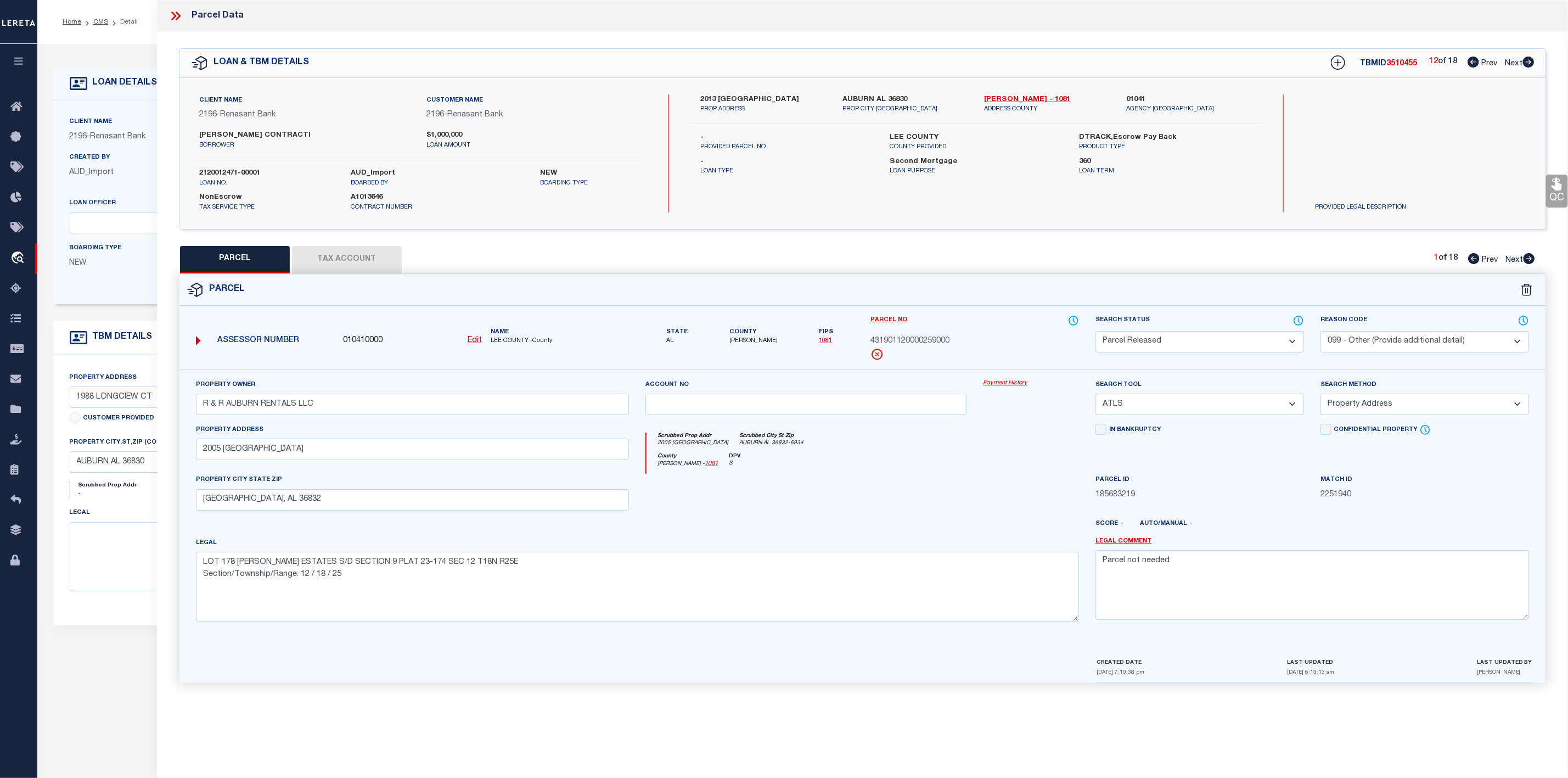
select select
checkbox input "false"
select select "PR"
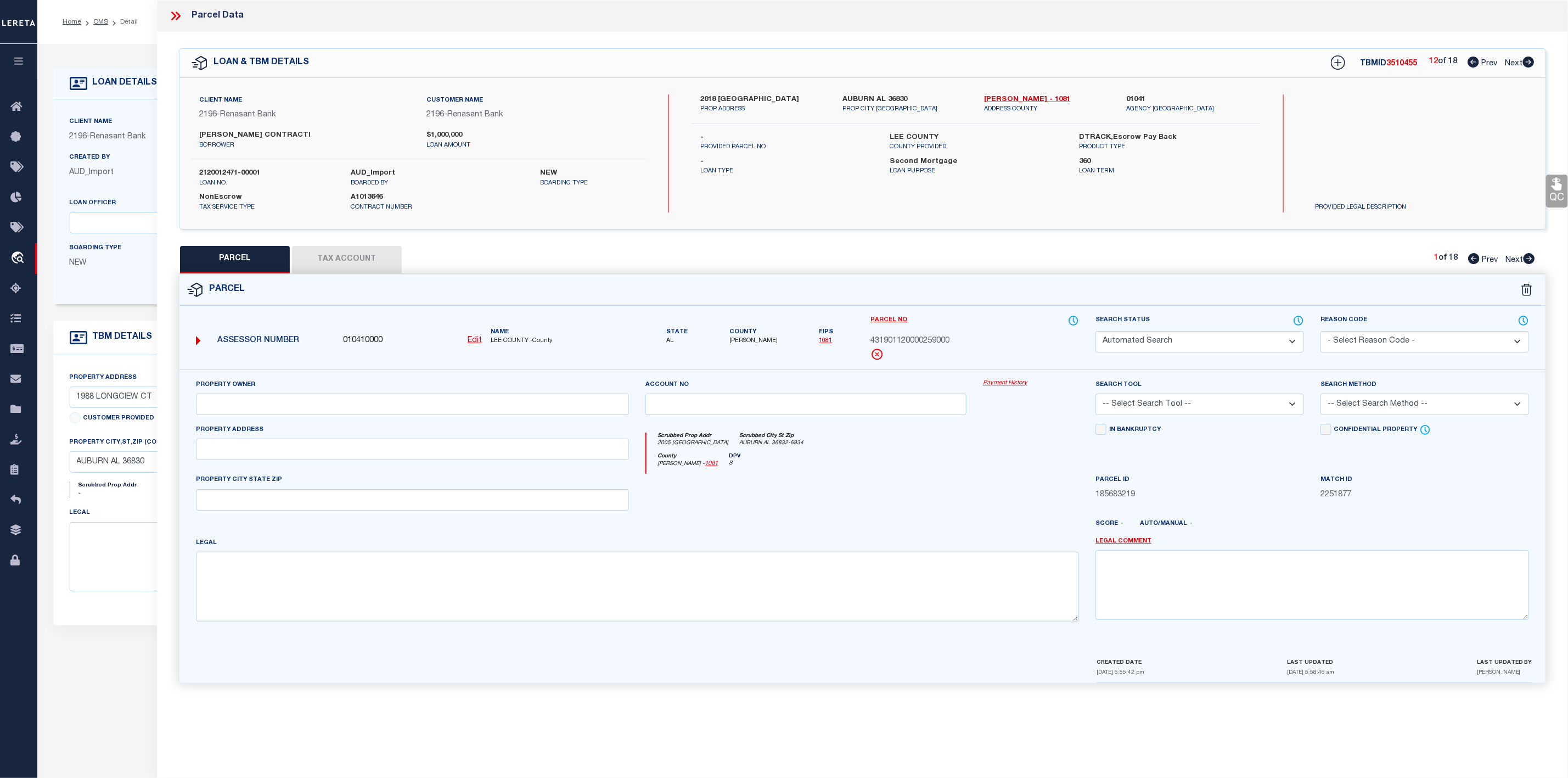
select select "099"
type input "R & R AUBURN RENTALS LLC"
select select "ATL"
select select "ADD"
type input "2005 [GEOGRAPHIC_DATA]"
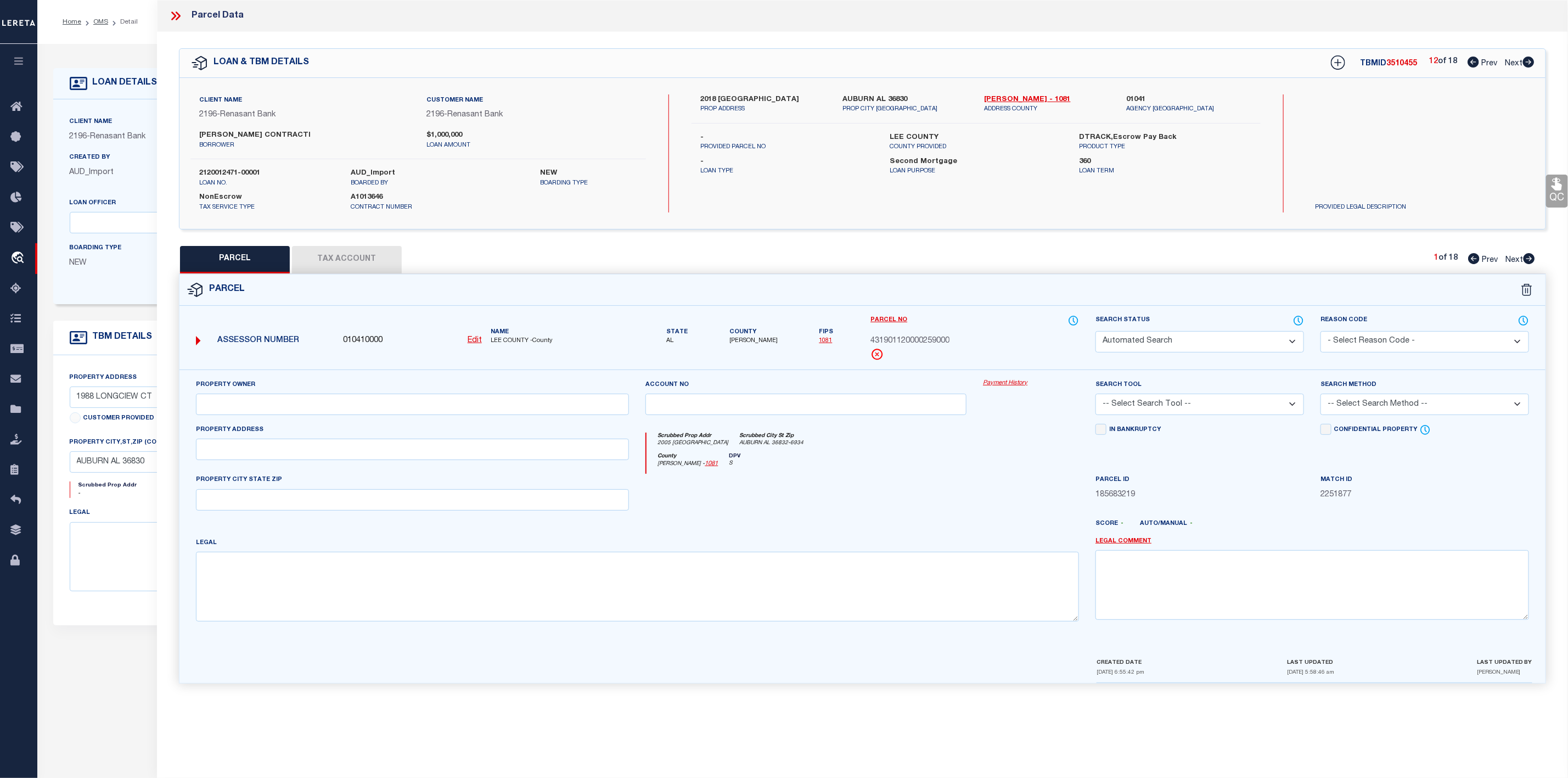
type input "[GEOGRAPHIC_DATA], AL 36832"
type textarea "LOT 178 [PERSON_NAME] ESTATES S/D SECTION 9 PLAT 23-174 SEC 12 T18N R25E Sectio…"
type textarea "Parcel not needed"
click at [1530, 63] on icon at bounding box center [1529, 62] width 12 height 11
select select "AS"
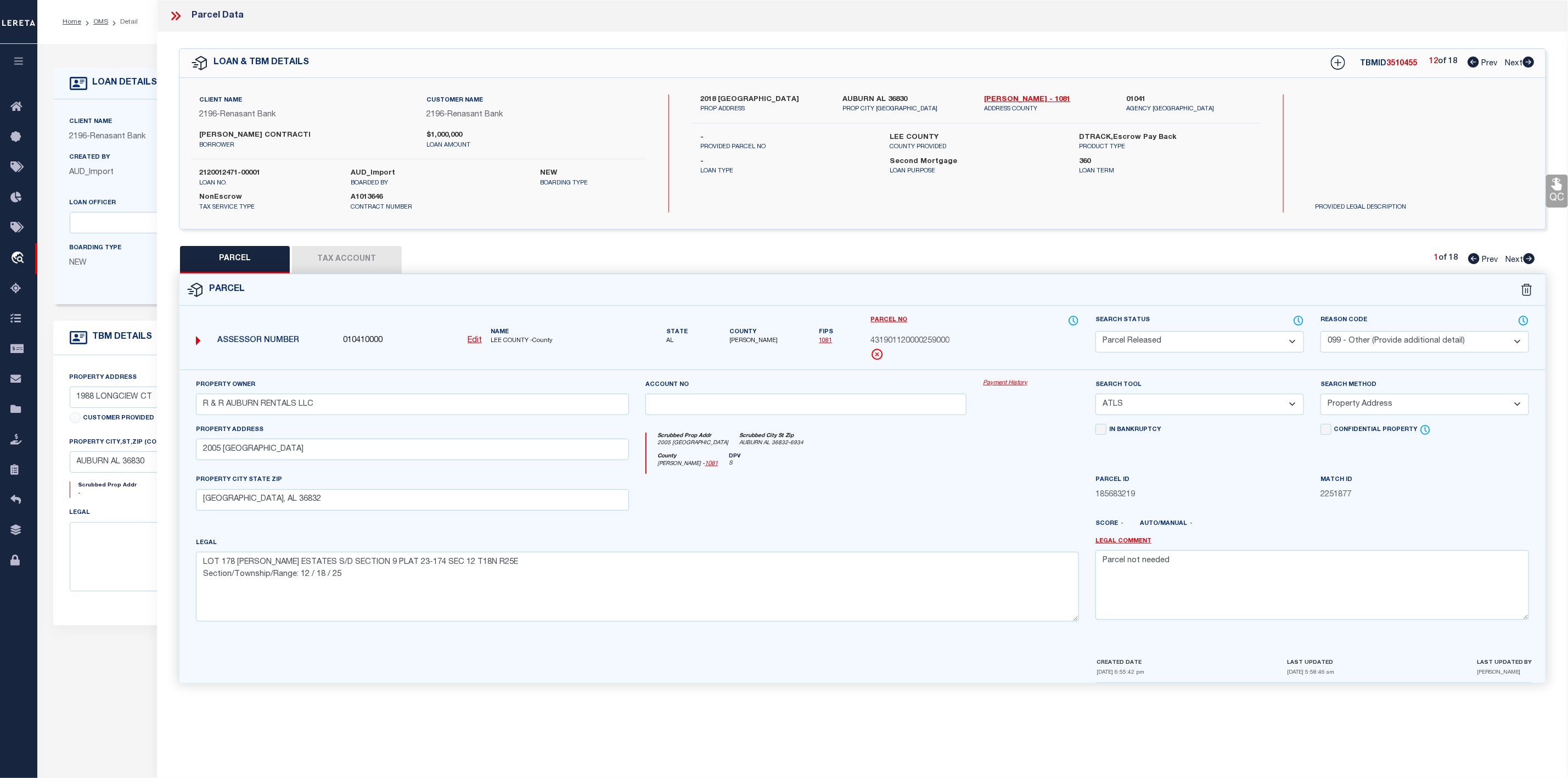
select select
checkbox input "false"
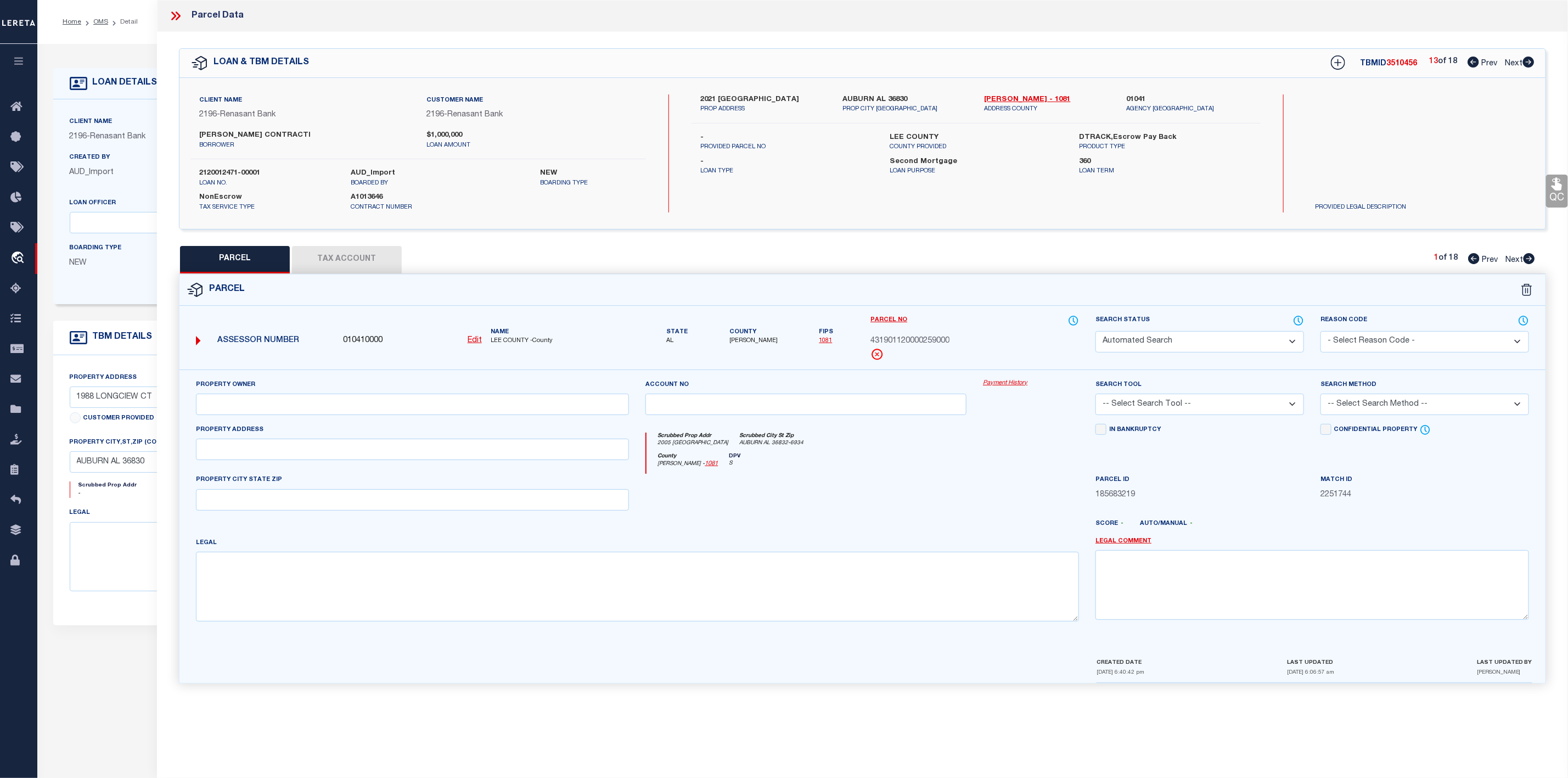
select select "PR"
select select "099"
type input "R & R AUBURN RENTALS LLC"
select select "ATL"
select select "ADD"
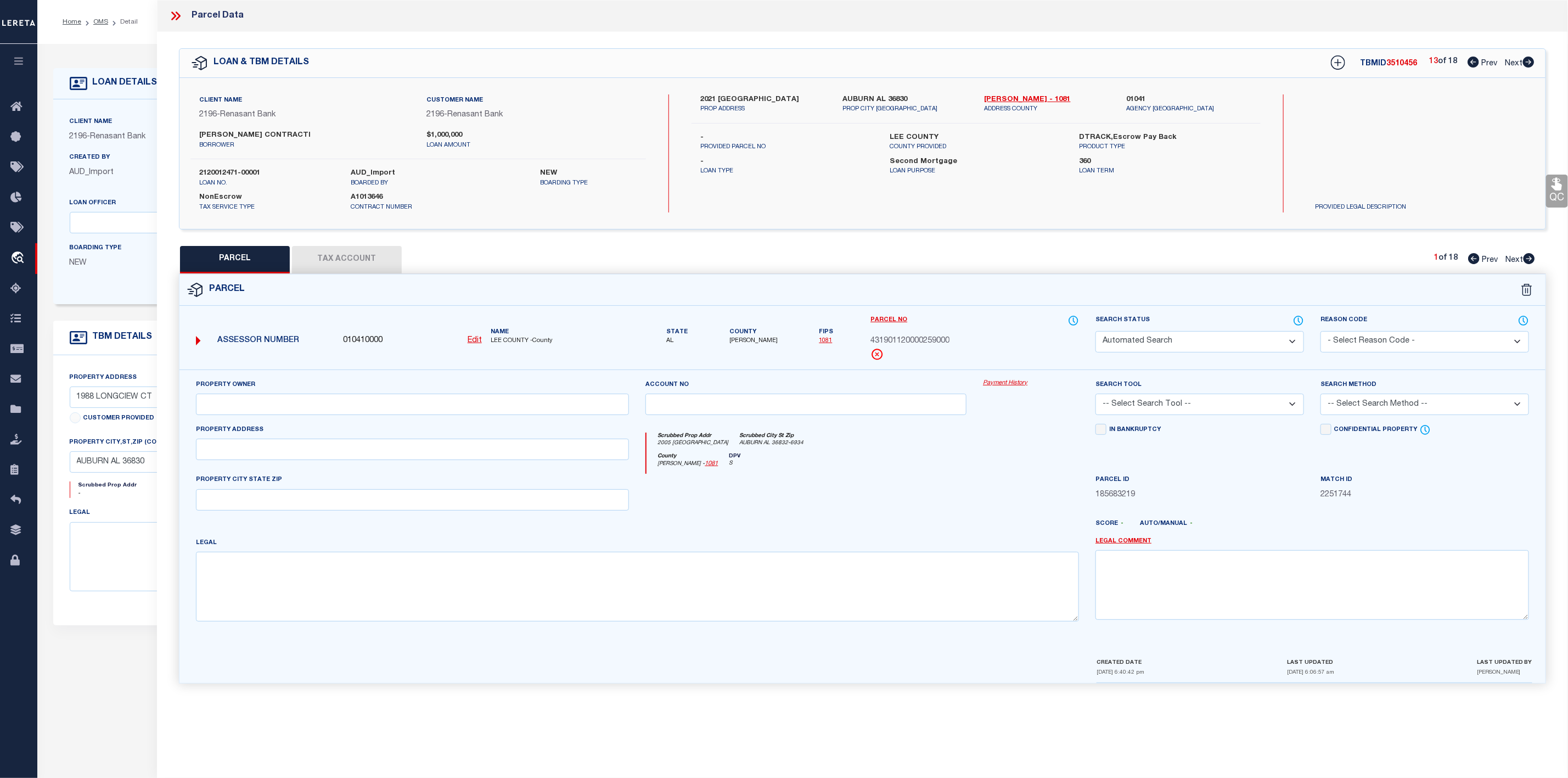
type input "2005 [GEOGRAPHIC_DATA]"
type input "[GEOGRAPHIC_DATA], AL 36832"
type textarea "LOT 178 [PERSON_NAME] ESTATES S/D SECTION 9 PLAT 23-174 SEC 12 T18N R25E Sectio…"
type textarea "Parcel not needed"
click at [1530, 63] on icon at bounding box center [1529, 62] width 12 height 11
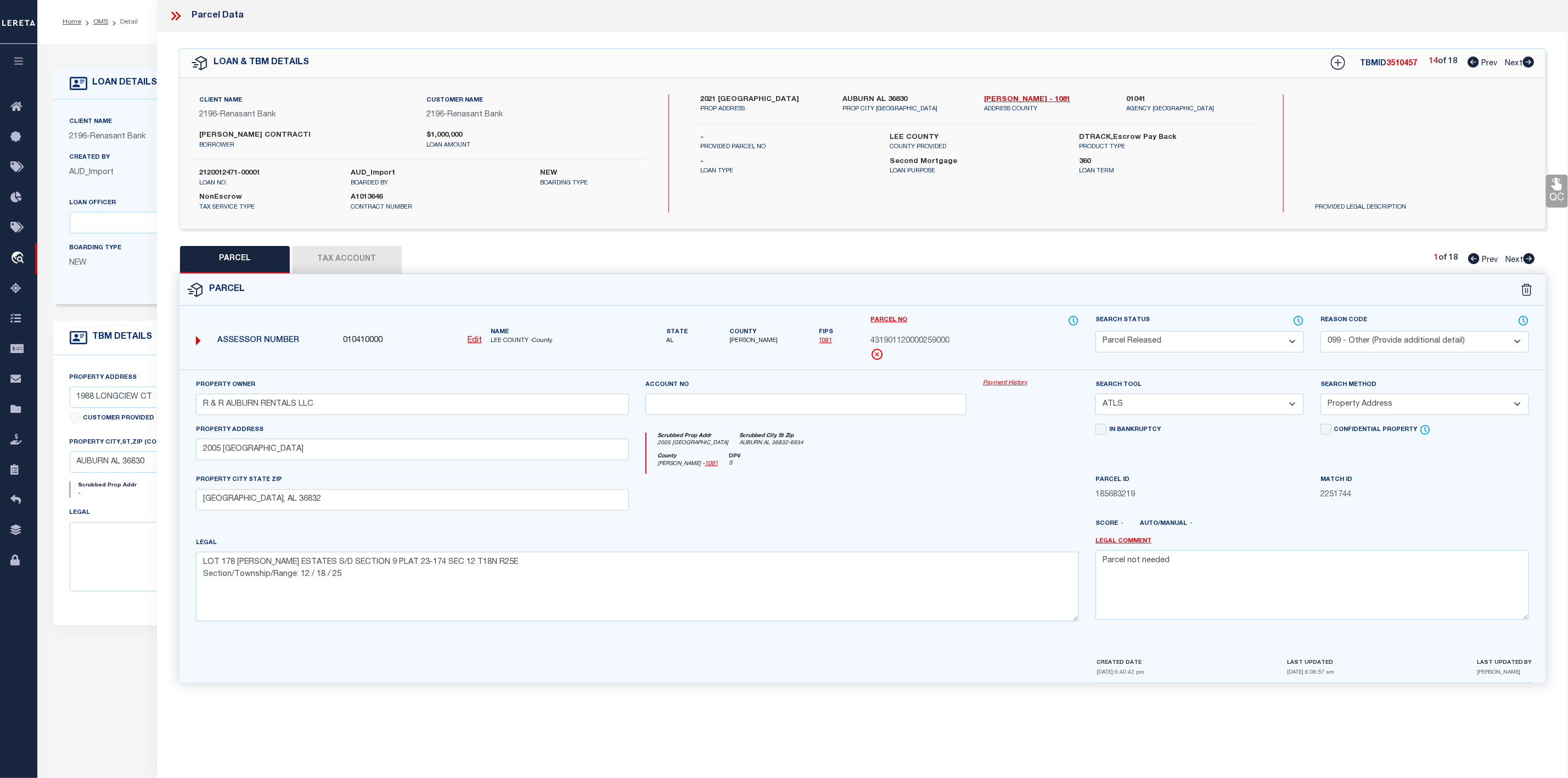
select select "AS"
select select
checkbox input "false"
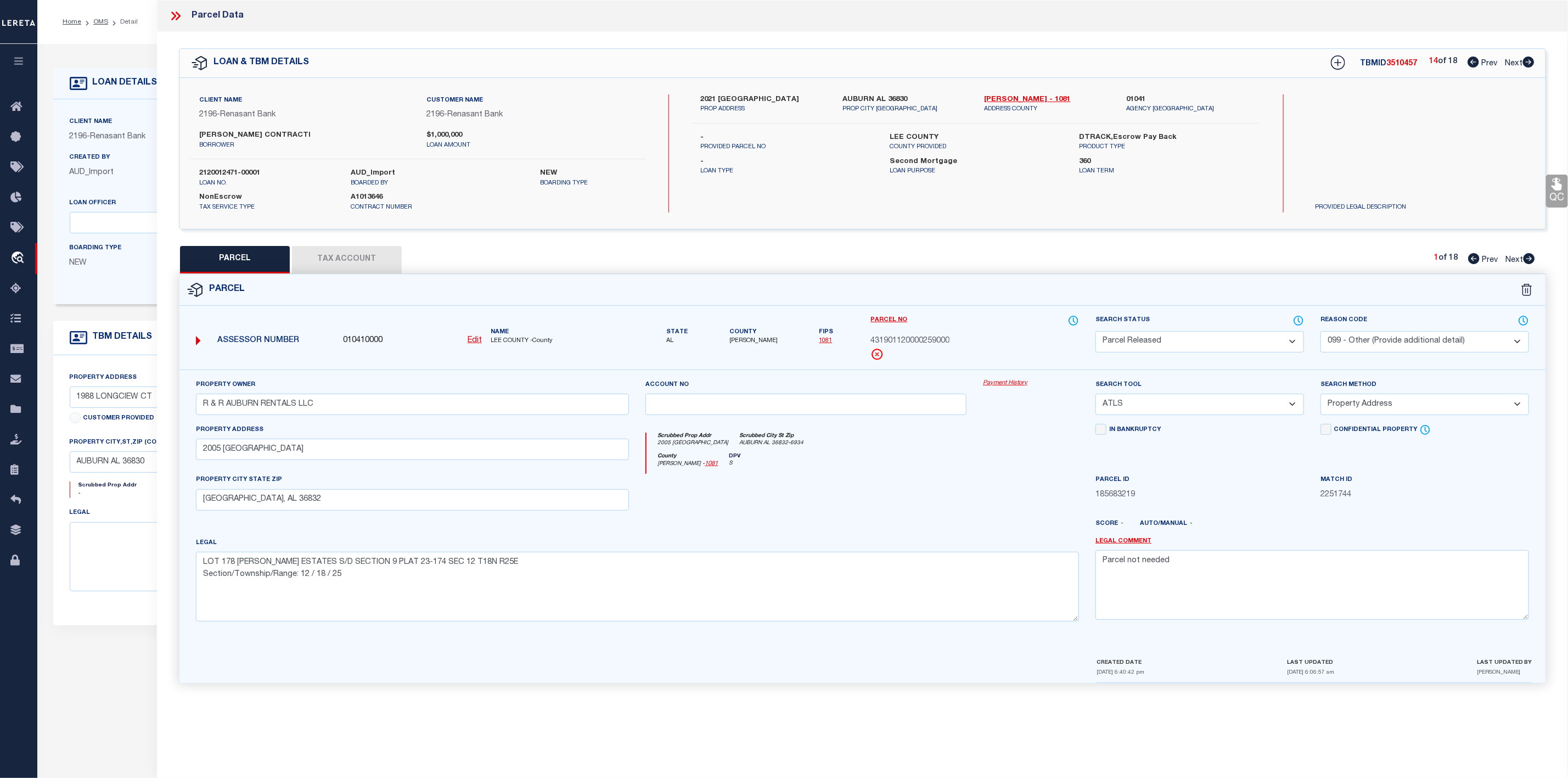
checkbox input "false"
select select "PR"
select select "099"
type input "R & R AUBURN RENTALS LLC"
select select "ATL"
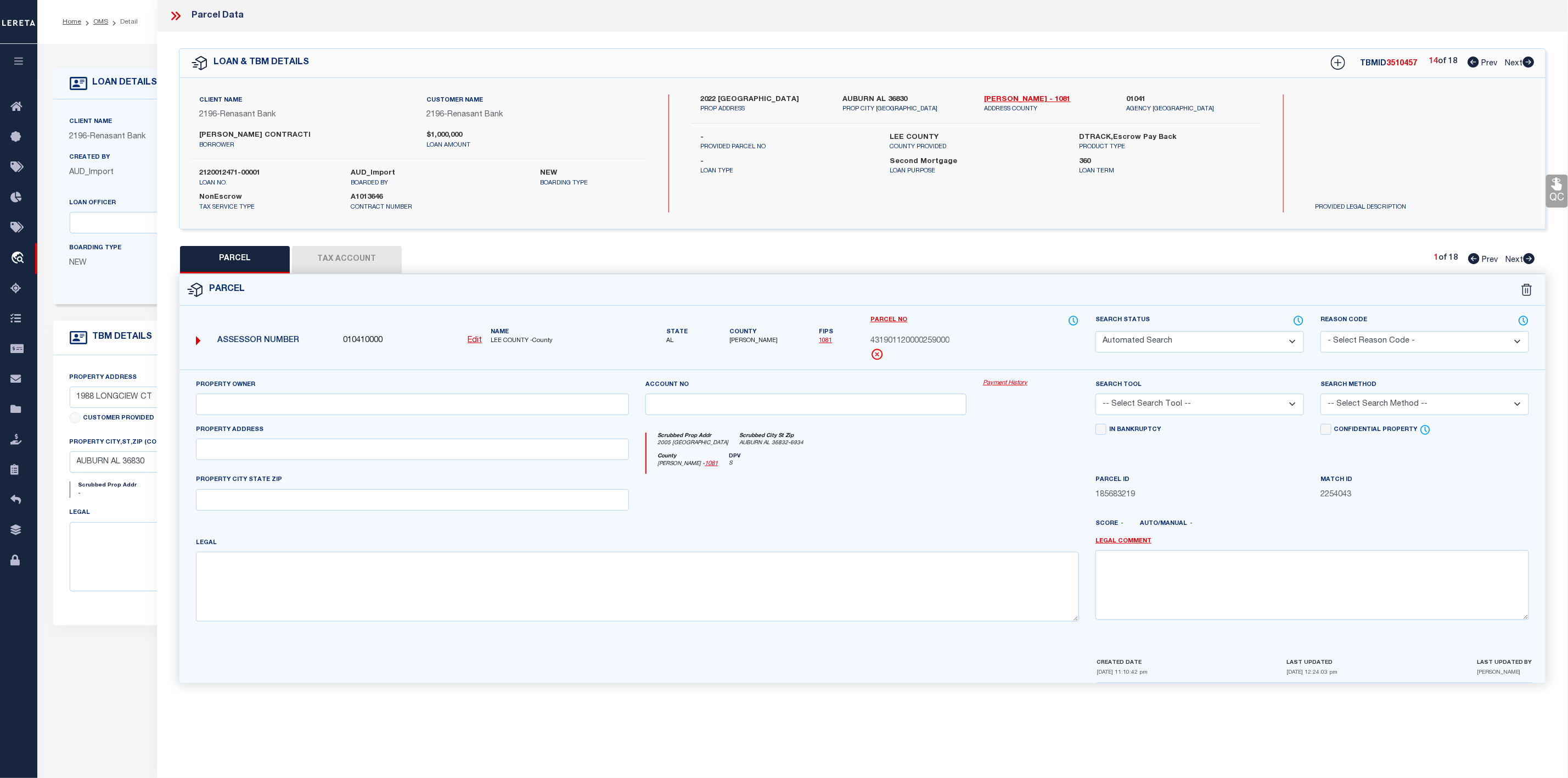
select select "ADD"
type input "2005 [GEOGRAPHIC_DATA]"
click at [1532, 257] on icon at bounding box center [1529, 258] width 11 height 11
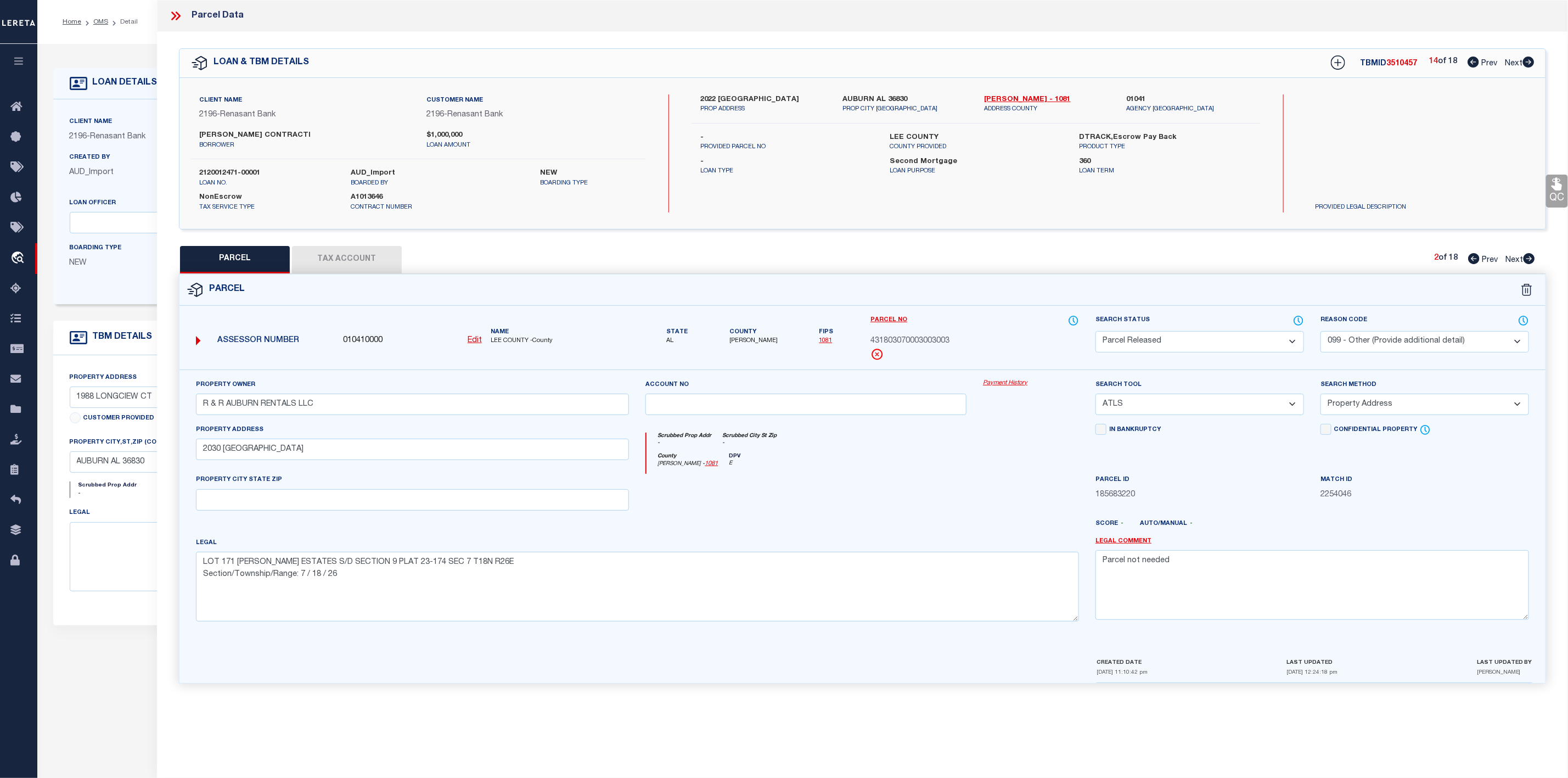
click at [1532, 257] on icon at bounding box center [1529, 258] width 11 height 11
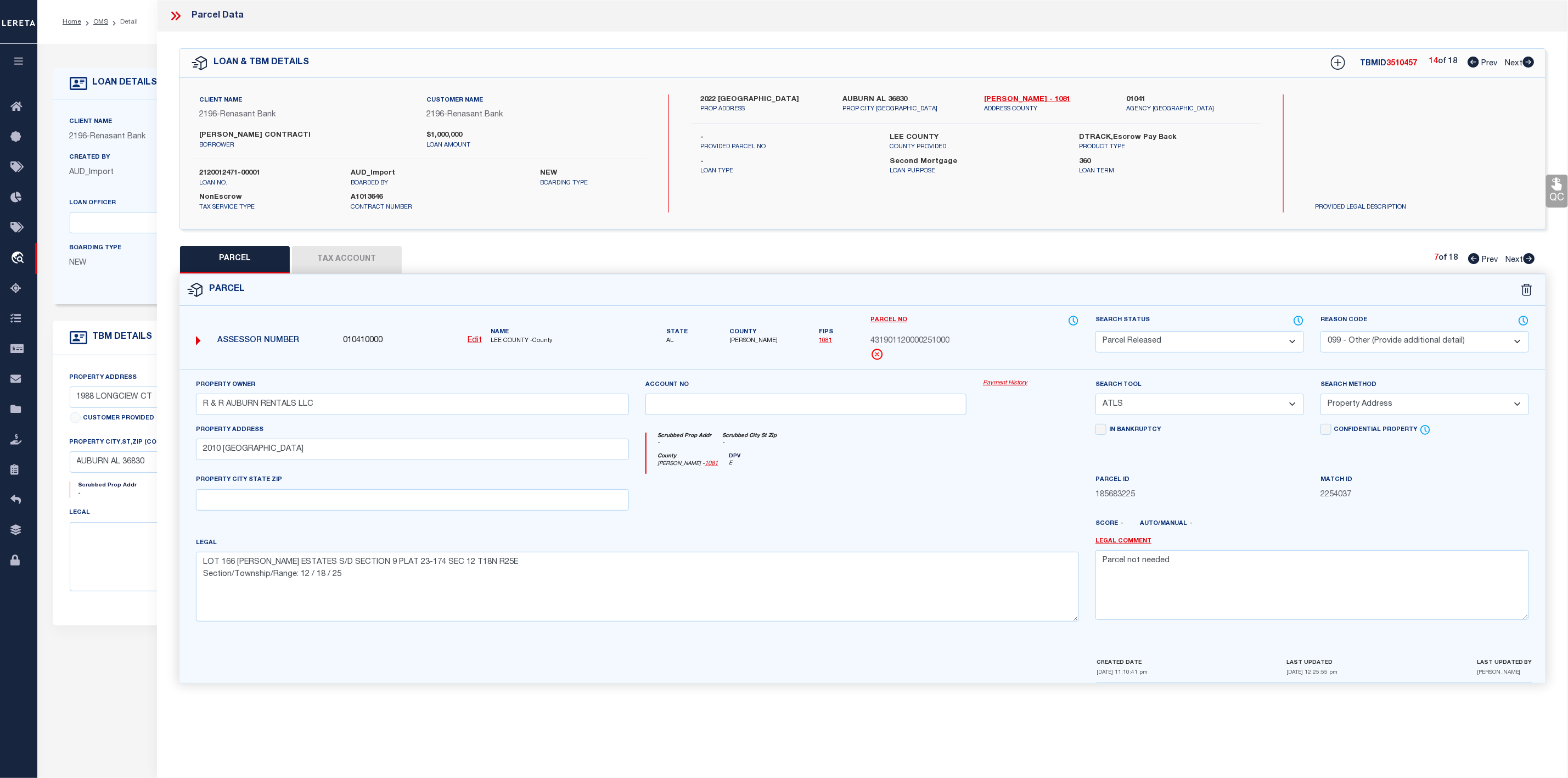
click at [1532, 257] on icon at bounding box center [1529, 258] width 11 height 11
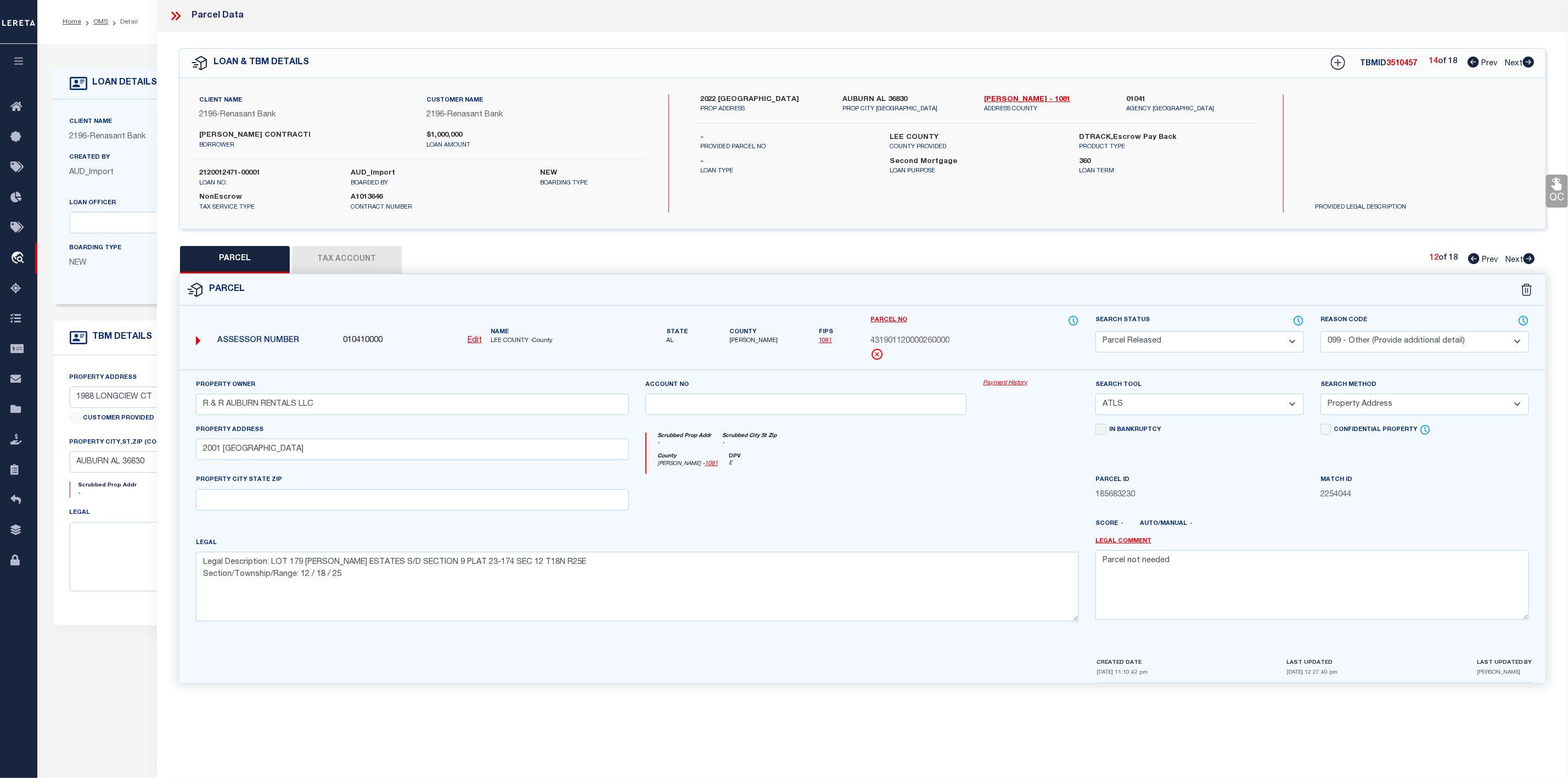
click at [1532, 257] on icon at bounding box center [1529, 258] width 11 height 11
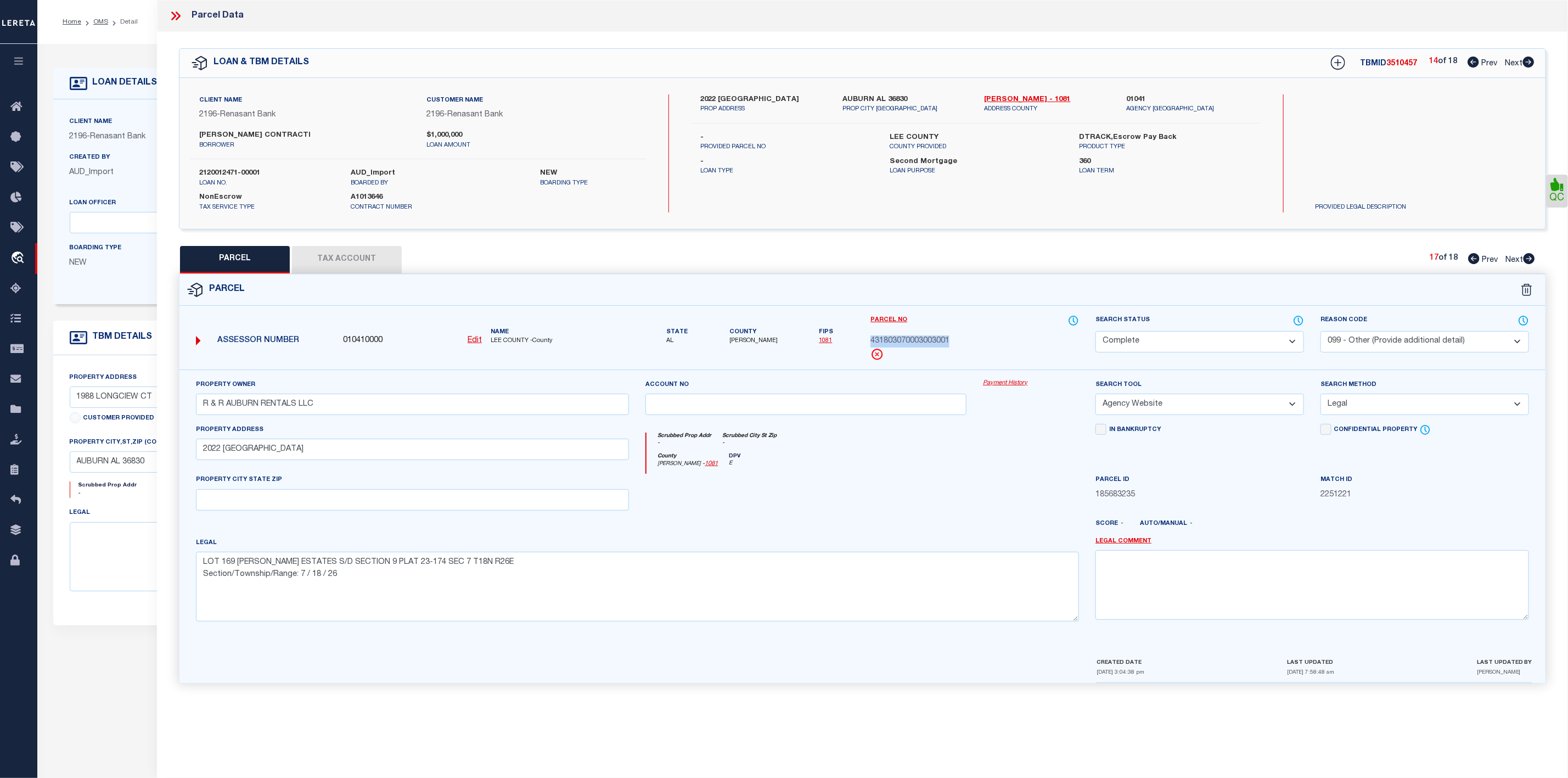
drag, startPoint x: 866, startPoint y: 339, endPoint x: 967, endPoint y: 349, distance: 101.5
click at [967, 349] on div "Parcel No 431803070003003001" at bounding box center [975, 342] width 225 height 55
copy div "431803070003003001"
click at [1526, 60] on icon at bounding box center [1529, 62] width 11 height 11
click at [1384, 144] on div "Search by Legal Customer" at bounding box center [1382, 130] width 152 height 72
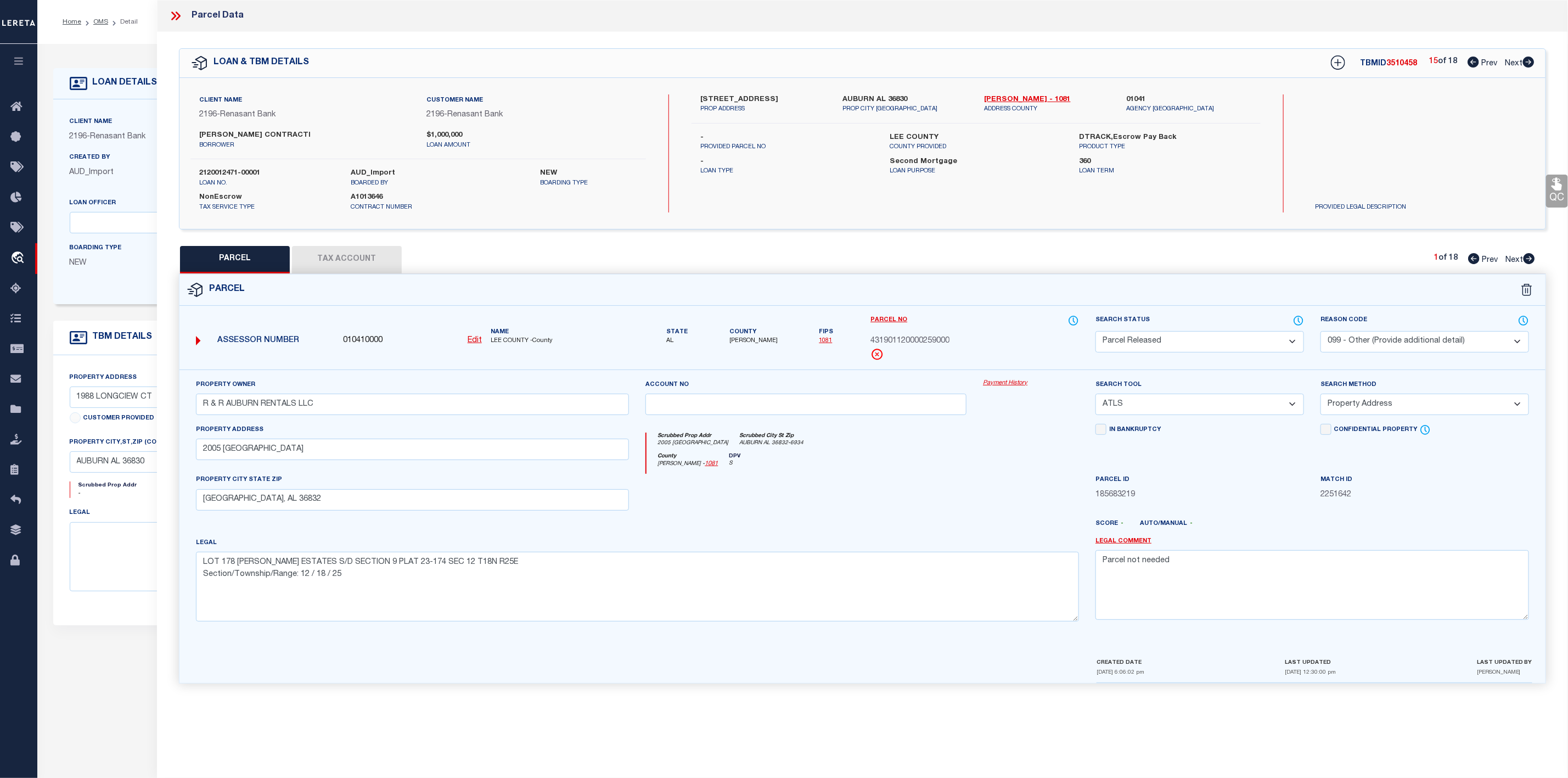
click at [1532, 259] on icon at bounding box center [1529, 258] width 11 height 11
click at [1526, 259] on icon at bounding box center [1529, 258] width 11 height 11
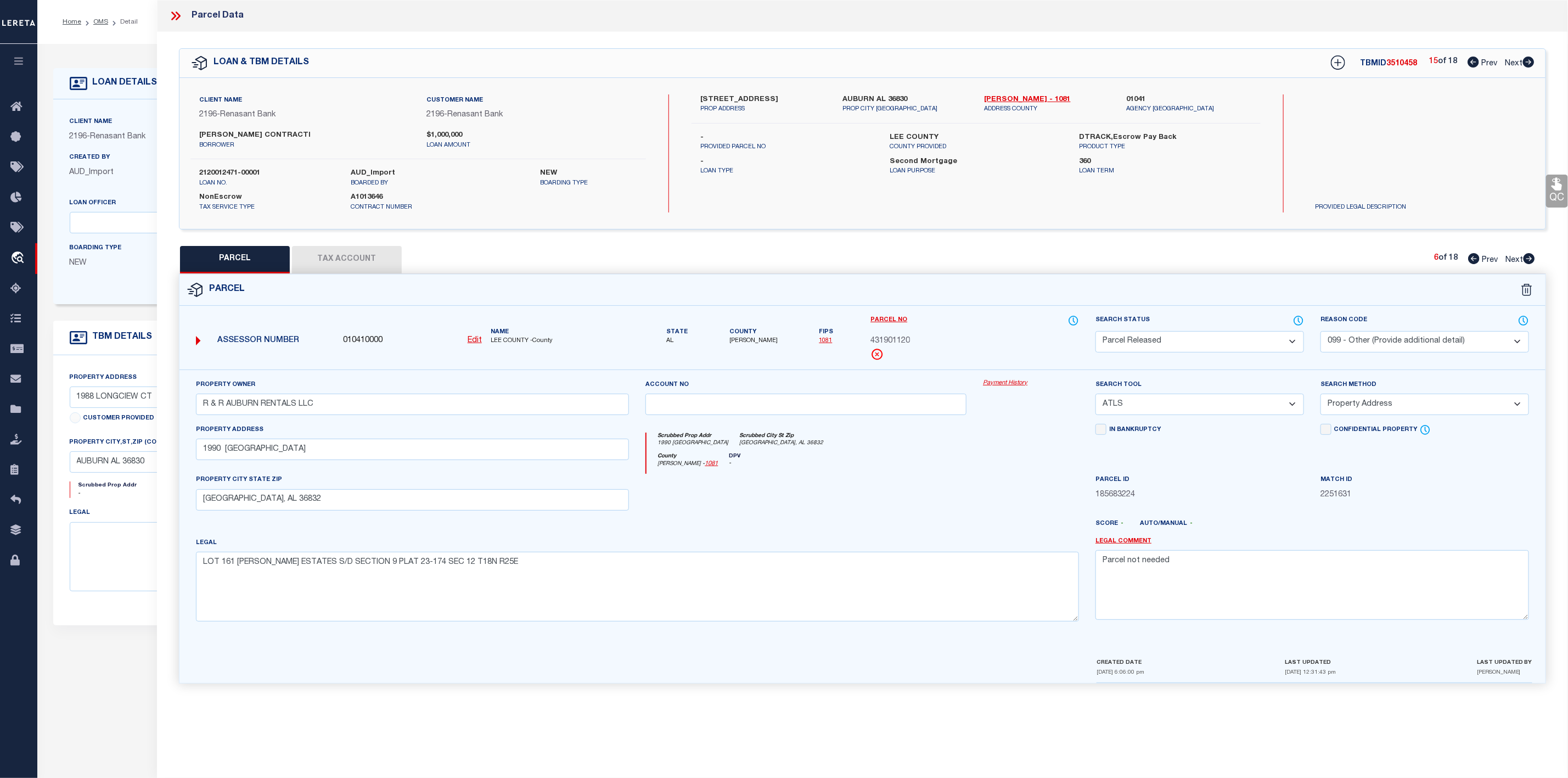
click at [1529, 260] on icon at bounding box center [1529, 258] width 11 height 11
click at [1529, 255] on icon at bounding box center [1529, 258] width 11 height 11
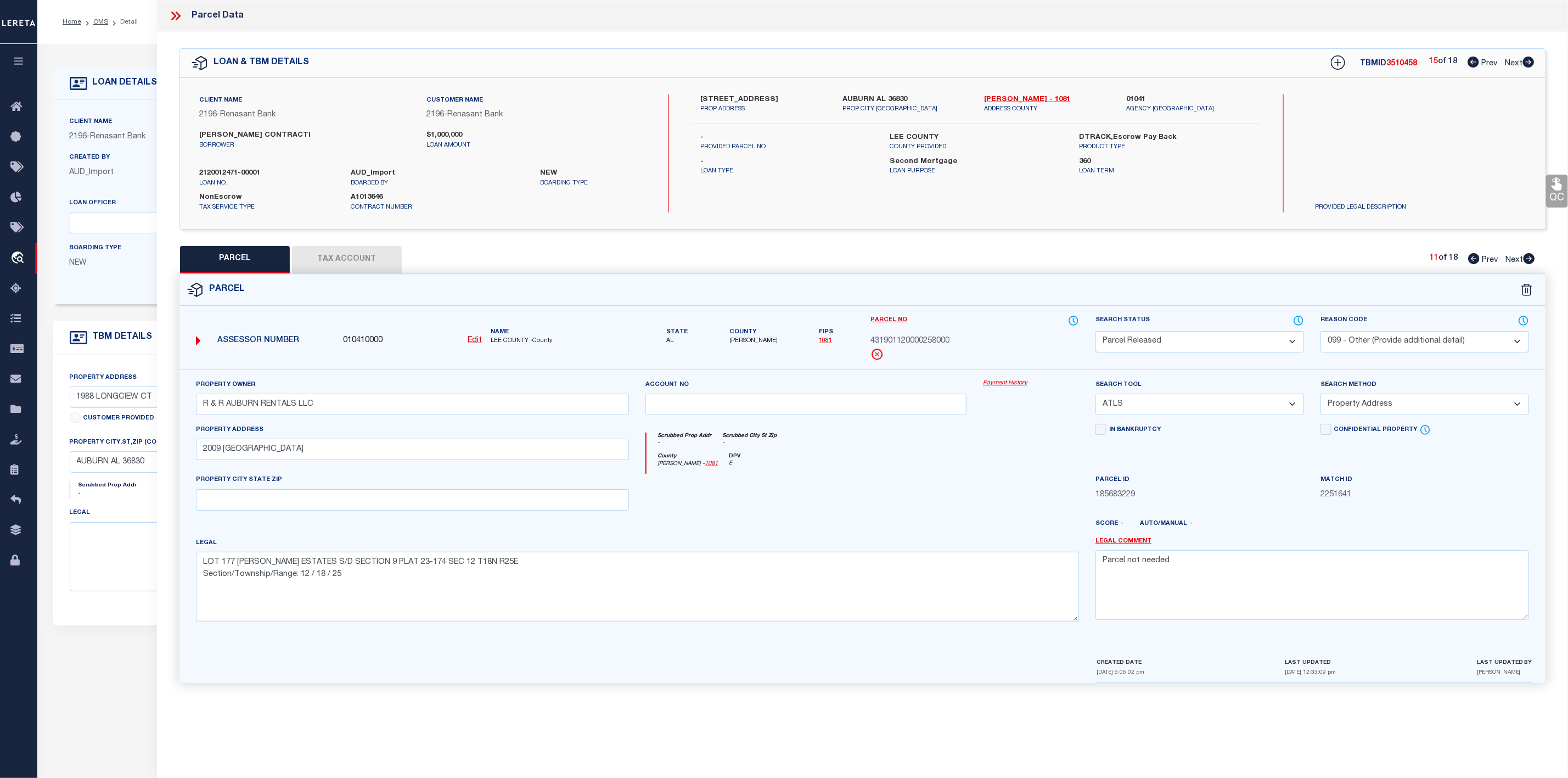
click at [1529, 255] on icon at bounding box center [1529, 258] width 11 height 11
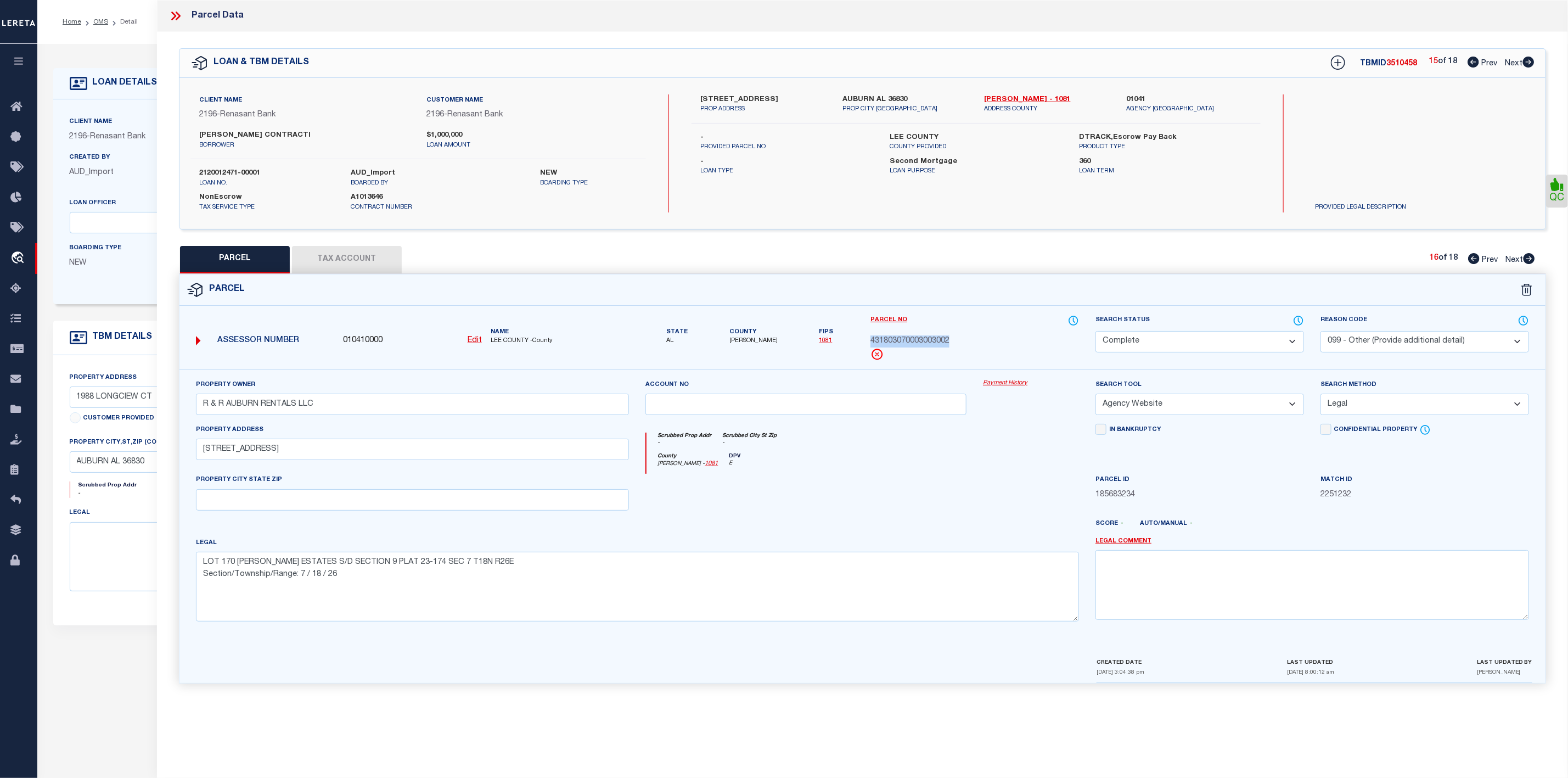
drag, startPoint x: 867, startPoint y: 341, endPoint x: 954, endPoint y: 340, distance: 87.0
click at [954, 340] on div "Parcel No 431803070003003002" at bounding box center [975, 342] width 225 height 55
copy span "431803070003003002"
click at [174, 18] on icon at bounding box center [174, 16] width 5 height 9
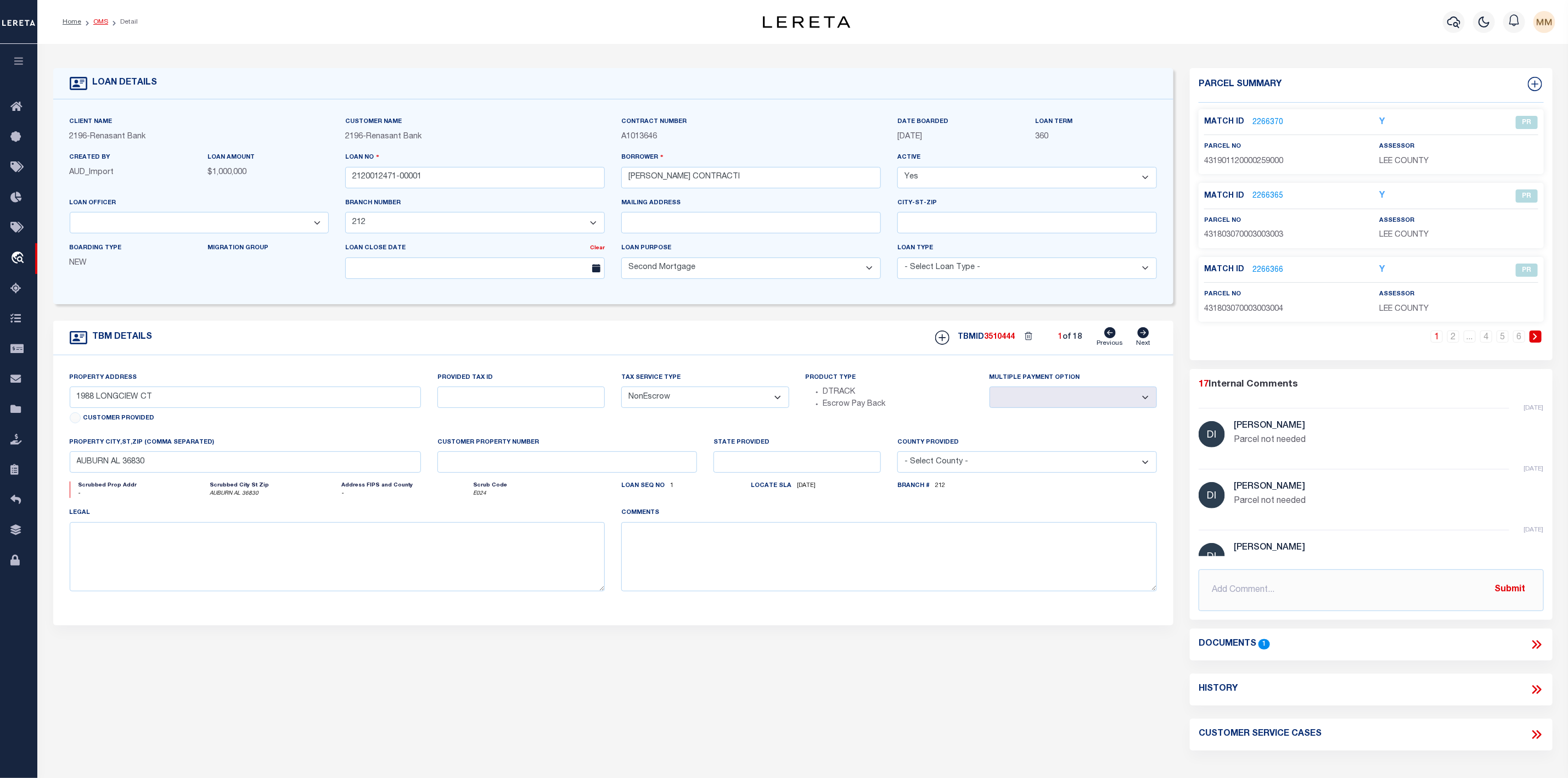
click at [98, 22] on link "OMS" at bounding box center [100, 22] width 15 height 7
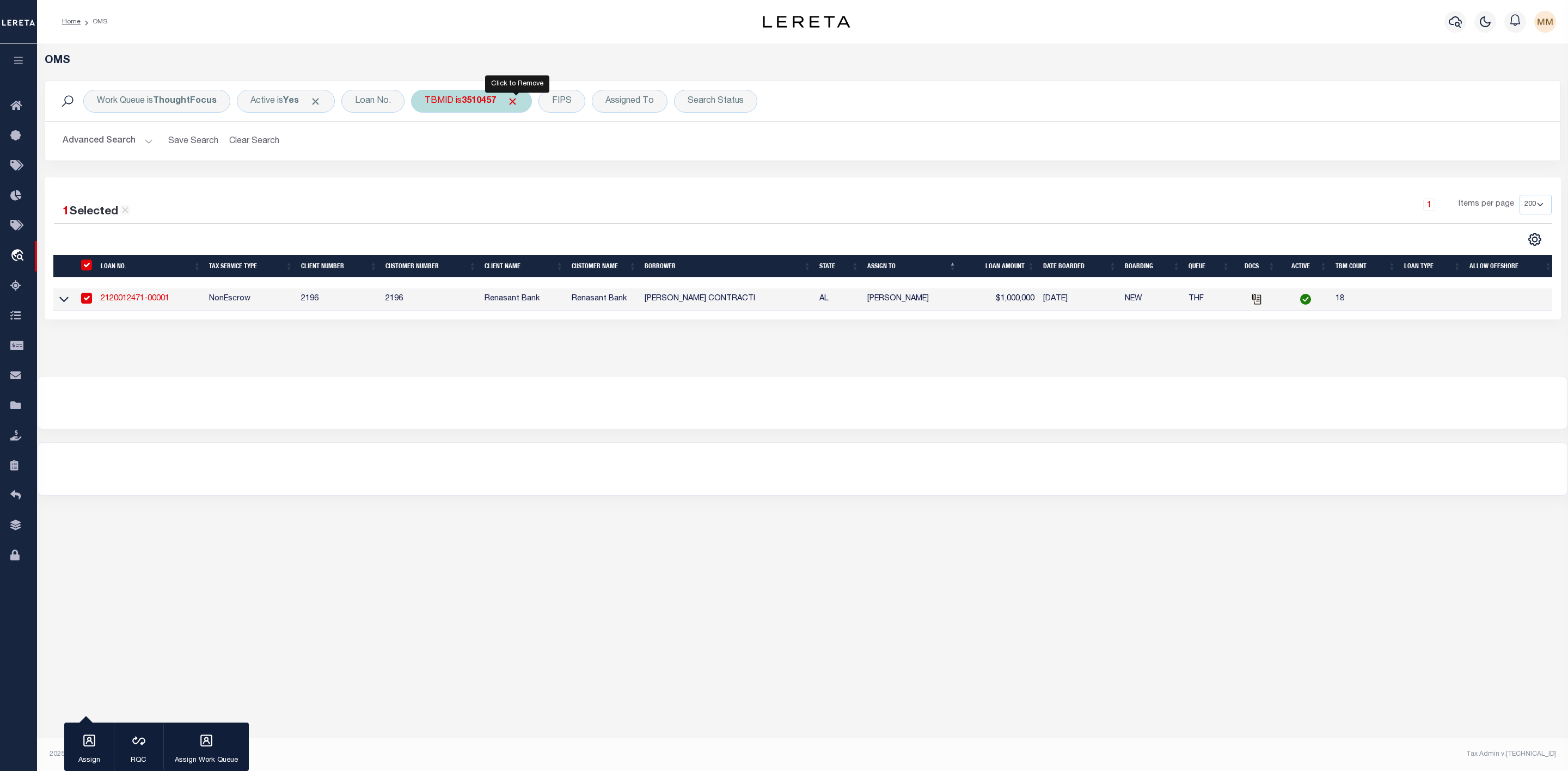
click at [517, 104] on span "Click to Remove" at bounding box center [512, 101] width 11 height 11
click at [438, 105] on div "TBMID" at bounding box center [439, 101] width 56 height 22
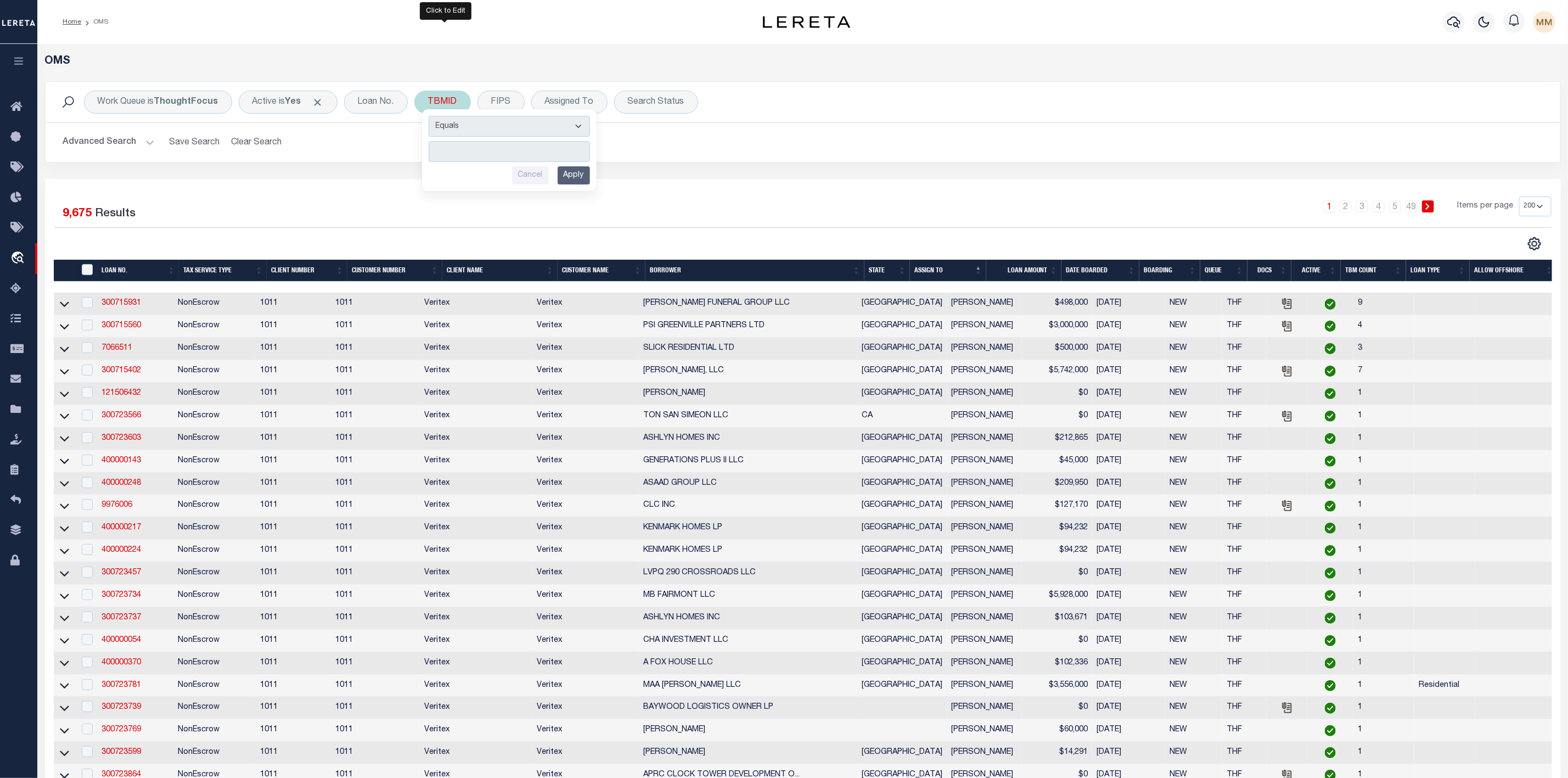
click at [473, 158] on input "number" at bounding box center [509, 152] width 161 height 21
click at [471, 152] on input "number" at bounding box center [509, 152] width 161 height 21
click at [482, 148] on input "number" at bounding box center [509, 152] width 161 height 21
paste input "3510422"
click at [581, 177] on input "Apply" at bounding box center [573, 175] width 32 height 18
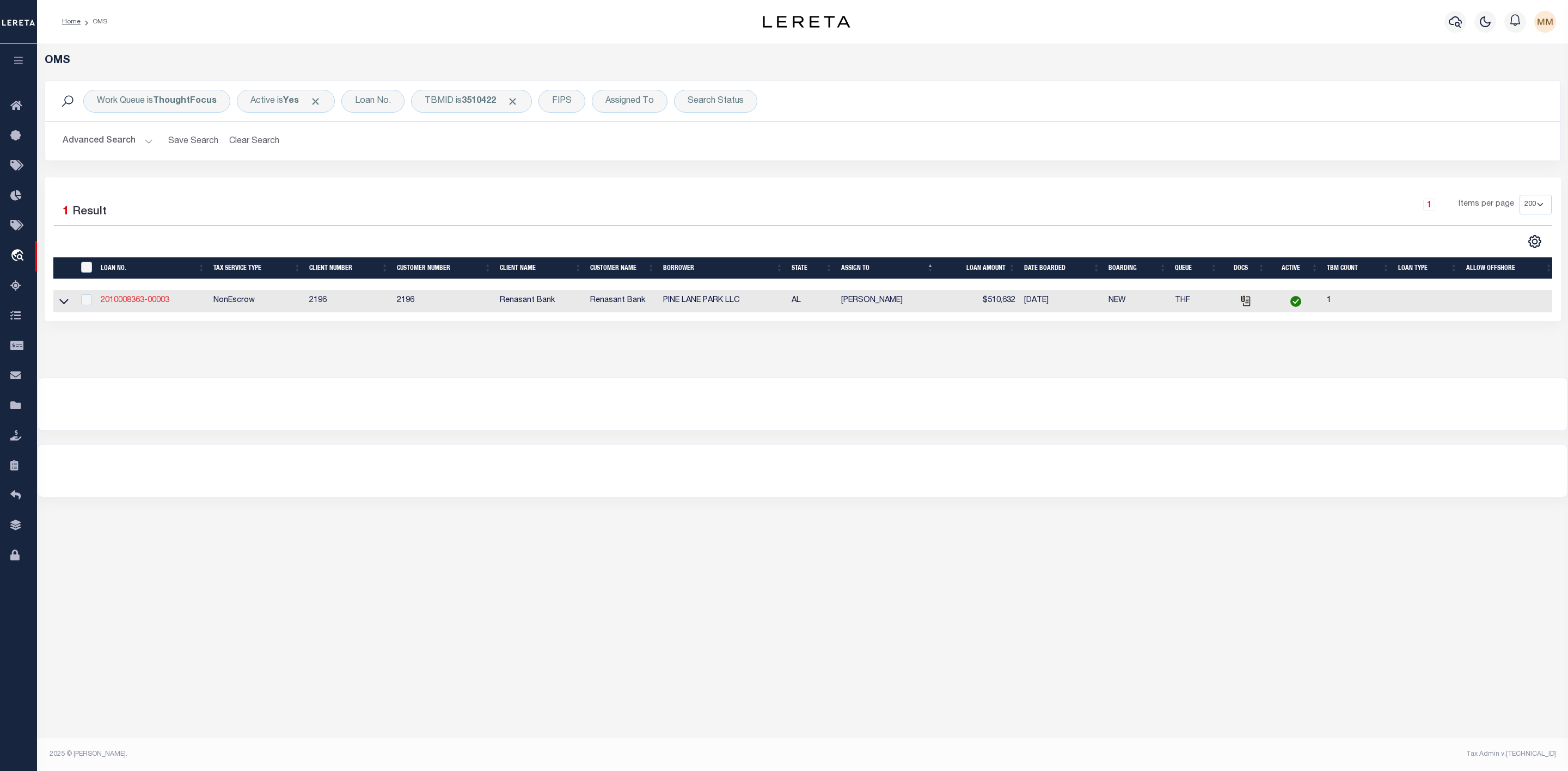
click at [139, 302] on link "2010008363-00003" at bounding box center [135, 300] width 68 height 8
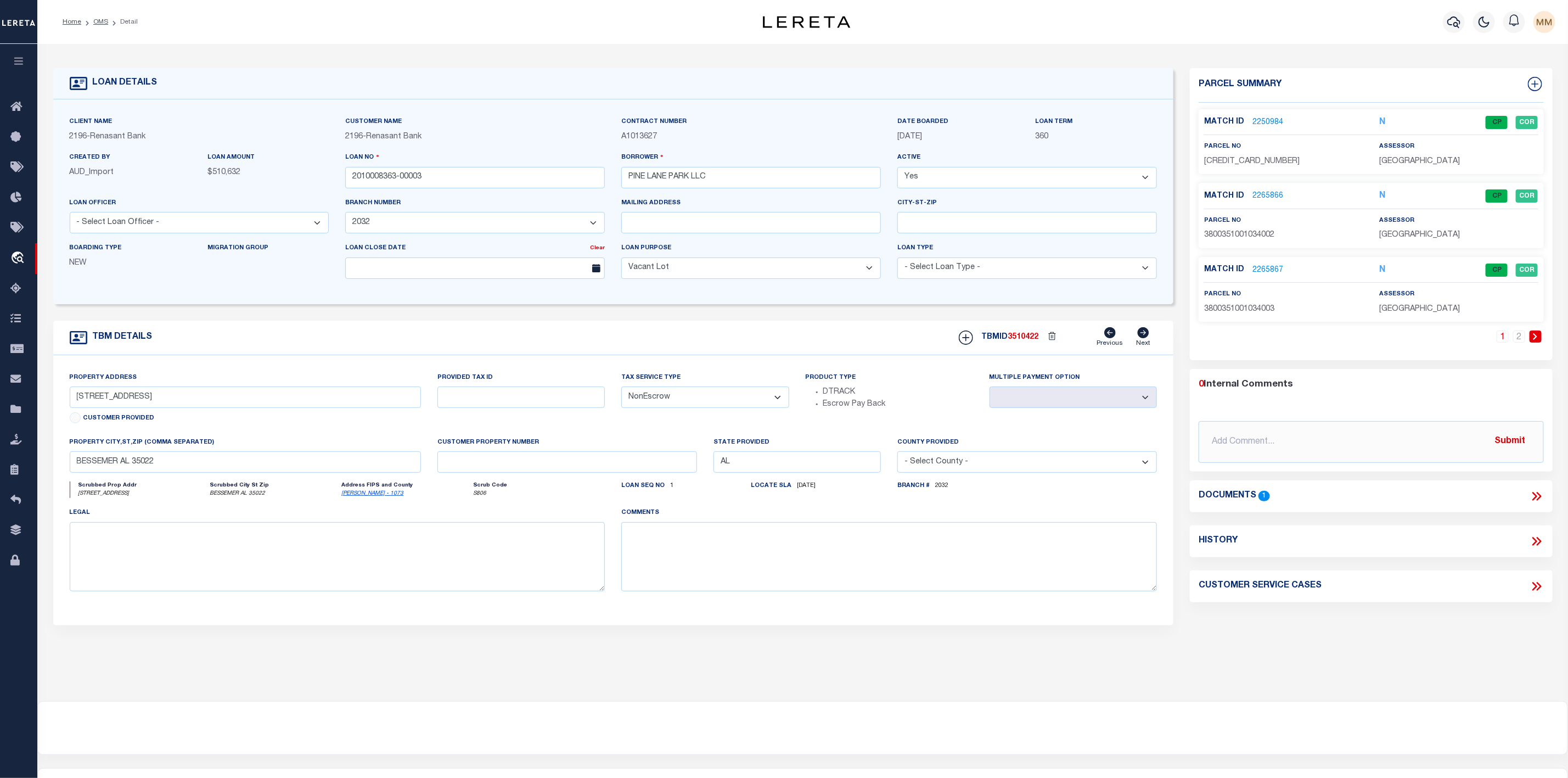
click at [1267, 124] on link "2250984" at bounding box center [1267, 122] width 30 height 11
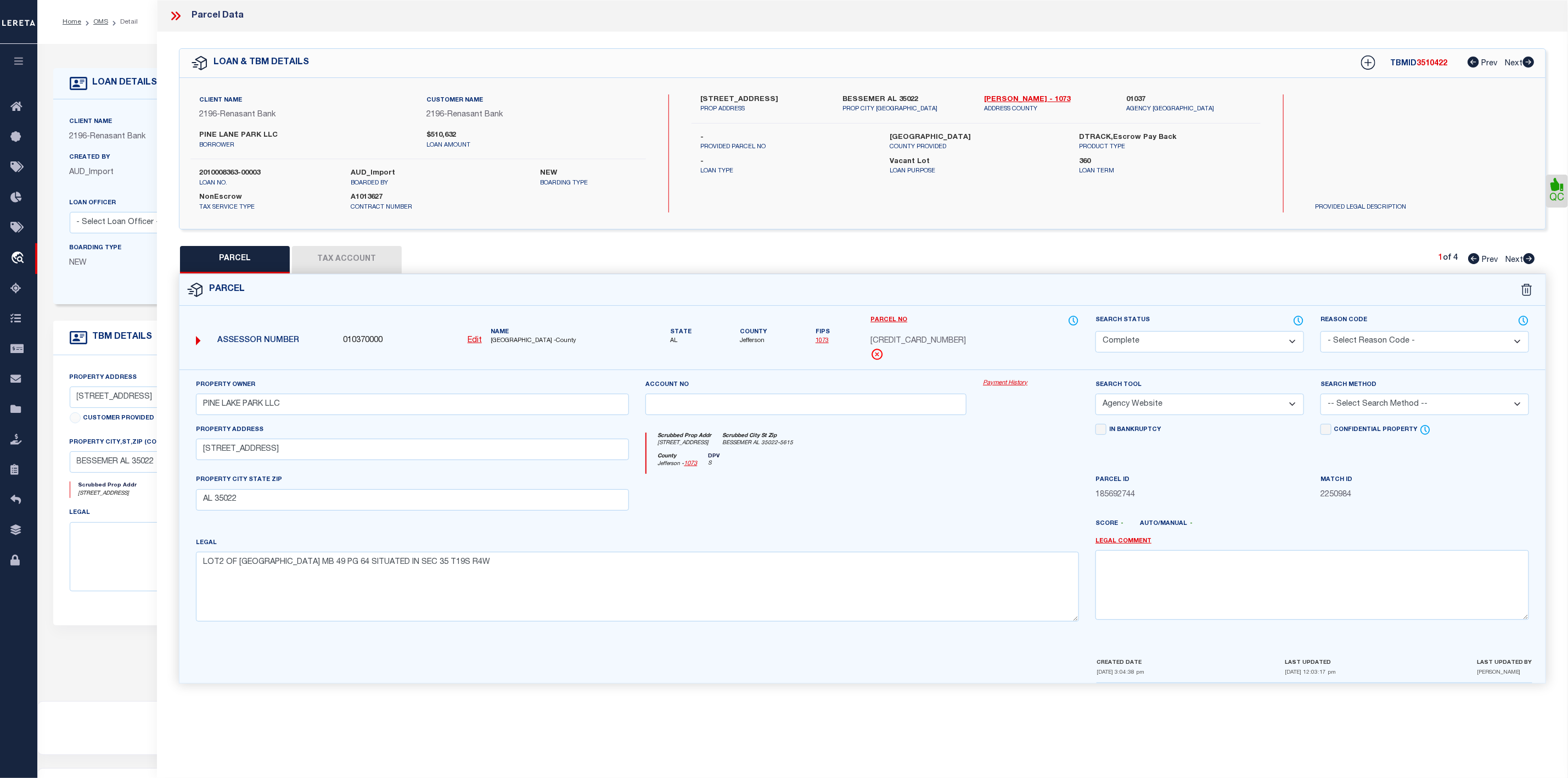
click at [875, 338] on span "3800351001034001" at bounding box center [918, 342] width 96 height 12
drag, startPoint x: 871, startPoint y: 340, endPoint x: 975, endPoint y: 341, distance: 104.0
click at [975, 341] on div "3800351001034001" at bounding box center [974, 342] width 208 height 12
copy span "3800351001034001"
click at [1531, 262] on icon at bounding box center [1529, 258] width 11 height 11
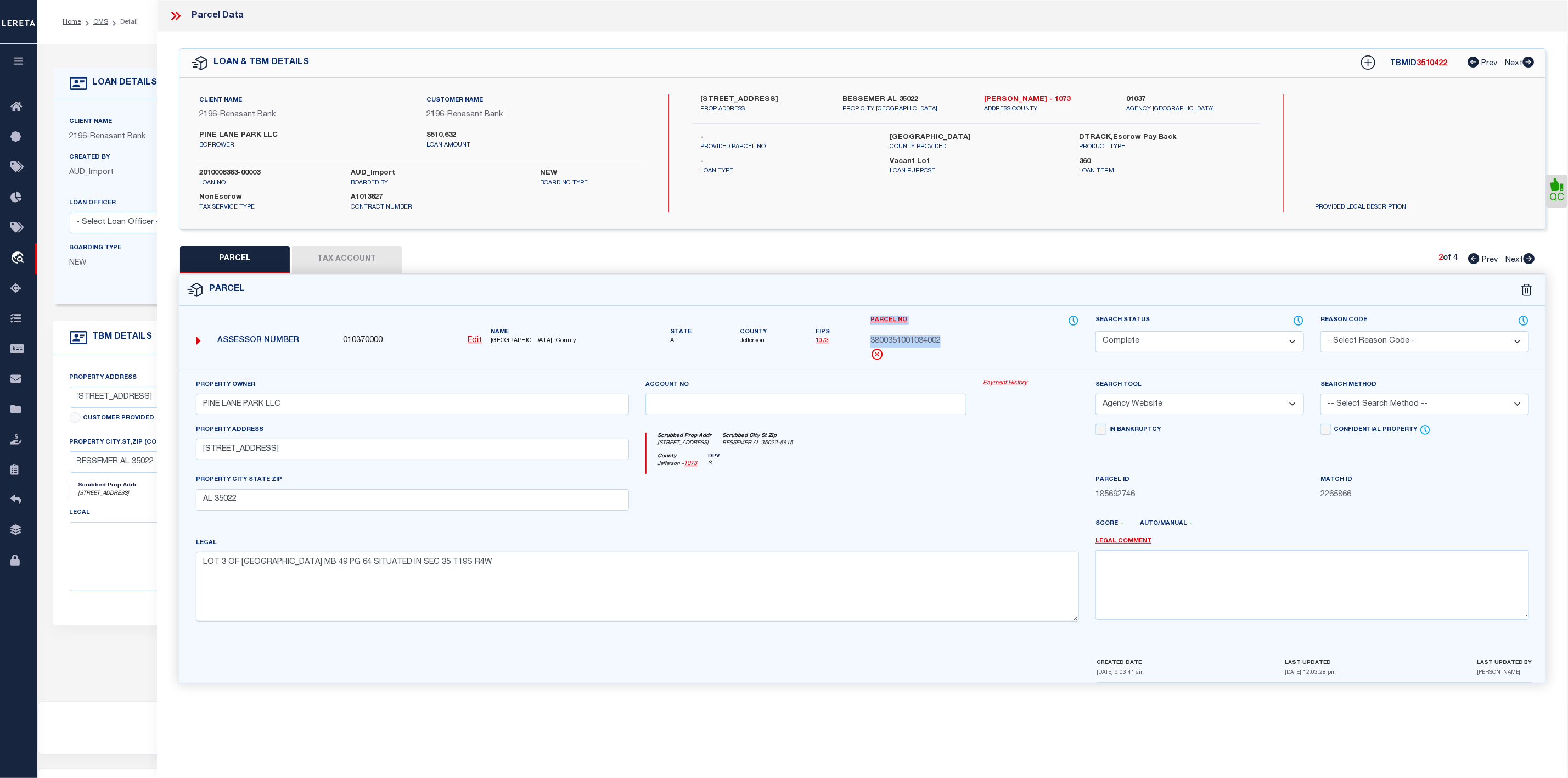
drag, startPoint x: 957, startPoint y: 346, endPoint x: 856, endPoint y: 340, distance: 101.2
click at [856, 340] on div "Assessor Number 010370000 Edit Name JEFFERSON COUNTY -County" at bounding box center [862, 342] width 1382 height 55
copy div "Parcel No 3800351001034002"
click at [929, 347] on span "3800351001034002" at bounding box center [905, 342] width 71 height 12
click at [926, 340] on span "3800351001034002" at bounding box center [905, 342] width 71 height 12
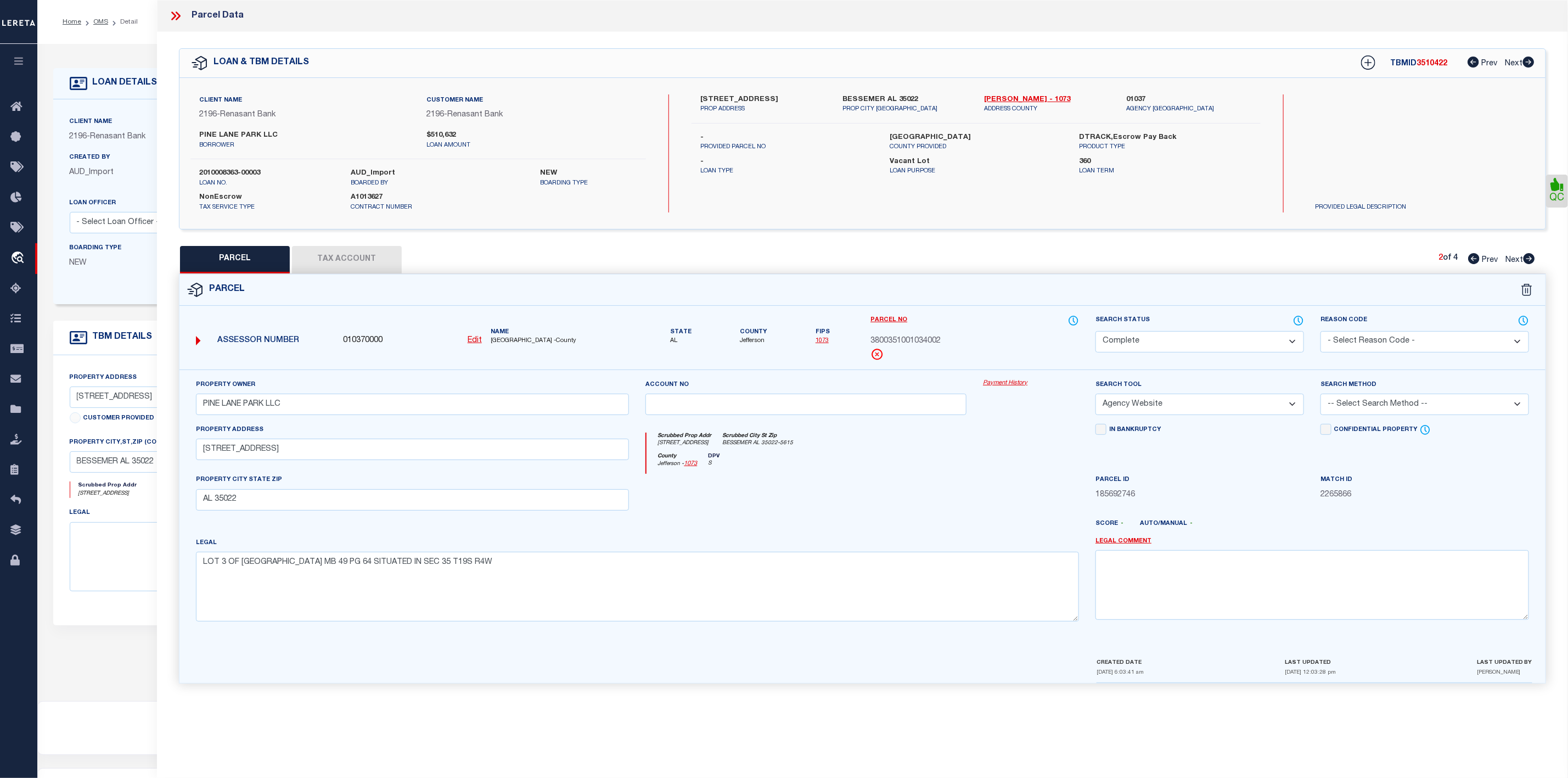
click at [926, 340] on span "3800351001034002" at bounding box center [905, 342] width 71 height 12
copy span "3800351001034002"
click at [1534, 260] on icon at bounding box center [1529, 258] width 11 height 11
drag, startPoint x: 936, startPoint y: 341, endPoint x: 868, endPoint y: 342, distance: 68.0
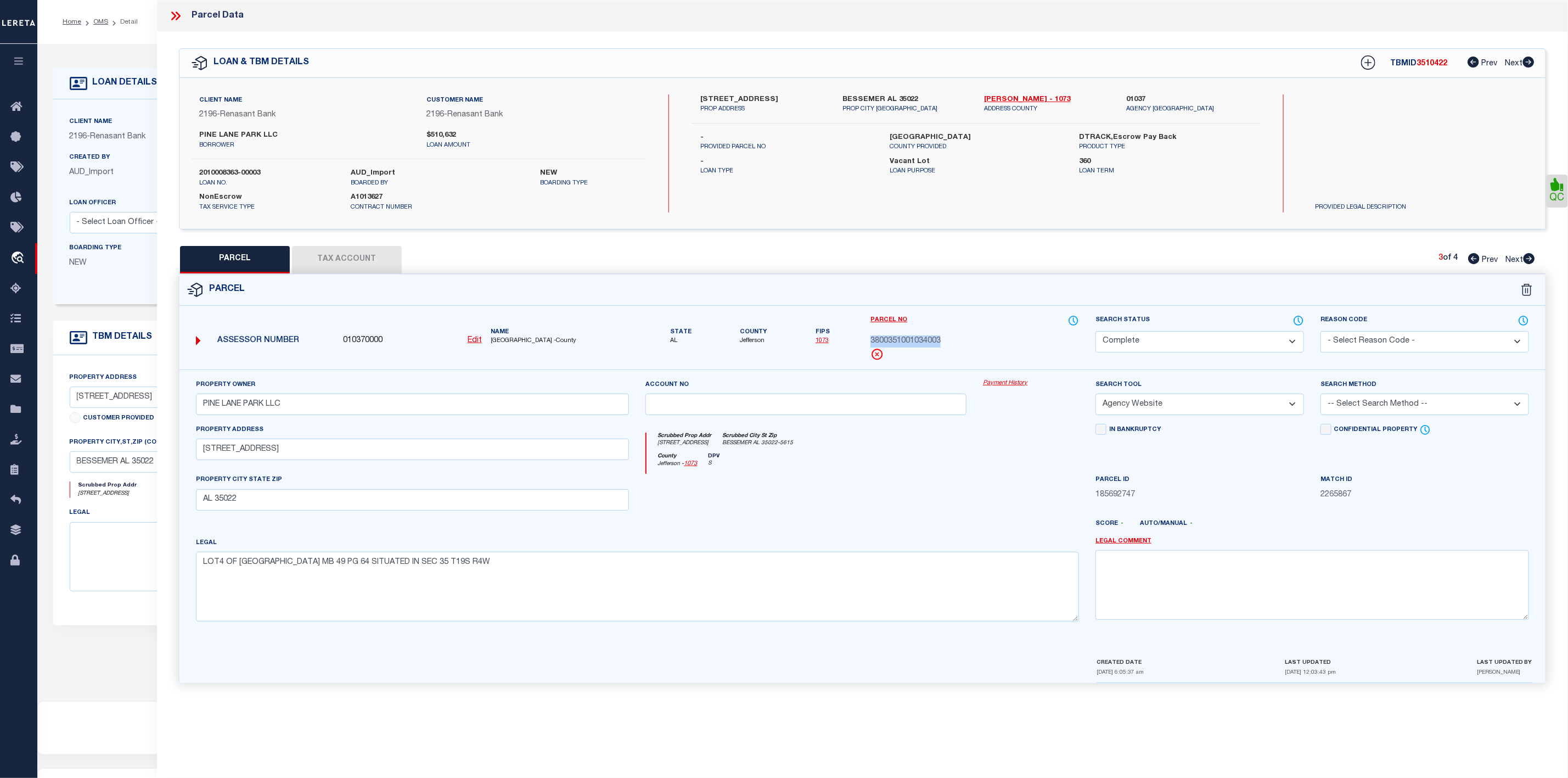
click at [868, 342] on div "Parcel No 3800351001034003" at bounding box center [975, 342] width 225 height 55
copy span "3800351001034003"
click at [1534, 256] on icon at bounding box center [1530, 258] width 12 height 11
drag, startPoint x: 944, startPoint y: 339, endPoint x: 870, endPoint y: 340, distance: 74.0
click at [870, 340] on div "3800351001034004" at bounding box center [974, 342] width 208 height 12
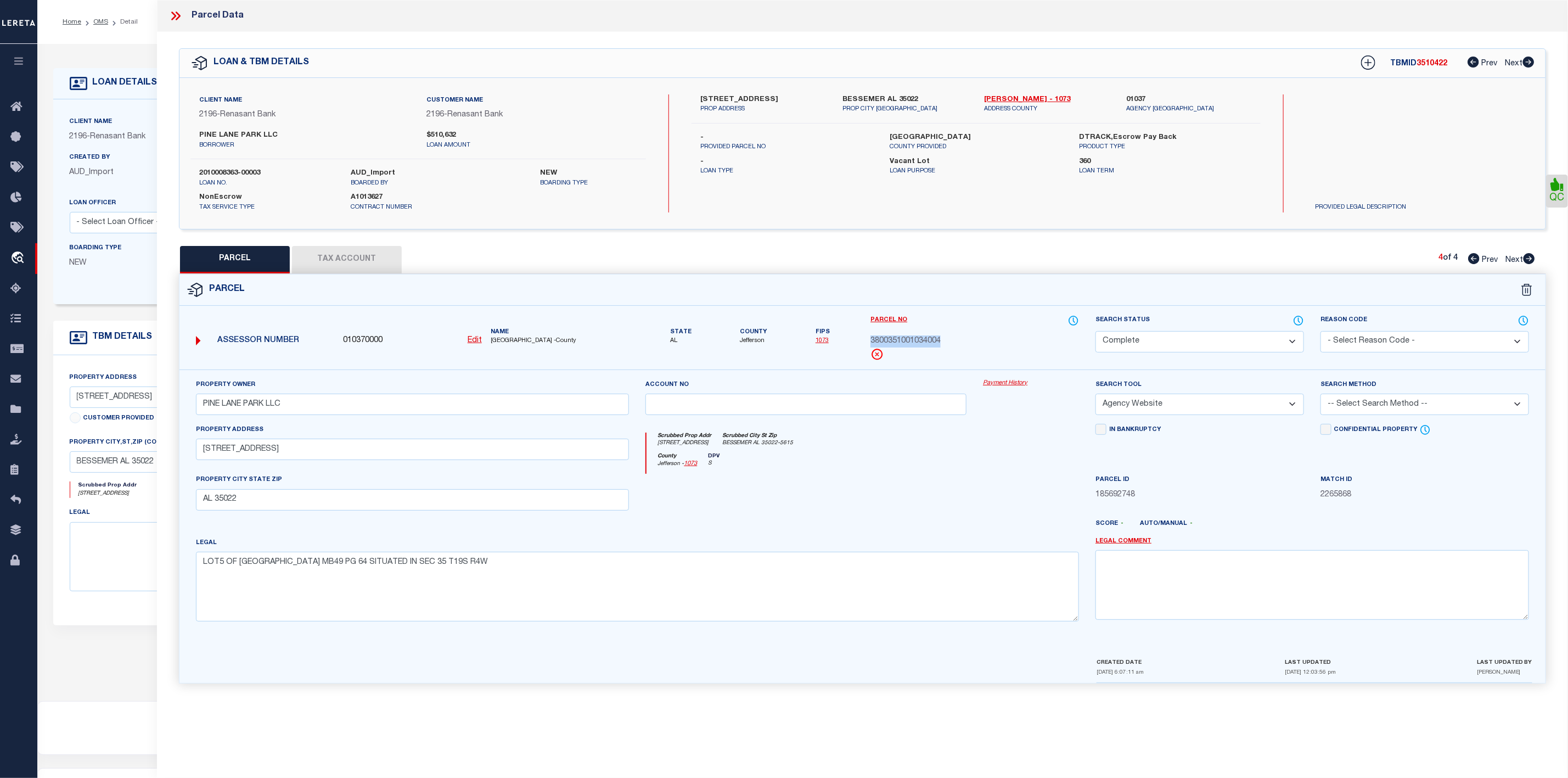
copy span "3800351001034004"
click at [176, 17] on icon at bounding box center [174, 16] width 5 height 9
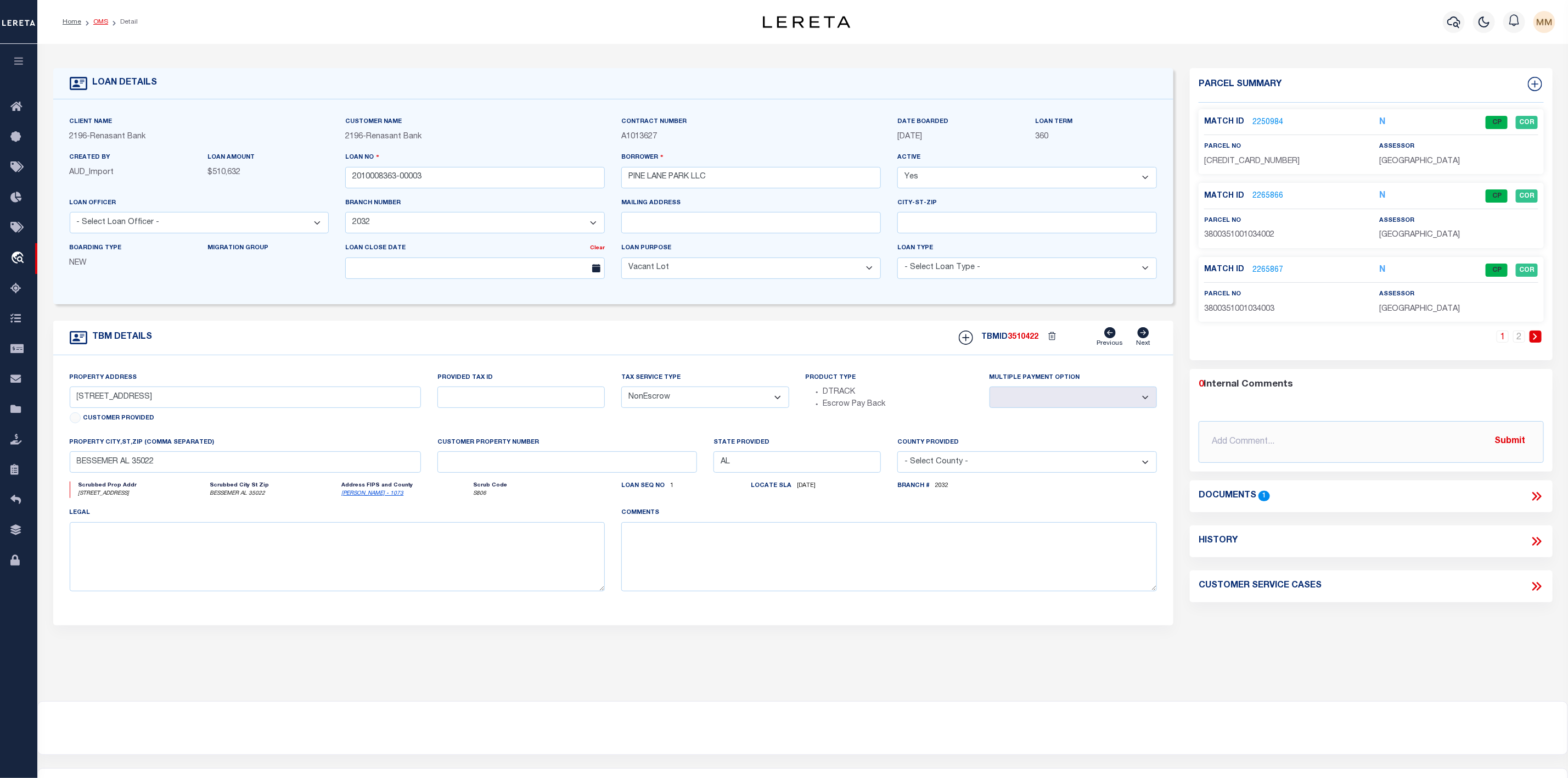
click at [101, 25] on link "OMS" at bounding box center [100, 22] width 15 height 7
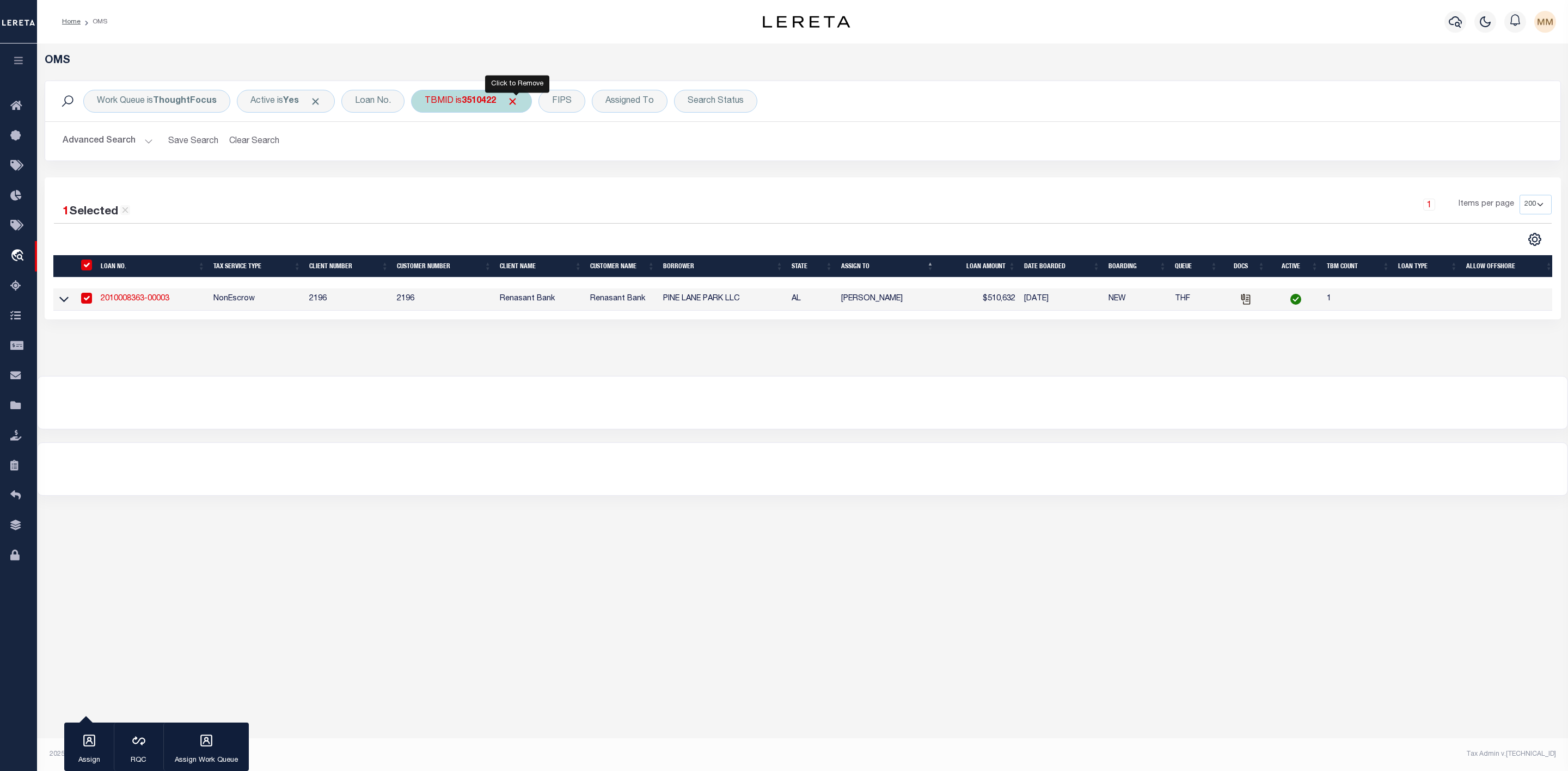
click at [515, 100] on span "Click to Remove" at bounding box center [512, 101] width 11 height 11
click at [447, 102] on div "TBMID" at bounding box center [439, 101] width 56 height 22
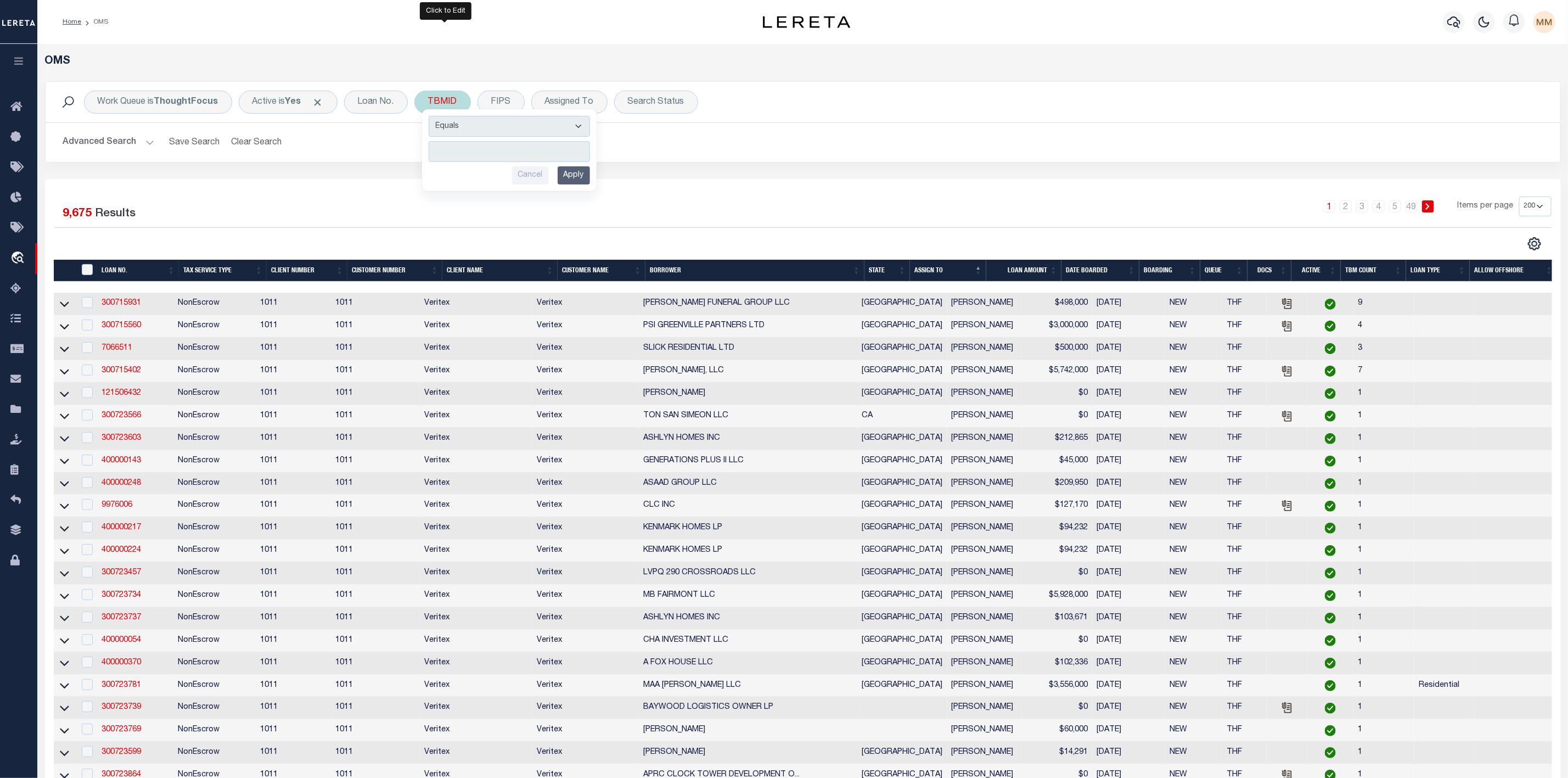
click at [483, 157] on input "number" at bounding box center [509, 152] width 161 height 21
click at [579, 175] on input "Apply" at bounding box center [573, 175] width 32 height 18
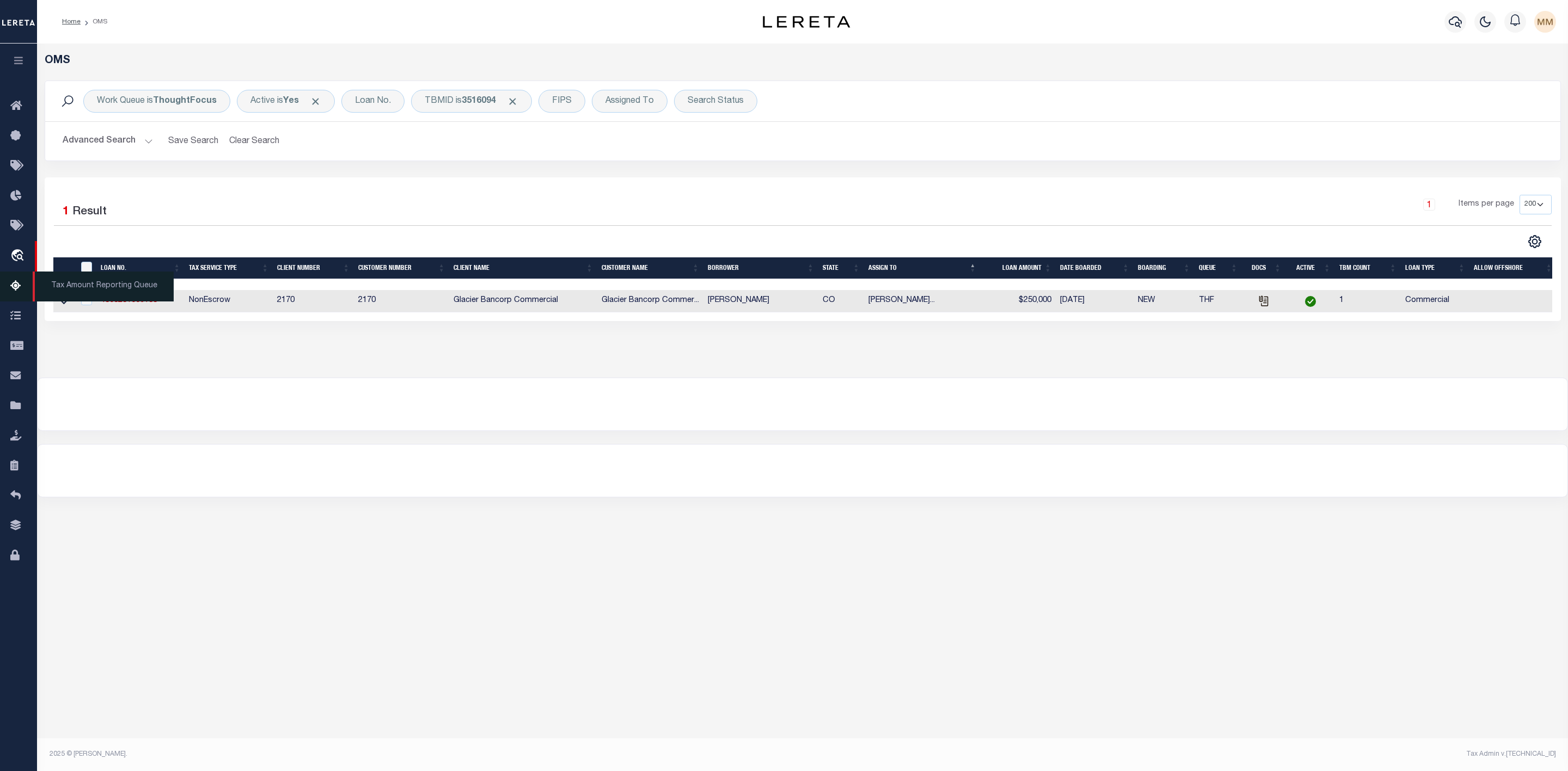
click at [64, 300] on span "Tax Amount Reporting Queue" at bounding box center [103, 286] width 141 height 30
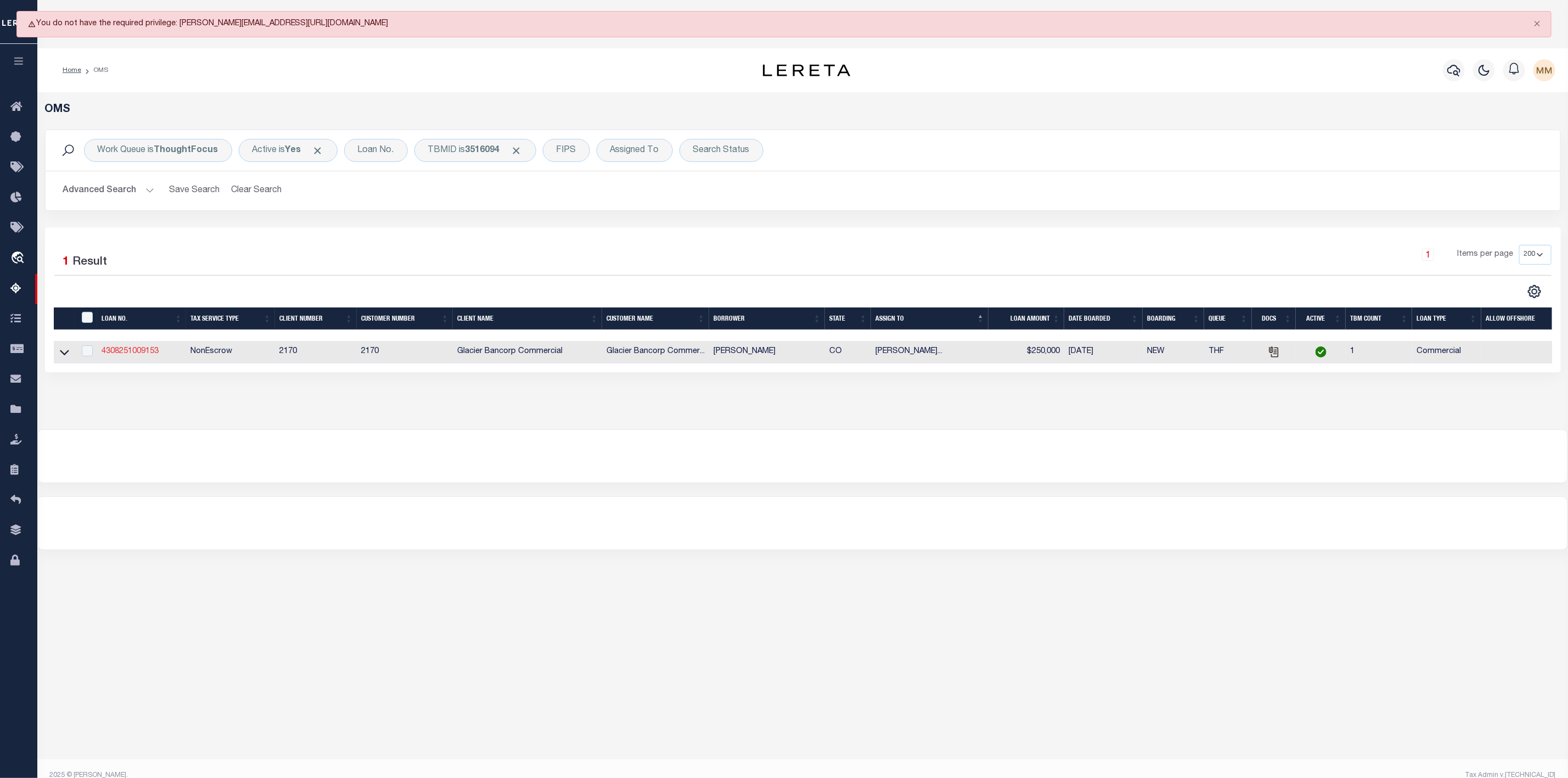
click at [128, 355] on link "4308251009153" at bounding box center [131, 351] width 57 height 8
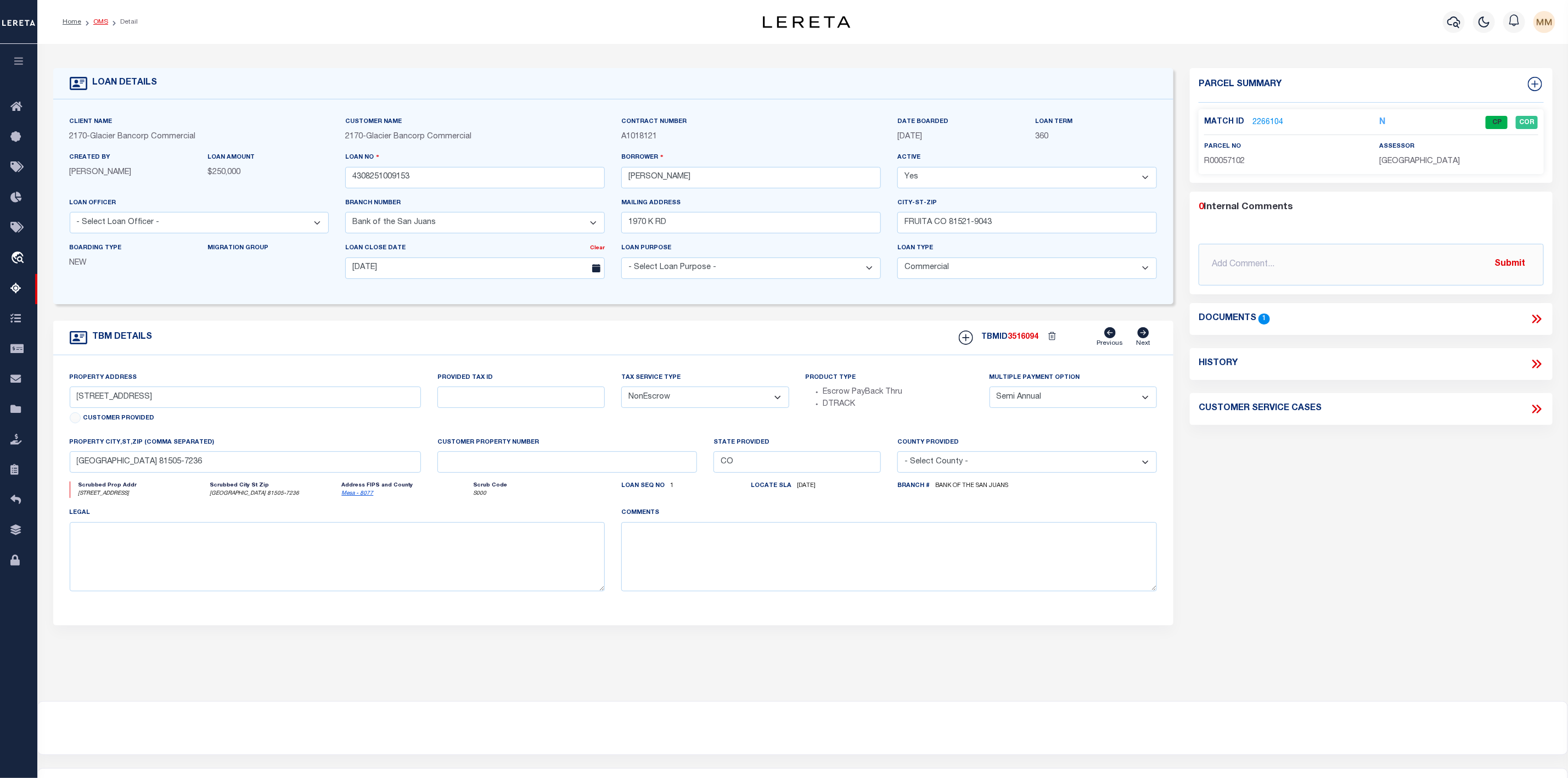
click at [98, 20] on link "OMS" at bounding box center [100, 22] width 15 height 7
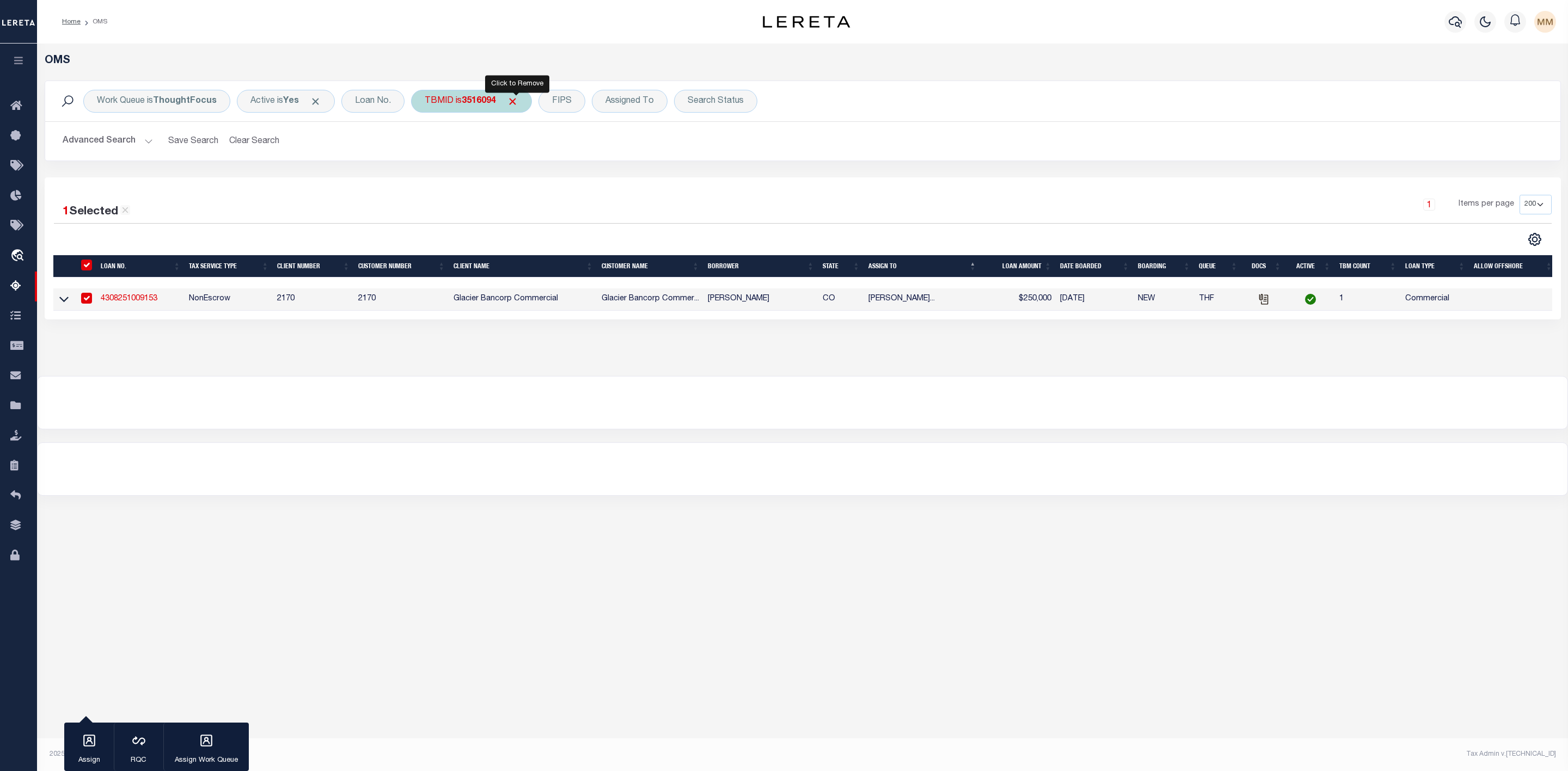
click at [517, 102] on span "Click to Remove" at bounding box center [512, 101] width 11 height 11
click at [436, 105] on div "TBMID" at bounding box center [439, 101] width 56 height 22
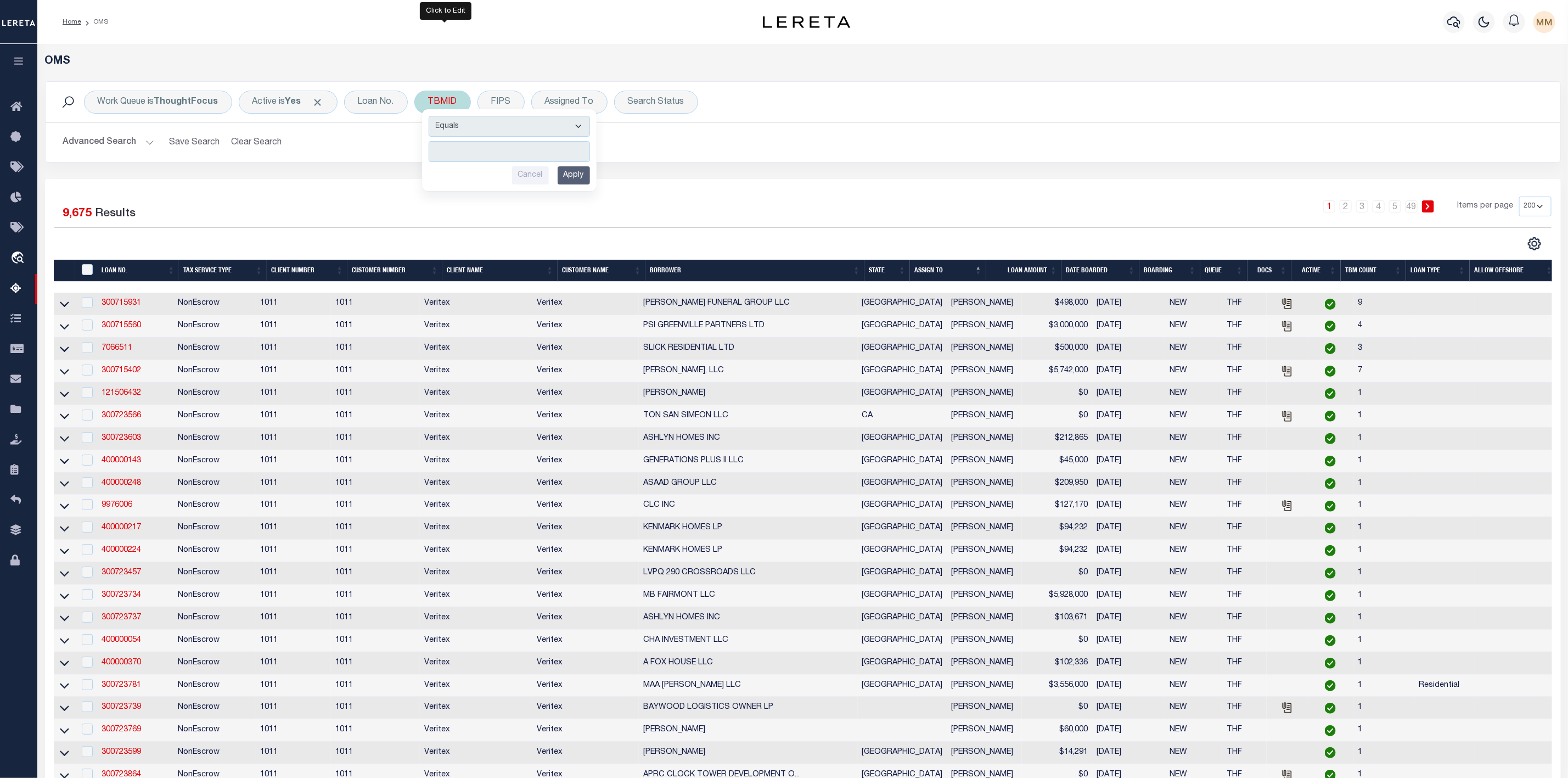
click at [463, 148] on input "number" at bounding box center [509, 152] width 161 height 21
click at [577, 179] on input "Apply" at bounding box center [573, 175] width 32 height 18
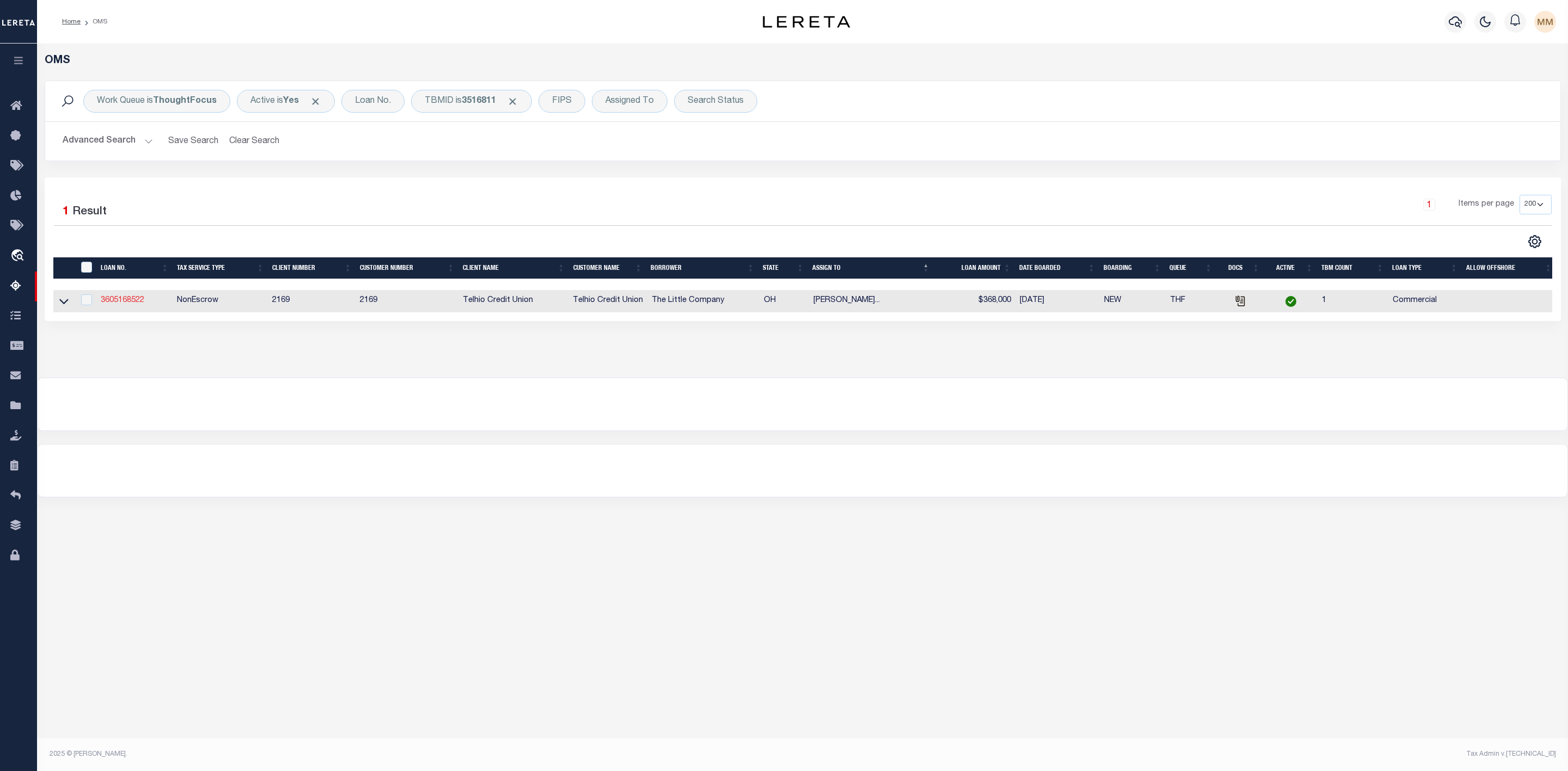
click at [120, 304] on link "3605168522" at bounding box center [123, 300] width 43 height 8
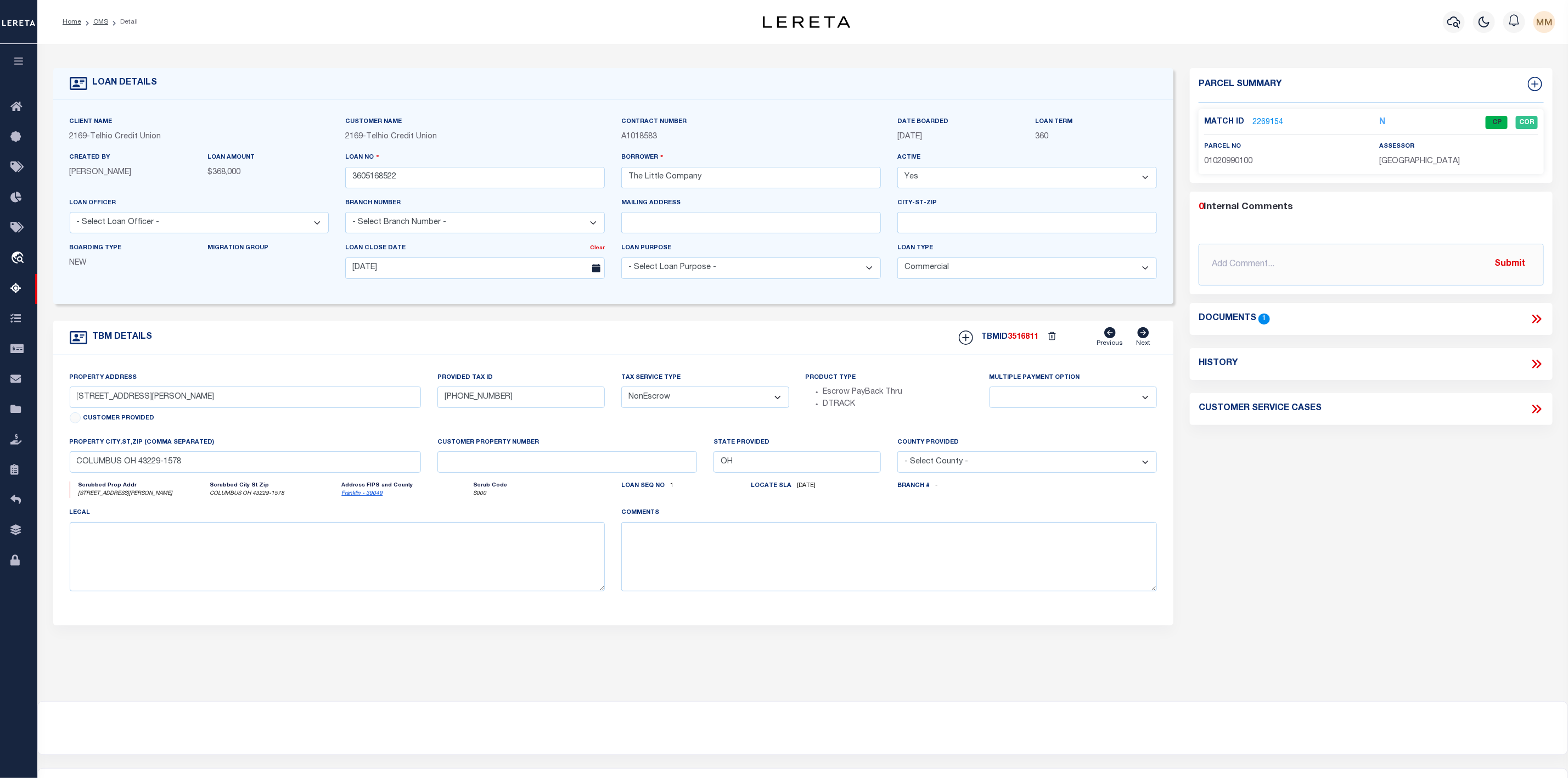
click at [1235, 162] on span "01020990100" at bounding box center [1227, 161] width 48 height 8
copy span "01020990100"
click at [103, 20] on link "OMS" at bounding box center [100, 22] width 15 height 7
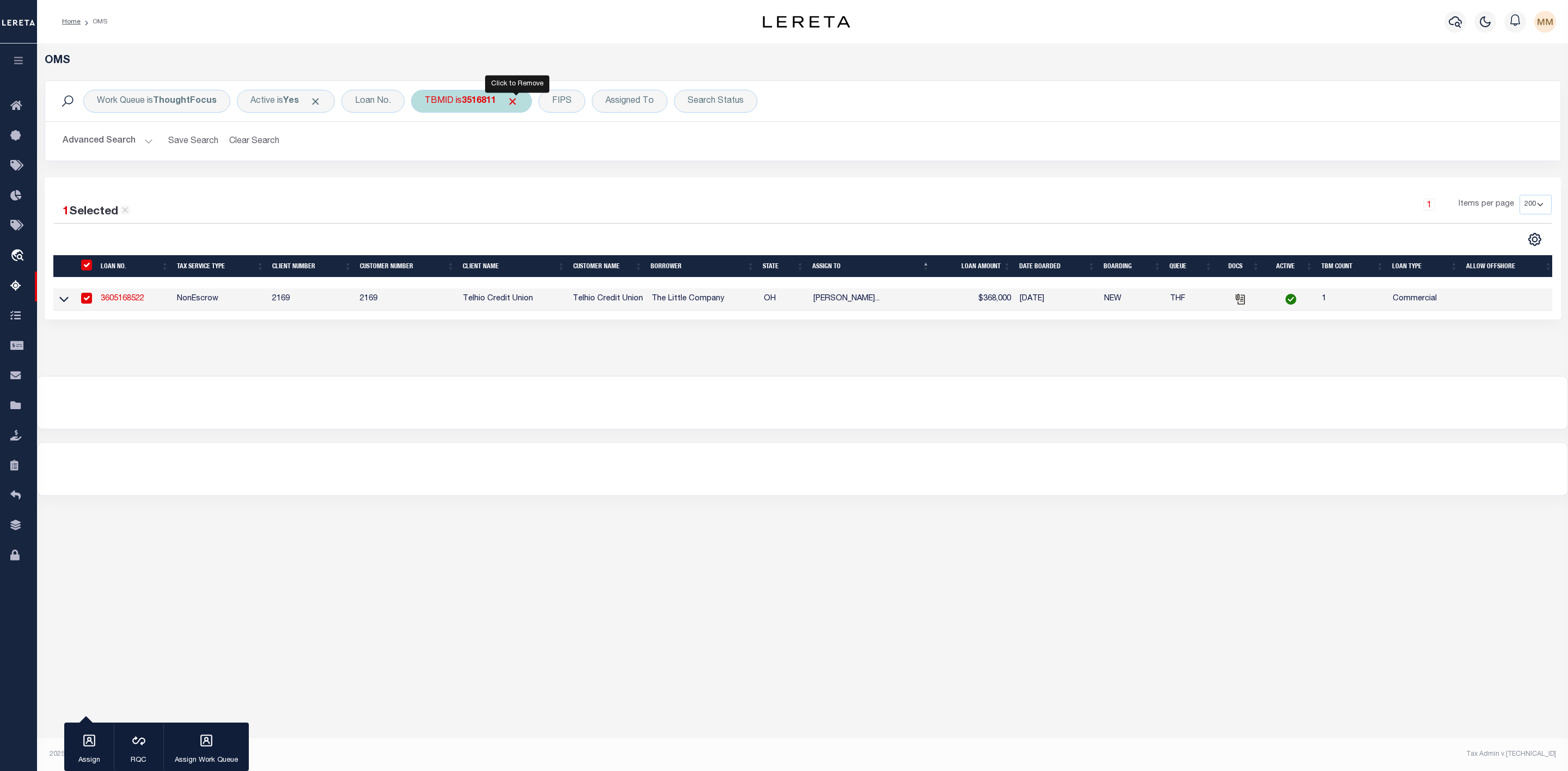
click at [515, 99] on span "Click to Remove" at bounding box center [512, 101] width 11 height 11
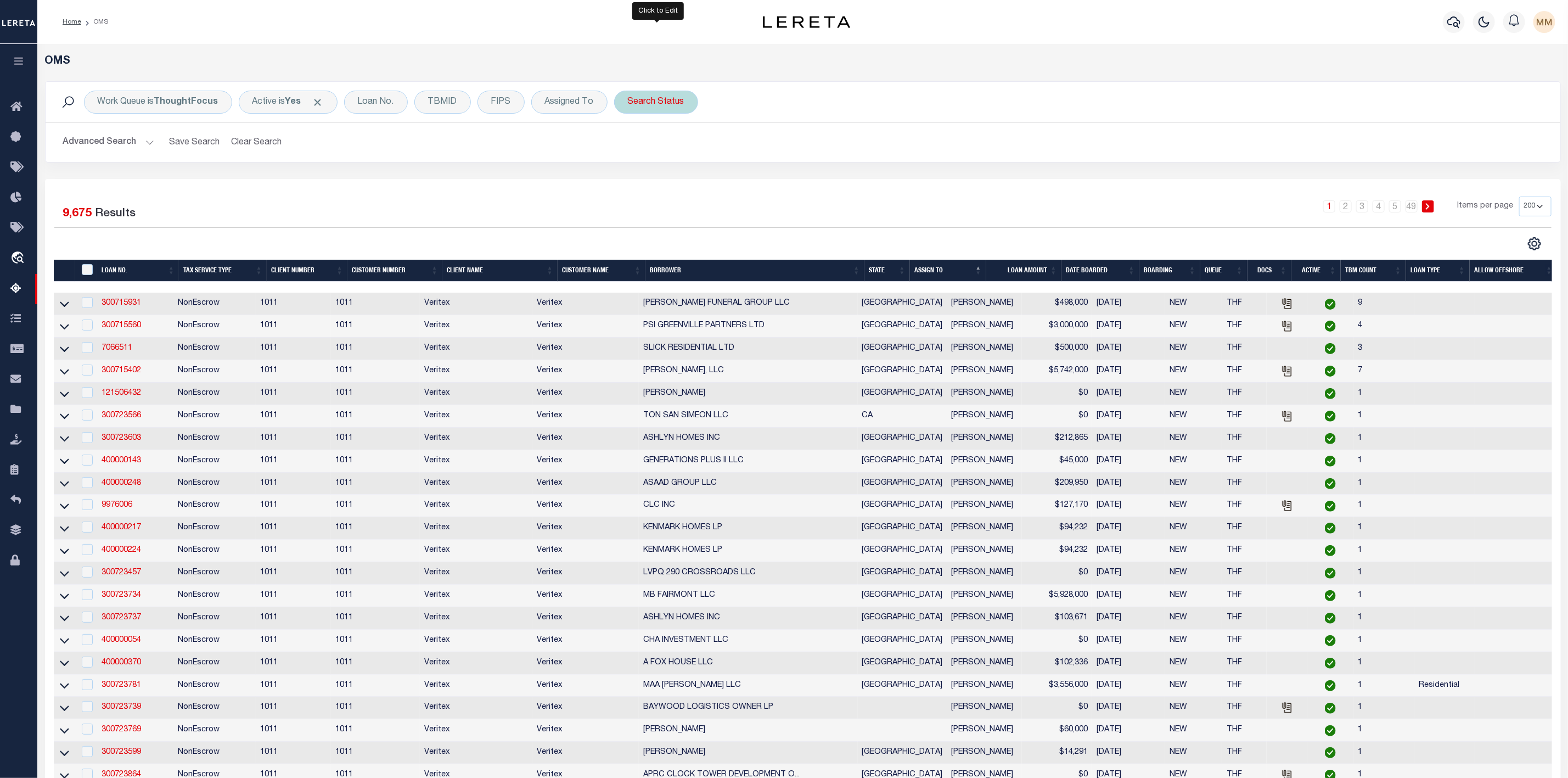
click at [652, 105] on div "Search Status" at bounding box center [656, 102] width 84 height 23
click at [648, 159] on select "Automated Search Bad Parcel Complete Duplicate Parcel High Dollar Reporting In …" at bounding box center [708, 156] width 161 height 21
click at [631, 146] on select "Automated Search Bad Parcel Complete Duplicate Parcel High Dollar Reporting In …" at bounding box center [708, 156] width 161 height 21
click at [773, 181] on input "Apply" at bounding box center [774, 179] width 32 height 18
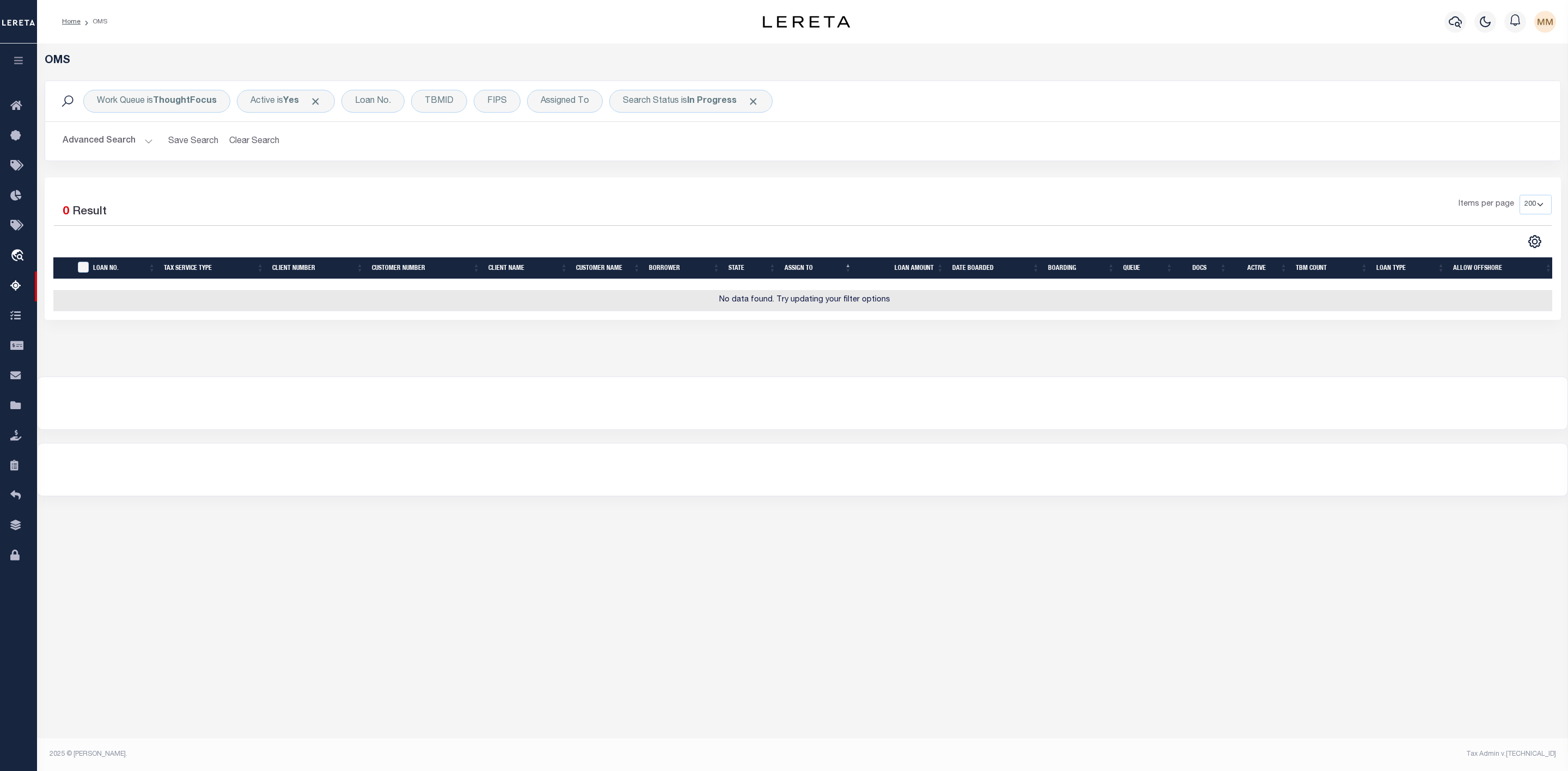
click at [147, 142] on button "Advanced Search" at bounding box center [107, 141] width 91 height 22
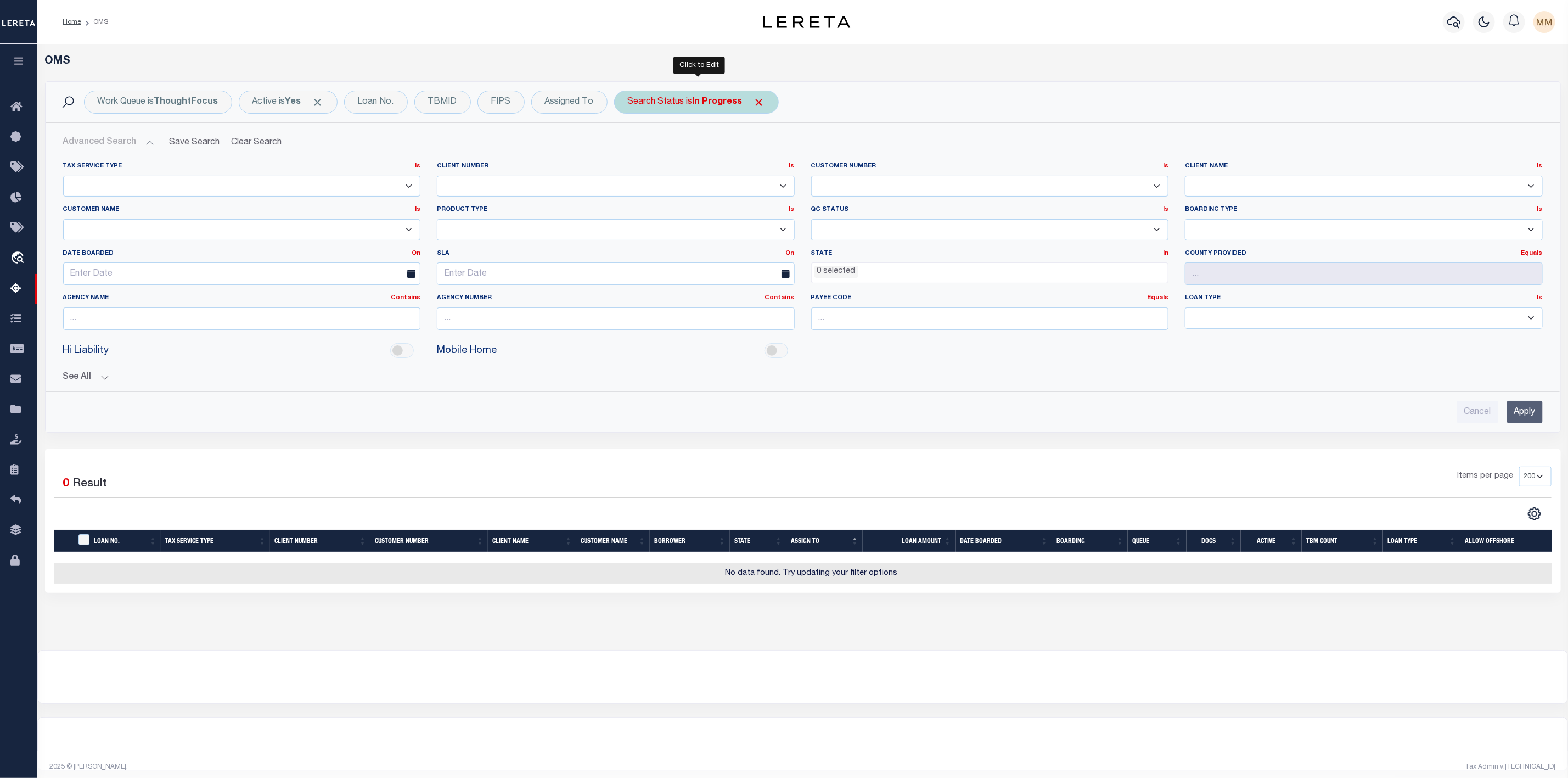
click at [706, 102] on b "In Progress" at bounding box center [717, 102] width 50 height 9
click at [685, 166] on select "Automated Search Bad Parcel Complete Duplicate Parcel High Dollar Reporting In …" at bounding box center [708, 156] width 161 height 21
click at [631, 146] on select "Automated Search Bad Parcel Complete Duplicate Parcel High Dollar Reporting In …" at bounding box center [708, 156] width 161 height 21
click at [781, 182] on input "Apply" at bounding box center [774, 179] width 32 height 18
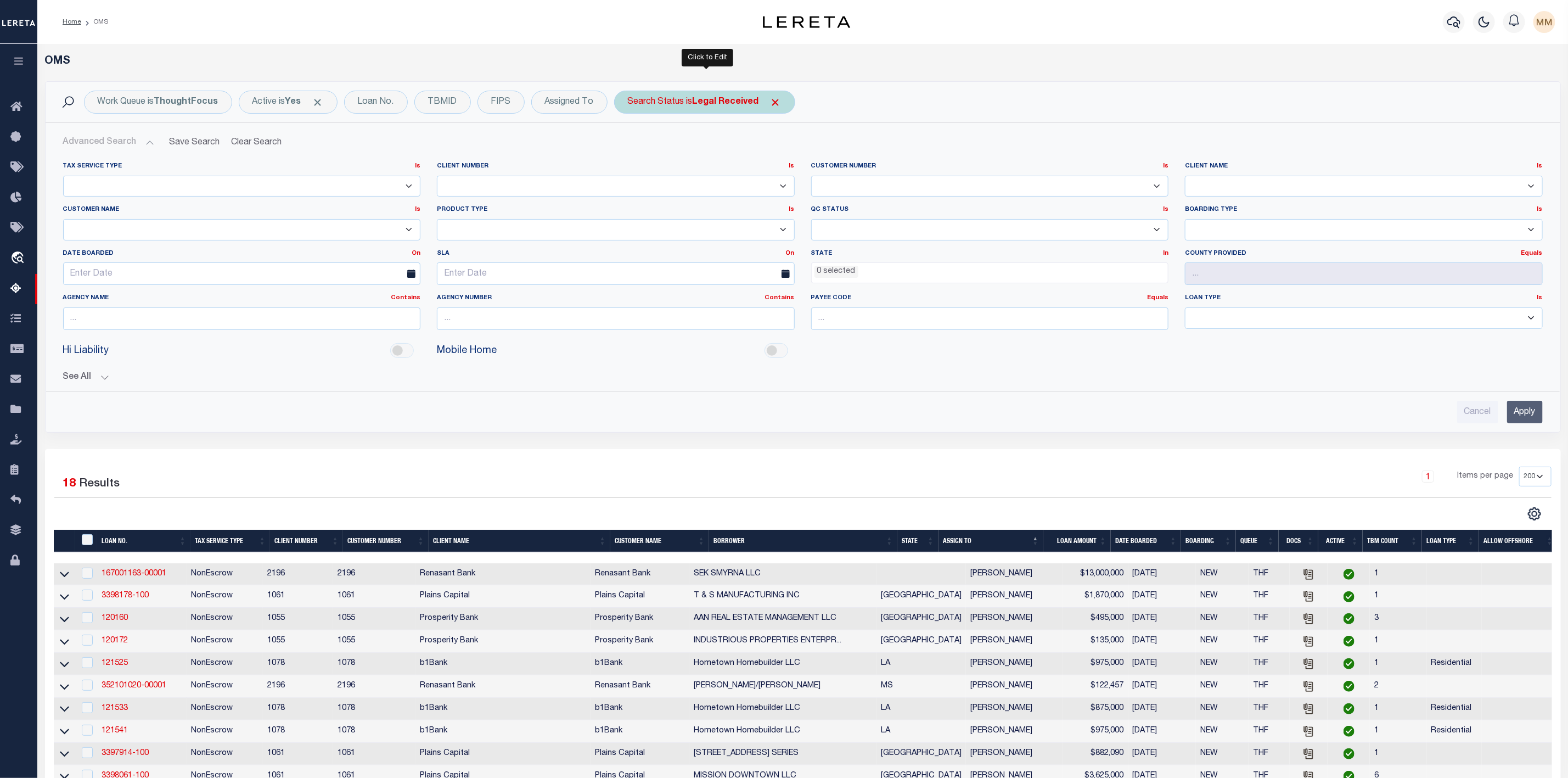
click at [680, 107] on div "Search Status is Legal Received" at bounding box center [705, 102] width 181 height 23
click at [673, 166] on select "Automated Search Bad Parcel Complete Duplicate Parcel High Dollar Reporting In …" at bounding box center [708, 156] width 161 height 21
click at [631, 146] on select "Automated Search Bad Parcel Complete Duplicate Parcel High Dollar Reporting In …" at bounding box center [708, 156] width 161 height 21
click at [777, 182] on input "Apply" at bounding box center [774, 179] width 32 height 18
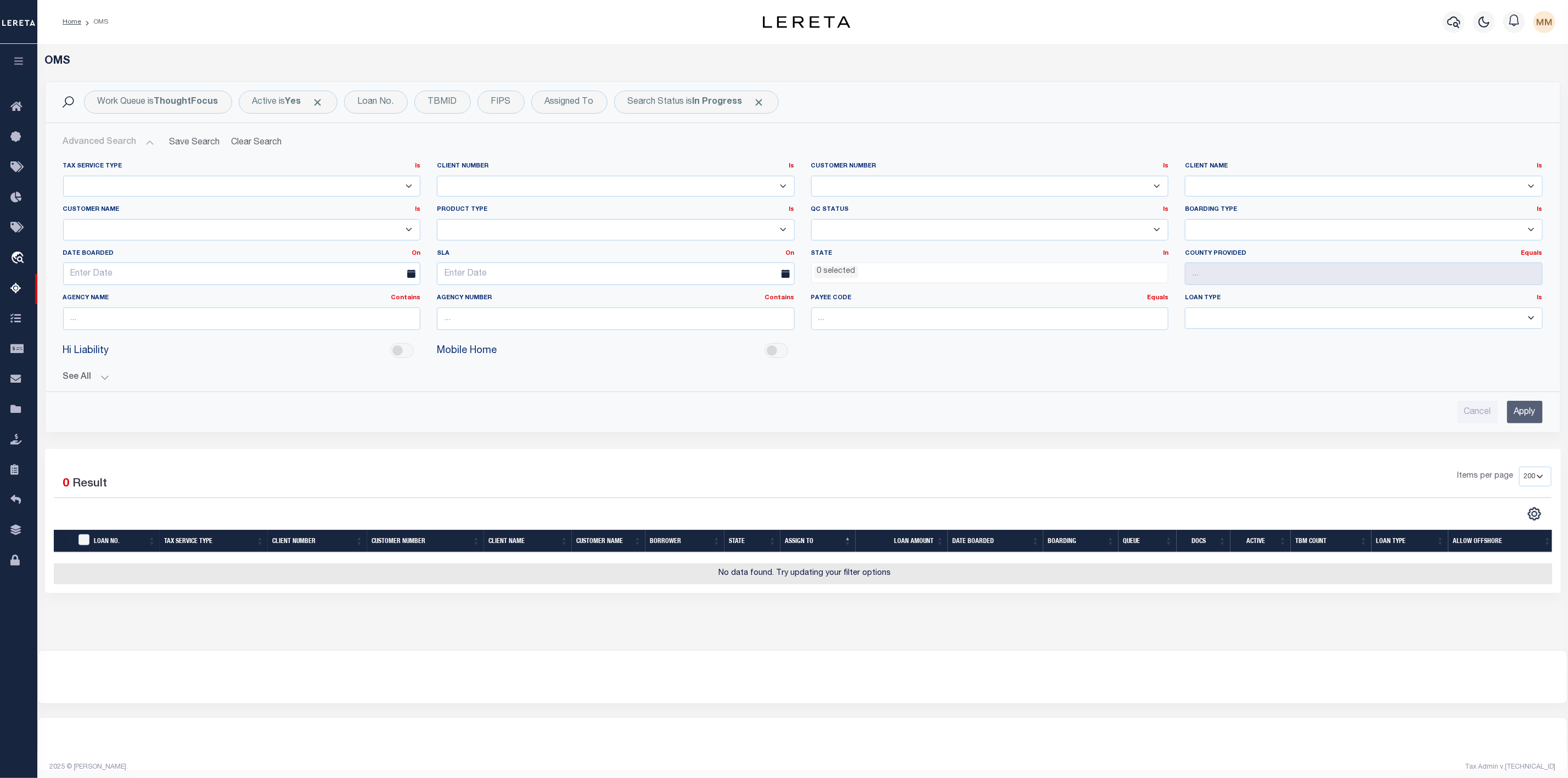
click at [147, 144] on button "Advanced Search" at bounding box center [108, 142] width 91 height 22
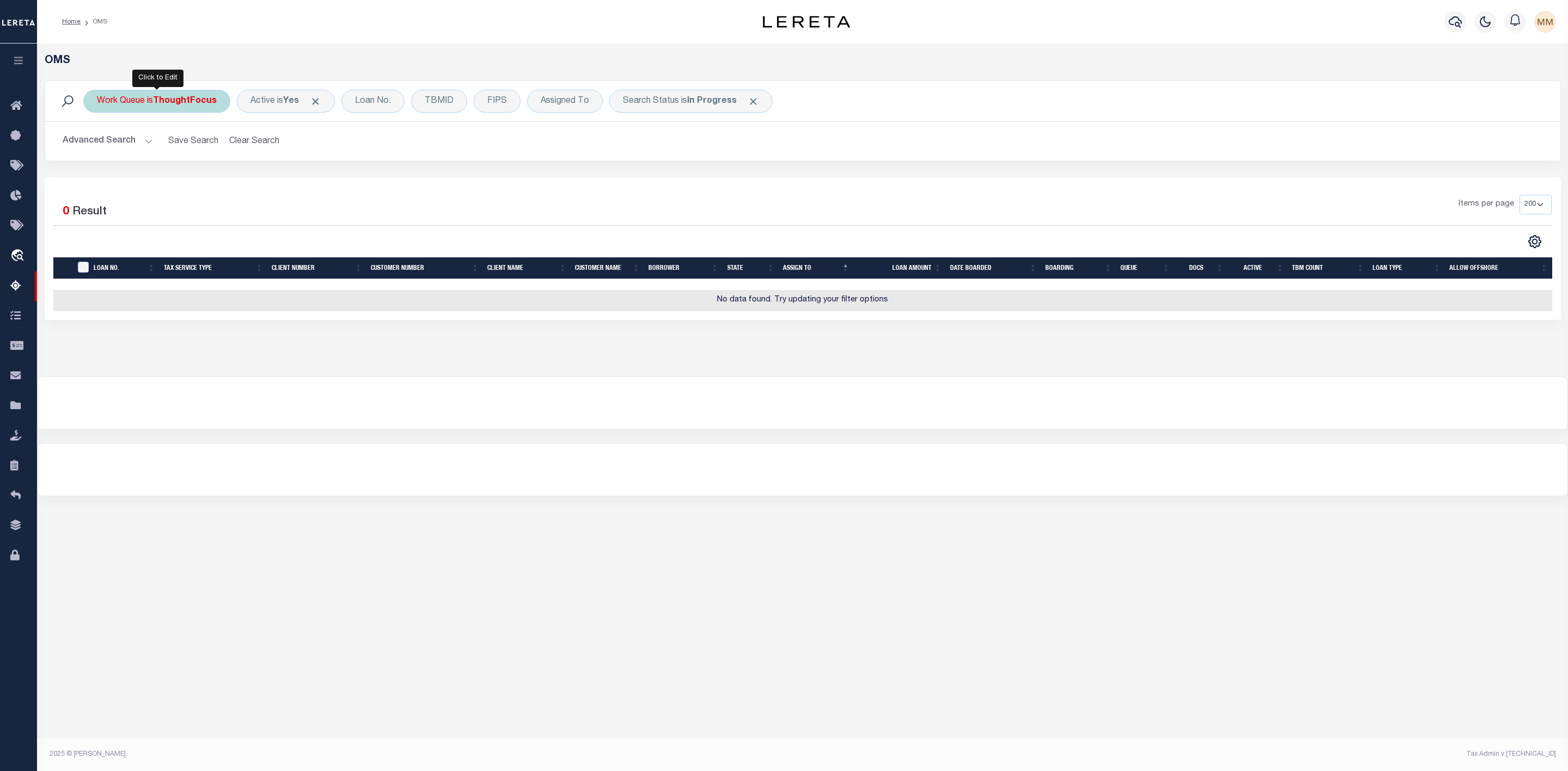
click at [146, 92] on div "Work Queue is ThoughtFocus" at bounding box center [156, 101] width 147 height 22
click at [139, 144] on div "Is Contains --ALL-- General ThoughtFocus Cancel Apply" at bounding box center [177, 150] width 173 height 85
click at [147, 163] on select "--ALL-- General ThoughtFocus" at bounding box center [177, 155] width 160 height 21
click at [98, 145] on select "--ALL-- General ThoughtFocus" at bounding box center [177, 155] width 160 height 21
click at [240, 180] on input "Apply" at bounding box center [241, 178] width 32 height 18
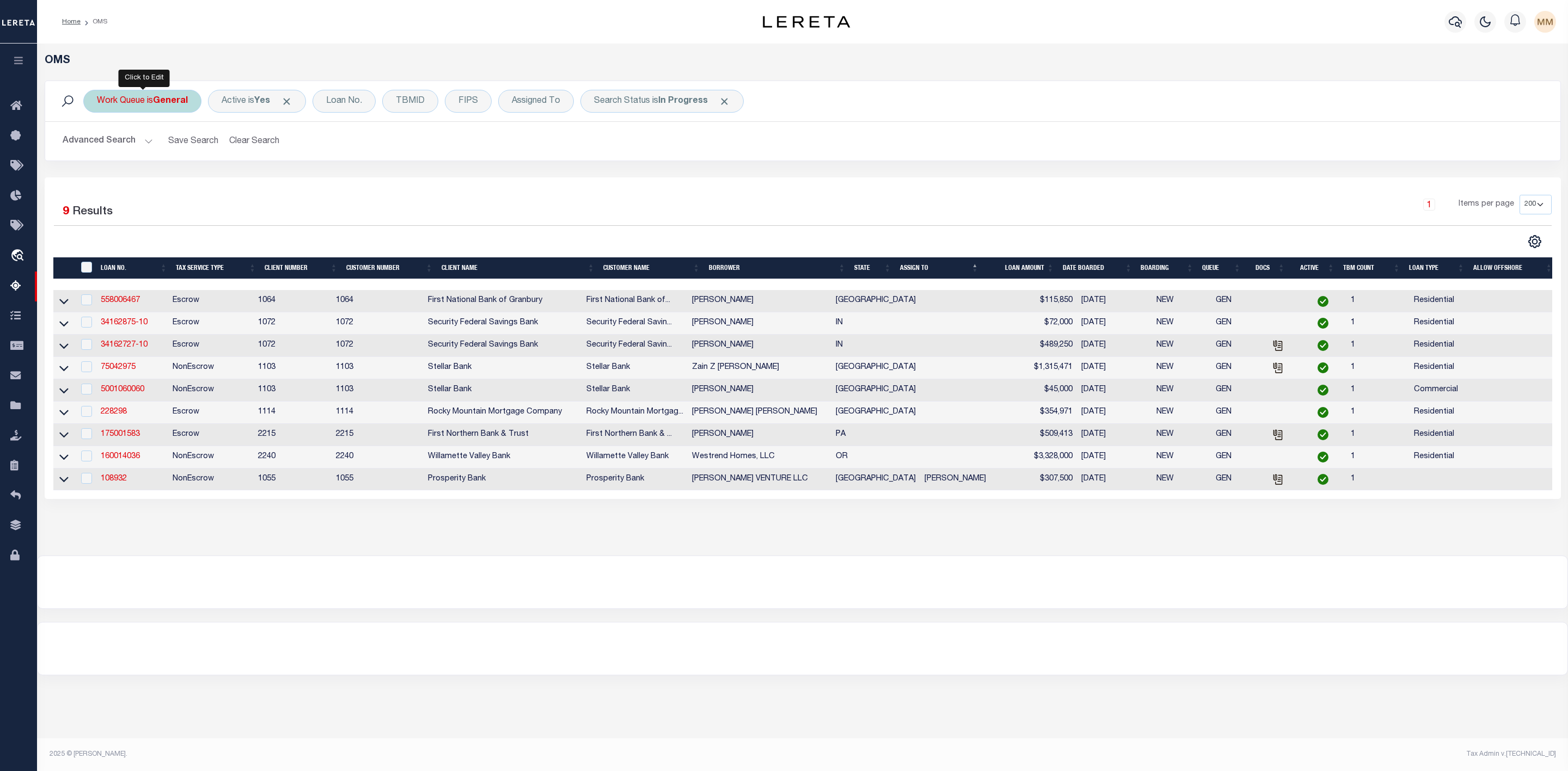
click at [161, 103] on b "General" at bounding box center [170, 101] width 35 height 9
click at [154, 144] on div "Is Contains --ALL-- General ThoughtFocus Cancel Apply" at bounding box center [177, 150] width 173 height 85
click at [150, 165] on select "--ALL-- General ThoughtFocus" at bounding box center [177, 155] width 160 height 21
click at [98, 145] on select "--ALL-- General ThoughtFocus" at bounding box center [177, 155] width 160 height 21
click at [242, 183] on input "Apply" at bounding box center [241, 178] width 32 height 18
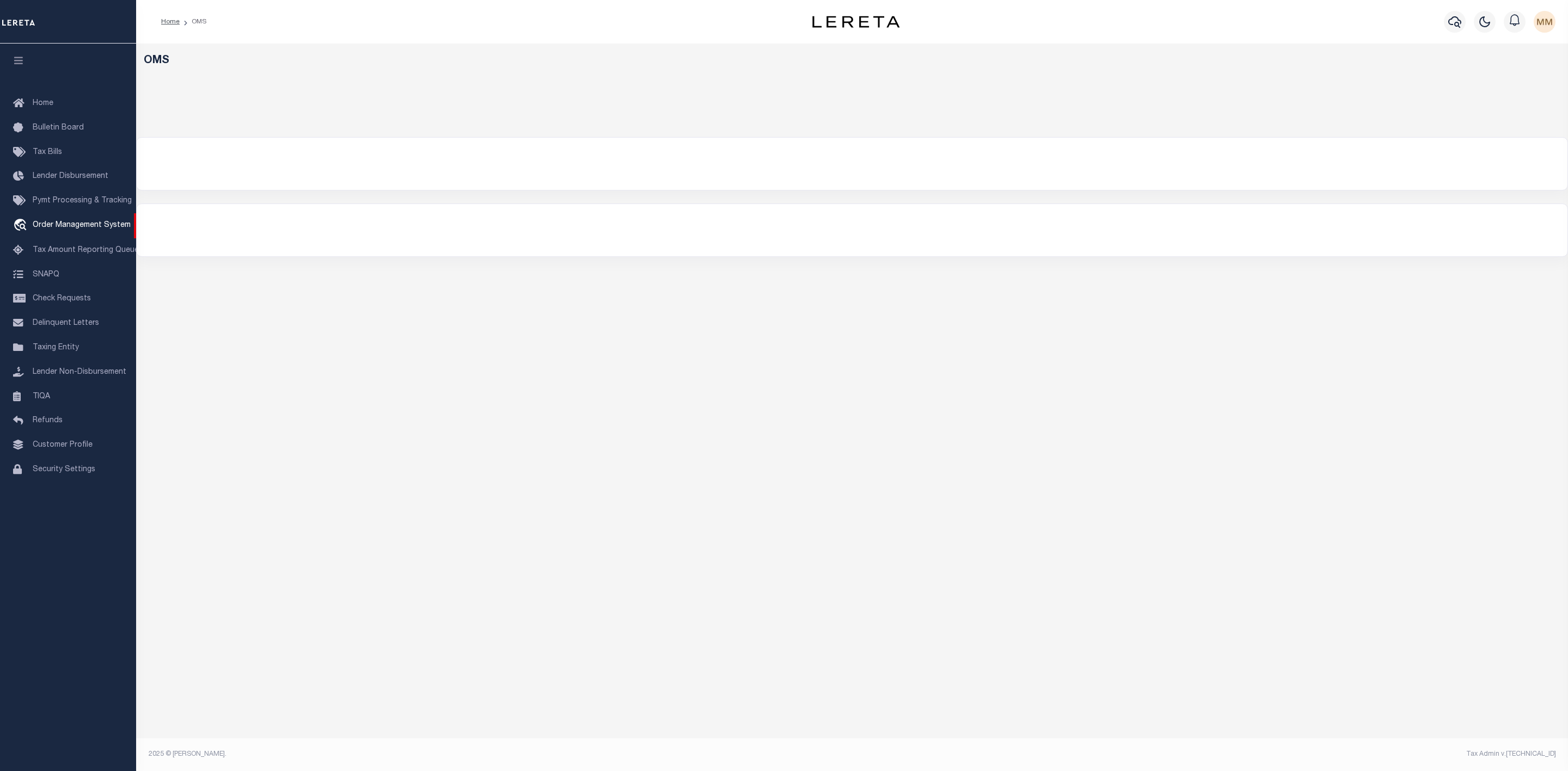
select select "200"
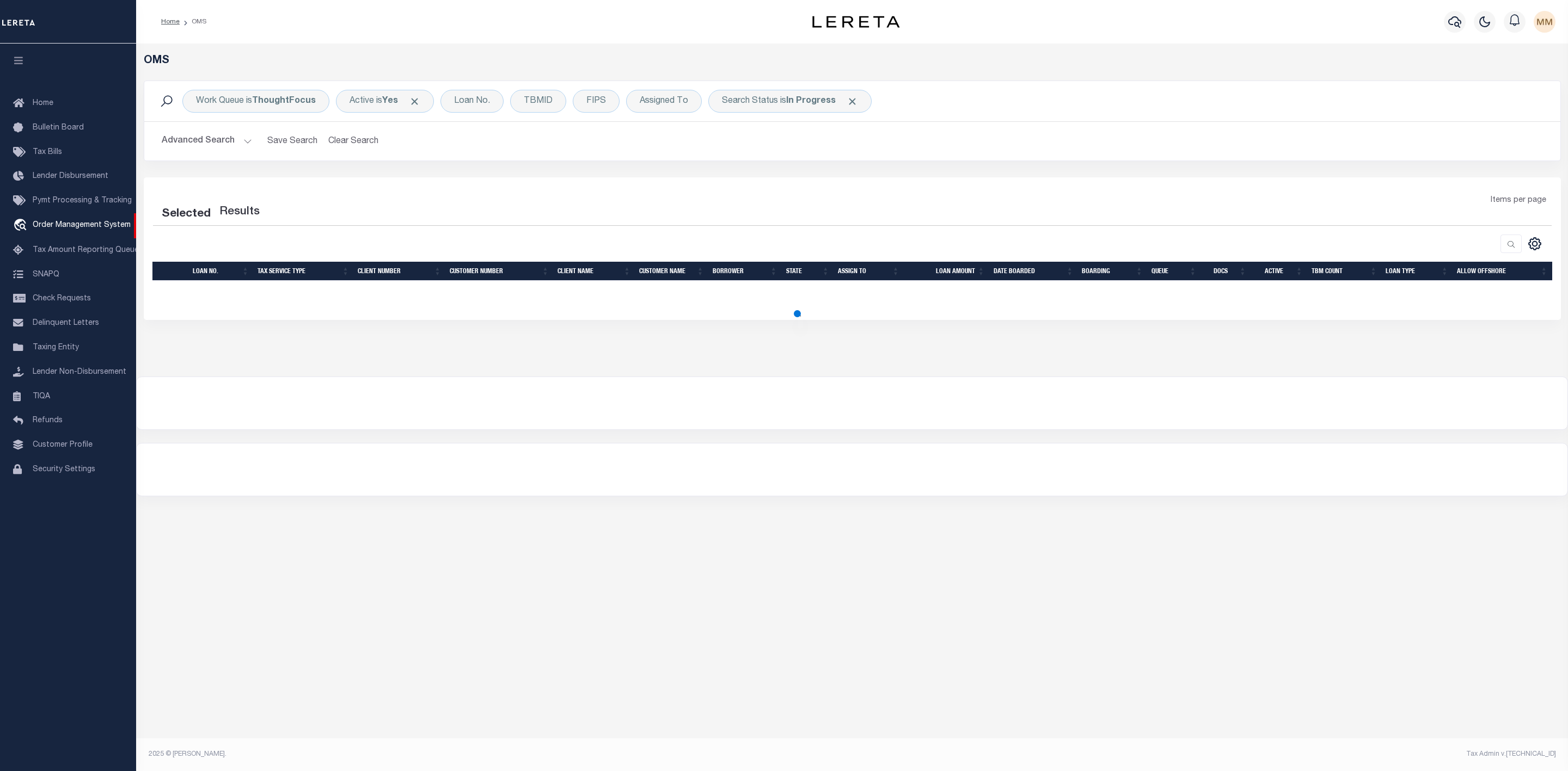
select select "200"
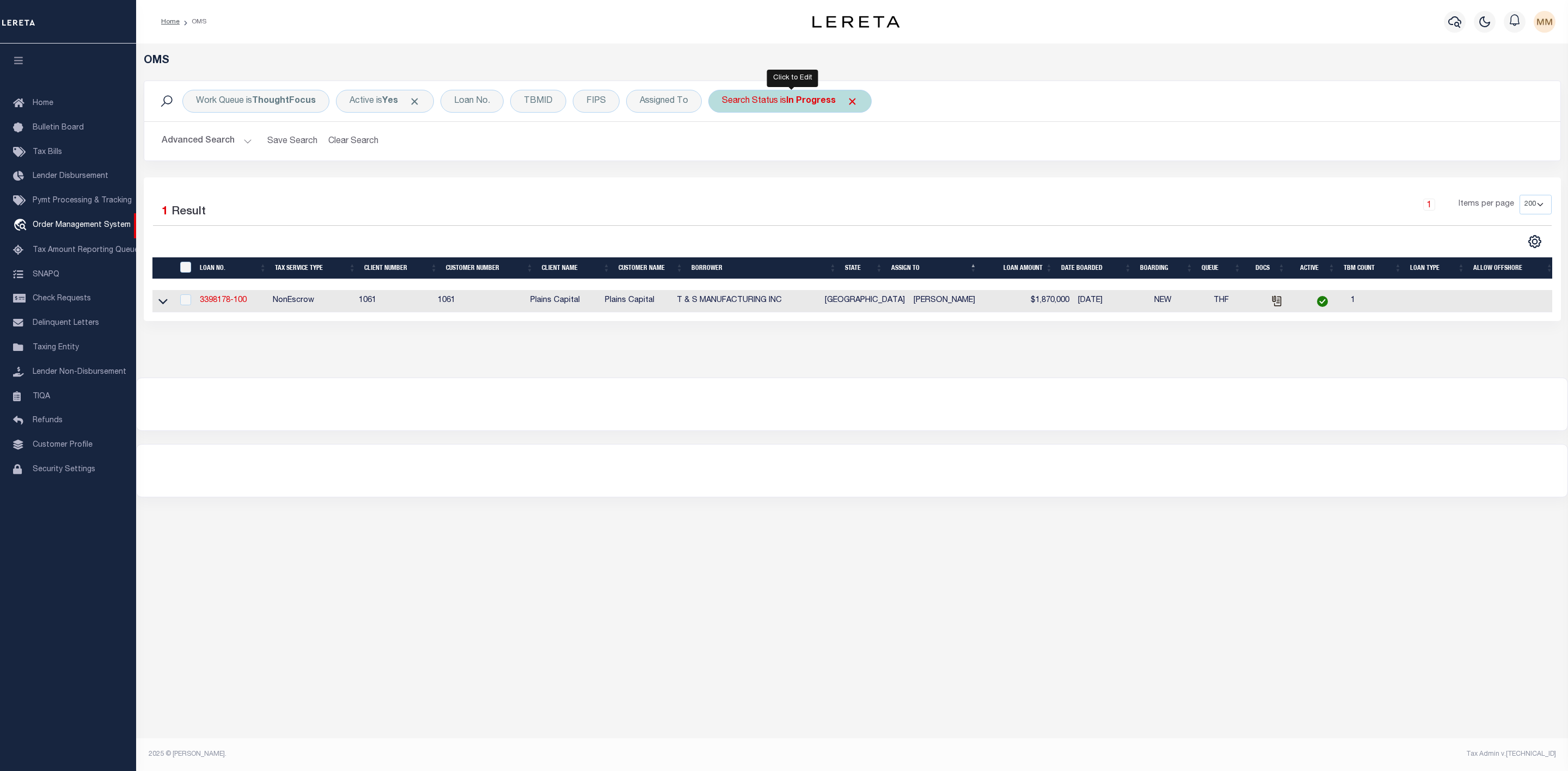
click at [759, 103] on div "Search Status is In Progress" at bounding box center [790, 101] width 163 height 22
click at [771, 161] on select "Automated Search Bad Parcel Complete Duplicate Parcel High Dollar Reporting In …" at bounding box center [802, 155] width 160 height 21
select select "RD"
click at [725, 145] on select "Automated Search Bad Parcel Complete Duplicate Parcel High Dollar Reporting In …" at bounding box center [802, 155] width 160 height 21
click at [879, 177] on input "Apply" at bounding box center [866, 178] width 32 height 18
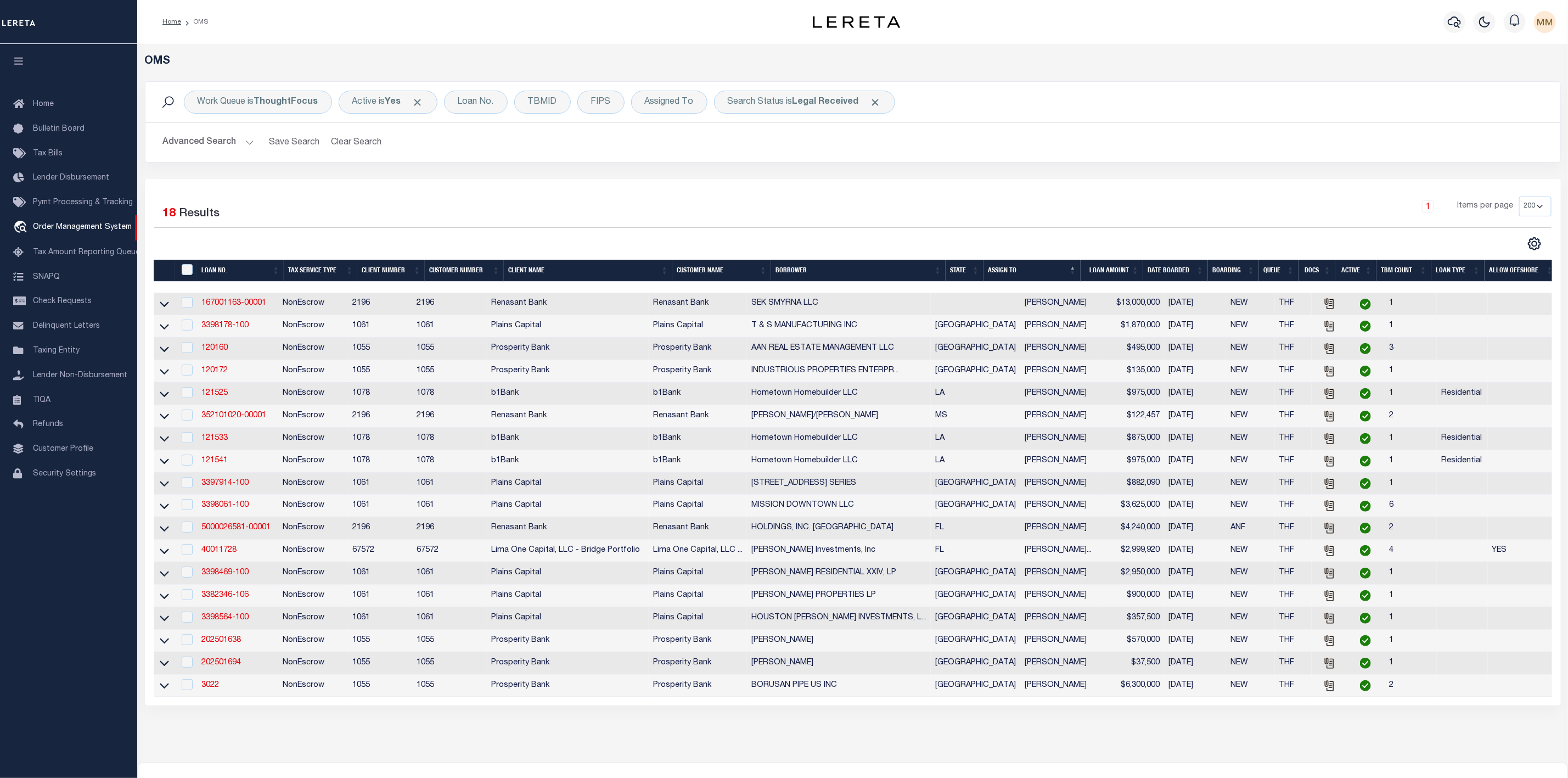
scroll to position [83, 0]
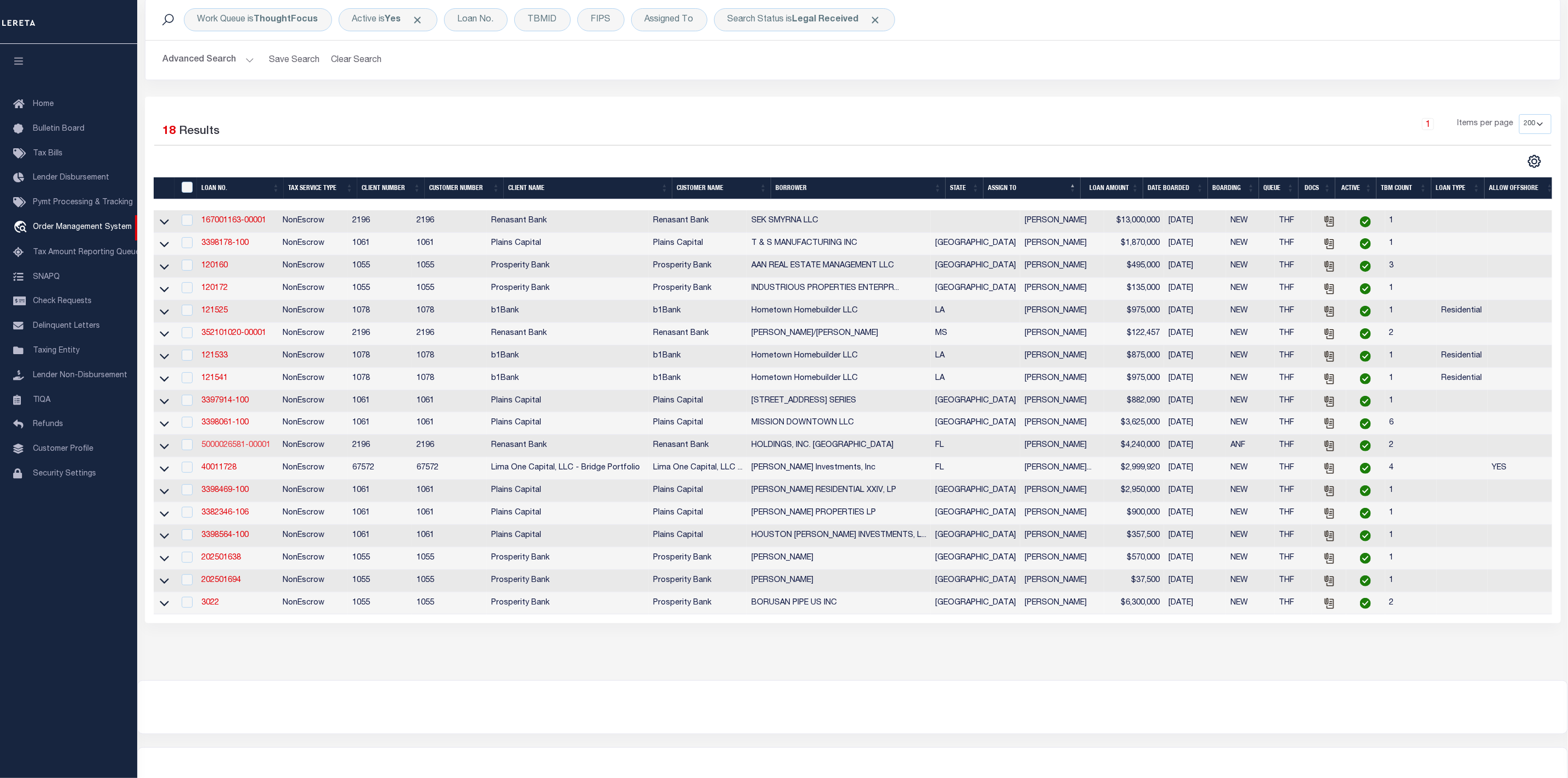
click at [250, 449] on link "5000026581-00001" at bounding box center [235, 445] width 69 height 8
type input "5000026581-00001"
type input "HOLDINGS, INC. [GEOGRAPHIC_DATA]"
select select
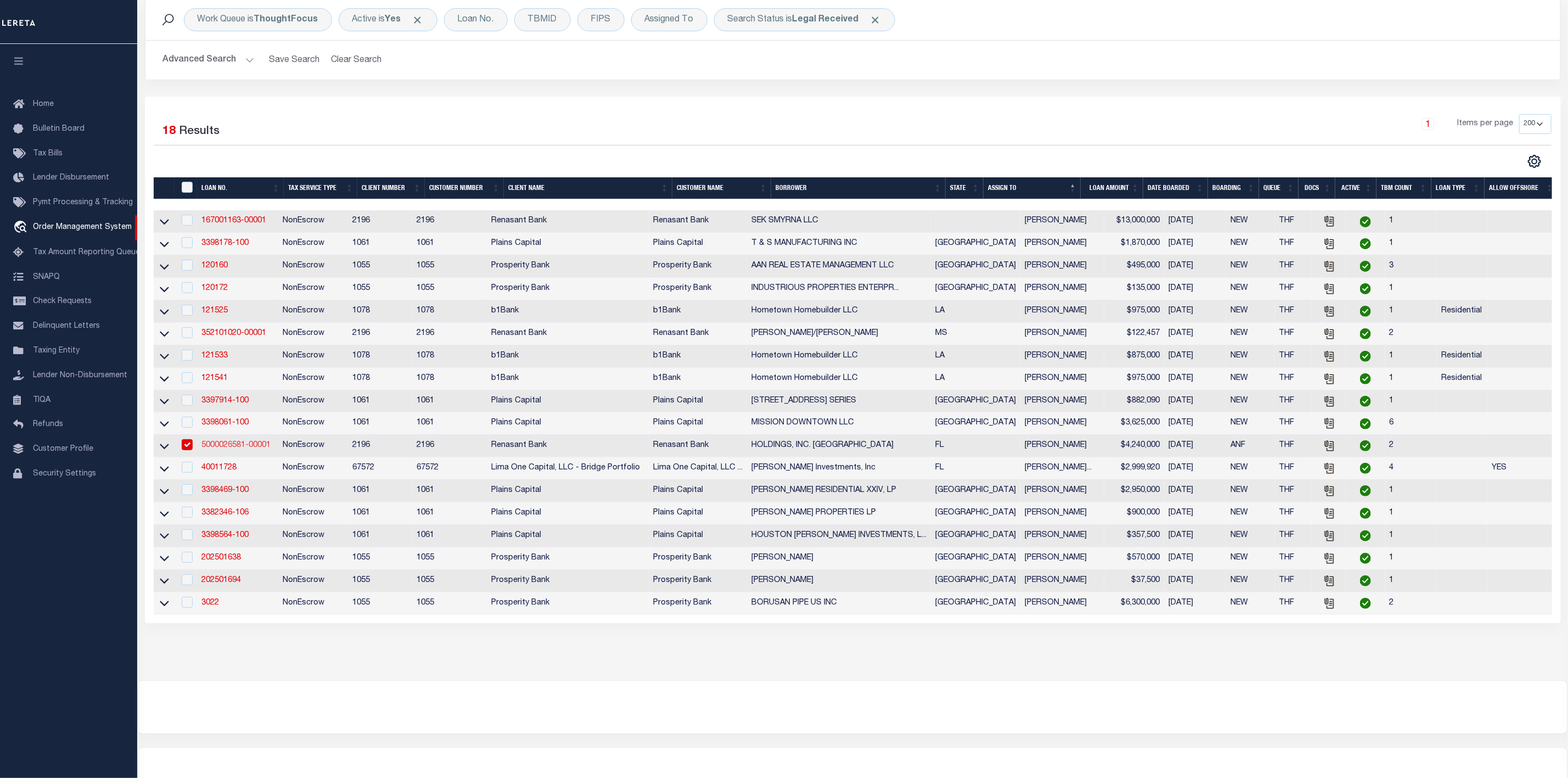
select select
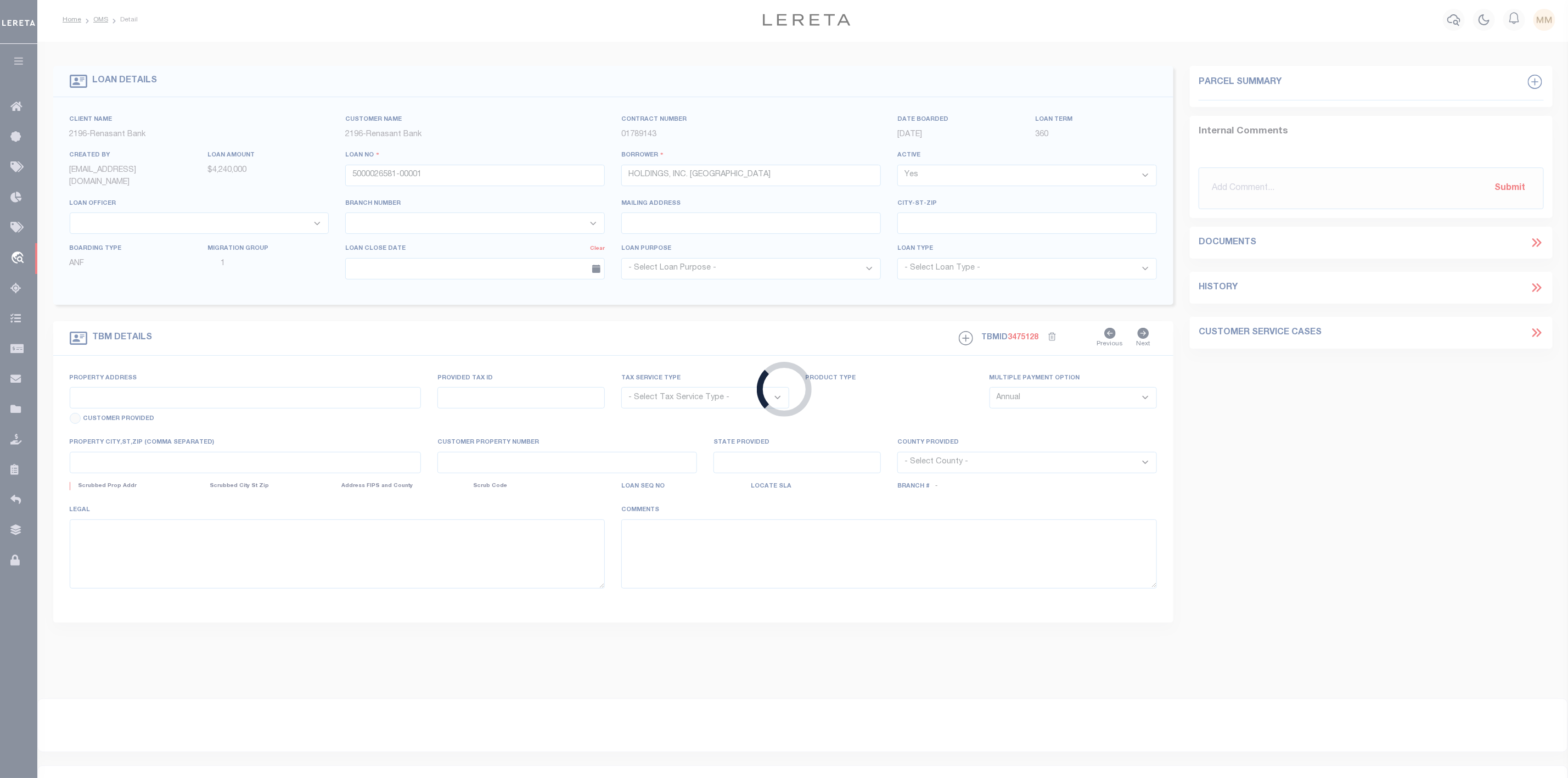
select select "4983"
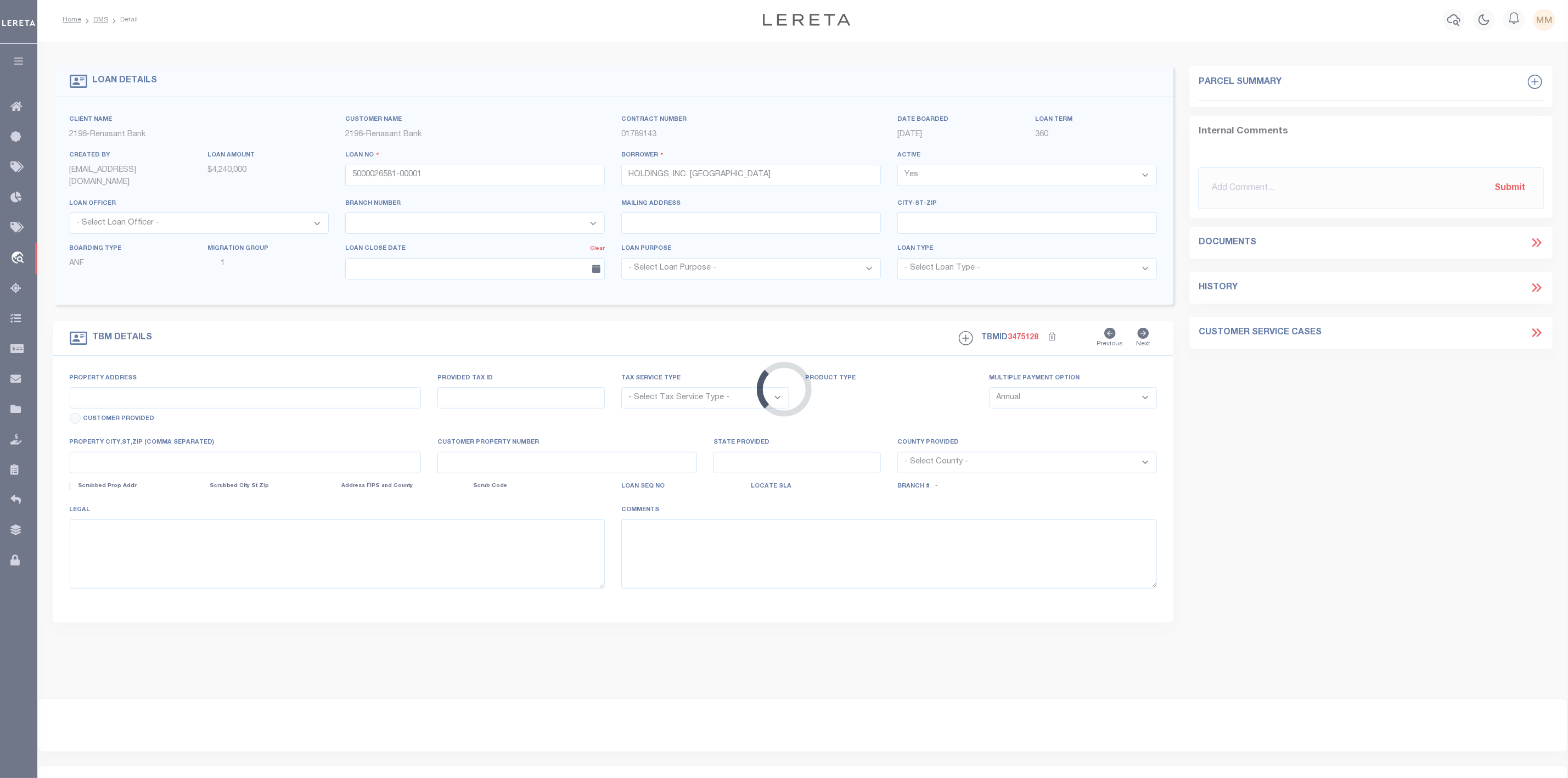
type input "2324 KILLEARN CENTER BLVD"
radio input "true"
select select "NonEscrow"
select select
type input "TALLAHASSEE FL 32309"
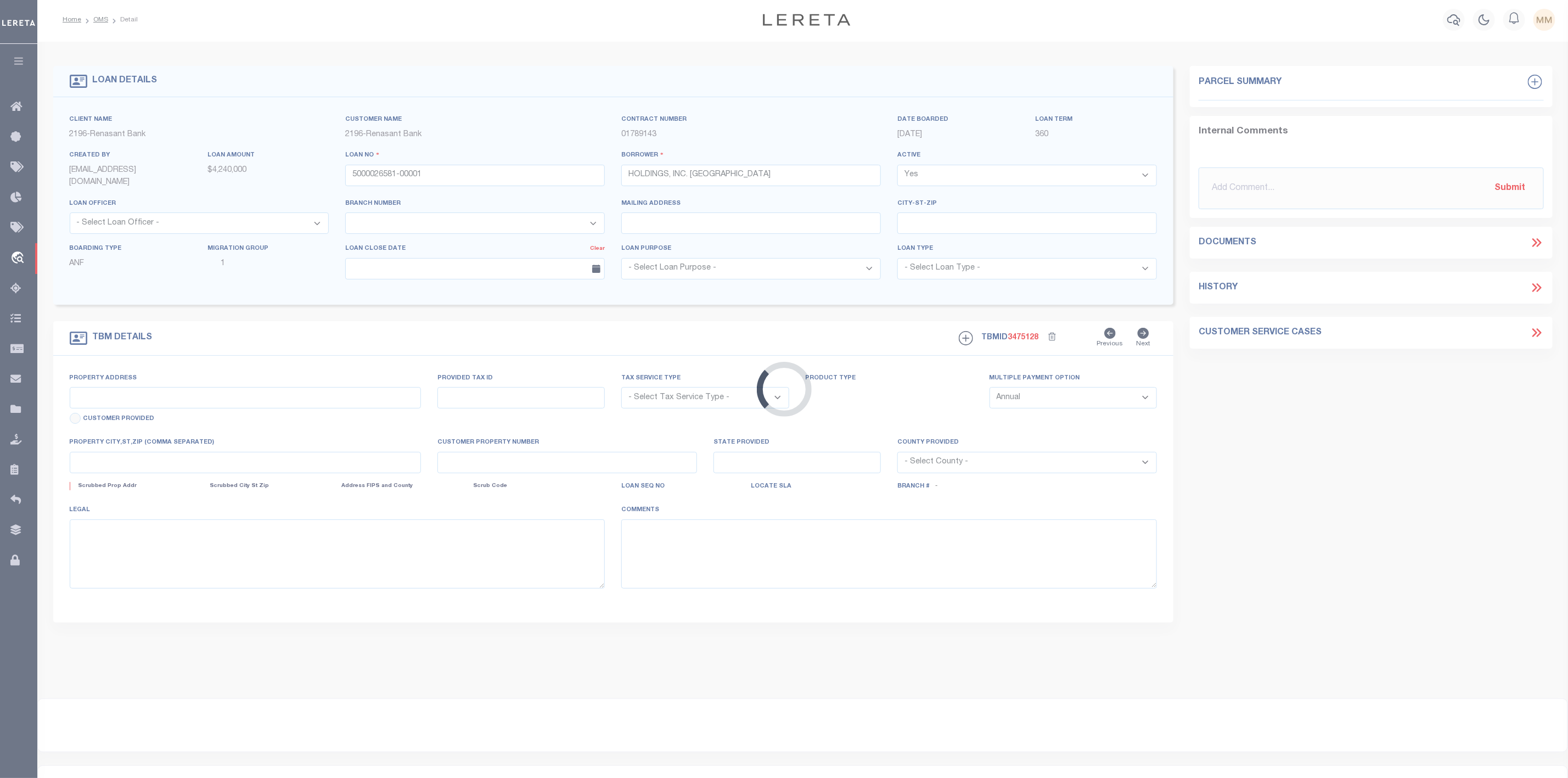
type input "5000026581"
type input "FL"
type textarea "LEGAL DESCRIPTION ON FILE. DOCUMENT ID: 0142205696"
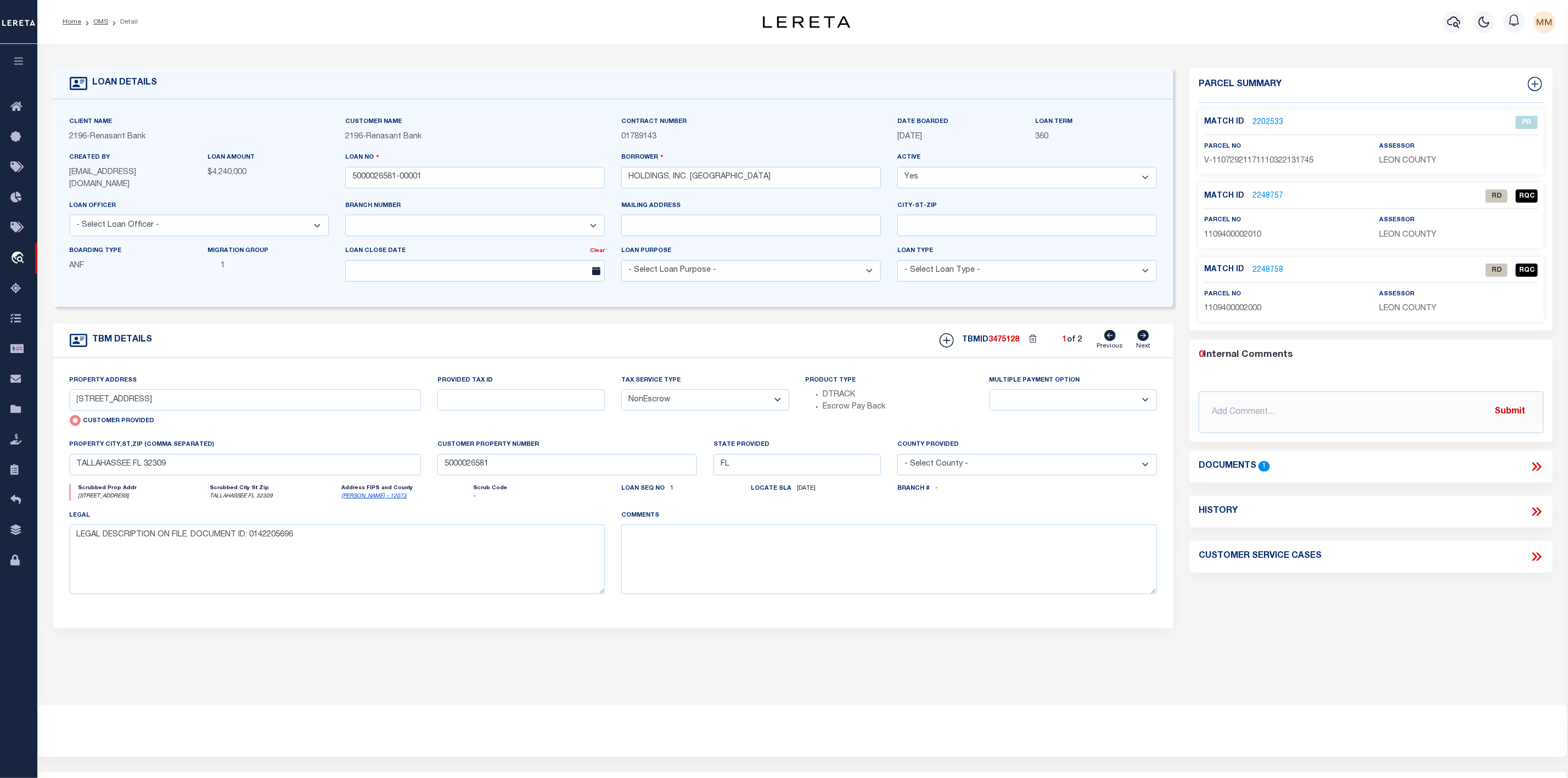
click at [1281, 120] on div "Match ID 2202533" at bounding box center [1283, 123] width 159 height 12
click at [98, 22] on link "OMS" at bounding box center [100, 22] width 15 height 7
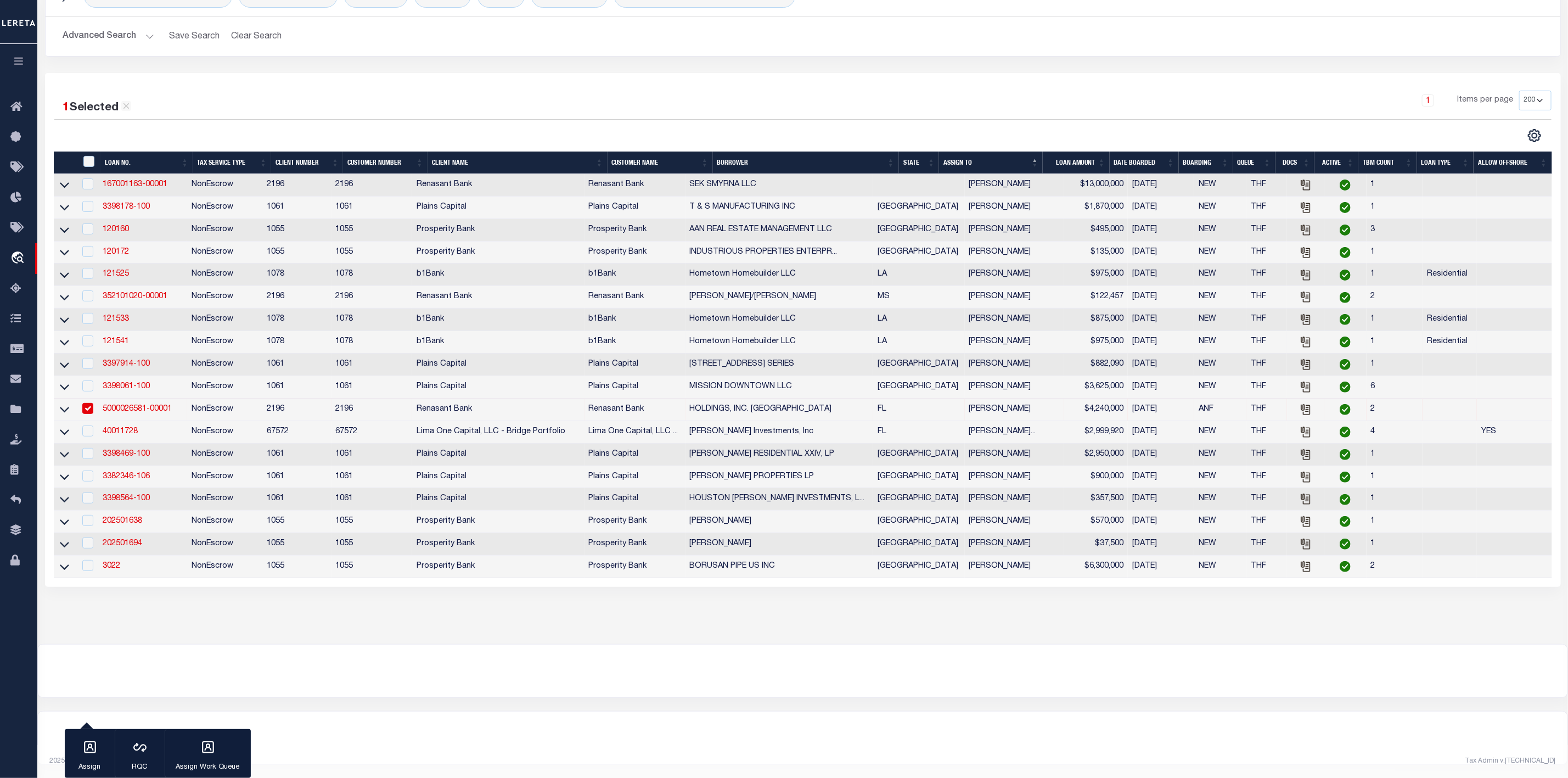
scroll to position [33, 0]
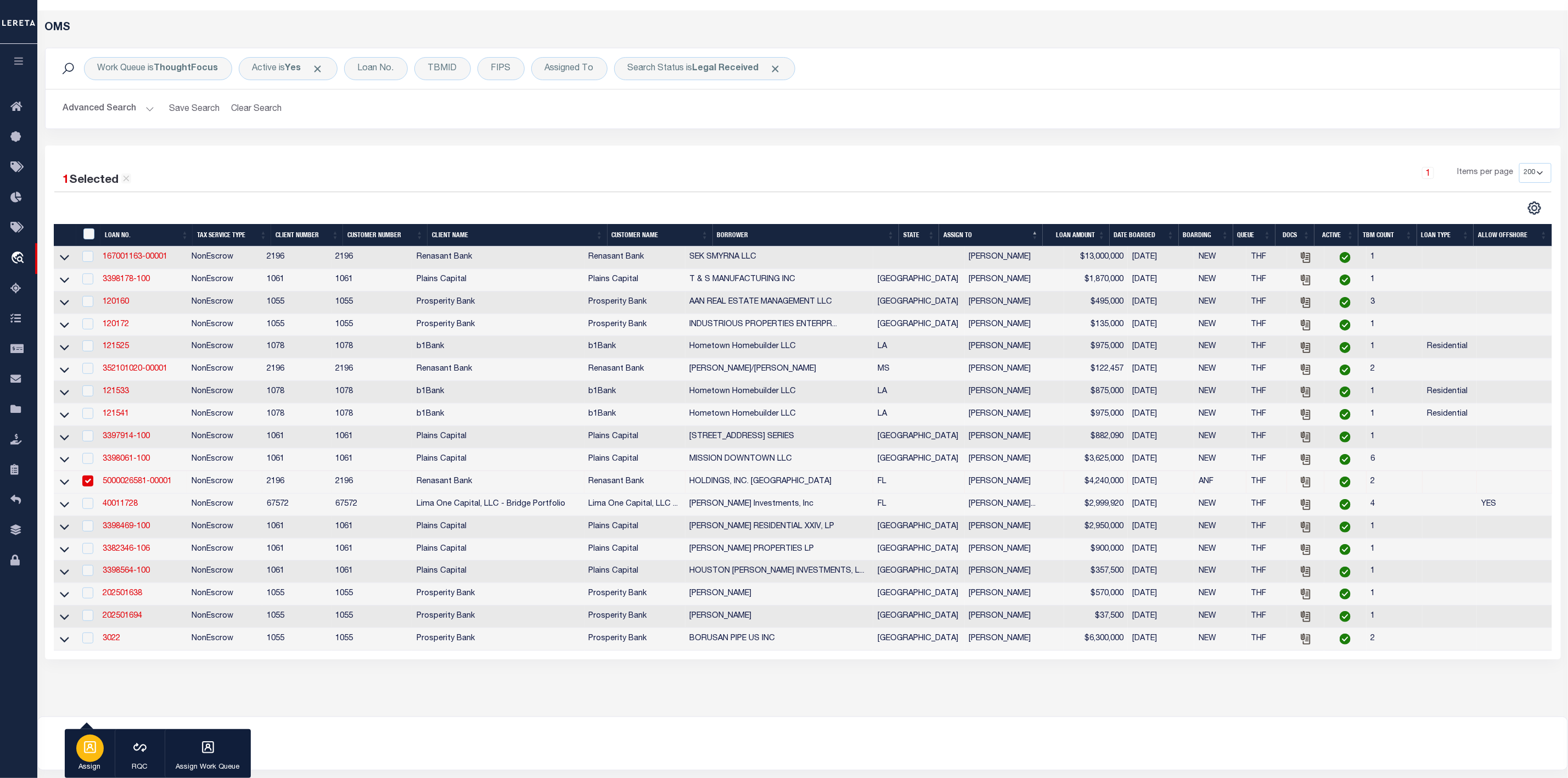
click at [73, 756] on button "Assign" at bounding box center [89, 754] width 50 height 50
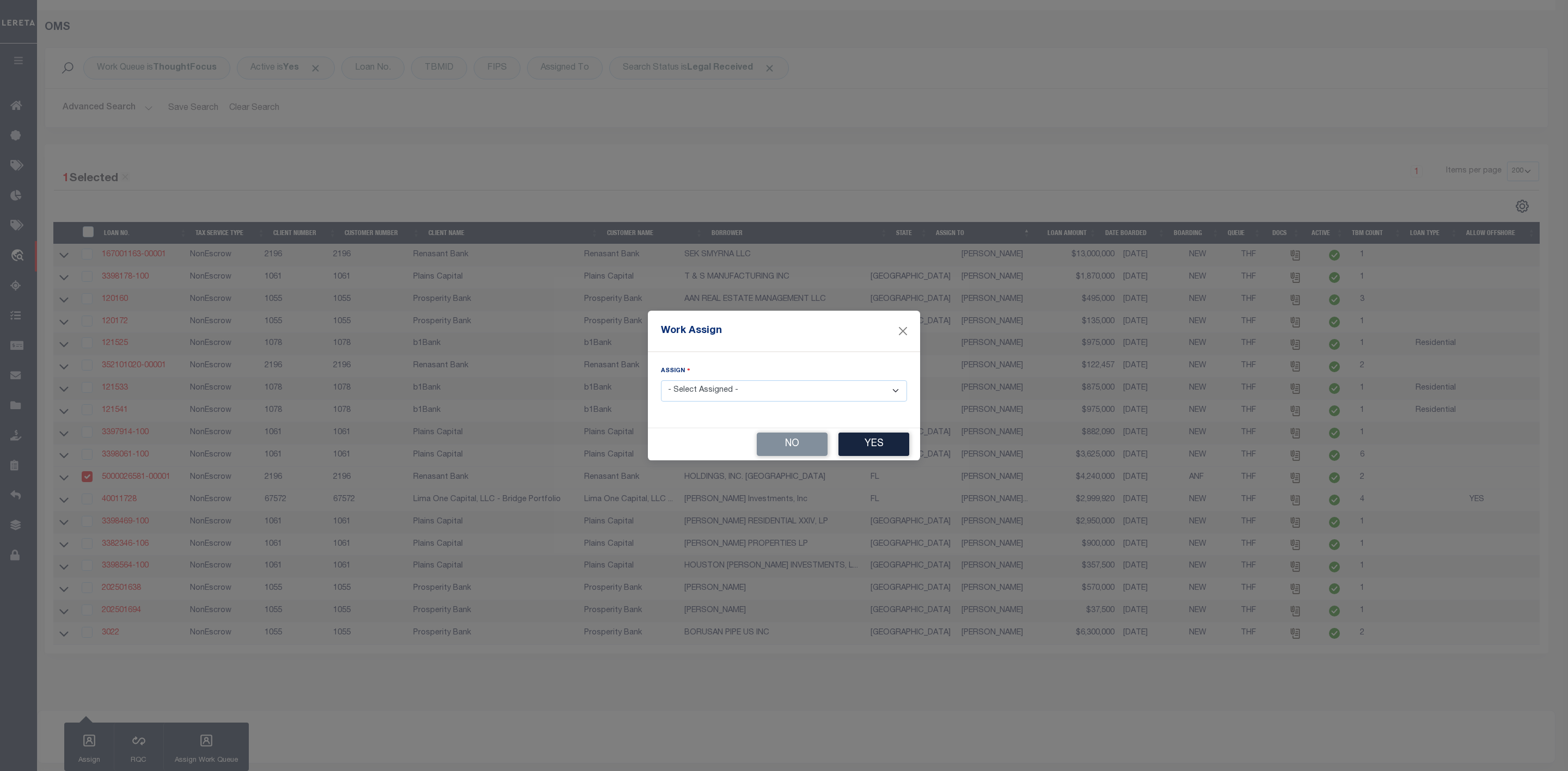
click at [809, 389] on select "- Select Assigned - --Unassigned-- Abdul Muzain Agustin Fernandez Ahmad Darwish…" at bounding box center [784, 390] width 246 height 22
select select "[PERSON_NAME]"
click at [661, 380] on select "- Select Assigned - --Unassigned-- Abdul Muzain Agustin Fernandez Ahmad Darwish…" at bounding box center [784, 390] width 246 height 22
click at [871, 451] on button "Yes" at bounding box center [873, 444] width 71 height 23
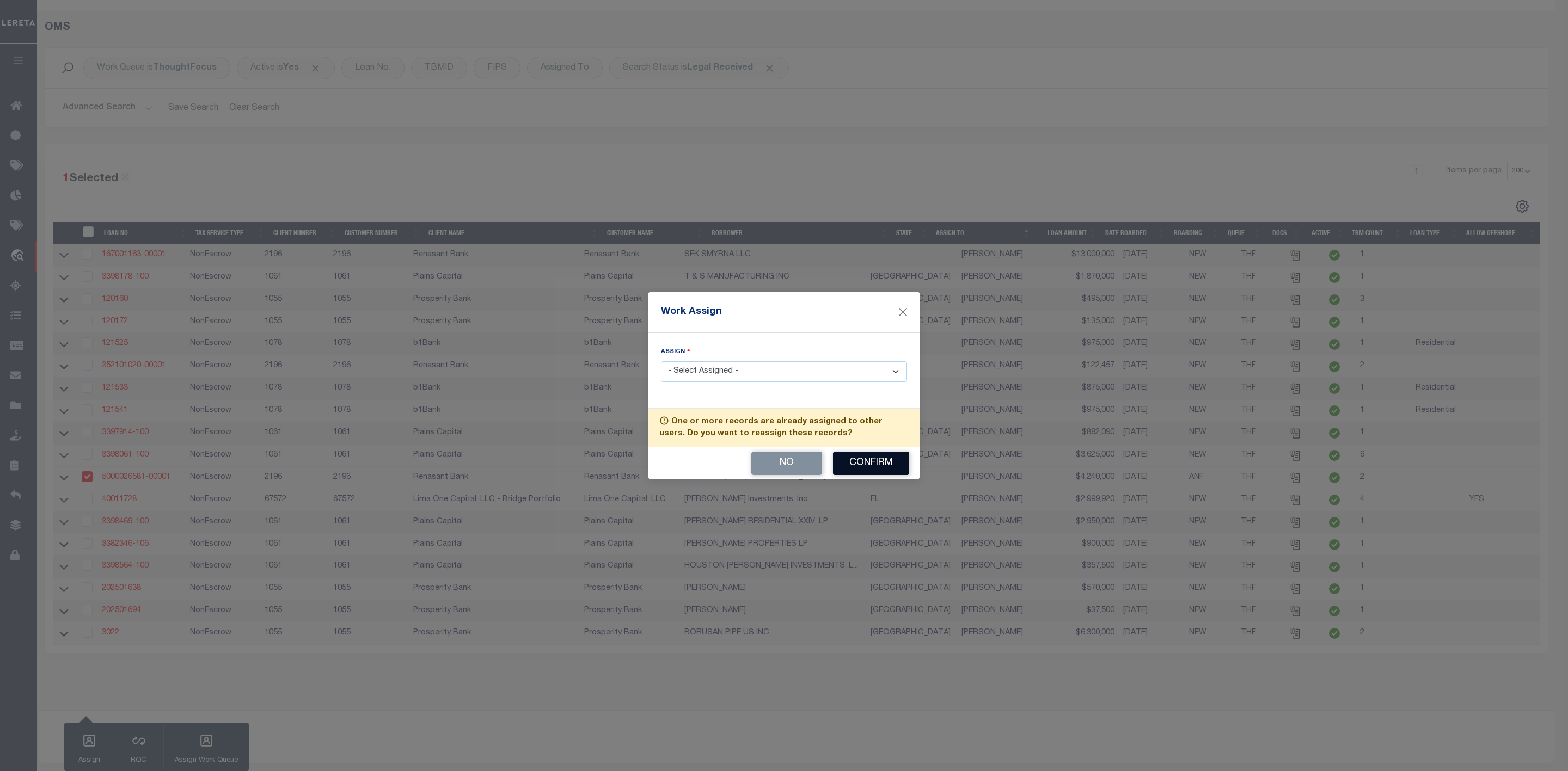
click at [876, 471] on button "Confirm" at bounding box center [871, 463] width 76 height 23
